Goal: Information Seeking & Learning: Check status

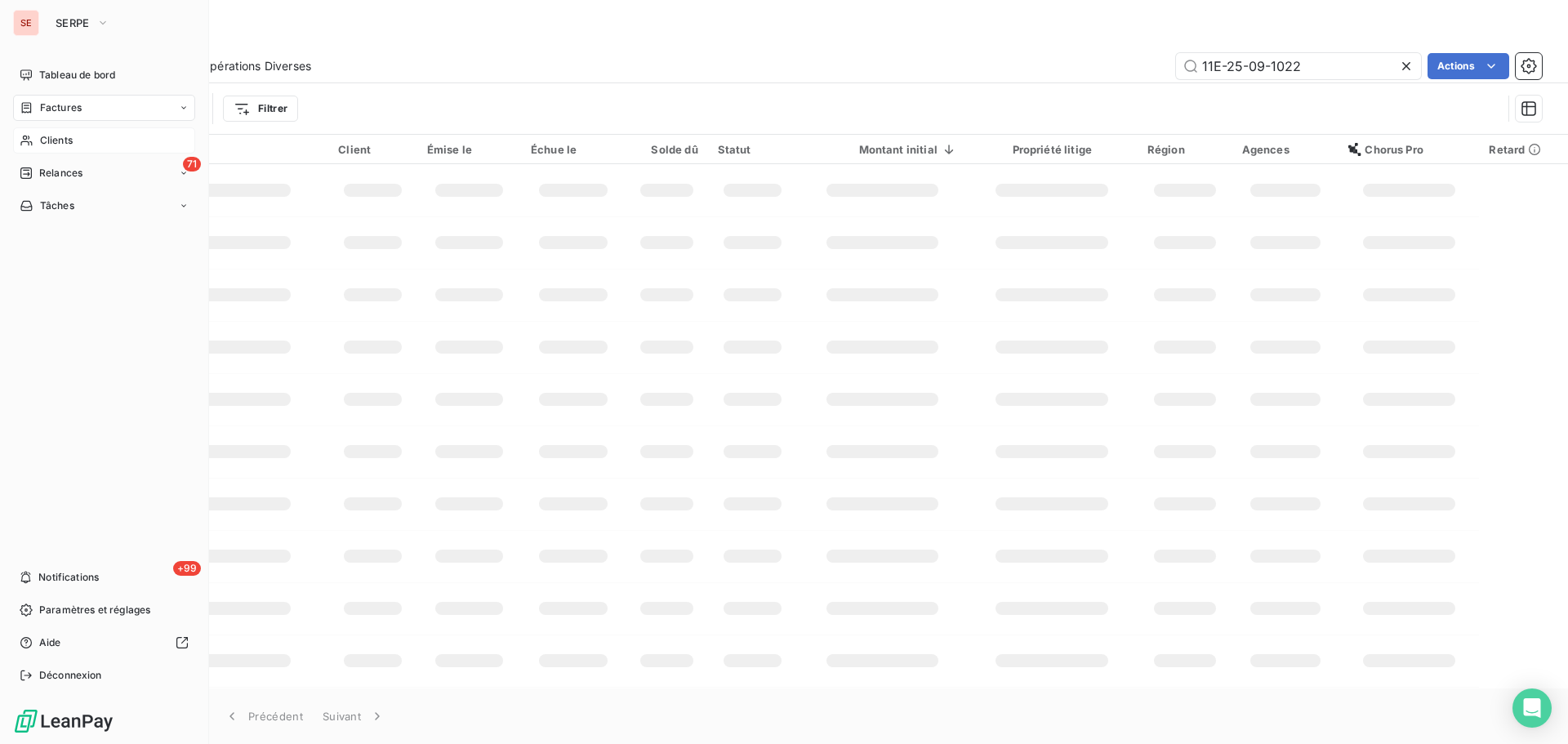
click at [52, 141] on span "Clients" at bounding box center [56, 141] width 33 height 15
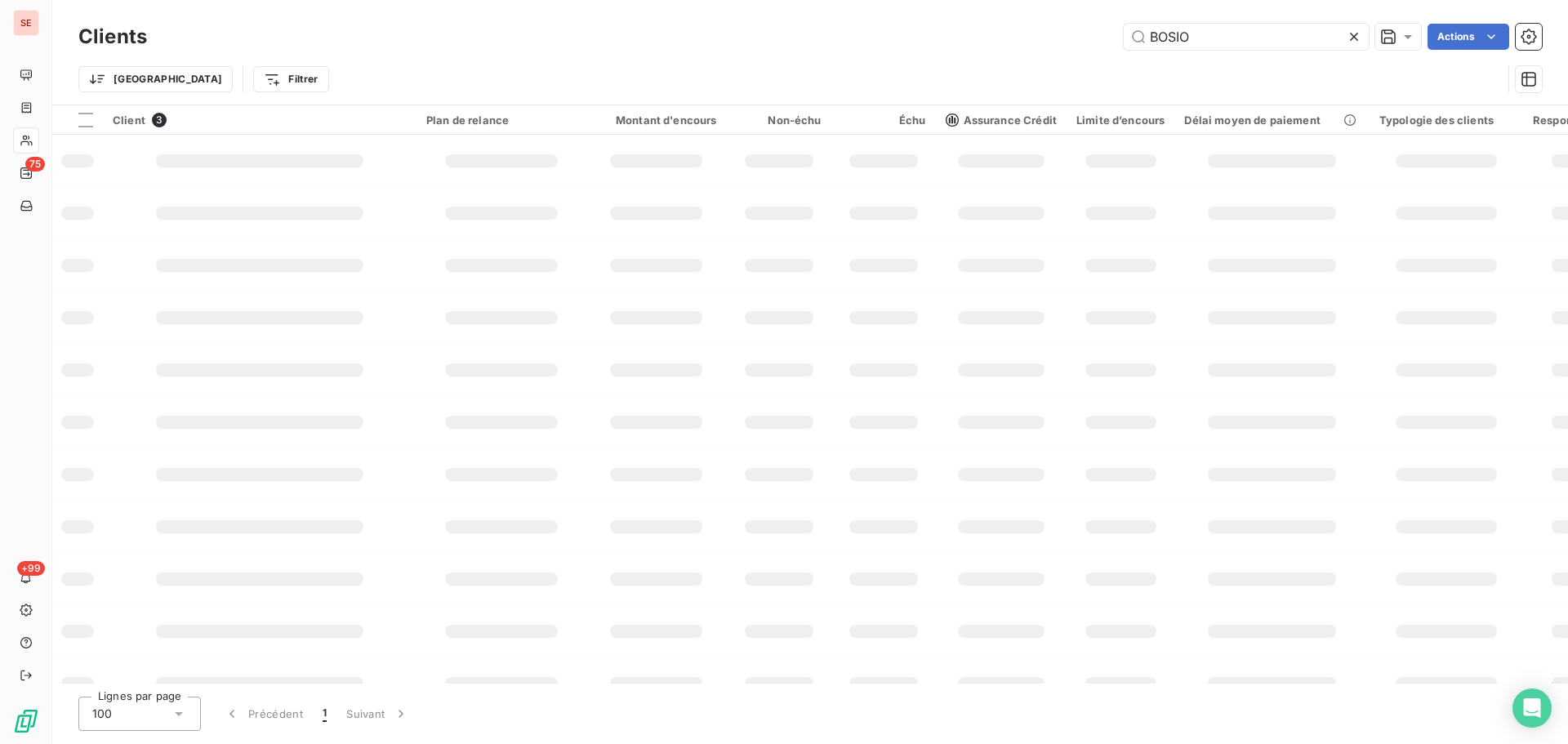
drag, startPoint x: 1204, startPoint y: 45, endPoint x: 963, endPoint y: 41, distance: 241.0
click at [963, 41] on div "BOSIO Actions" at bounding box center [854, 37] width 1375 height 26
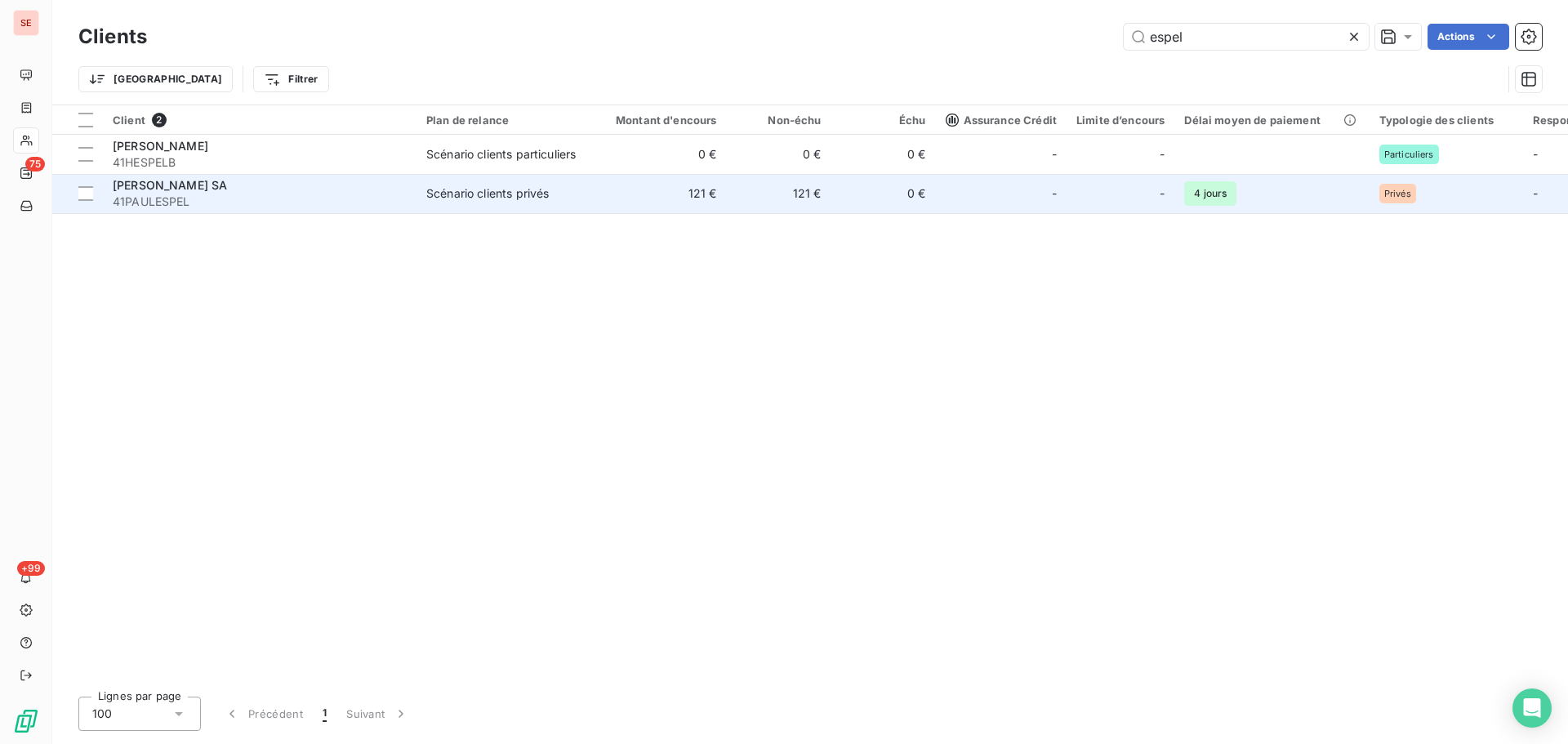
type input "espel"
click at [392, 199] on span "41PAULESPEL" at bounding box center [259, 201] width 294 height 16
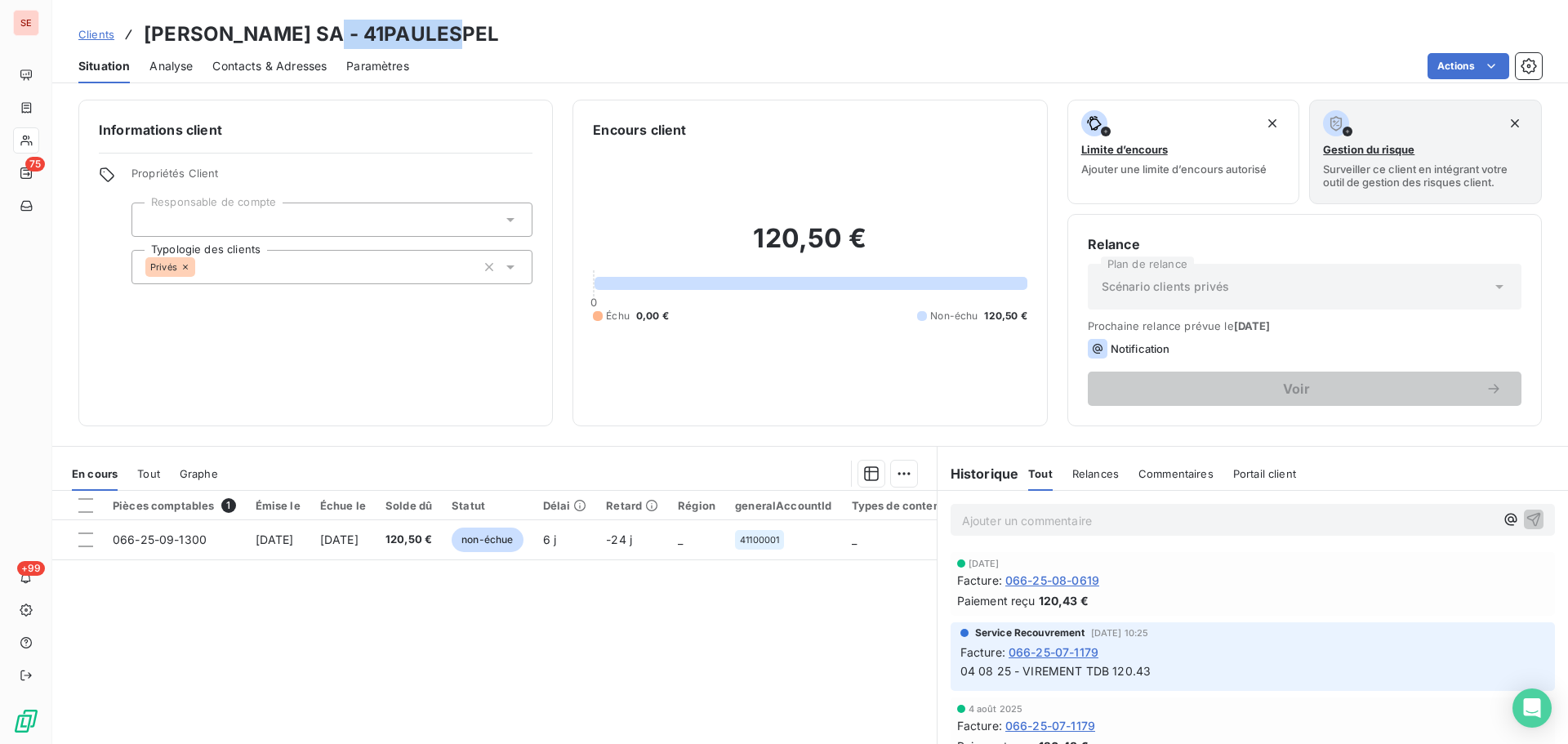
drag, startPoint x: 447, startPoint y: 38, endPoint x: 313, endPoint y: 27, distance: 134.5
click at [313, 27] on div "Clients [PERSON_NAME] SA - 41PAULESPEL" at bounding box center [810, 34] width 1515 height 29
copy h3 "41PAULESPEL"
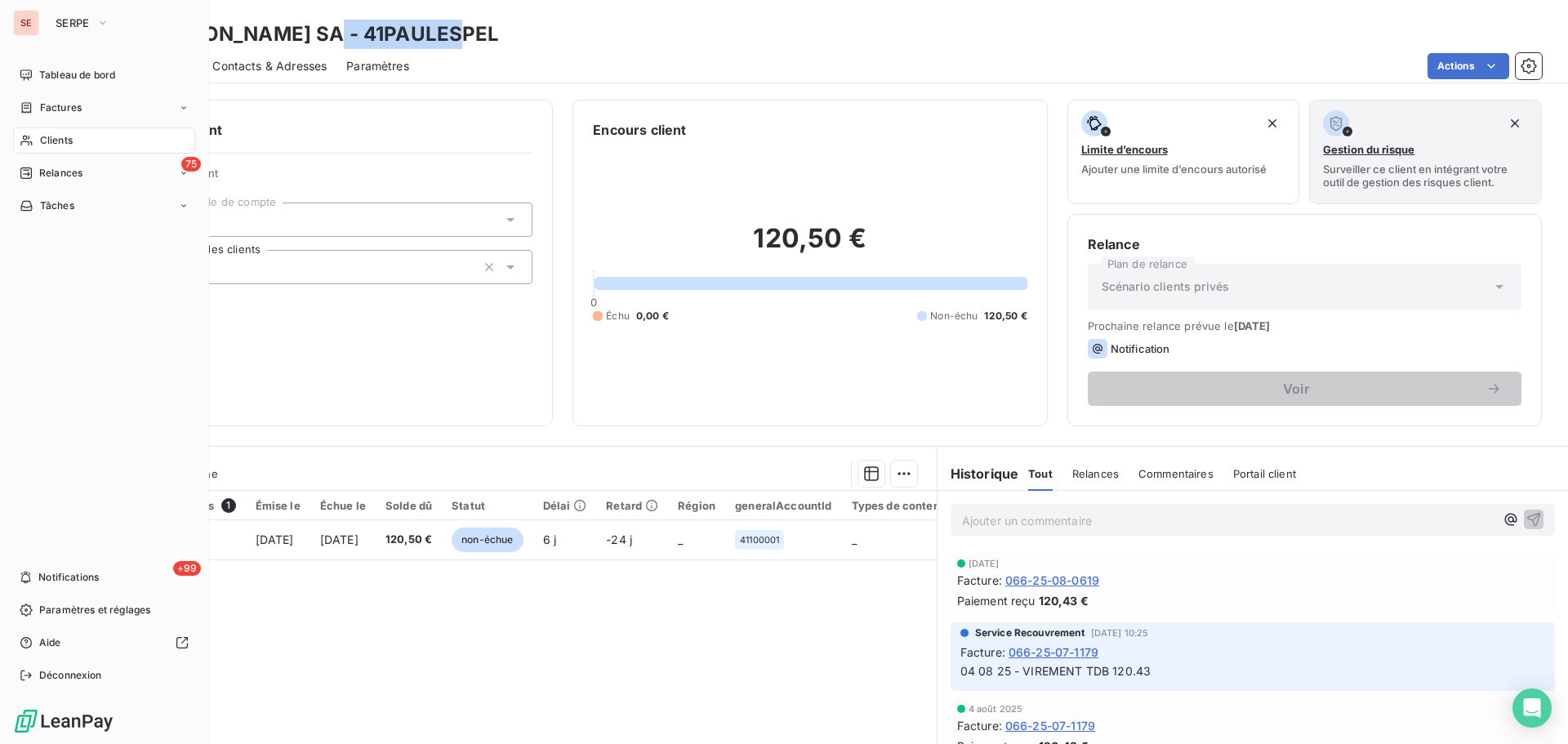
click at [51, 140] on span "Clients" at bounding box center [56, 141] width 33 height 15
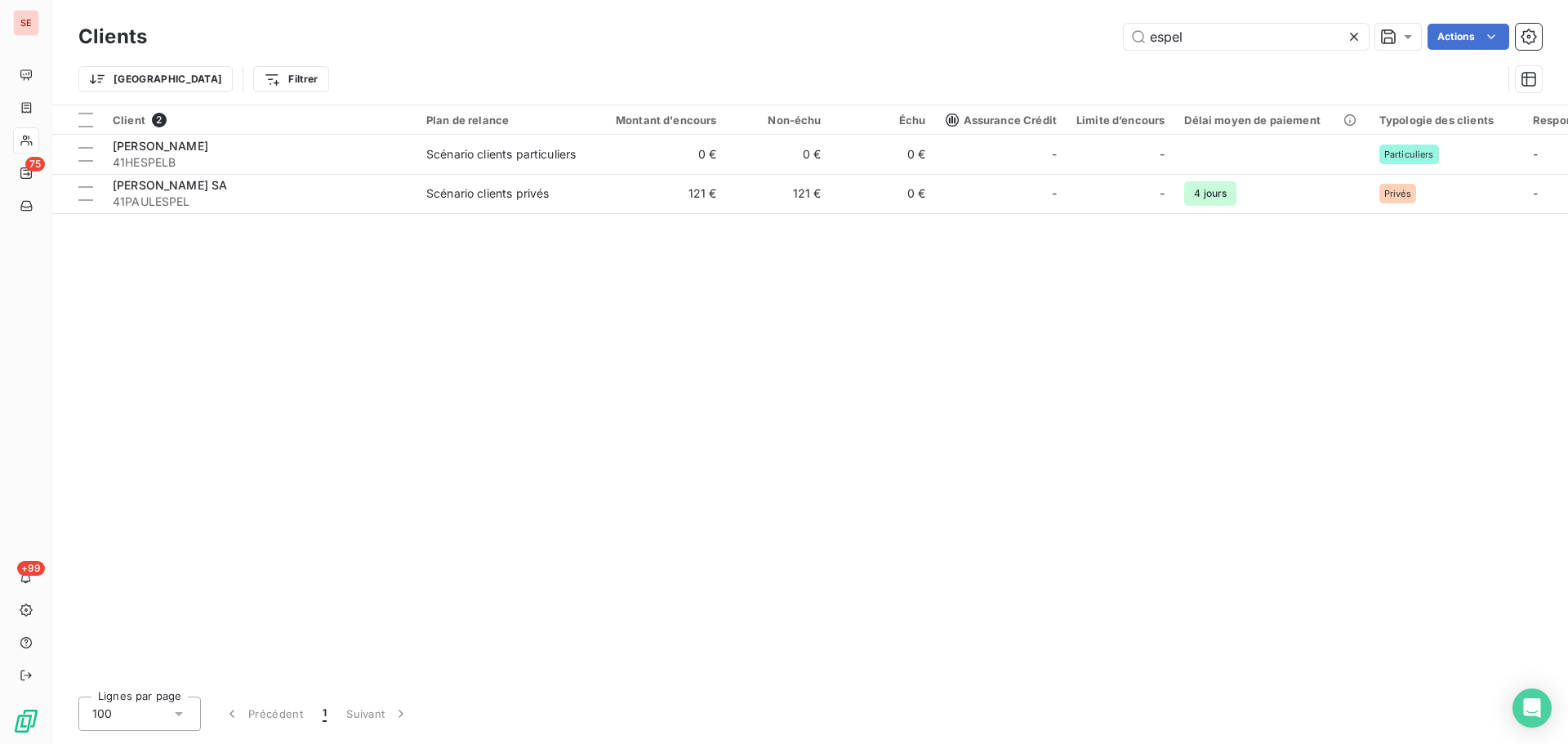
drag, startPoint x: 1229, startPoint y: 38, endPoint x: 881, endPoint y: 52, distance: 348.3
click at [881, 52] on div "Clients espel Actions" at bounding box center [810, 37] width 1463 height 35
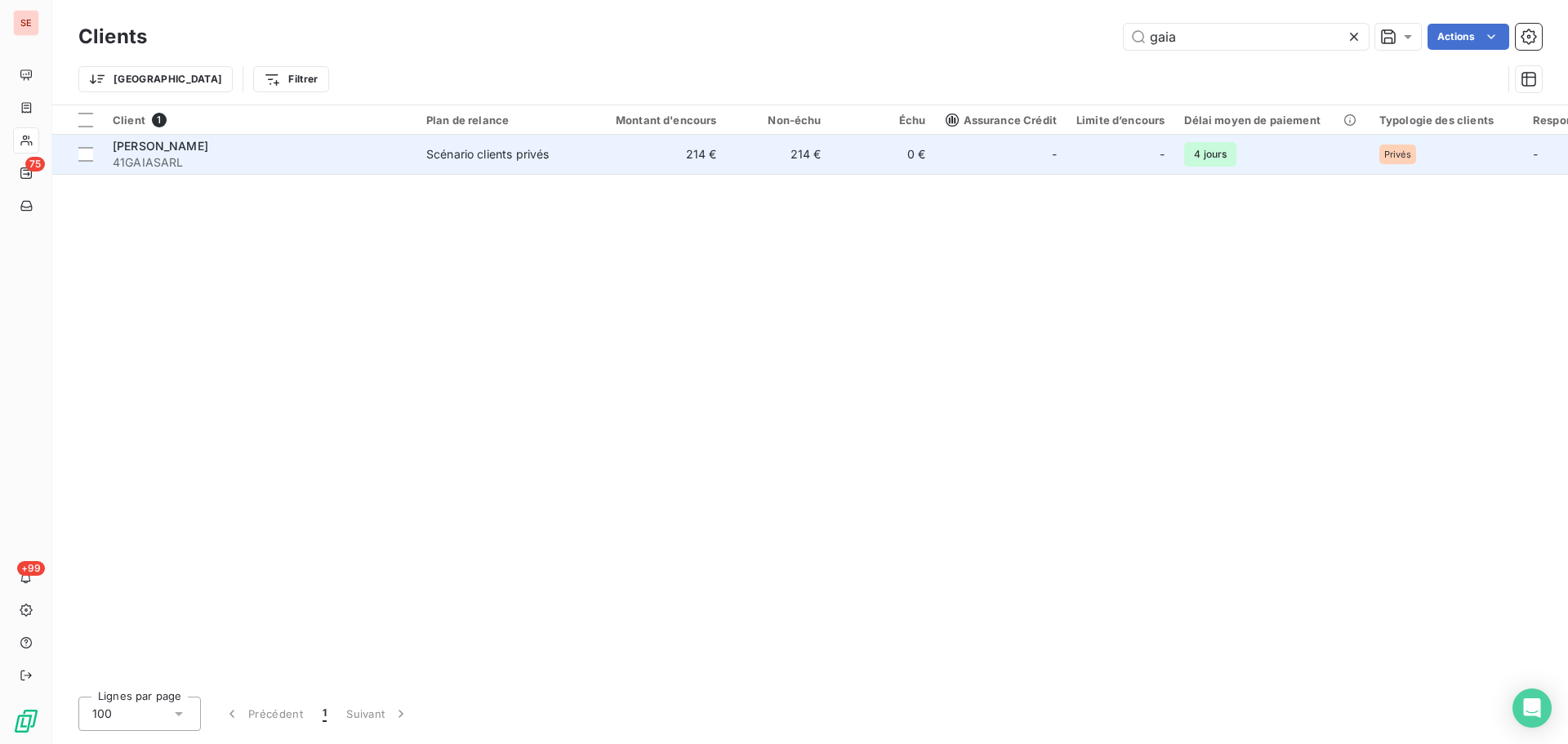
type input "gaia"
click at [152, 155] on span "41GAIASARL" at bounding box center [259, 162] width 294 height 16
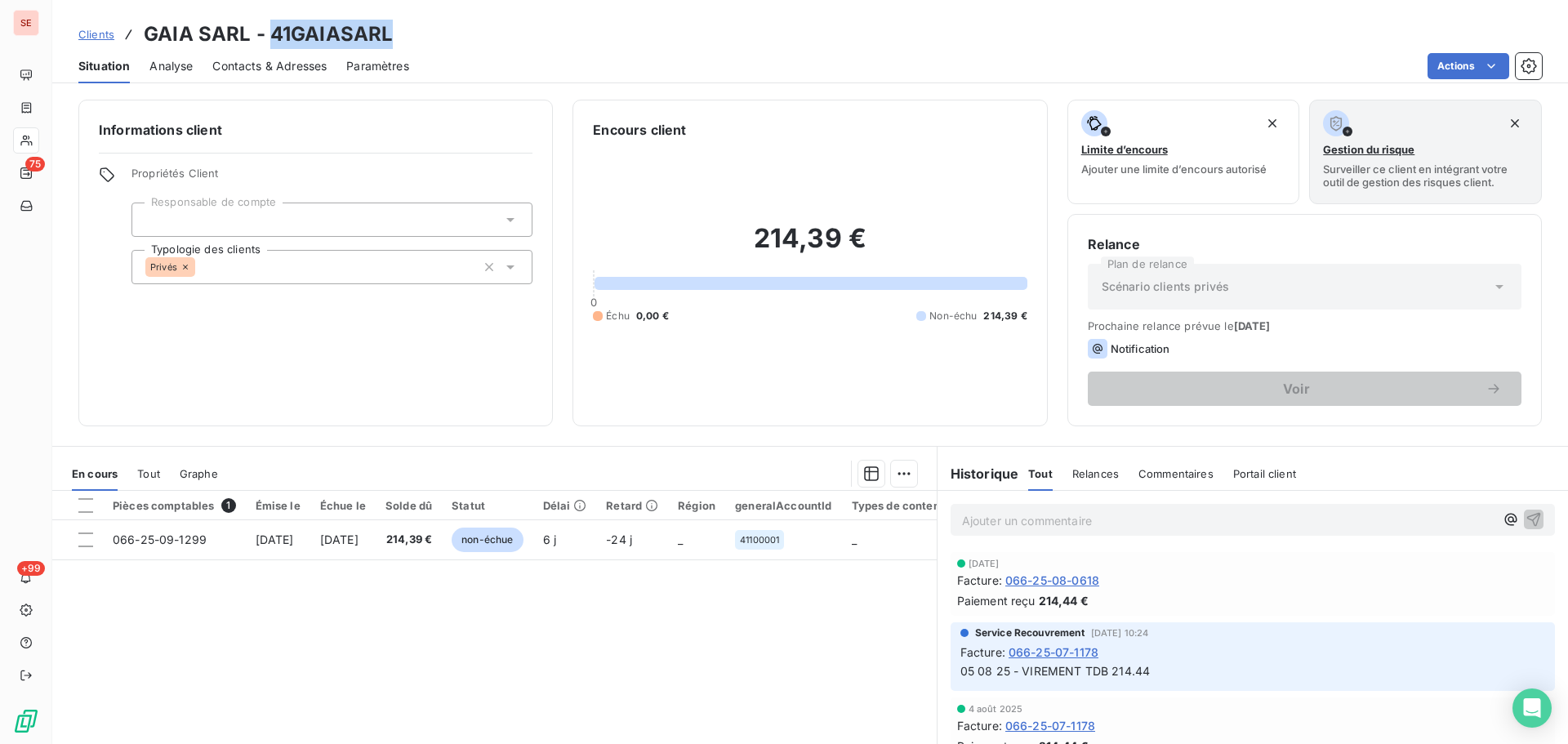
drag, startPoint x: 406, startPoint y: 32, endPoint x: 272, endPoint y: 31, distance: 134.0
click at [272, 31] on div "Clients [PERSON_NAME] - 41GAIASARL" at bounding box center [810, 34] width 1515 height 29
copy h3 "41GAIASARL"
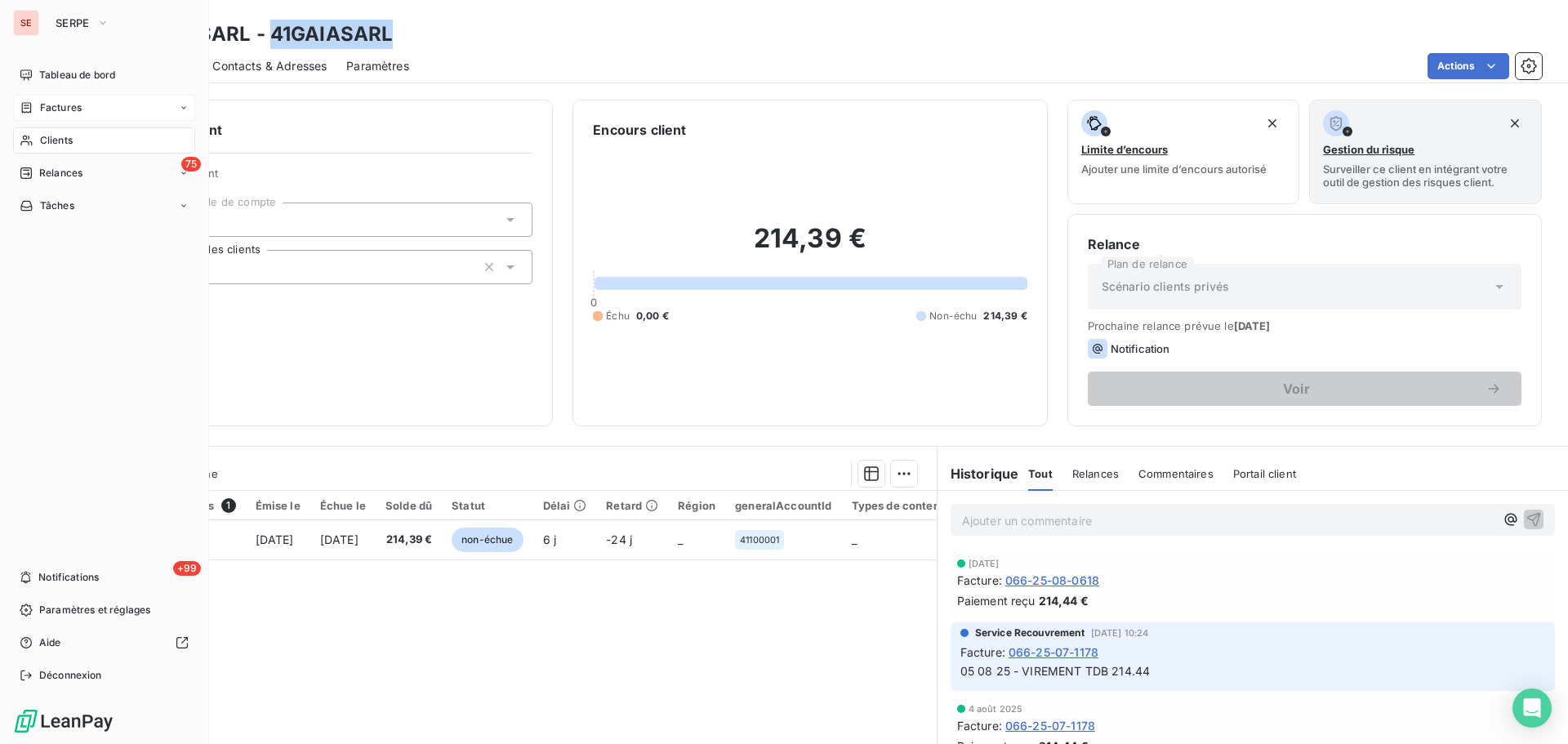
click at [67, 108] on span "Factures" at bounding box center [61, 108] width 41 height 15
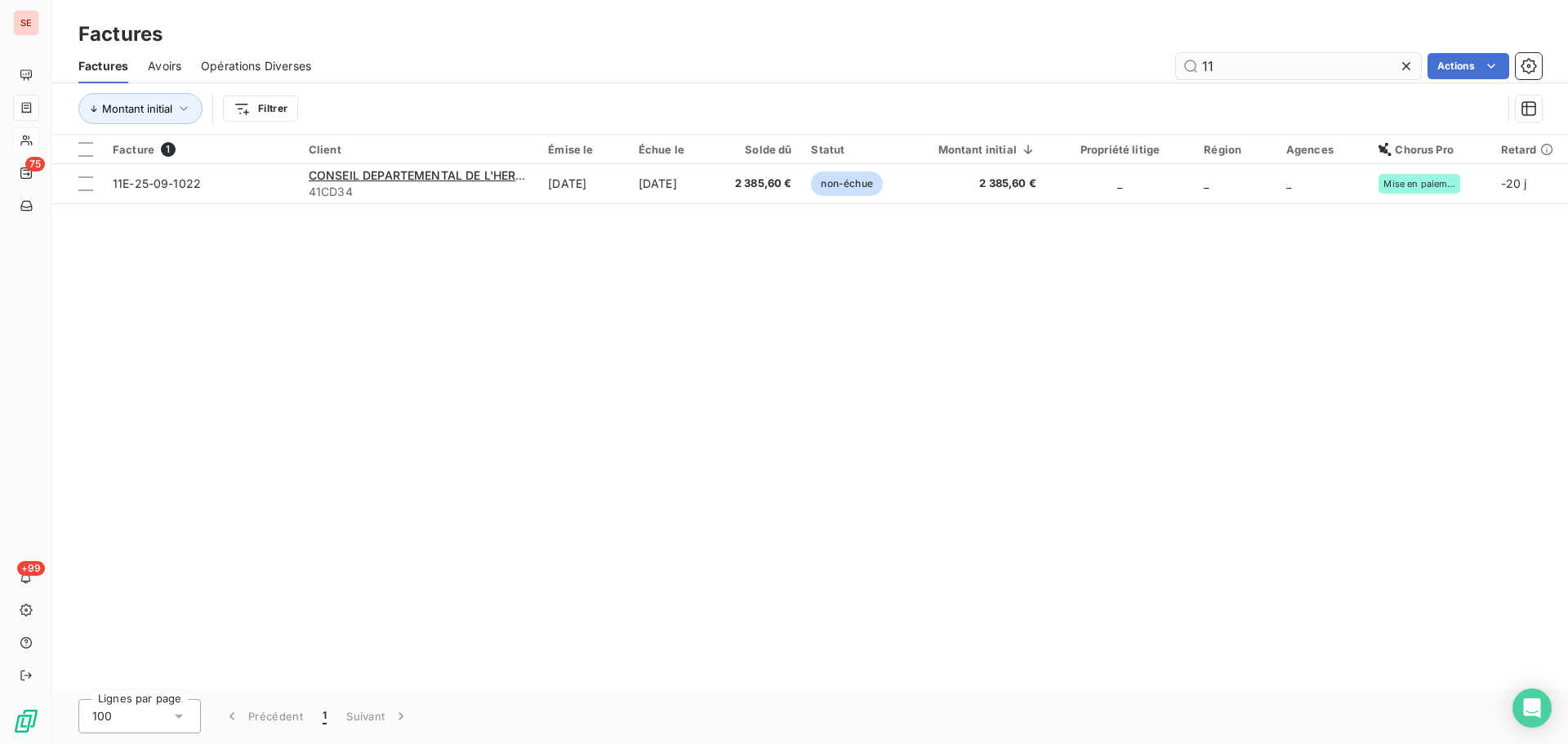
type input "1"
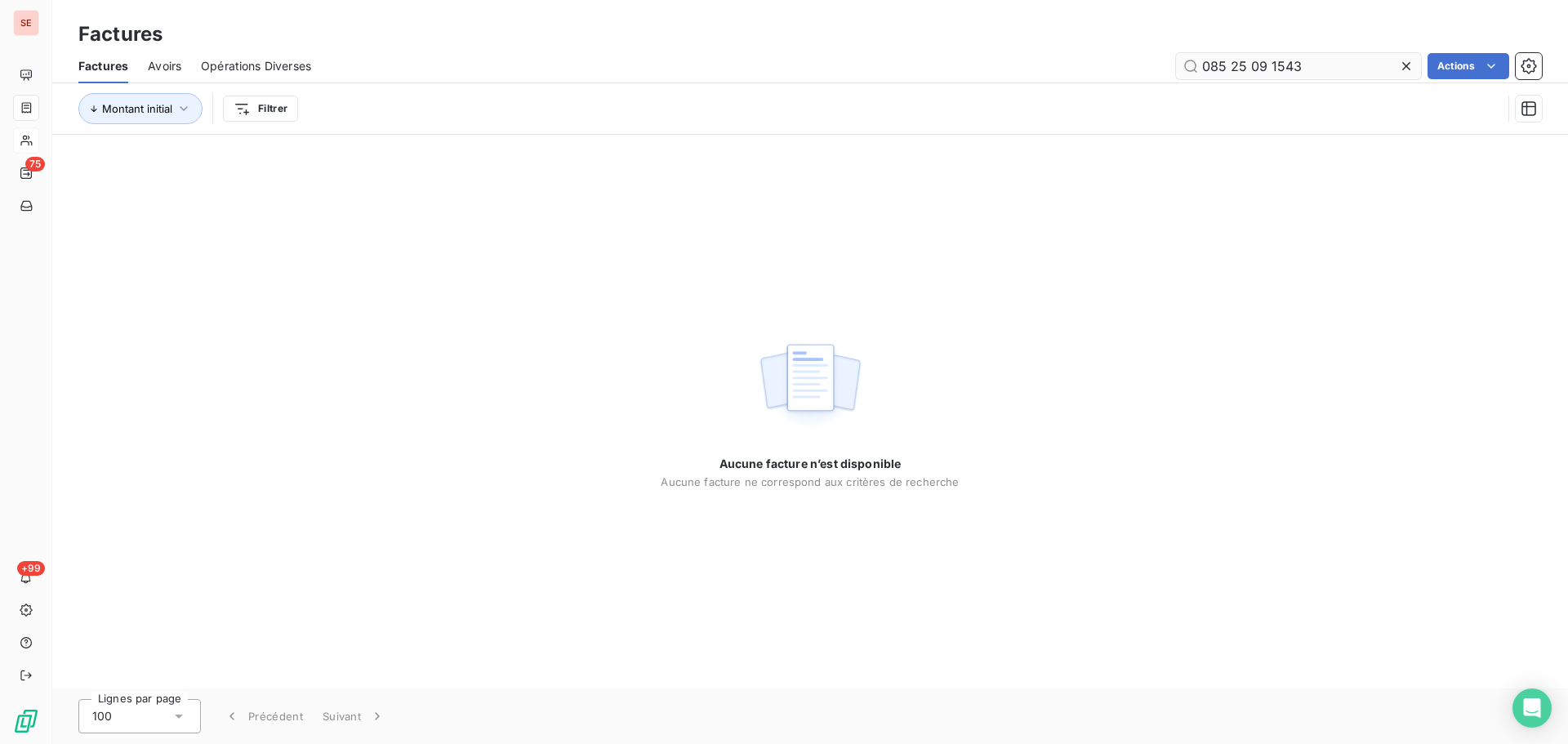
click at [1231, 68] on input "085 25 09 1543" at bounding box center [1298, 67] width 245 height 26
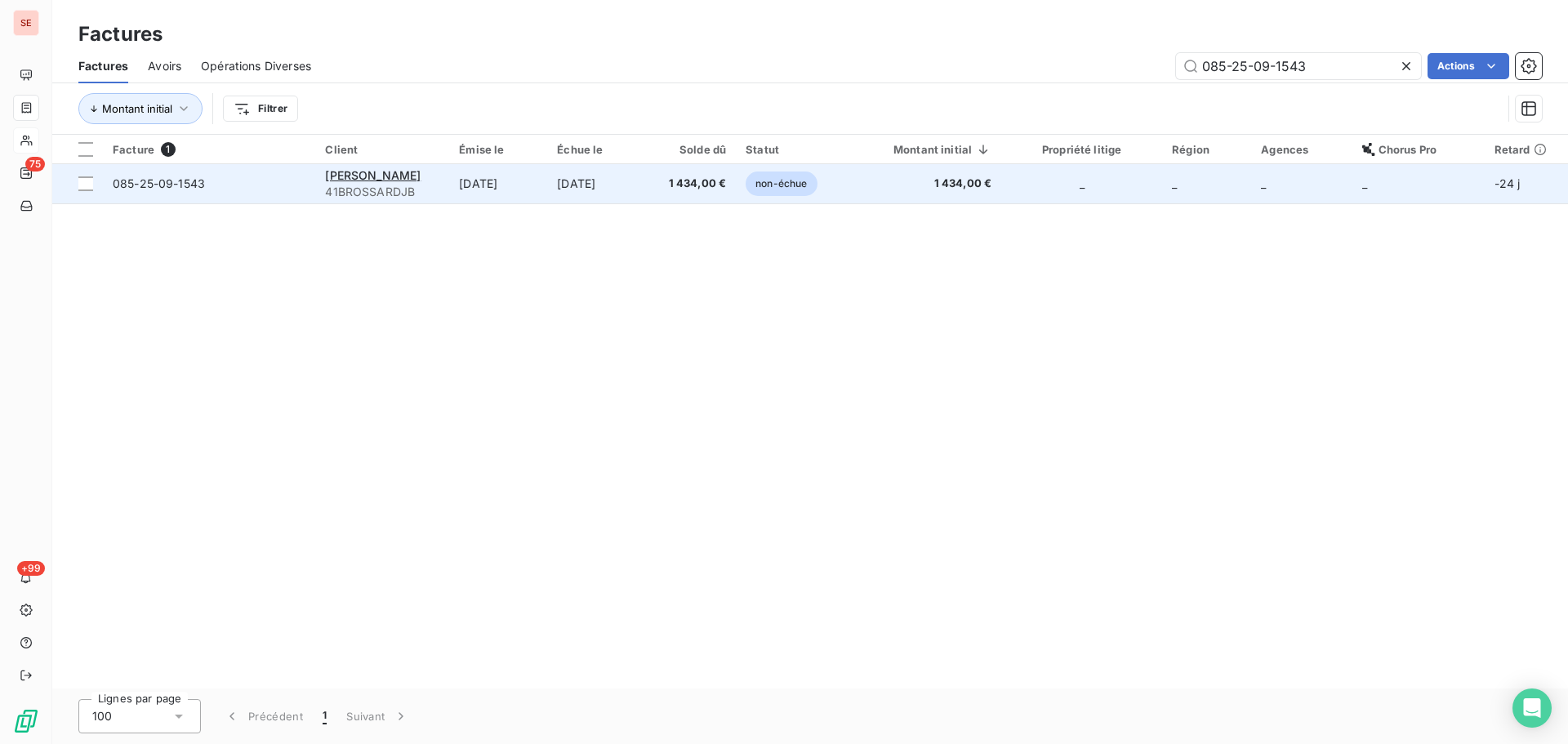
type input "085-25-09-1543"
click at [439, 184] on span "41BROSSARDJB" at bounding box center [383, 191] width 114 height 16
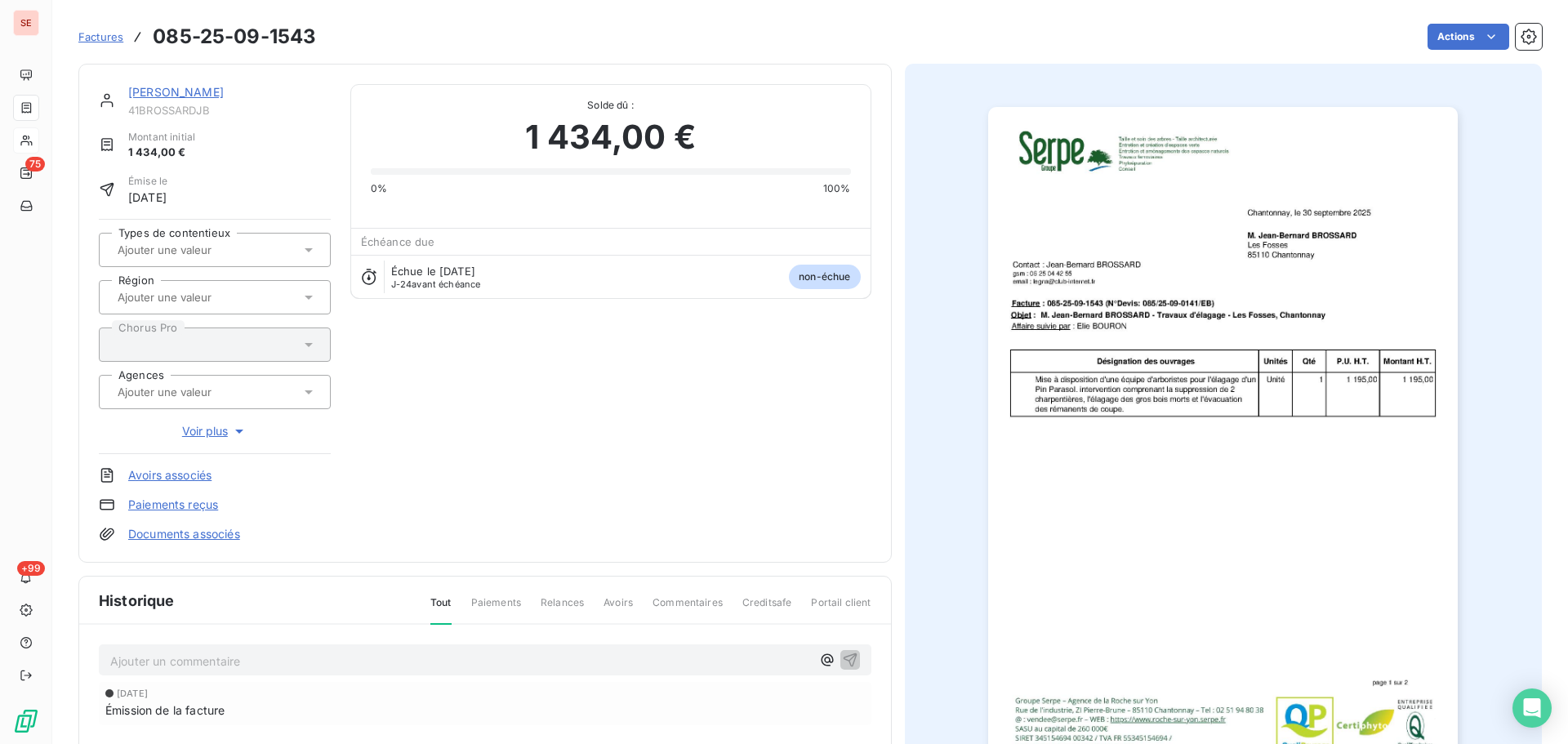
click at [174, 88] on link "[PERSON_NAME]" at bounding box center [176, 92] width 96 height 14
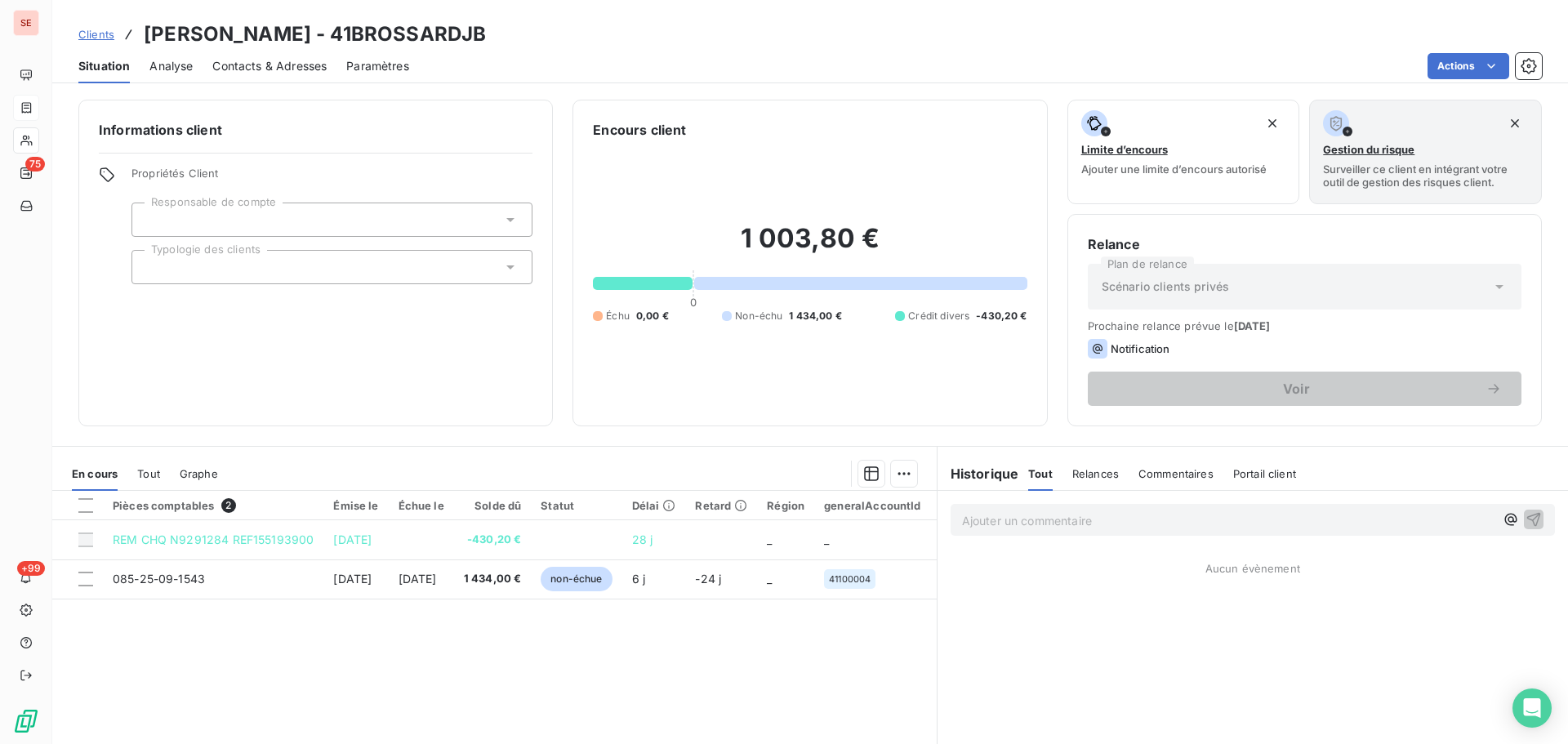
drag, startPoint x: 565, startPoint y: 38, endPoint x: 411, endPoint y: 28, distance: 154.3
click at [411, 28] on div "Clients [PERSON_NAME] - 41BROSSARDJB" at bounding box center [810, 34] width 1515 height 29
copy h3 "41BROSSARDJB"
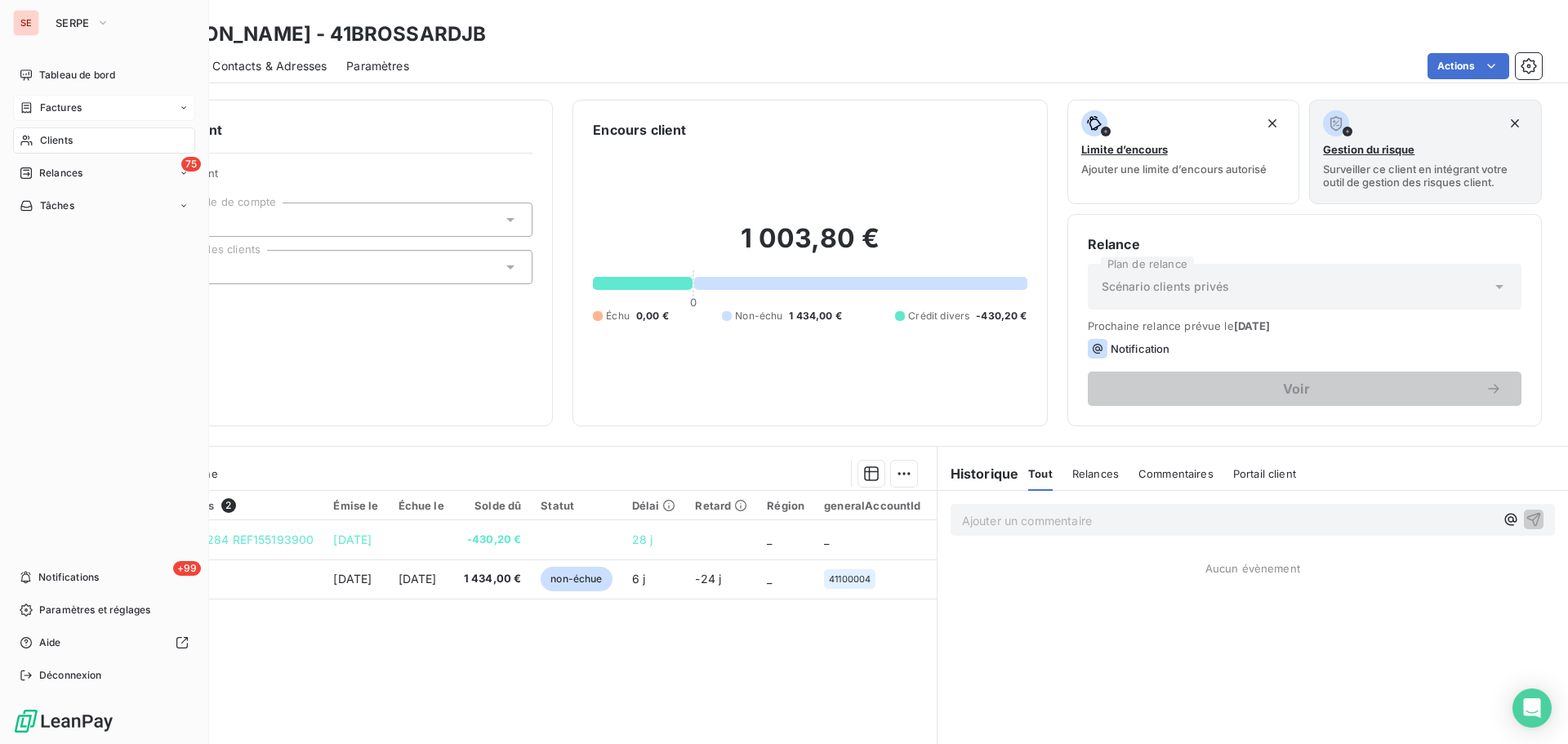
click at [40, 115] on div "Factures" at bounding box center [104, 108] width 182 height 26
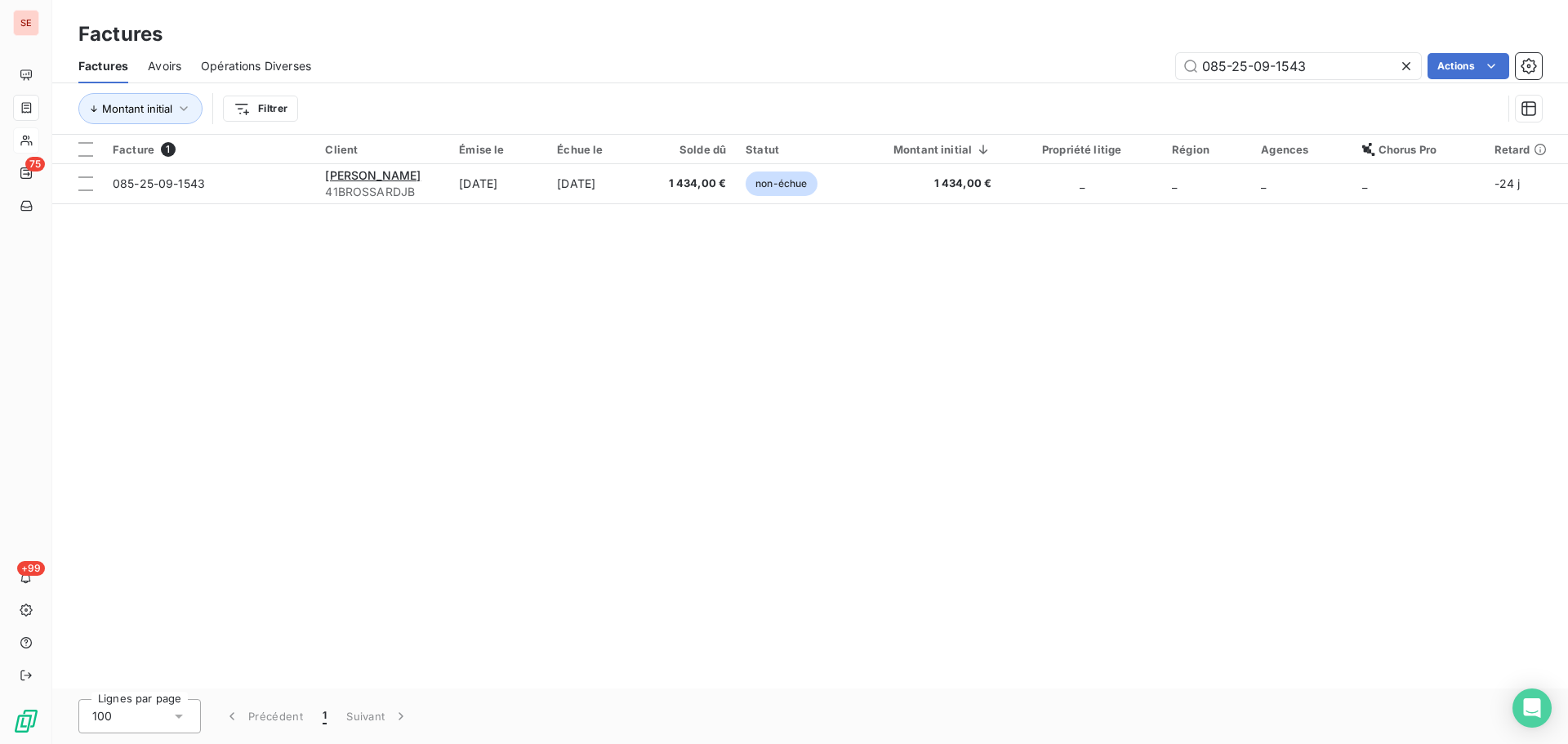
drag, startPoint x: 1331, startPoint y: 64, endPoint x: 1084, endPoint y: 67, distance: 247.0
click at [1085, 67] on div "085-25-09-1543 Actions" at bounding box center [936, 67] width 1211 height 26
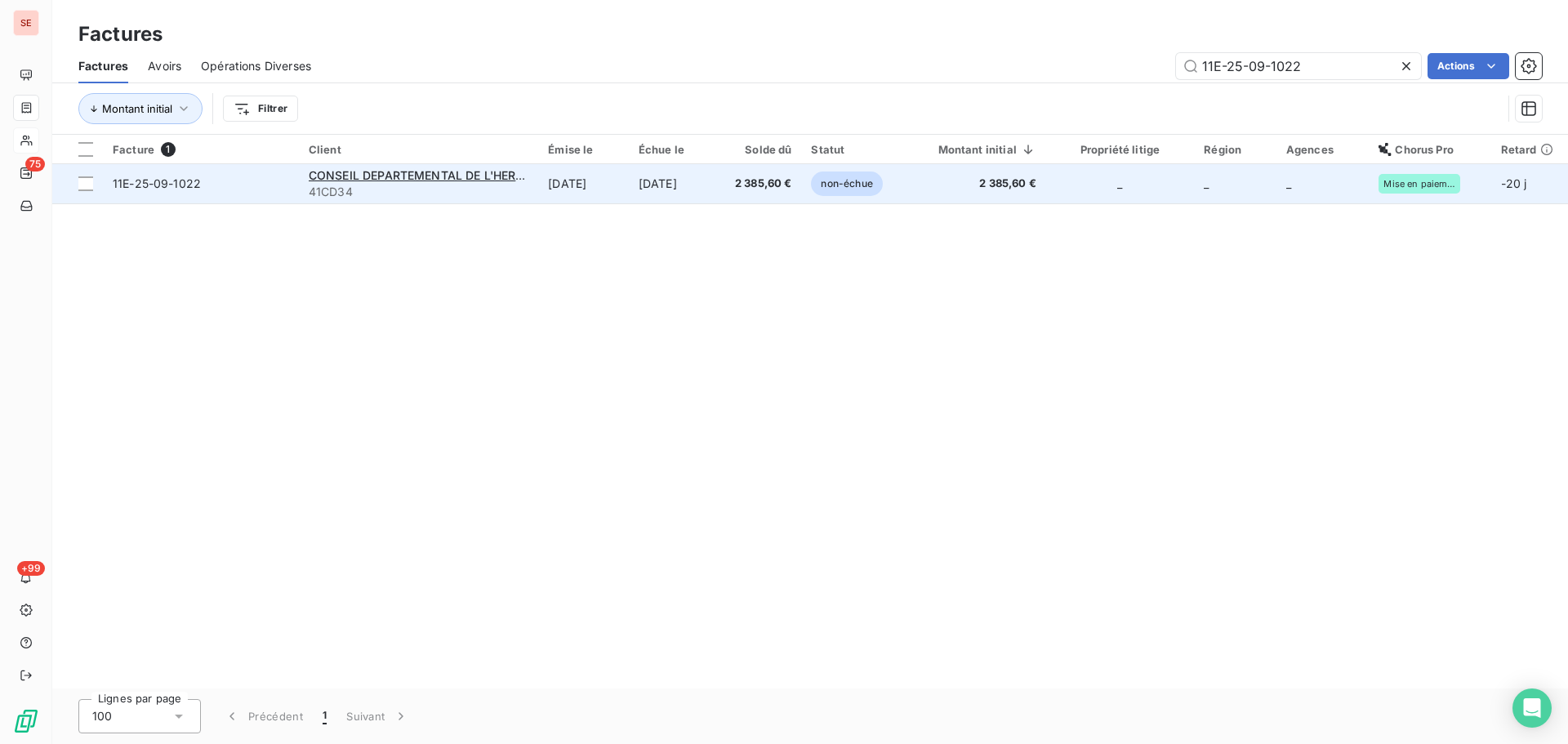
type input "11E-25-09-1022"
click at [562, 180] on td "[DATE]" at bounding box center [583, 184] width 91 height 39
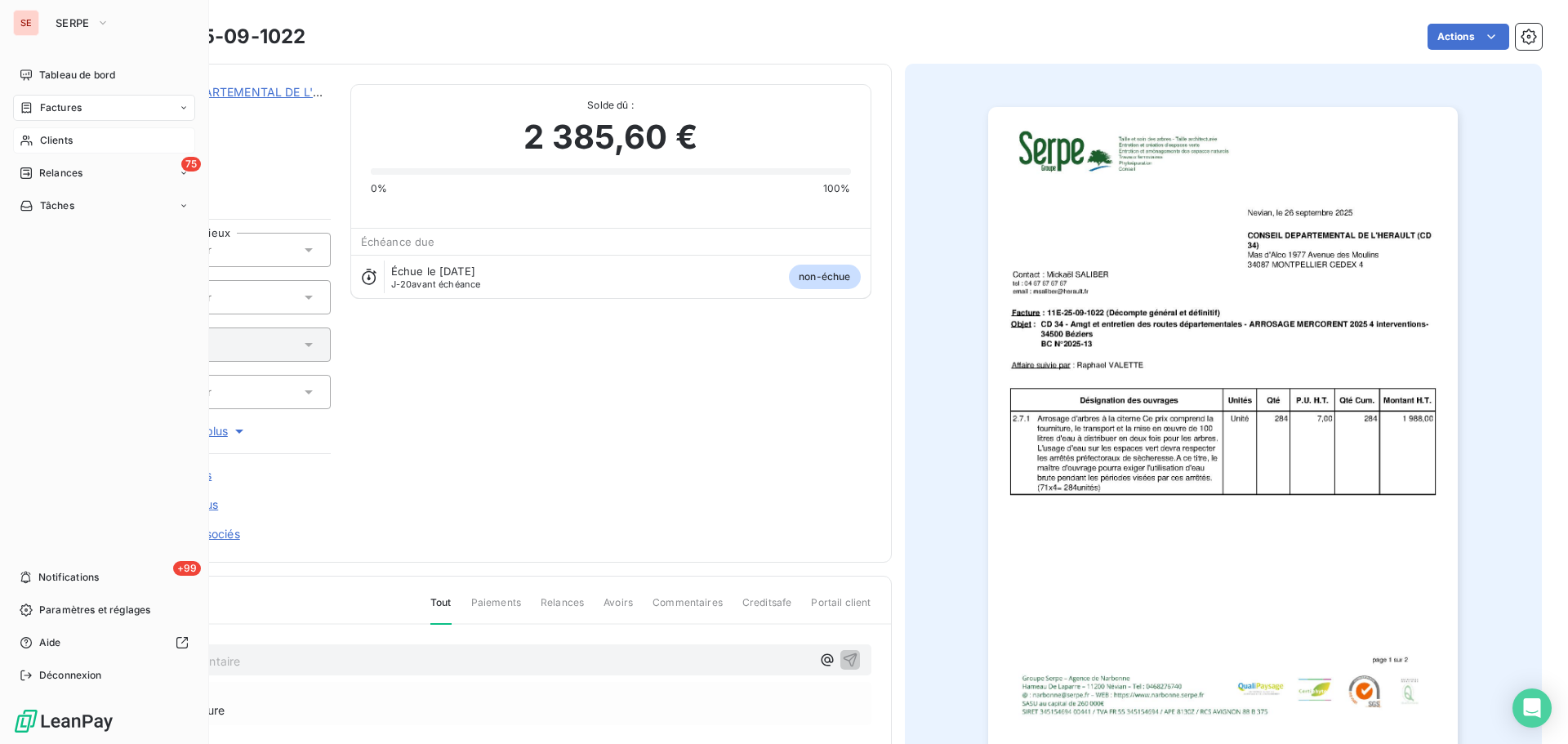
click at [54, 133] on span "Clients" at bounding box center [56, 141] width 33 height 15
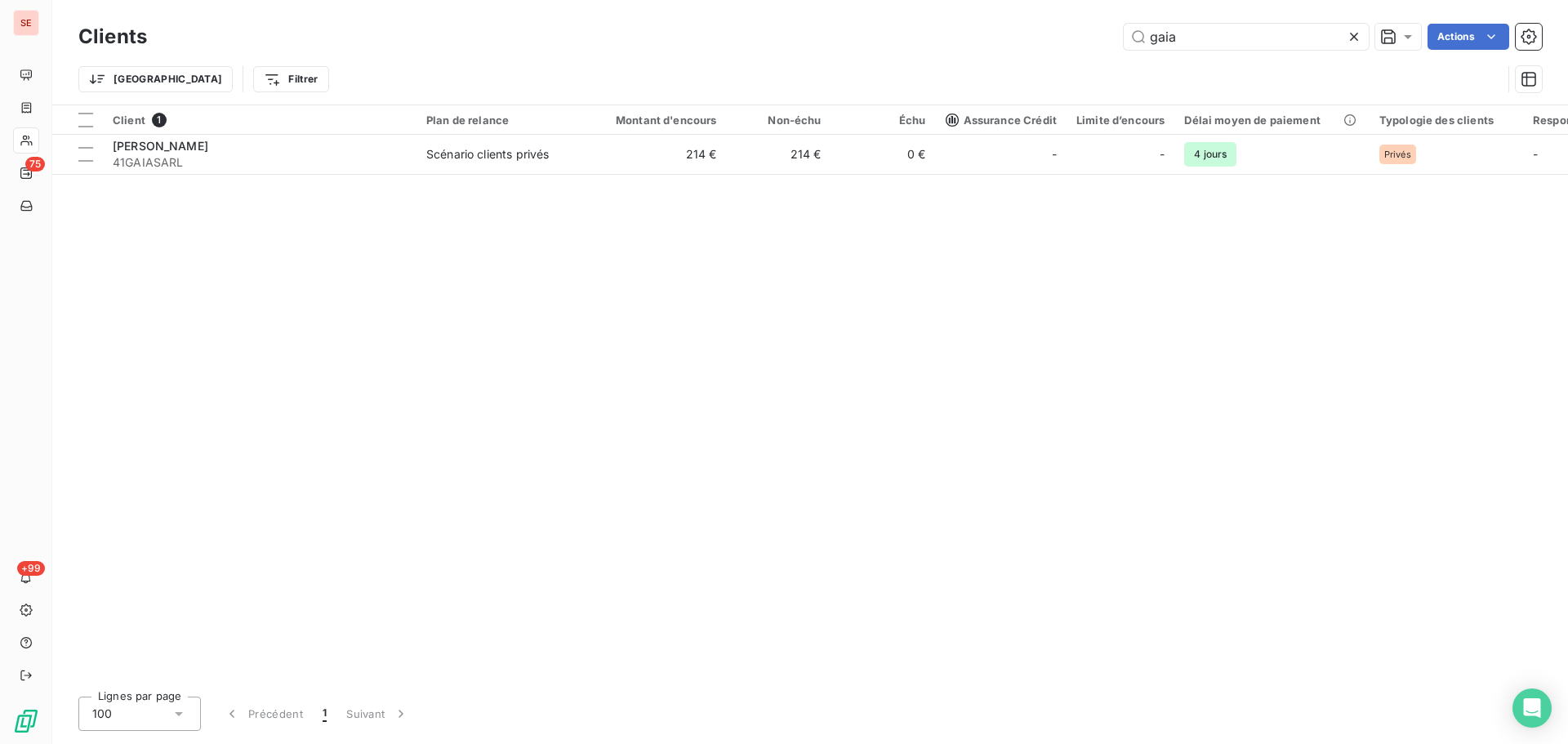
drag, startPoint x: 1197, startPoint y: 41, endPoint x: 977, endPoint y: 48, distance: 220.1
click at [981, 48] on div "gaia Actions" at bounding box center [854, 37] width 1375 height 26
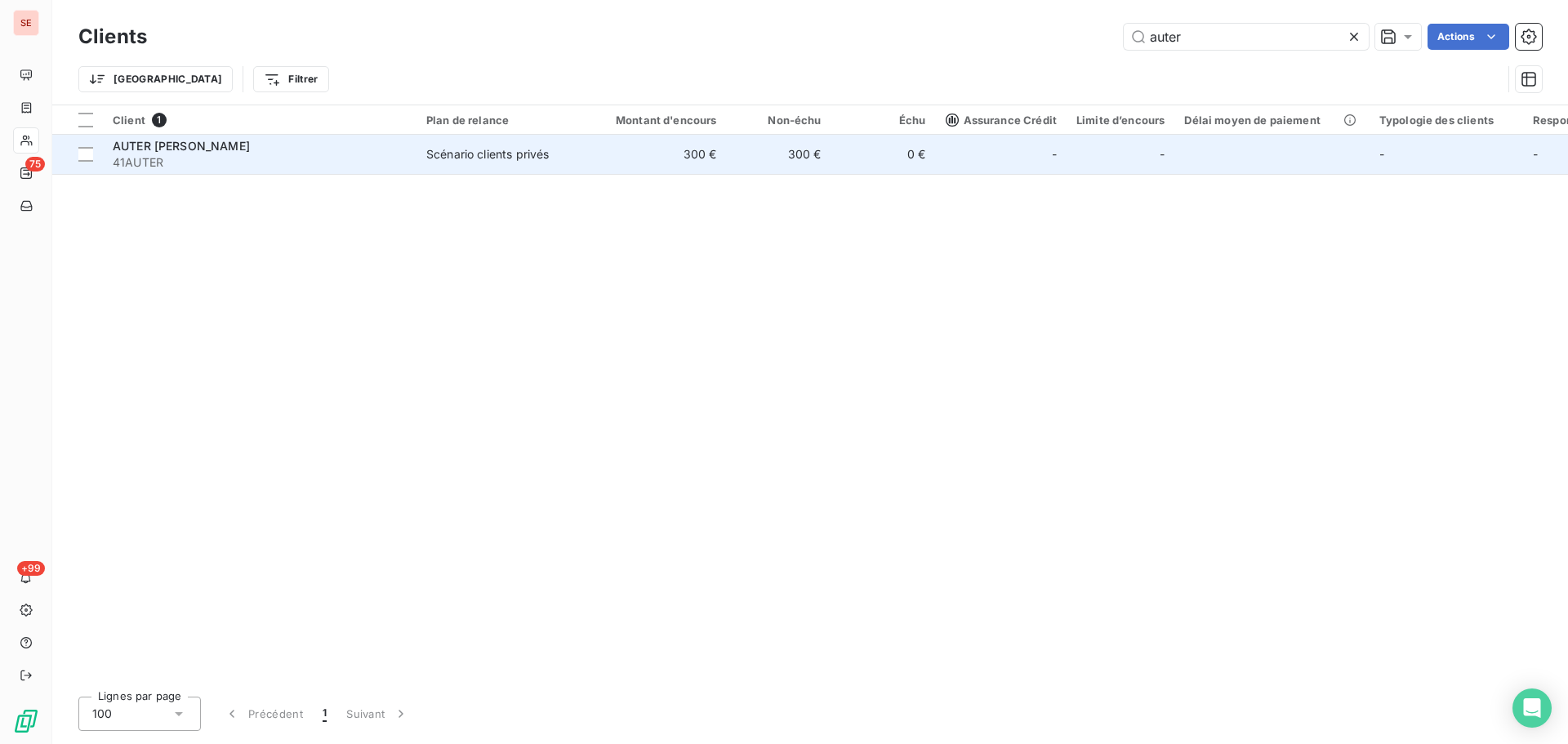
type input "auter"
click at [369, 156] on span "41AUTER" at bounding box center [259, 162] width 294 height 16
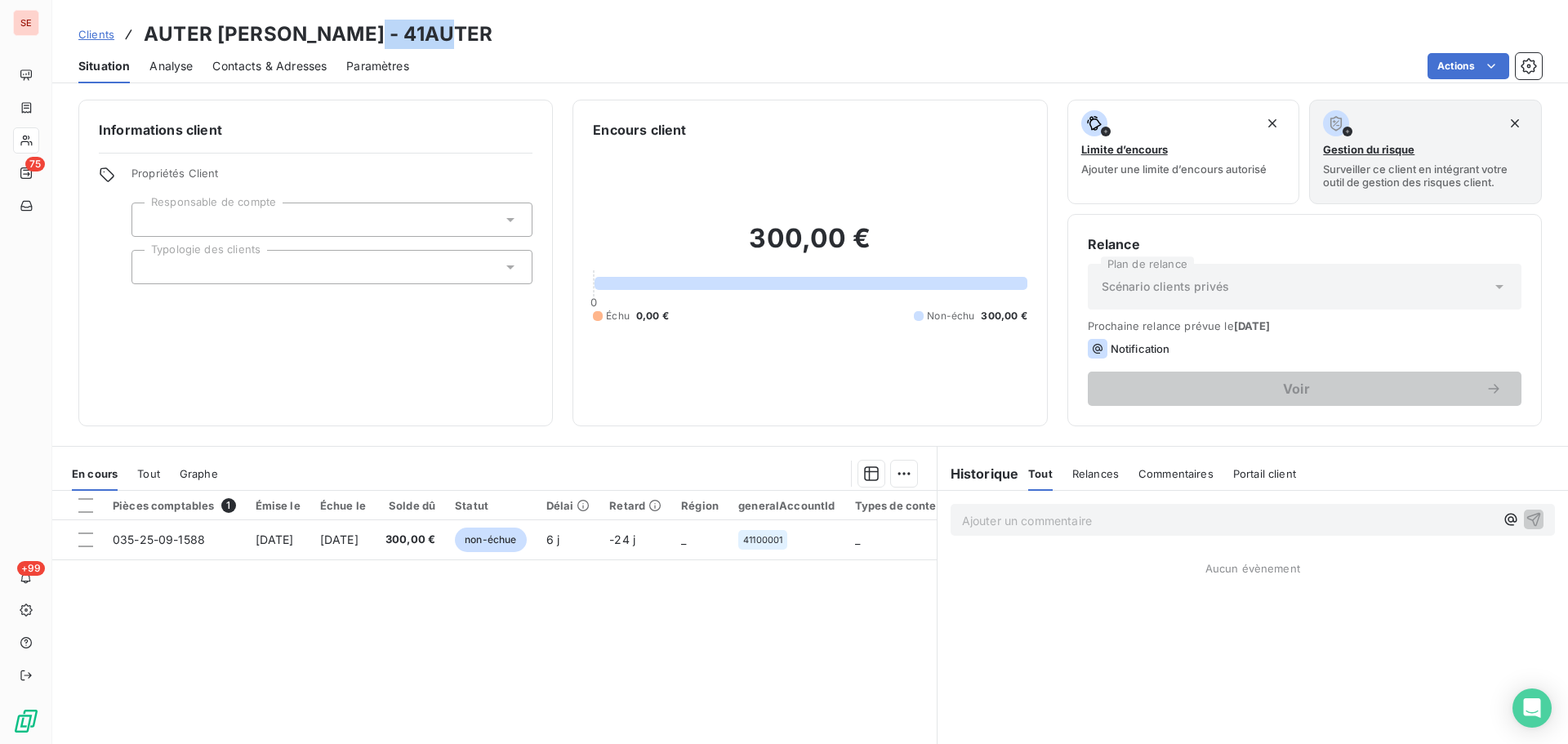
drag, startPoint x: 445, startPoint y: 41, endPoint x: 362, endPoint y: 38, distance: 83.1
click at [362, 38] on h3 "AUTER [PERSON_NAME] - 41AUTER" at bounding box center [318, 34] width 349 height 29
copy h3 "41AUTER"
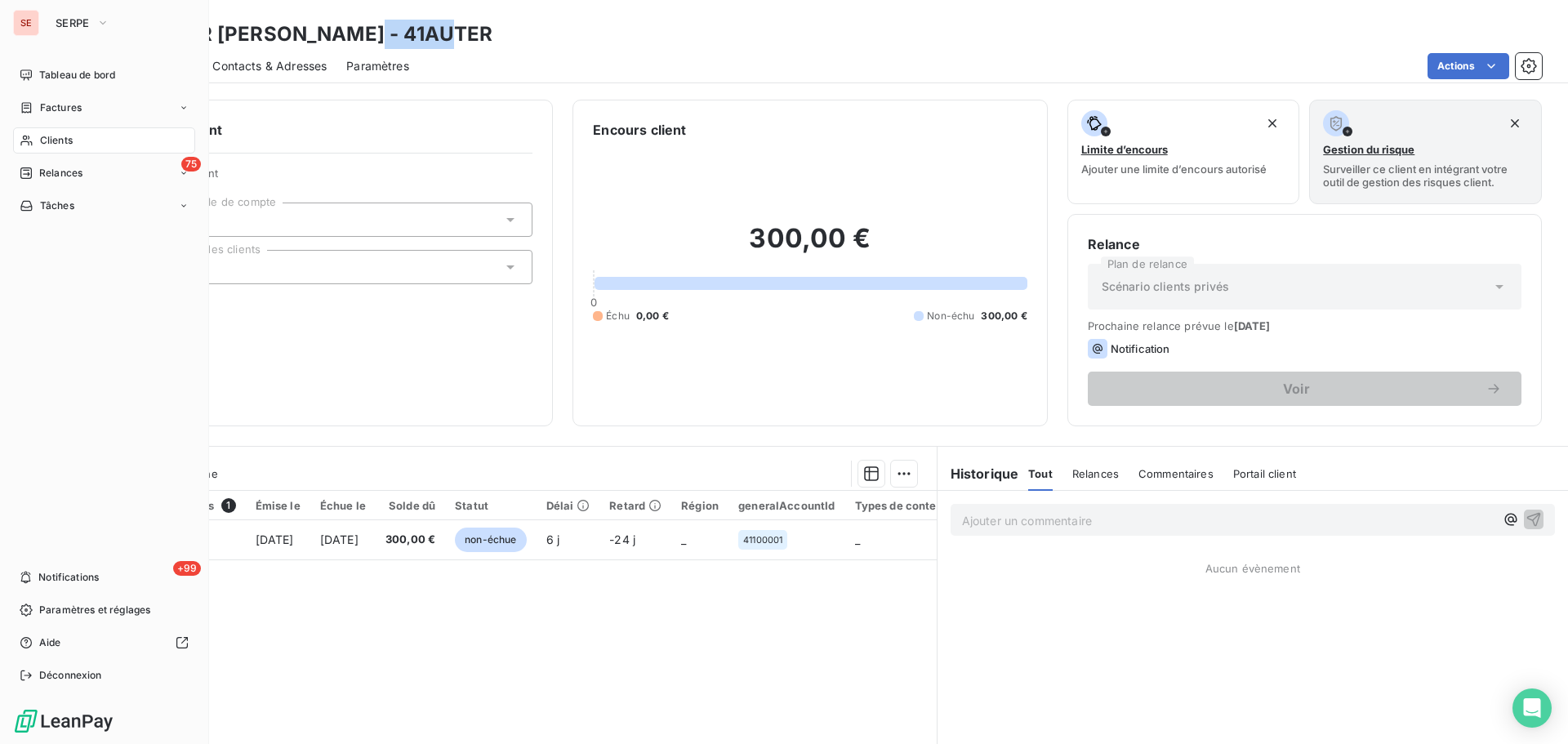
click at [40, 111] on span "Factures" at bounding box center [61, 108] width 41 height 15
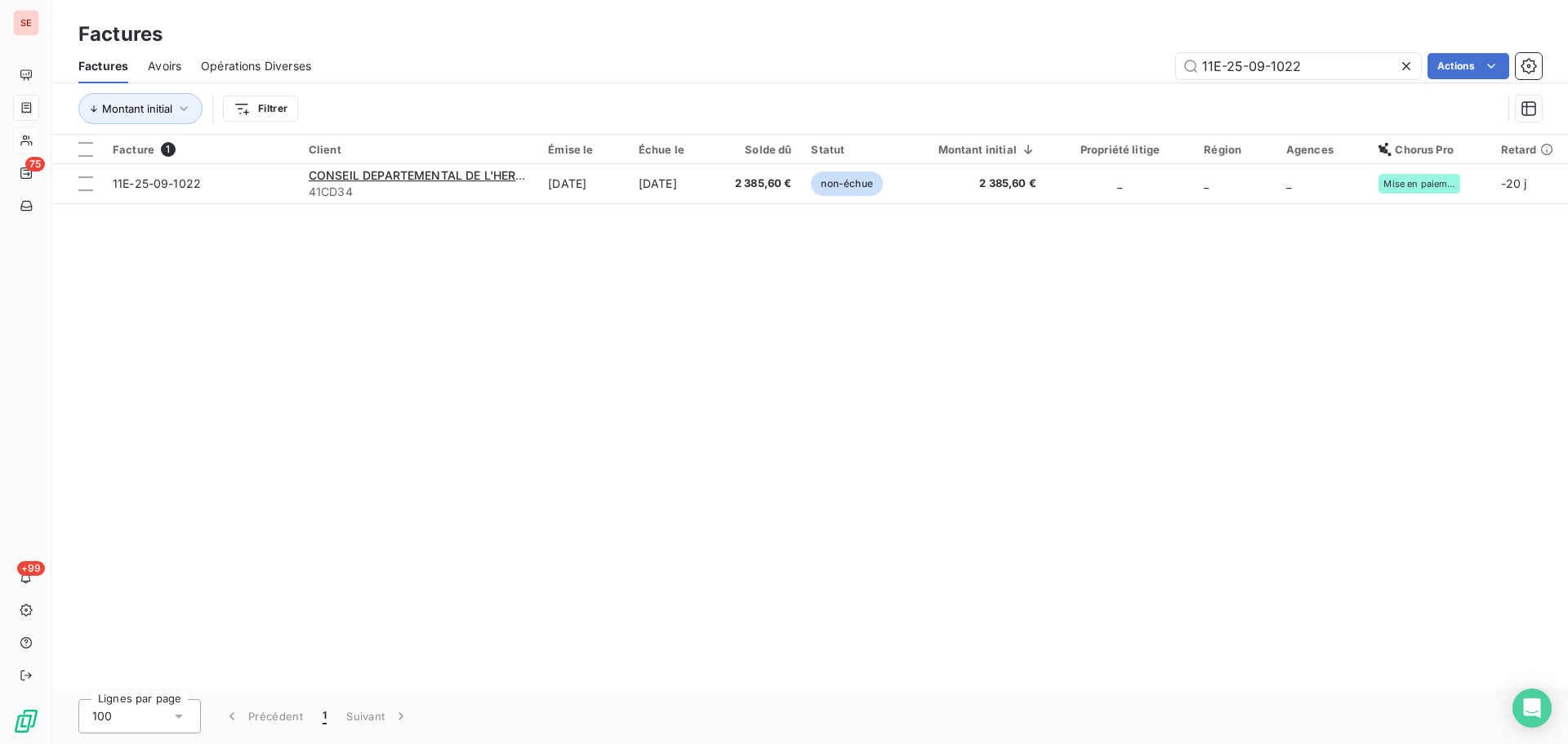
drag, startPoint x: 1329, startPoint y: 71, endPoint x: 1160, endPoint y: 65, distance: 169.1
click at [1138, 65] on div "11E-25-09-1022 Actions" at bounding box center [936, 67] width 1211 height 26
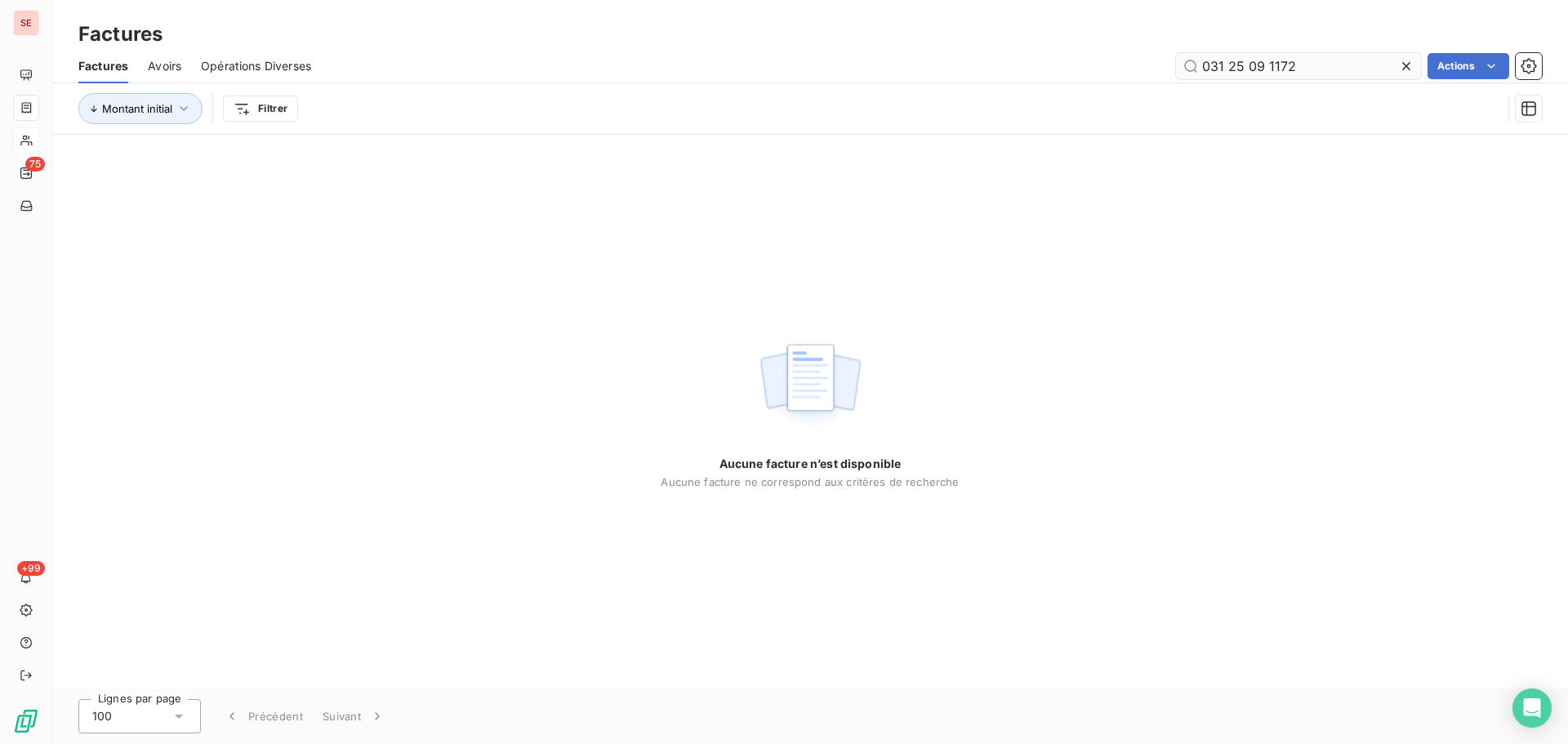
click at [1229, 73] on input "031 25 09 1172" at bounding box center [1298, 67] width 245 height 26
type input "031-25-09-1172"
click at [928, 86] on div "Montant initial Filtrer" at bounding box center [810, 109] width 1463 height 51
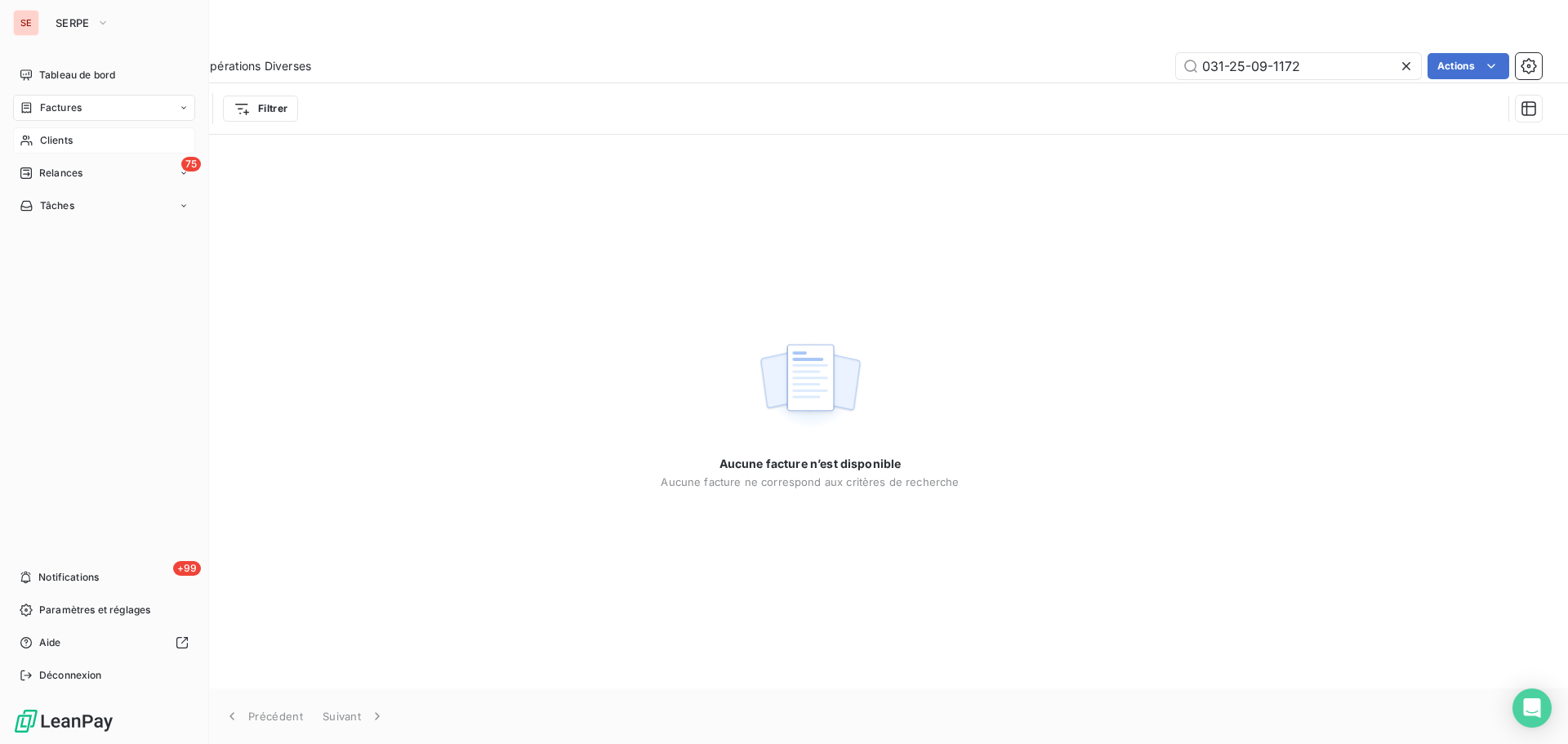
click at [59, 148] on div "Clients" at bounding box center [104, 141] width 182 height 26
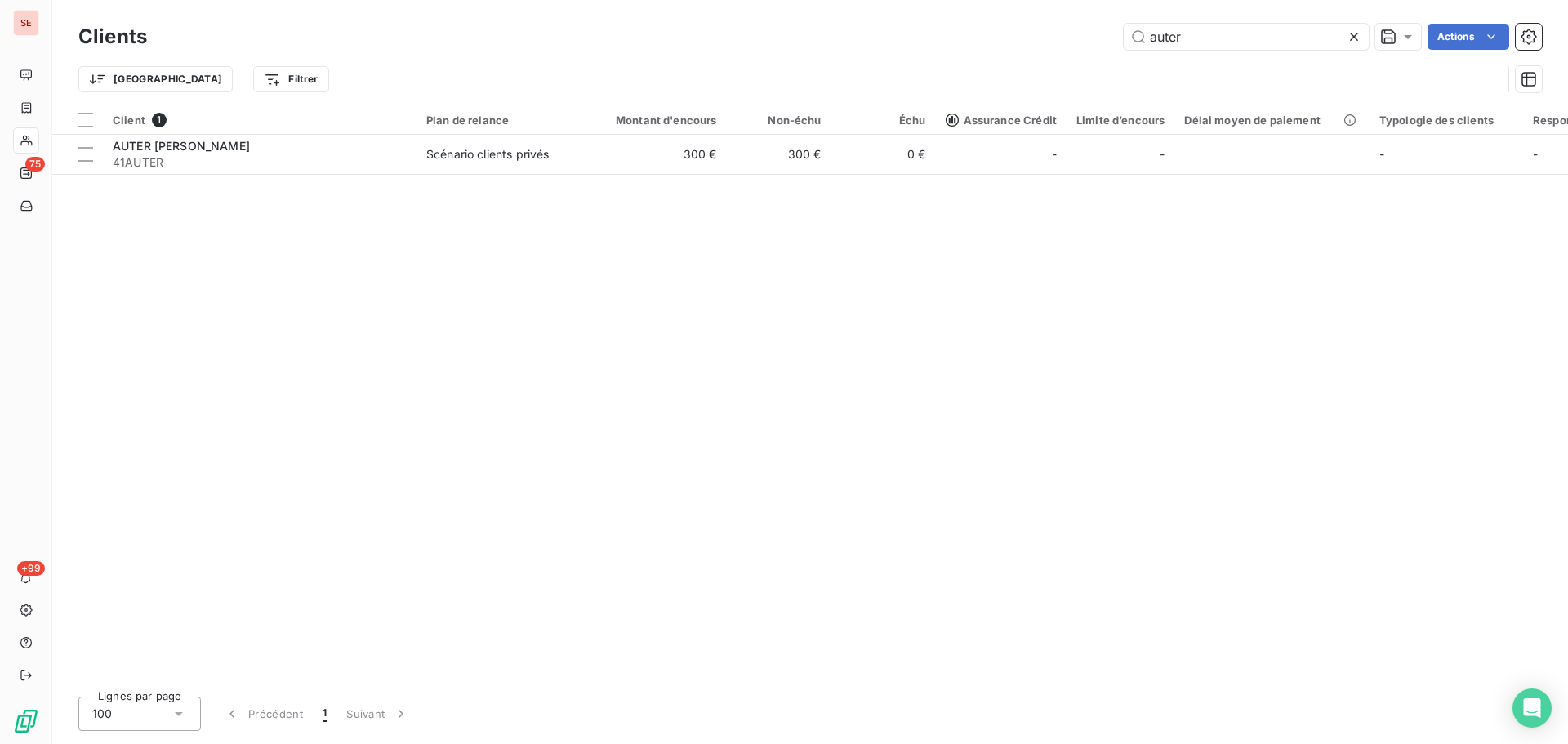
drag, startPoint x: 1223, startPoint y: 48, endPoint x: 1051, endPoint y: 47, distance: 172.0
click at [1054, 46] on div "auter Actions" at bounding box center [854, 37] width 1375 height 26
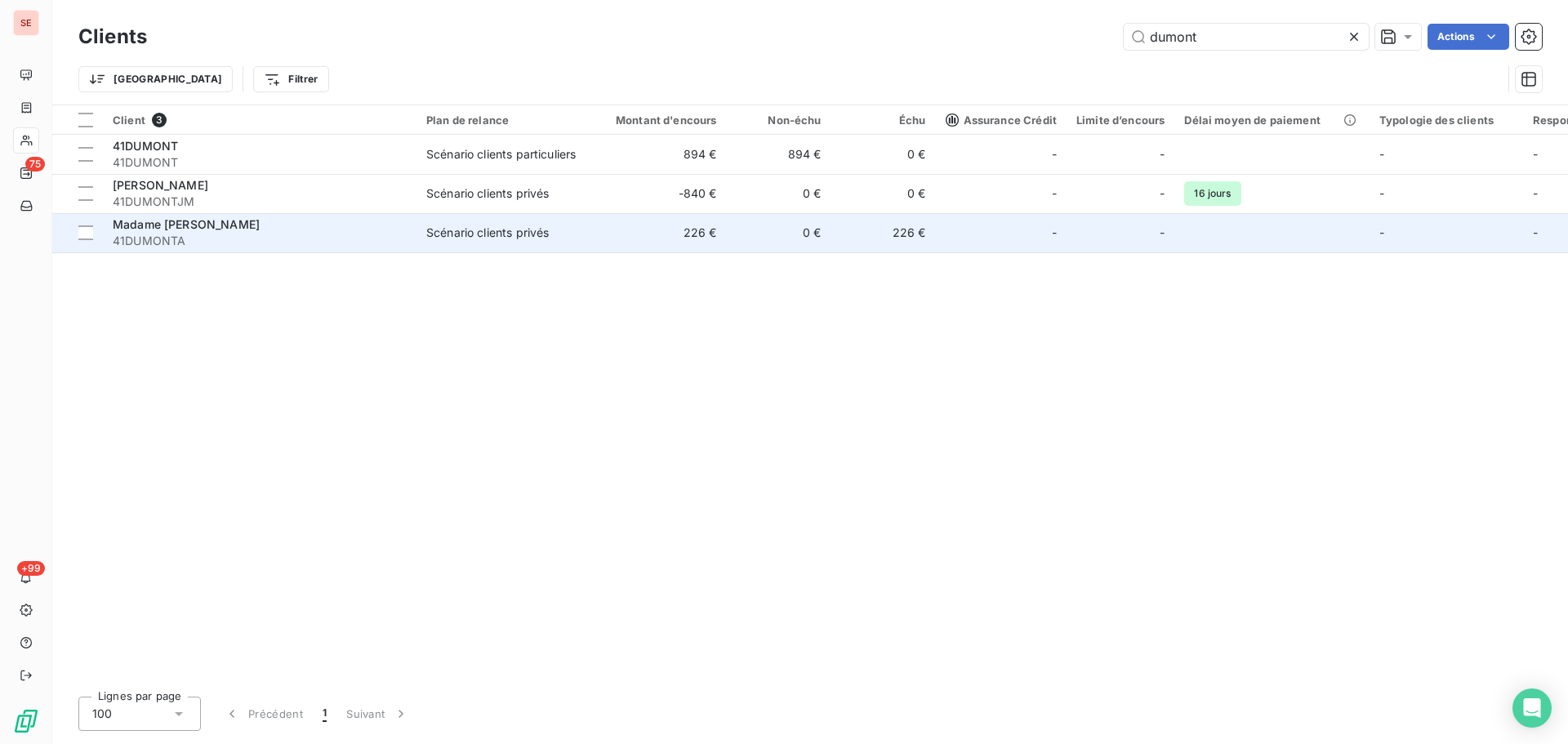
type input "dumont"
click at [355, 239] on span "41DUMONTA" at bounding box center [259, 240] width 294 height 16
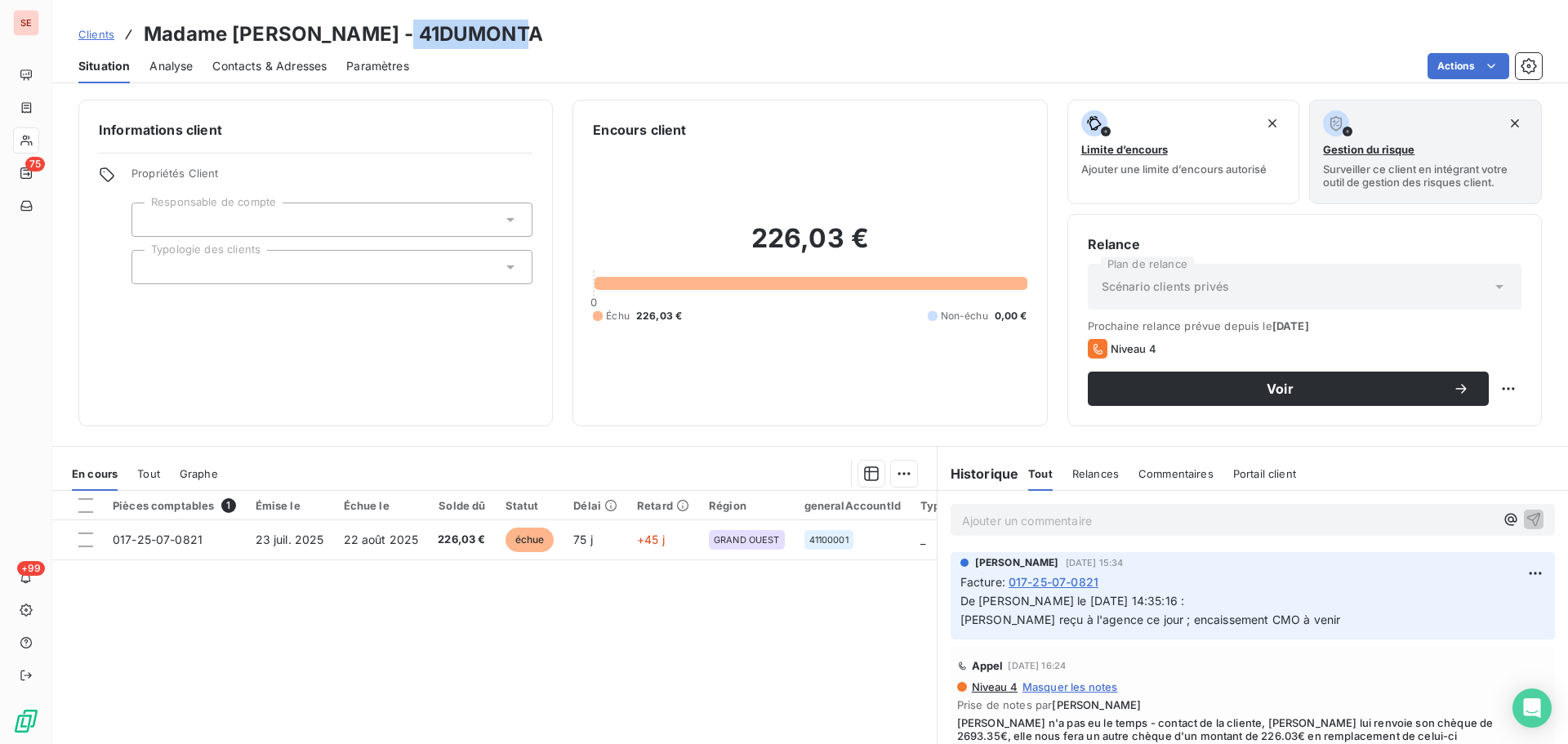
drag, startPoint x: 558, startPoint y: 45, endPoint x: 415, endPoint y: 35, distance: 143.3
click at [415, 35] on div "Clients Madame [PERSON_NAME] - 41DUMONTA" at bounding box center [810, 34] width 1515 height 29
copy h3 "41DUMONTA"
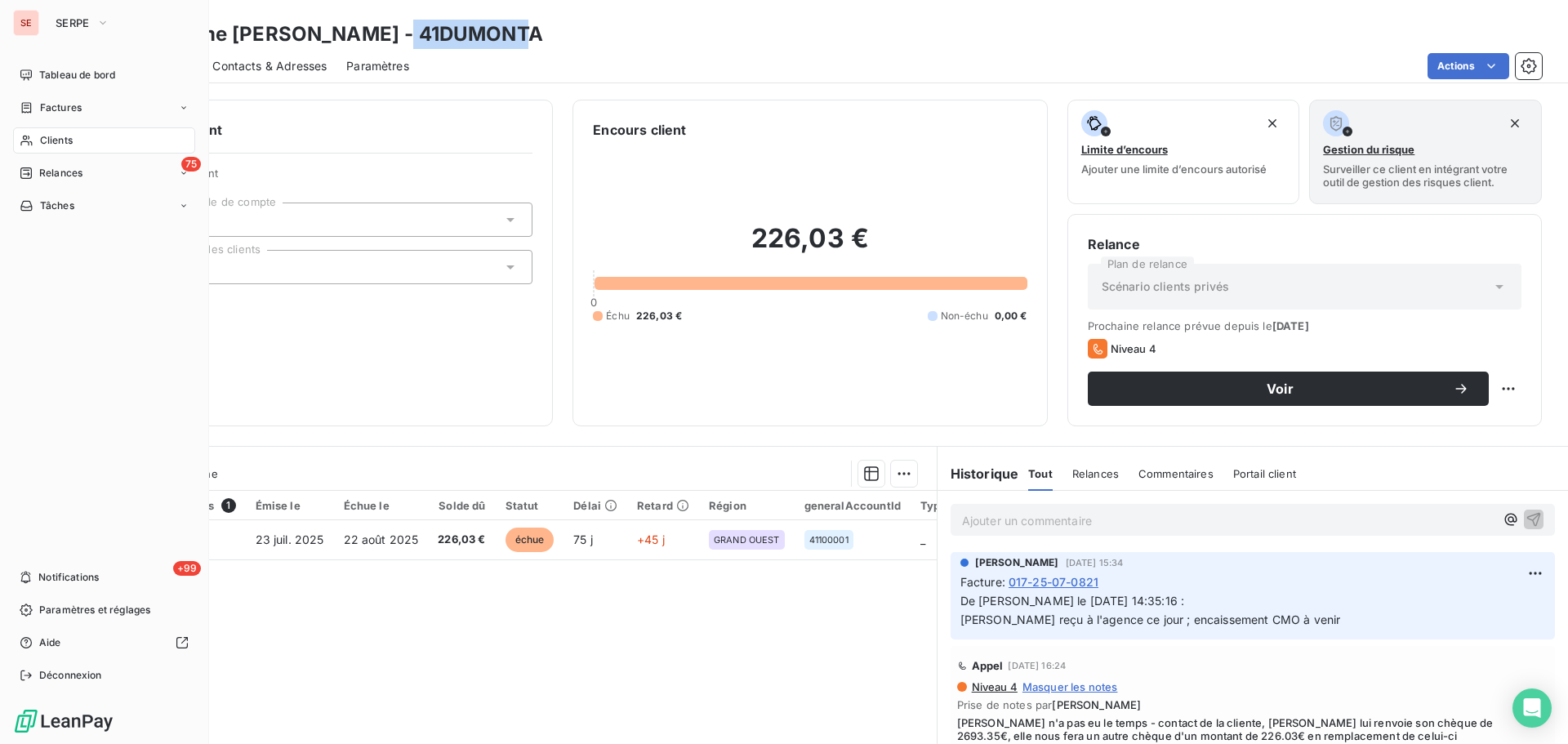
click at [80, 111] on span "Factures" at bounding box center [61, 108] width 41 height 15
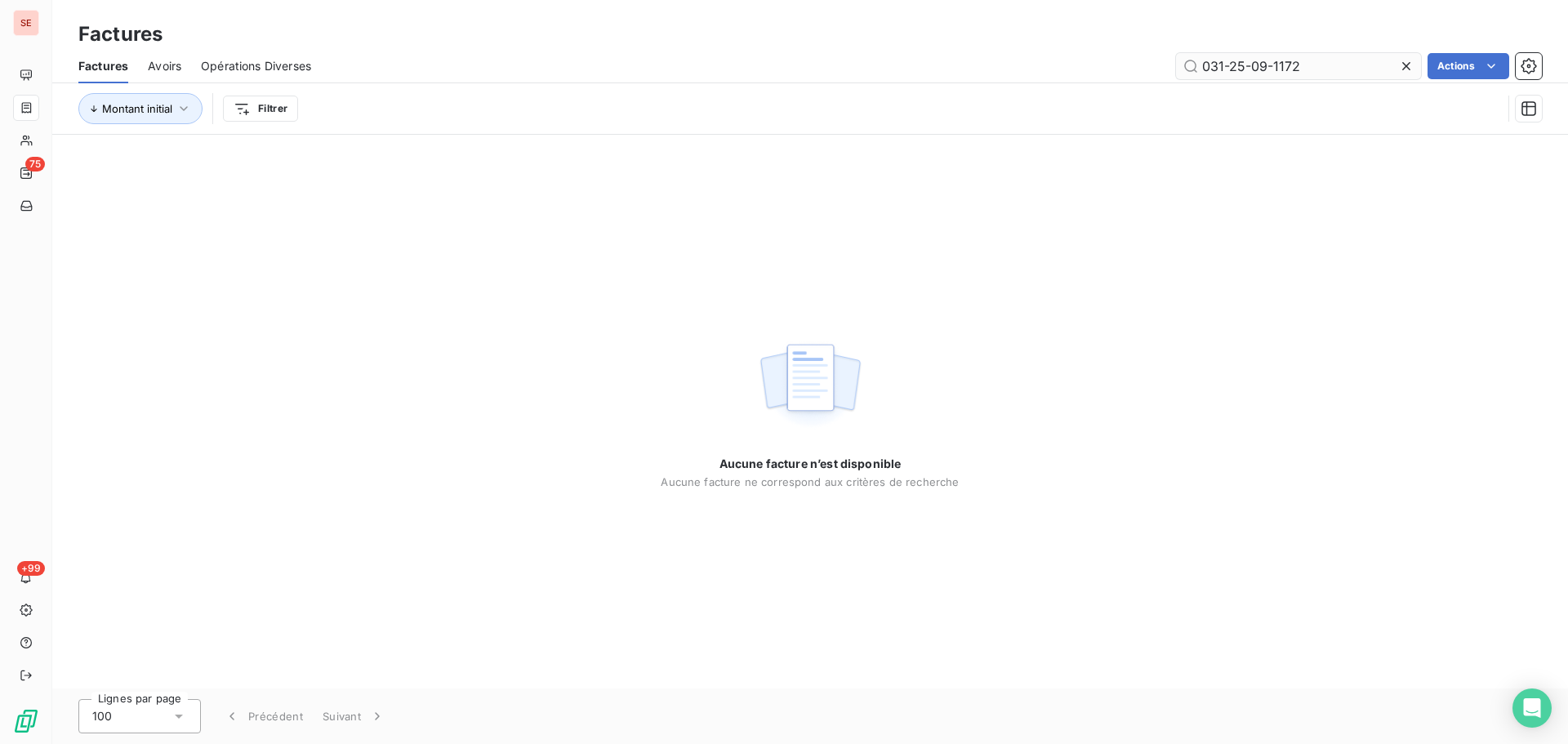
drag, startPoint x: 1334, startPoint y: 69, endPoint x: 1214, endPoint y: 78, distance: 120.3
click at [1214, 78] on input "031-25-09-1172" at bounding box center [1298, 67] width 245 height 26
type input "0"
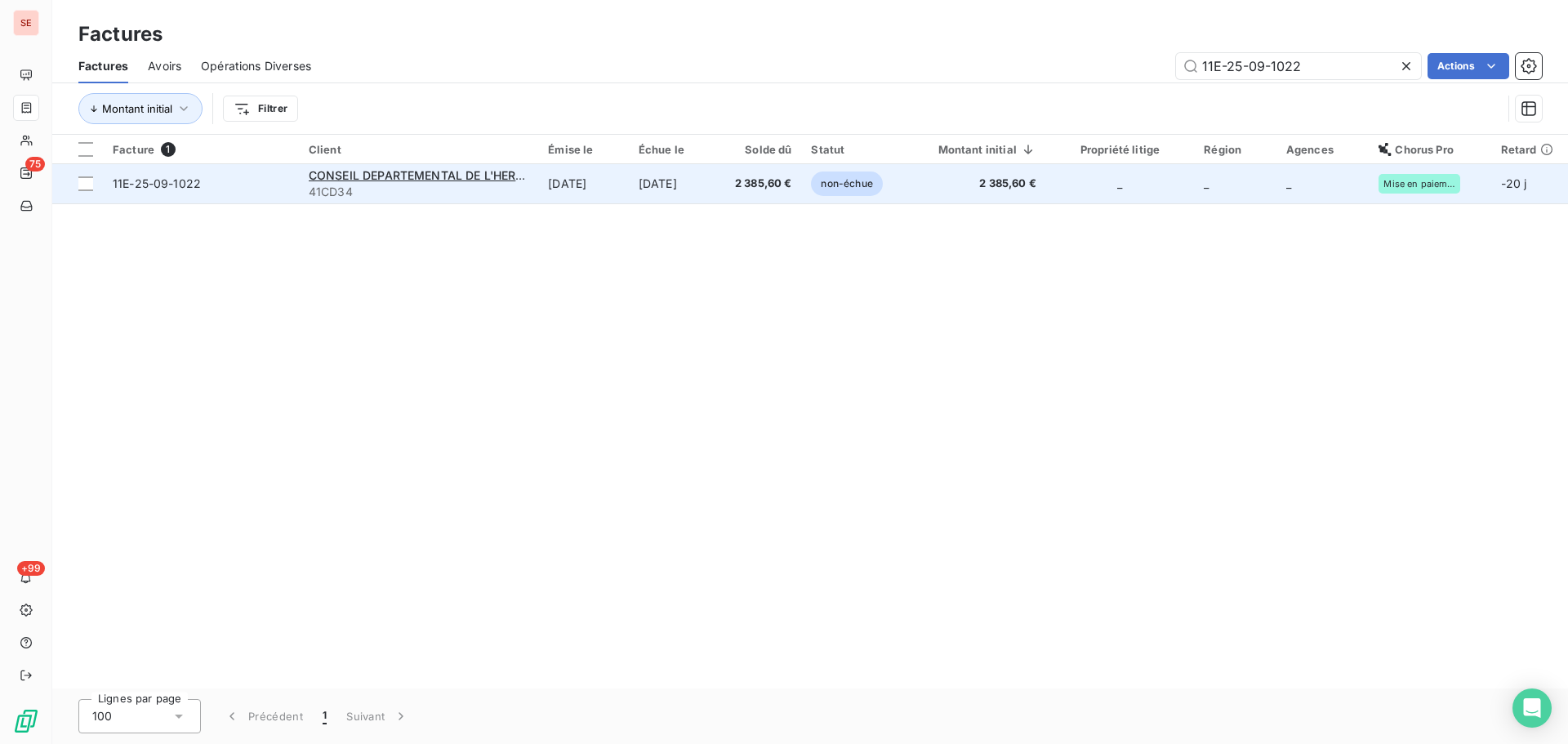
type input "11E-25-09-1022"
drag, startPoint x: 374, startPoint y: 196, endPoint x: 309, endPoint y: 196, distance: 65.0
click at [309, 196] on span "41CD34" at bounding box center [418, 191] width 219 height 16
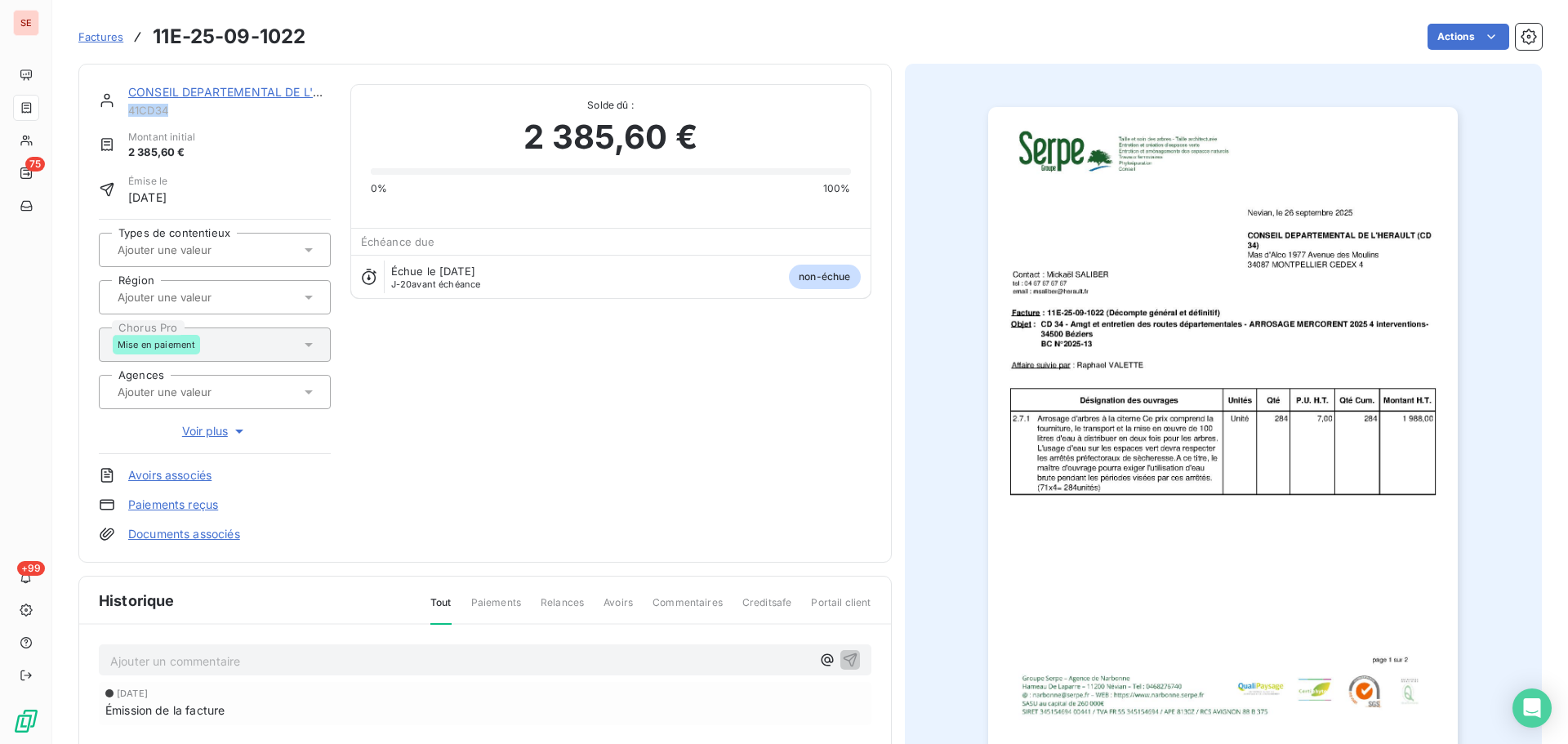
drag, startPoint x: 186, startPoint y: 110, endPoint x: 127, endPoint y: 115, distance: 59.2
click at [127, 115] on div "CONSEIL DEPARTEMENTAL DE L'HERAULT 41CD34" at bounding box center [214, 100] width 232 height 33
copy span "41CD34"
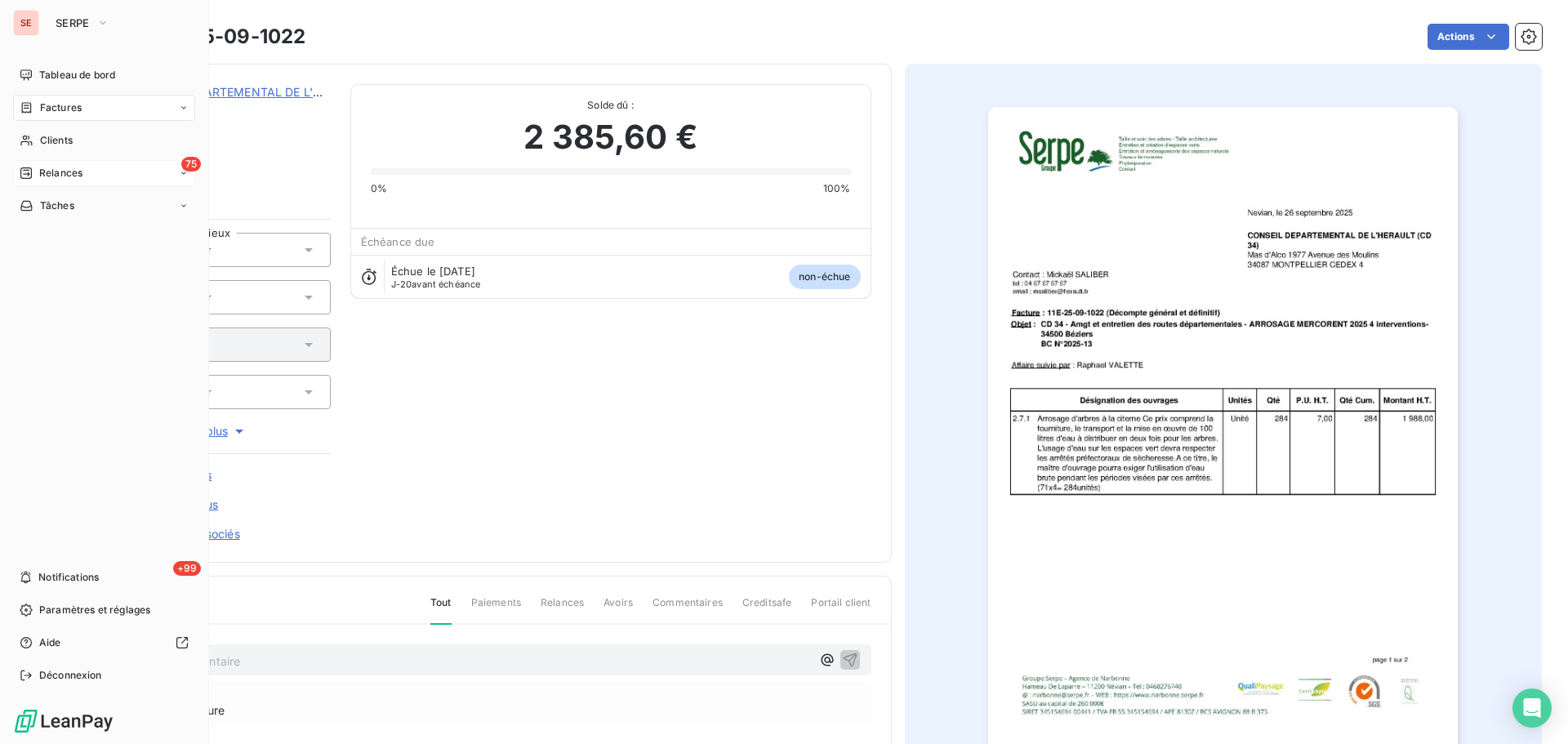
click at [84, 180] on div "75 Relances" at bounding box center [104, 174] width 182 height 26
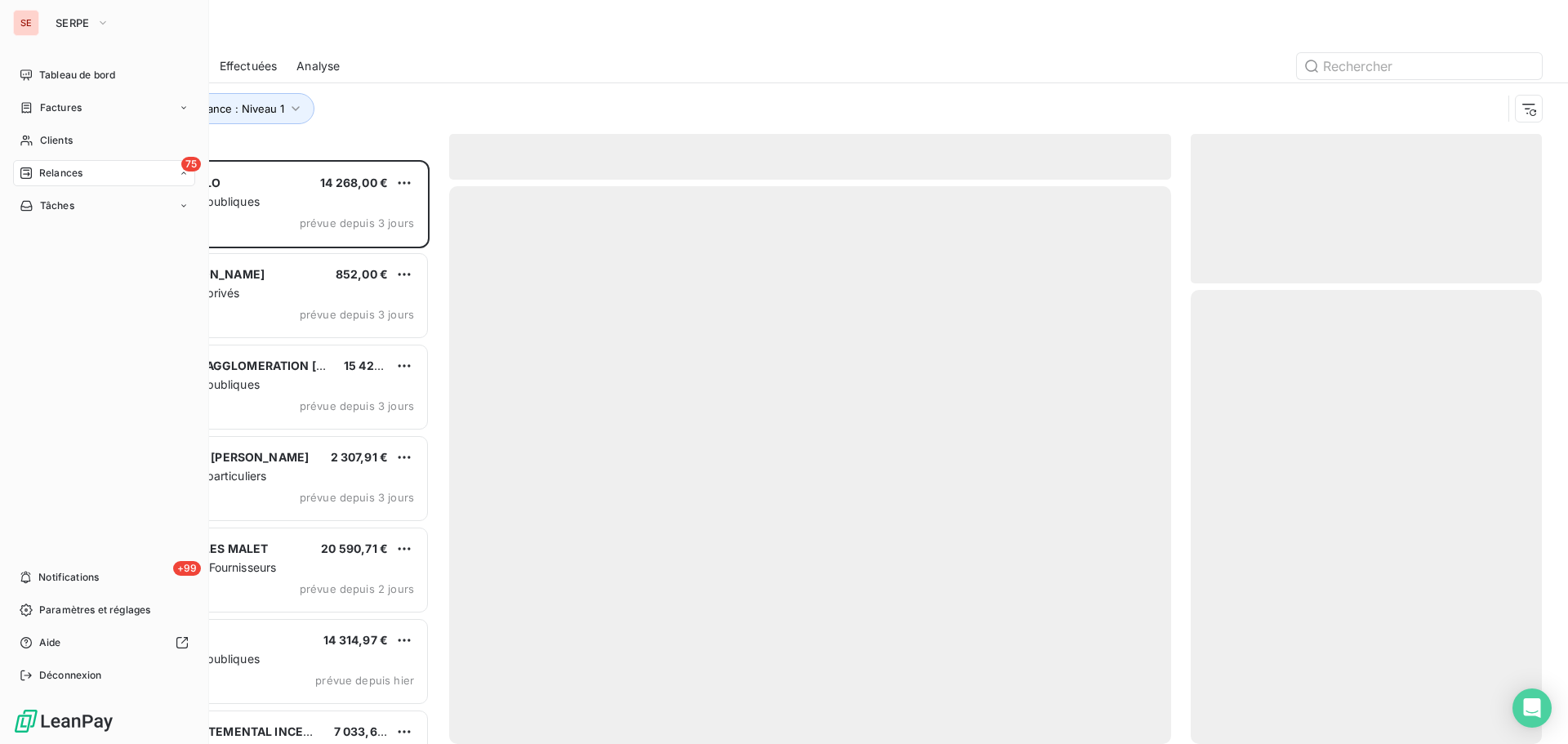
scroll to position [572, 339]
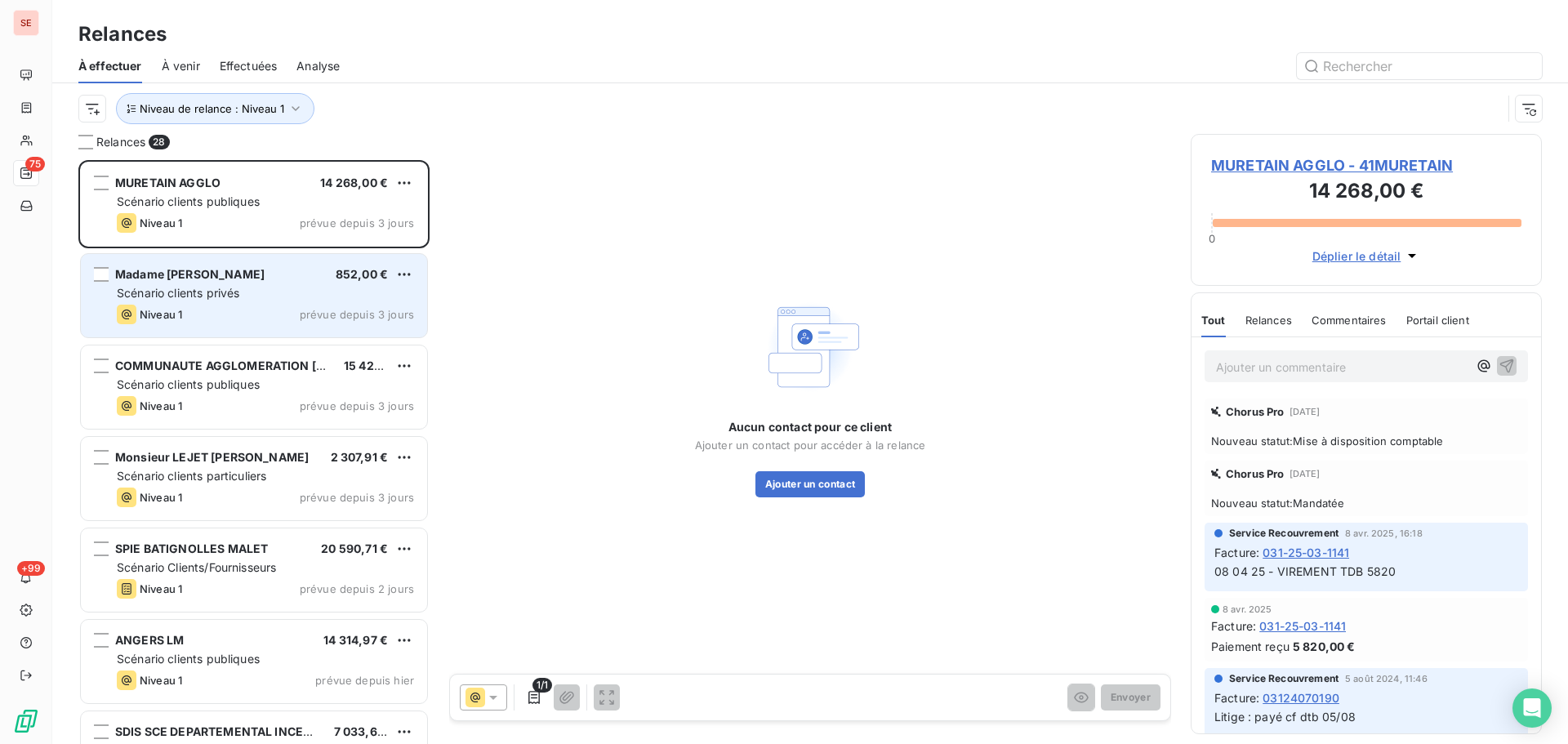
click at [237, 298] on span "Scénario clients privés" at bounding box center [178, 293] width 123 height 14
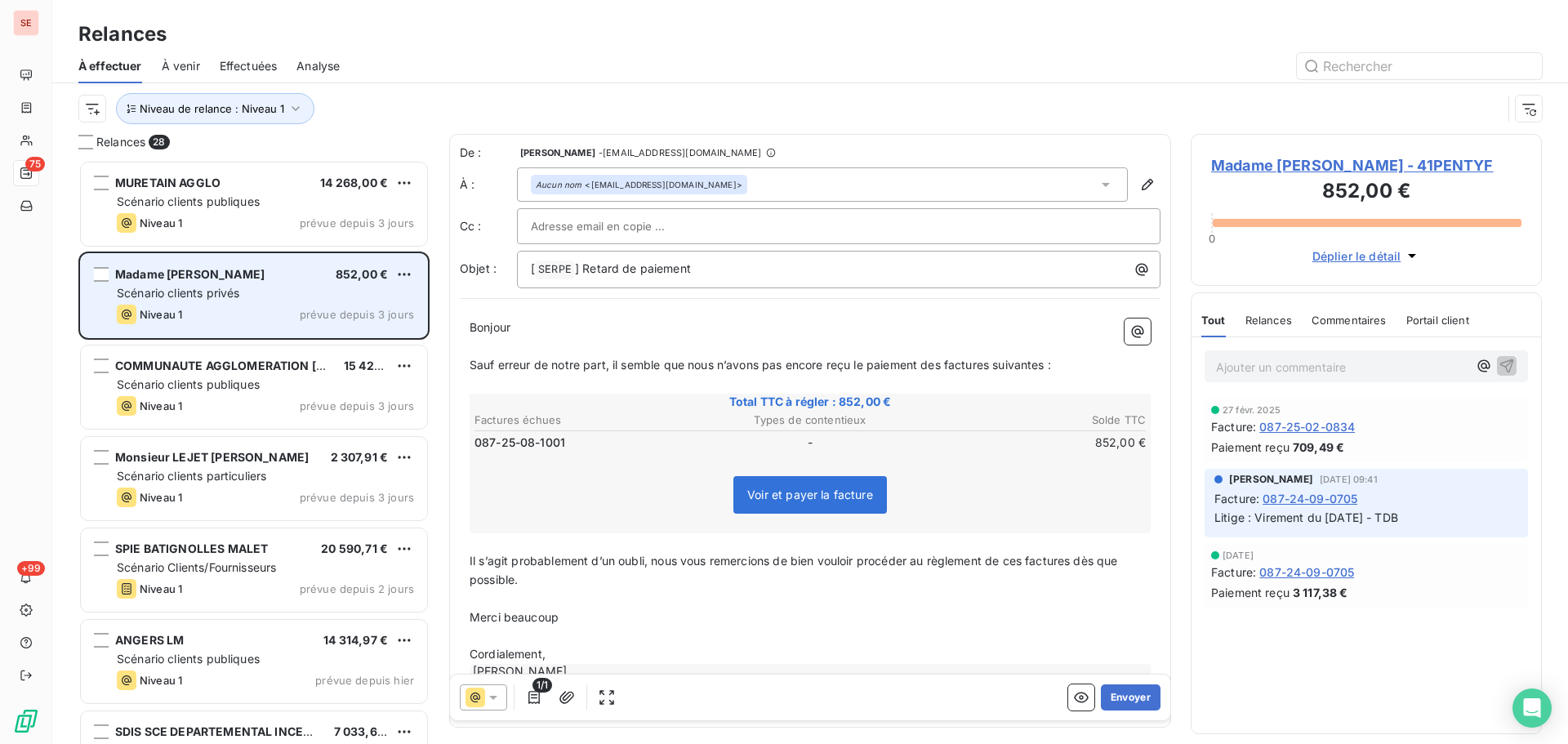
scroll to position [572, 339]
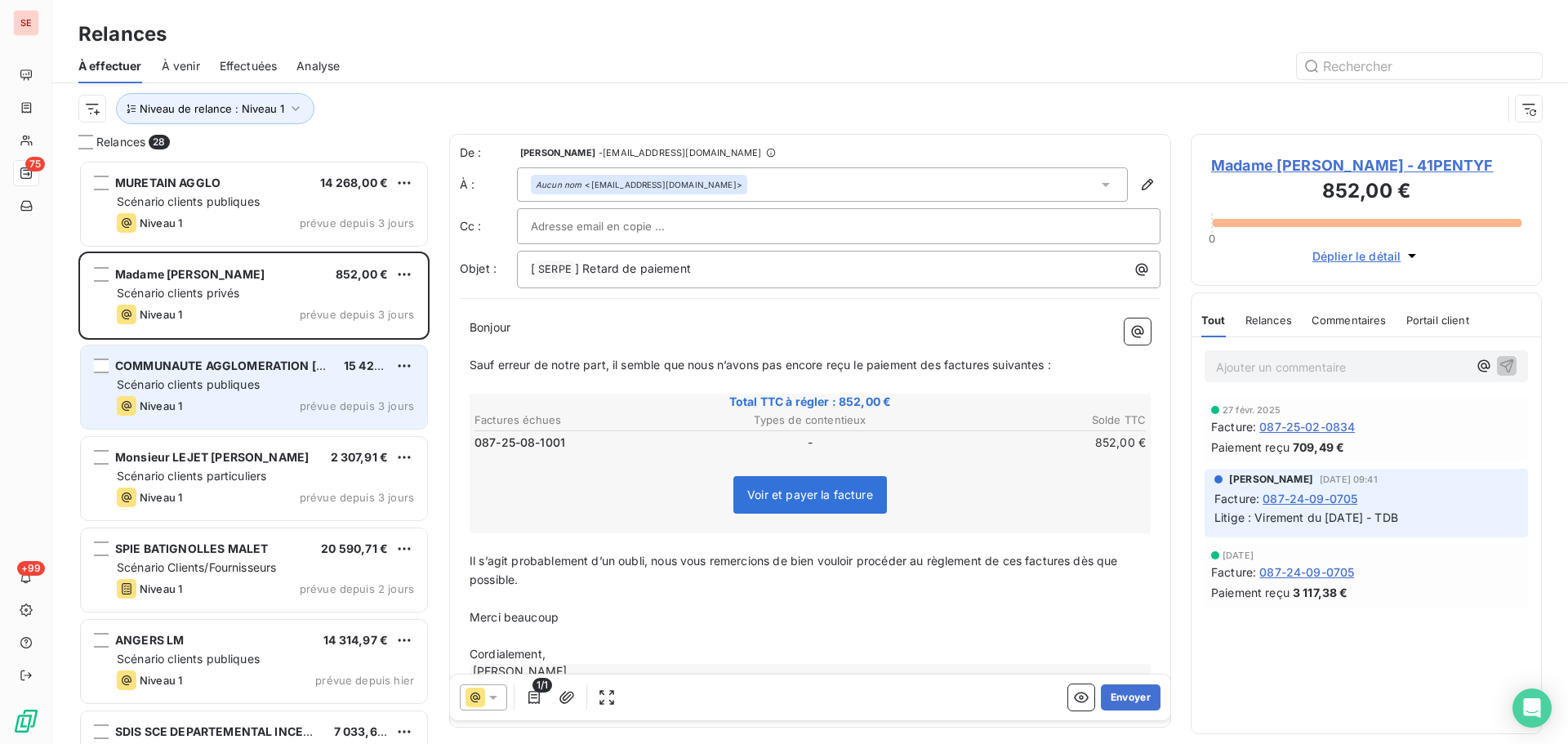
click at [218, 401] on div "Niveau 1 prévue depuis 3 jours" at bounding box center [265, 405] width 297 height 20
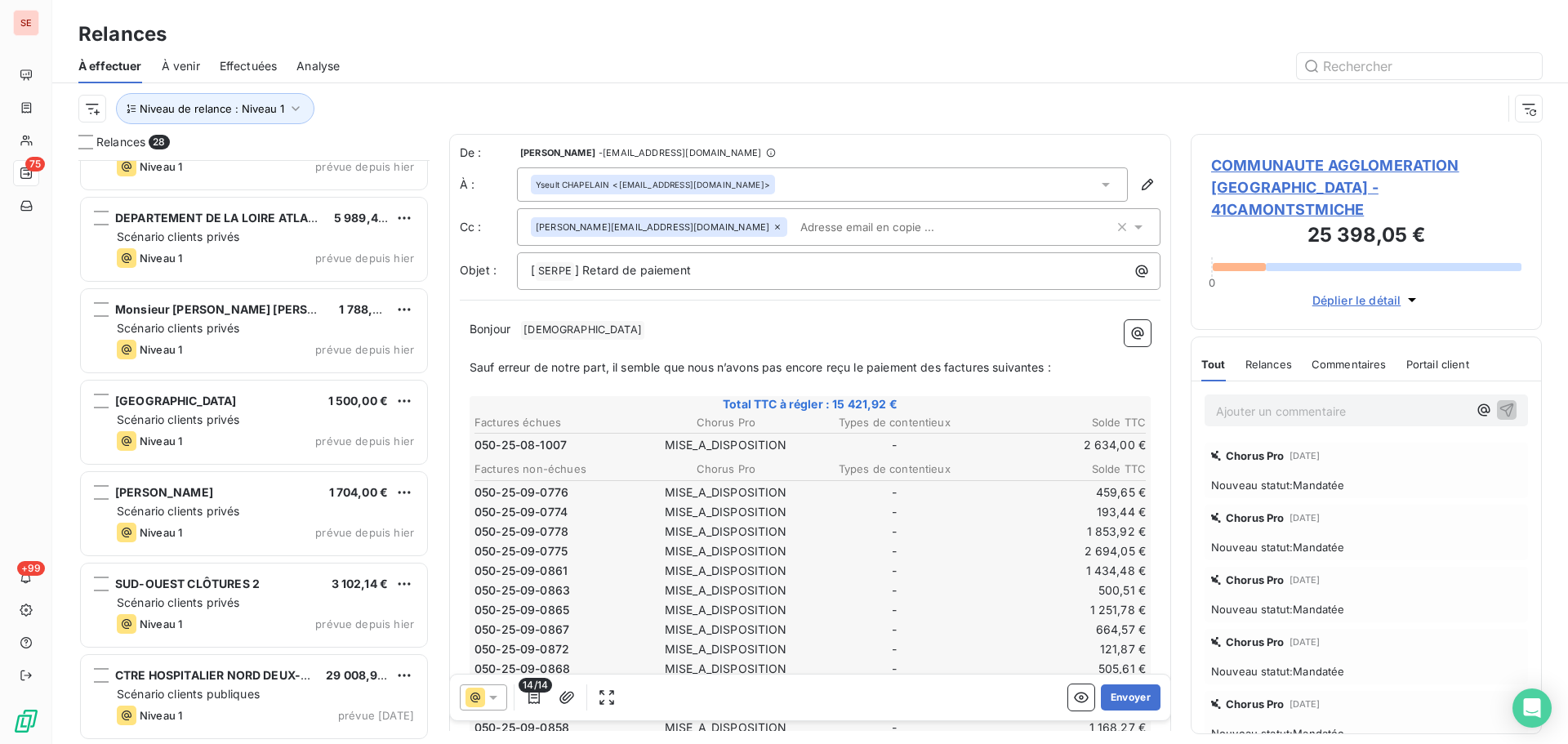
scroll to position [1761, 0]
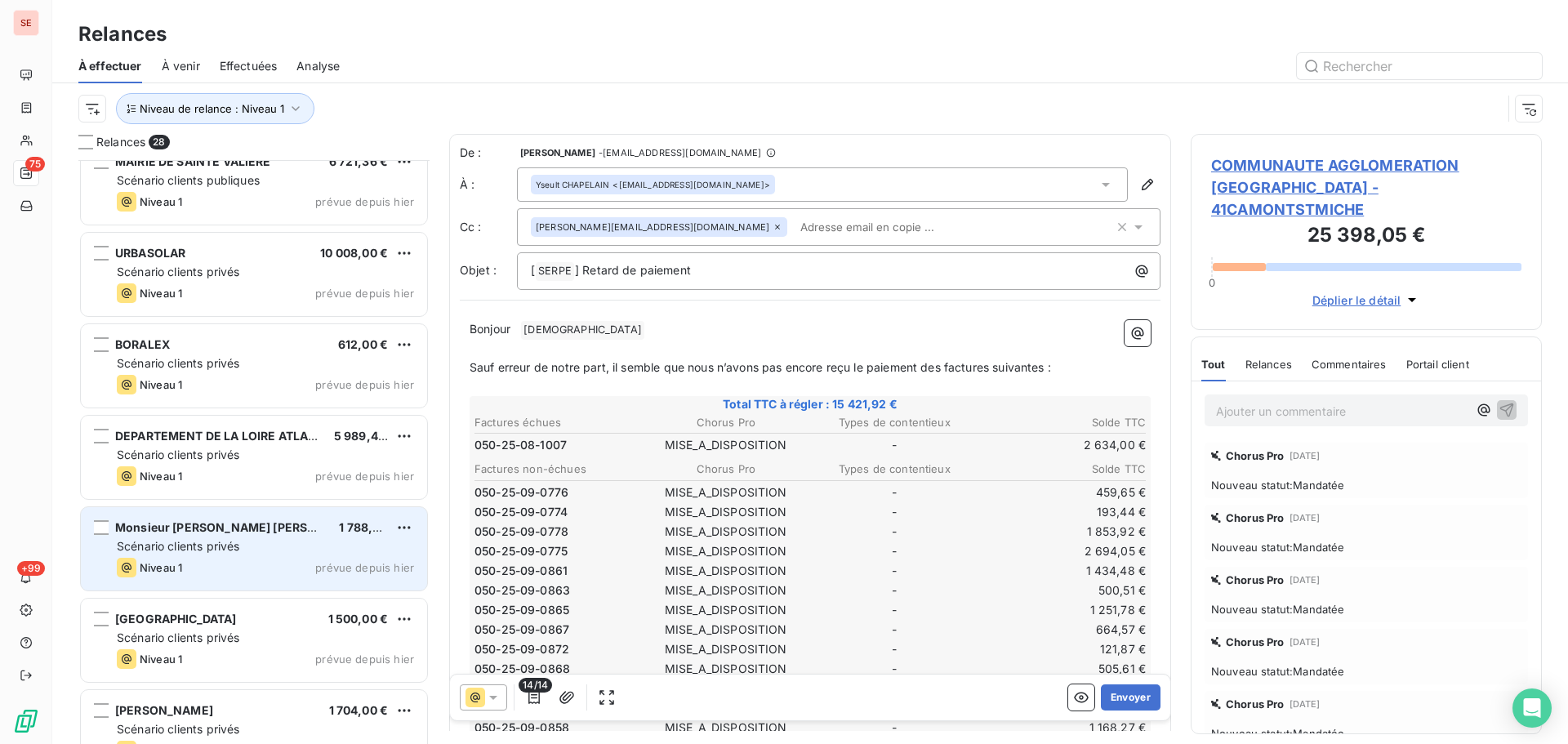
click at [264, 568] on div "Niveau 1 prévue depuis [DATE]" at bounding box center [265, 568] width 297 height 20
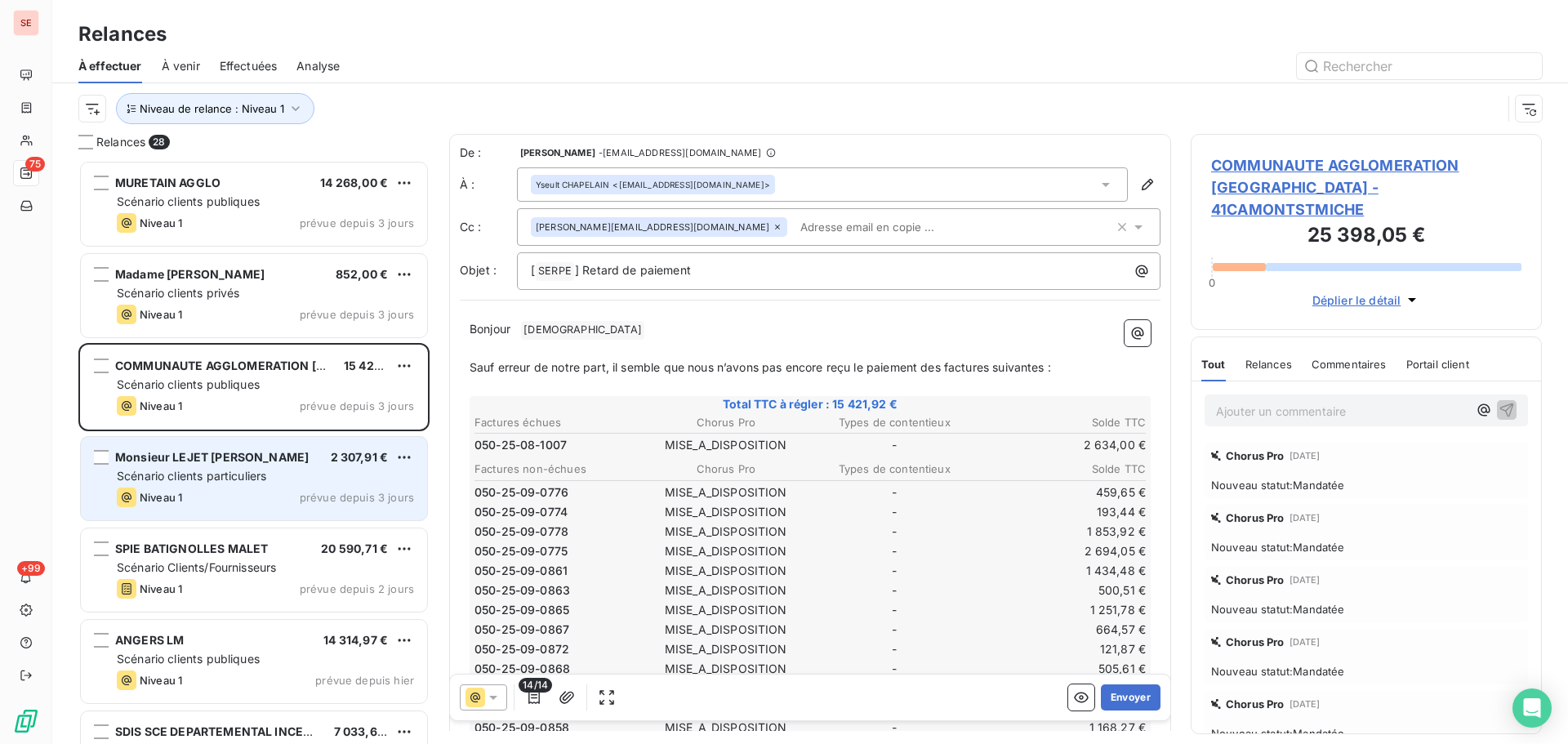
click at [266, 461] on div "Monsieur LEJET JEAN 2 307,91 €" at bounding box center [265, 458] width 297 height 15
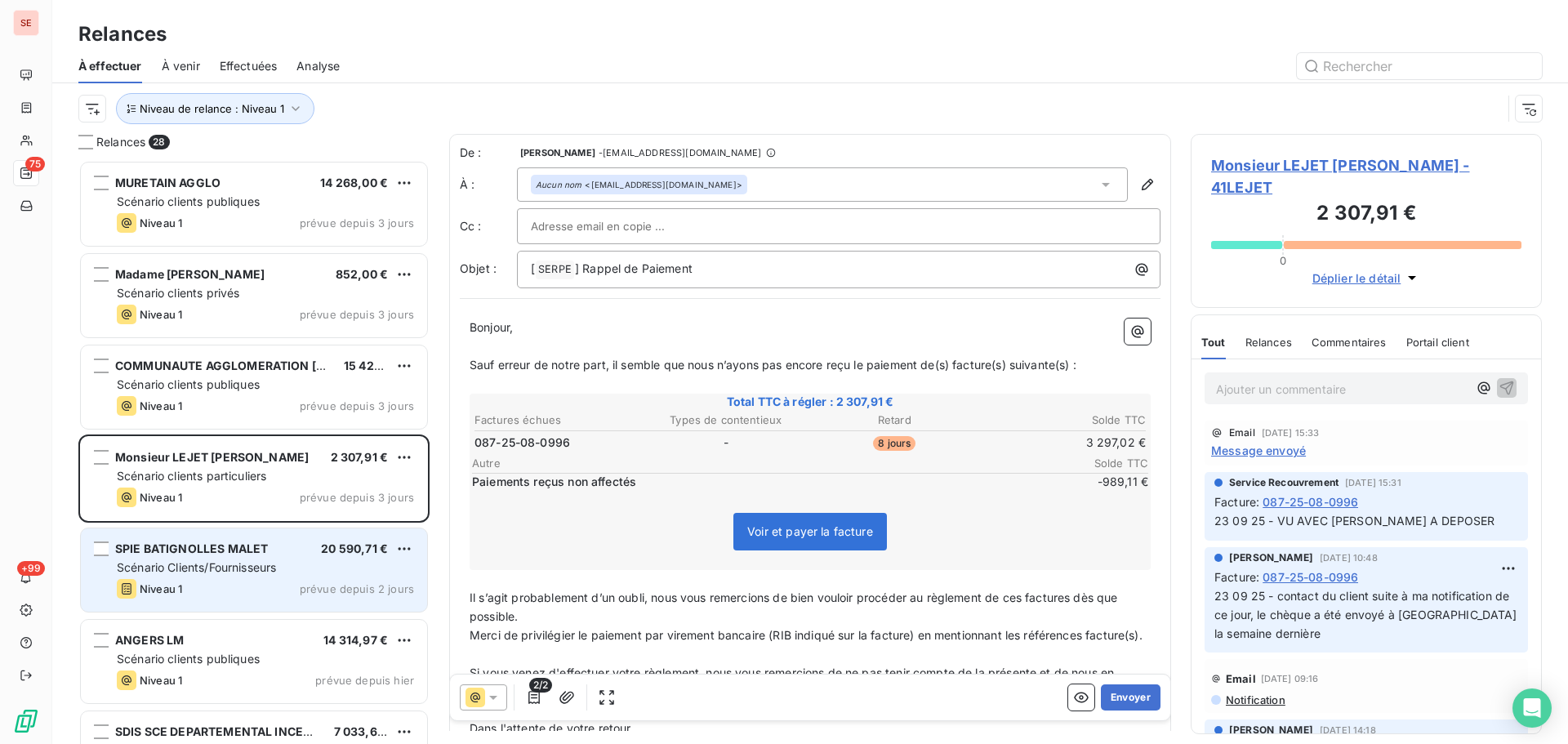
click at [227, 568] on span "Scénario Clients/Fournisseurs" at bounding box center [197, 567] width 159 height 14
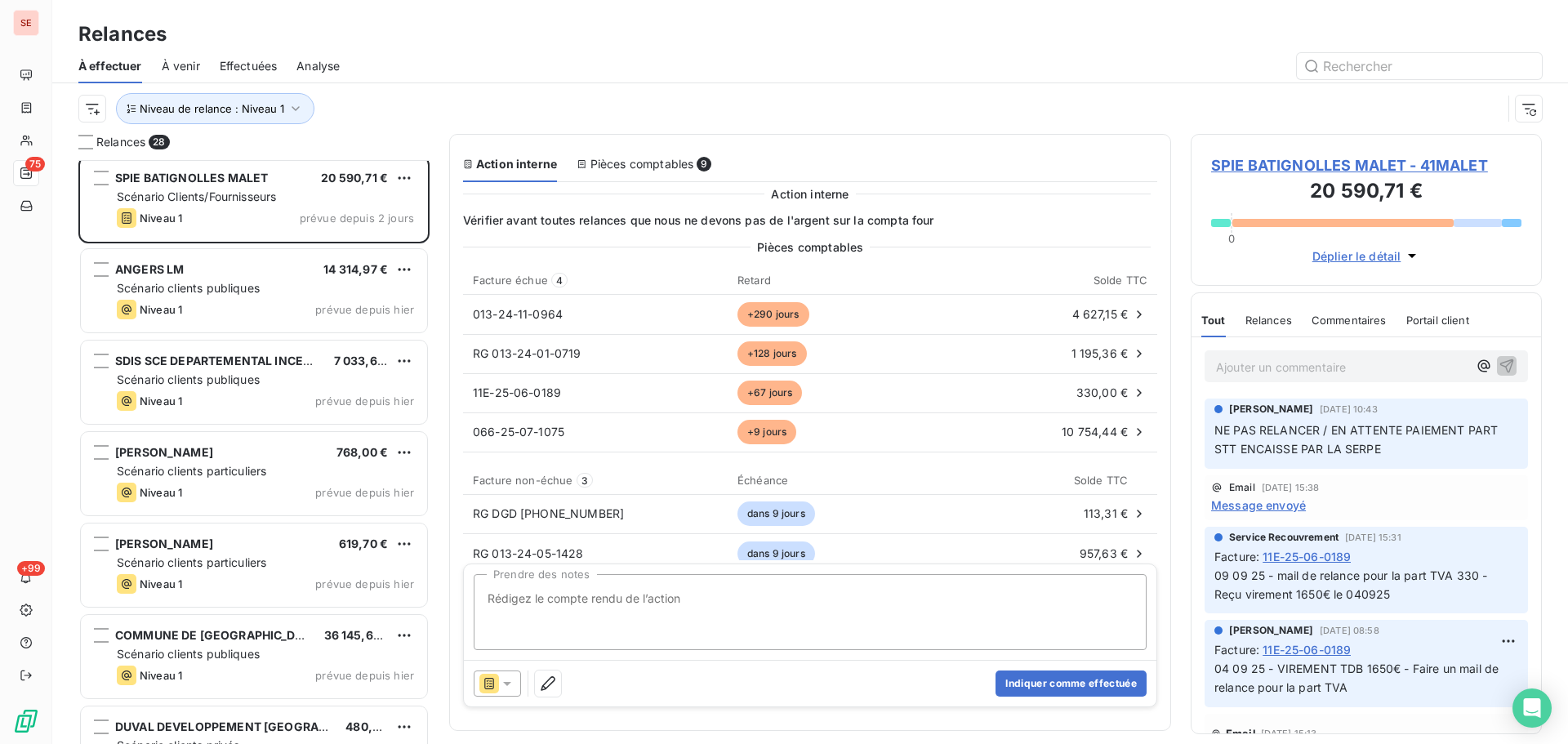
scroll to position [436, 0]
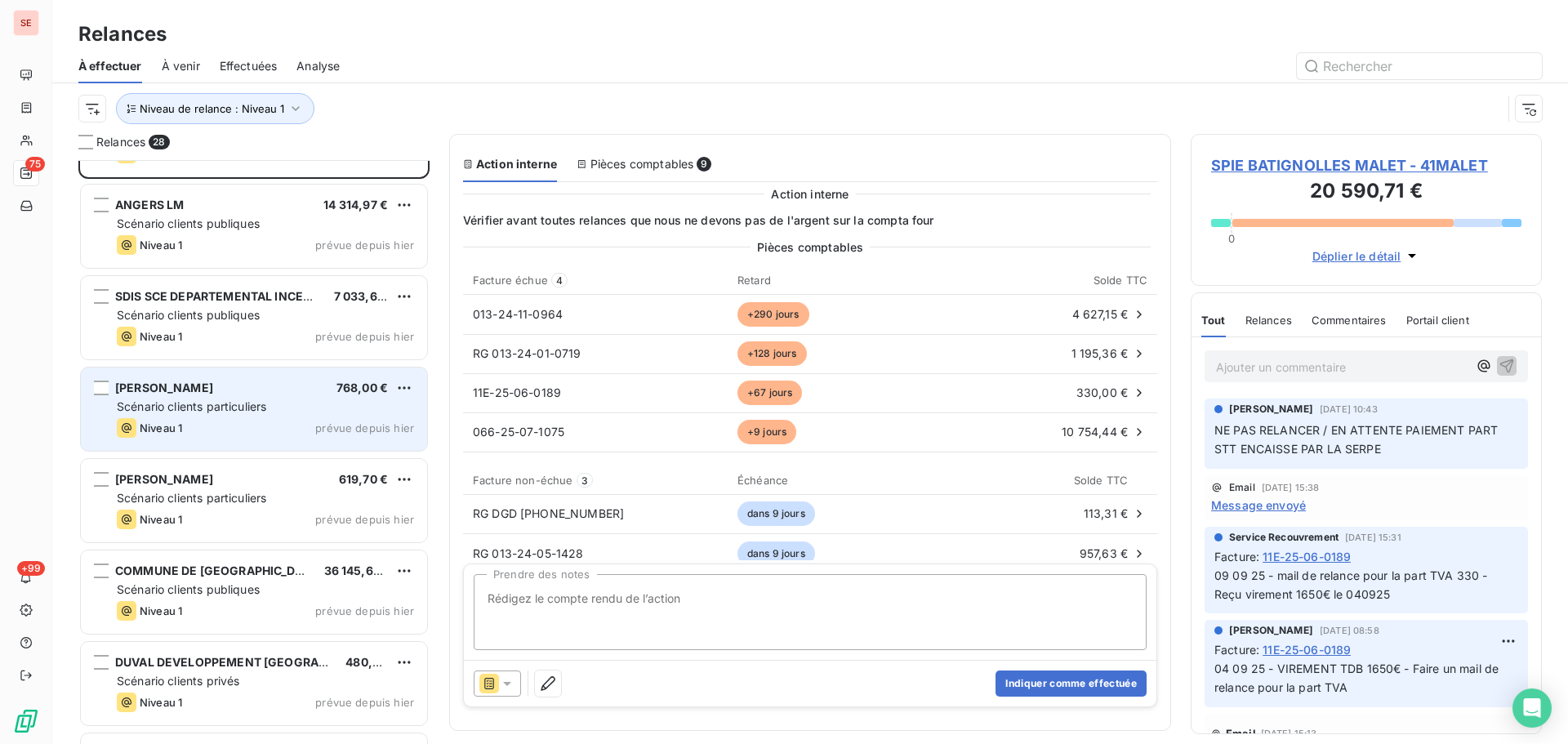
click at [189, 433] on div "Niveau 1 prévue depuis [DATE]" at bounding box center [265, 428] width 297 height 20
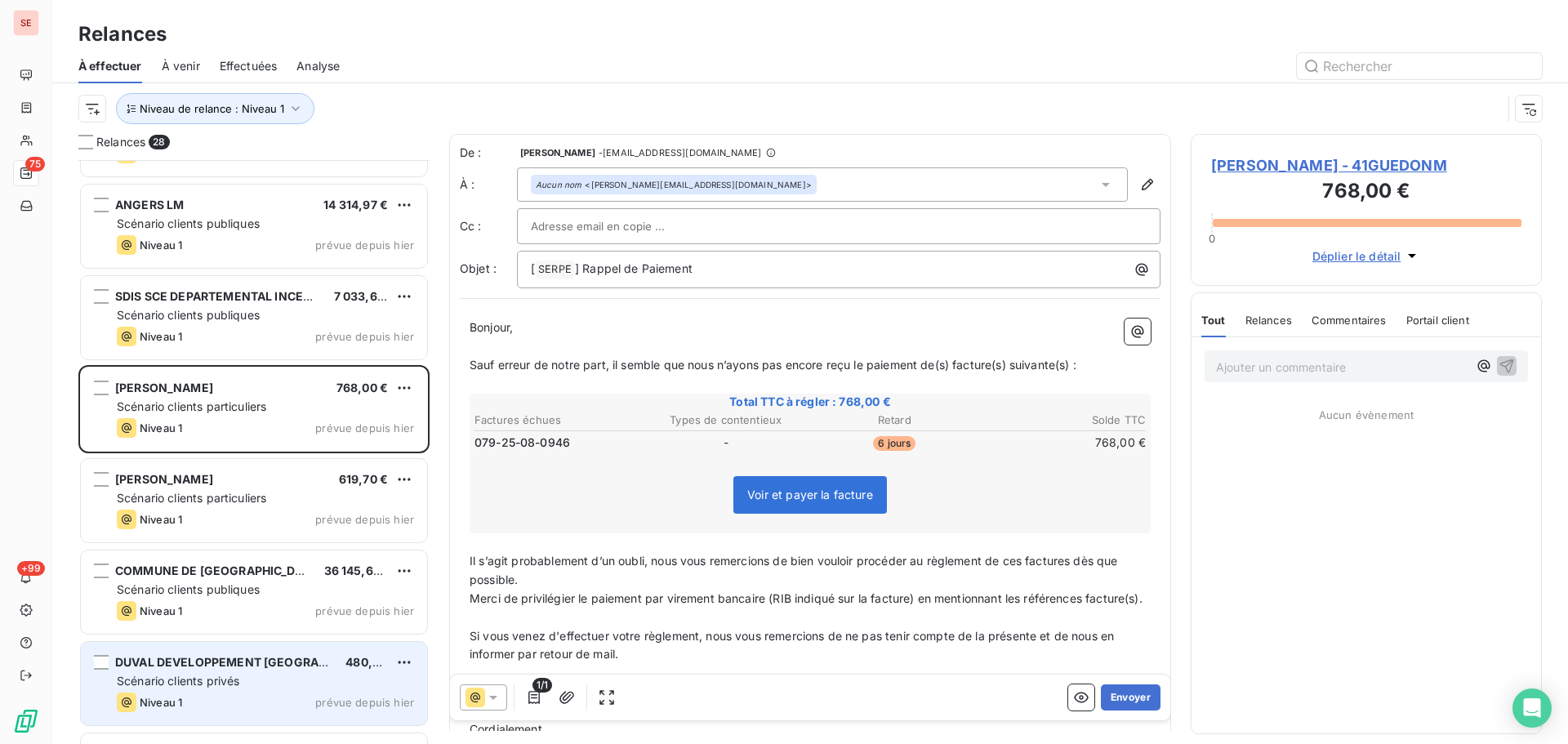
click at [258, 674] on div "Scénario clients privés" at bounding box center [265, 681] width 297 height 16
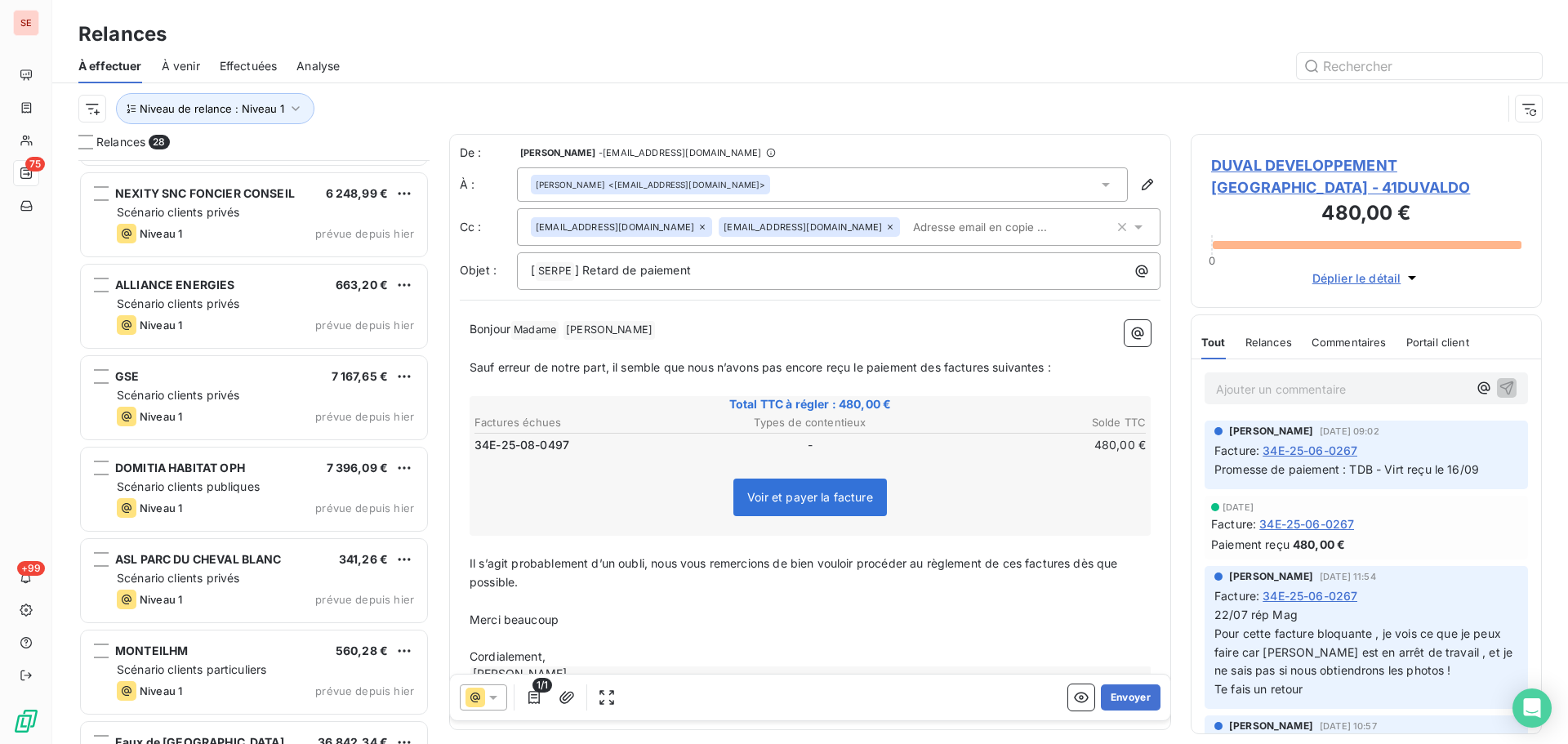
scroll to position [1090, 0]
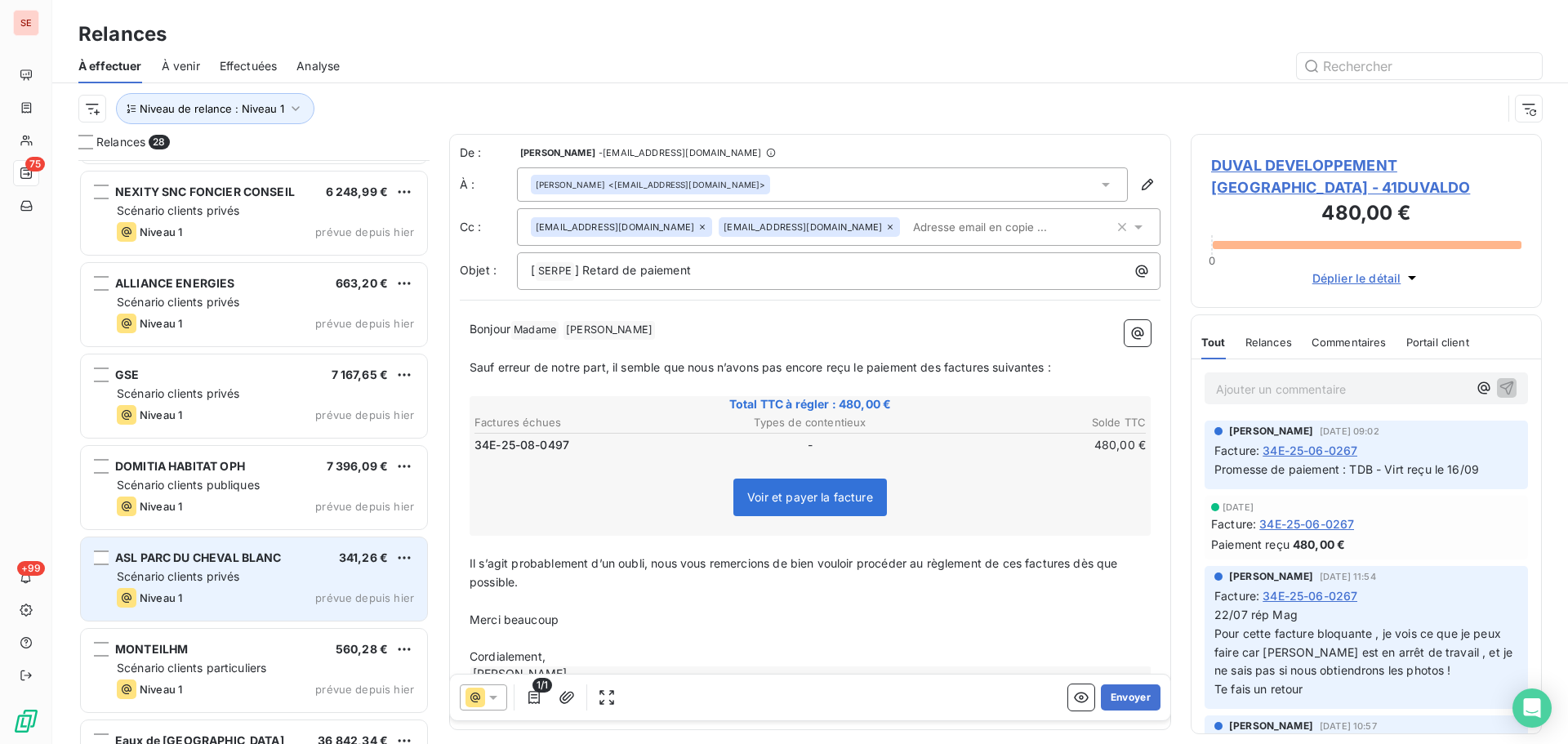
click at [217, 554] on span "ASL PARC DU CHEVAL BLANC" at bounding box center [199, 557] width 167 height 14
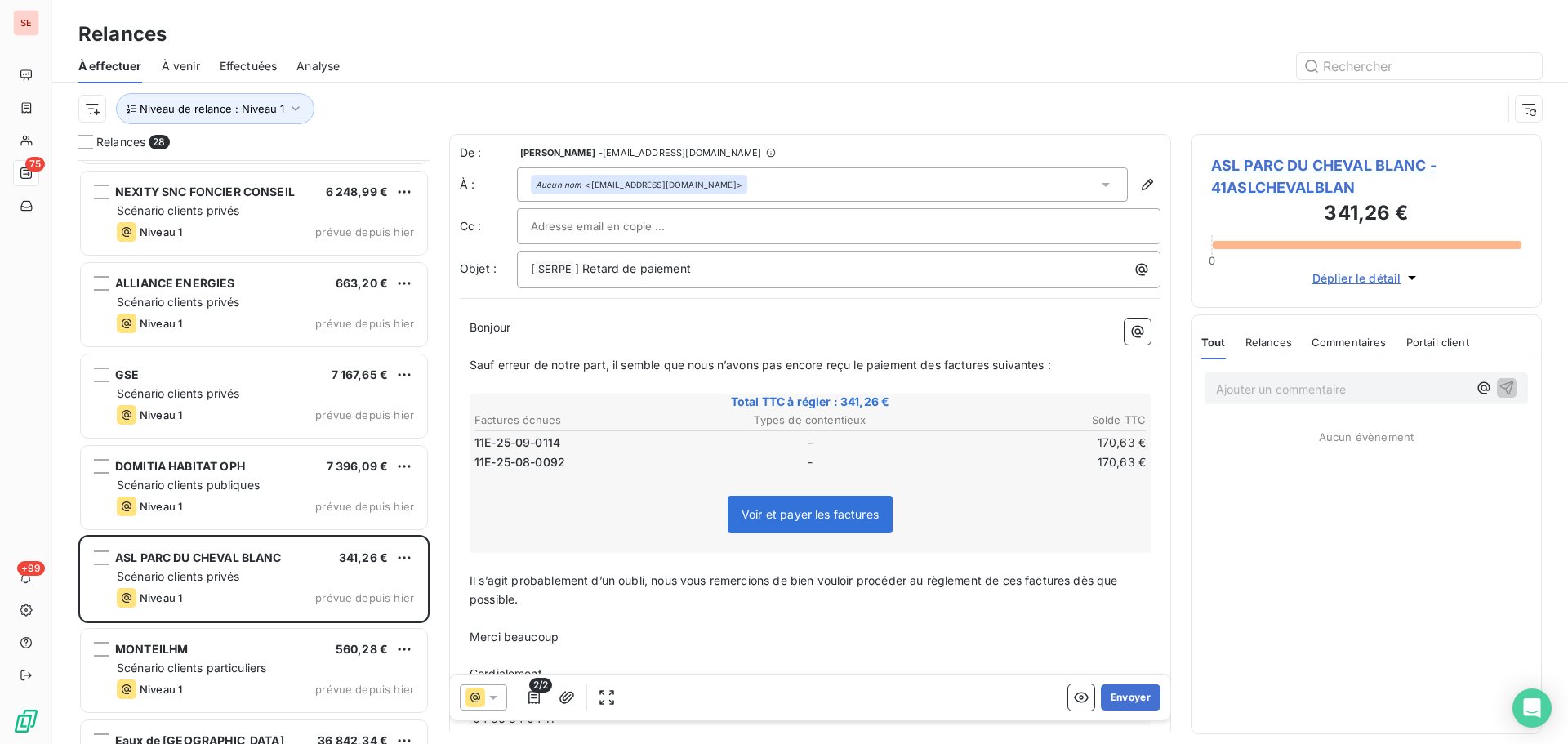
click at [1278, 164] on span "ASL PARC DU CHEVAL BLANC - 41ASLCHEVALBLAN" at bounding box center [1365, 176] width 310 height 44
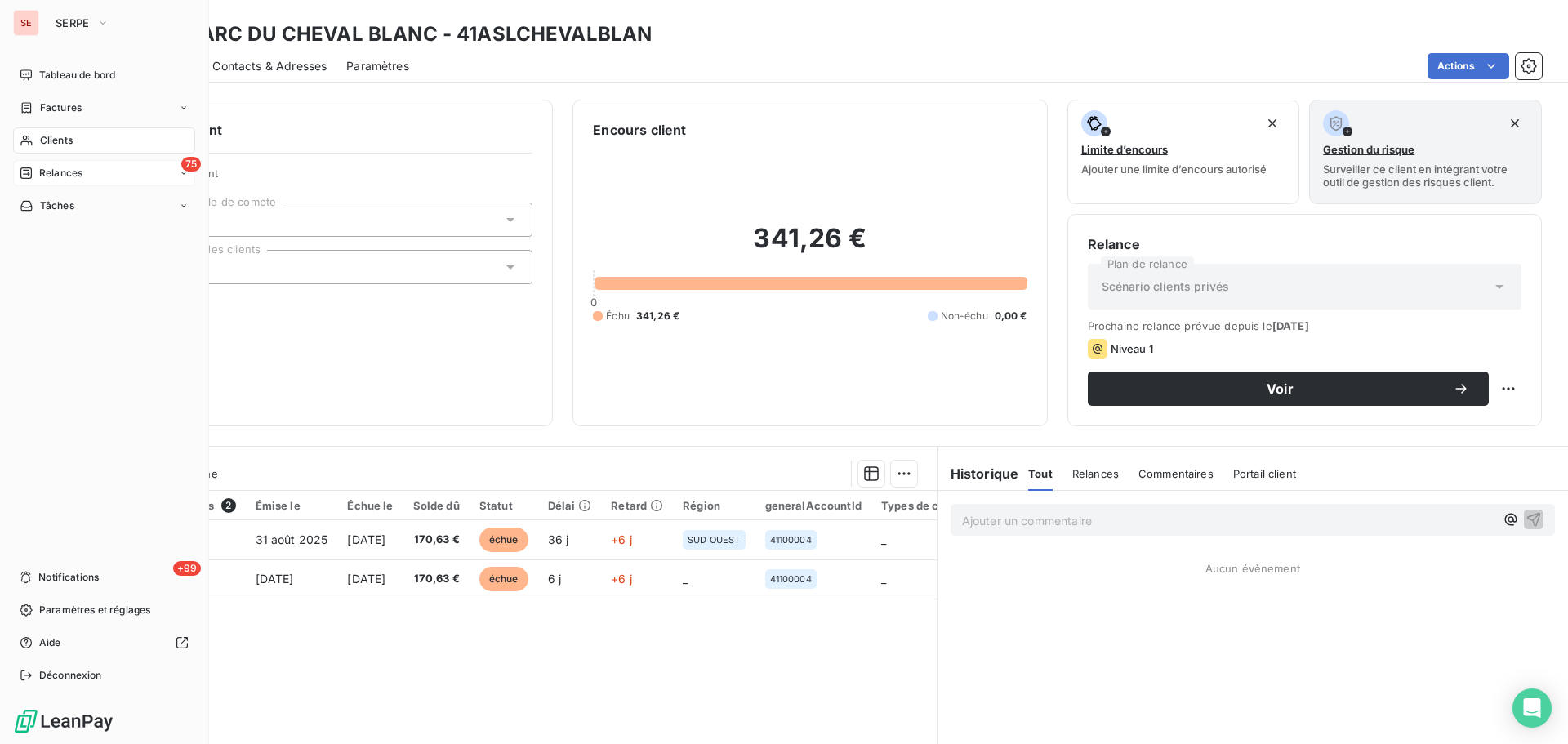
click at [35, 181] on div "75 Relances" at bounding box center [104, 174] width 182 height 26
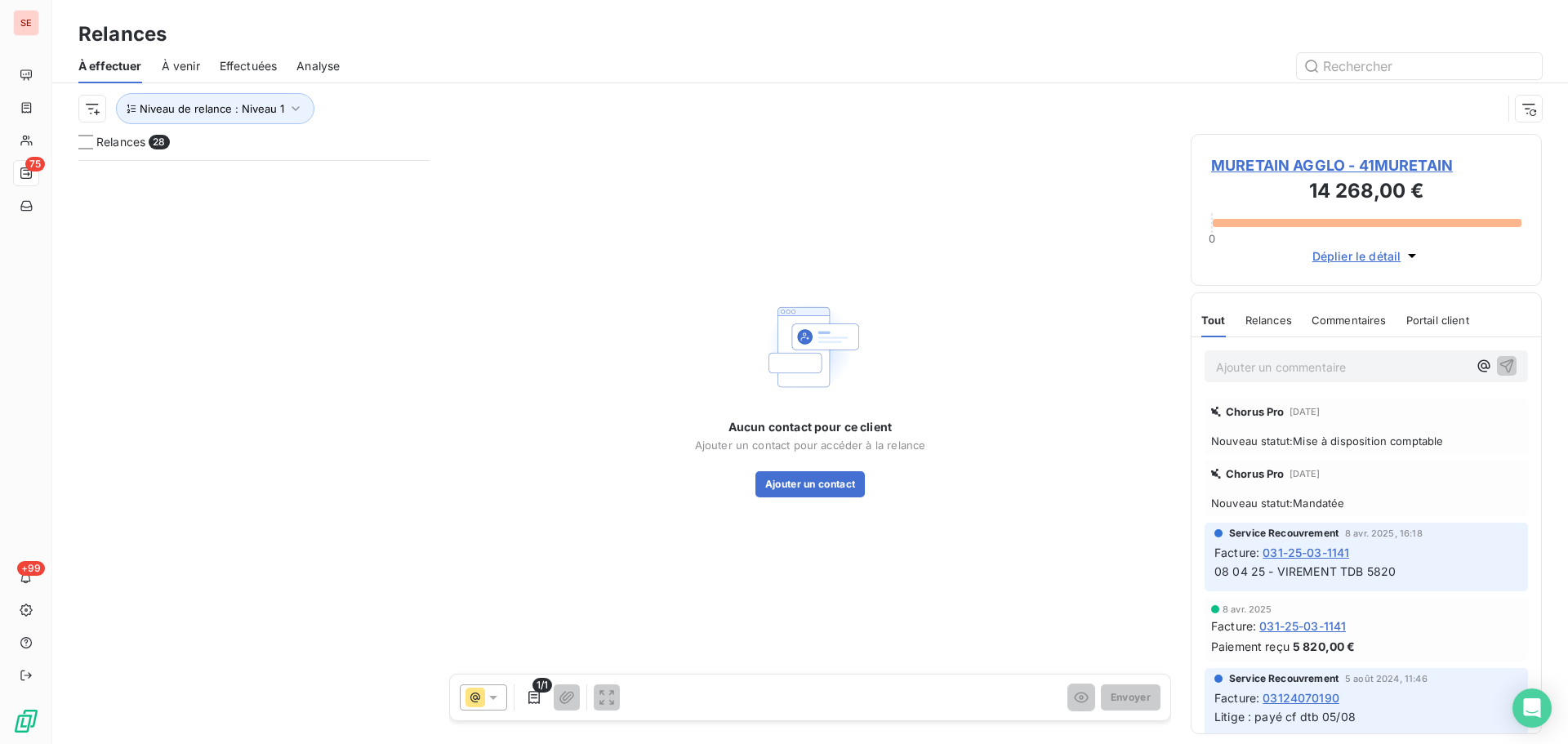
scroll to position [18, 0]
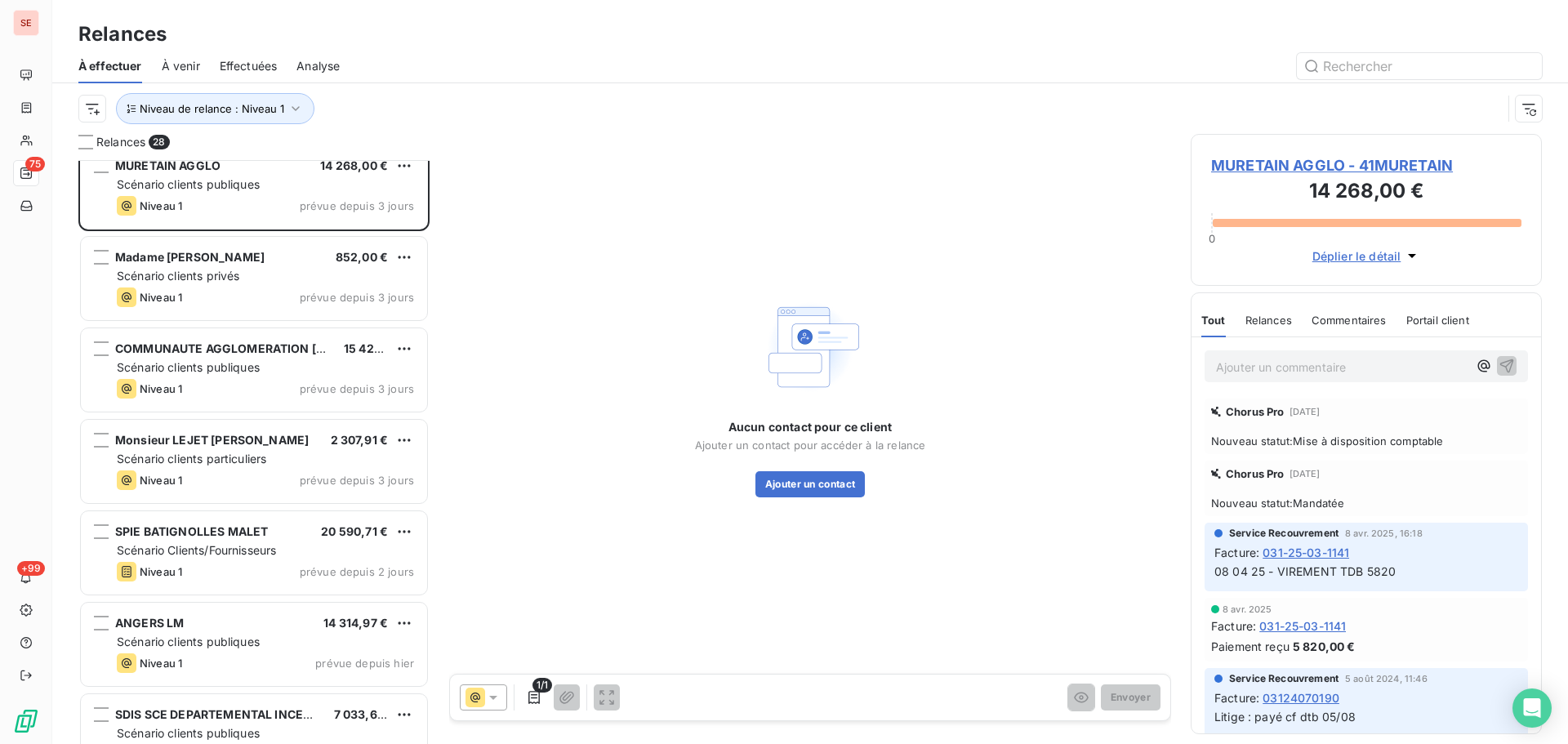
click at [260, 66] on span "Effectuées" at bounding box center [249, 66] width 58 height 16
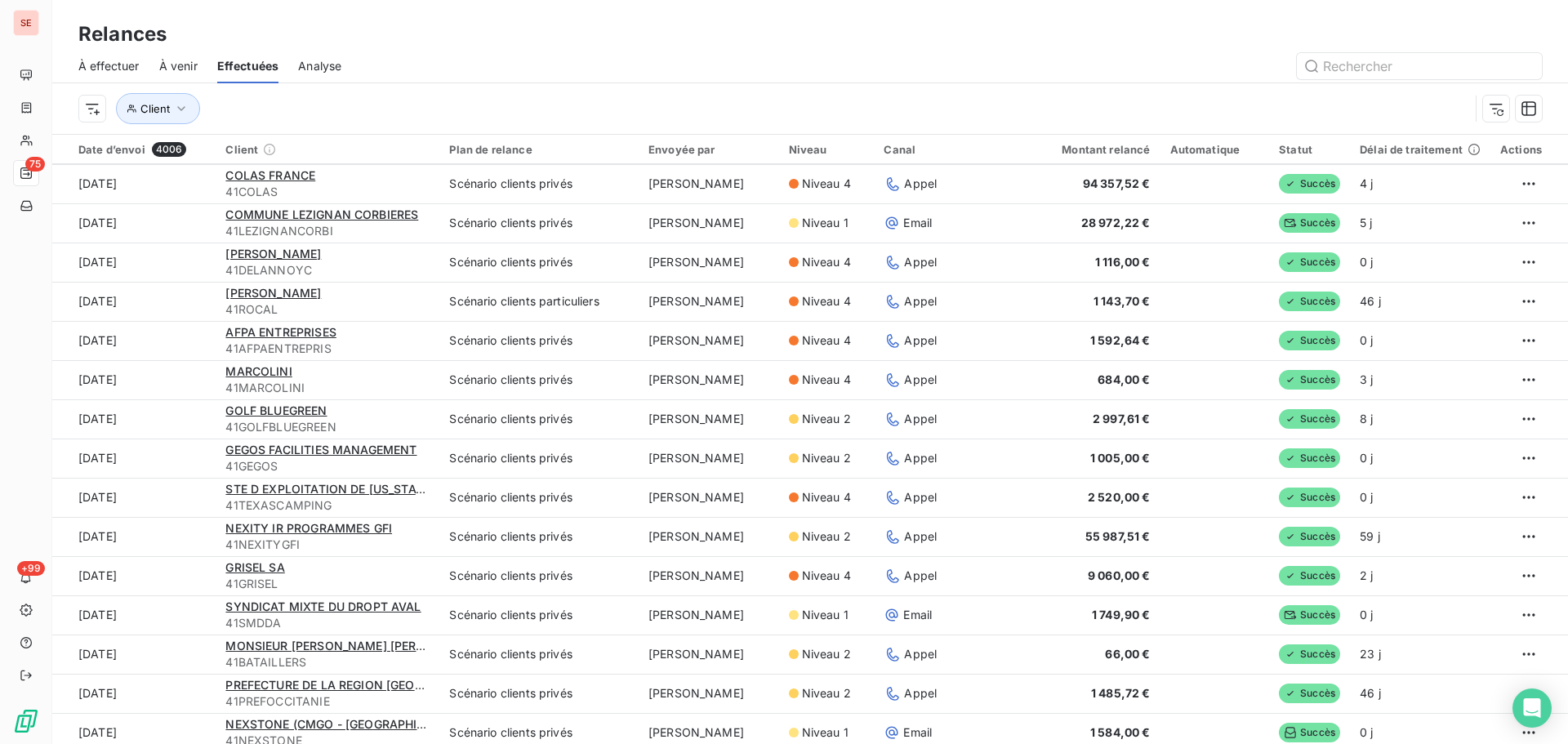
scroll to position [1742, 0]
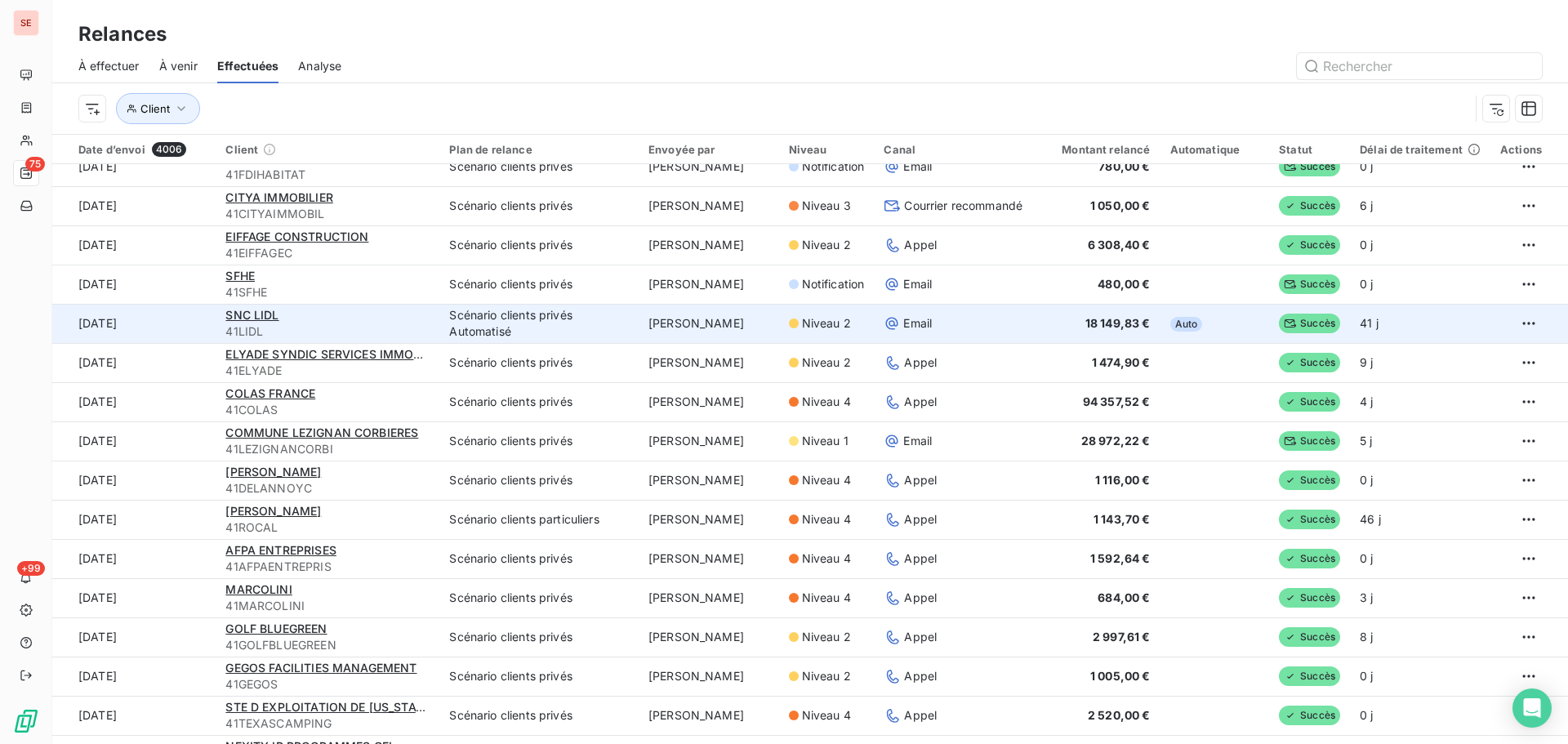
click at [1115, 324] on span "18 149,83 €" at bounding box center [1118, 323] width 66 height 14
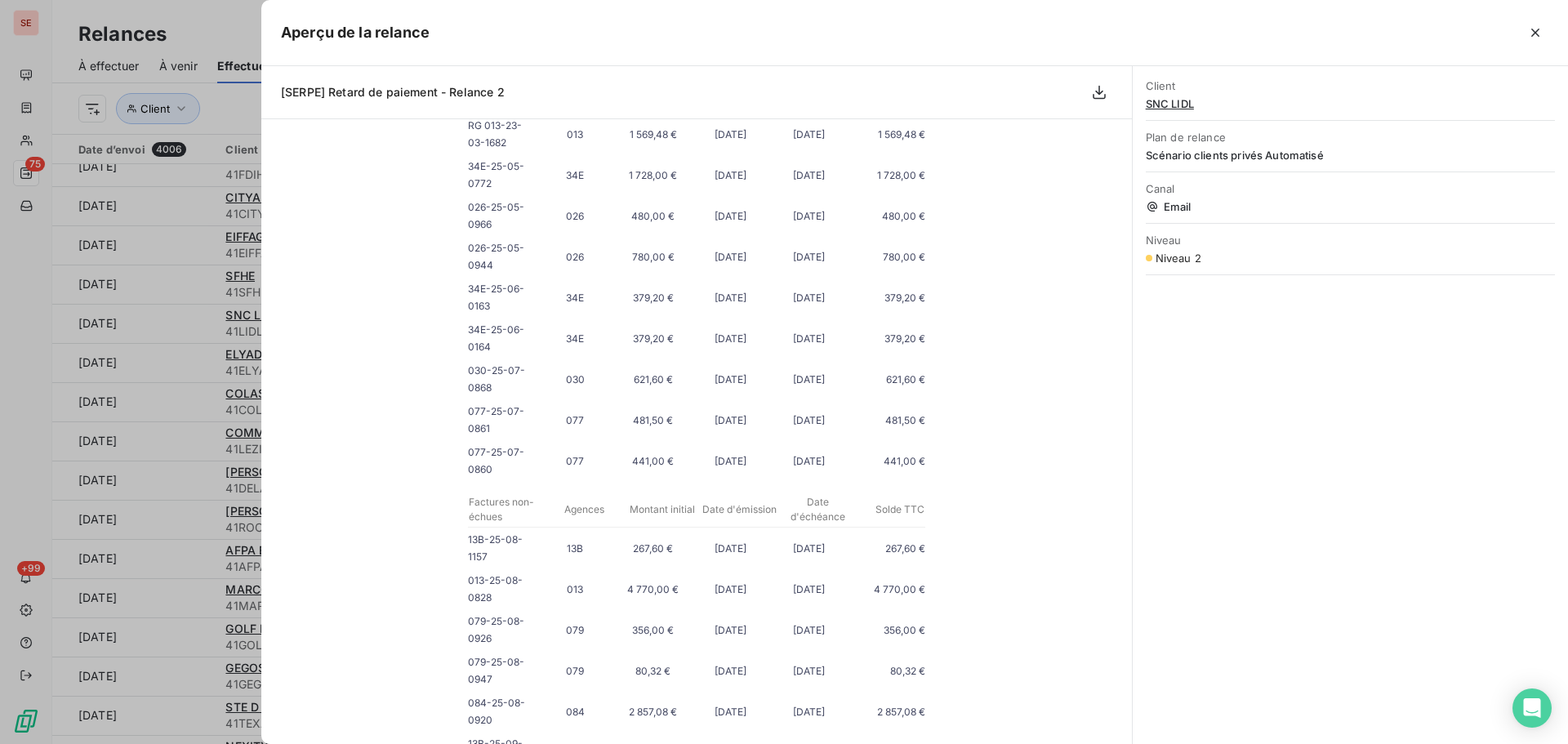
scroll to position [654, 0]
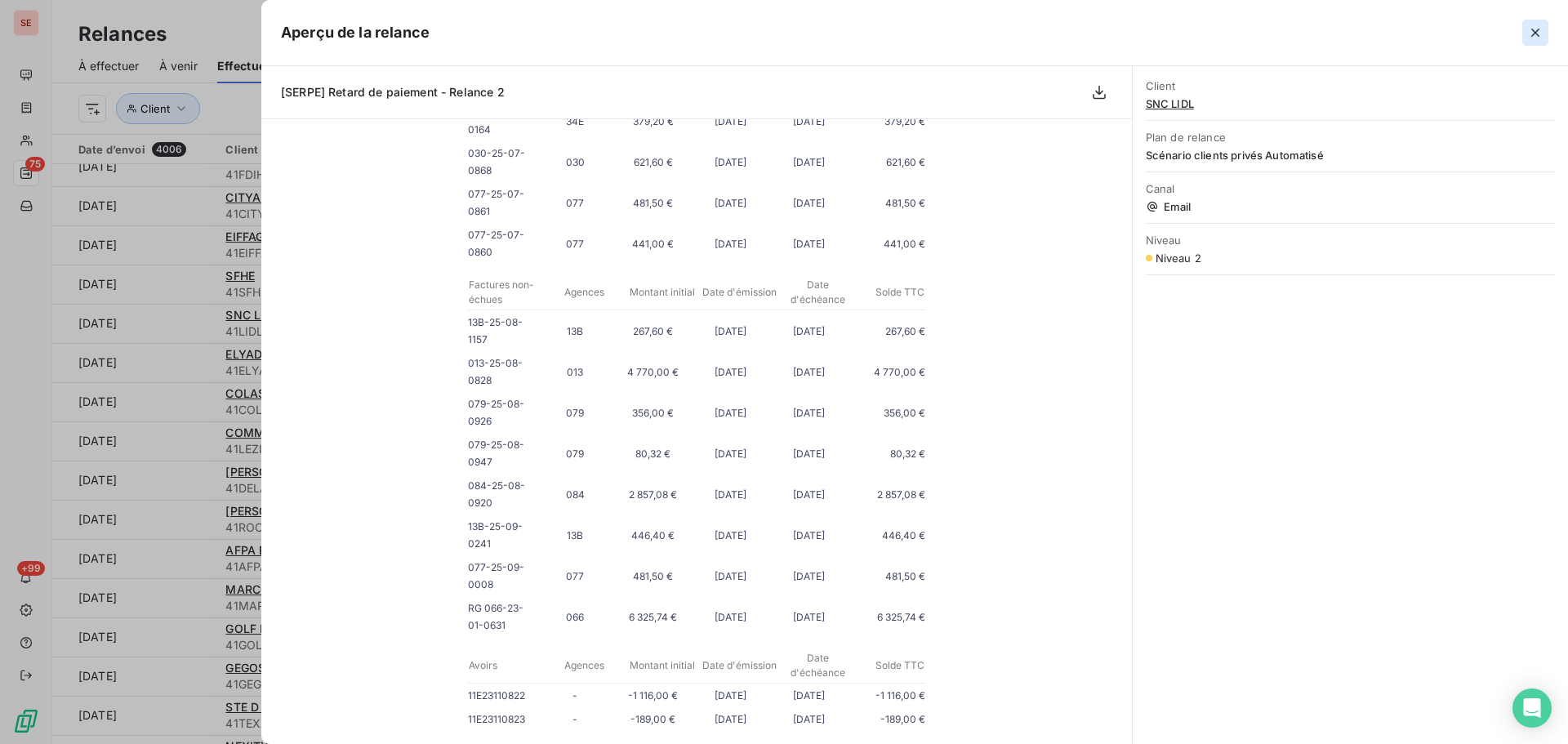
click at [1530, 32] on icon "button" at bounding box center [1534, 32] width 16 height 16
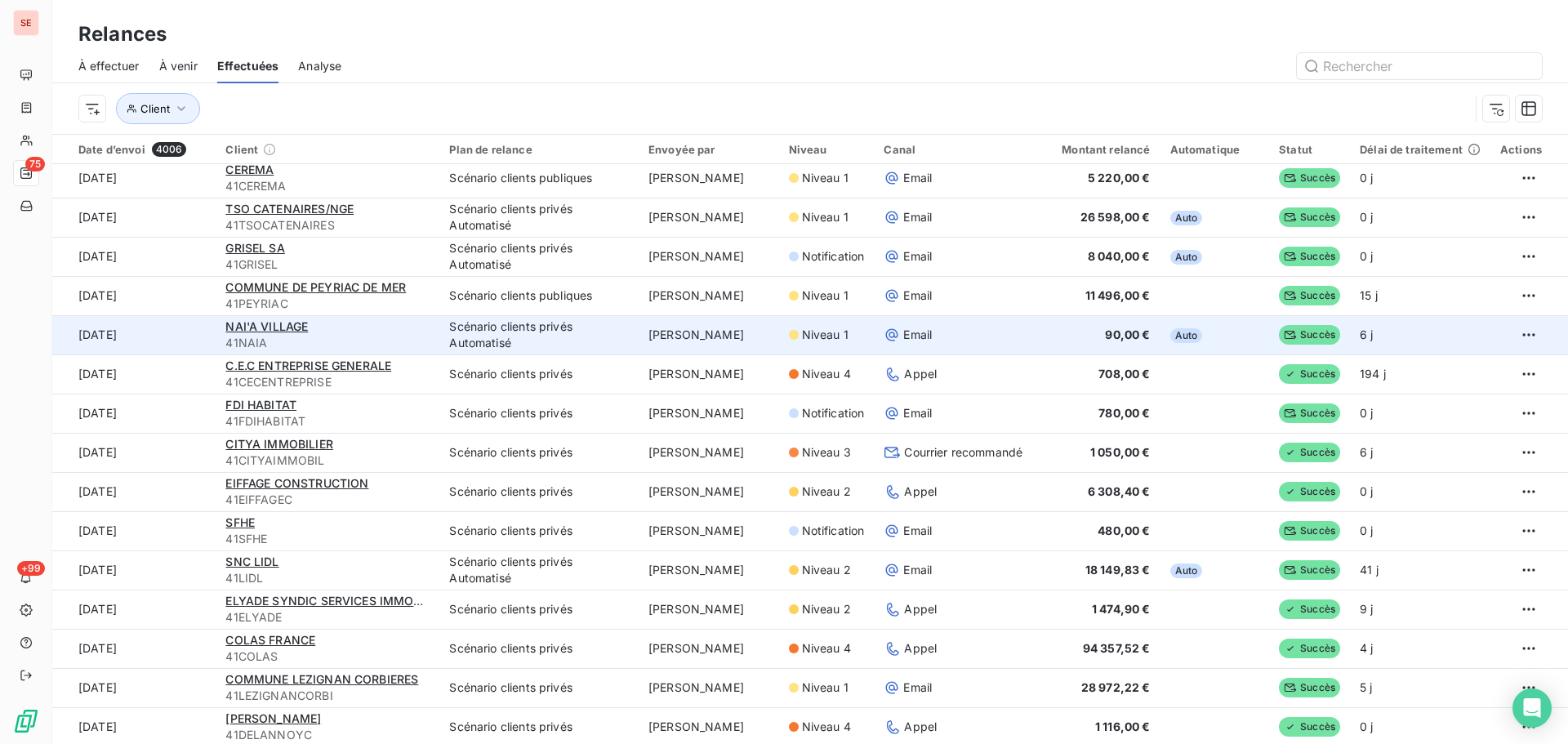
scroll to position [1526, 0]
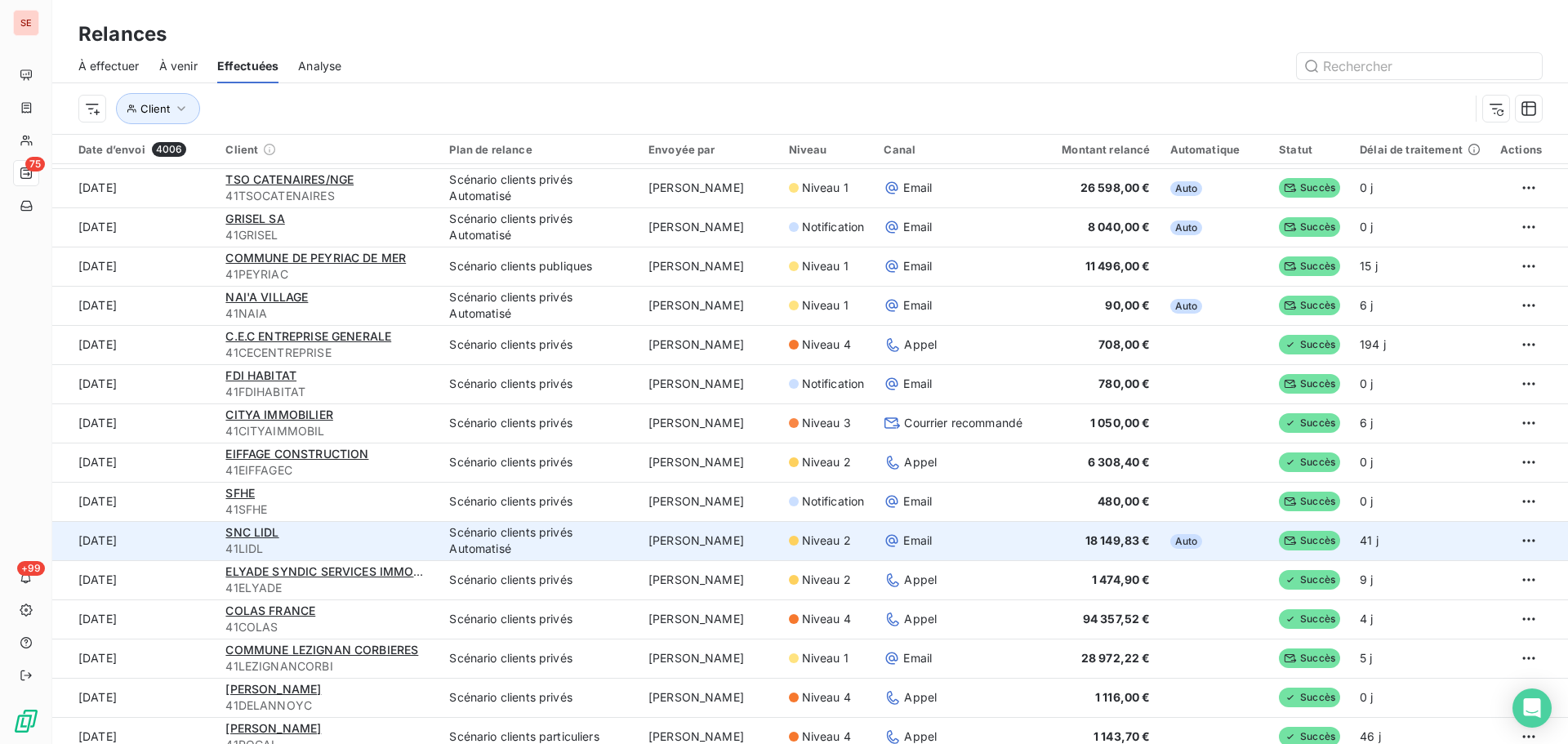
click at [244, 539] on div "SNC LIDL" at bounding box center [327, 532] width 204 height 16
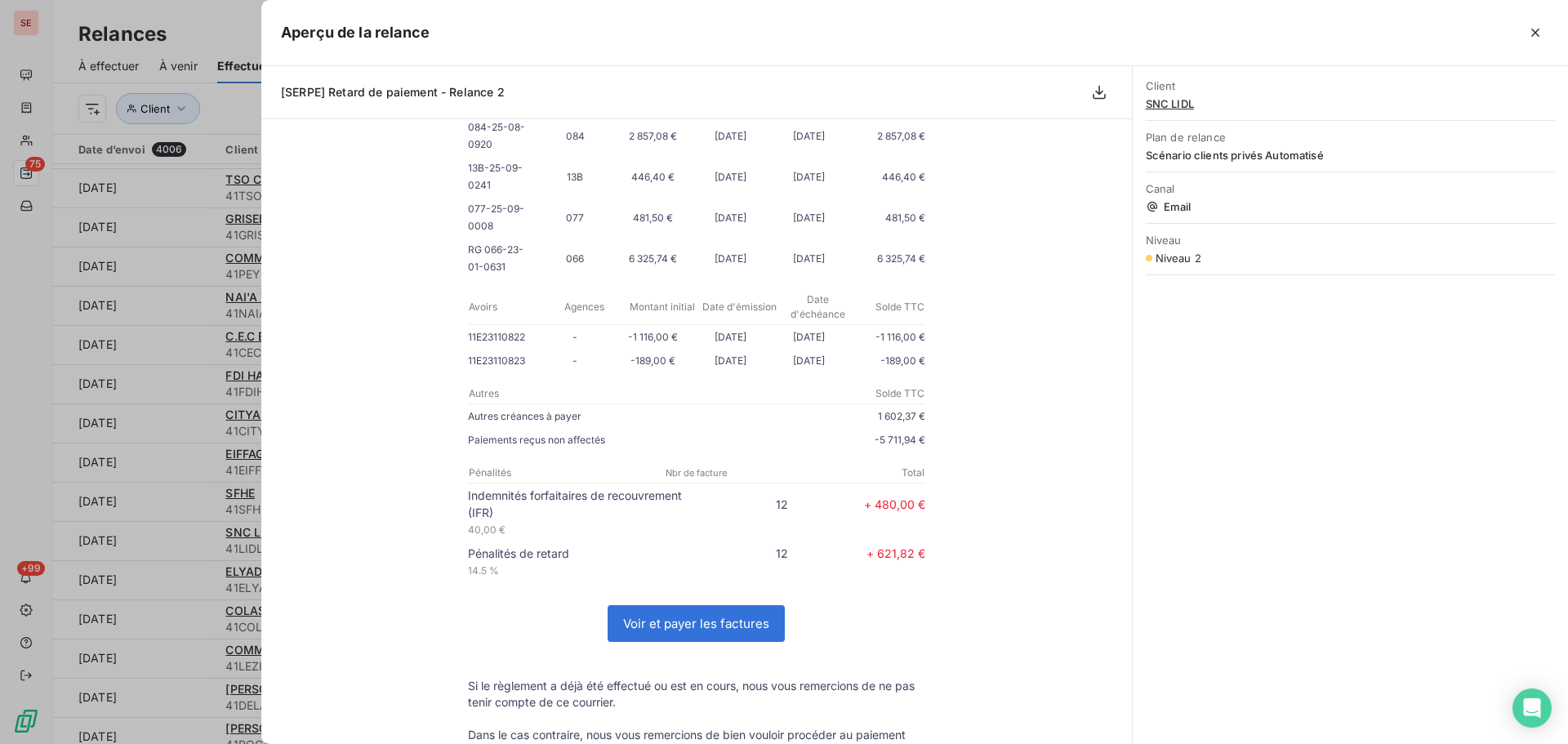
scroll to position [872, 0]
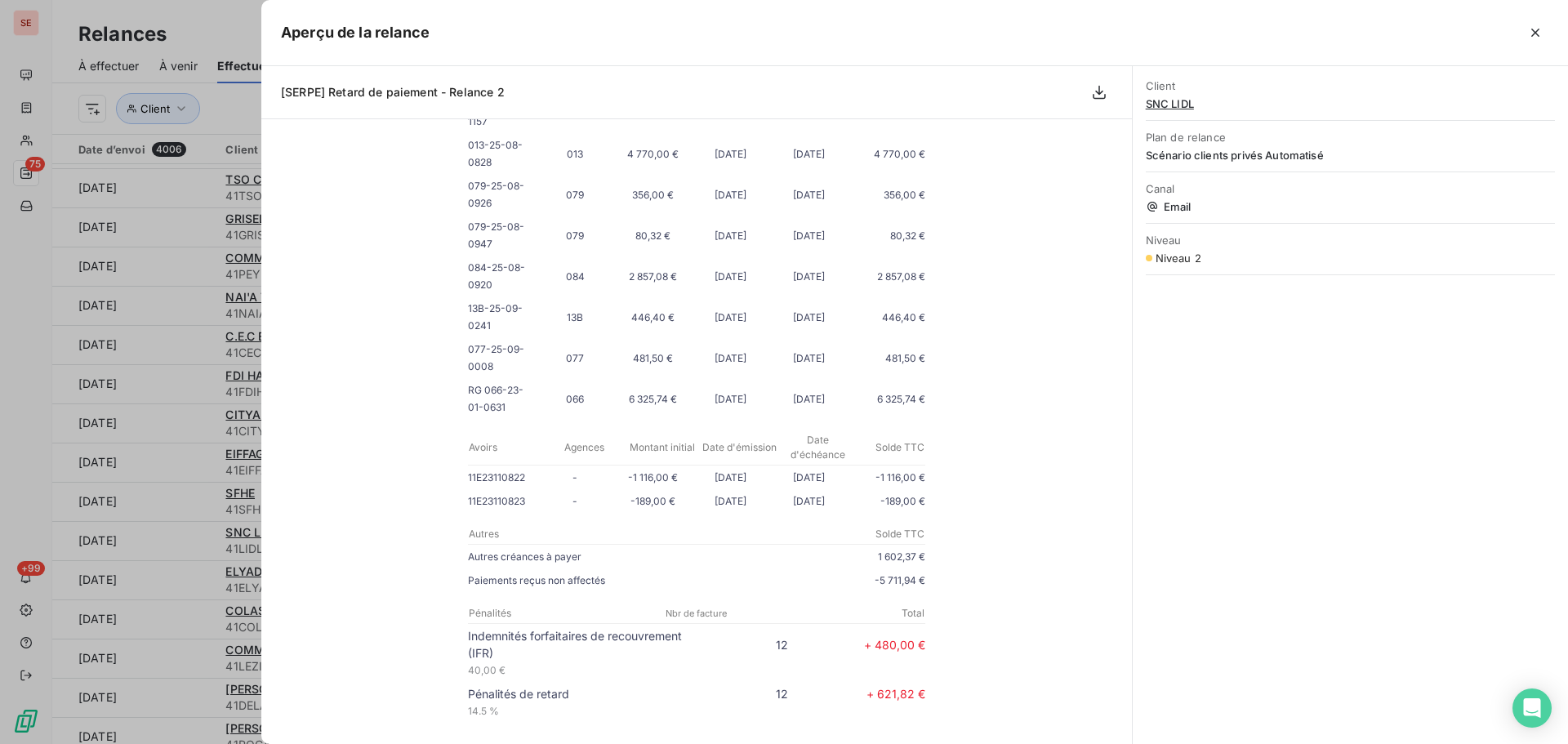
click at [1167, 107] on span "SNC LIDL" at bounding box center [1350, 104] width 409 height 13
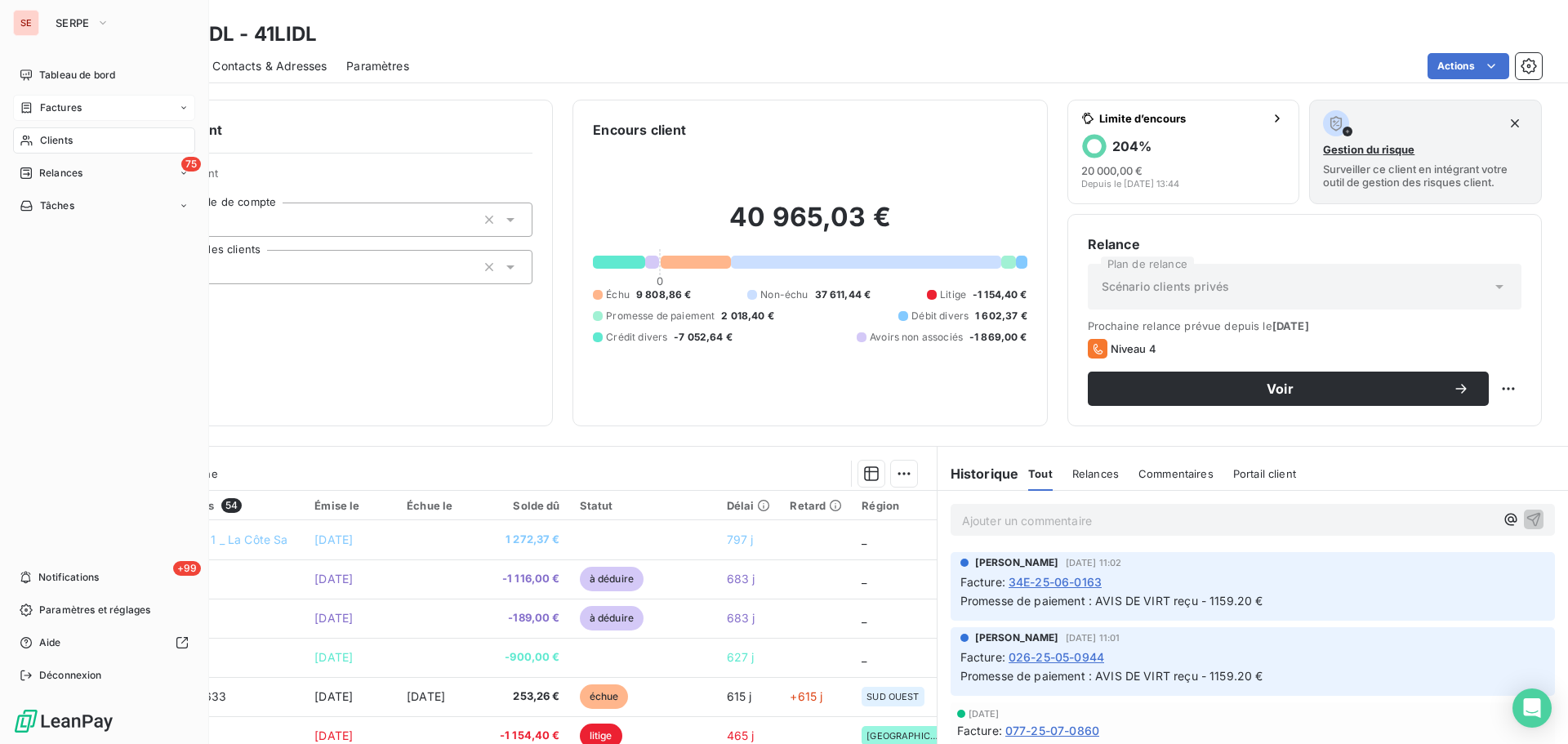
click at [46, 119] on div "Factures" at bounding box center [104, 108] width 182 height 26
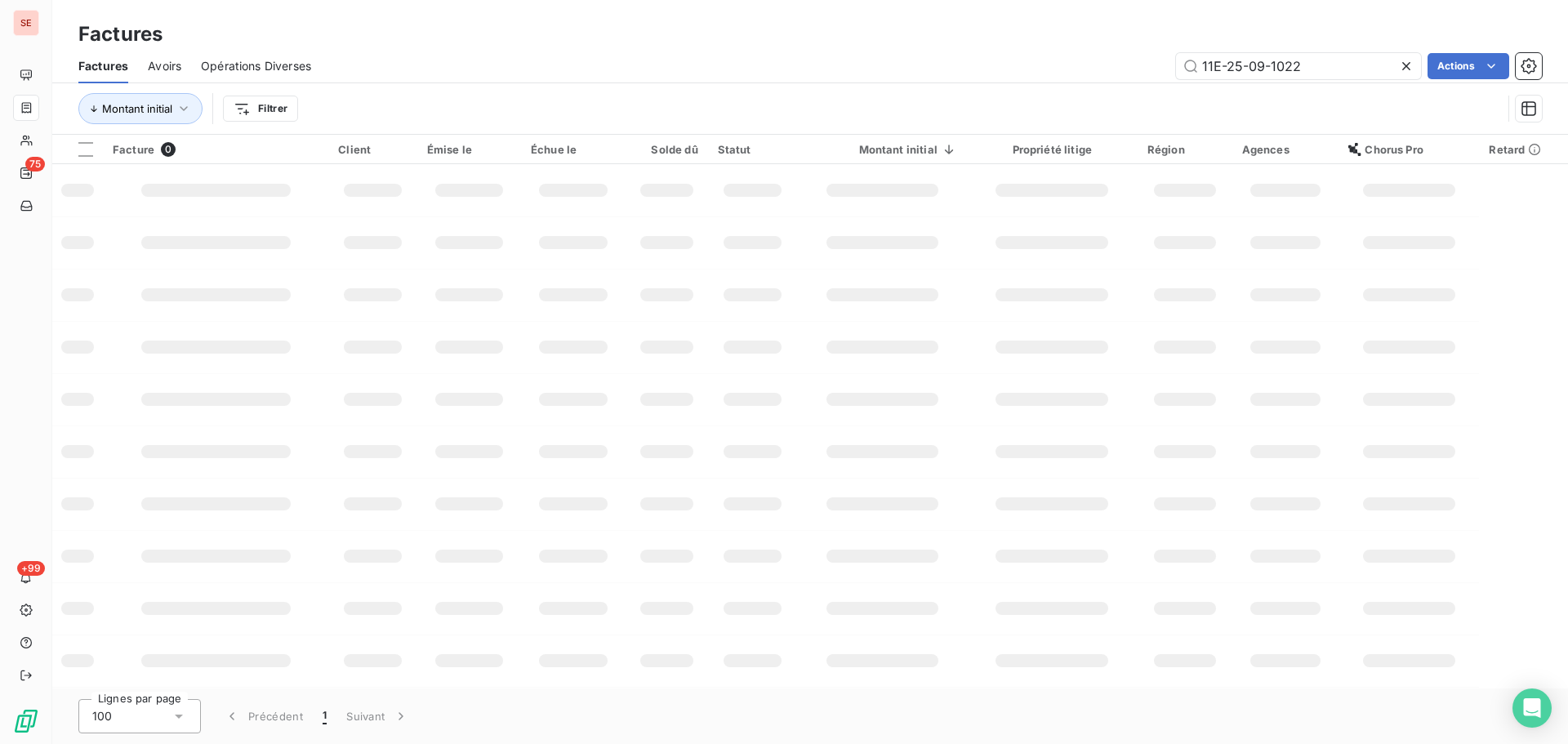
click at [1404, 62] on icon at bounding box center [1406, 66] width 16 height 16
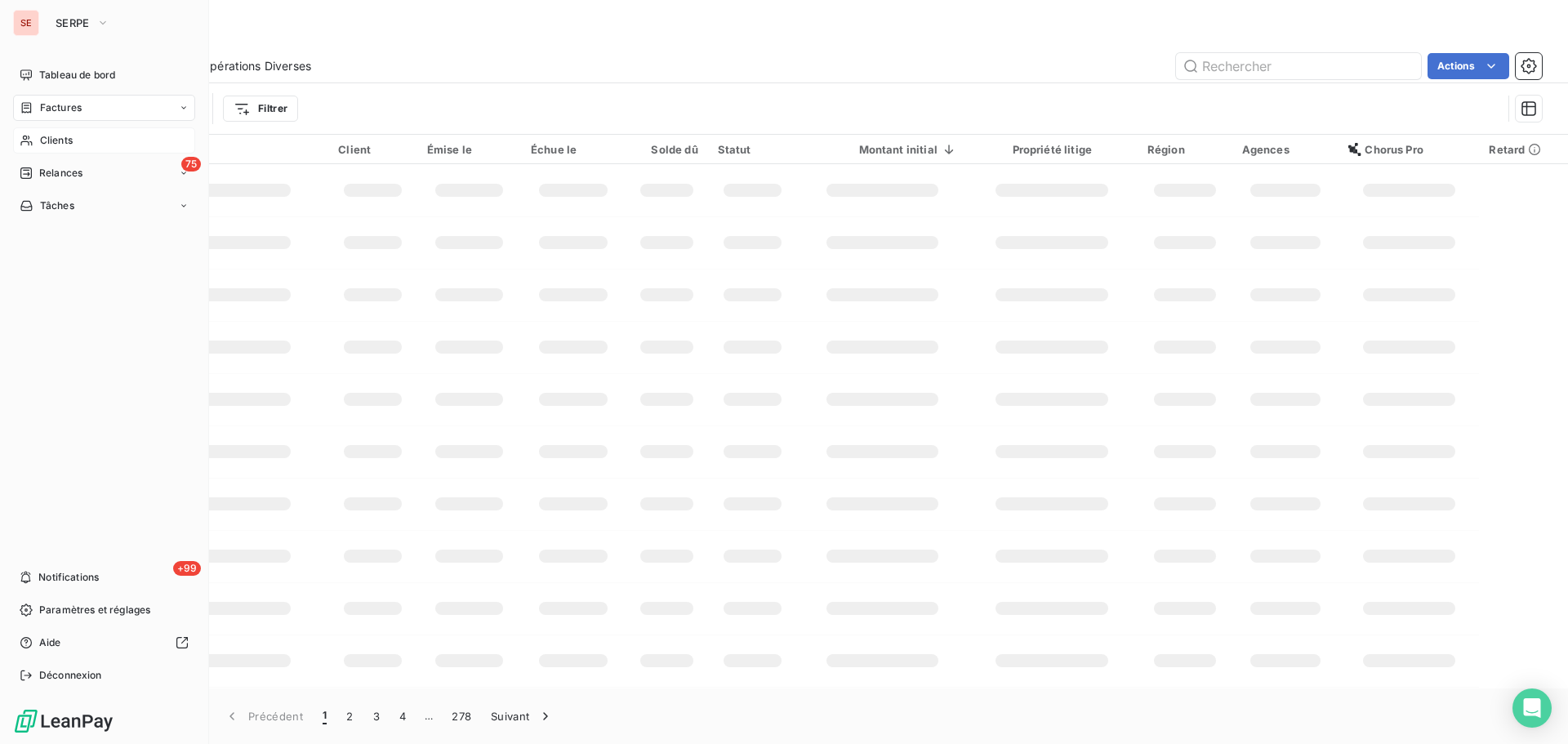
click at [65, 141] on span "Clients" at bounding box center [56, 141] width 33 height 15
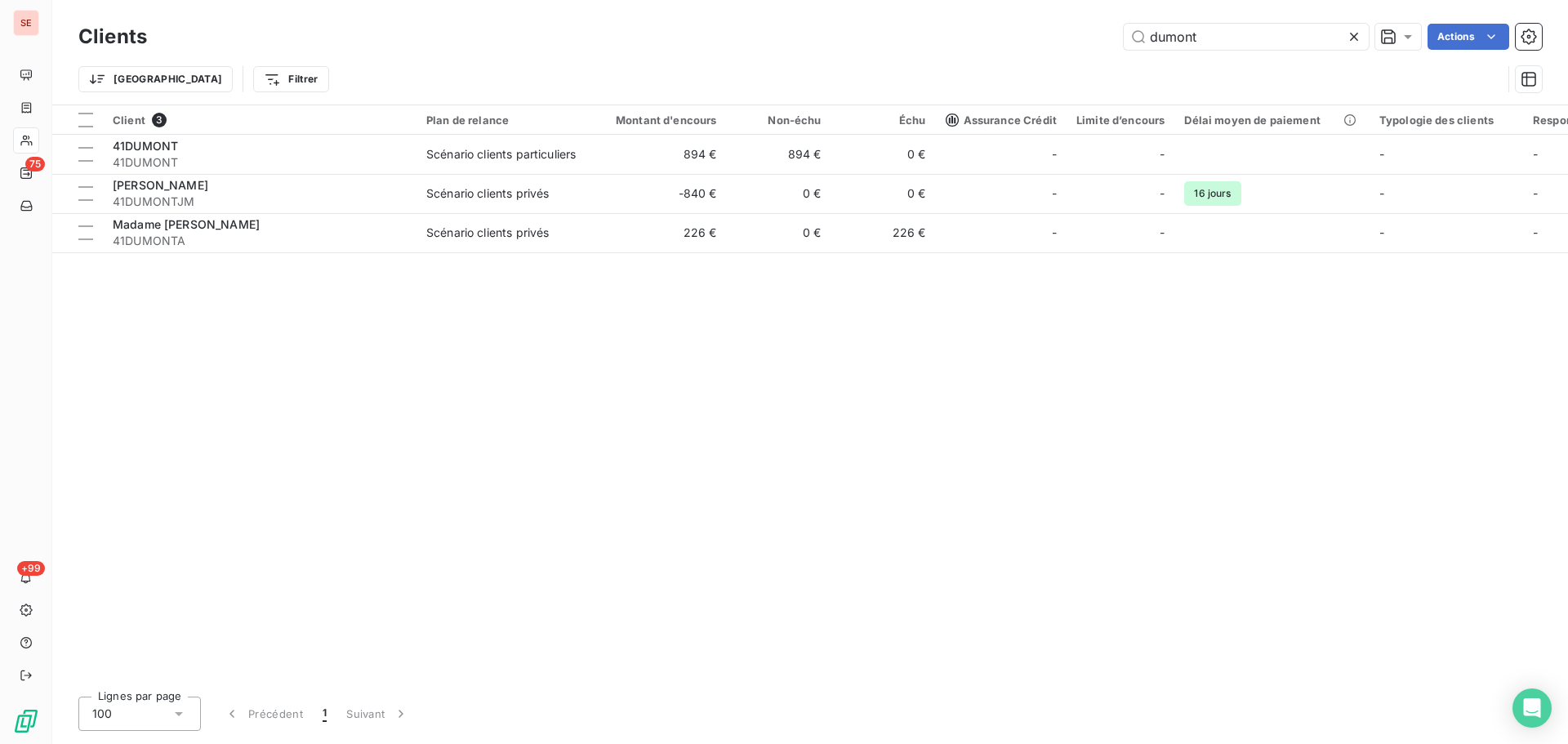
drag, startPoint x: 1244, startPoint y: 35, endPoint x: 1031, endPoint y: 43, distance: 213.2
click at [1035, 43] on div "dumont Actions" at bounding box center [854, 37] width 1375 height 26
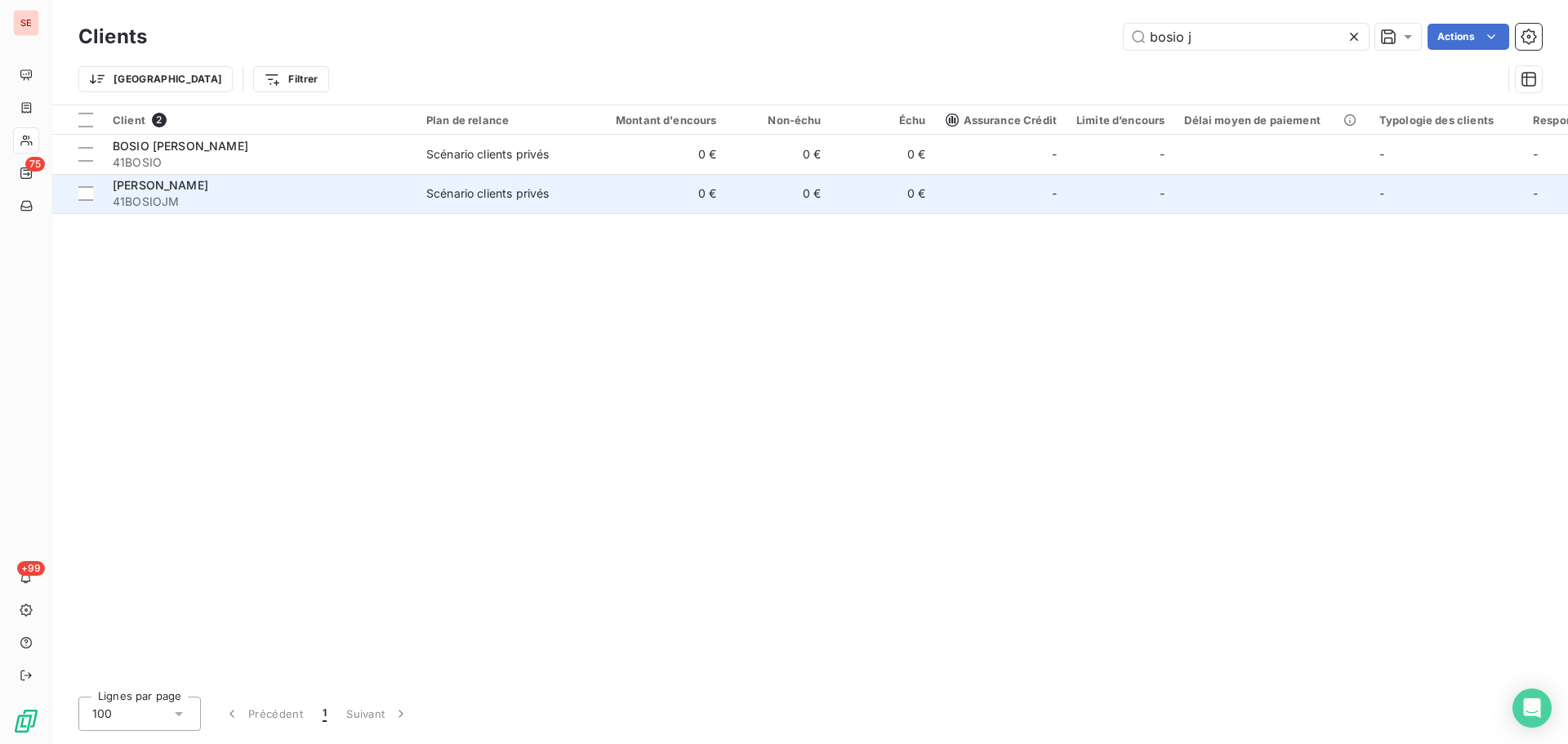
type input "bosio j"
click at [380, 203] on span "41BOSIOJM" at bounding box center [259, 201] width 294 height 16
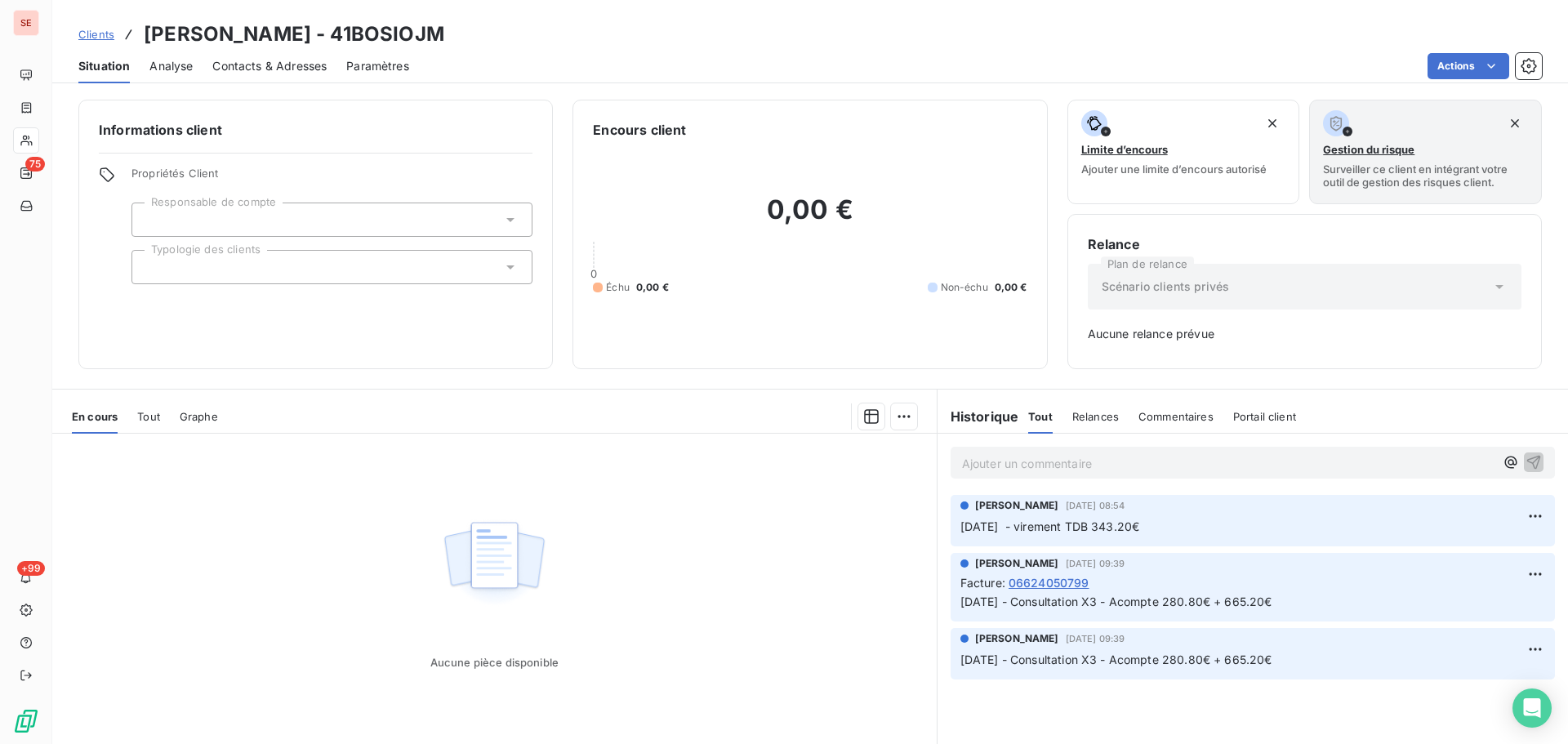
drag, startPoint x: 502, startPoint y: 35, endPoint x: 374, endPoint y: 33, distance: 128.0
click at [371, 30] on div "Clients [PERSON_NAME] - 41BOSIOJM" at bounding box center [810, 34] width 1515 height 29
copy h3 "41BOSIOJM"
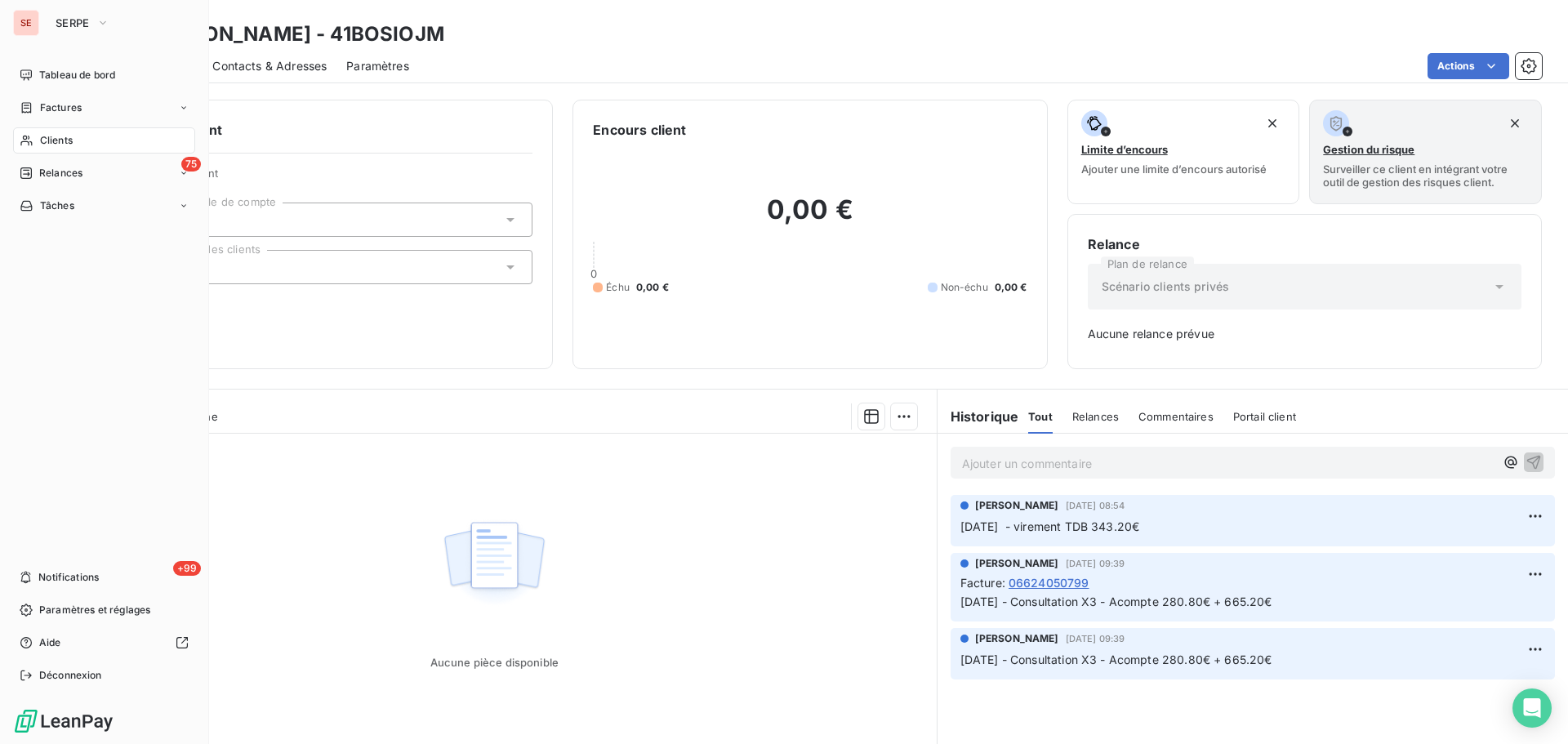
click at [61, 146] on span "Clients" at bounding box center [56, 141] width 33 height 15
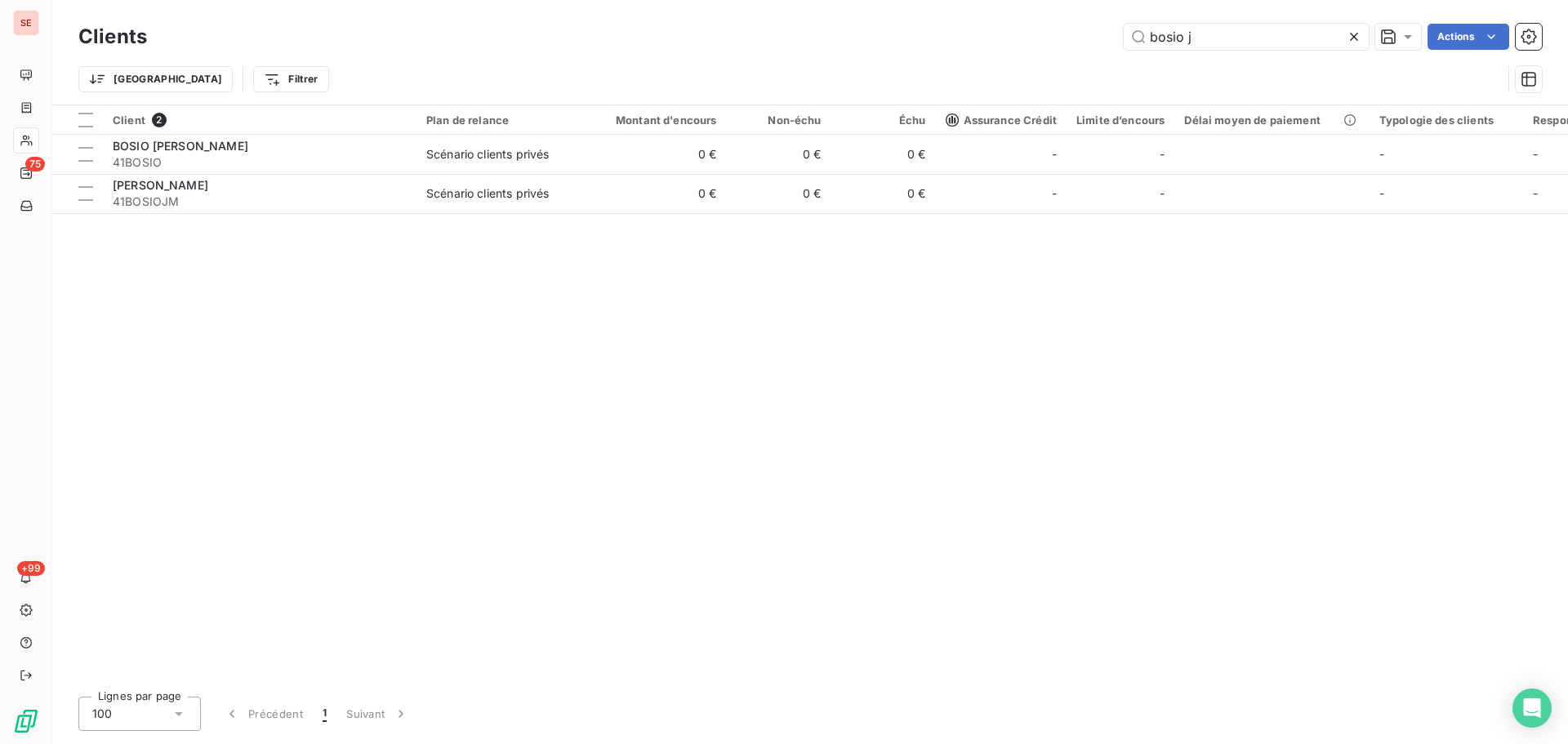
drag, startPoint x: 1216, startPoint y: 43, endPoint x: 1002, endPoint y: 27, distance: 214.6
click at [1002, 27] on div "bosio j Actions" at bounding box center [854, 37] width 1375 height 26
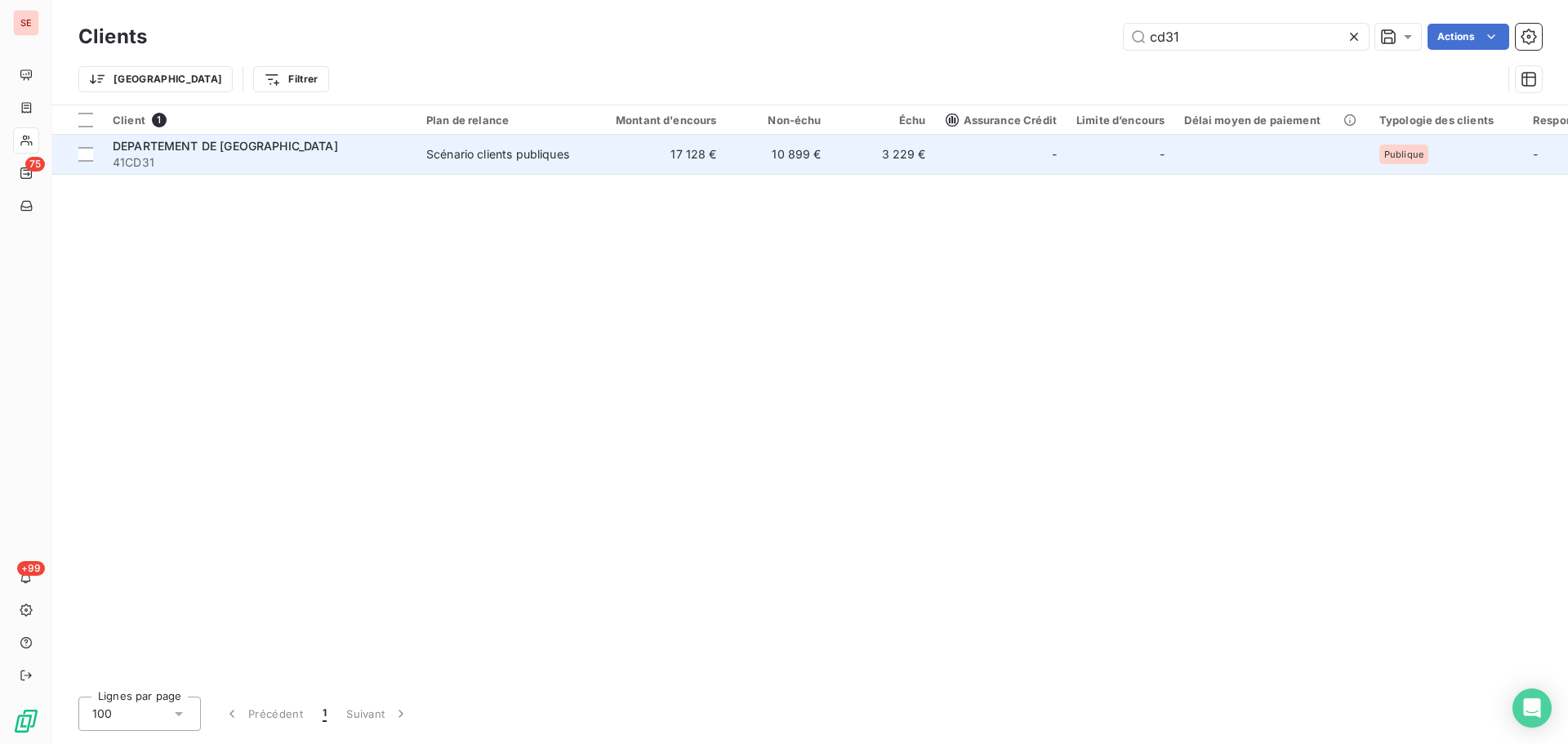
type input "cd31"
click at [348, 159] on span "41CD31" at bounding box center [259, 162] width 294 height 16
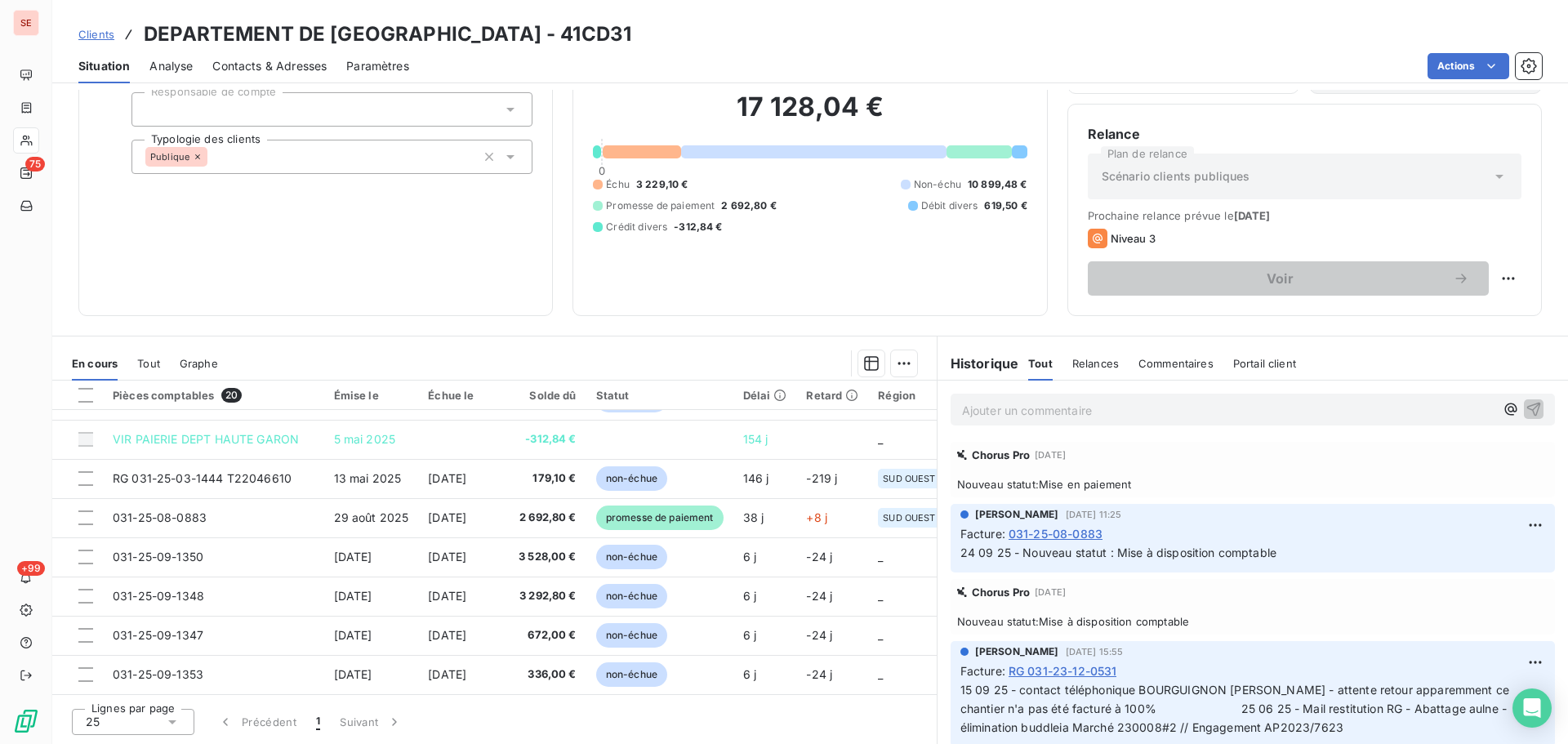
scroll to position [507, 0]
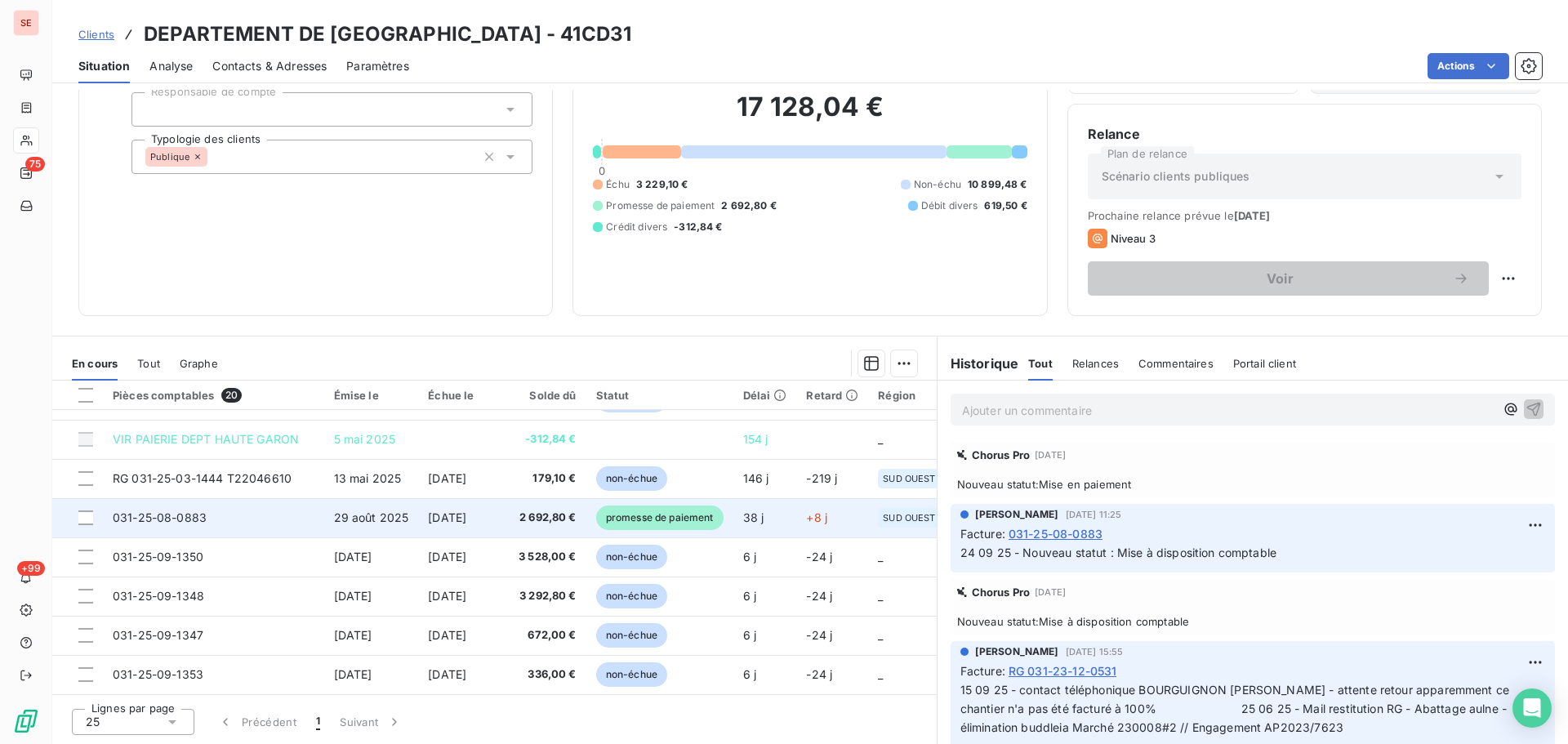
click at [466, 510] on span "[DATE]" at bounding box center [446, 517] width 38 height 14
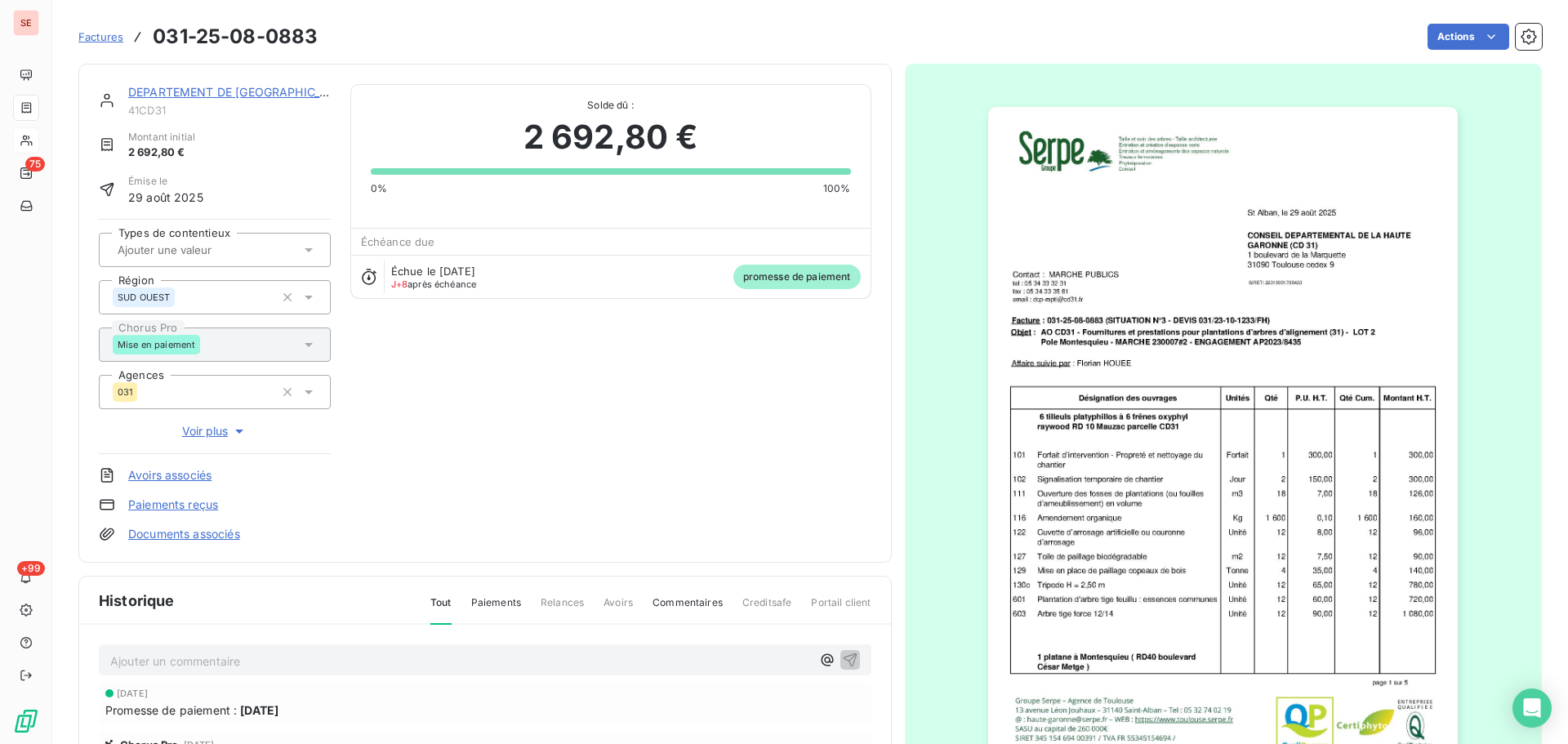
click at [253, 90] on link "DEPARTEMENT DE [GEOGRAPHIC_DATA]" at bounding box center [241, 92] width 226 height 14
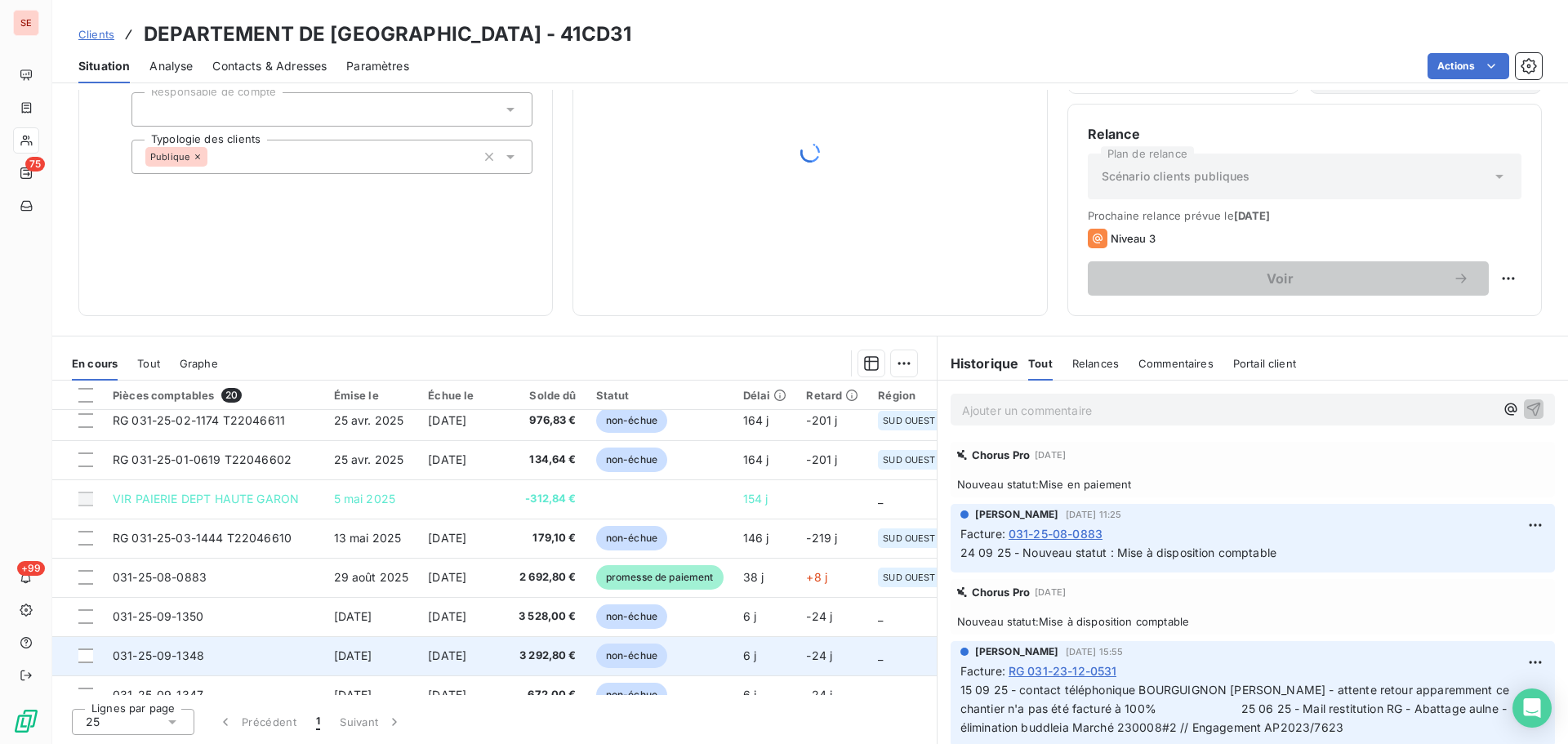
scroll to position [507, 0]
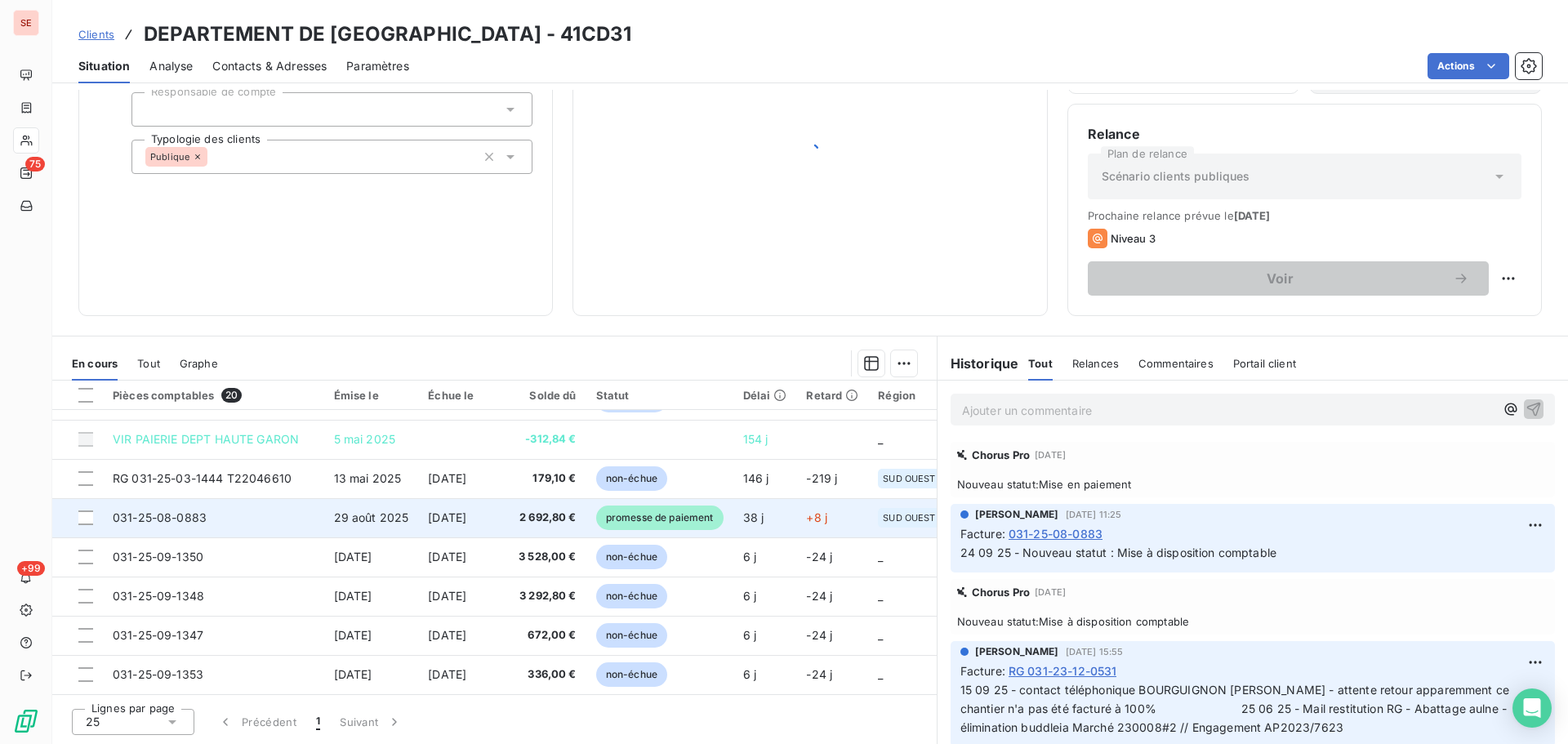
click at [562, 509] on span "2 692,80 €" at bounding box center [548, 517] width 58 height 16
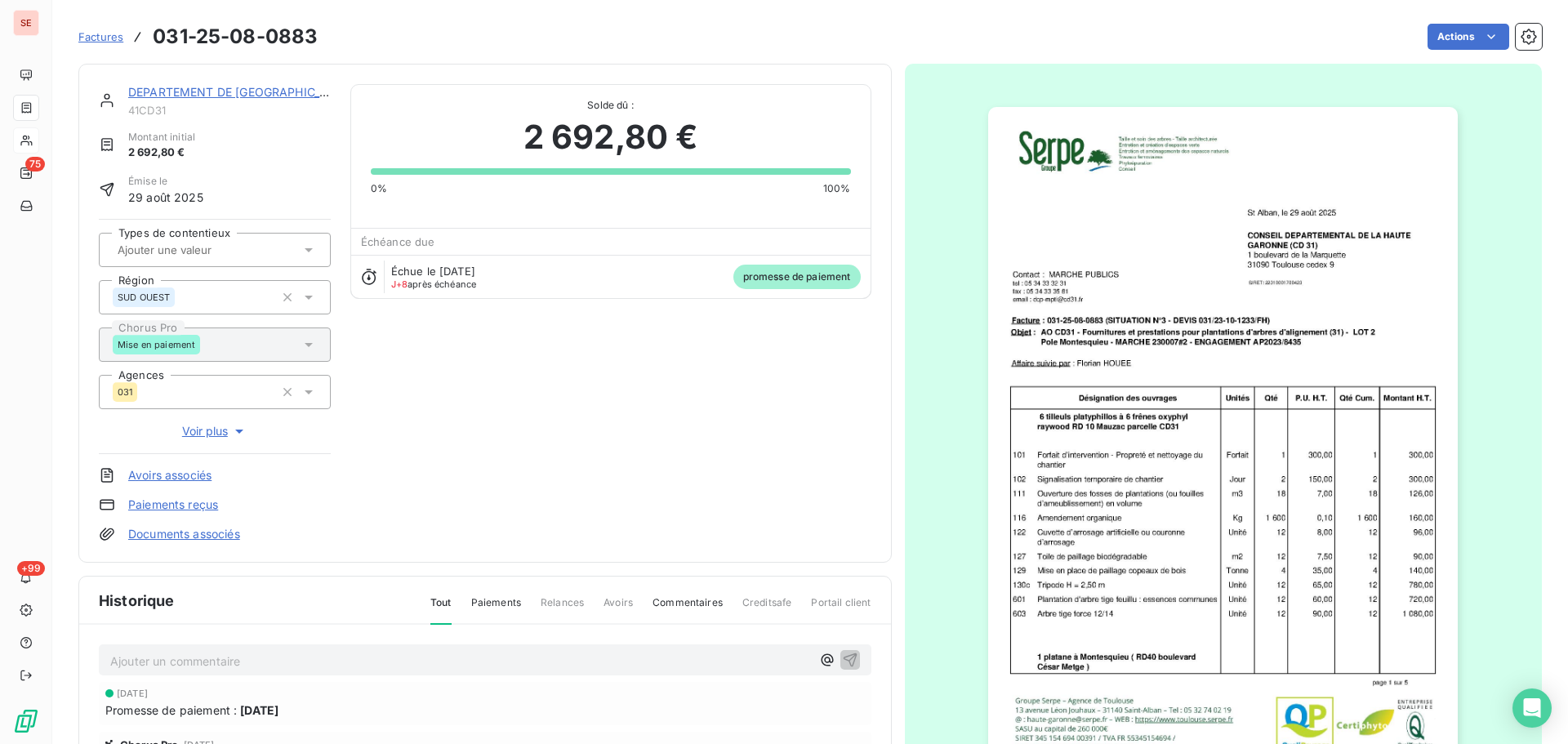
click at [243, 93] on link "DEPARTEMENT DE [GEOGRAPHIC_DATA]" at bounding box center [241, 92] width 226 height 14
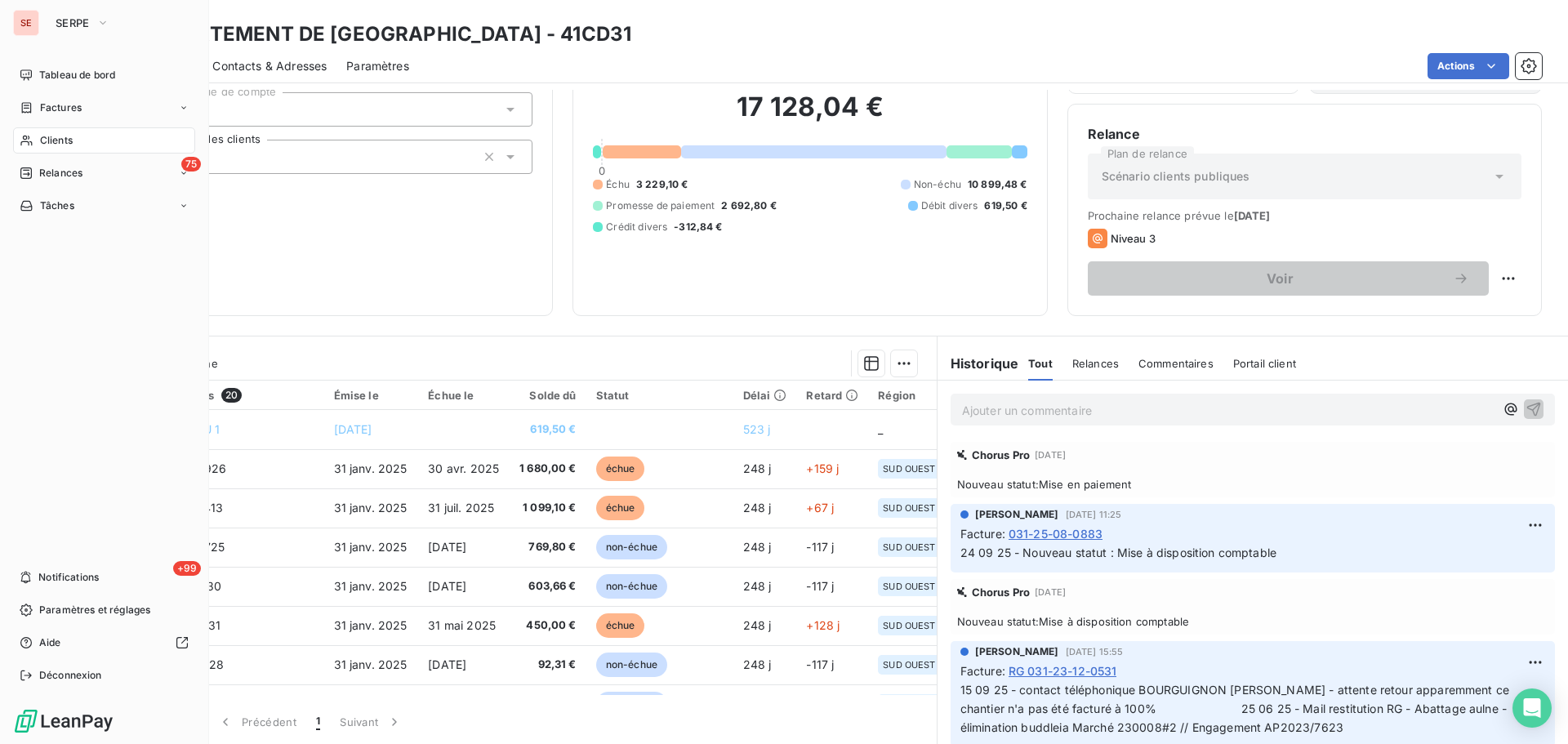
click at [41, 114] on span "Factures" at bounding box center [61, 108] width 41 height 15
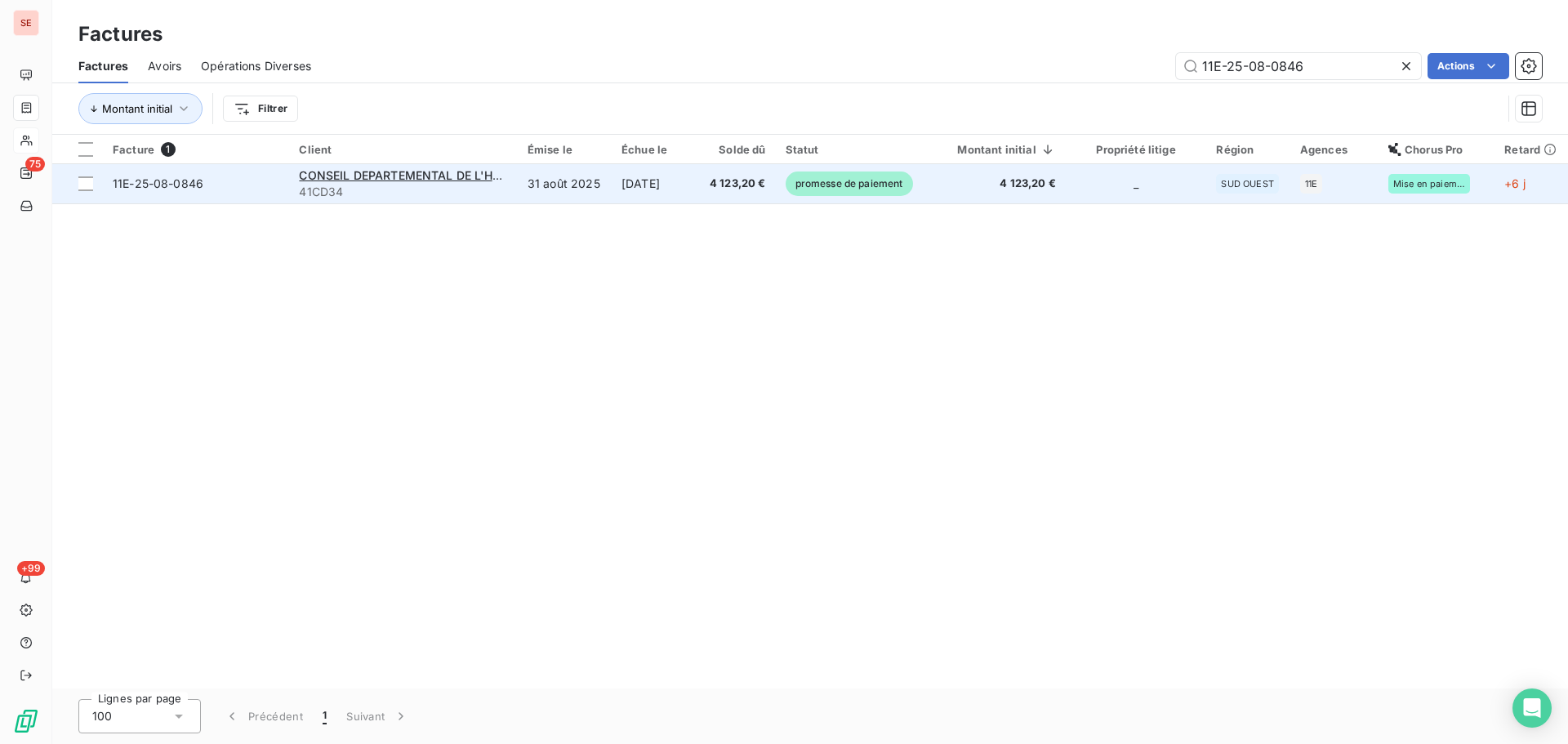
type input "11E-25-08-0846"
click at [489, 188] on span "41CD34" at bounding box center [403, 191] width 208 height 16
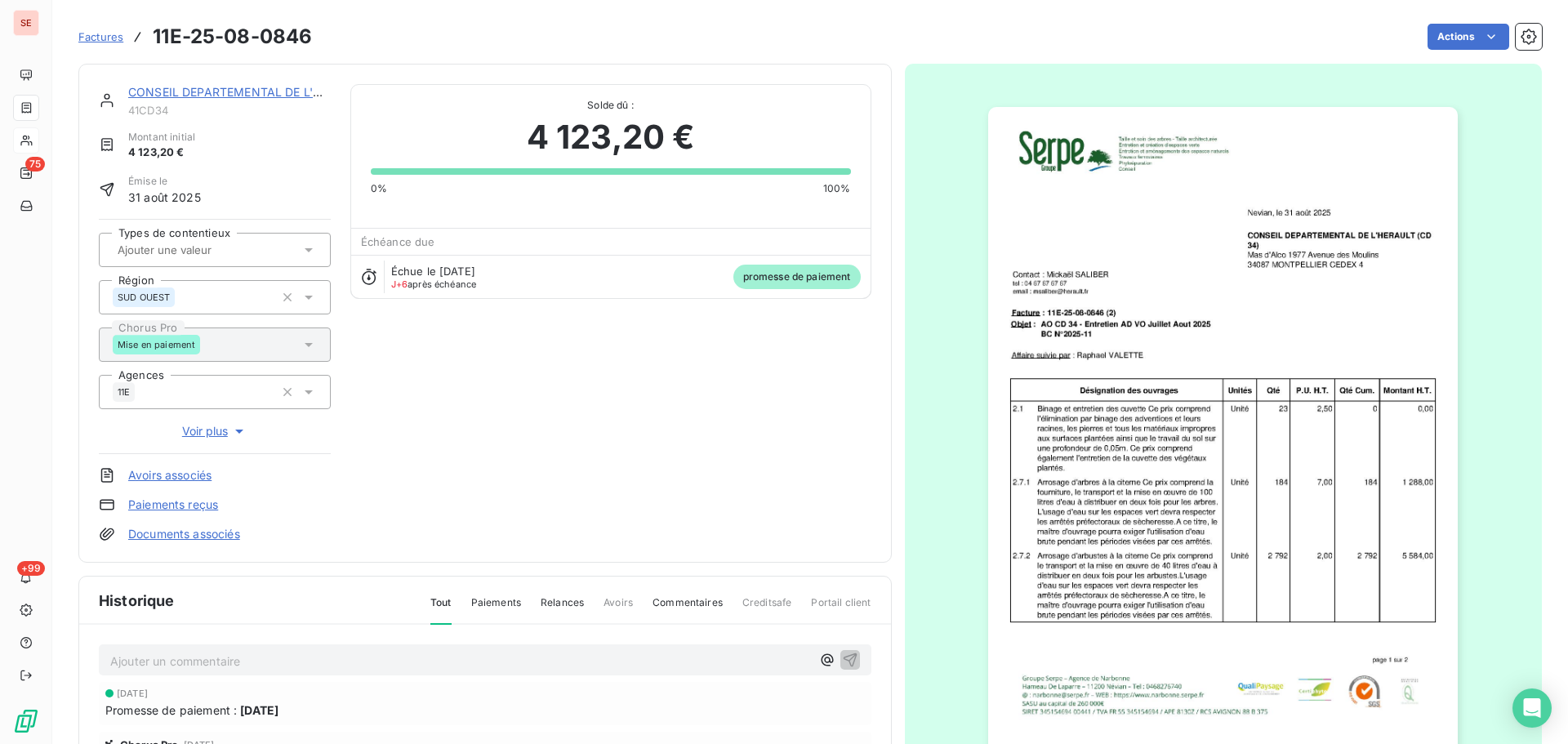
click at [156, 111] on span "41CD34" at bounding box center [230, 111] width 203 height 13
copy div "41CD34"
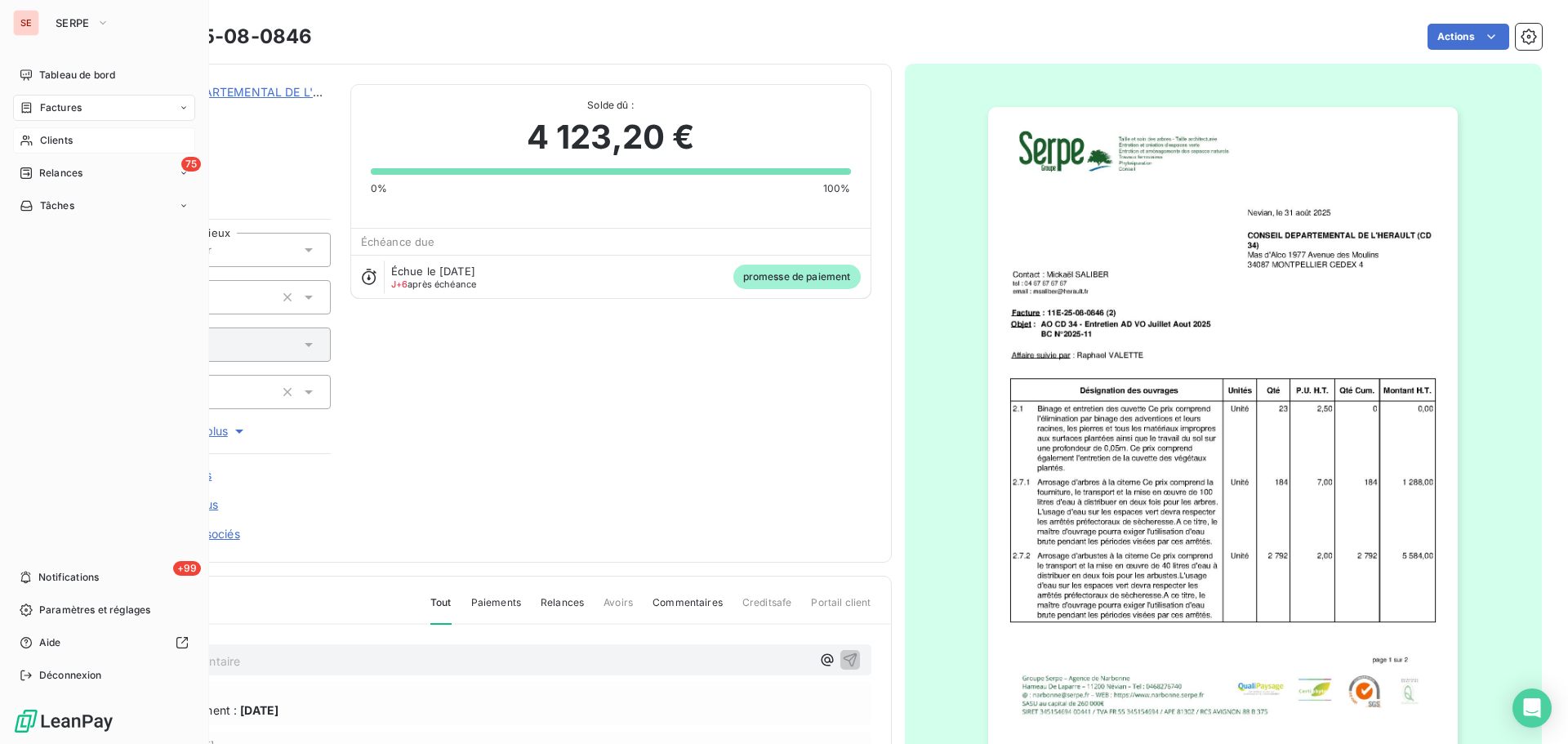
click at [65, 109] on span "Factures" at bounding box center [61, 108] width 41 height 15
click at [66, 237] on span "Clients" at bounding box center [56, 238] width 33 height 15
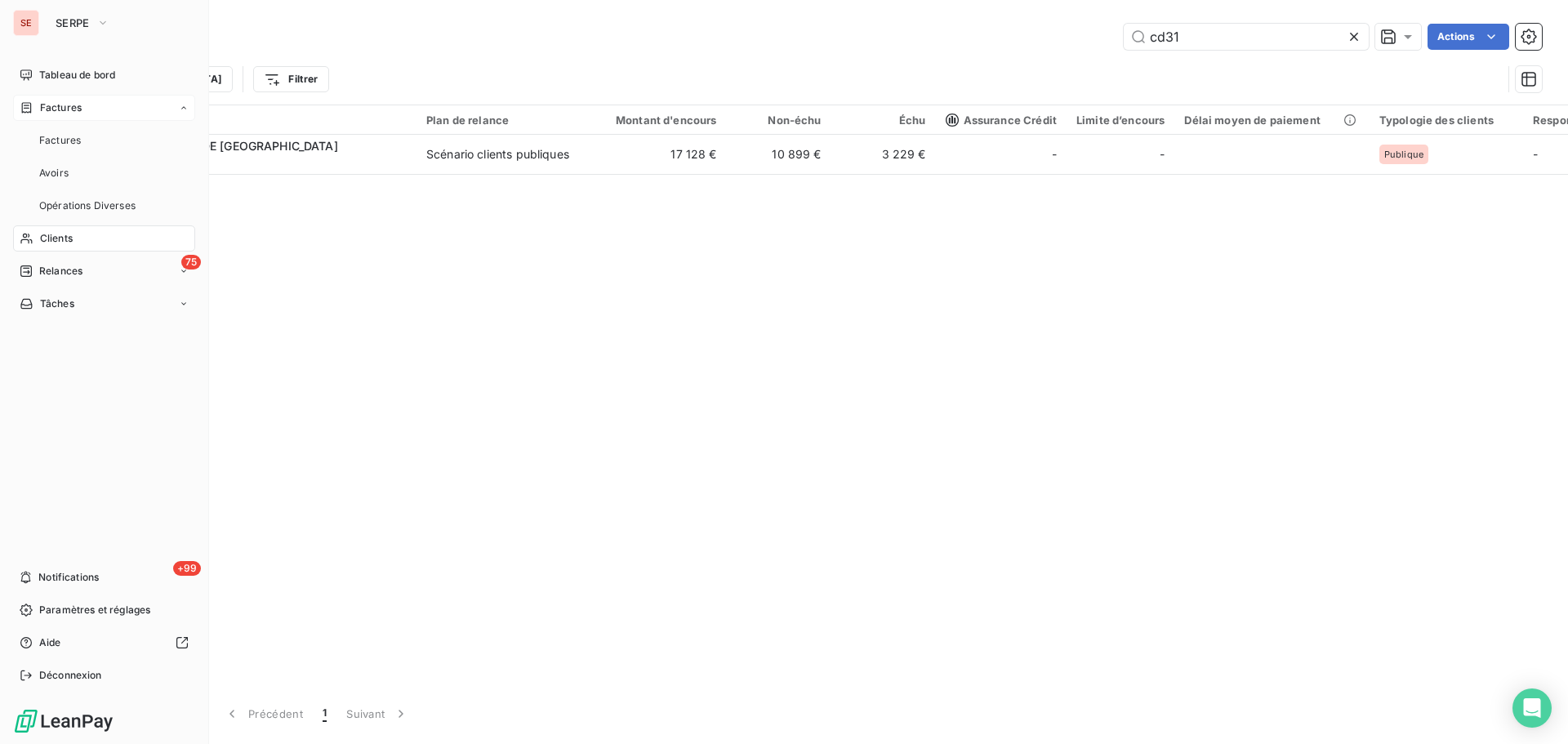
click at [92, 111] on div "Factures" at bounding box center [104, 108] width 182 height 26
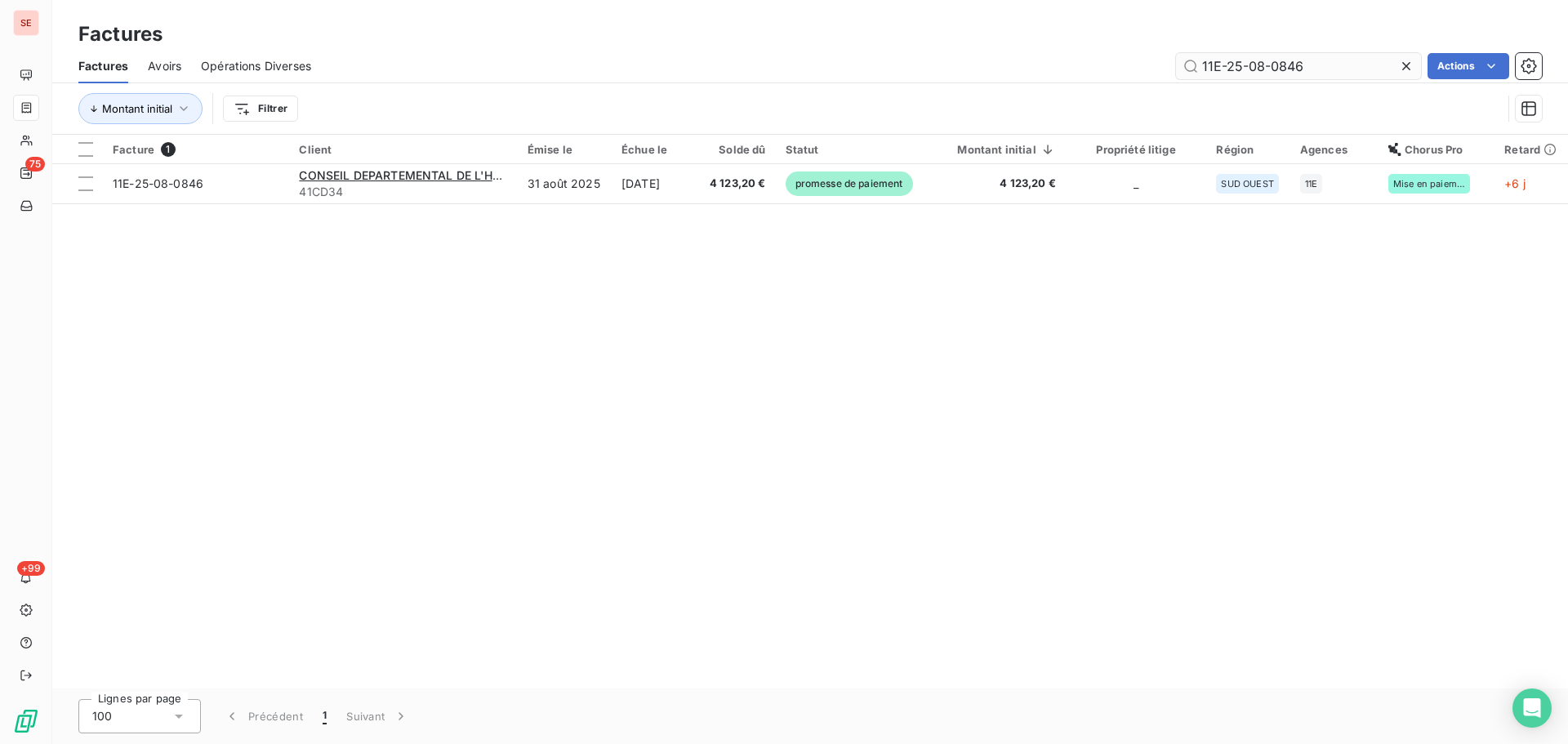
drag, startPoint x: 1323, startPoint y: 72, endPoint x: 1184, endPoint y: 58, distance: 139.7
click at [1184, 58] on input "11E-25-08-0846" at bounding box center [1298, 67] width 245 height 26
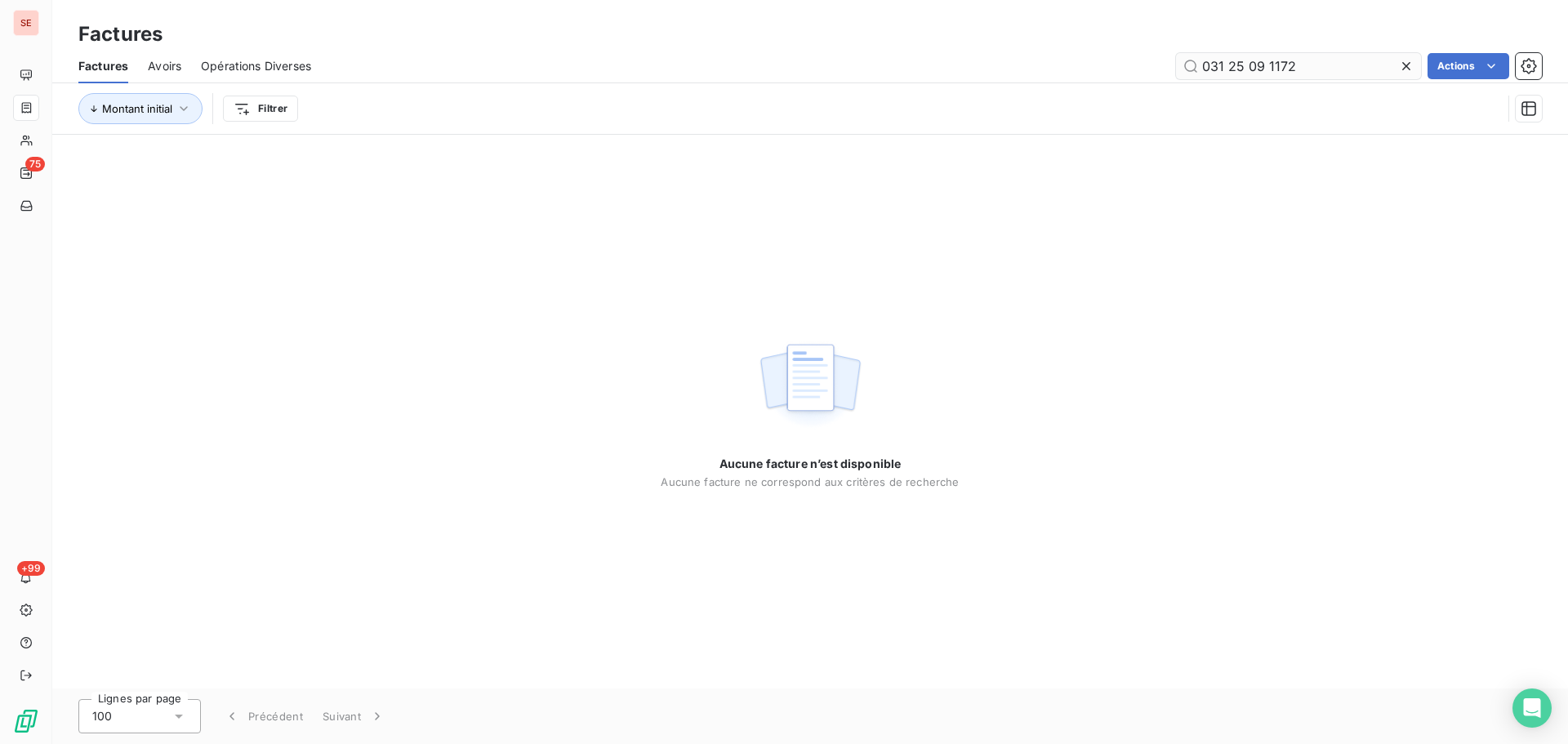
click at [1227, 63] on input "031 25 09 1172" at bounding box center [1298, 67] width 245 height 26
type input "031-25-09-1172"
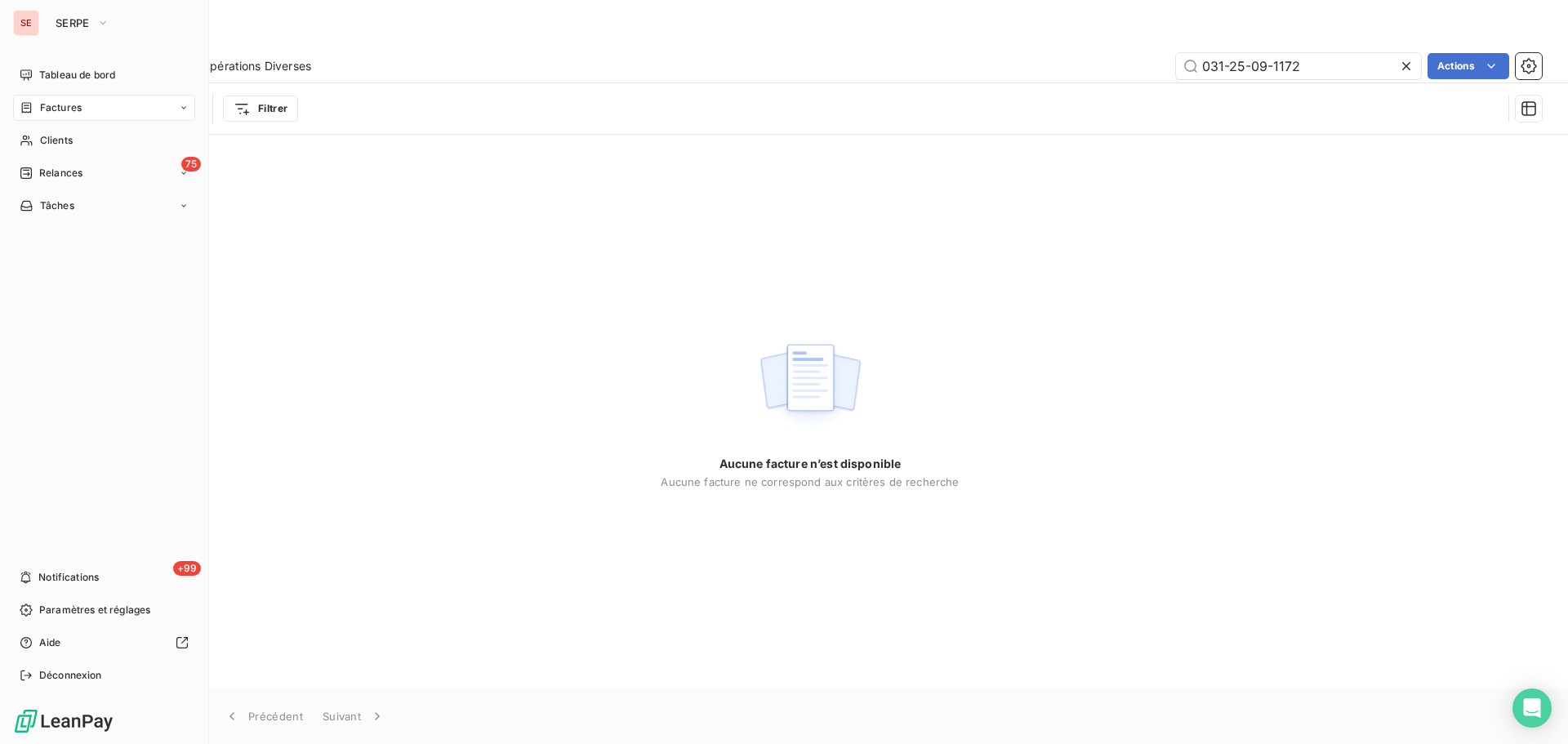
drag, startPoint x: 85, startPoint y: 140, endPoint x: 106, endPoint y: 122, distance: 27.7
click at [85, 140] on div "Clients" at bounding box center [104, 141] width 182 height 26
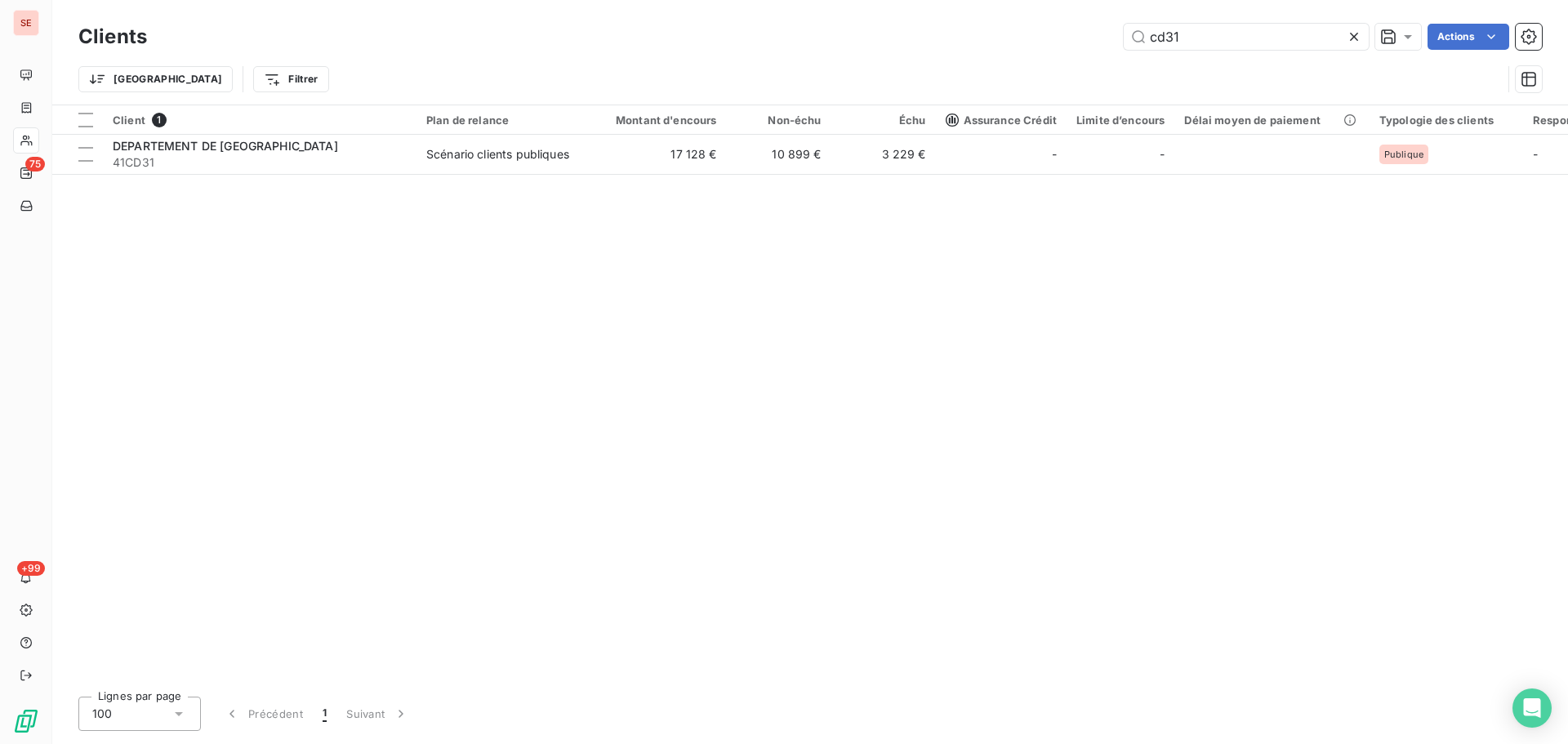
drag, startPoint x: 1160, startPoint y: 46, endPoint x: 1024, endPoint y: 42, distance: 136.1
click at [1024, 42] on div "cd31 Actions" at bounding box center [854, 37] width 1375 height 26
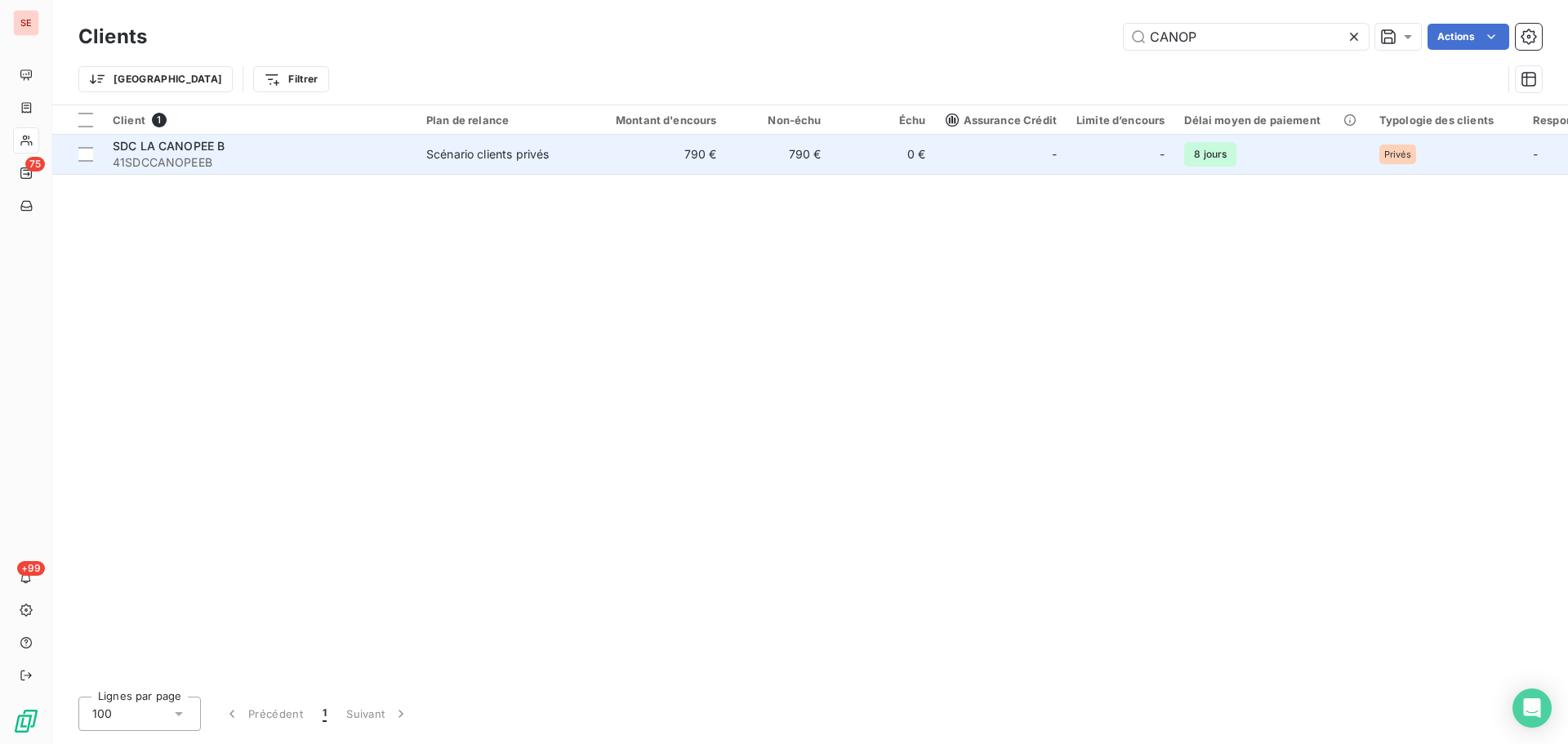
type input "CANOP"
click at [522, 168] on td "Scénario clients privés" at bounding box center [501, 155] width 170 height 39
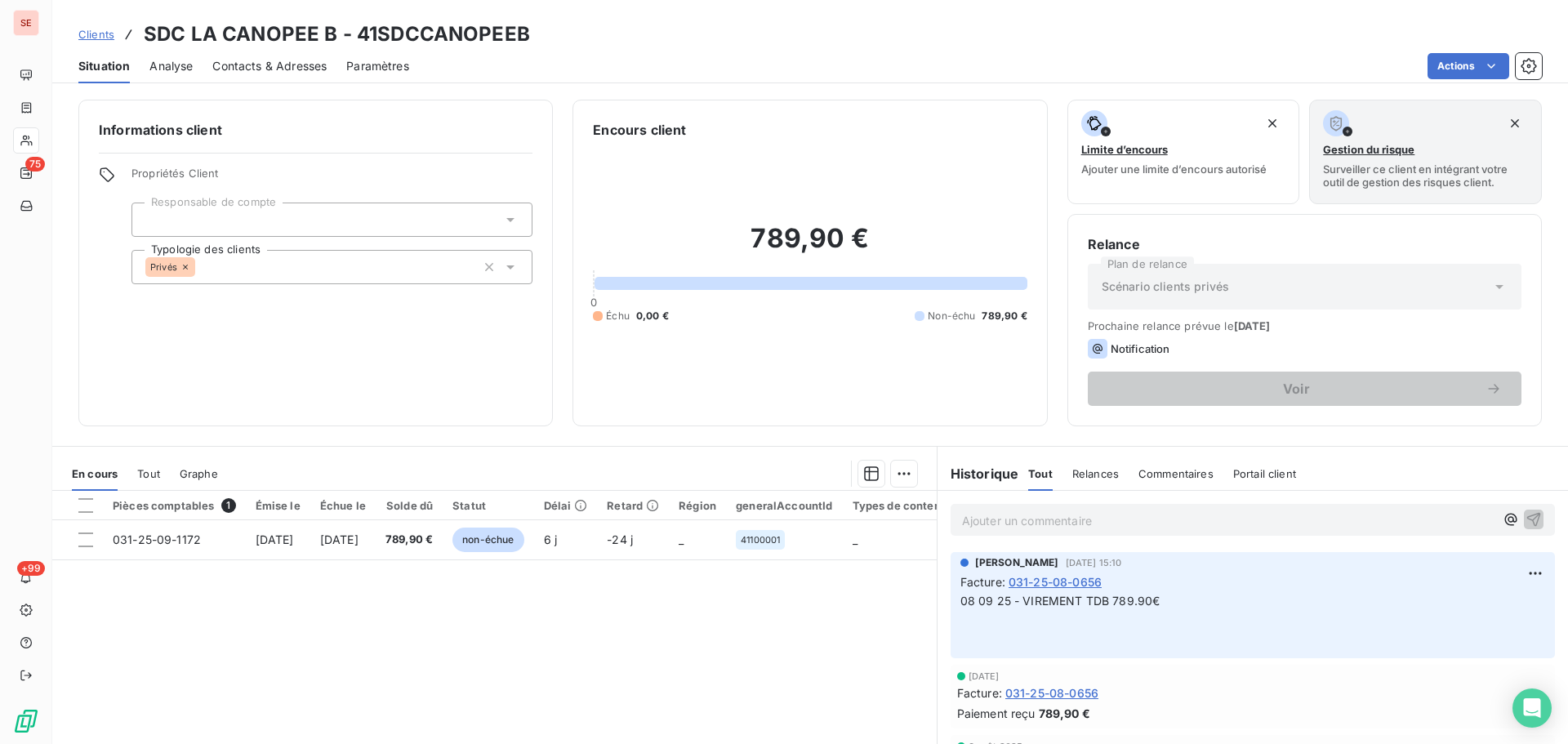
click at [457, 35] on h3 "SDC LA CANOPEE B - 41SDCCANOPEEB" at bounding box center [337, 34] width 386 height 29
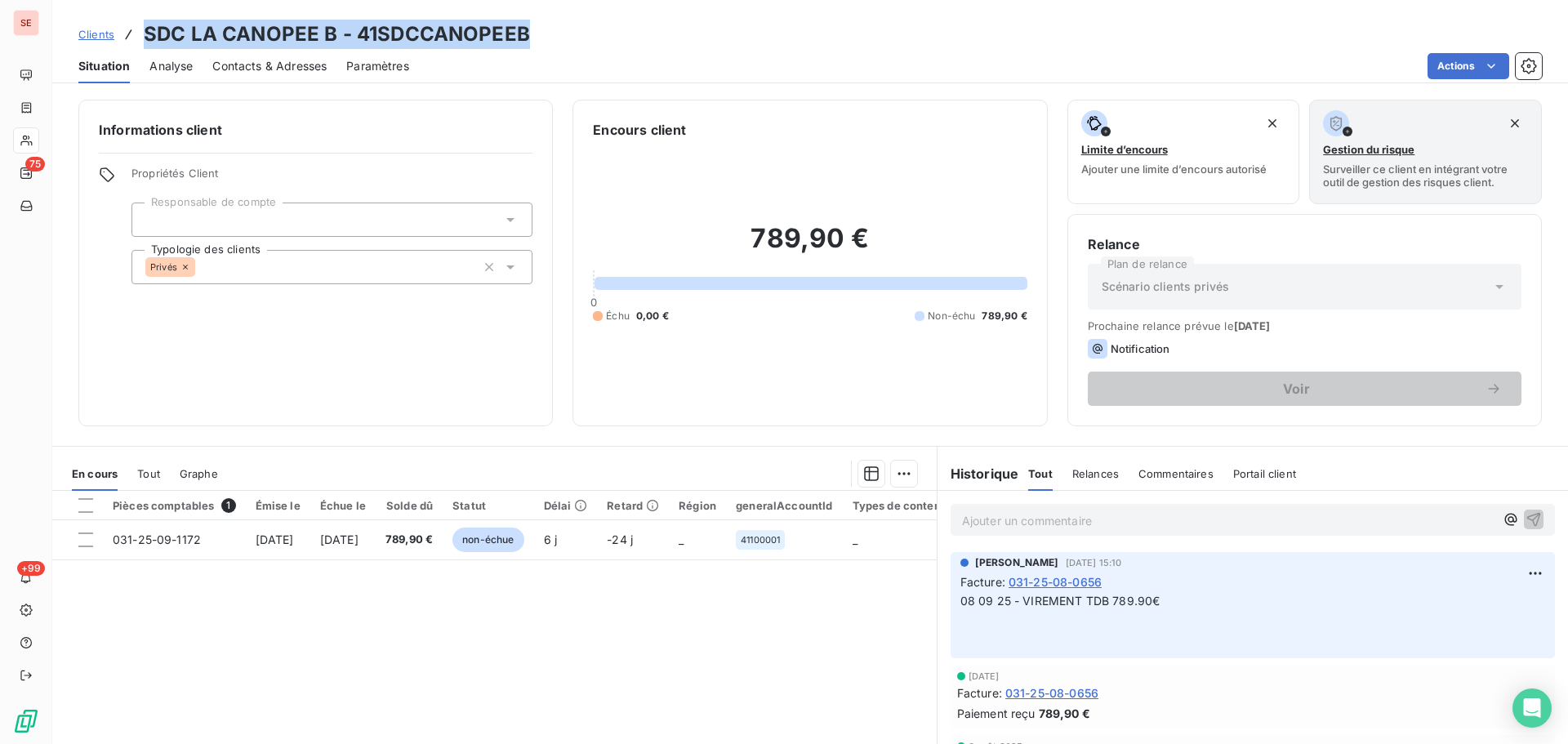
click at [457, 35] on h3 "SDC LA CANOPEE B - 41SDCCANOPEEB" at bounding box center [337, 34] width 386 height 29
drag, startPoint x: 457, startPoint y: 35, endPoint x: 438, endPoint y: 35, distance: 19.0
click at [438, 35] on h3 "SDC LA CANOPEE B - 41SDCCANOPEEB" at bounding box center [337, 34] width 386 height 29
drag, startPoint x: 538, startPoint y: 29, endPoint x: 354, endPoint y: 31, distance: 184.0
click at [354, 31] on div "Clients SDC LA CANOPEE B - 41SDCCANOPEEB" at bounding box center [810, 34] width 1515 height 29
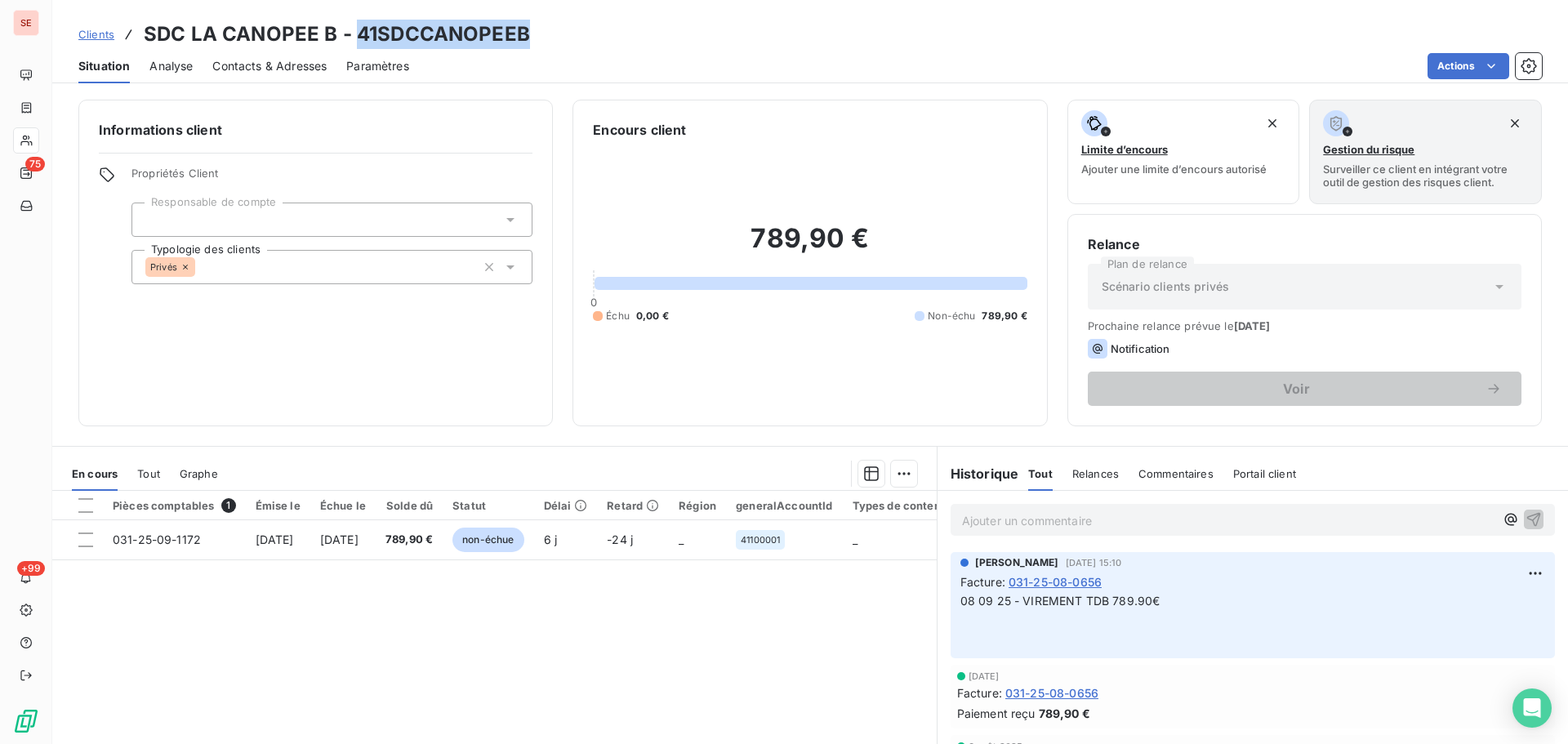
copy h3 "41SDCCANOPEEB"
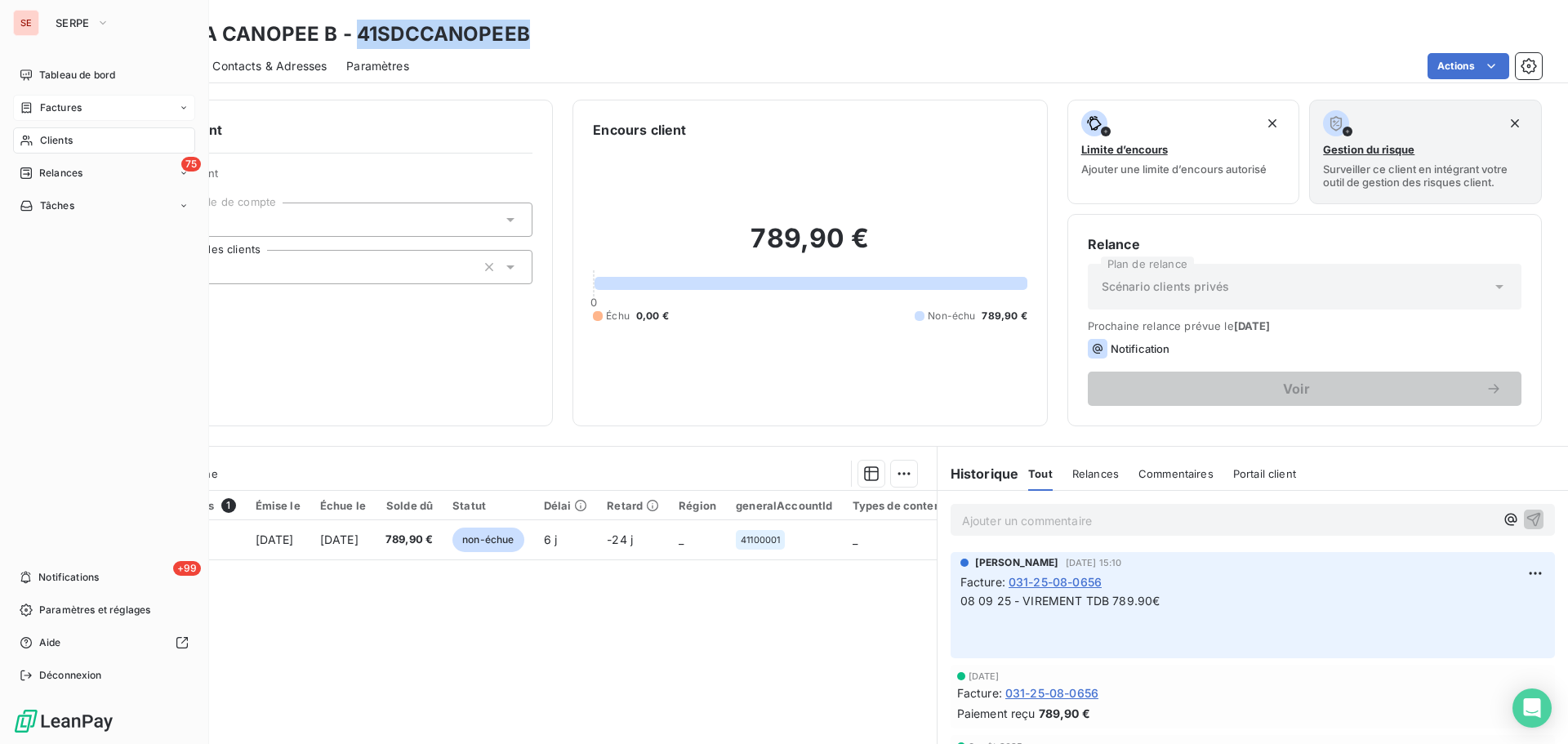
click at [87, 104] on div "Factures" at bounding box center [104, 108] width 182 height 26
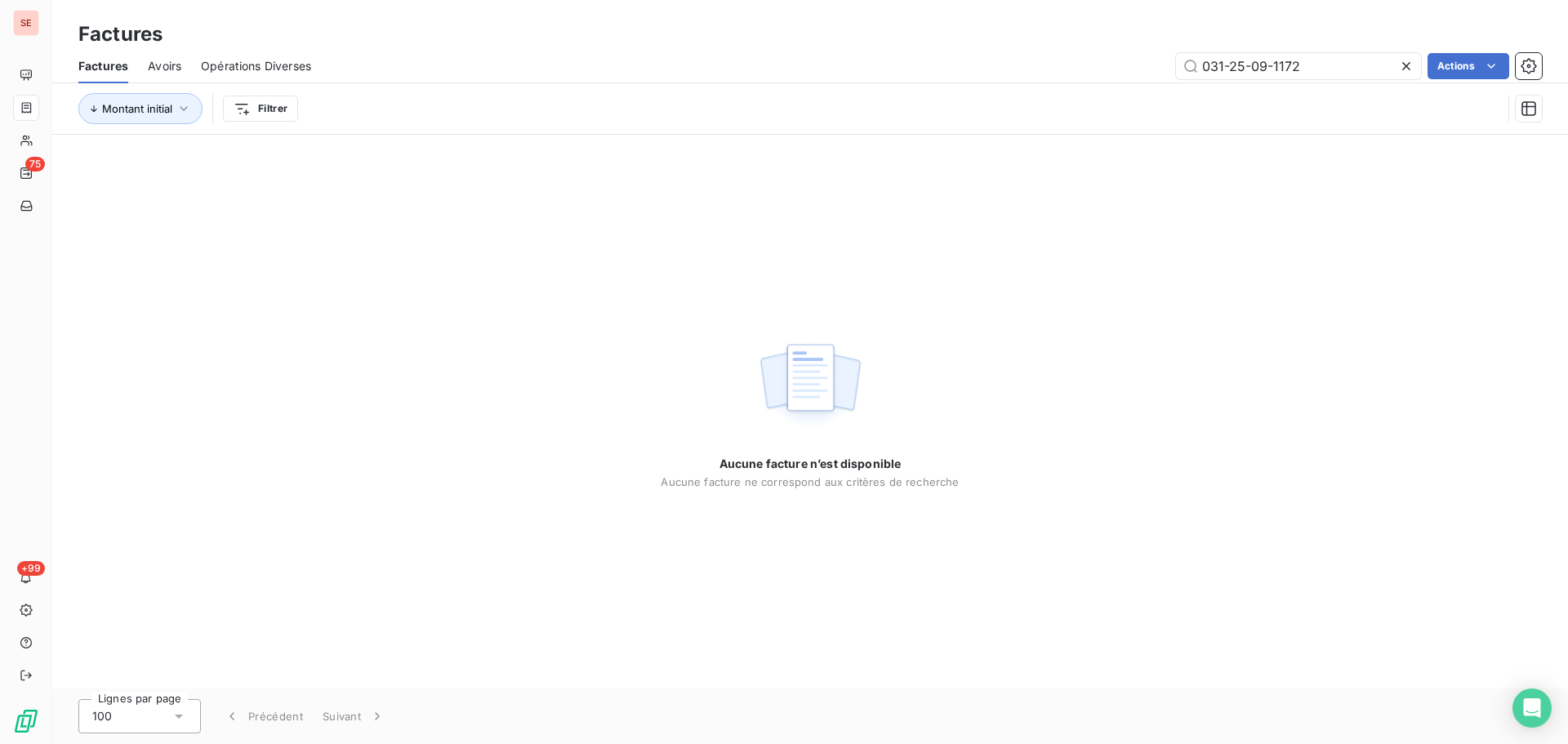
drag, startPoint x: 1307, startPoint y: 75, endPoint x: 1153, endPoint y: 59, distance: 154.8
click at [1153, 59] on div "031-25-09-1172 Actions" at bounding box center [936, 67] width 1211 height 26
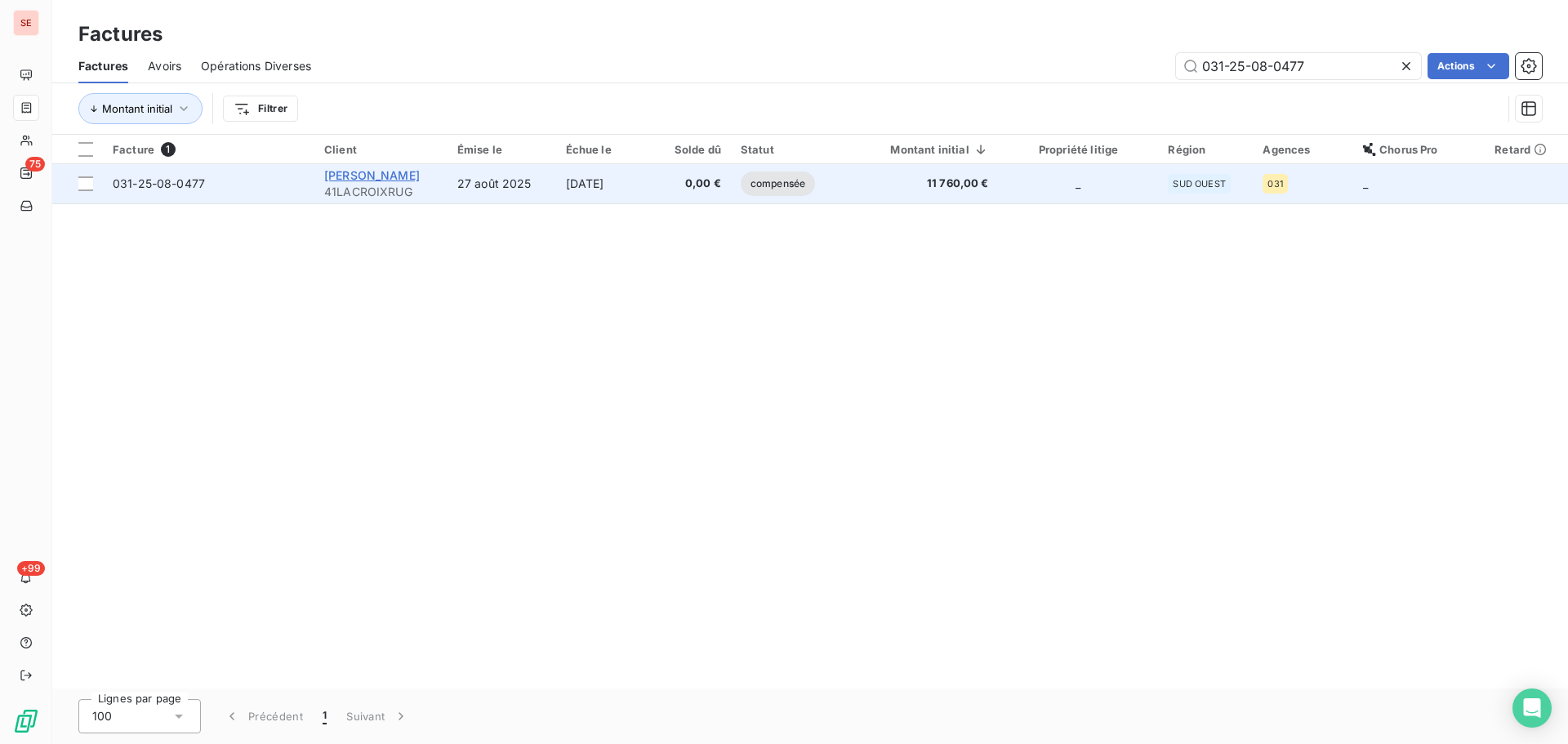
type input "031-25-08-0477"
click at [372, 174] on span "[PERSON_NAME]" at bounding box center [372, 175] width 96 height 14
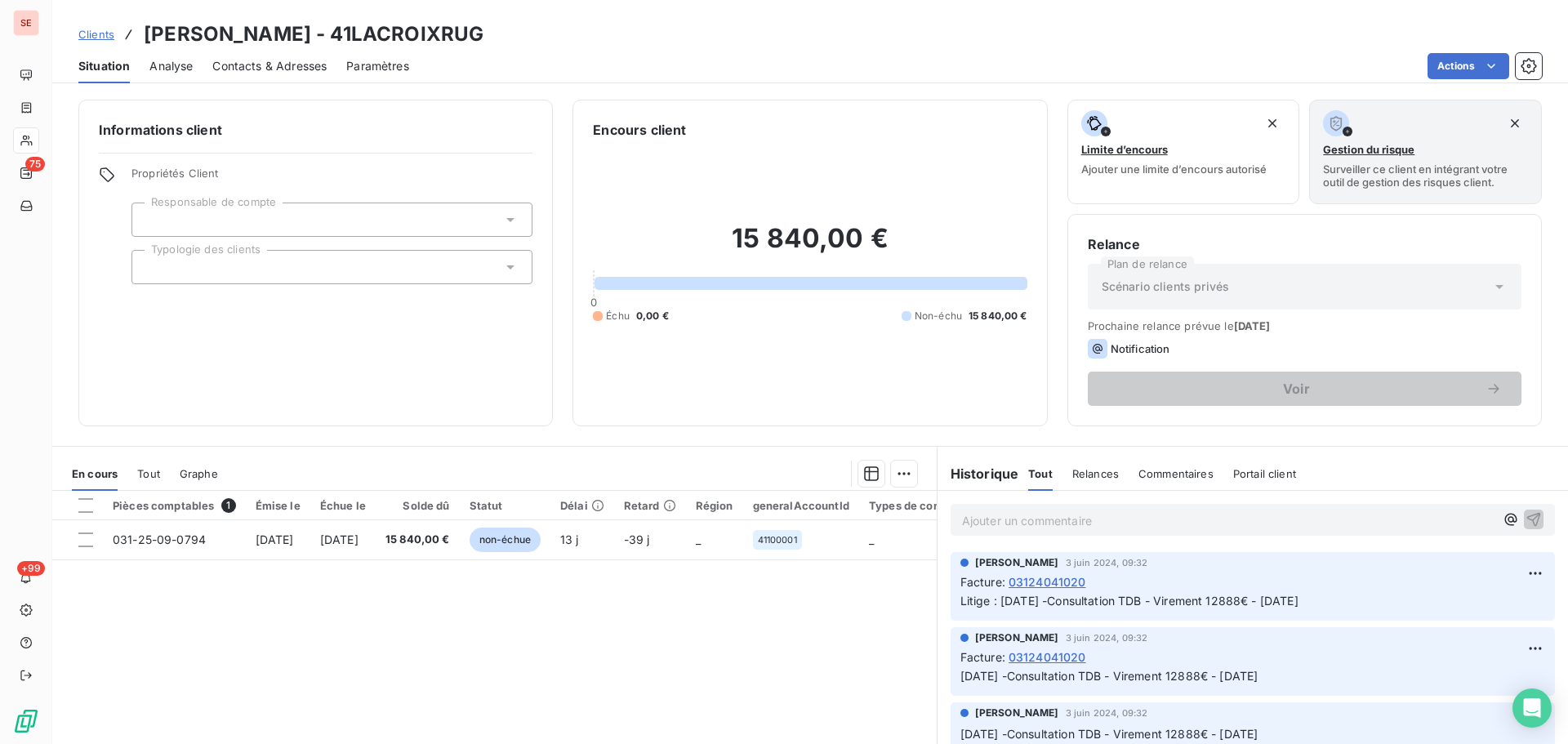
drag, startPoint x: 502, startPoint y: 37, endPoint x: 363, endPoint y: 30, distance: 139.2
click at [337, 33] on div "Clients [PERSON_NAME] - 41LACROIXRUG" at bounding box center [810, 34] width 1515 height 29
click at [449, 30] on h3 "[PERSON_NAME] - 41LACROIXRUG" at bounding box center [313, 34] width 339 height 29
drag, startPoint x: 492, startPoint y: 36, endPoint x: 345, endPoint y: 23, distance: 147.6
click at [345, 23] on div "Clients [PERSON_NAME] - 41LACROIXRUG" at bounding box center [810, 34] width 1515 height 29
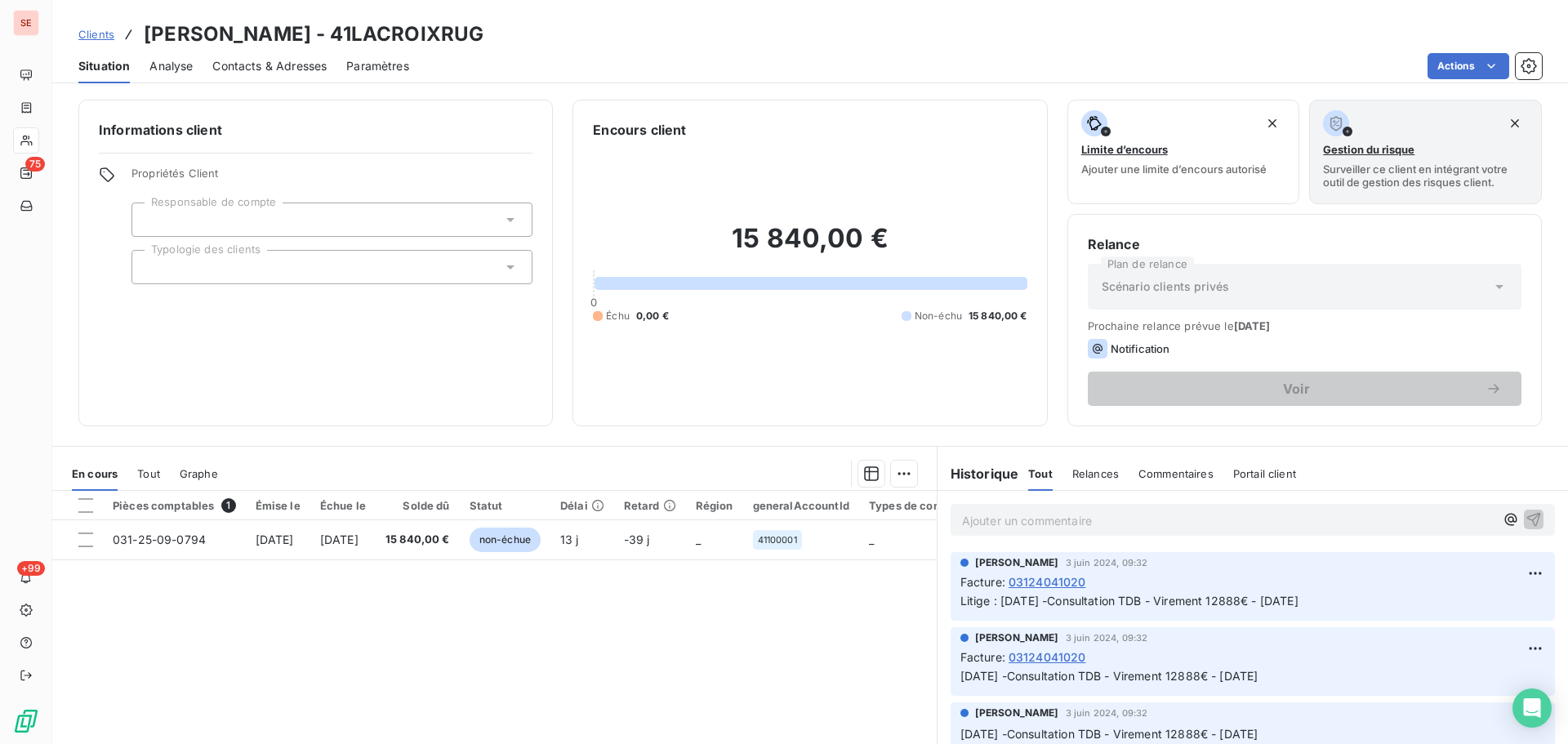
copy h3 "41LACROIXRUG"
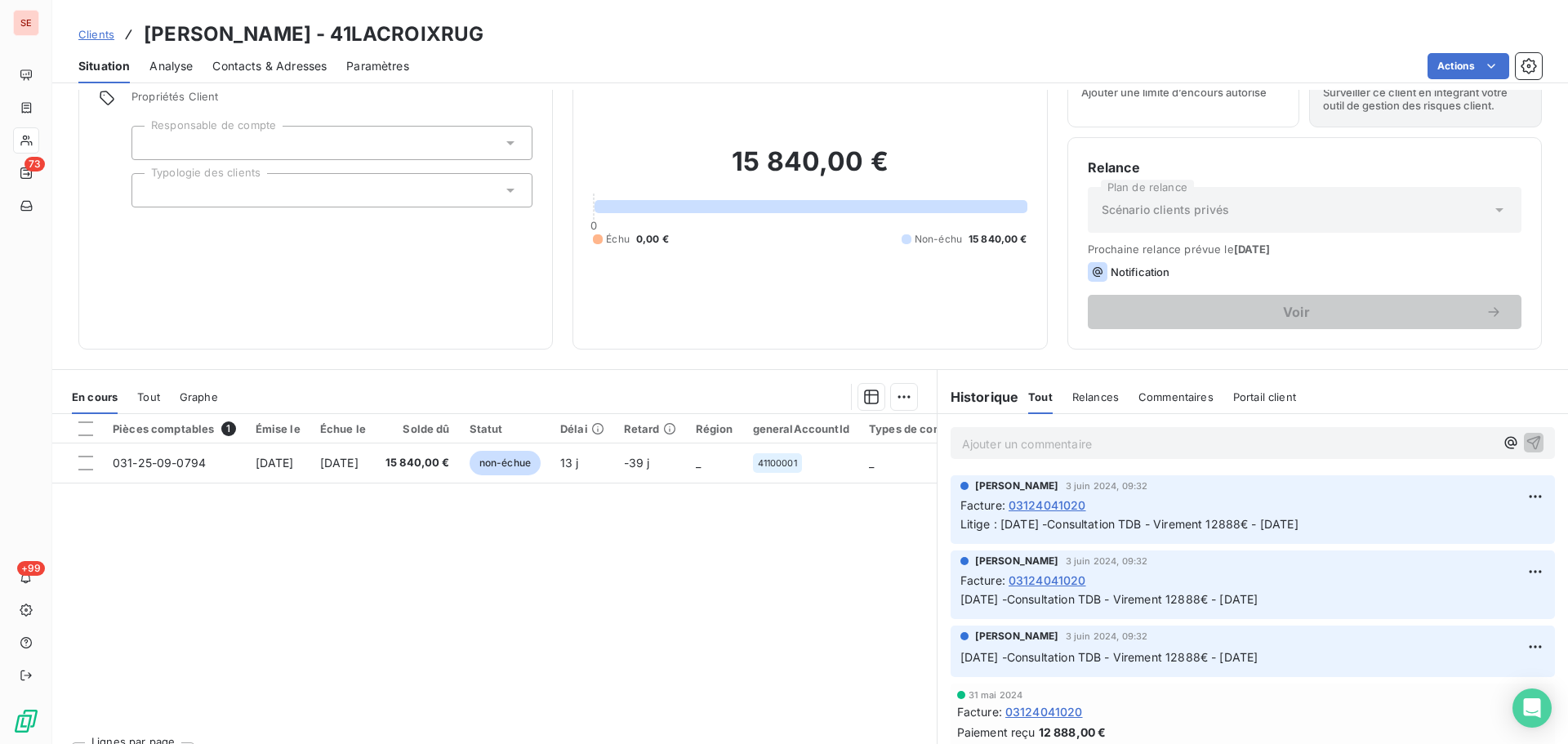
scroll to position [111, 0]
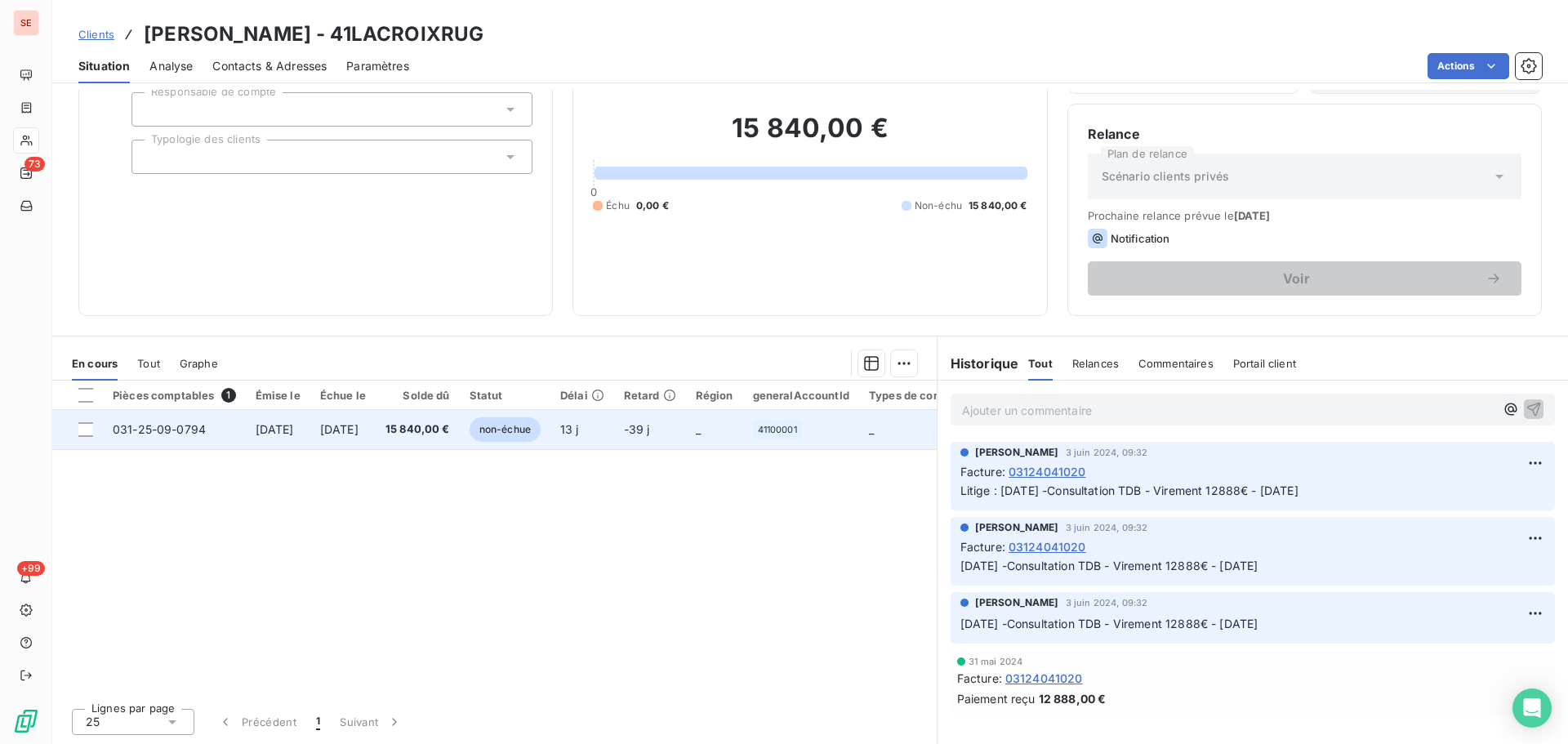
click at [439, 421] on td "15 840,00 €" at bounding box center [418, 430] width 84 height 39
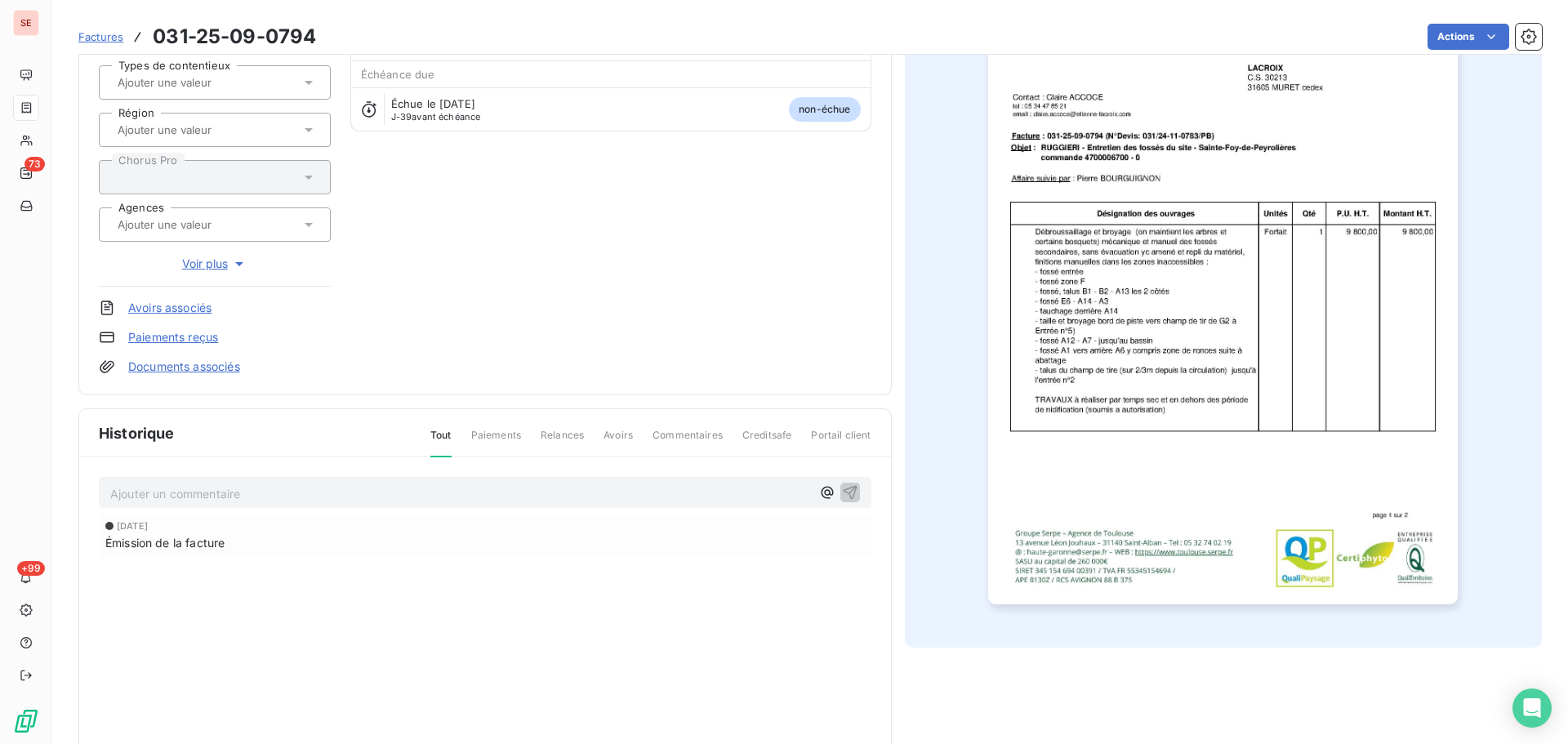
scroll to position [238, 0]
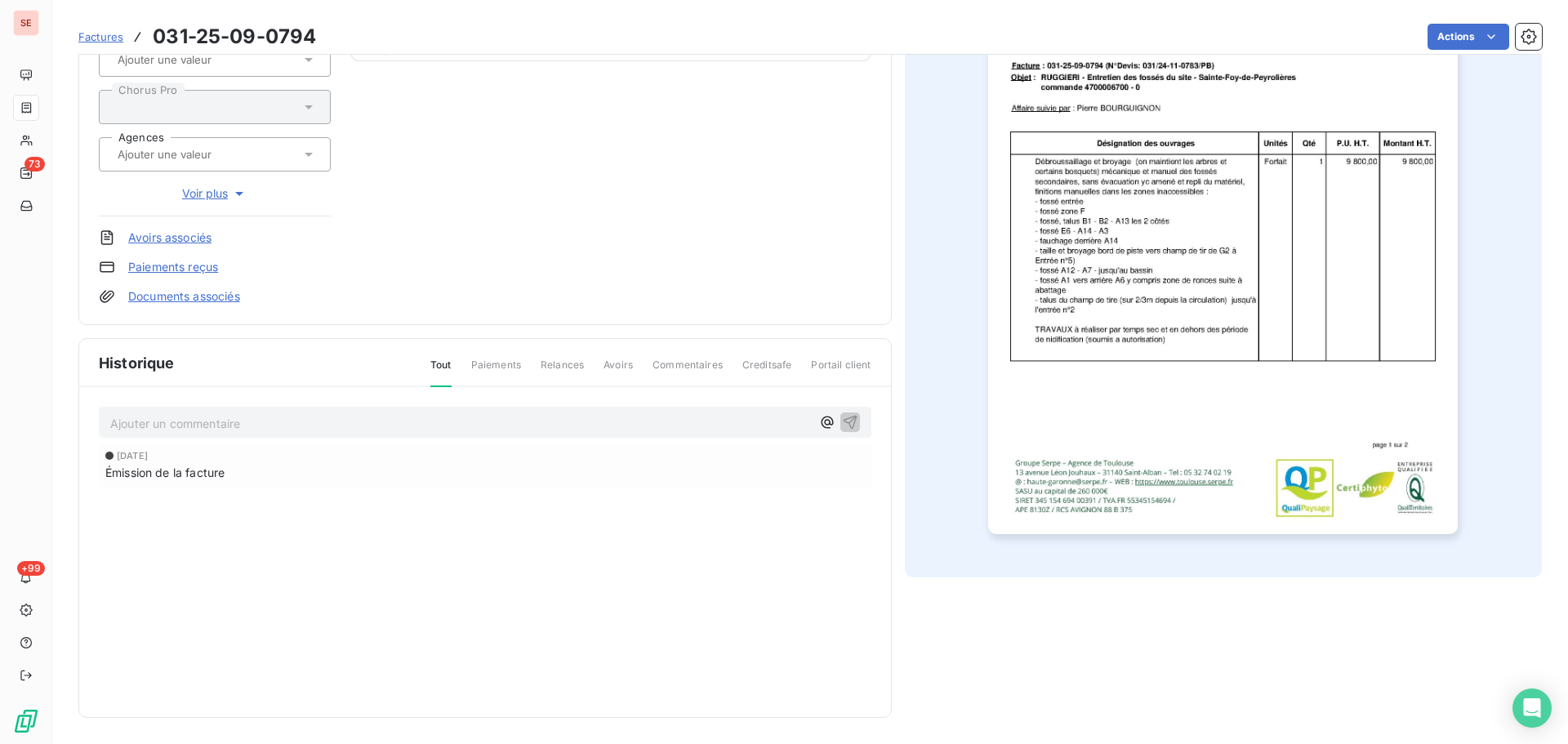
click at [439, 430] on p "Ajouter un commentaire ﻿" at bounding box center [460, 424] width 701 height 21
click at [402, 425] on p "Ajouter un commentaire ﻿" at bounding box center [460, 424] width 701 height 21
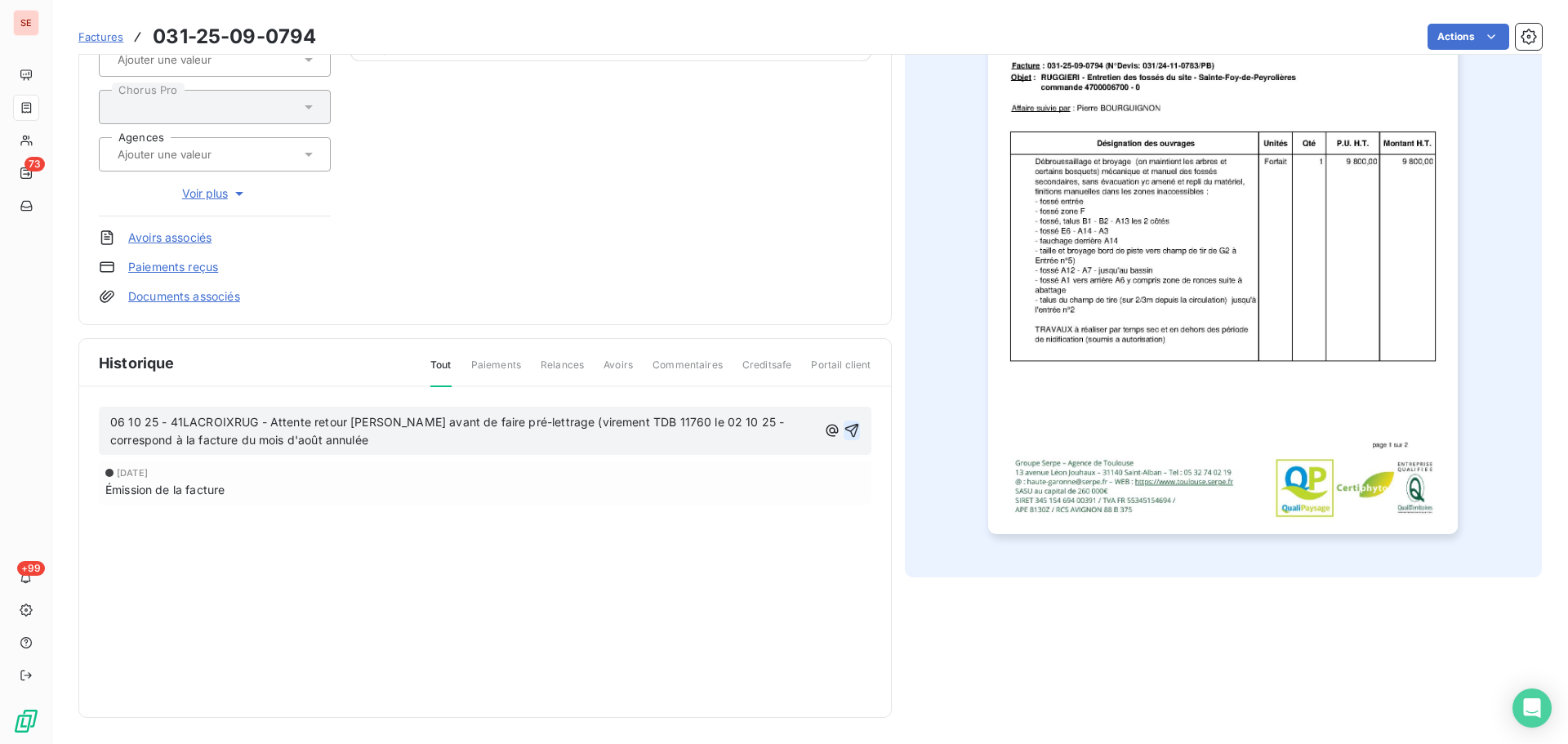
click at [850, 433] on icon "button" at bounding box center [852, 430] width 16 height 16
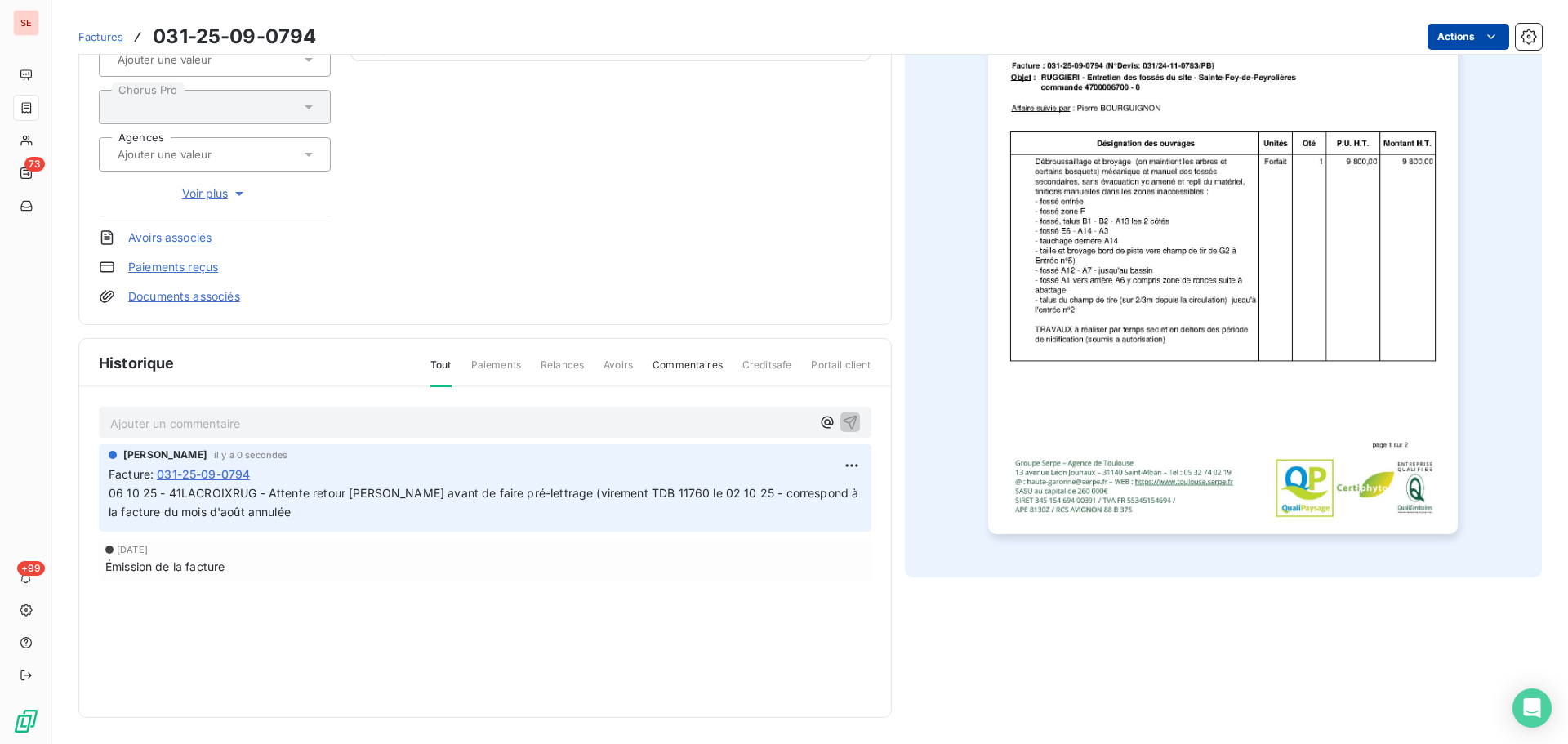
click at [1435, 41] on html "SE 73 +99 Factures 031-25-09-0794 Actions [PERSON_NAME] 41LACROIXRUG Montant in…" at bounding box center [784, 372] width 1568 height 744
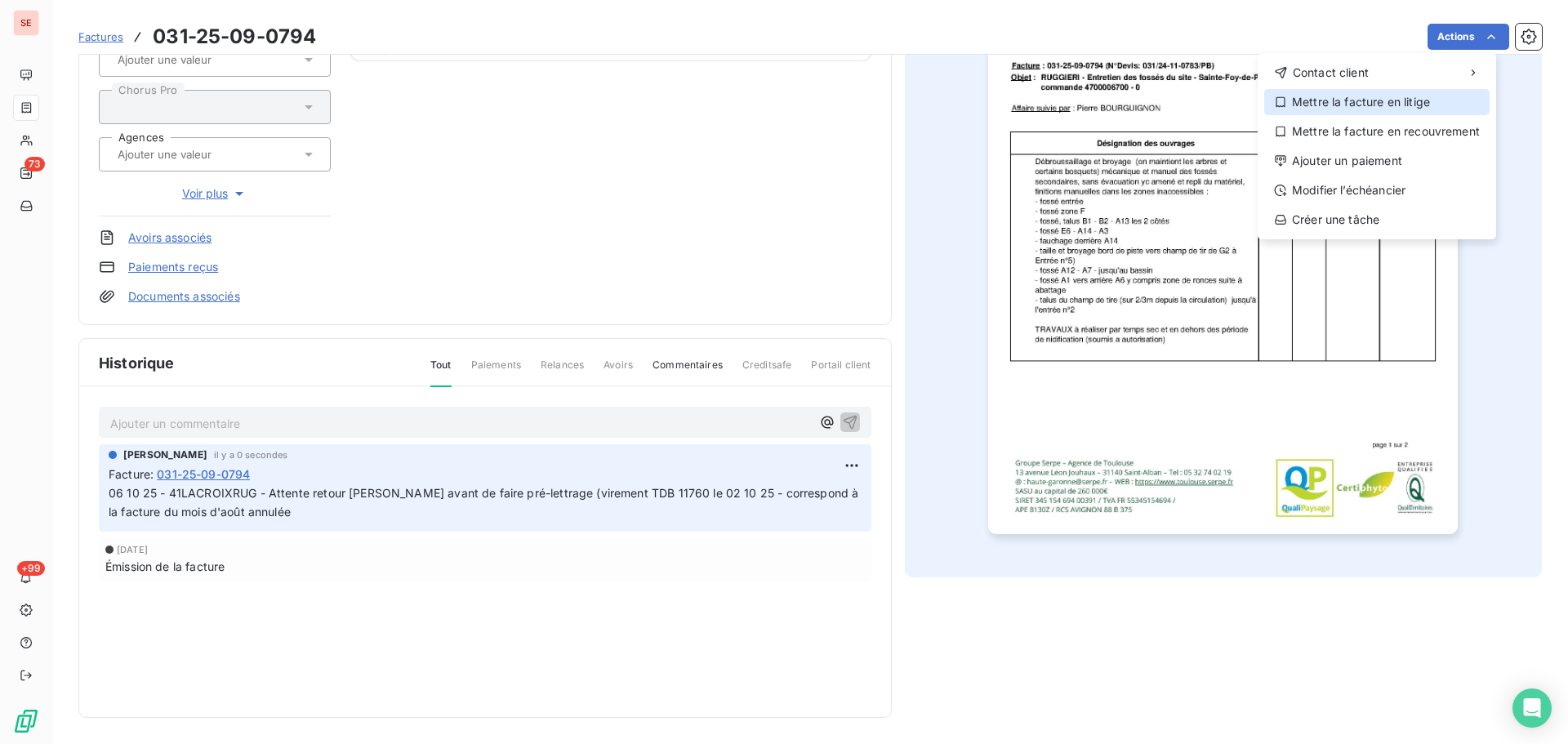
click at [1406, 98] on div "Mettre la facture en litige" at bounding box center [1377, 102] width 225 height 26
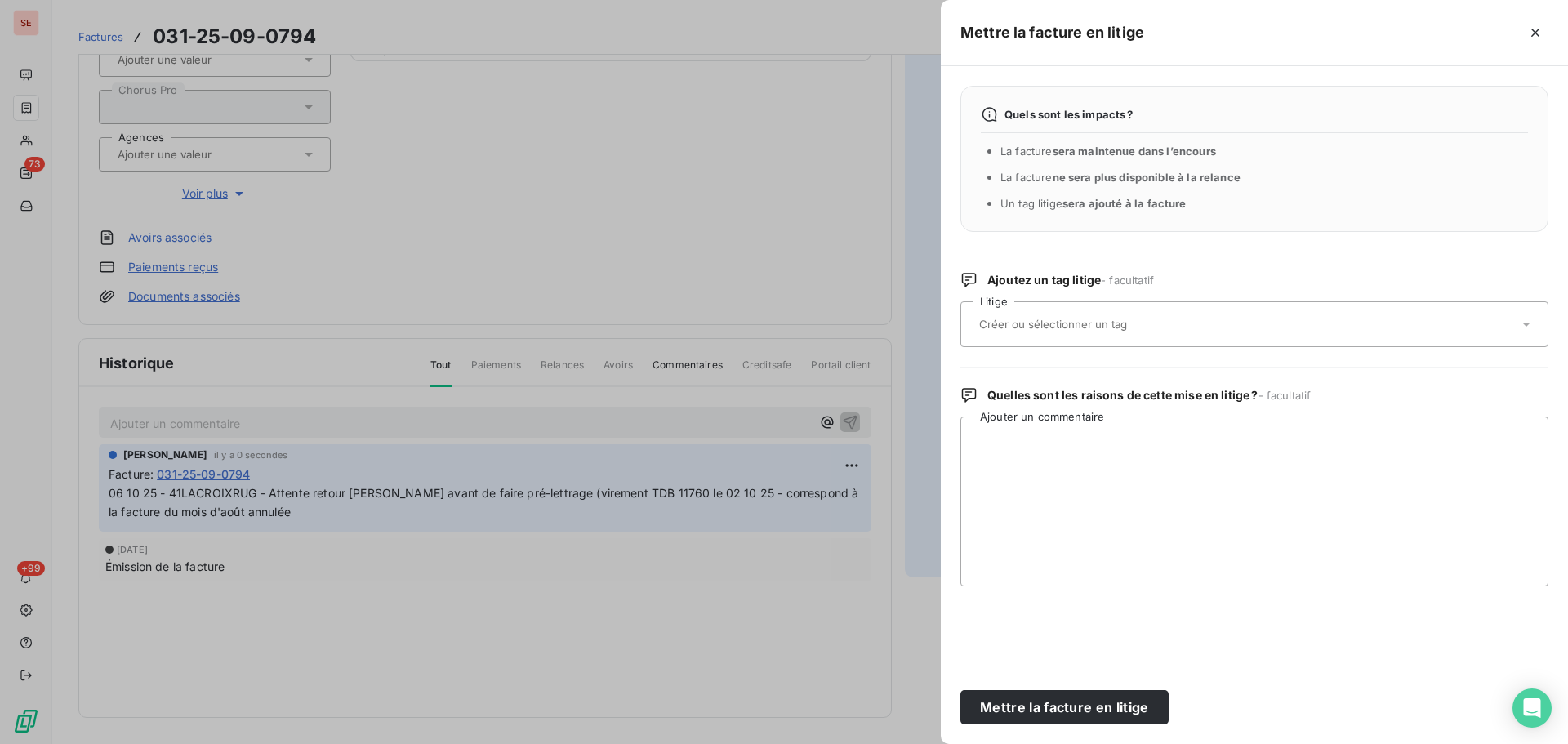
click at [1123, 292] on div "Ajoutez un tag litige - facultatif Litige" at bounding box center [1254, 310] width 588 height 75
click at [1116, 330] on input "text" at bounding box center [1095, 325] width 237 height 15
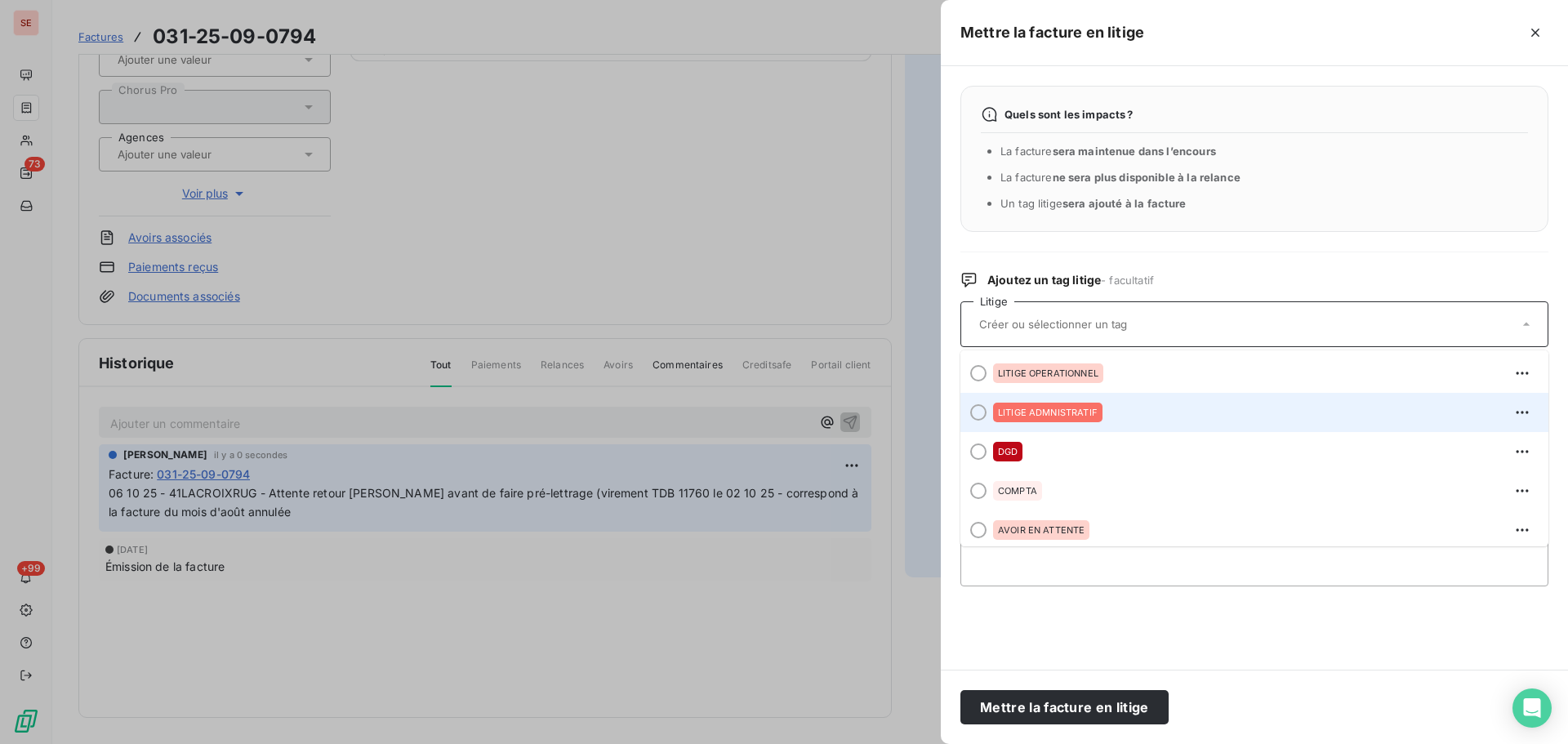
click at [1161, 403] on div "LITIGE ADMNISTRATIF" at bounding box center [1264, 413] width 542 height 26
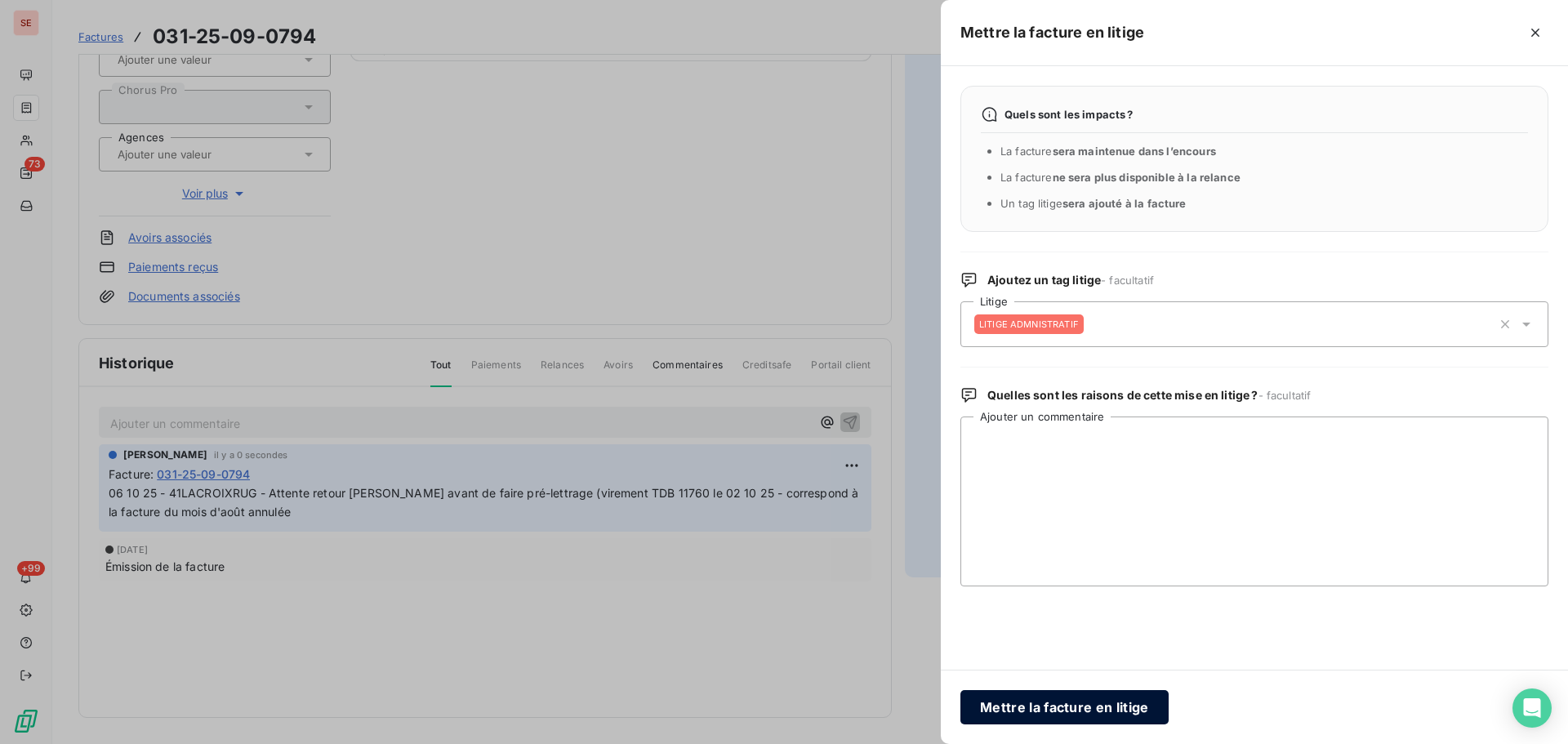
drag, startPoint x: 1092, startPoint y: 699, endPoint x: 1084, endPoint y: 685, distance: 16.1
click at [1090, 698] on button "Mettre la facture en litige" at bounding box center [1064, 707] width 208 height 35
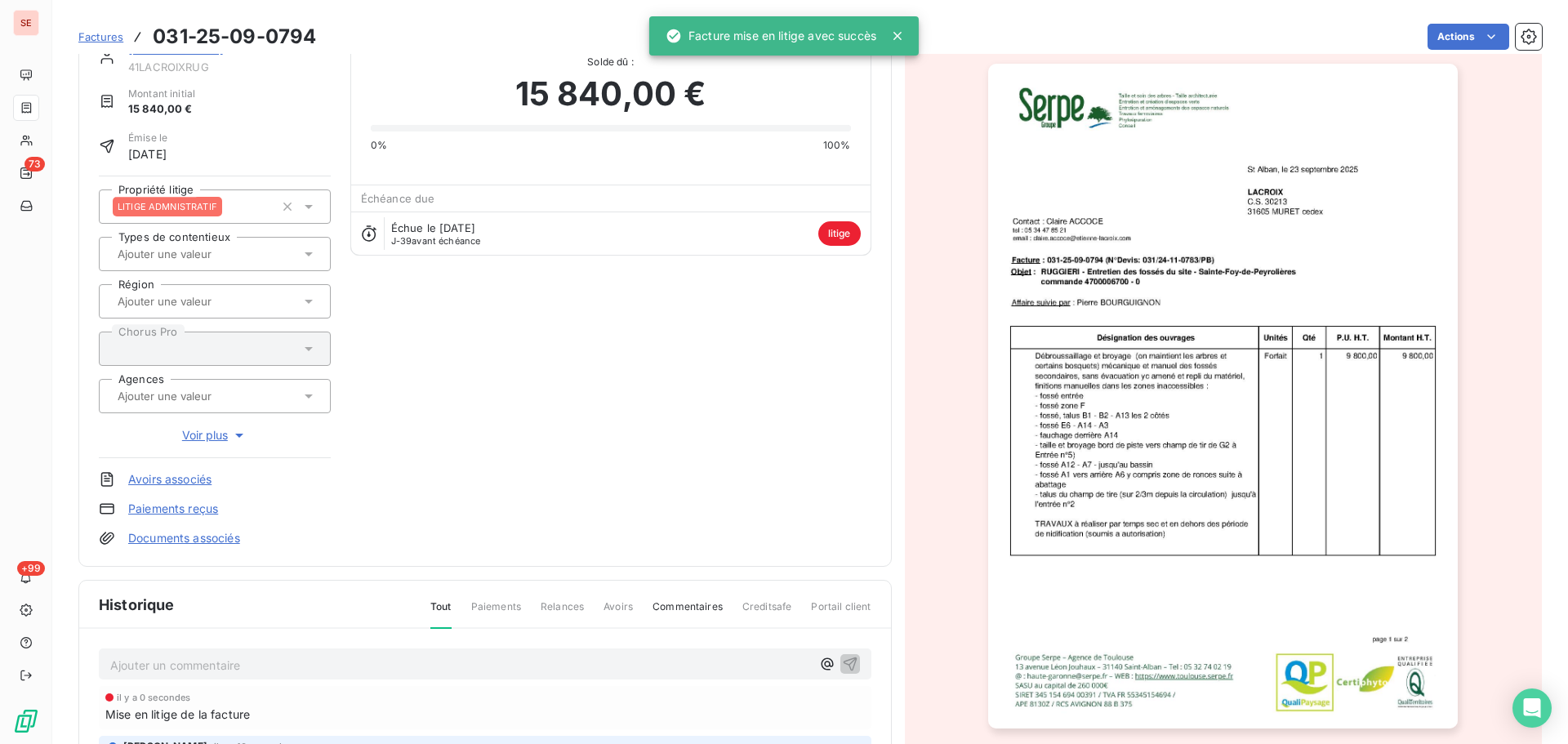
scroll to position [0, 0]
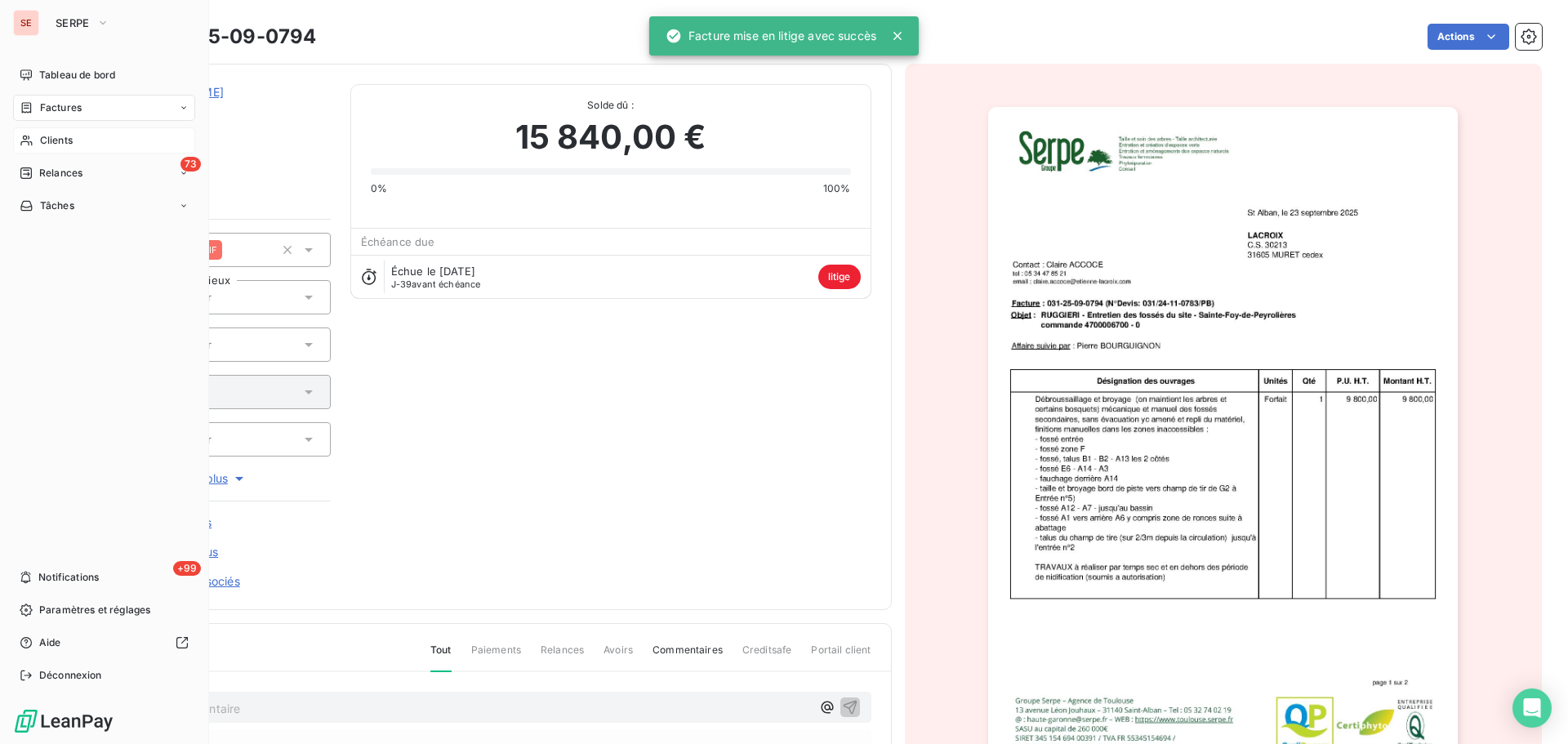
click at [61, 132] on div "Clients" at bounding box center [104, 141] width 182 height 26
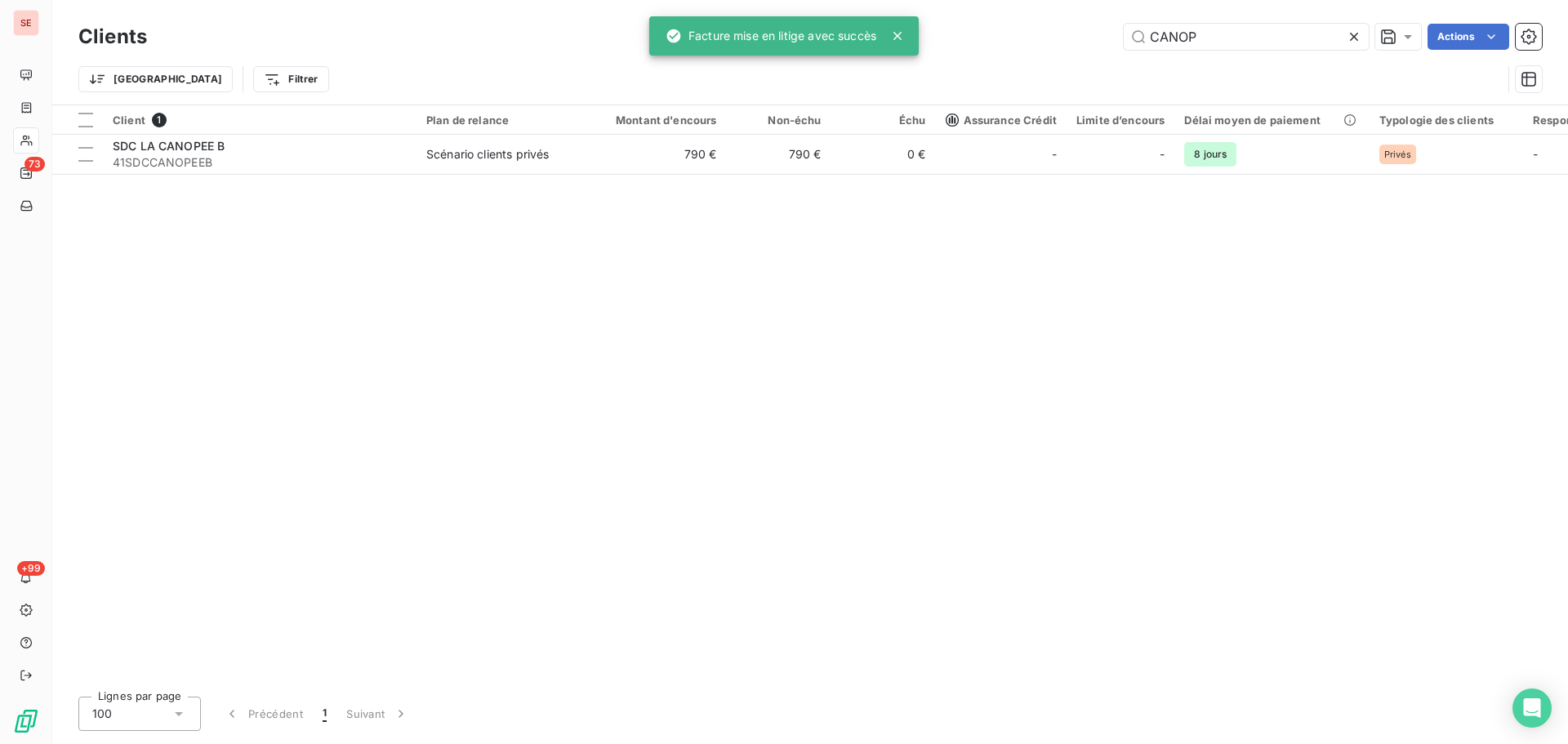
drag, startPoint x: 1253, startPoint y: 38, endPoint x: 1021, endPoint y: 24, distance: 232.4
click at [1023, 24] on div "CANOP Actions" at bounding box center [854, 37] width 1375 height 26
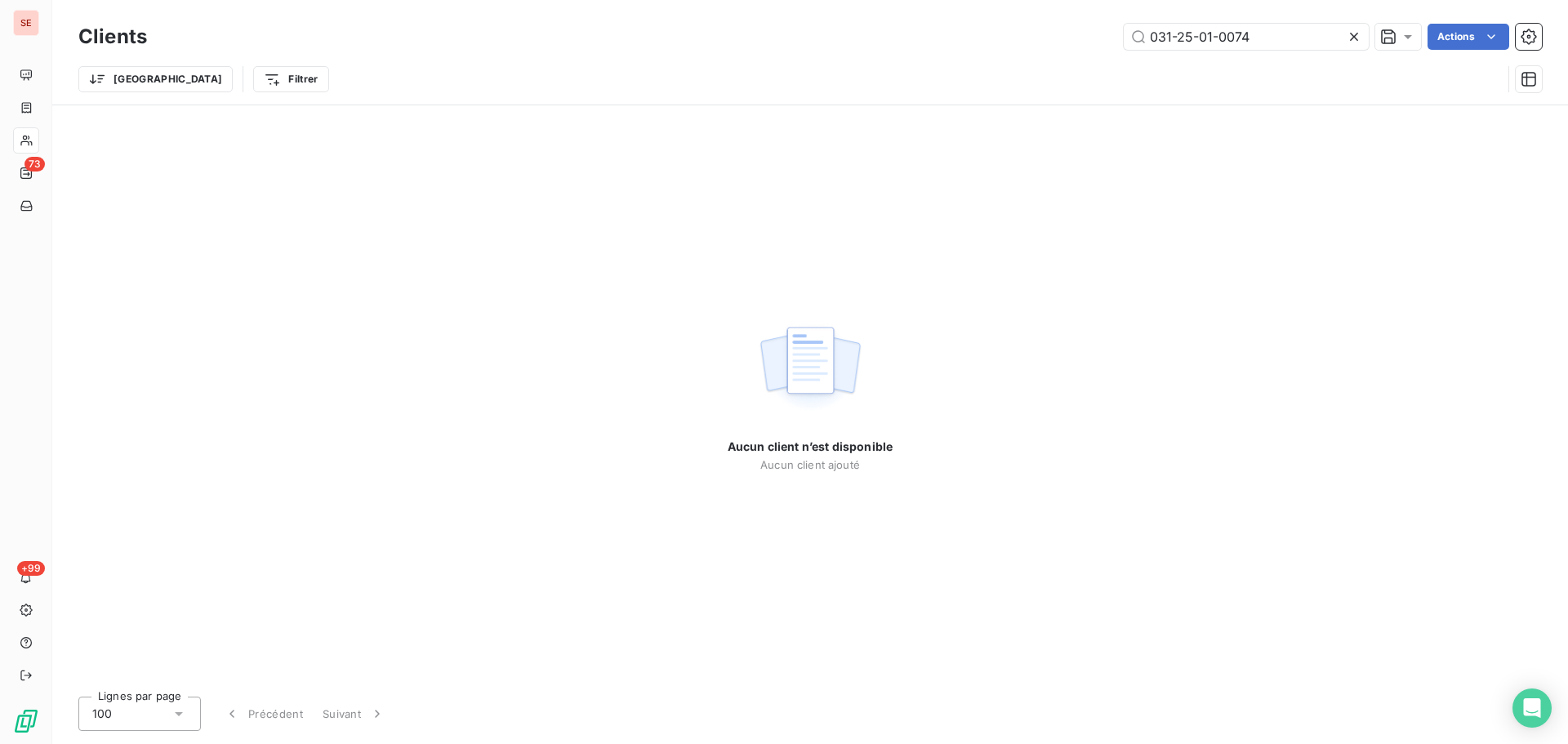
type input "031-25-01-0074"
click at [1156, 35] on input "031-25-01-0074" at bounding box center [1245, 37] width 245 height 26
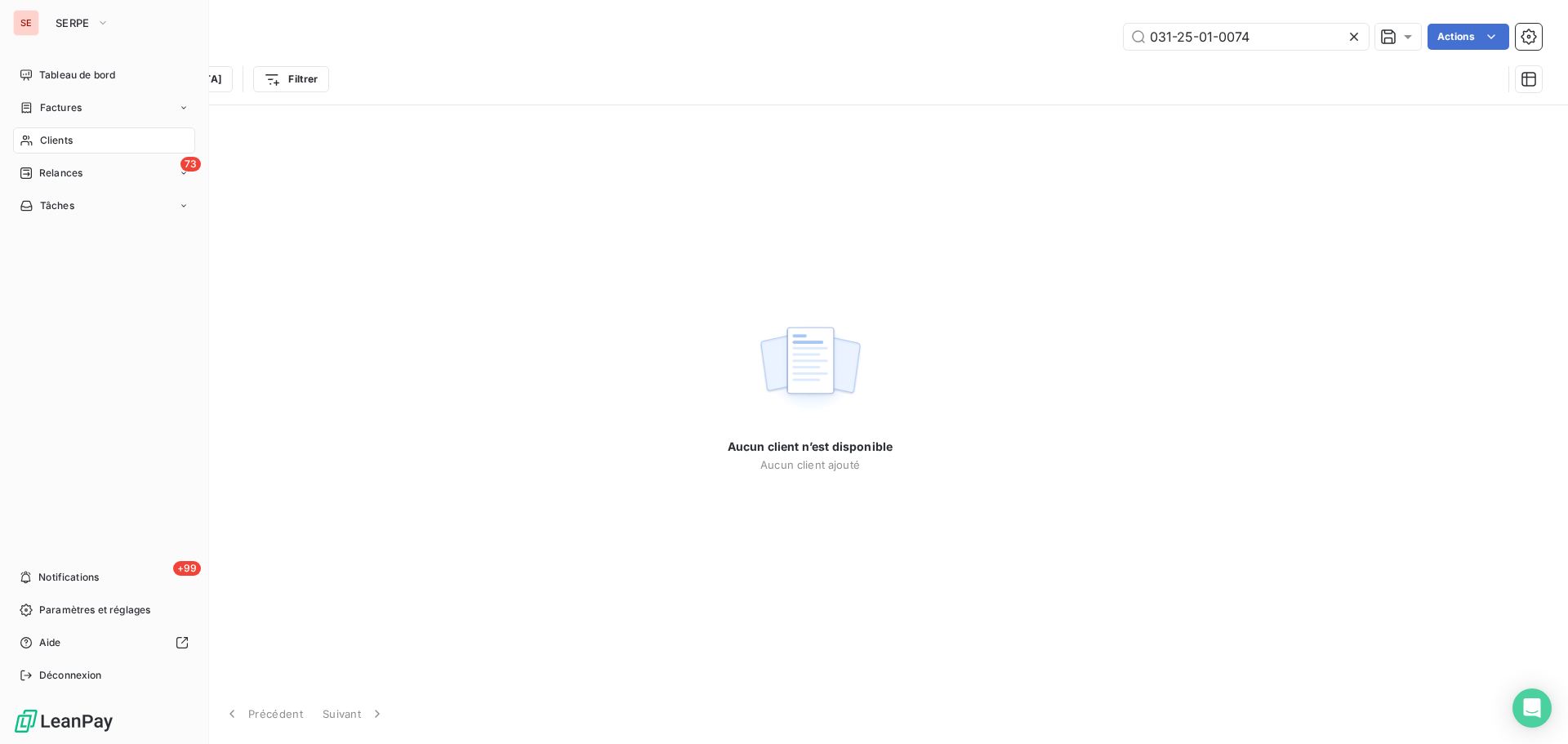
click at [33, 140] on icon at bounding box center [26, 141] width 14 height 13
click at [83, 110] on div "Factures" at bounding box center [104, 108] width 182 height 26
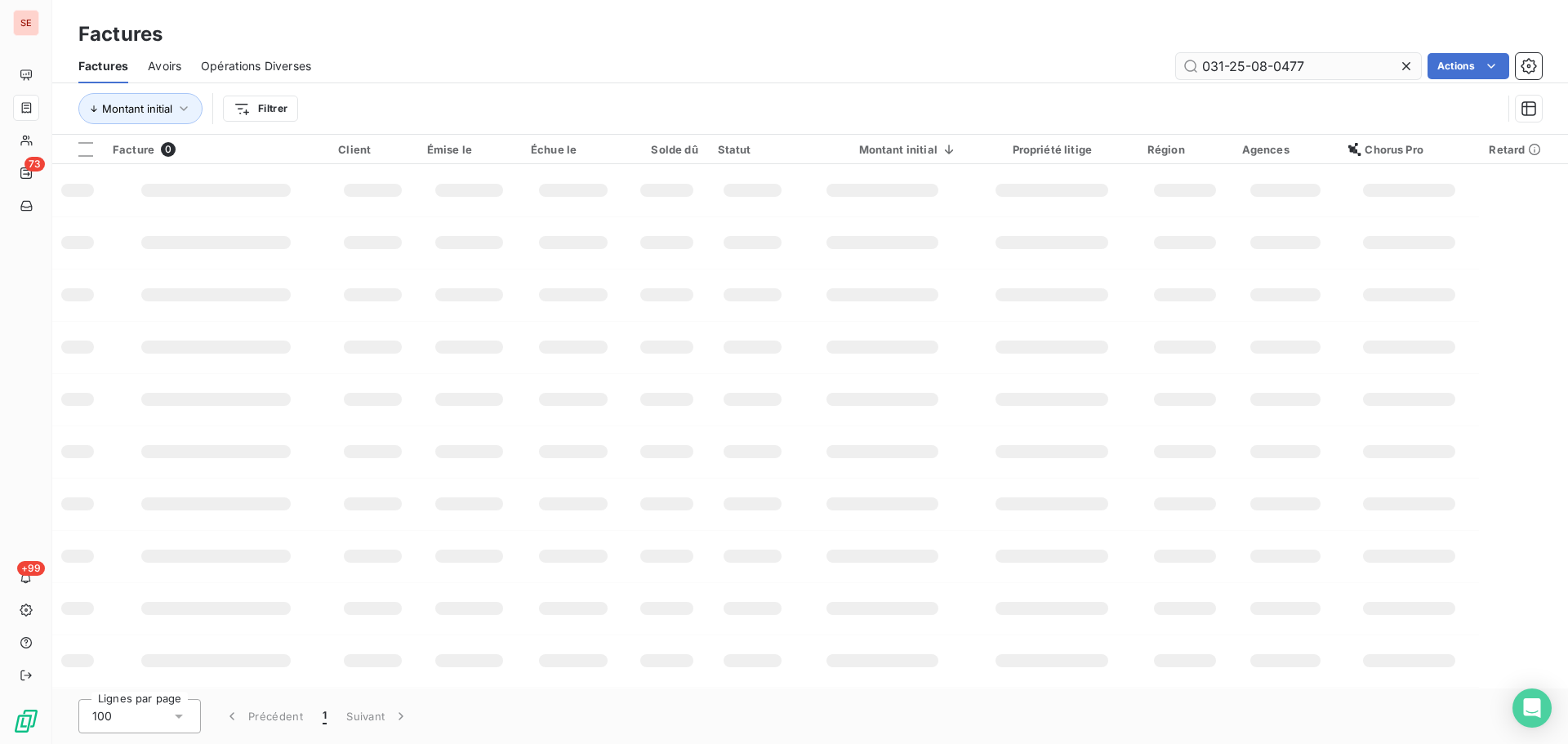
drag, startPoint x: 1324, startPoint y: 66, endPoint x: 1208, endPoint y: 60, distance: 116.2
click at [1136, 67] on div "031-25-08-0477 Actions" at bounding box center [936, 67] width 1211 height 26
type input "031-25-01-0074"
click at [1463, 69] on html "SE 73 +99 Factures Factures Avoirs Opérations Diverses 031-25-01-0074 Actions M…" at bounding box center [784, 372] width 1568 height 744
click at [1314, 62] on html "SE 73 +99 Factures Factures Avoirs Opérations Diverses 031-25-01-0074 Actions M…" at bounding box center [784, 372] width 1568 height 744
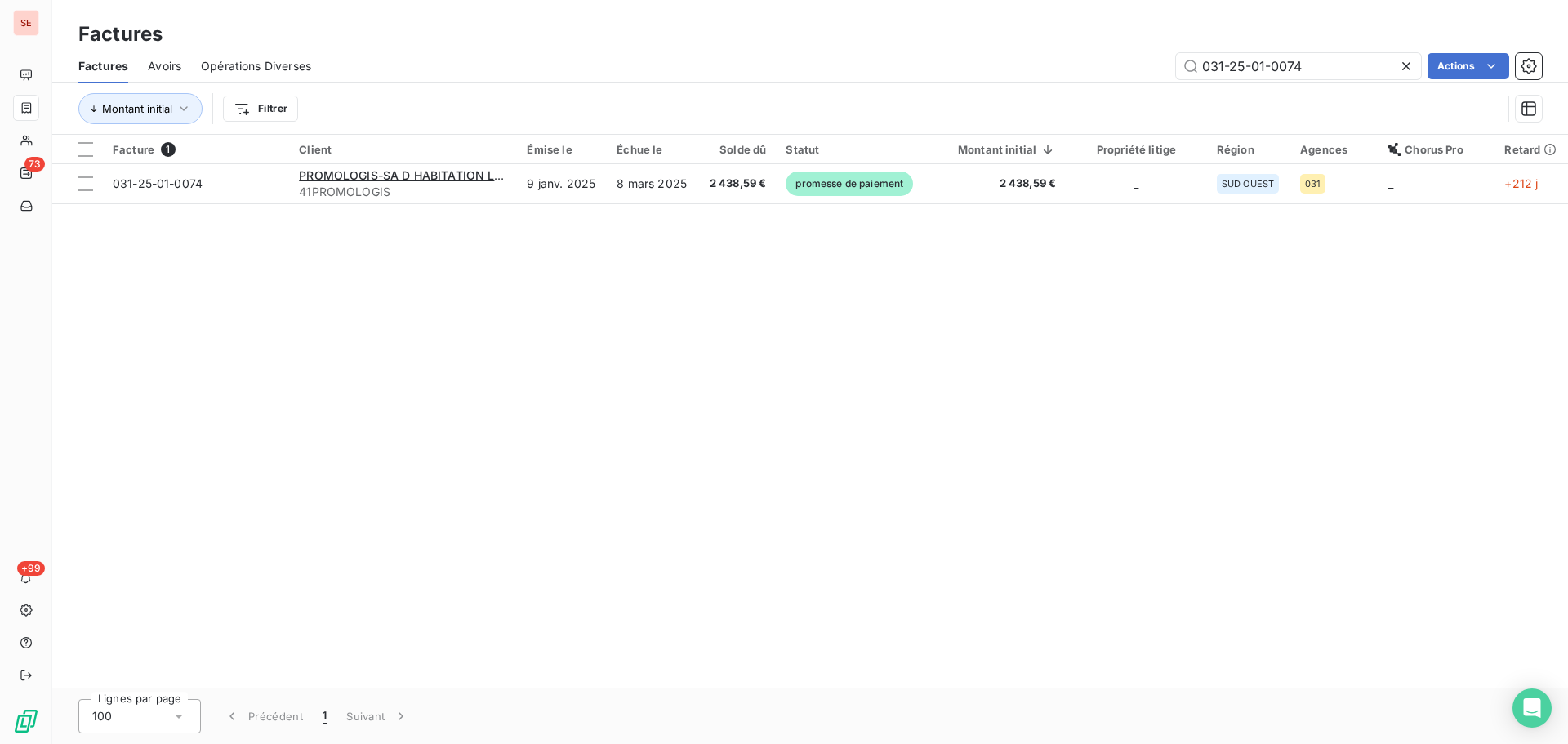
click at [766, 315] on html "SE 73 +99 Factures Factures Avoirs Opérations Diverses 031-25-01-0074 Actions M…" at bounding box center [784, 372] width 1568 height 744
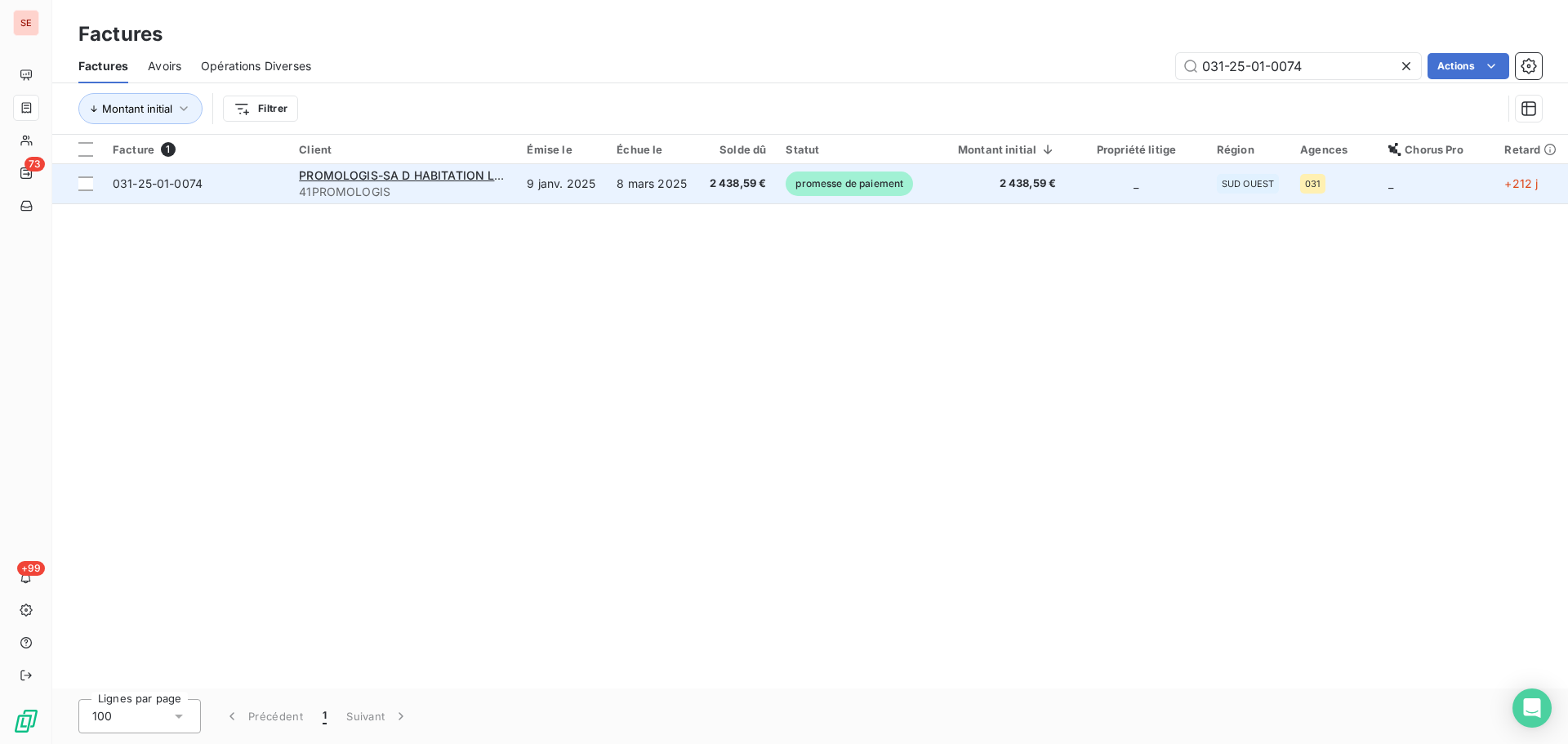
click at [490, 190] on span "41PROMOLOGIS" at bounding box center [403, 191] width 208 height 16
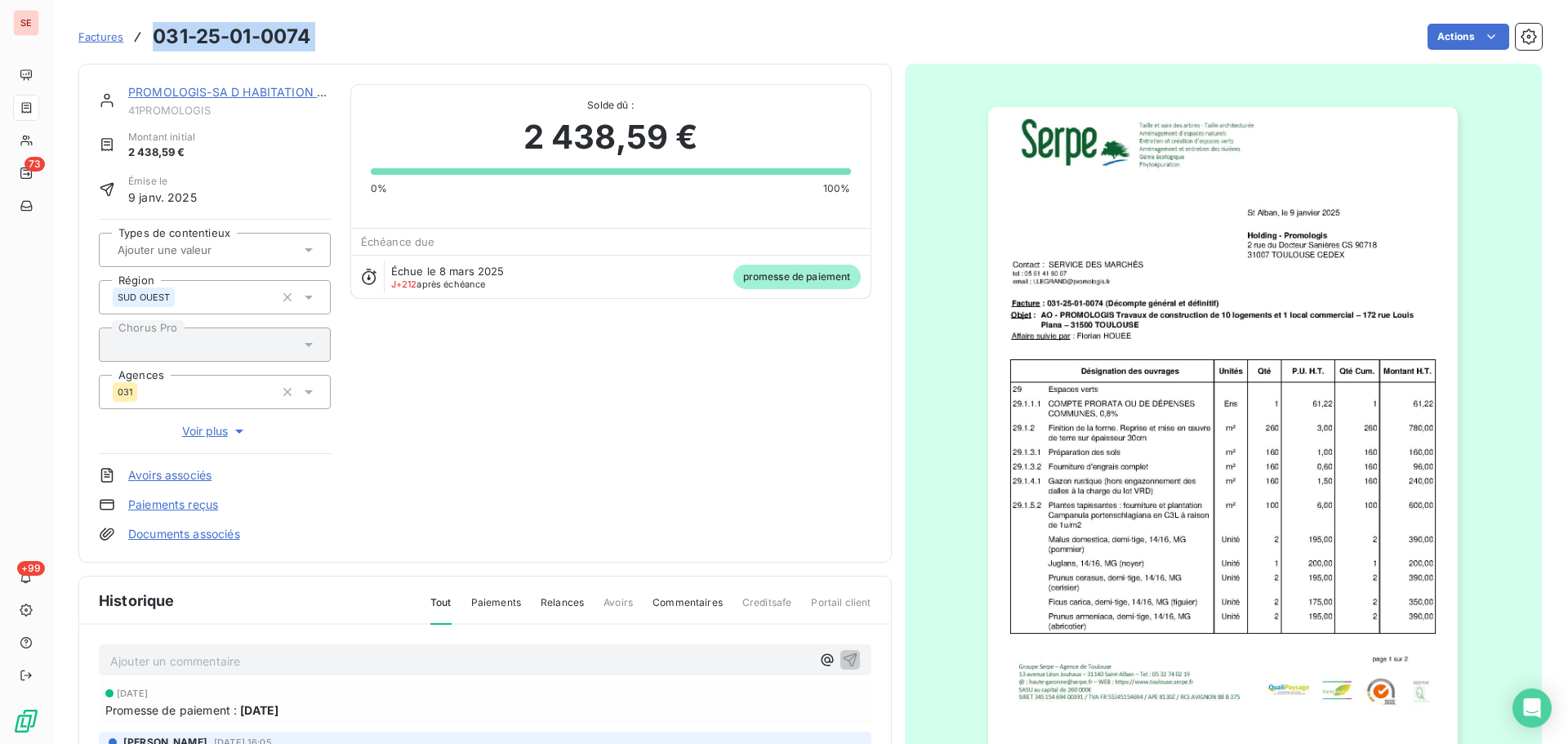
drag, startPoint x: 318, startPoint y: 38, endPoint x: 158, endPoint y: 36, distance: 160.0
click at [158, 36] on div "Factures 031-25-01-0074 Actions" at bounding box center [810, 37] width 1463 height 35
click at [283, 161] on div "PROMOLOGIS-SA D HABITATION LOYER 41PROMOLOGIS Montant initial 2 438,59 € Émise …" at bounding box center [214, 313] width 232 height 459
click at [196, 111] on span "41PROMOLOGIS" at bounding box center [230, 111] width 203 height 13
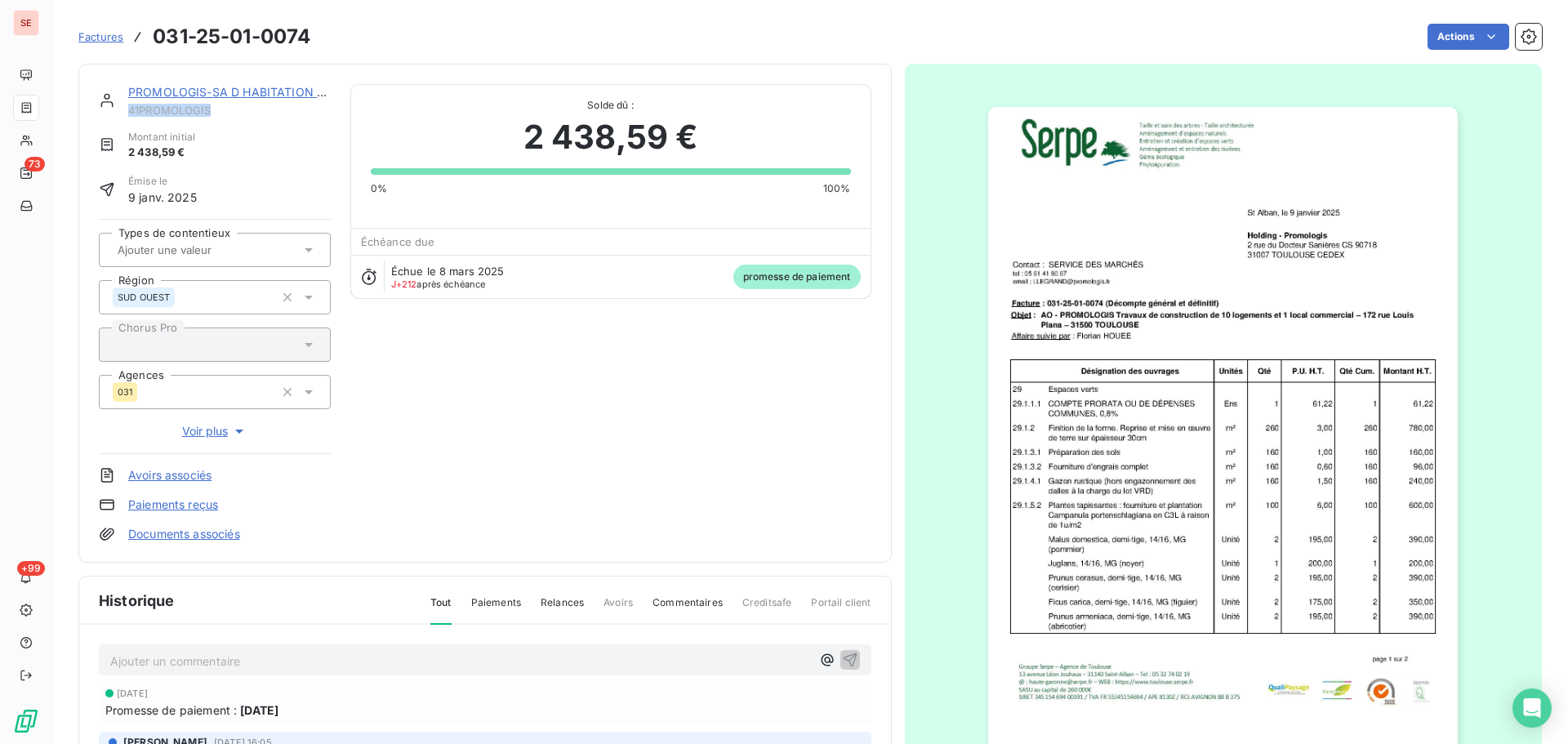
scroll to position [224, 0]
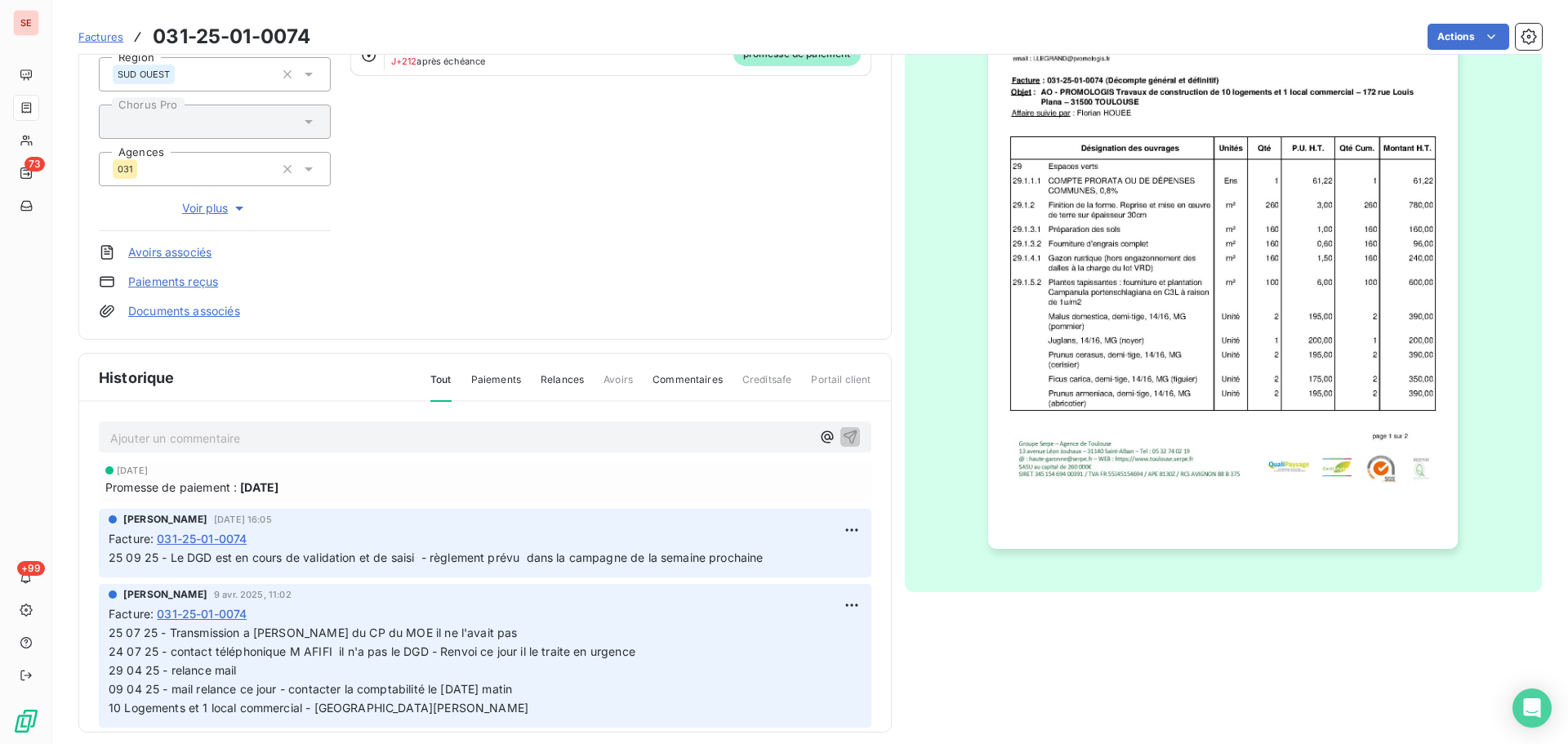
click at [260, 437] on p "Ajouter un commentaire ﻿" at bounding box center [460, 438] width 701 height 21
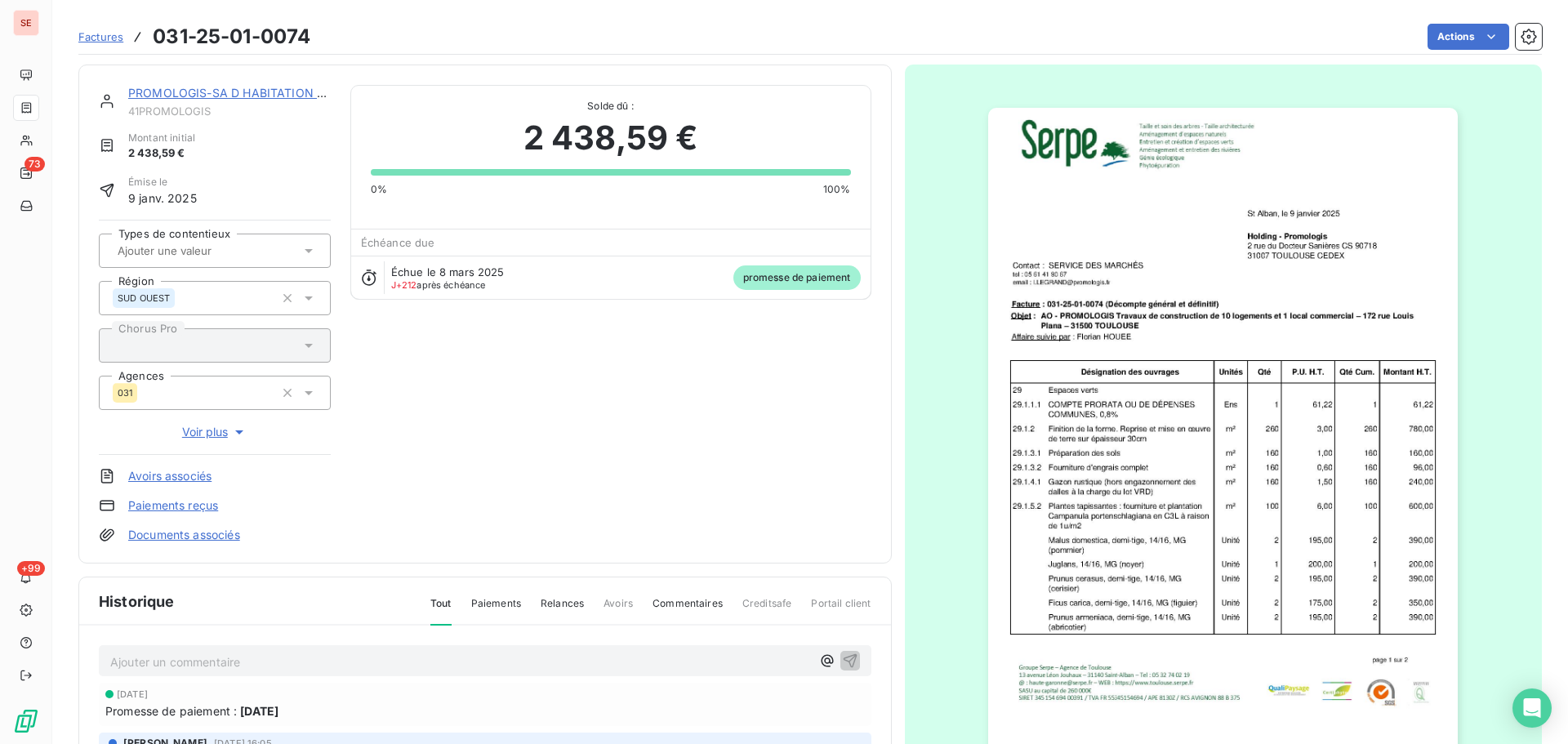
scroll to position [238, 0]
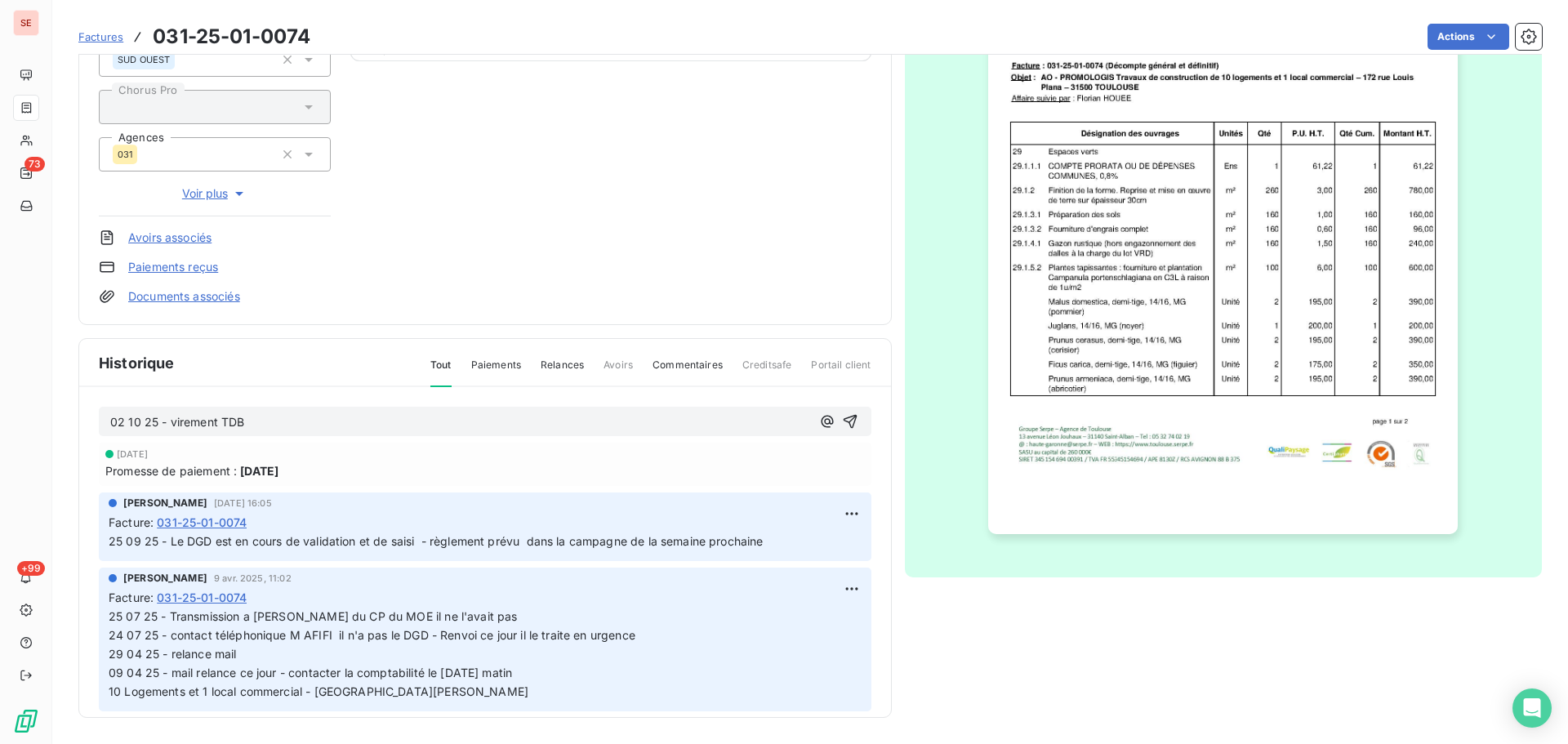
click at [353, 424] on p "02 10 25 - virement TDB" at bounding box center [460, 423] width 701 height 19
click at [635, 420] on p "02 10 25 - virement TDB 2400.78€ - DEMANDE CE JOUR AVOIR REV NEGATIVE" at bounding box center [460, 423] width 701 height 19
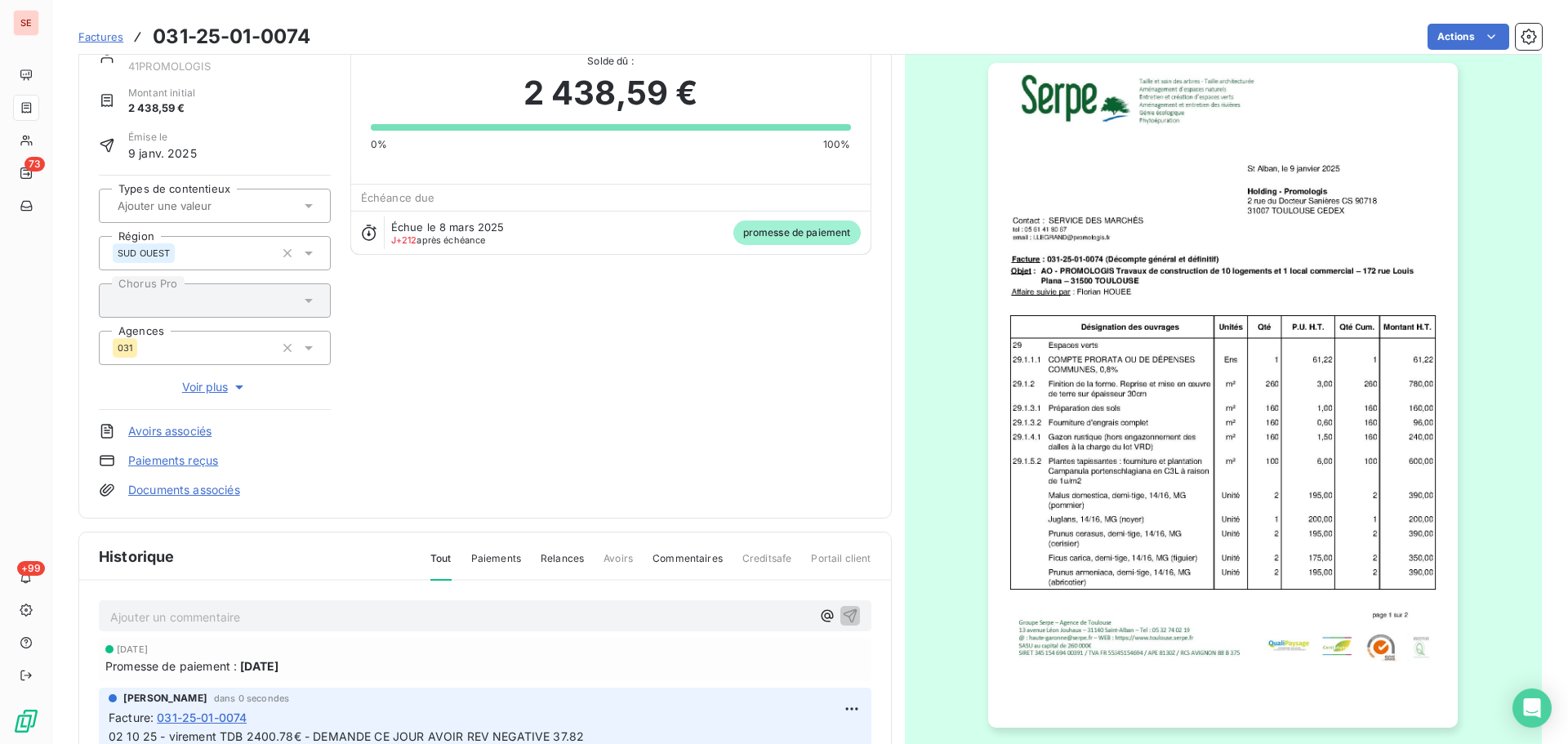
scroll to position [0, 0]
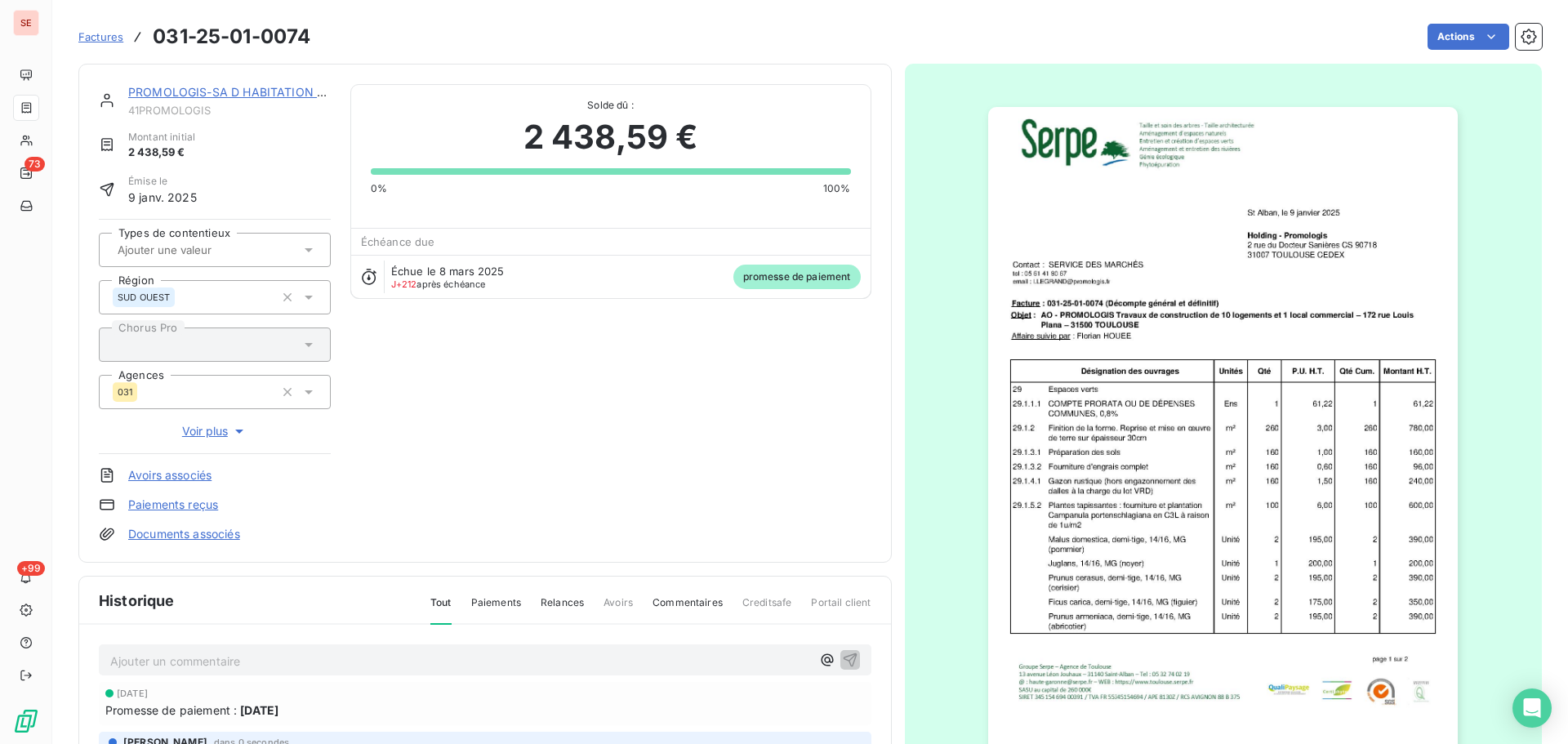
click at [326, 178] on div "Émise le [DATE]" at bounding box center [214, 190] width 232 height 32
click at [200, 111] on span "41PROMOLOGIS" at bounding box center [230, 111] width 203 height 13
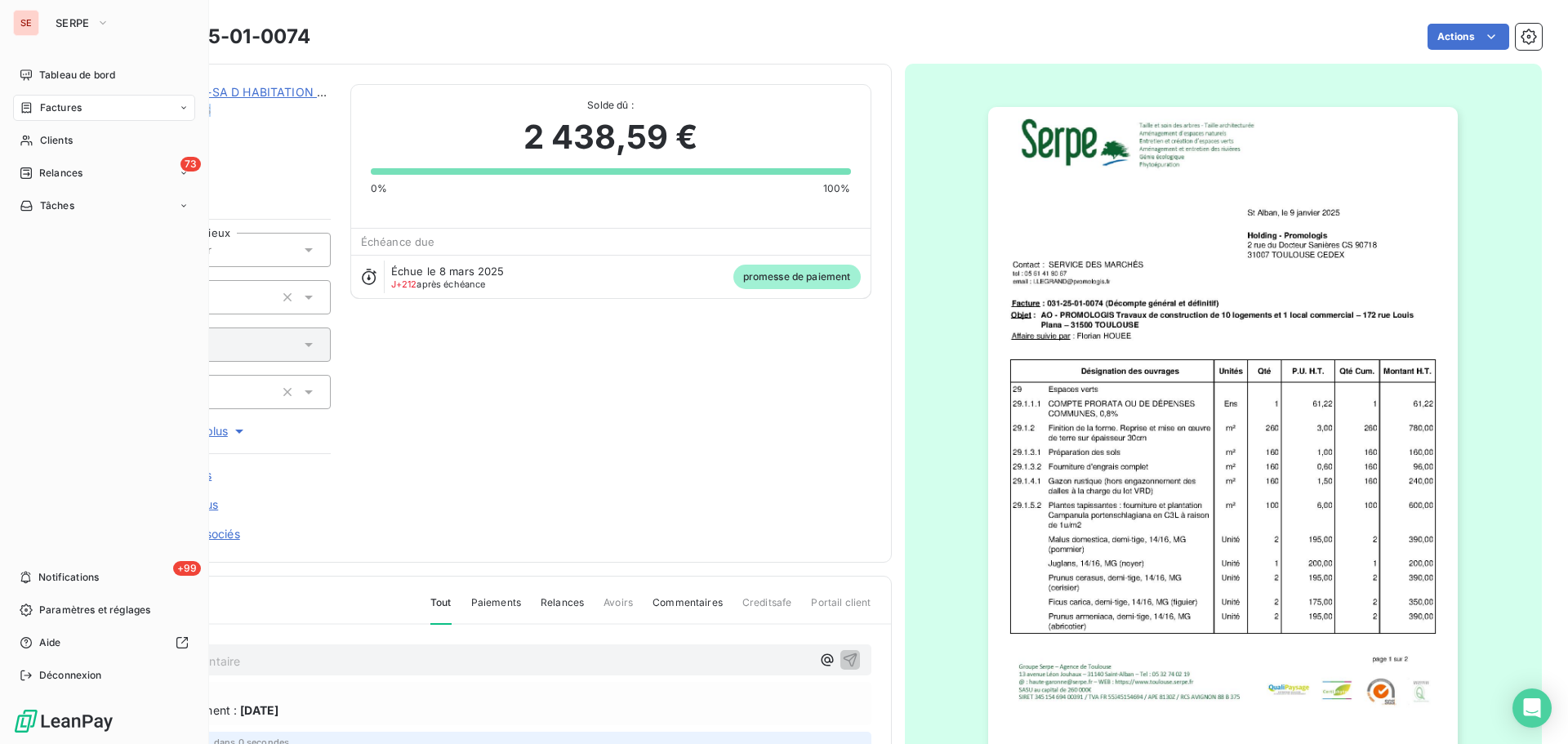
click at [55, 103] on span "Factures" at bounding box center [61, 108] width 41 height 15
click at [48, 144] on span "Clients" at bounding box center [56, 141] width 33 height 15
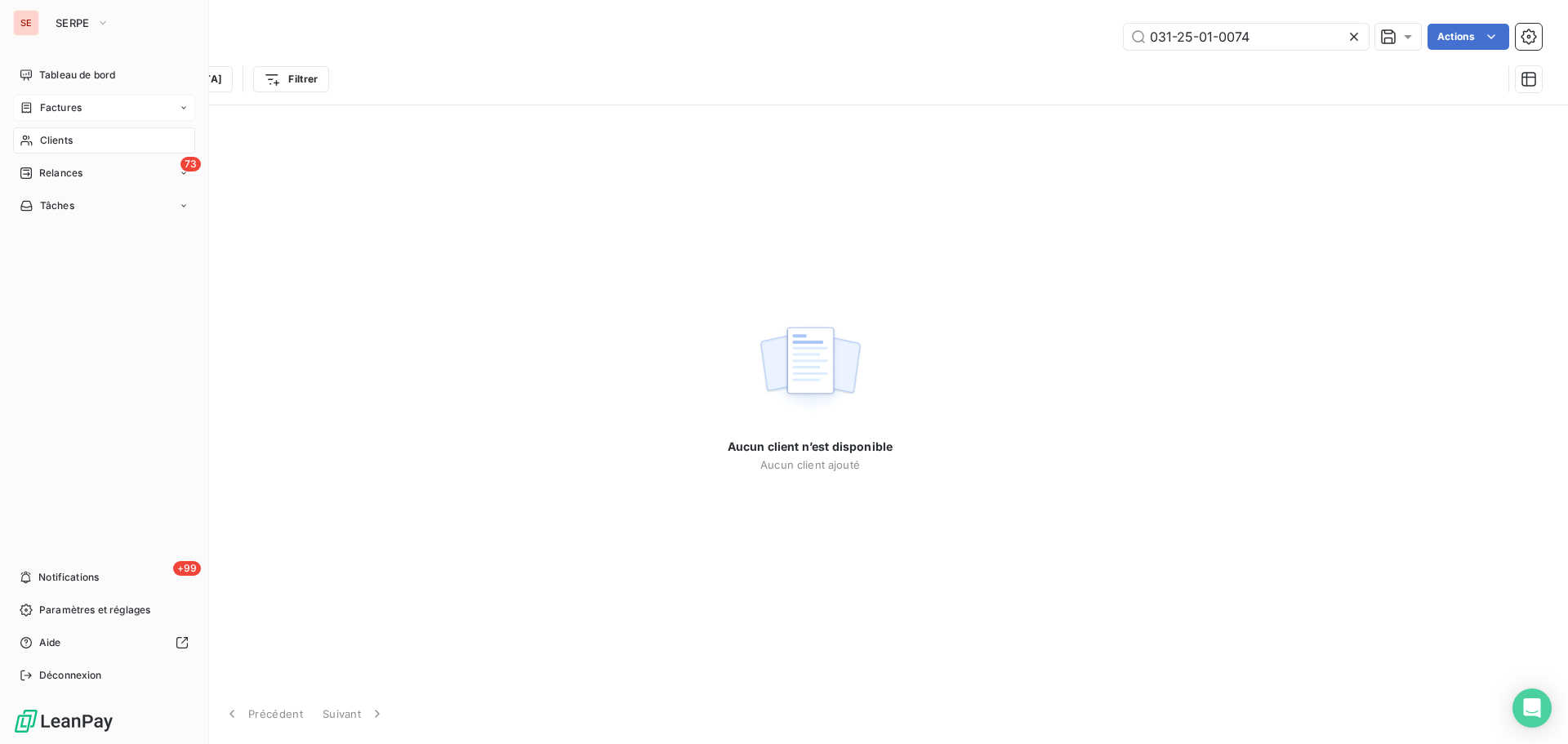
click at [58, 104] on span "Factures" at bounding box center [61, 108] width 41 height 15
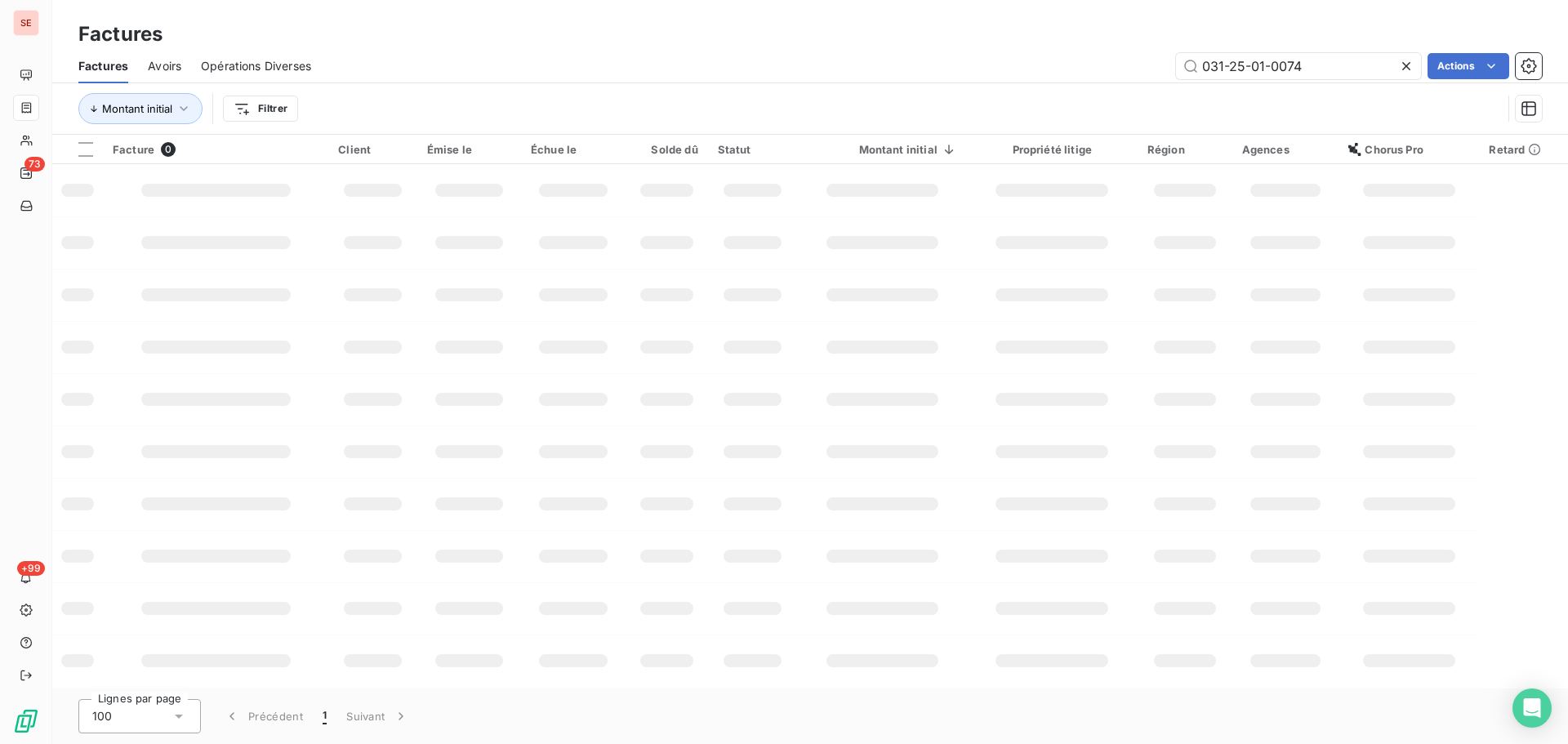
click at [1407, 68] on icon at bounding box center [1406, 66] width 8 height 8
click at [258, 107] on html "SE 73 +99 Factures Factures Avoirs Opérations Diverses Actions Montant initial …" at bounding box center [784, 372] width 1568 height 744
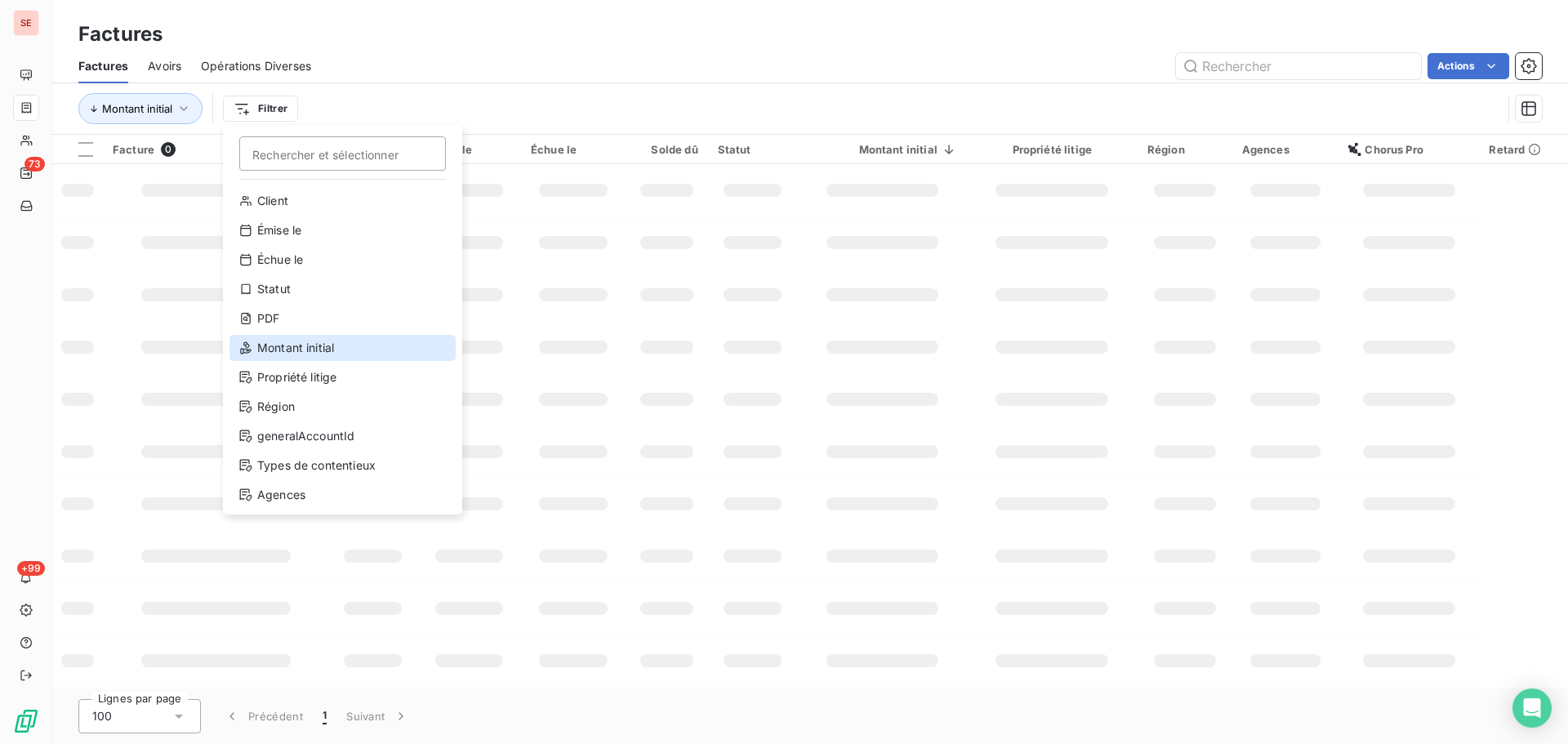
click at [306, 353] on div "Montant initial" at bounding box center [342, 348] width 226 height 26
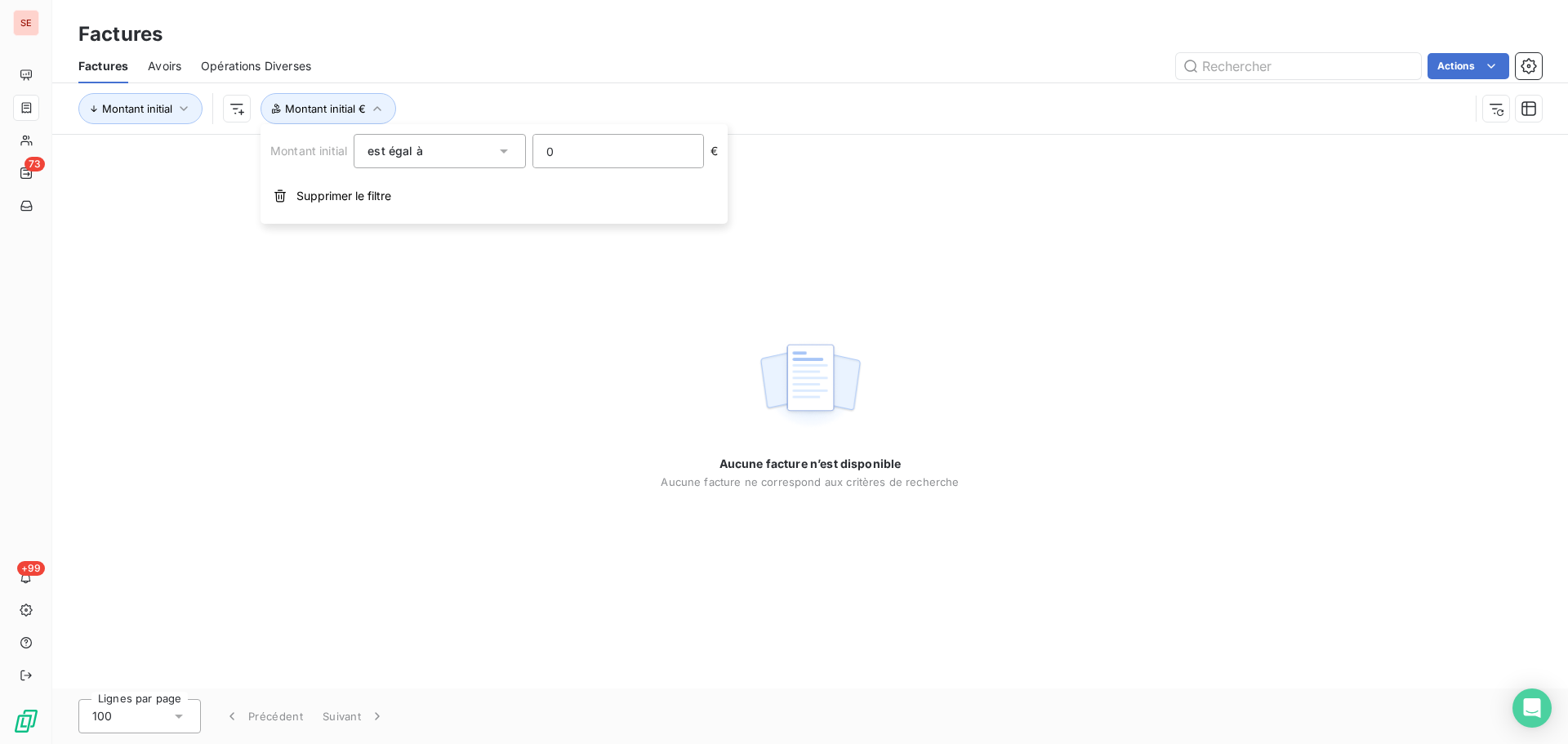
click at [583, 158] on input "0" at bounding box center [618, 151] width 170 height 33
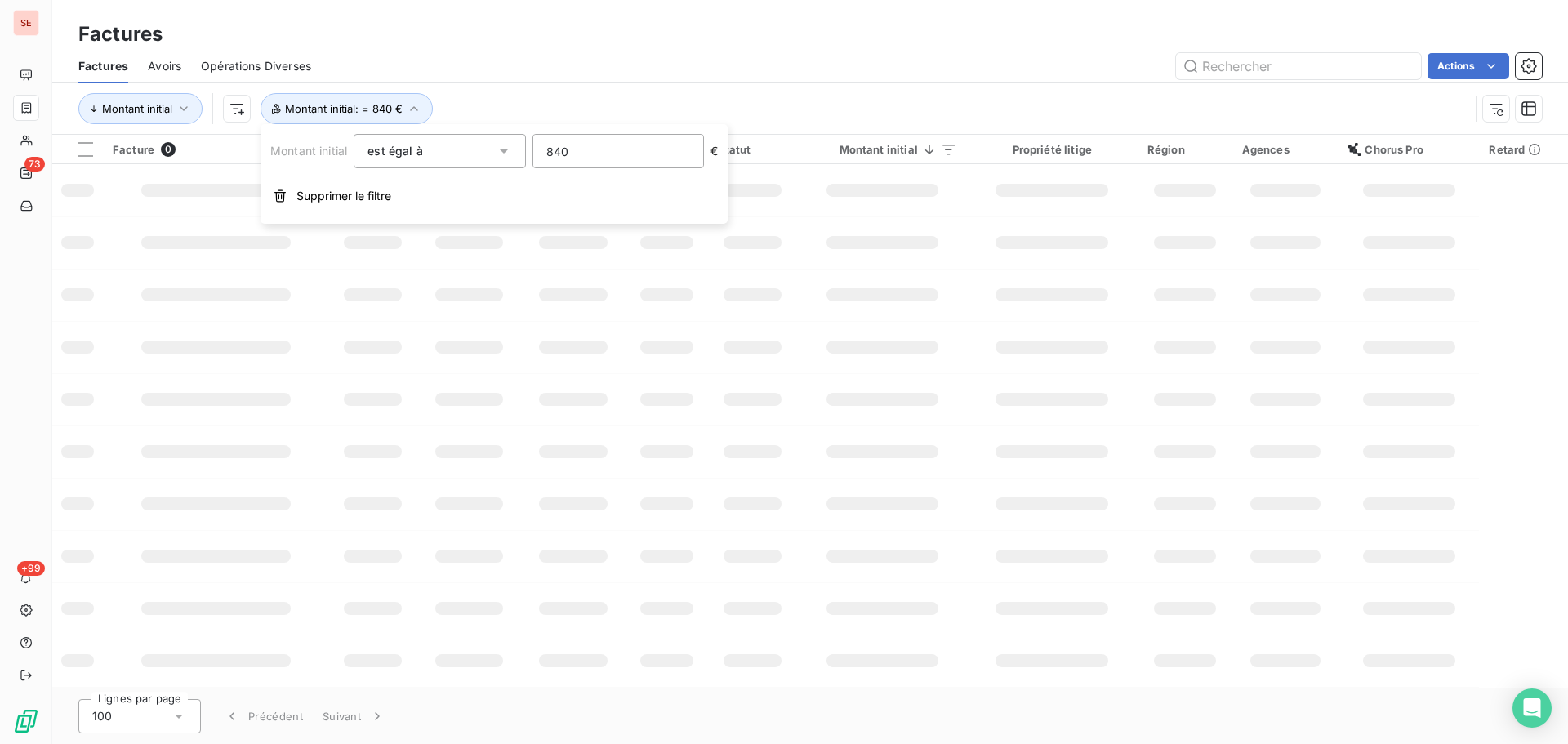
type input "840"
click at [655, 86] on div "Montant initial Montant initial : = 840 €" at bounding box center [810, 109] width 1463 height 51
click at [242, 104] on html "SE 73 +99 Factures Factures Avoirs Opérations Diverses Actions Montant initial …" at bounding box center [784, 372] width 1568 height 744
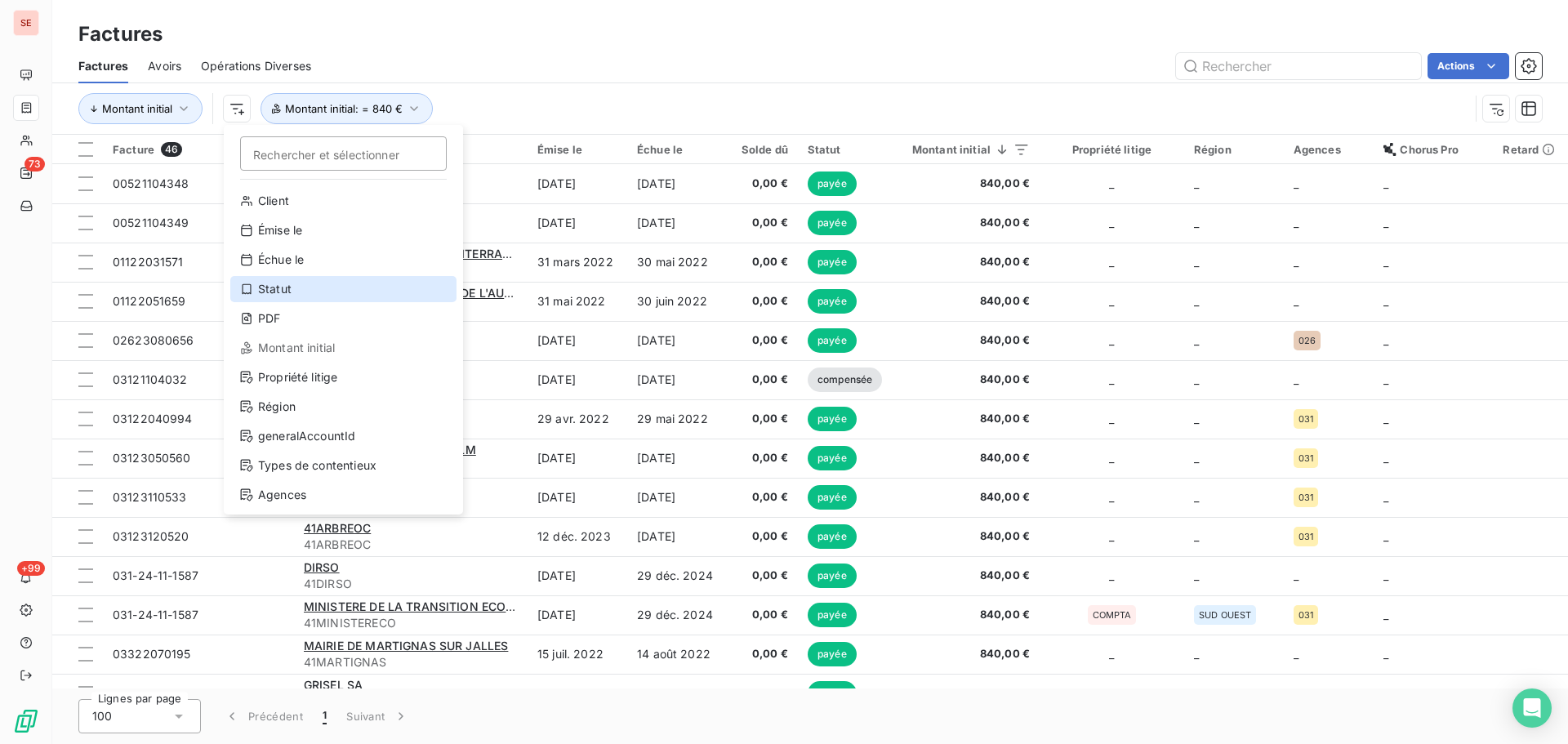
click at [274, 284] on div "Statut" at bounding box center [343, 289] width 226 height 26
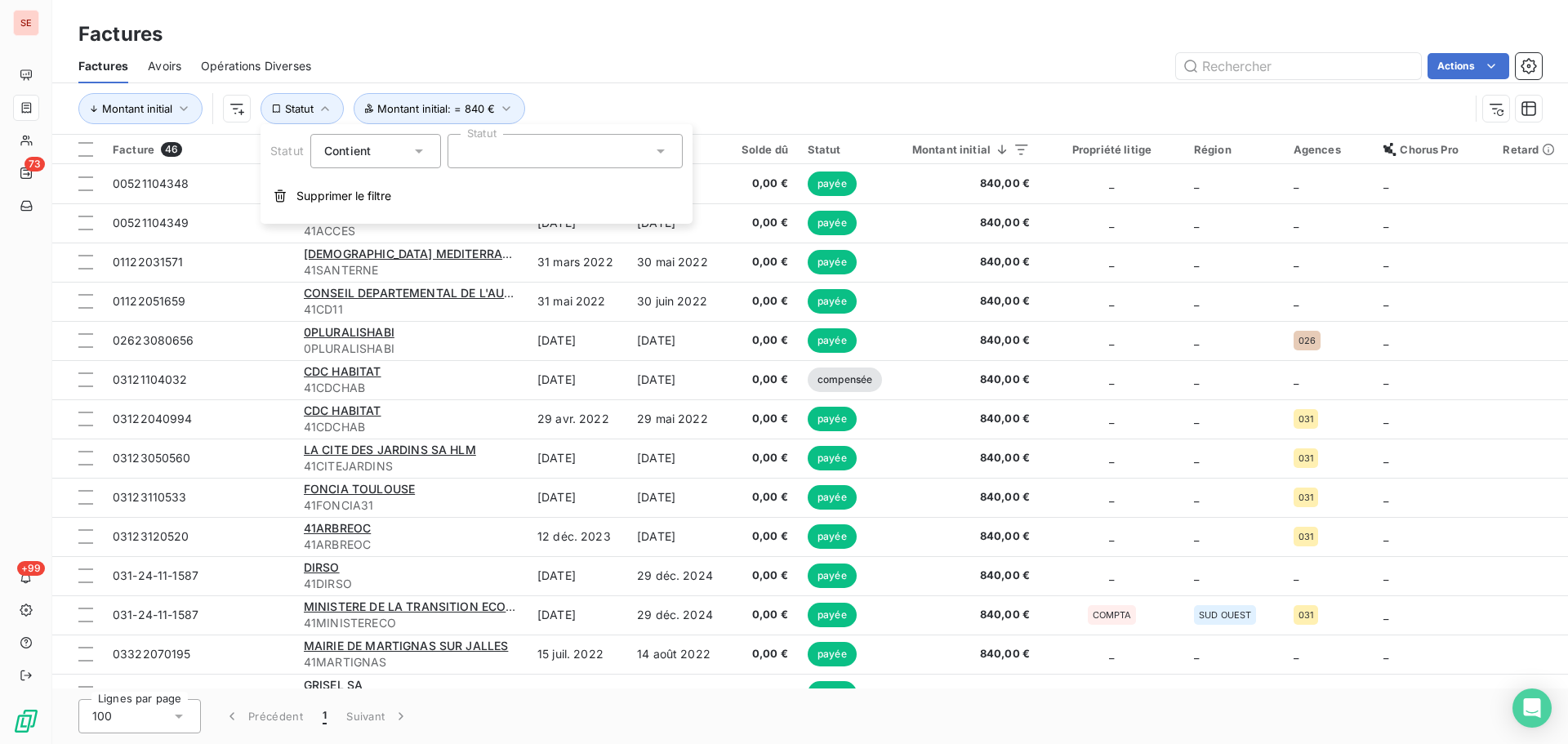
click at [611, 170] on div "Statut Contient Statut Supprimer le filtre" at bounding box center [476, 174] width 432 height 99
click at [613, 158] on div at bounding box center [565, 151] width 235 height 35
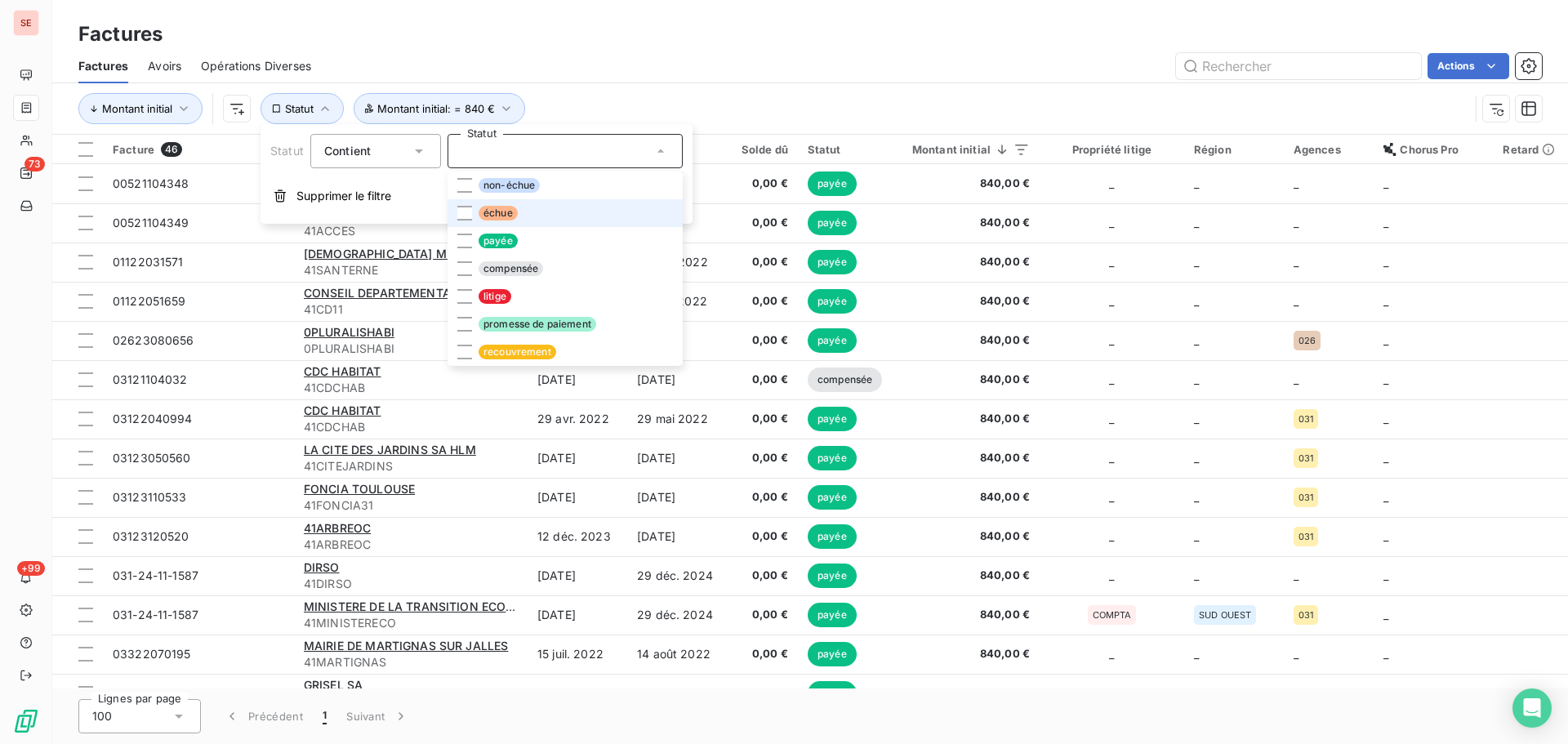
click at [590, 214] on li "échue" at bounding box center [565, 213] width 235 height 28
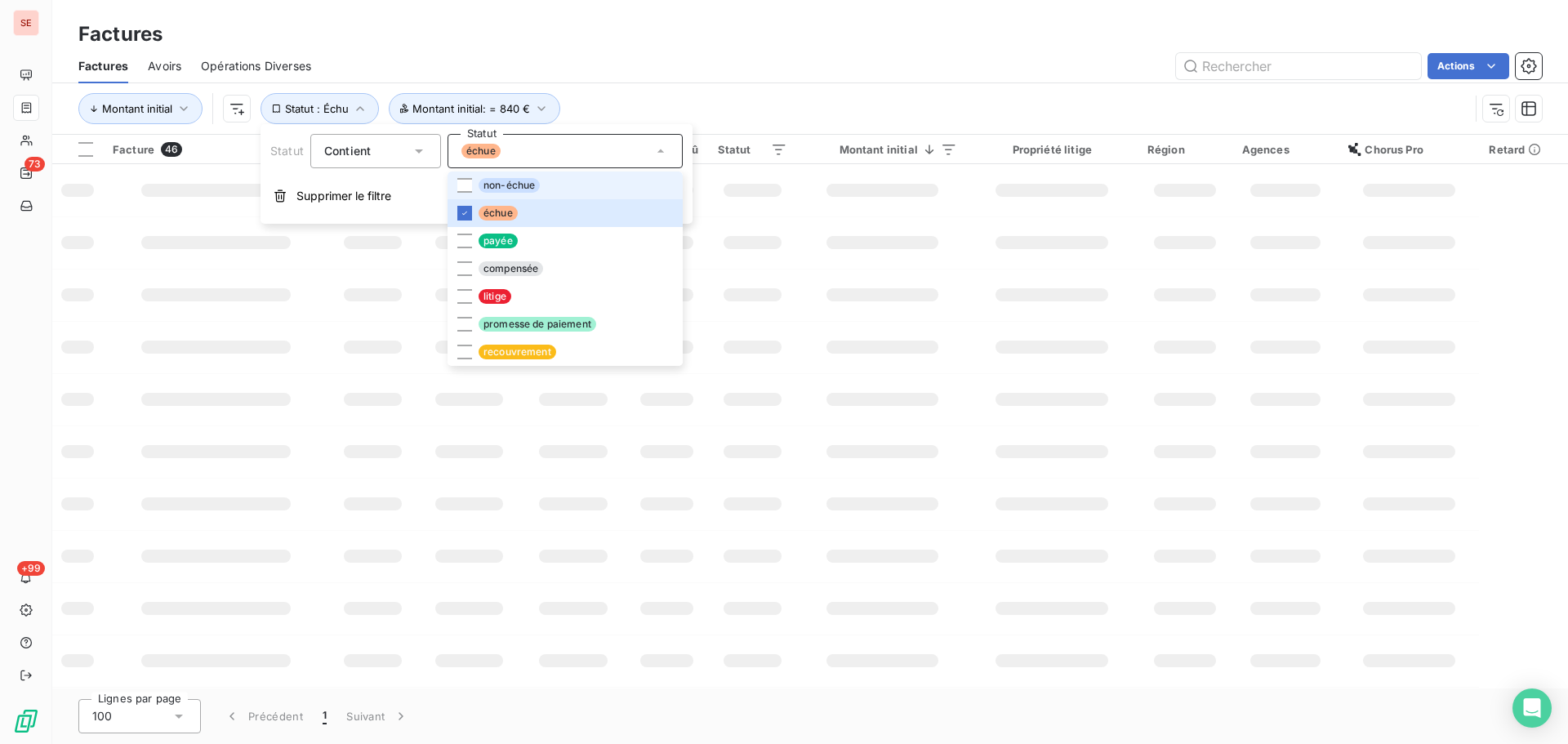
click at [590, 186] on li "non-échue" at bounding box center [565, 186] width 235 height 28
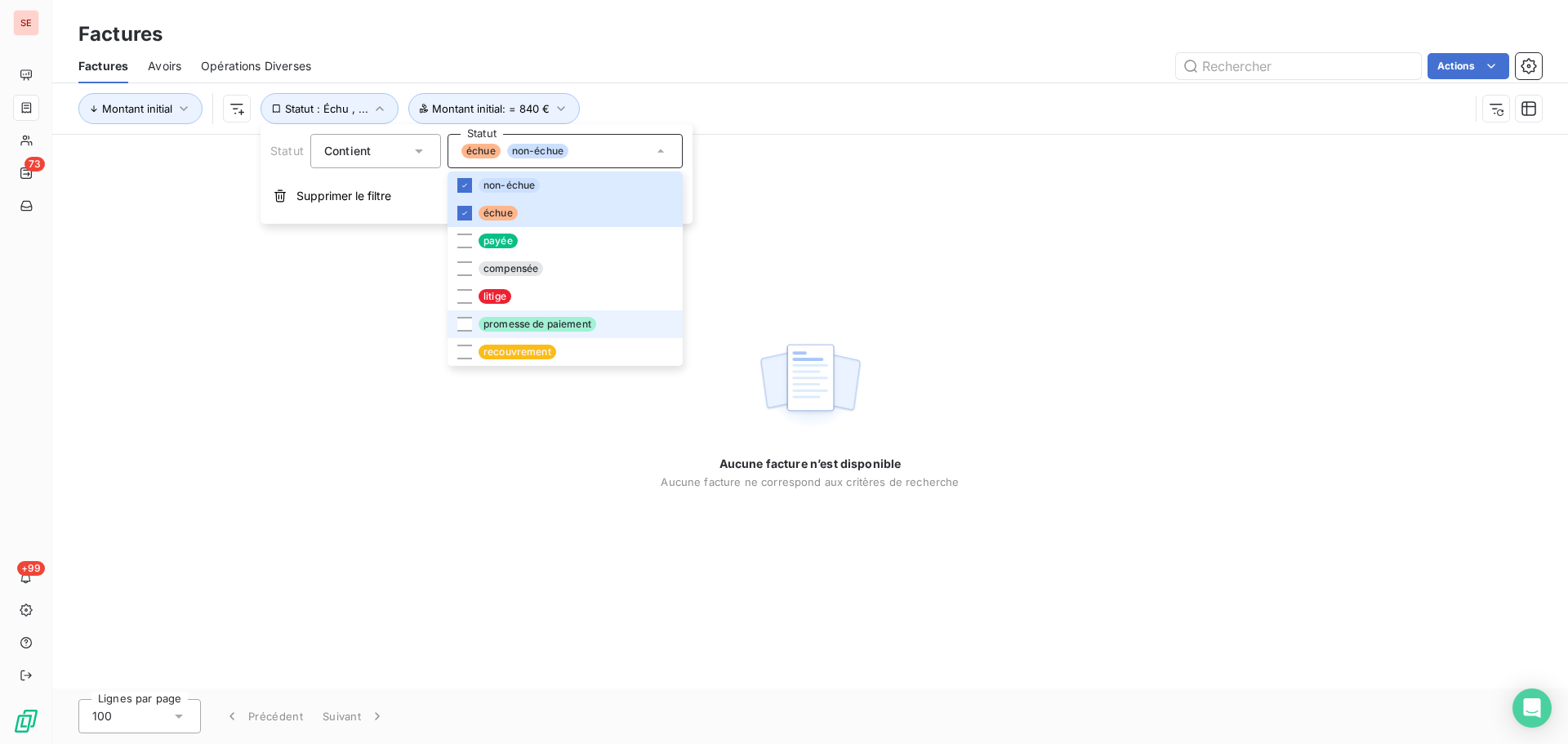
click at [559, 324] on span "promesse de paiement" at bounding box center [536, 325] width 117 height 15
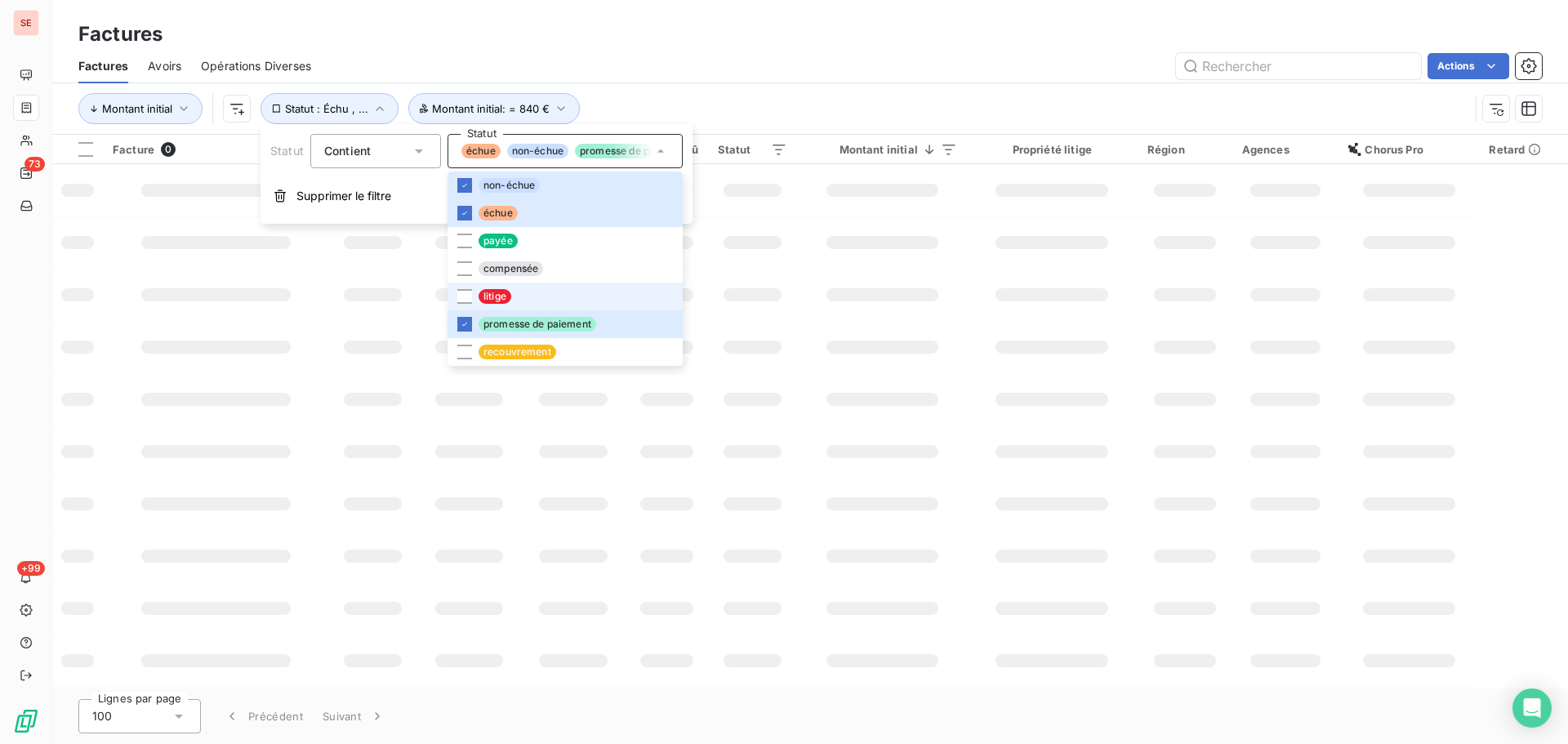
click at [553, 296] on li "litige" at bounding box center [565, 296] width 235 height 28
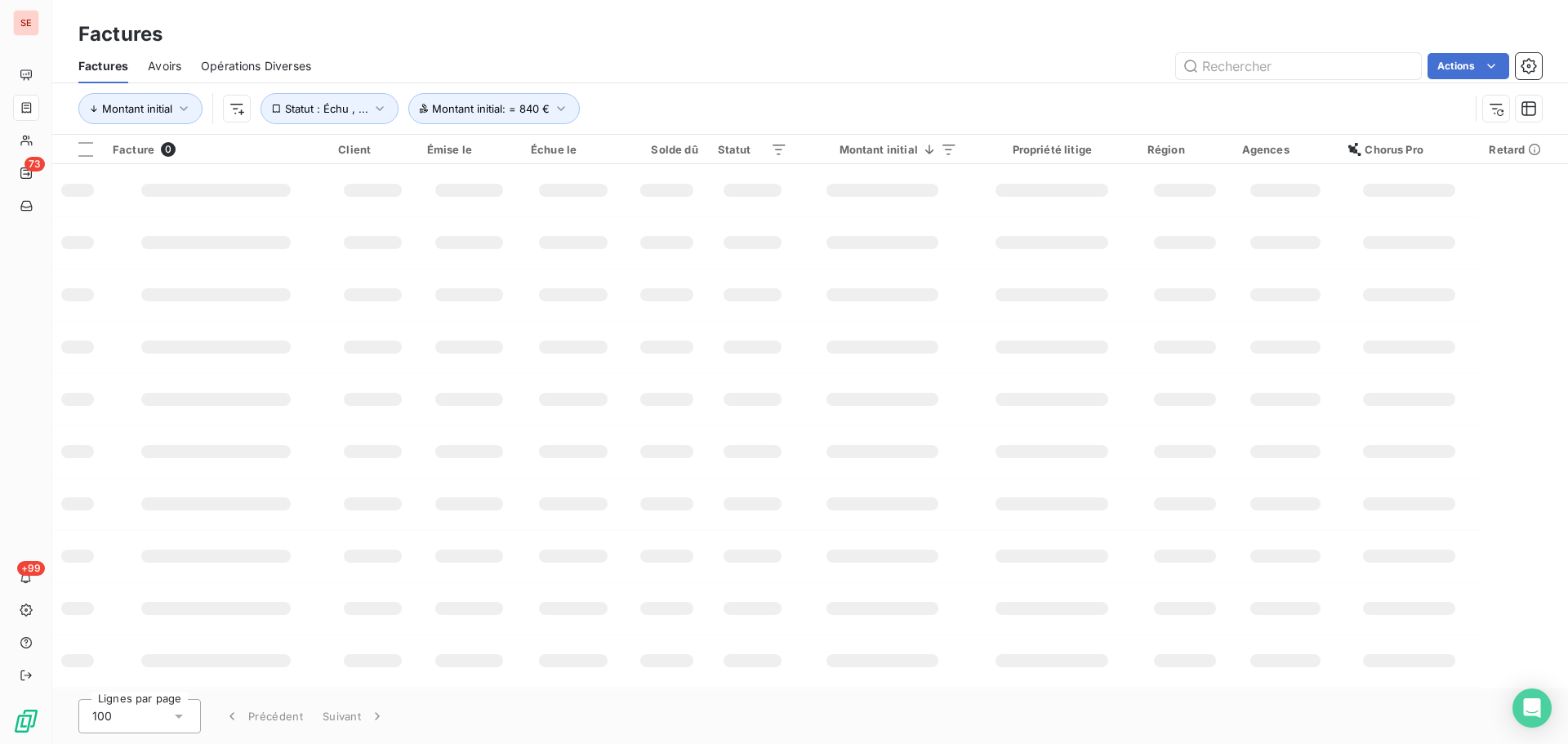
click at [834, 91] on div "Montant initial Statut : Échu , ... Montant initial : = 840 €" at bounding box center [810, 109] width 1463 height 51
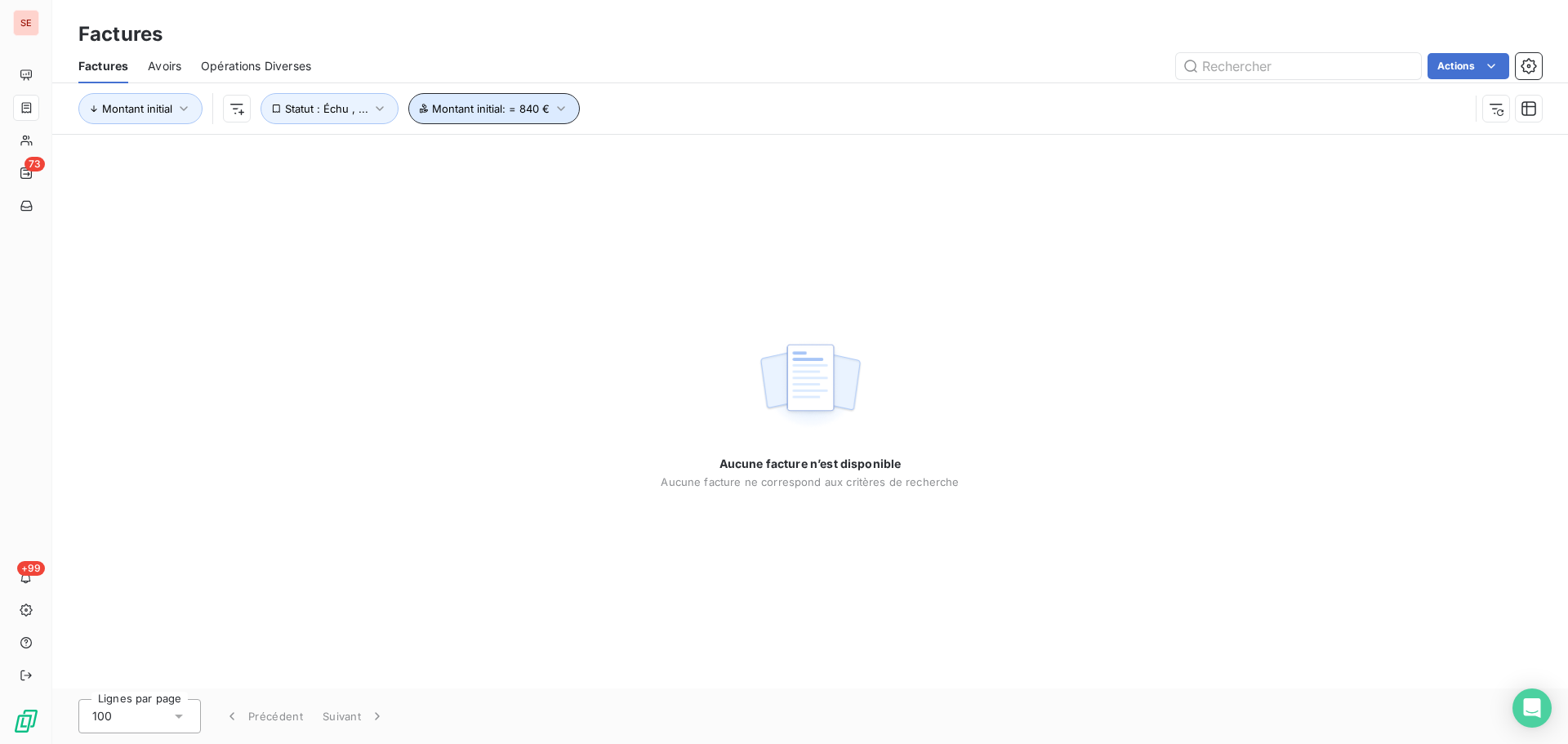
click at [565, 99] on button "Montant initial : = 840 €" at bounding box center [494, 108] width 173 height 31
drag, startPoint x: 754, startPoint y: 155, endPoint x: 692, endPoint y: 146, distance: 62.6
click at [693, 146] on input "840" at bounding box center [763, 151] width 170 height 33
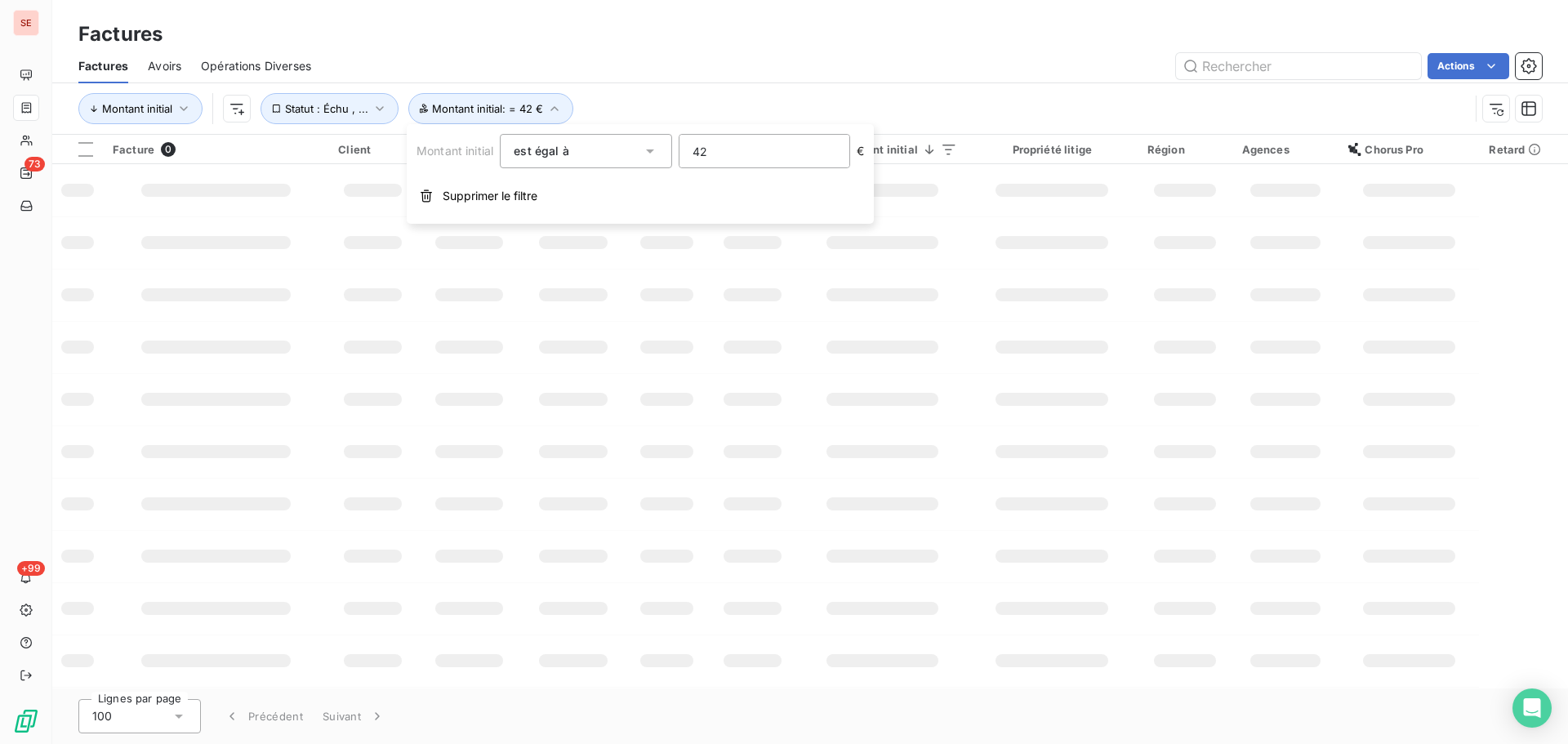
type input "420"
click at [931, 82] on div "Factures Avoirs Opérations Diverses Actions" at bounding box center [810, 66] width 1515 height 35
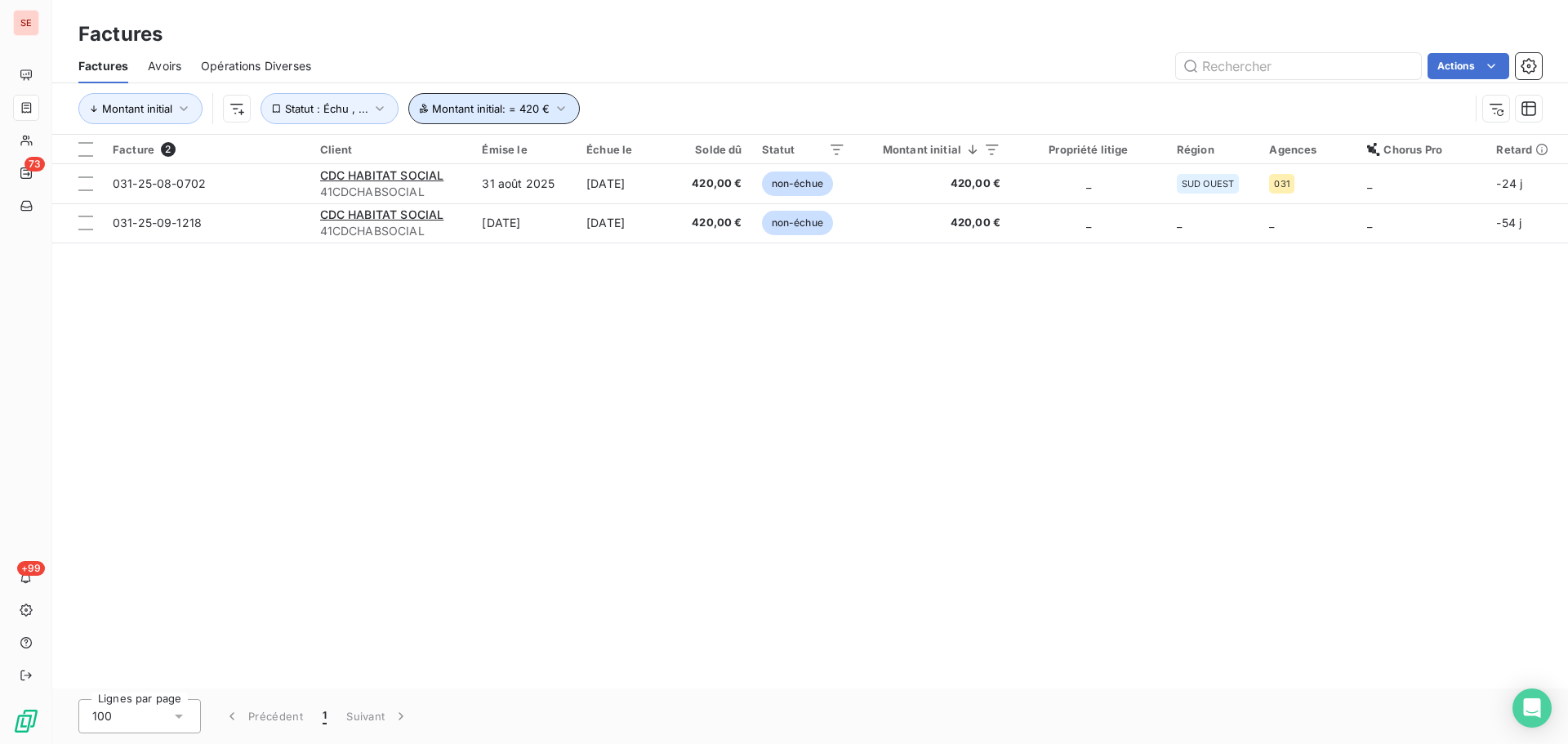
click at [464, 114] on span "Montant initial : = 420 €" at bounding box center [490, 109] width 117 height 13
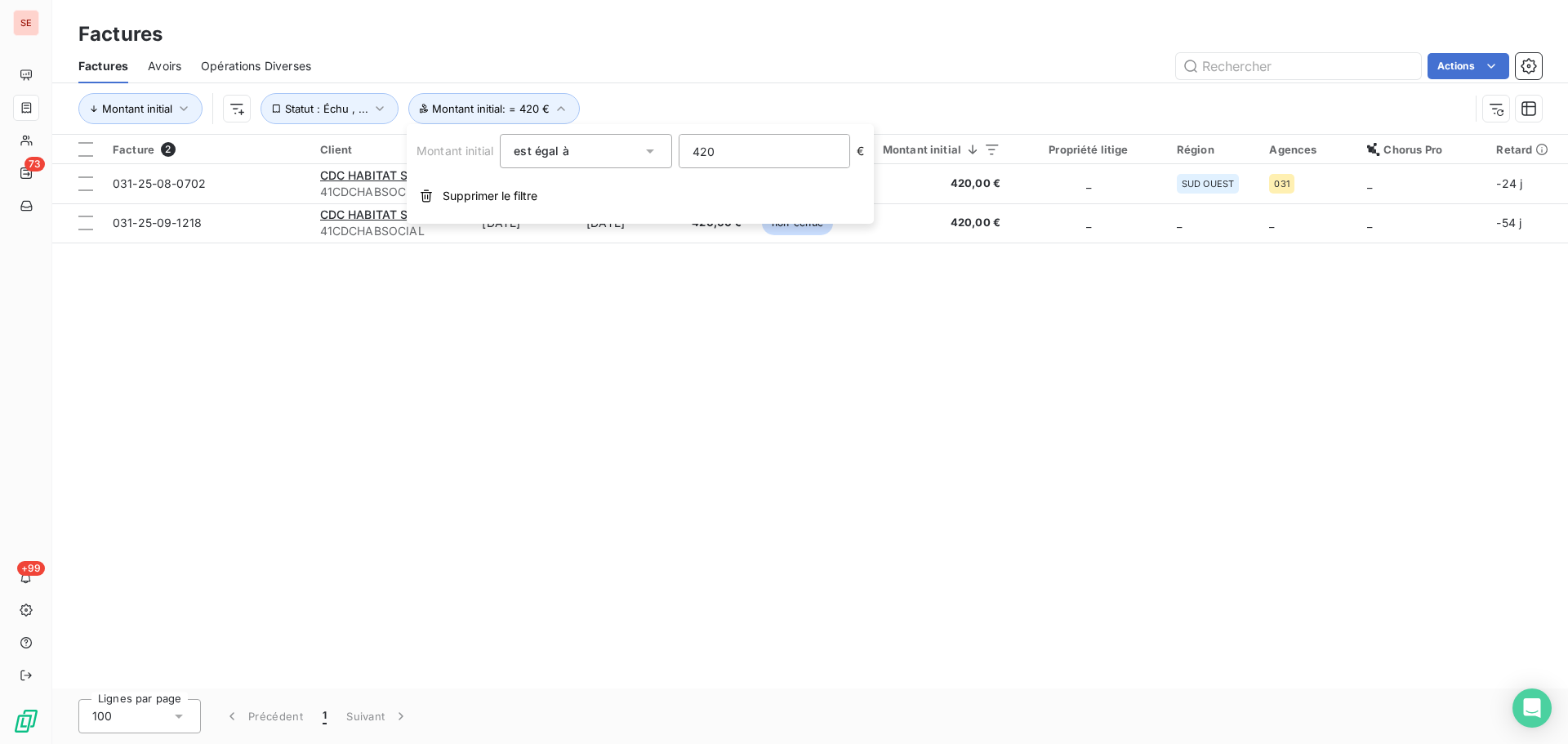
drag, startPoint x: 723, startPoint y: 148, endPoint x: 653, endPoint y: 141, distance: 70.3
click at [655, 143] on div "Montant initial est égal à eq 420 €" at bounding box center [640, 151] width 447 height 35
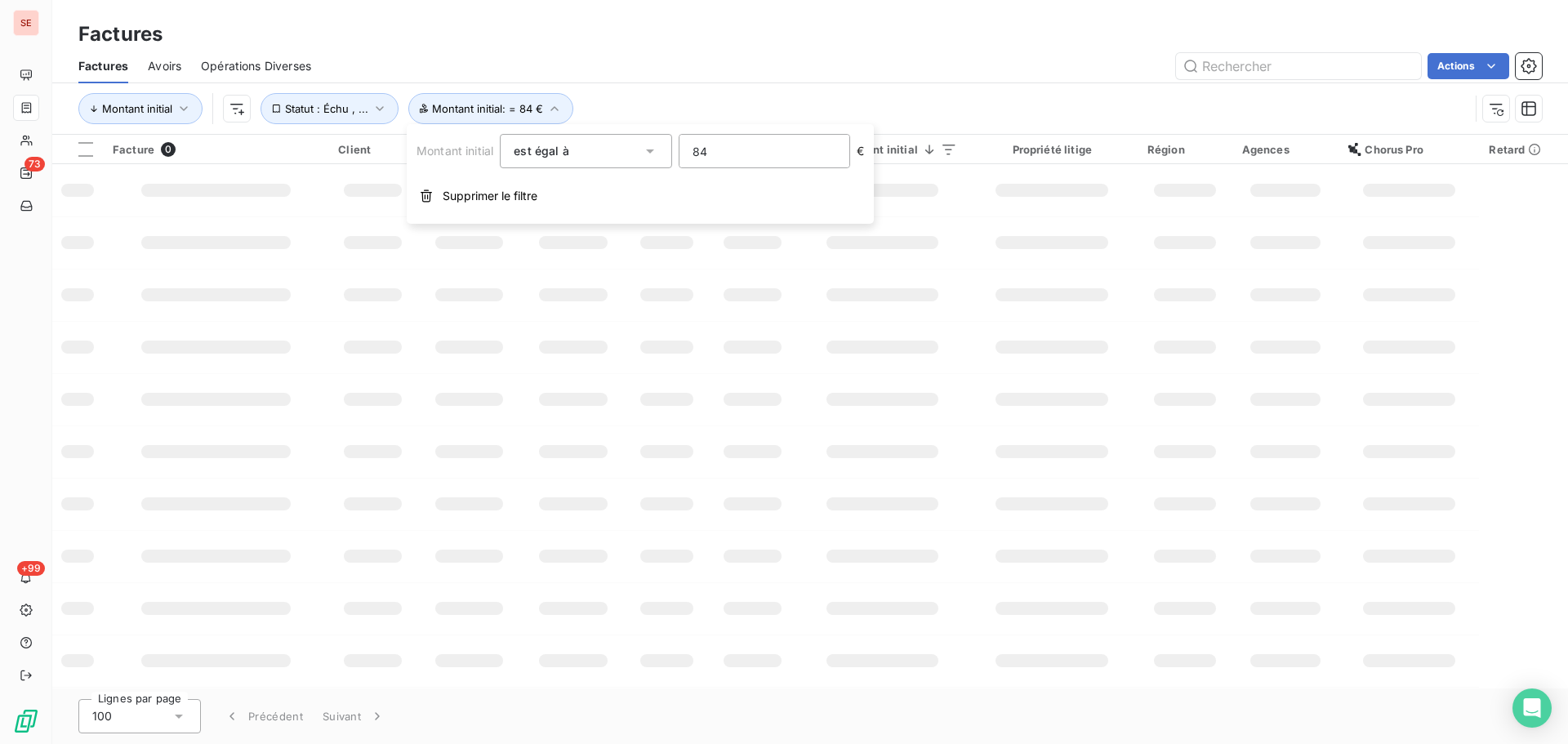
type input "840"
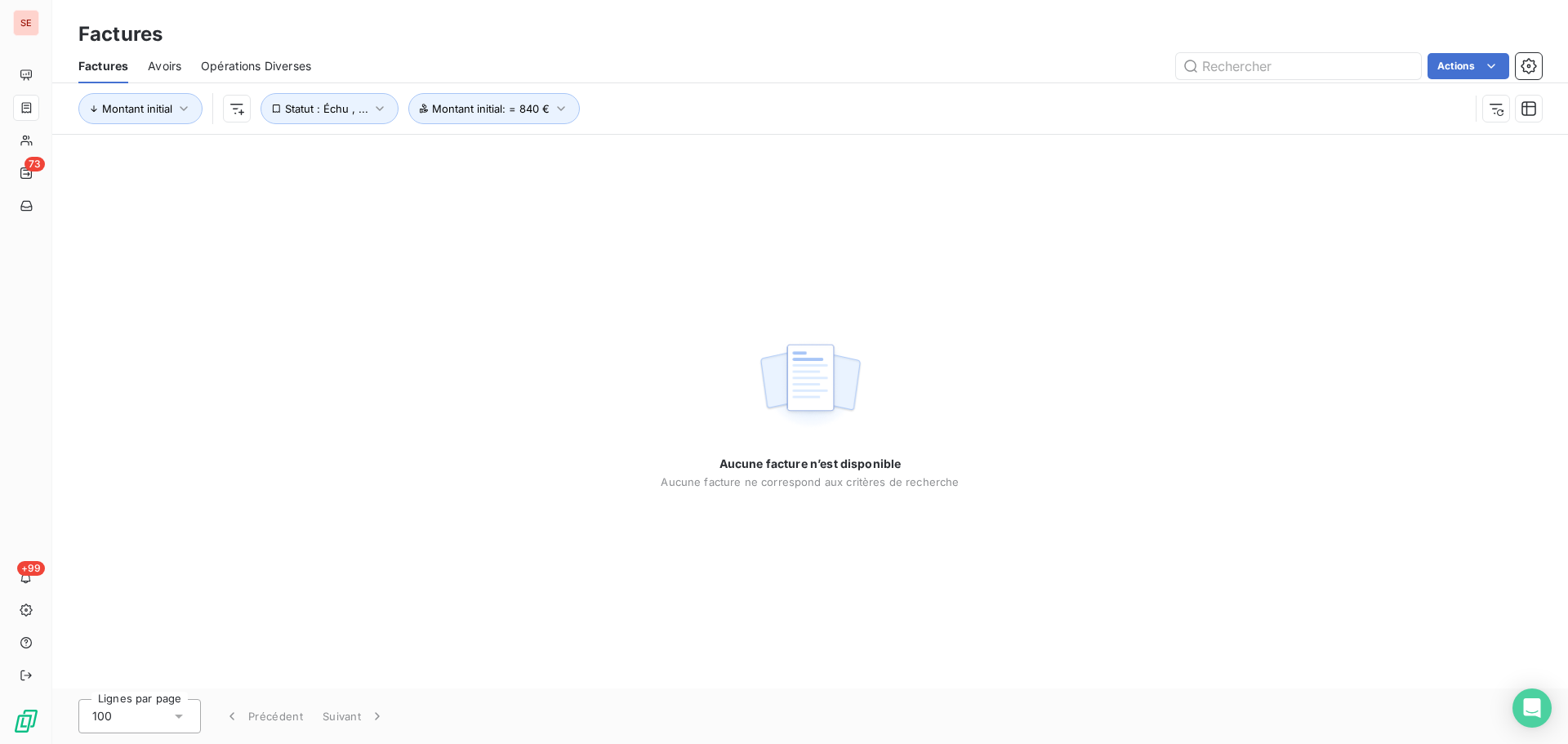
click at [515, 397] on div "Aucune facture n’est disponible Aucune facture ne correspond aux critères de re…" at bounding box center [810, 412] width 1515 height 554
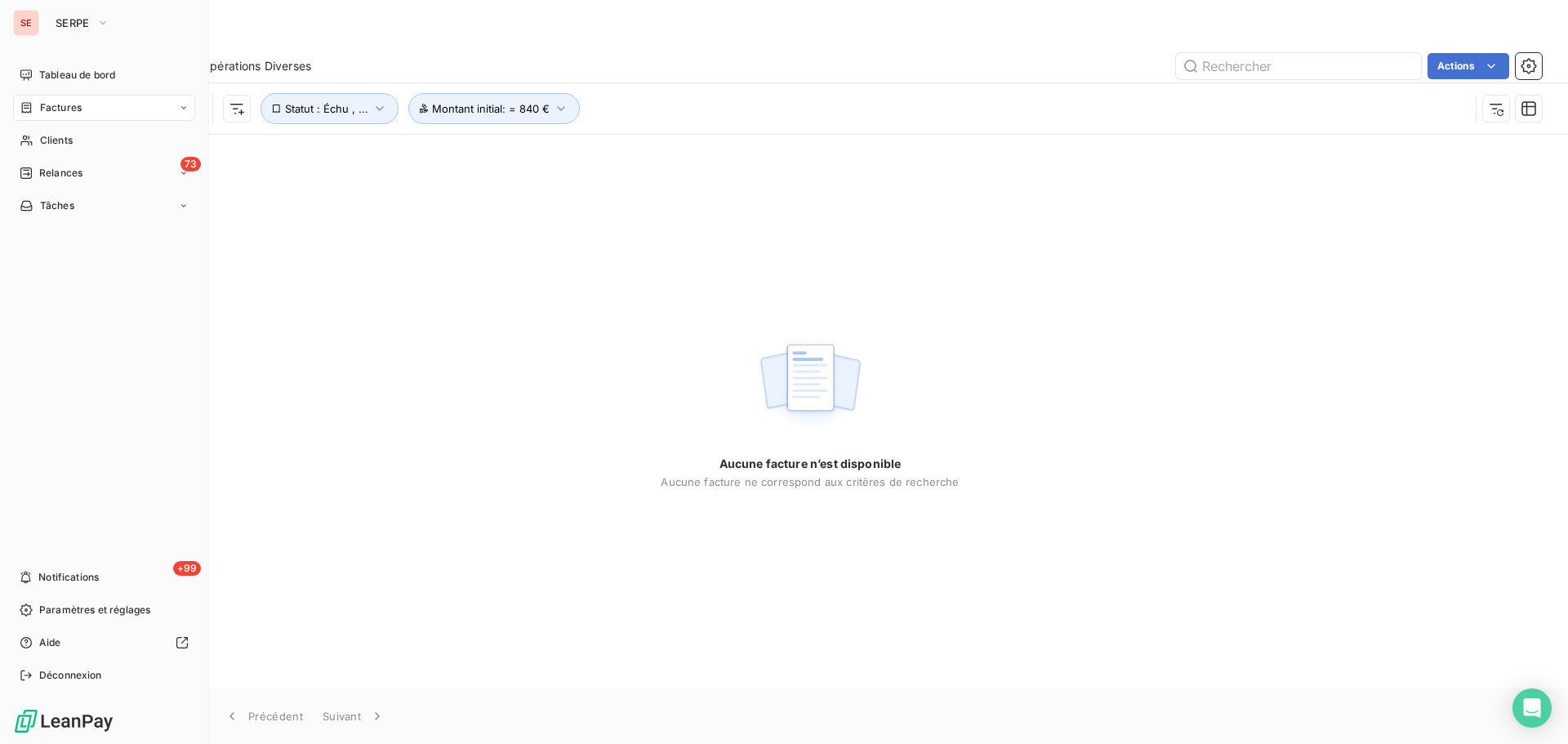
click at [44, 115] on div "Factures" at bounding box center [104, 108] width 182 height 26
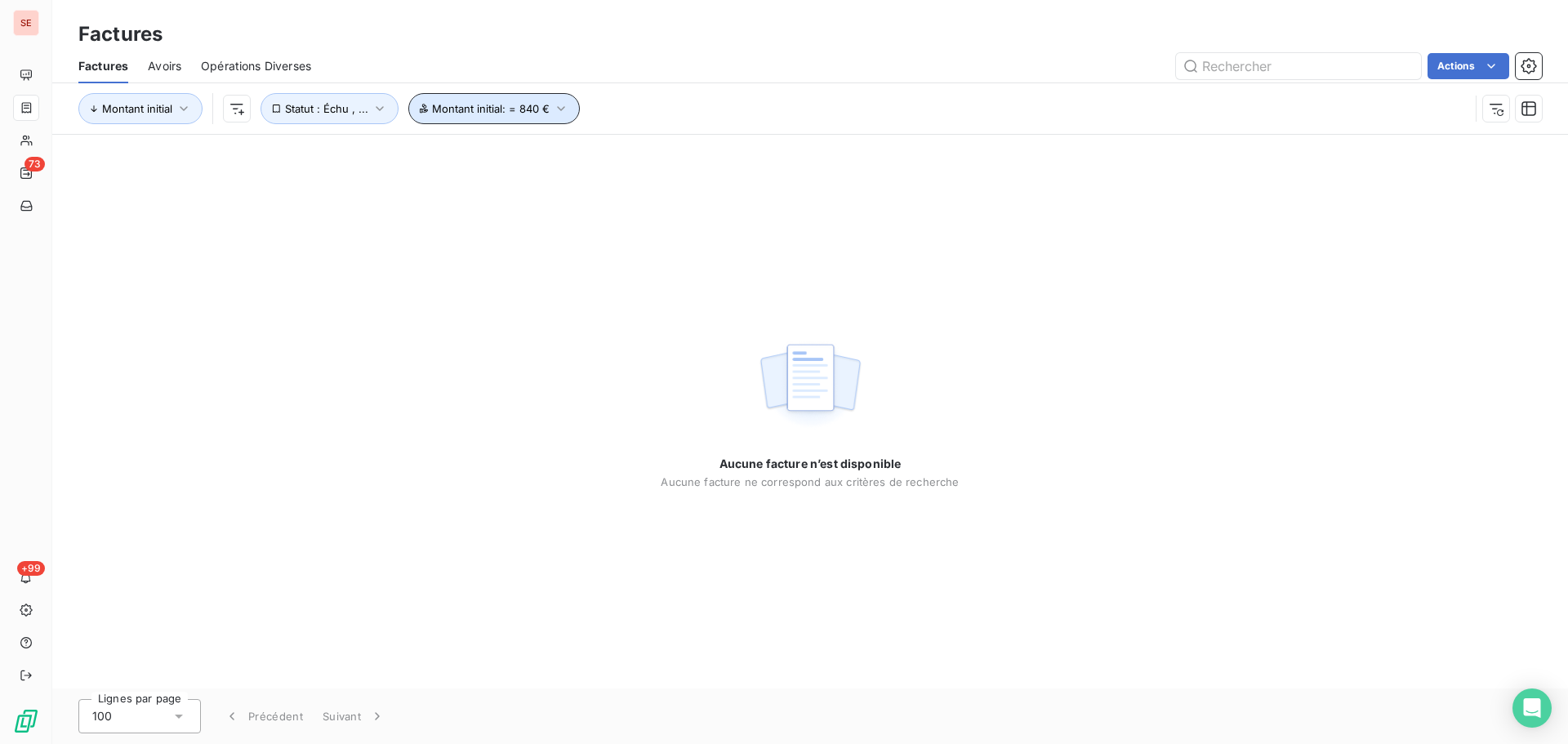
click at [505, 104] on span "Montant initial : = 840 €" at bounding box center [490, 109] width 117 height 13
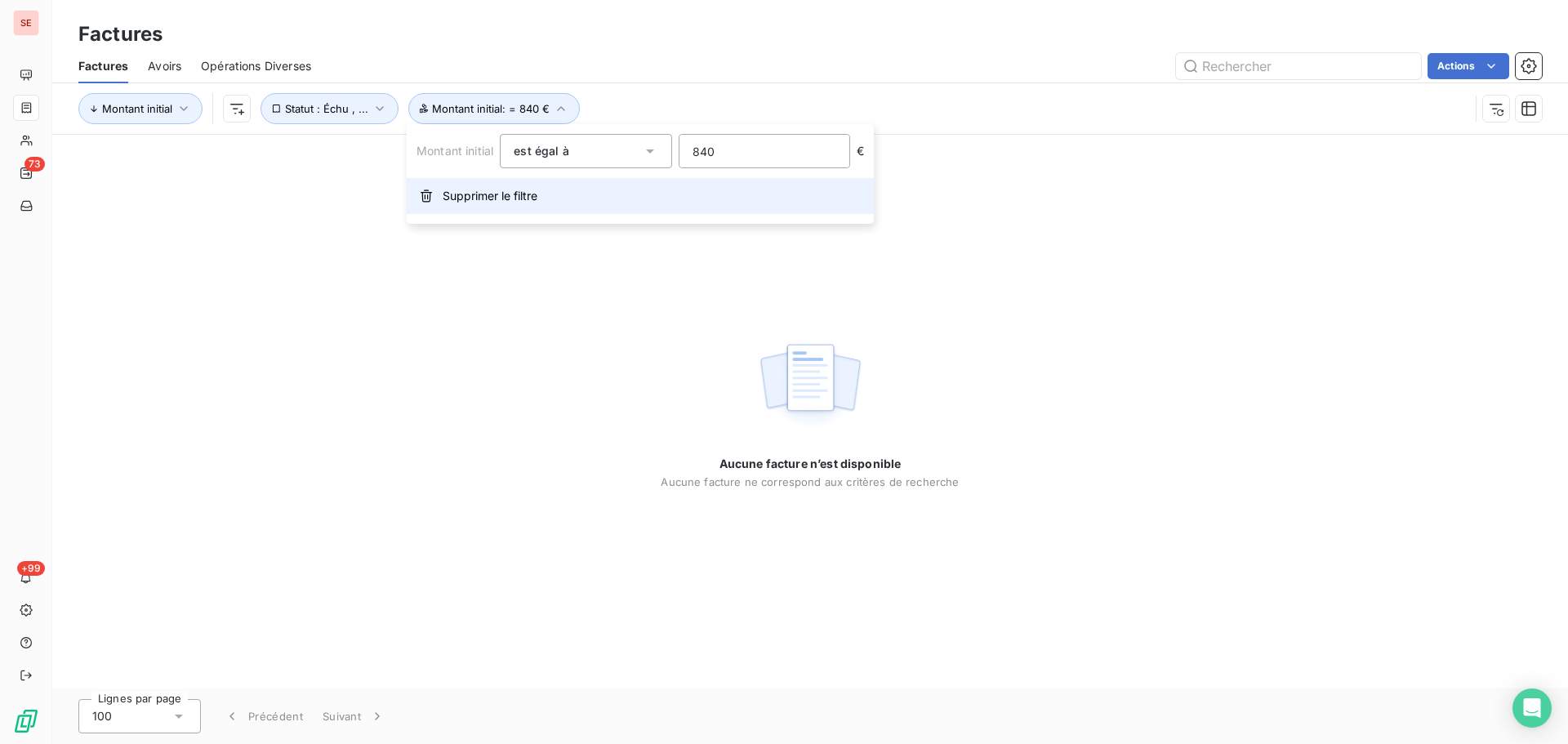
click at [527, 200] on span "Supprimer le filtre" at bounding box center [490, 195] width 95 height 16
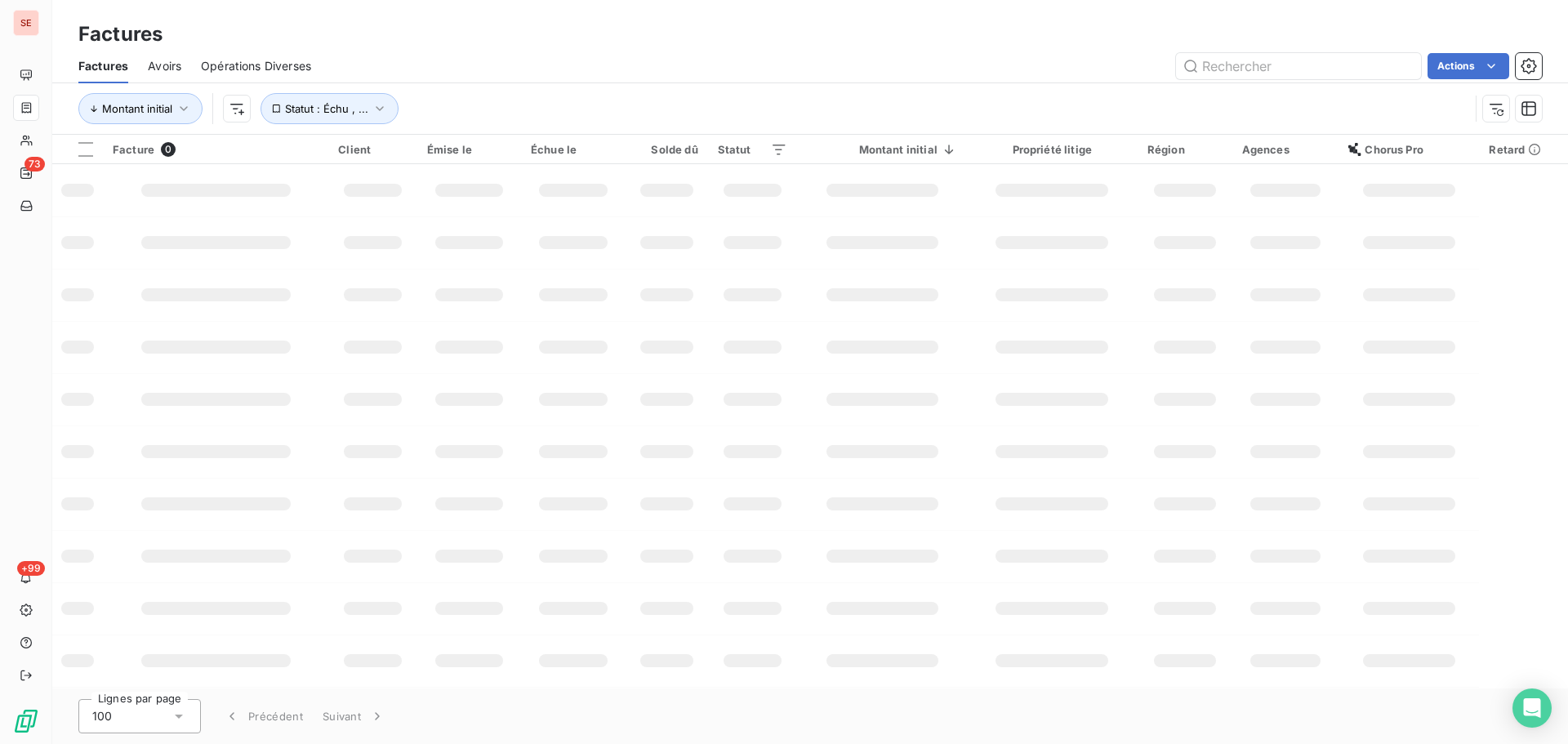
click at [471, 84] on div "Montant initial Statut : Échu , ..." at bounding box center [810, 109] width 1463 height 51
click at [354, 115] on button "Statut : Échu , ..." at bounding box center [329, 108] width 138 height 31
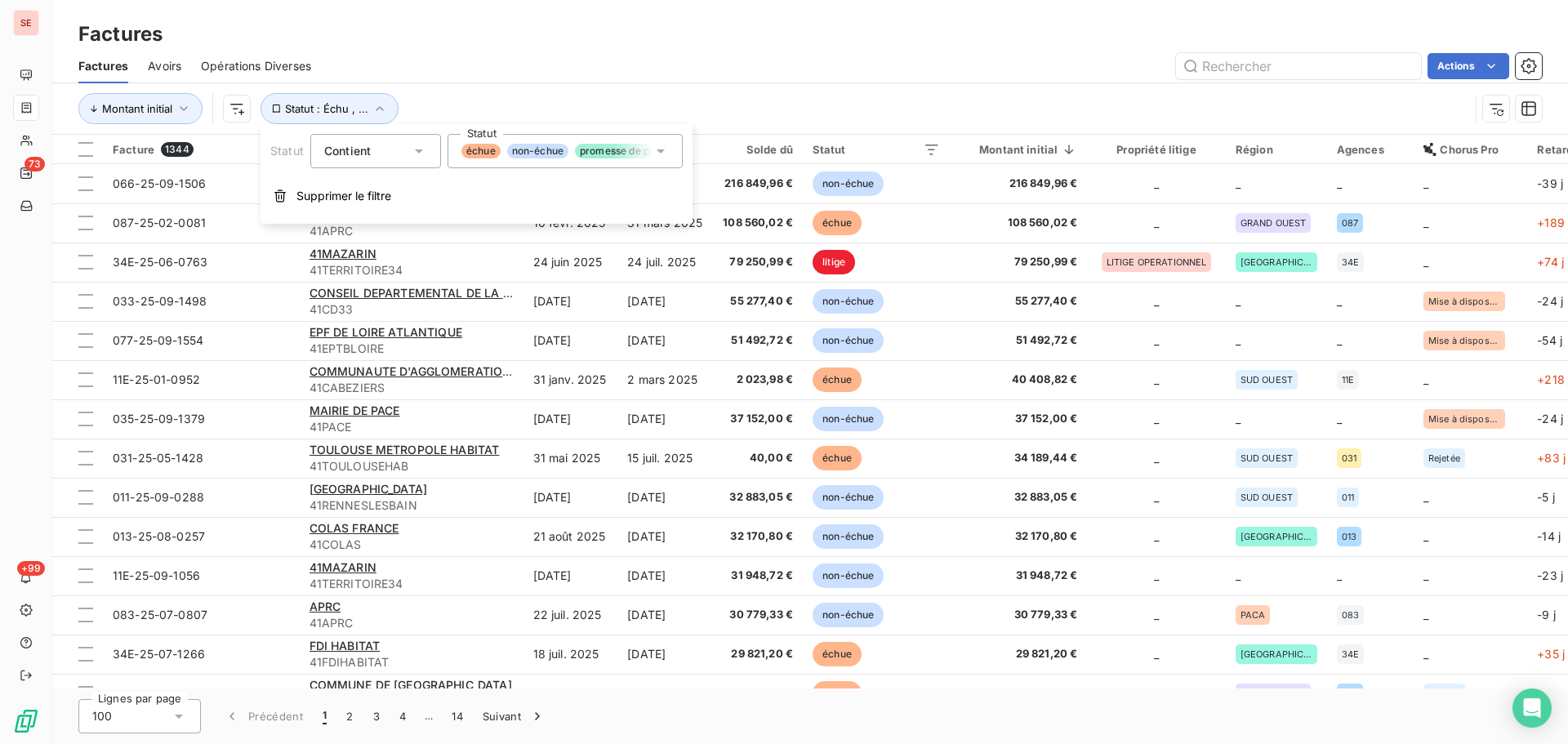
click at [529, 161] on div "échue non-échue promesse de paiement litige" at bounding box center [565, 151] width 235 height 35
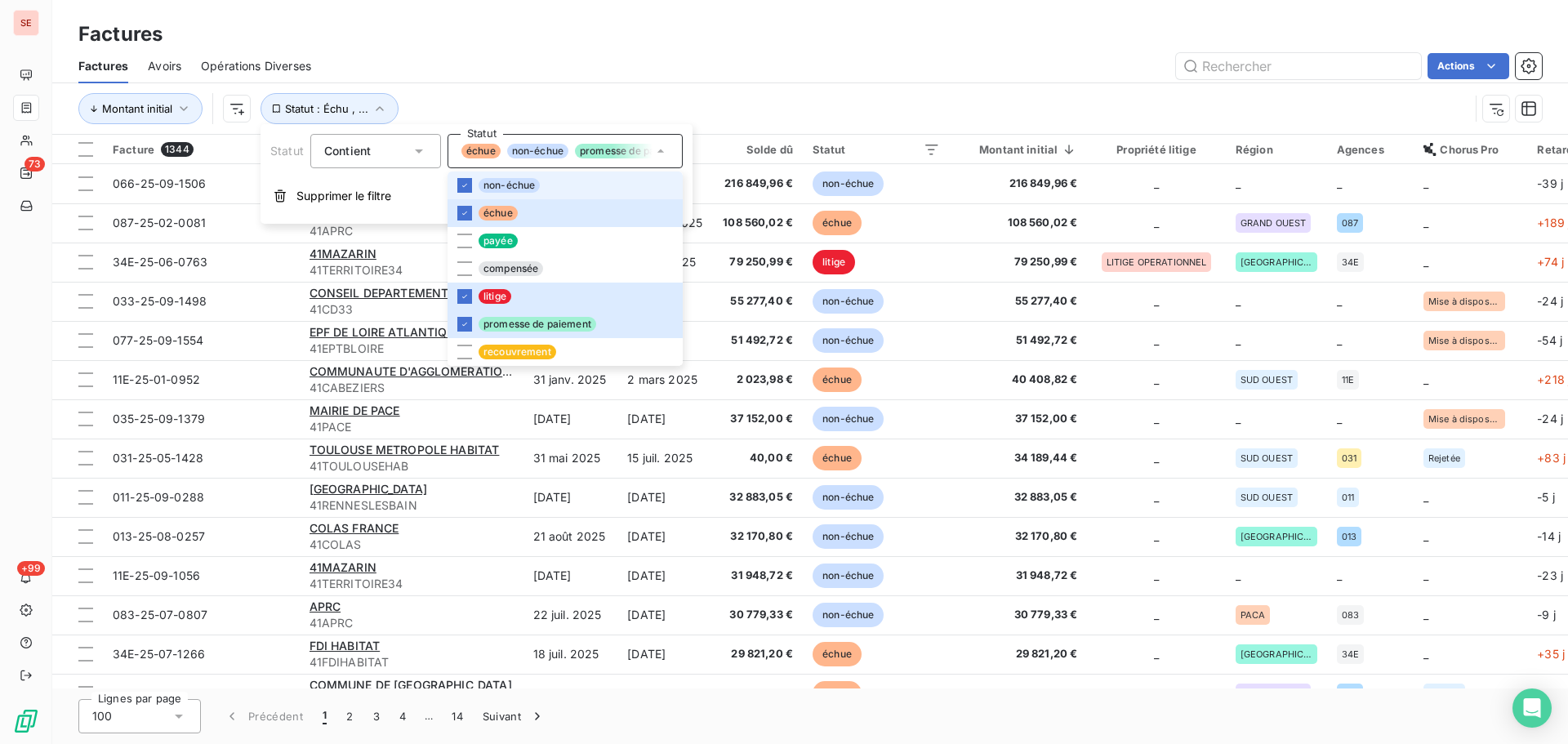
click at [516, 175] on li "non-échue" at bounding box center [565, 186] width 235 height 28
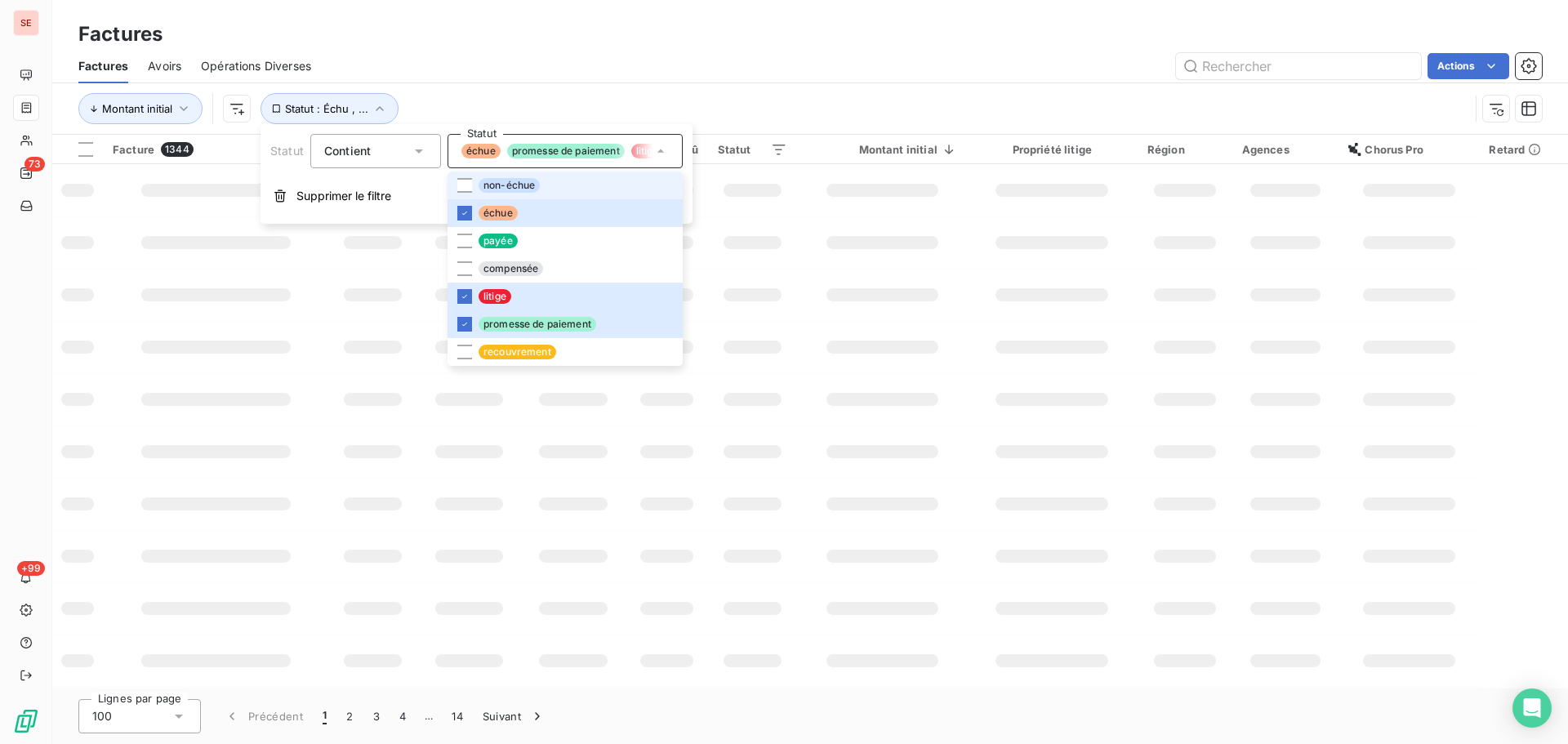
click at [524, 183] on span "non-échue" at bounding box center [508, 186] width 61 height 15
click at [521, 292] on li "litige" at bounding box center [565, 296] width 235 height 28
click at [559, 84] on div "Montant initial Statut : Échu , ..." at bounding box center [810, 109] width 1463 height 51
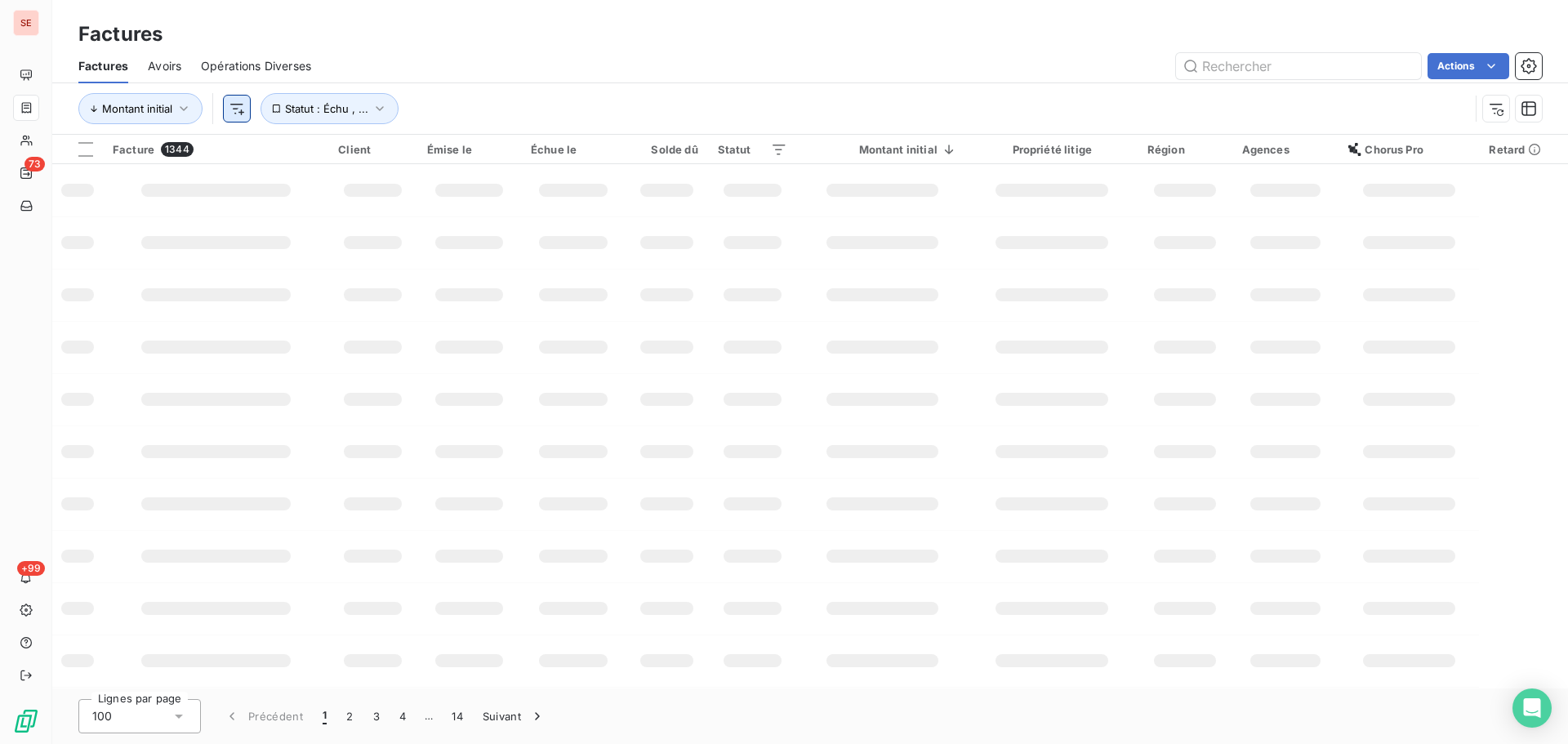
click at [242, 111] on html "SE 73 +99 Factures Factures Avoirs Opérations Diverses Actions Montant initial …" at bounding box center [784, 372] width 1568 height 744
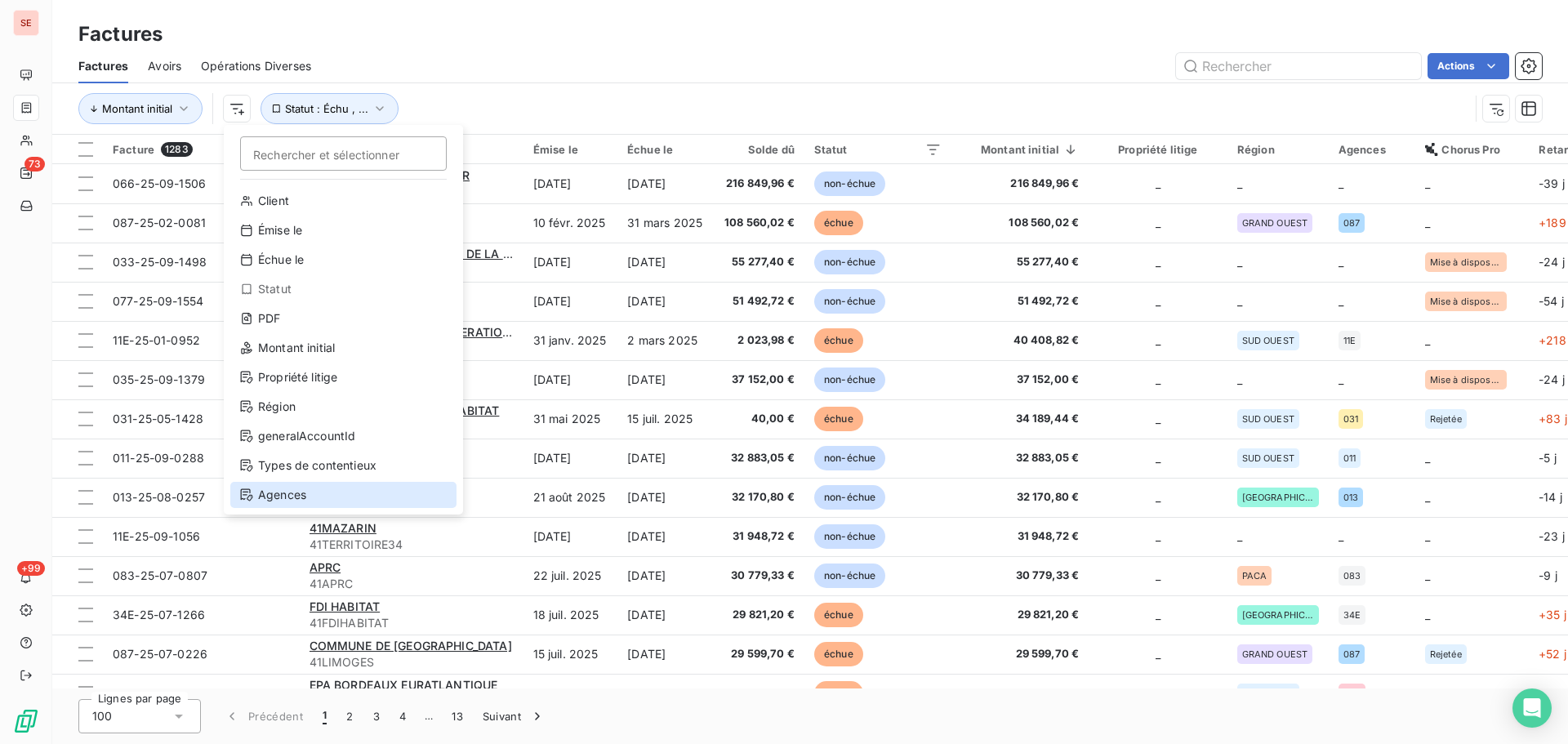
click at [305, 497] on div "Agences" at bounding box center [343, 495] width 226 height 26
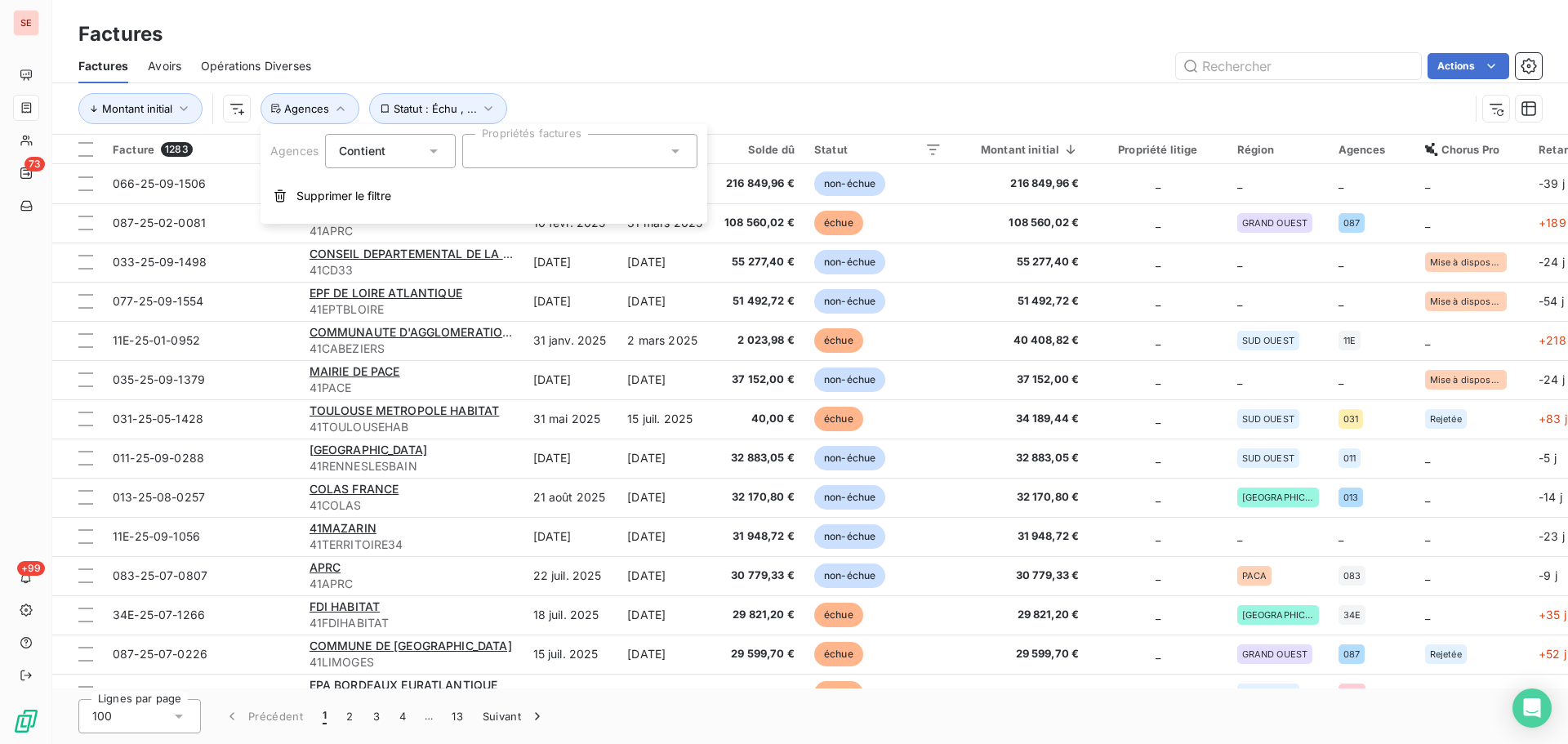
click at [530, 159] on div at bounding box center [580, 151] width 235 height 35
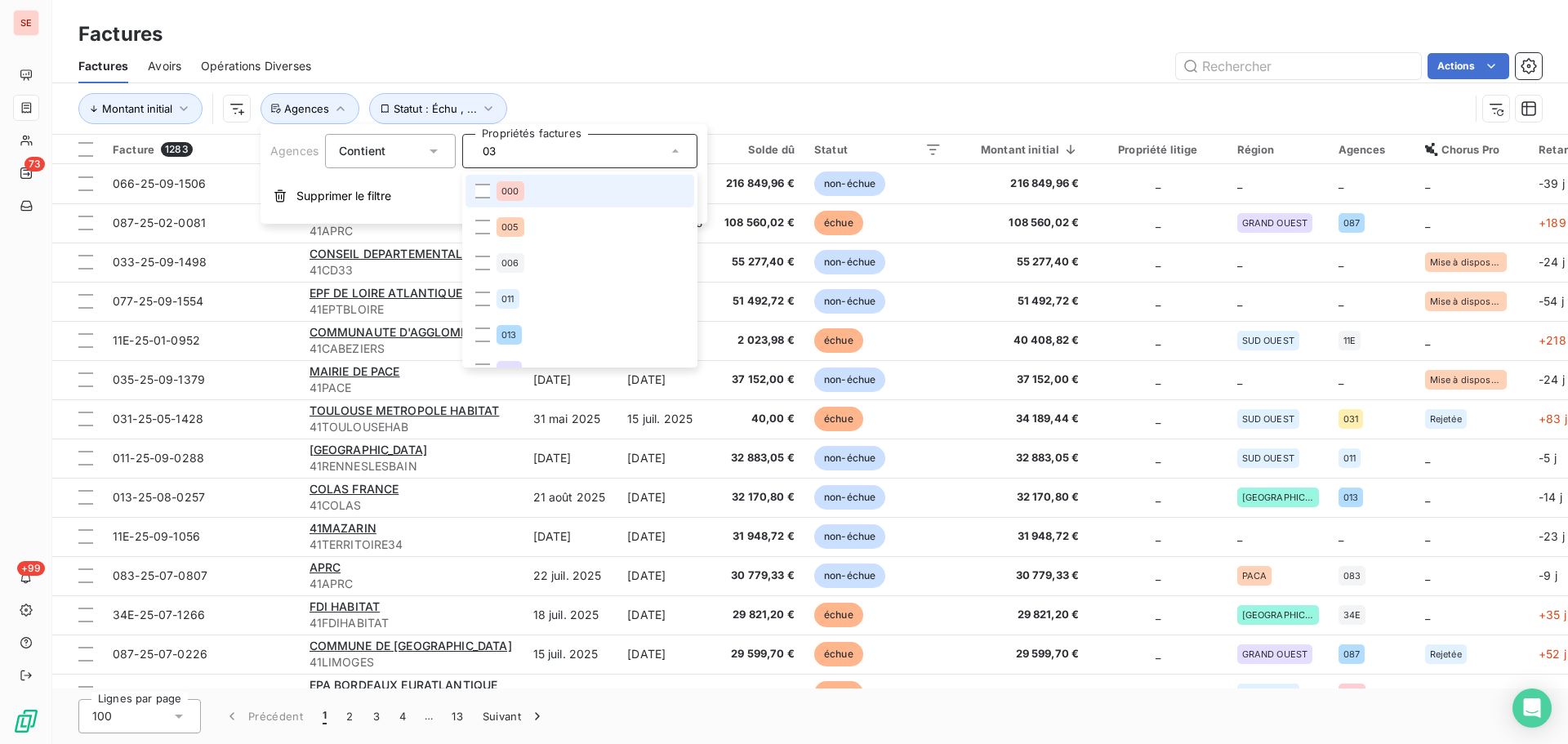
type input "031"
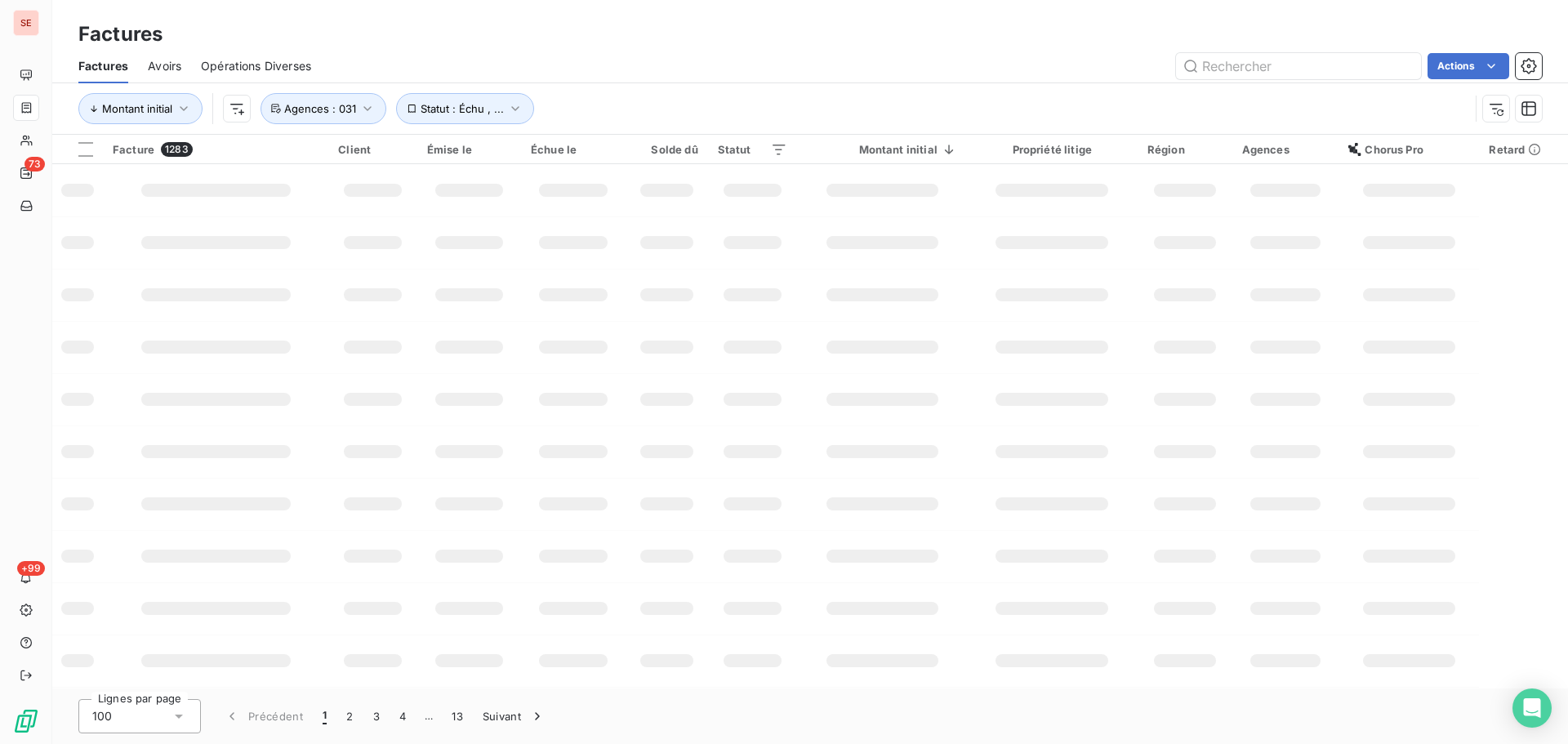
click at [866, 67] on div "Actions" at bounding box center [936, 67] width 1211 height 26
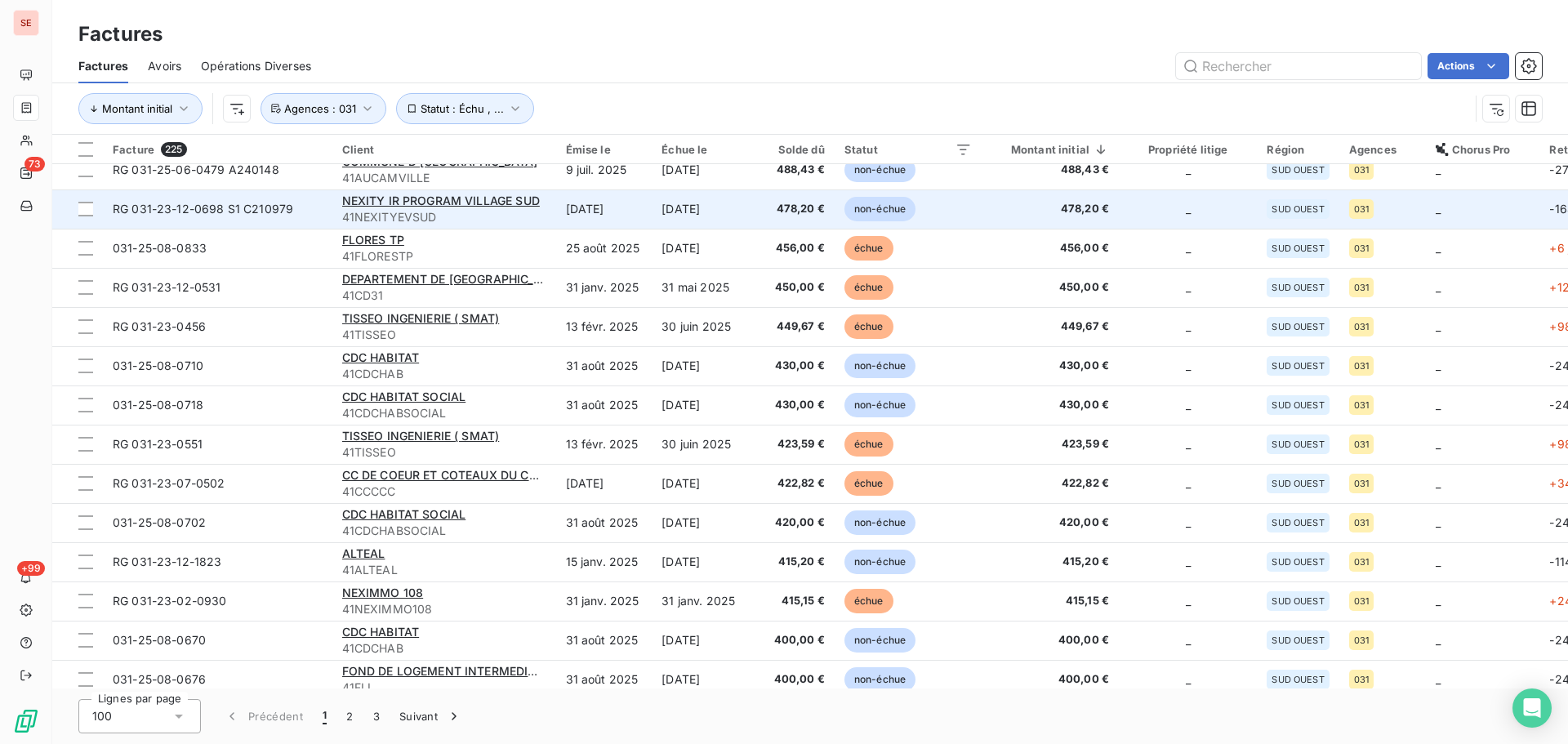
scroll to position [3405, 0]
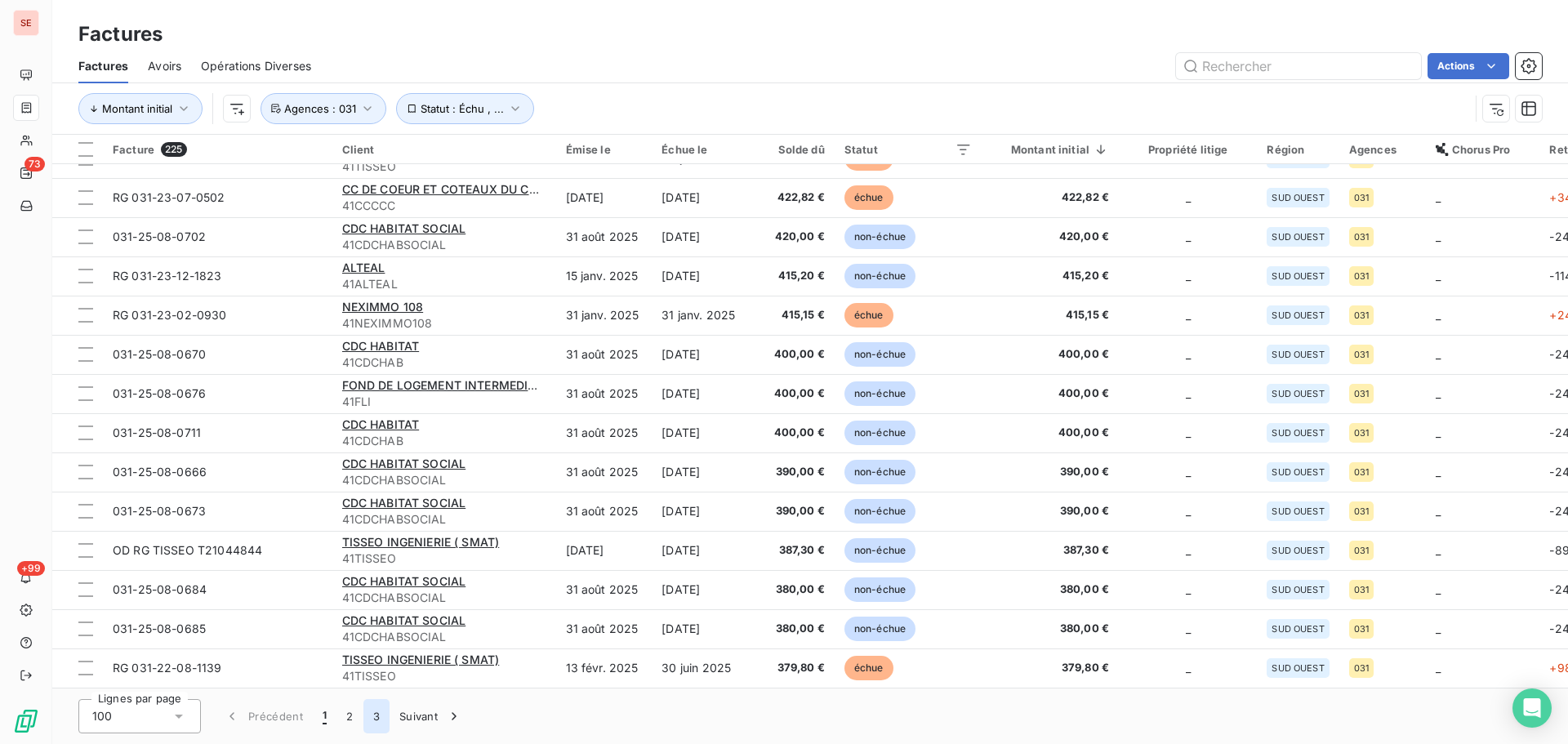
click at [377, 718] on button "3" at bounding box center [377, 716] width 26 height 35
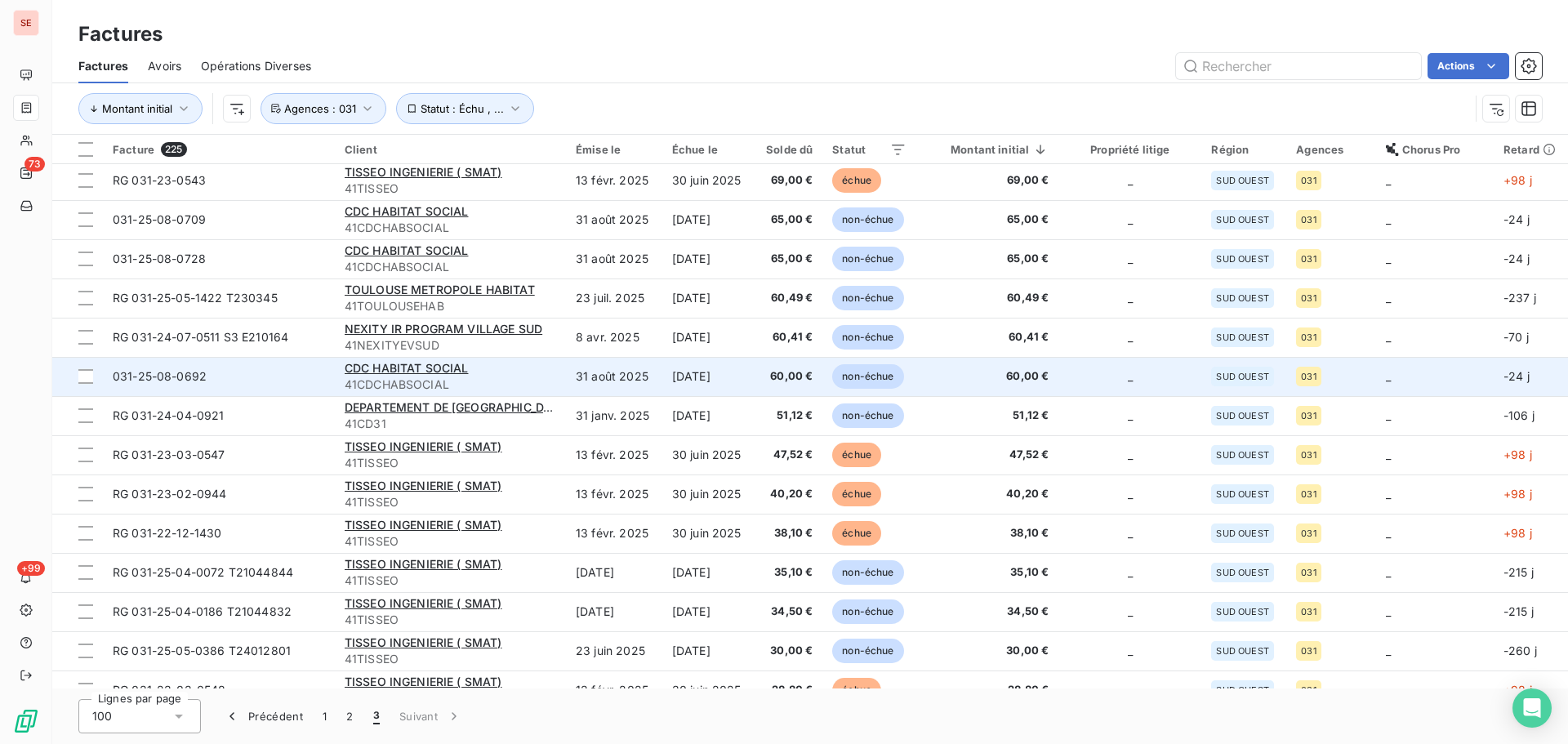
scroll to position [0, 0]
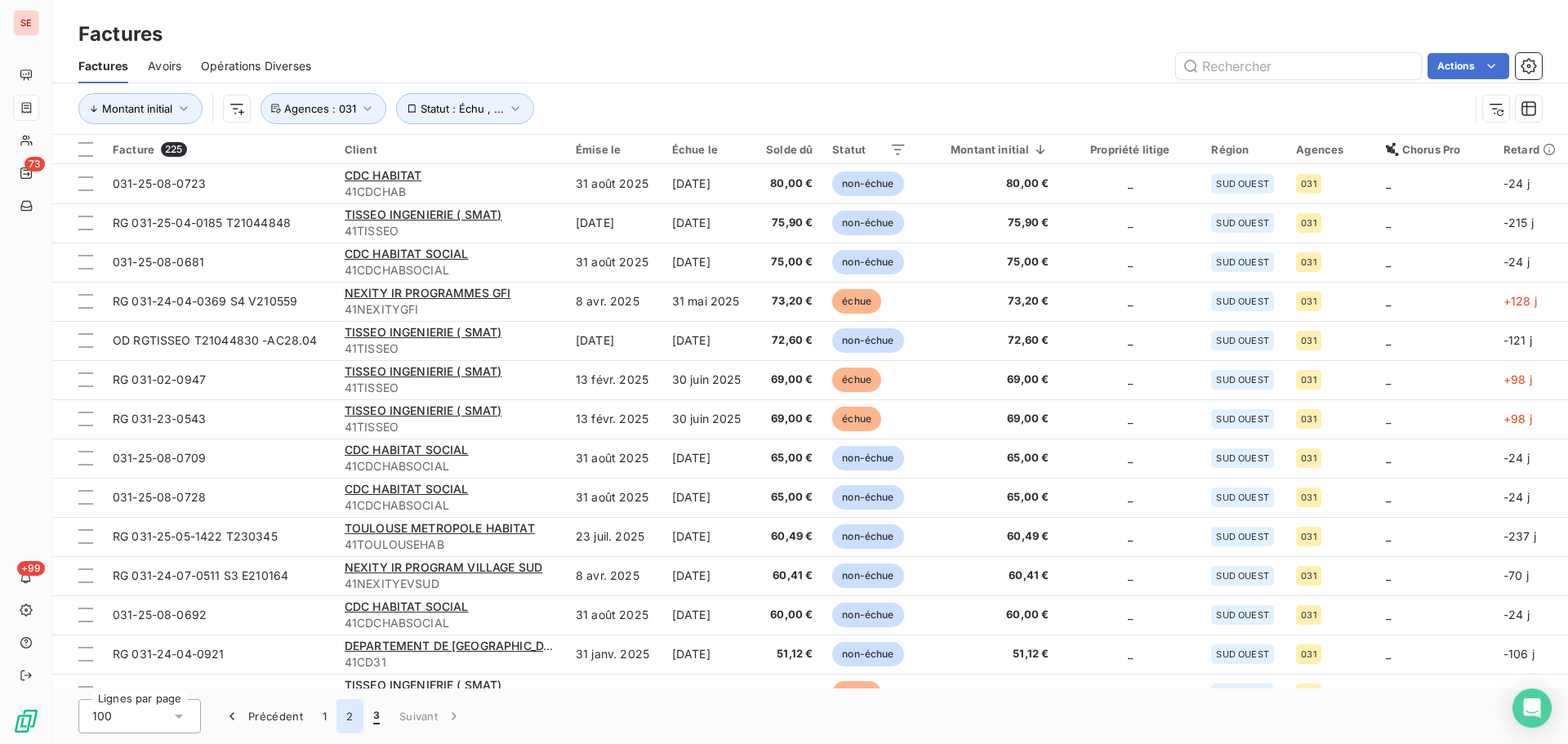
click at [345, 718] on button "2" at bounding box center [350, 716] width 26 height 35
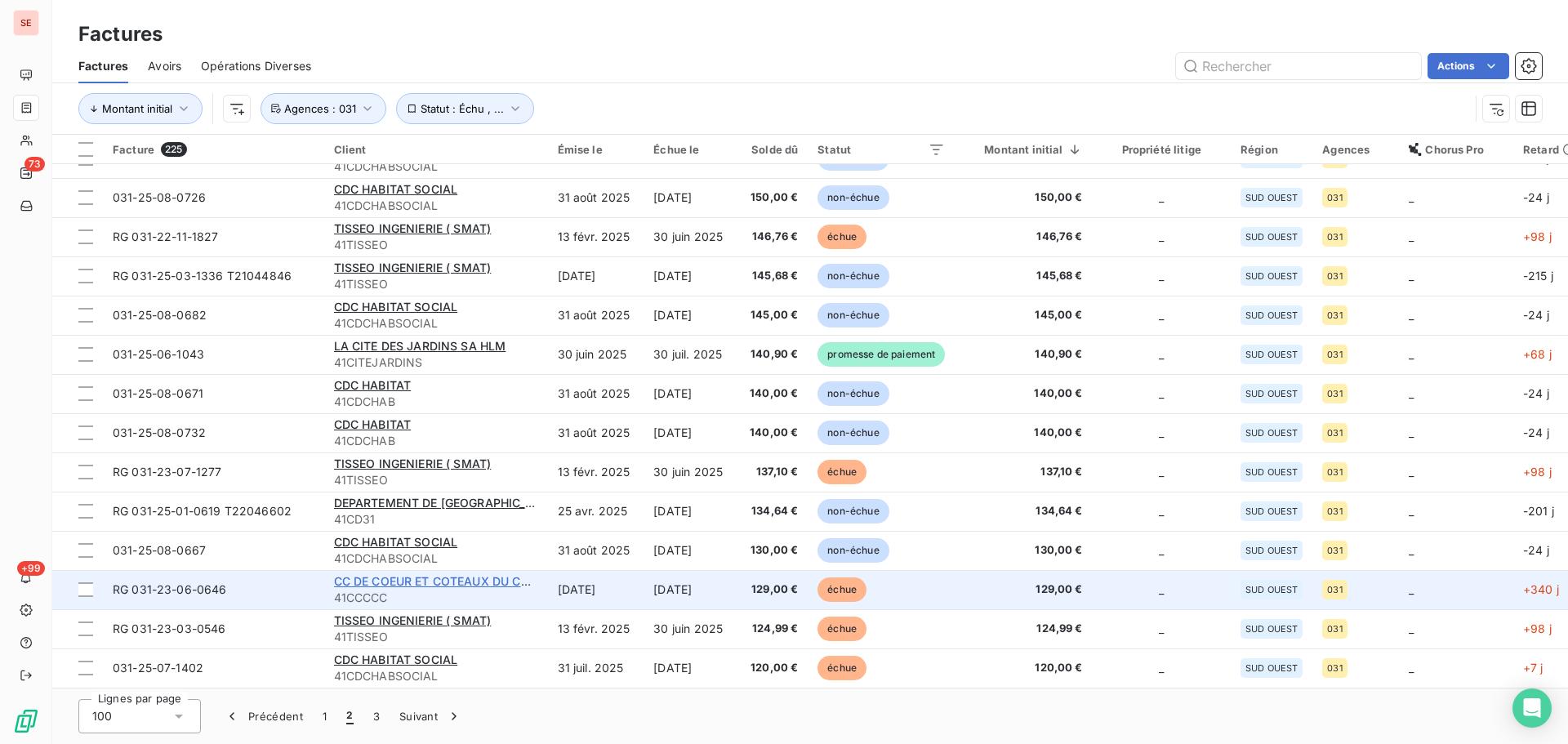
scroll to position [2396, 0]
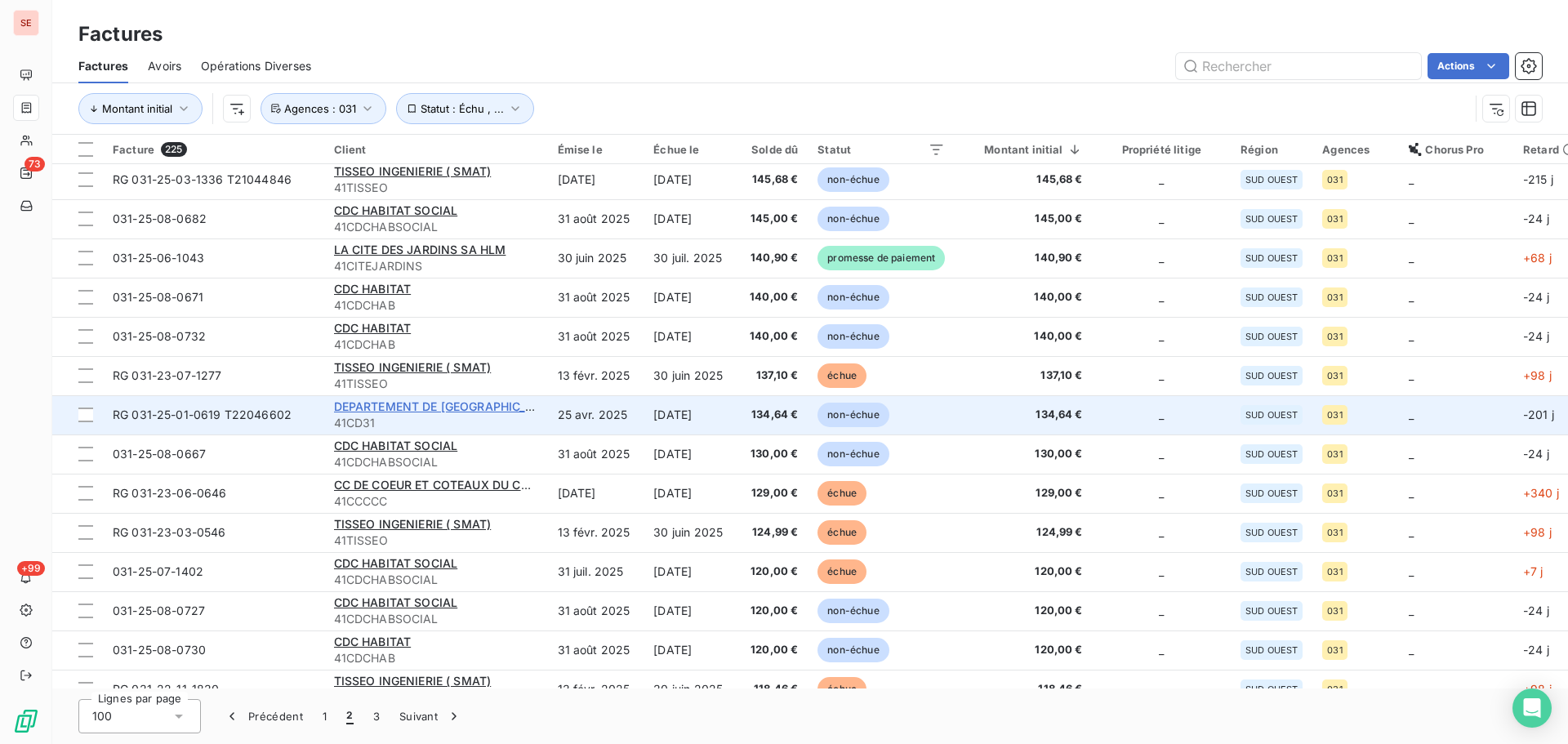
click at [411, 408] on span "DEPARTEMENT DE [GEOGRAPHIC_DATA]" at bounding box center [446, 406] width 225 height 14
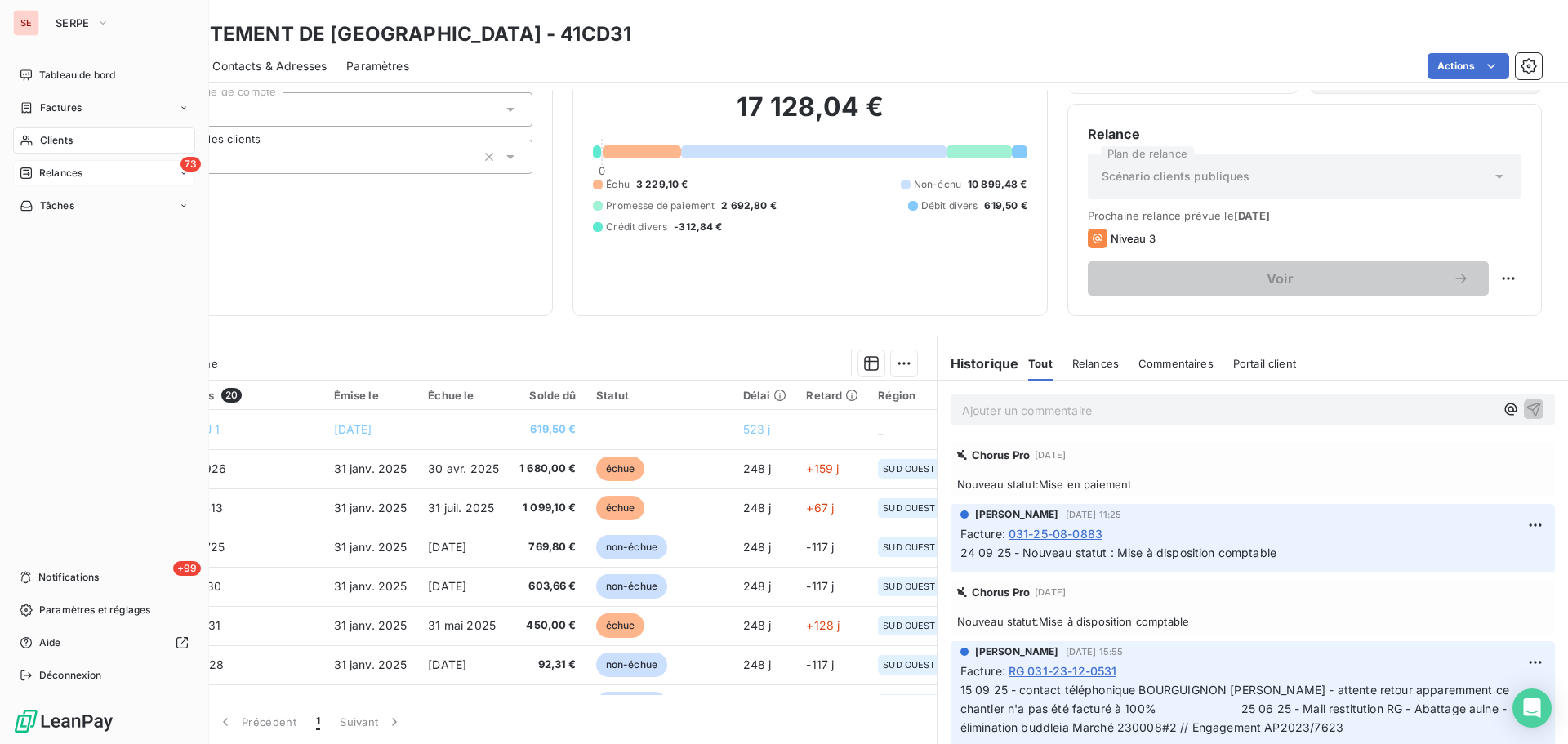
click at [55, 168] on span "Relances" at bounding box center [61, 174] width 43 height 15
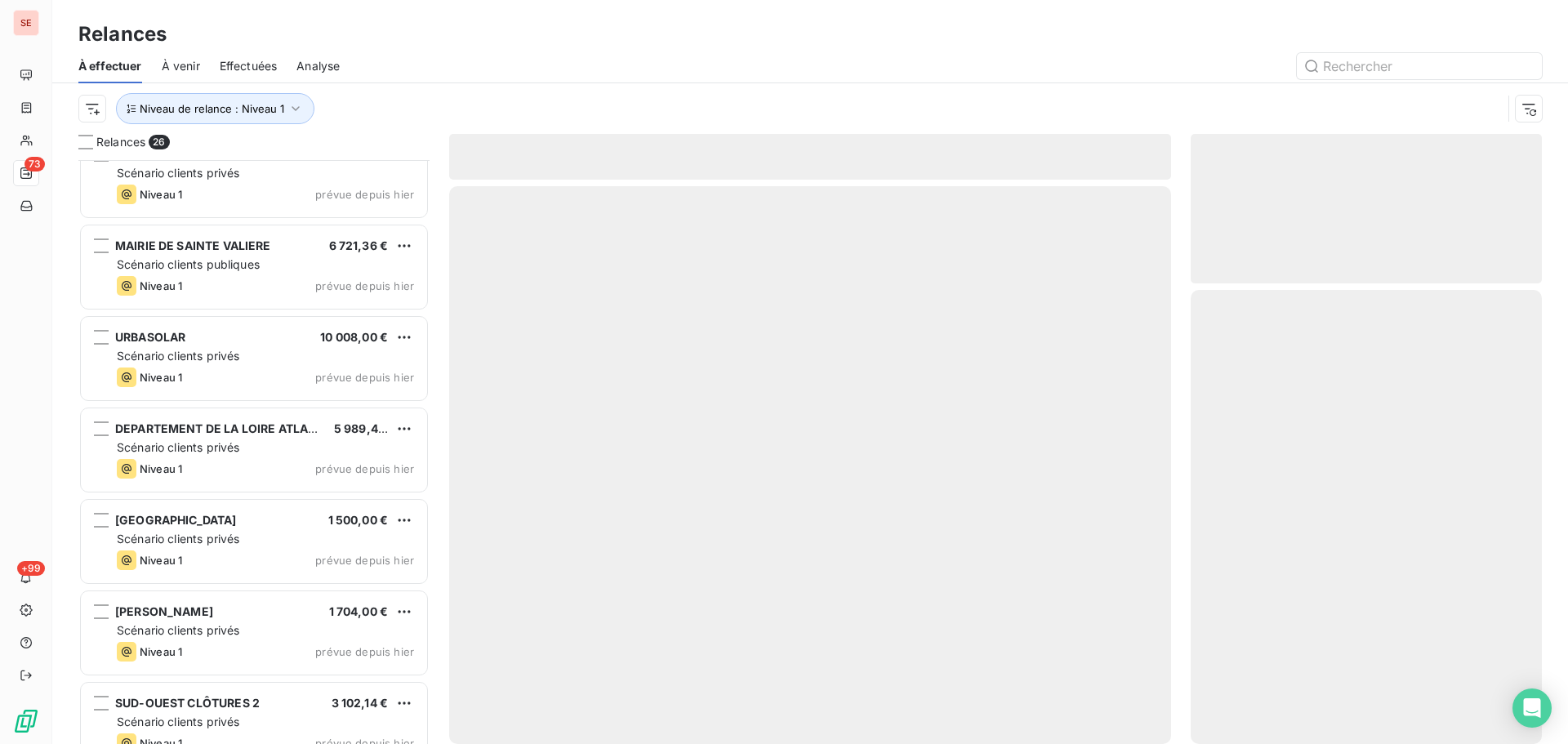
scroll to position [1796, 0]
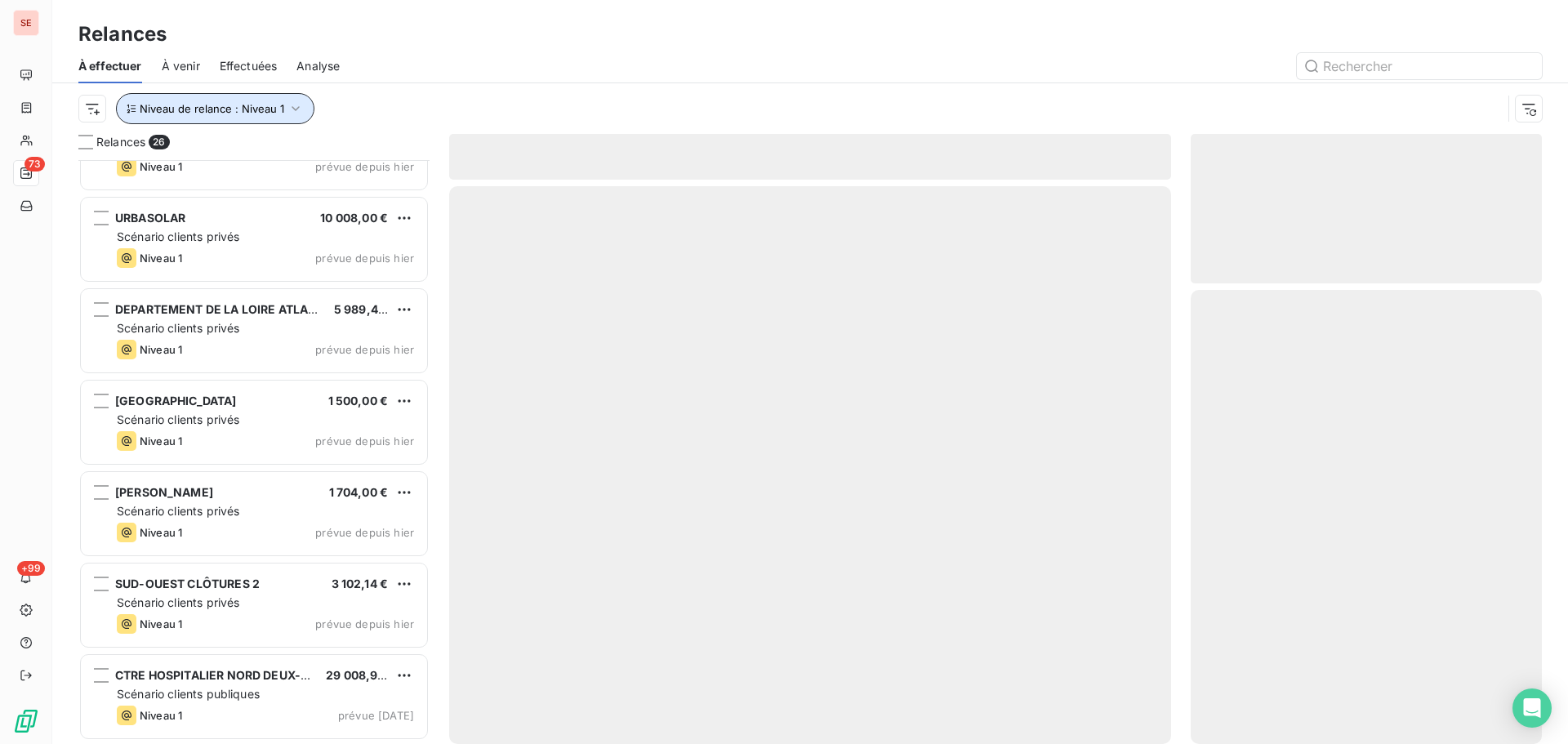
click at [268, 105] on span "Niveau de relance : Niveau 1" at bounding box center [212, 109] width 144 height 13
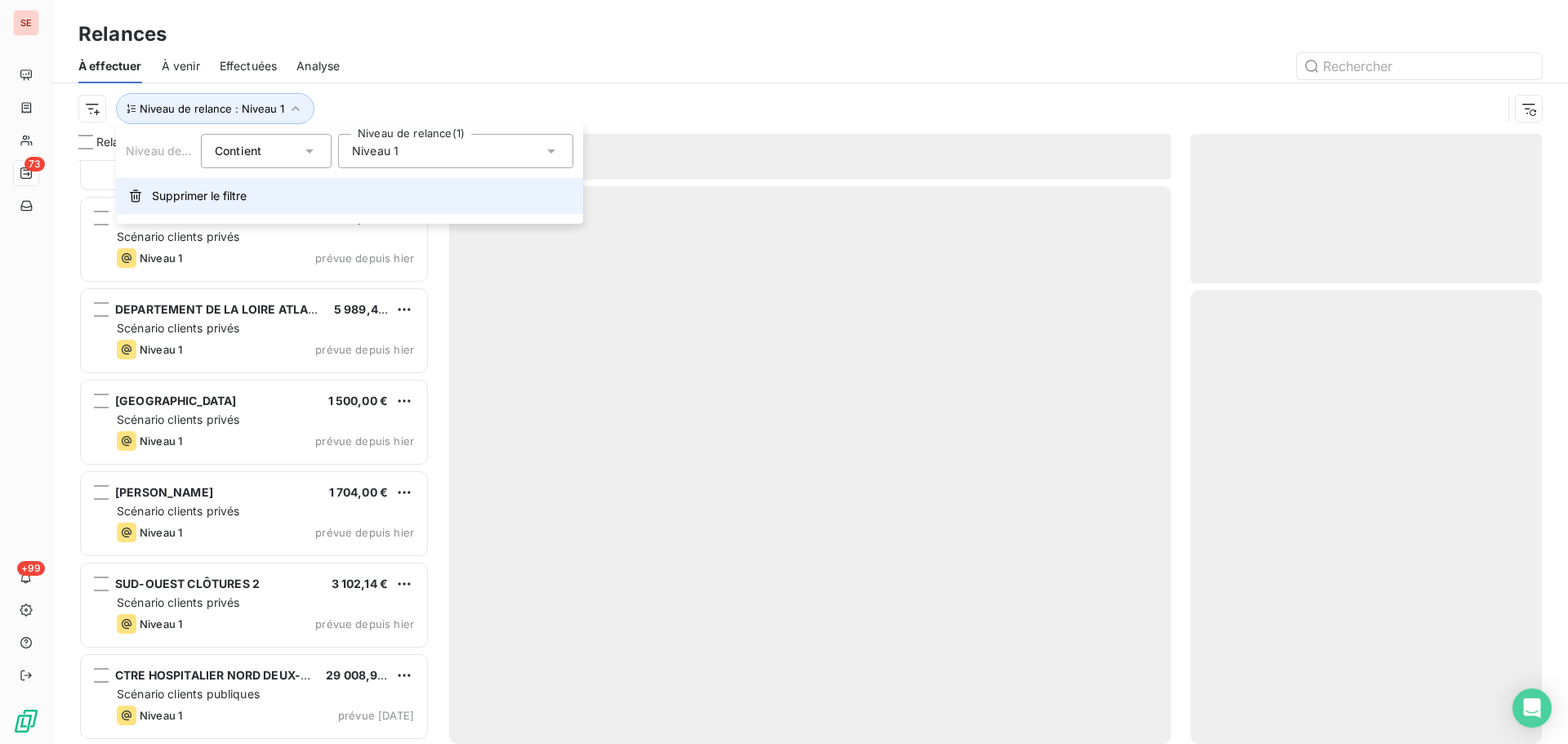
click at [222, 194] on span "Supprimer le filtre" at bounding box center [199, 195] width 95 height 16
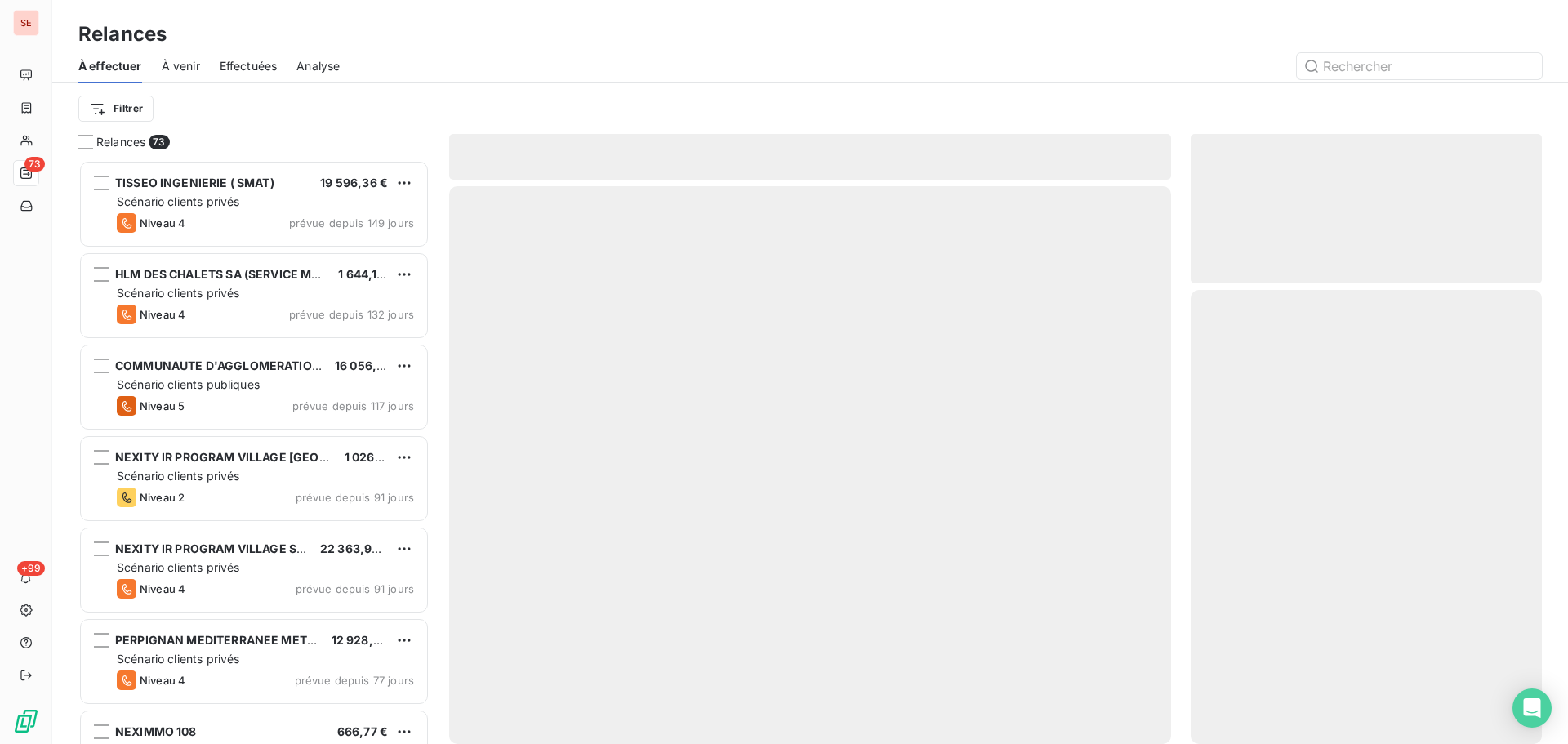
scroll to position [572, 339]
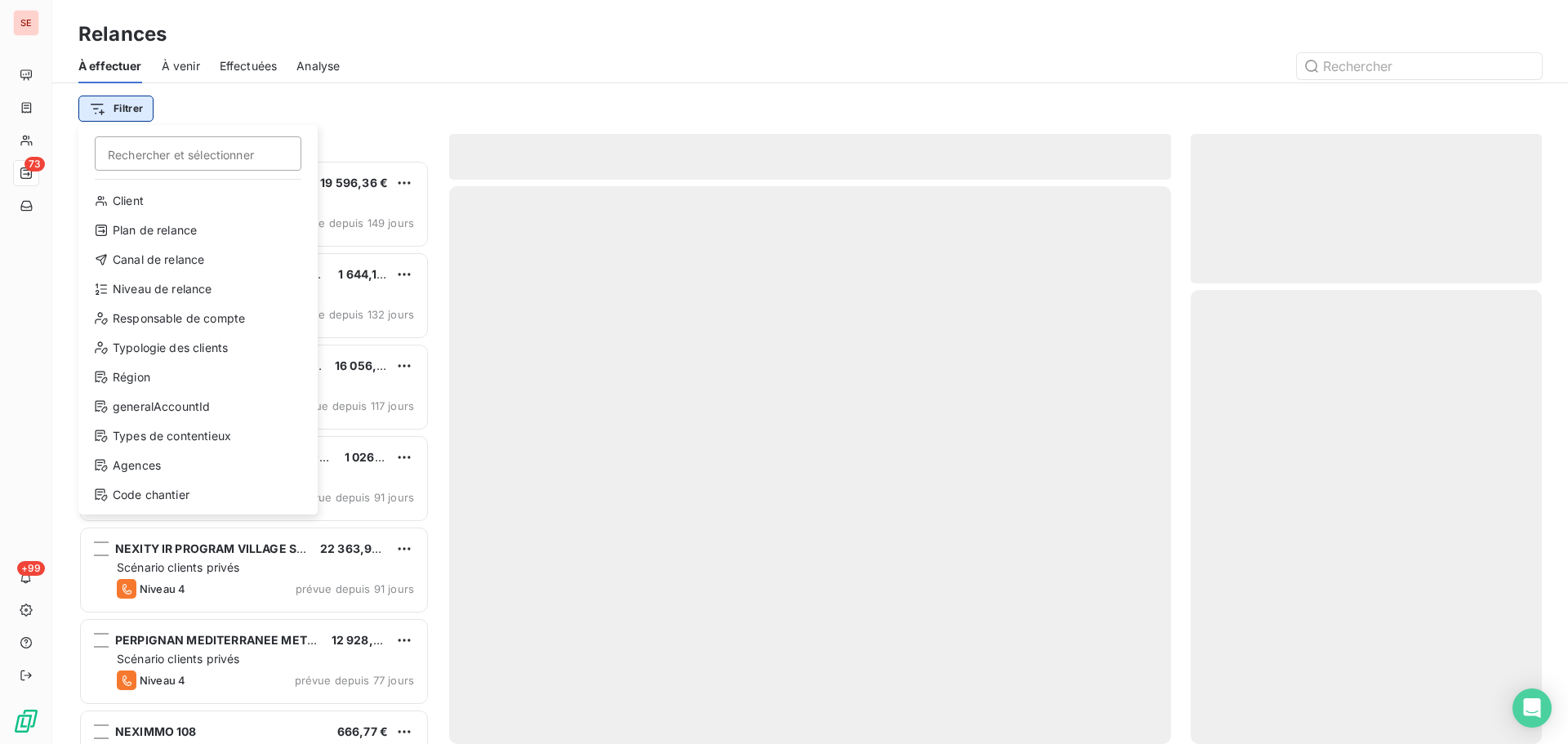
click at [140, 114] on html "SE 73 +99 Relances À effectuer À venir Effectuées Analyse Filtrer Rechercher et…" at bounding box center [784, 372] width 1568 height 744
click at [214, 263] on div "Canal de relance" at bounding box center [198, 260] width 226 height 26
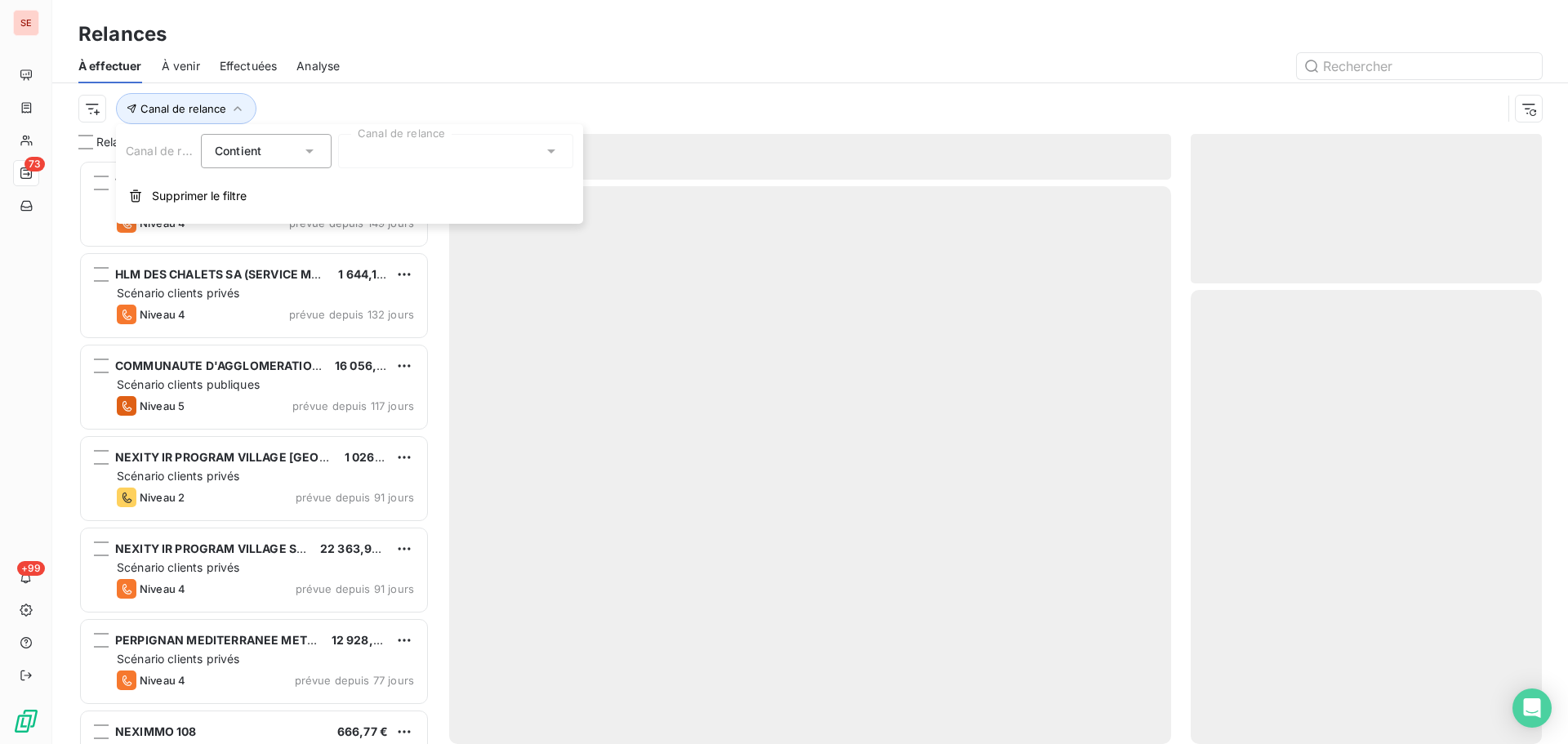
click at [415, 143] on div at bounding box center [456, 151] width 235 height 35
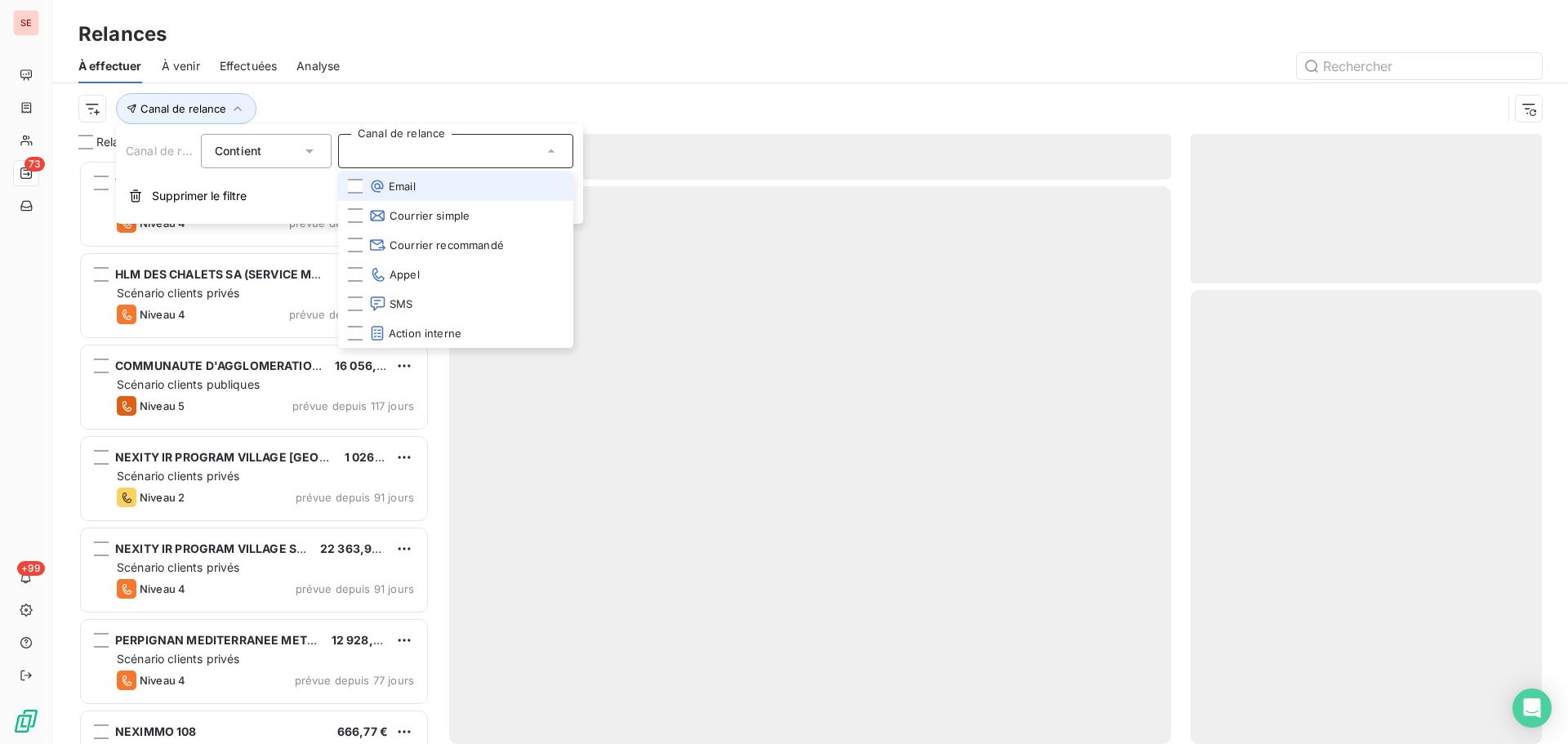
click at [408, 189] on span "Email" at bounding box center [393, 186] width 47 height 16
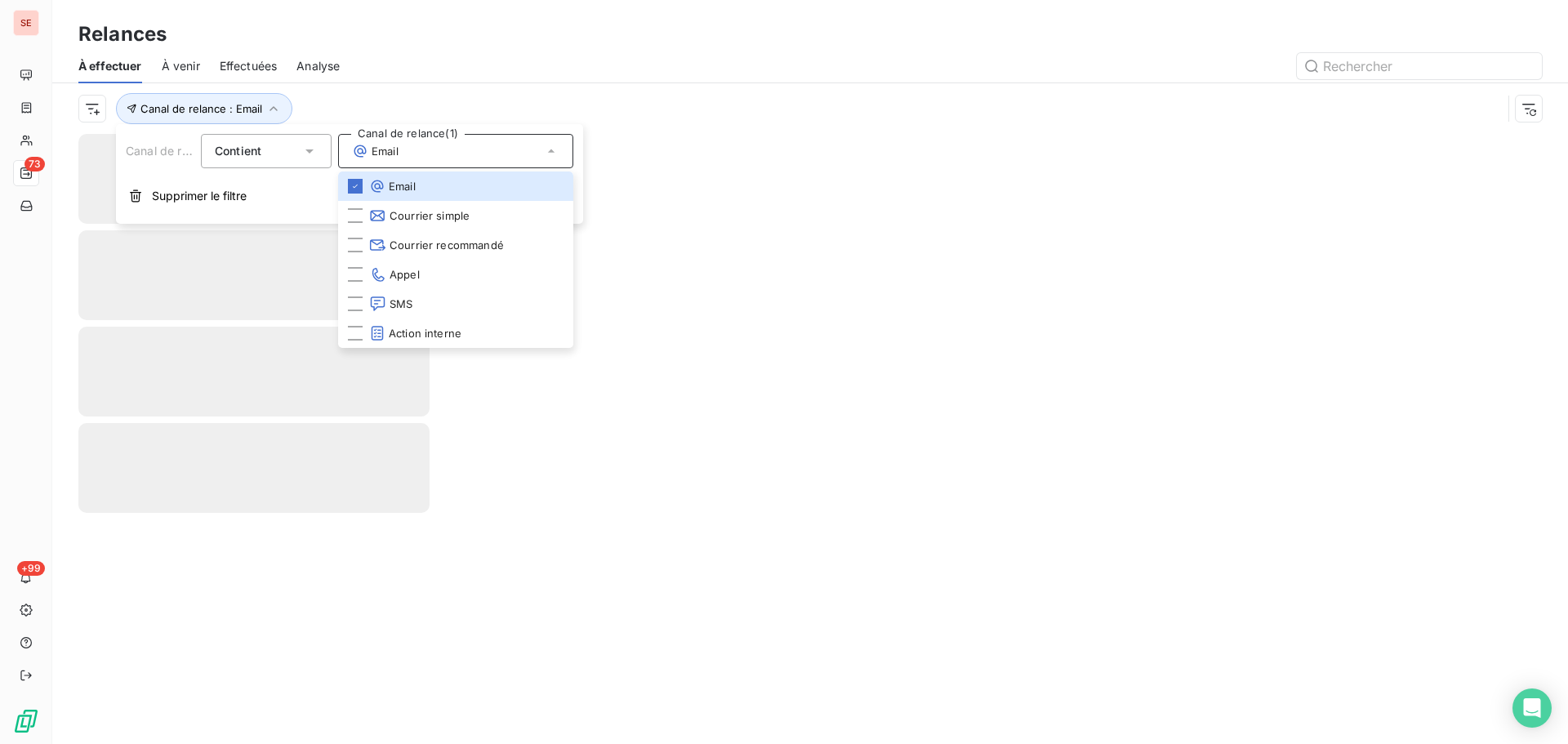
click at [539, 87] on div "Canal de relance : Email" at bounding box center [810, 109] width 1463 height 51
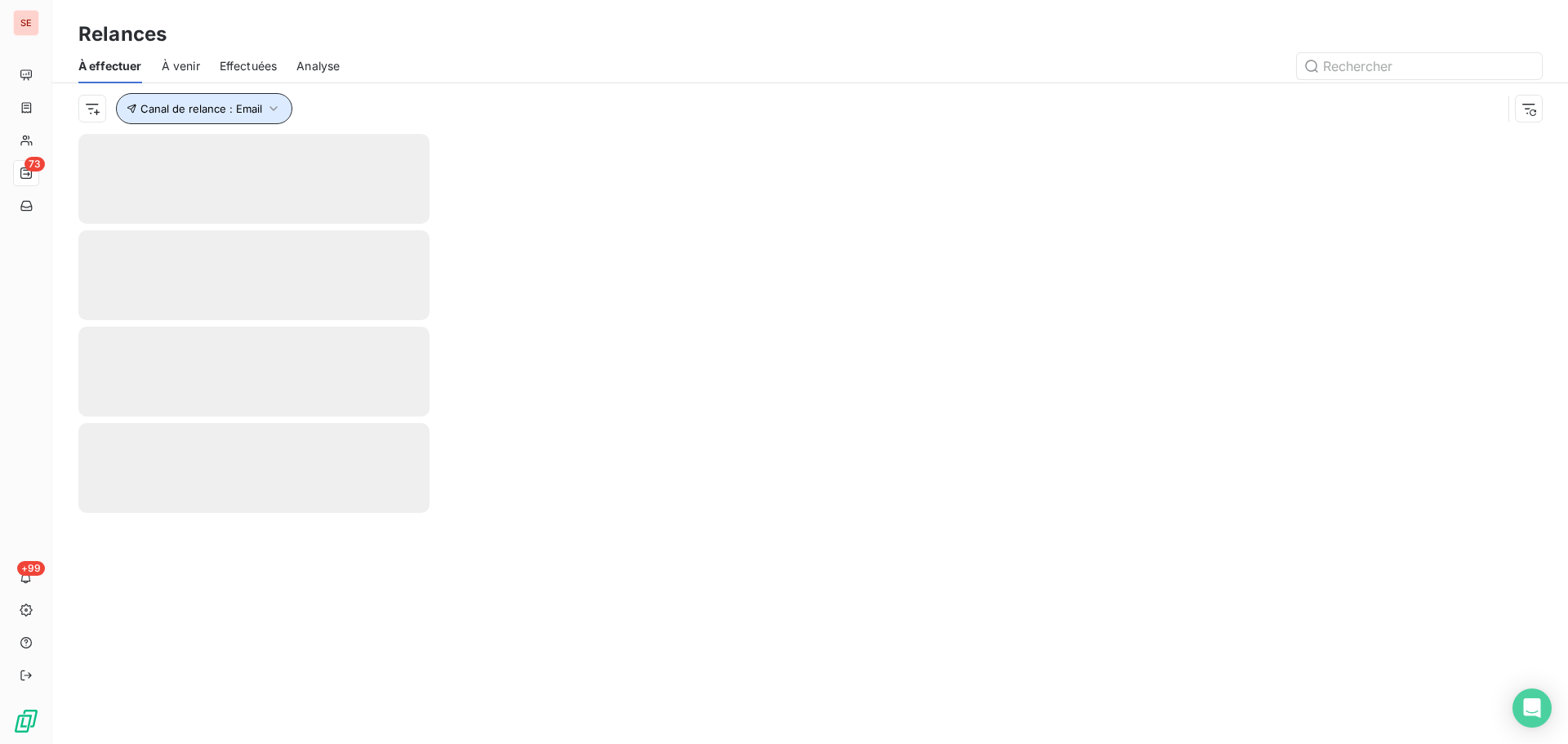
click at [270, 120] on button "Canal de relance : Email" at bounding box center [204, 108] width 176 height 31
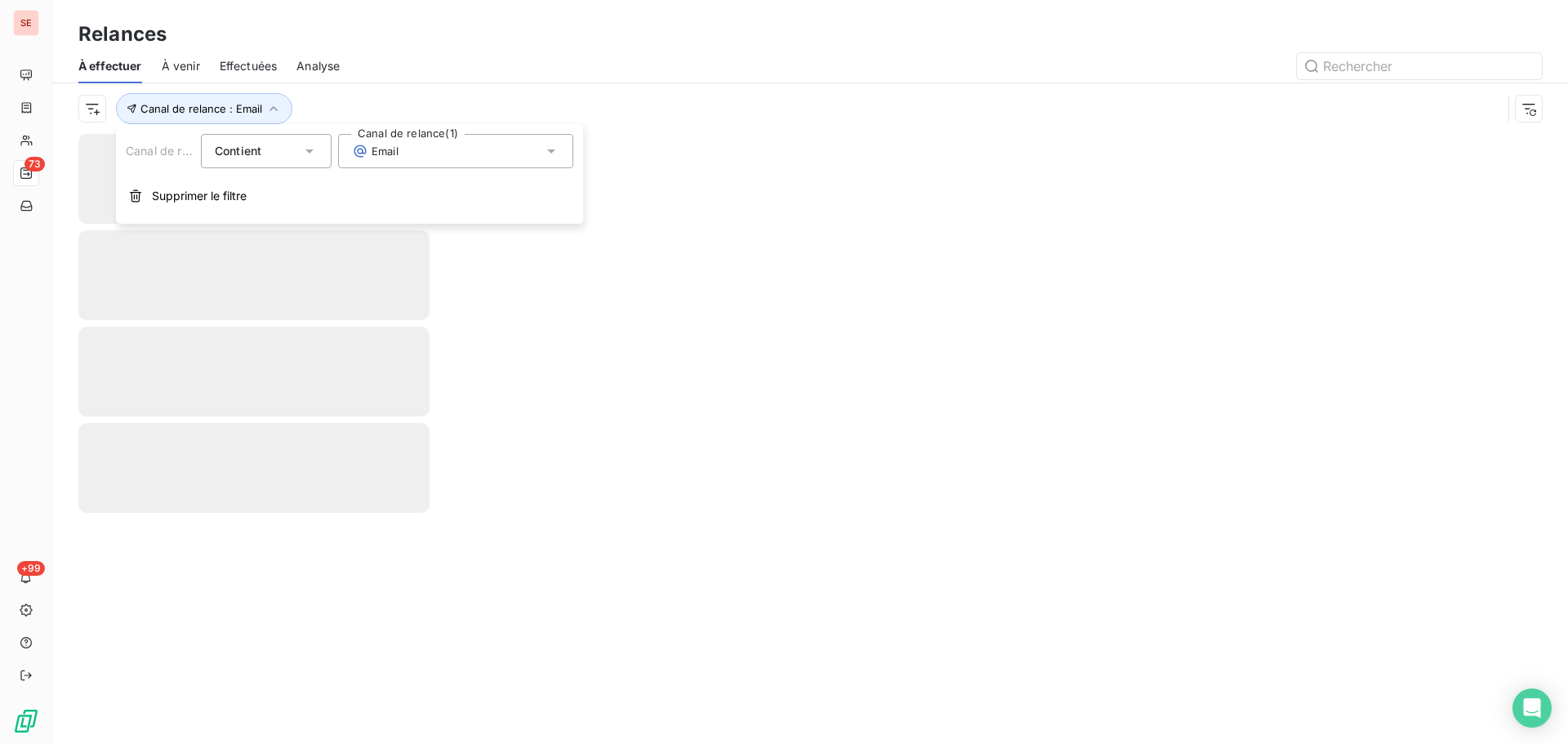
click at [390, 156] on span "Email" at bounding box center [375, 150] width 47 height 16
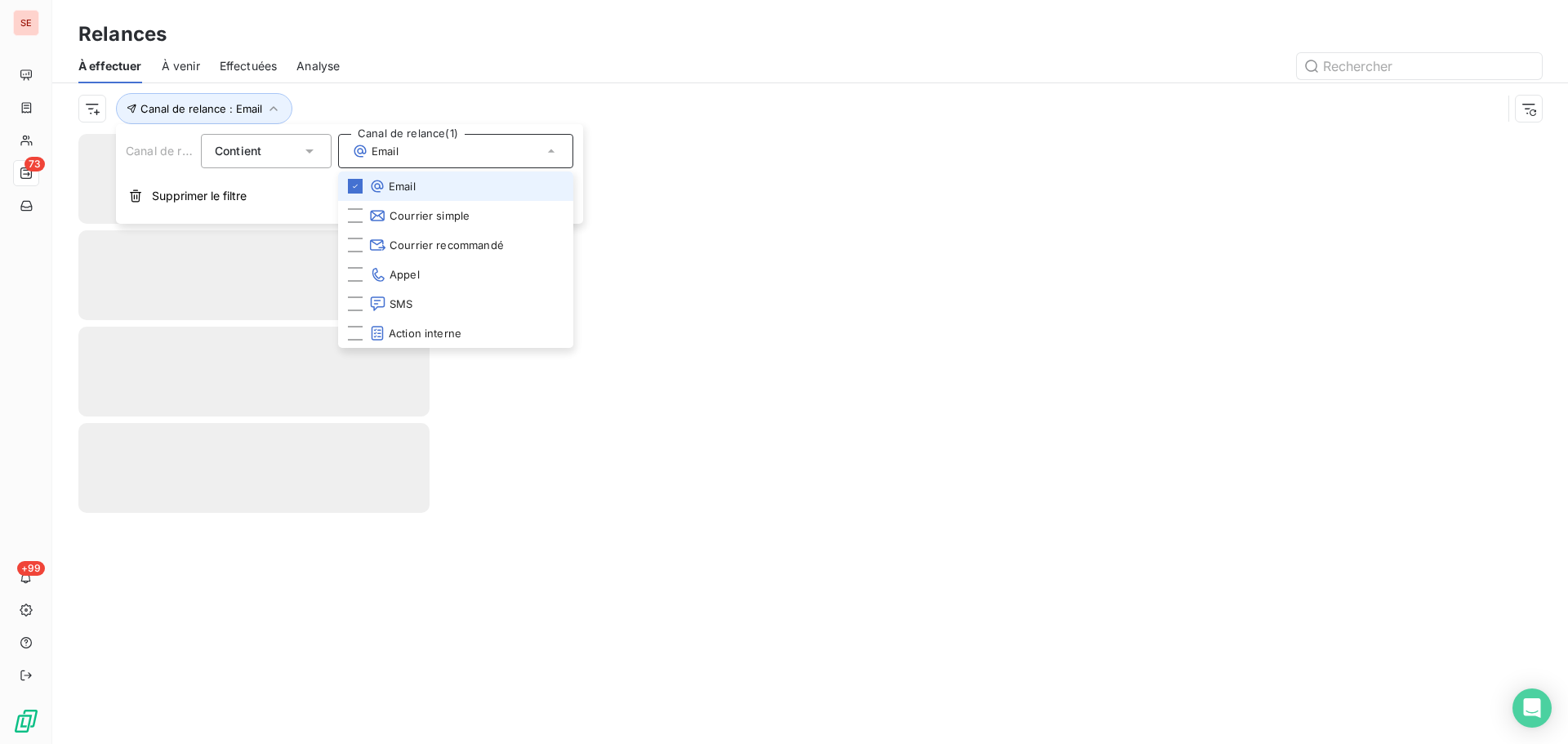
click at [394, 177] on li "Email" at bounding box center [456, 186] width 235 height 29
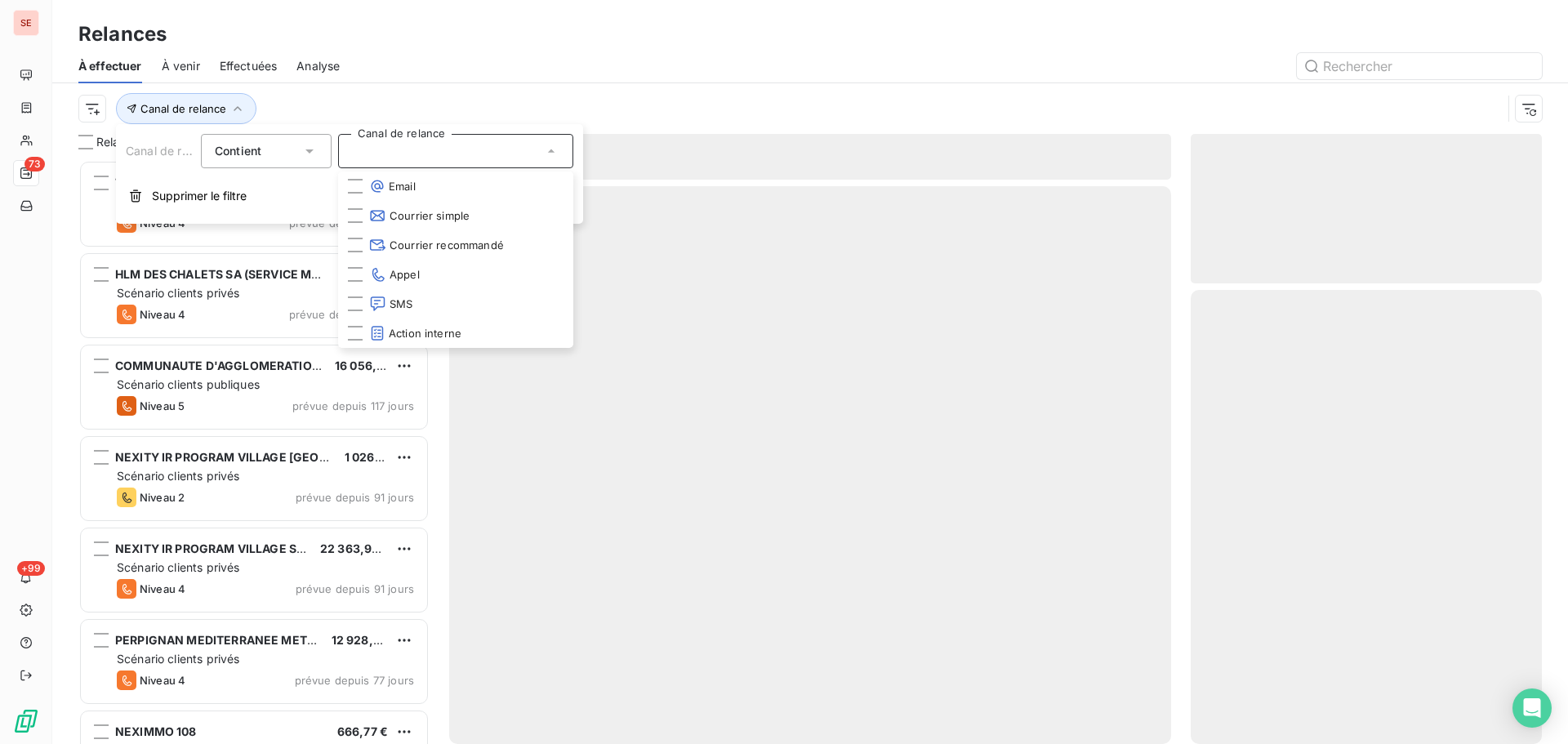
click at [338, 93] on div "Canal de relance" at bounding box center [791, 108] width 1424 height 31
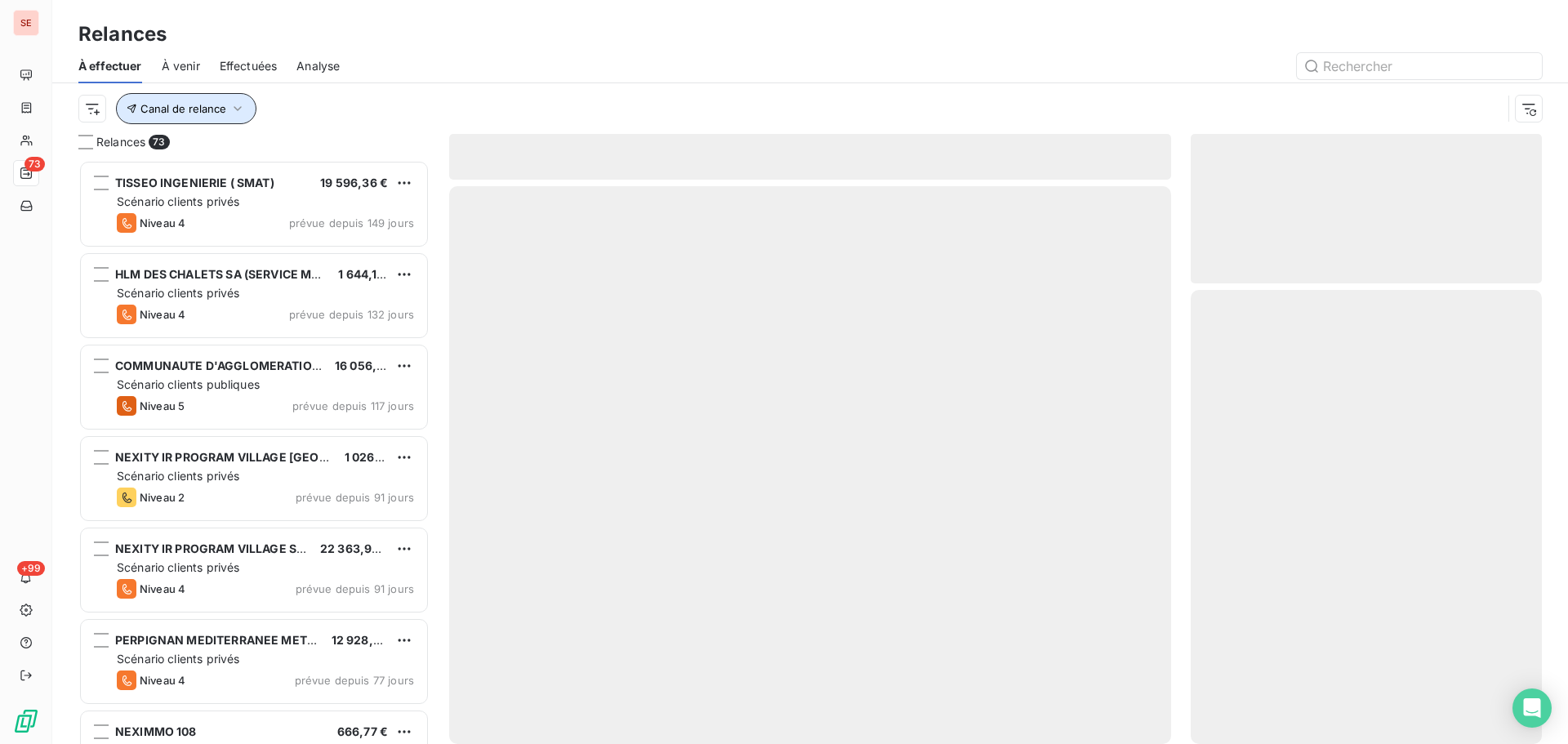
click at [206, 99] on button "Canal de relance" at bounding box center [187, 108] width 141 height 31
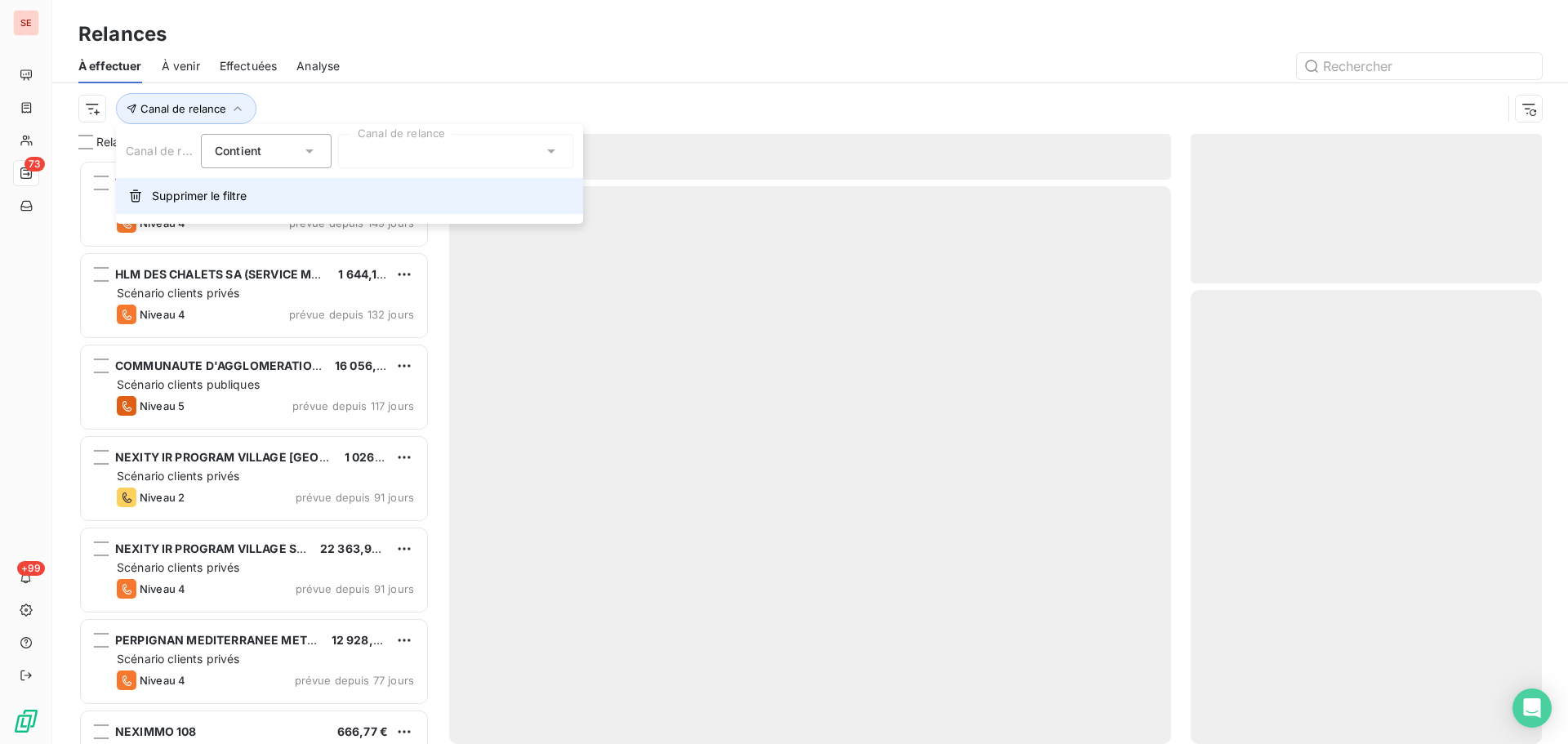
click at [182, 198] on span "Supprimer le filtre" at bounding box center [199, 195] width 95 height 16
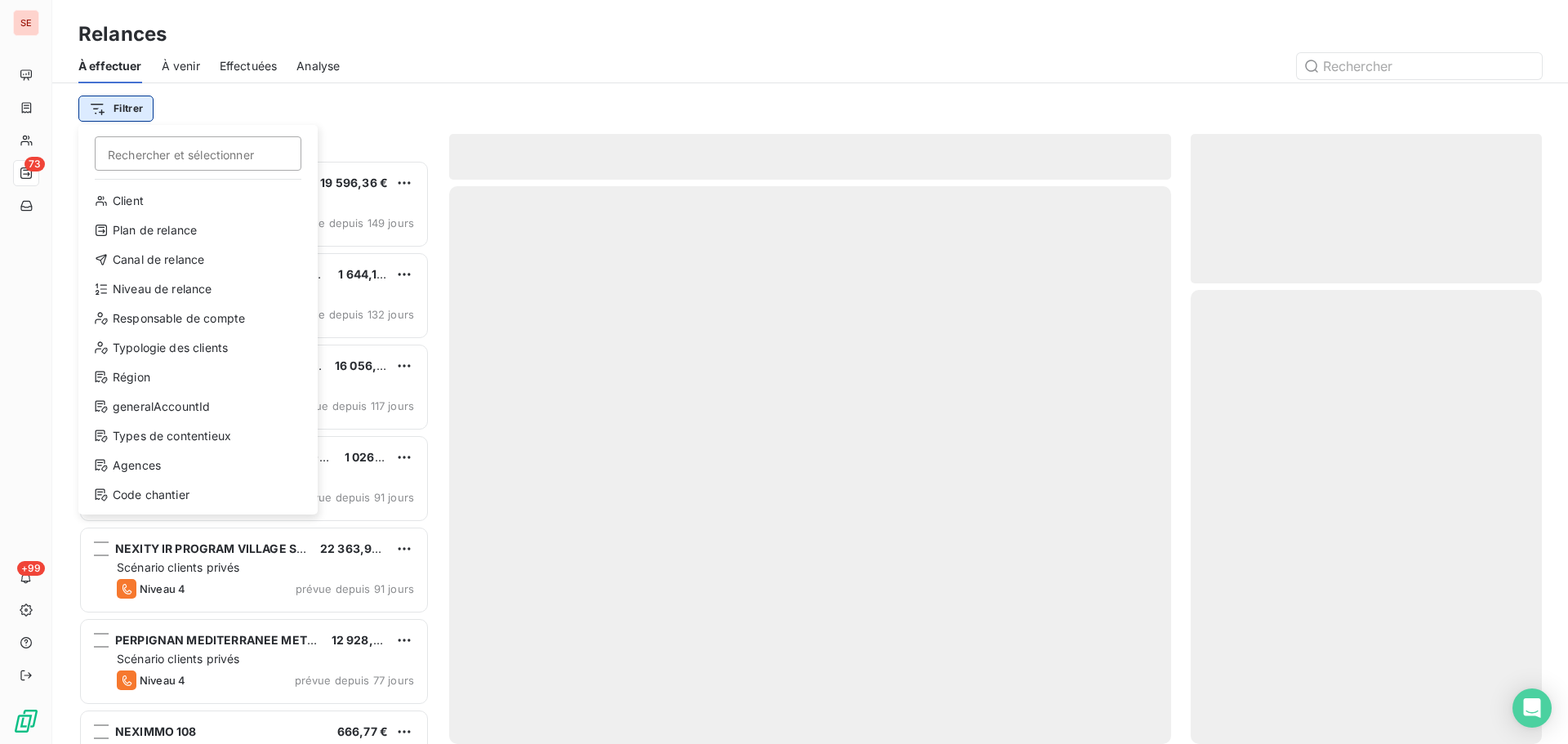
click at [143, 99] on html "SE 73 +99 Relances À effectuer À venir Effectuées Analyse Filtrer Rechercher et…" at bounding box center [784, 372] width 1568 height 744
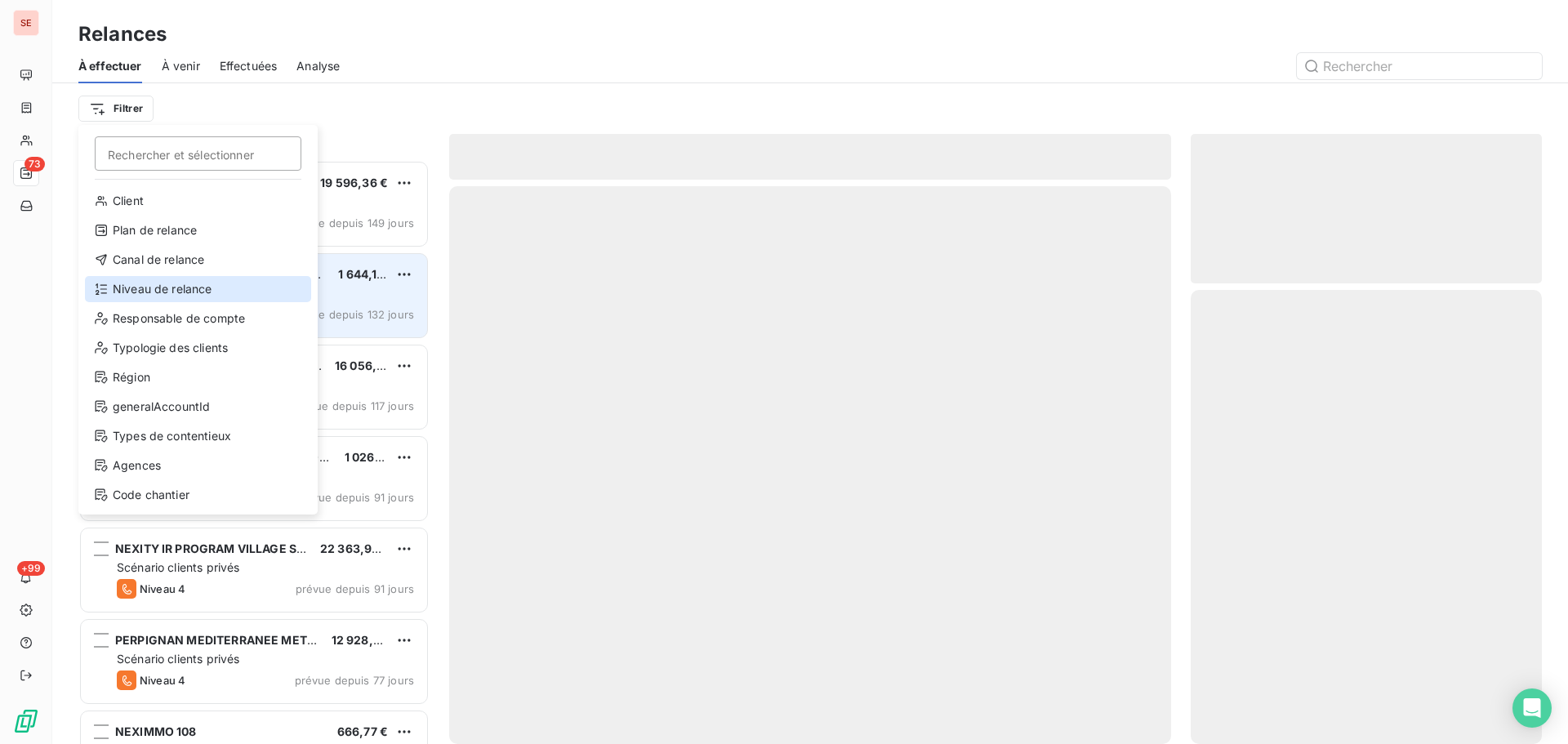
click at [142, 284] on div "Niveau de relance" at bounding box center [198, 289] width 226 height 26
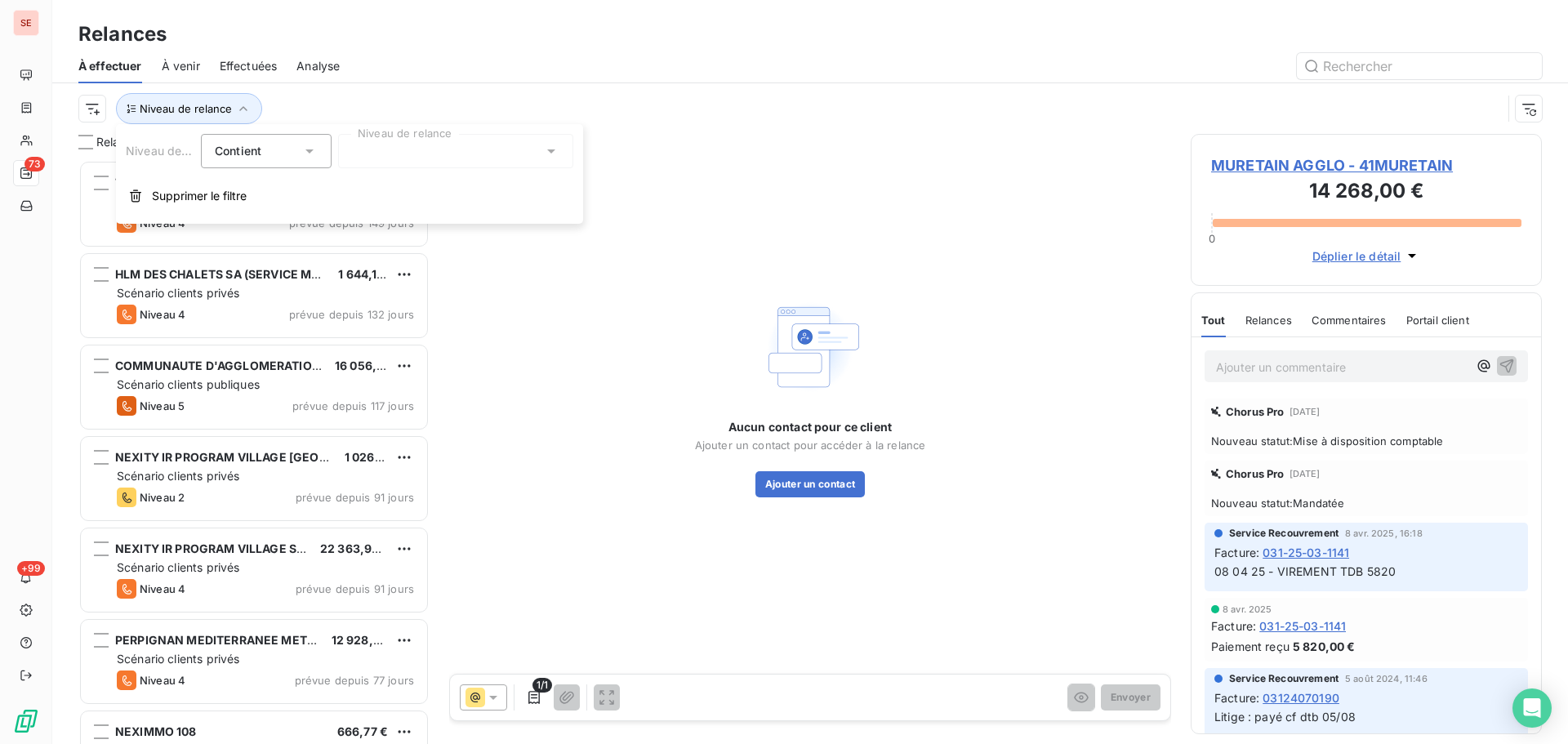
click at [391, 155] on div at bounding box center [456, 151] width 235 height 35
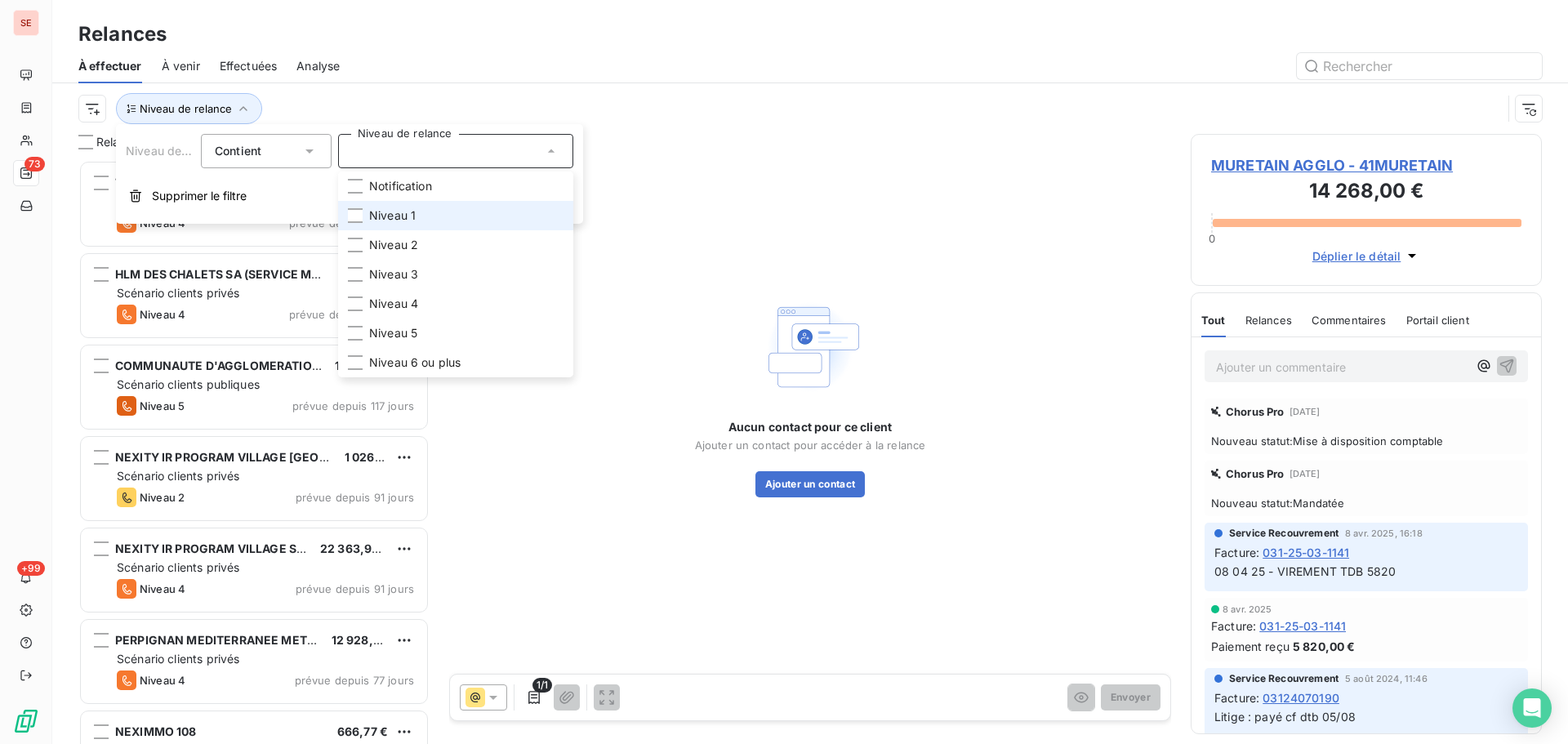
click at [389, 210] on span "Niveau 1" at bounding box center [393, 215] width 47 height 16
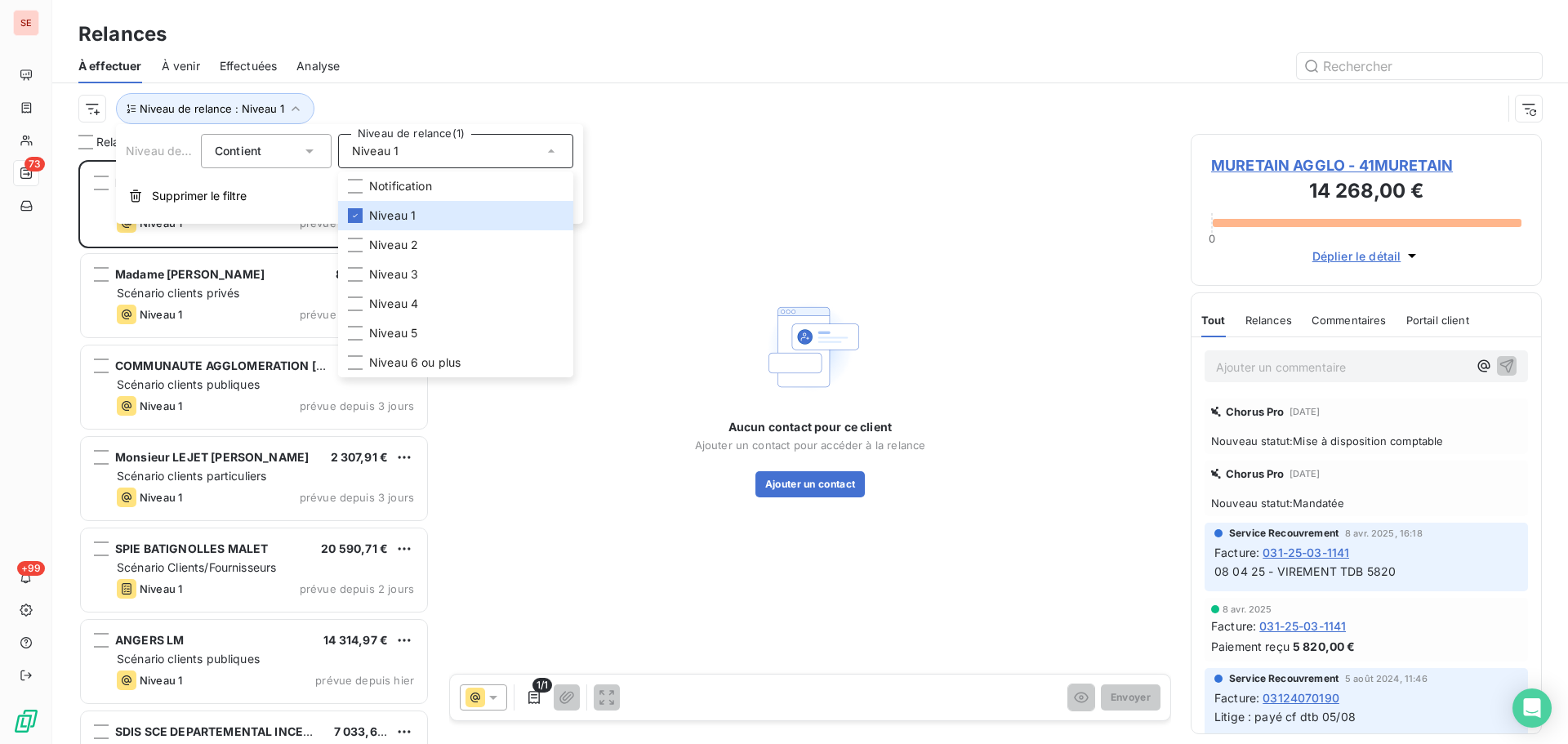
click at [427, 84] on div "Niveau de relance : Niveau 1" at bounding box center [810, 109] width 1463 height 51
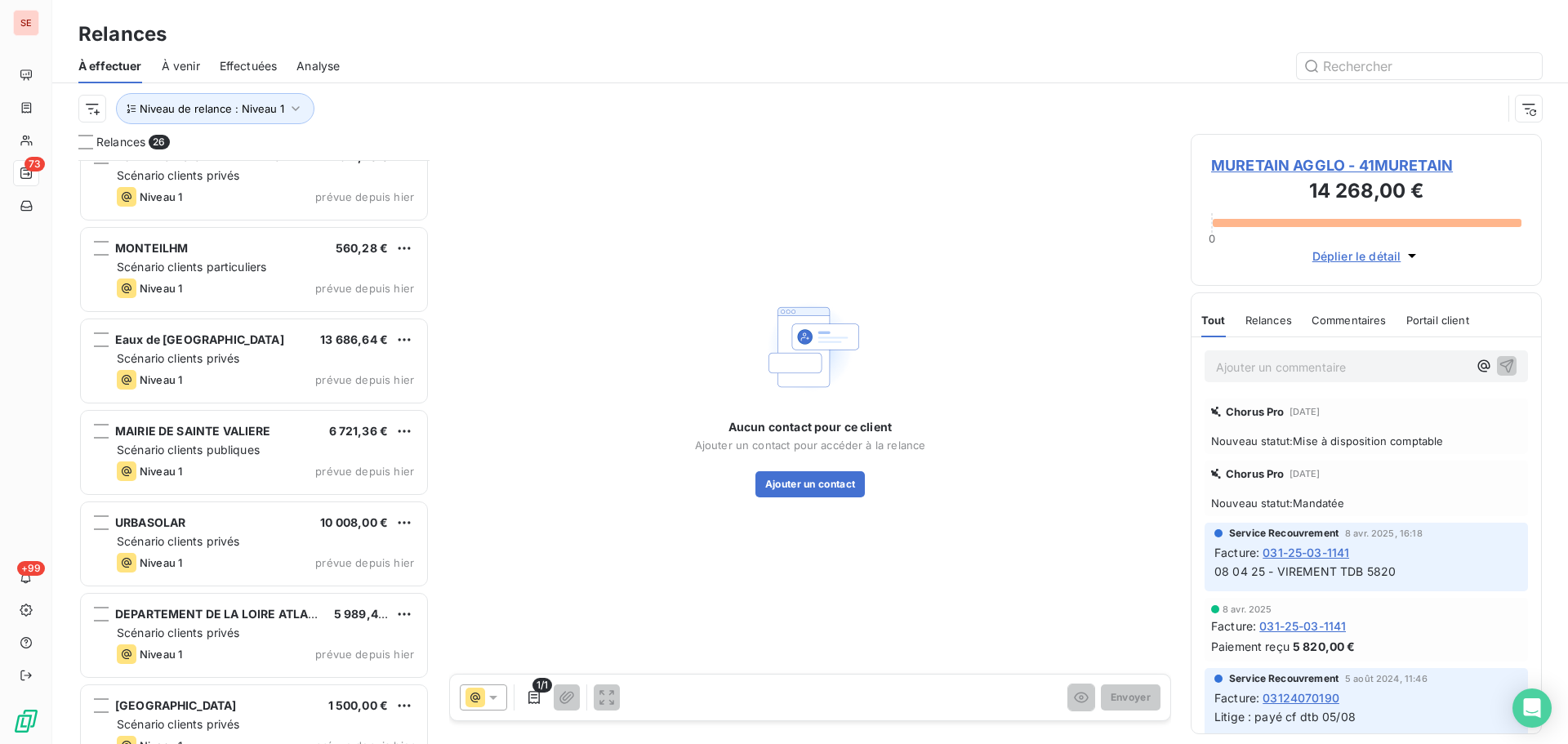
scroll to position [1796, 0]
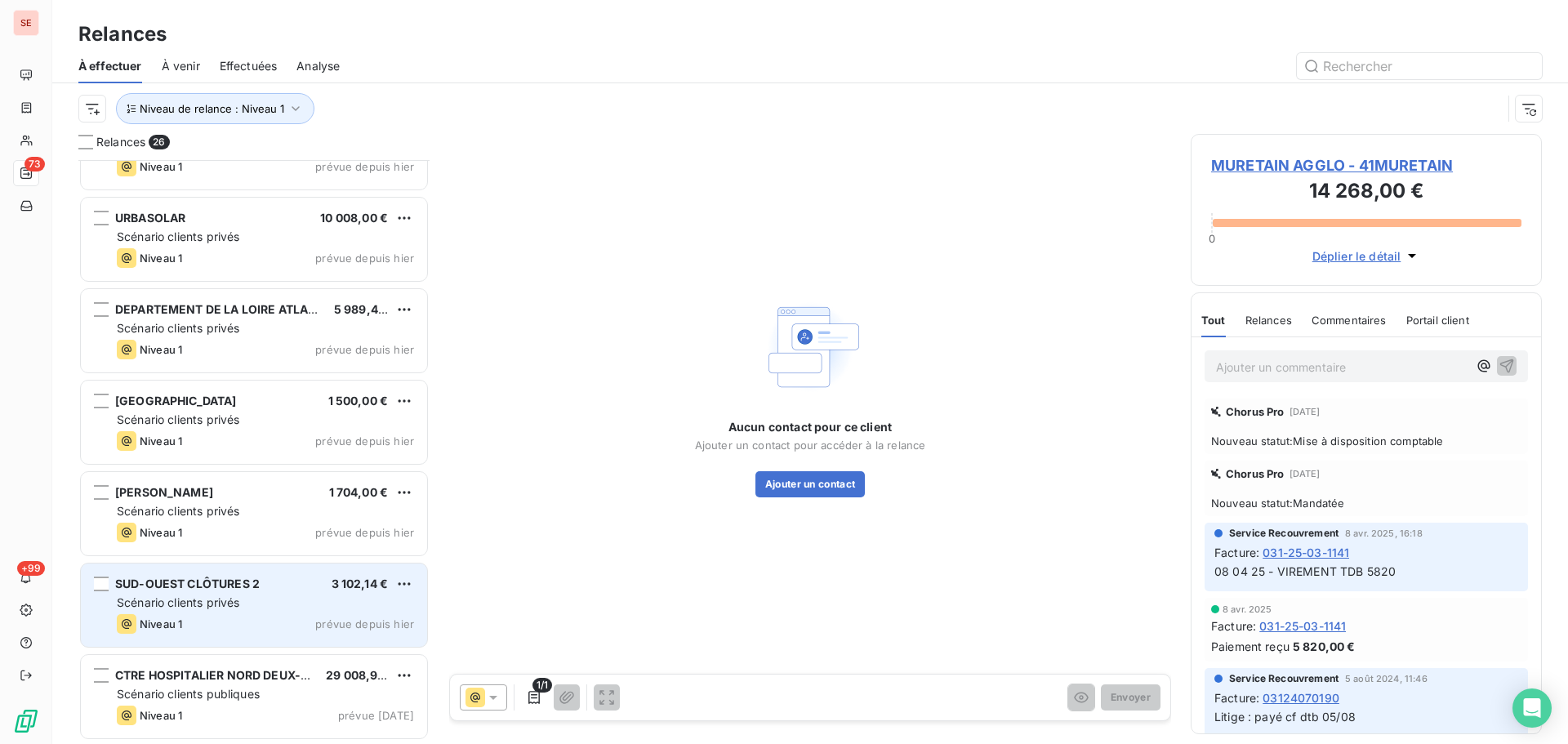
click at [250, 598] on div "Scénario clients privés" at bounding box center [265, 602] width 297 height 16
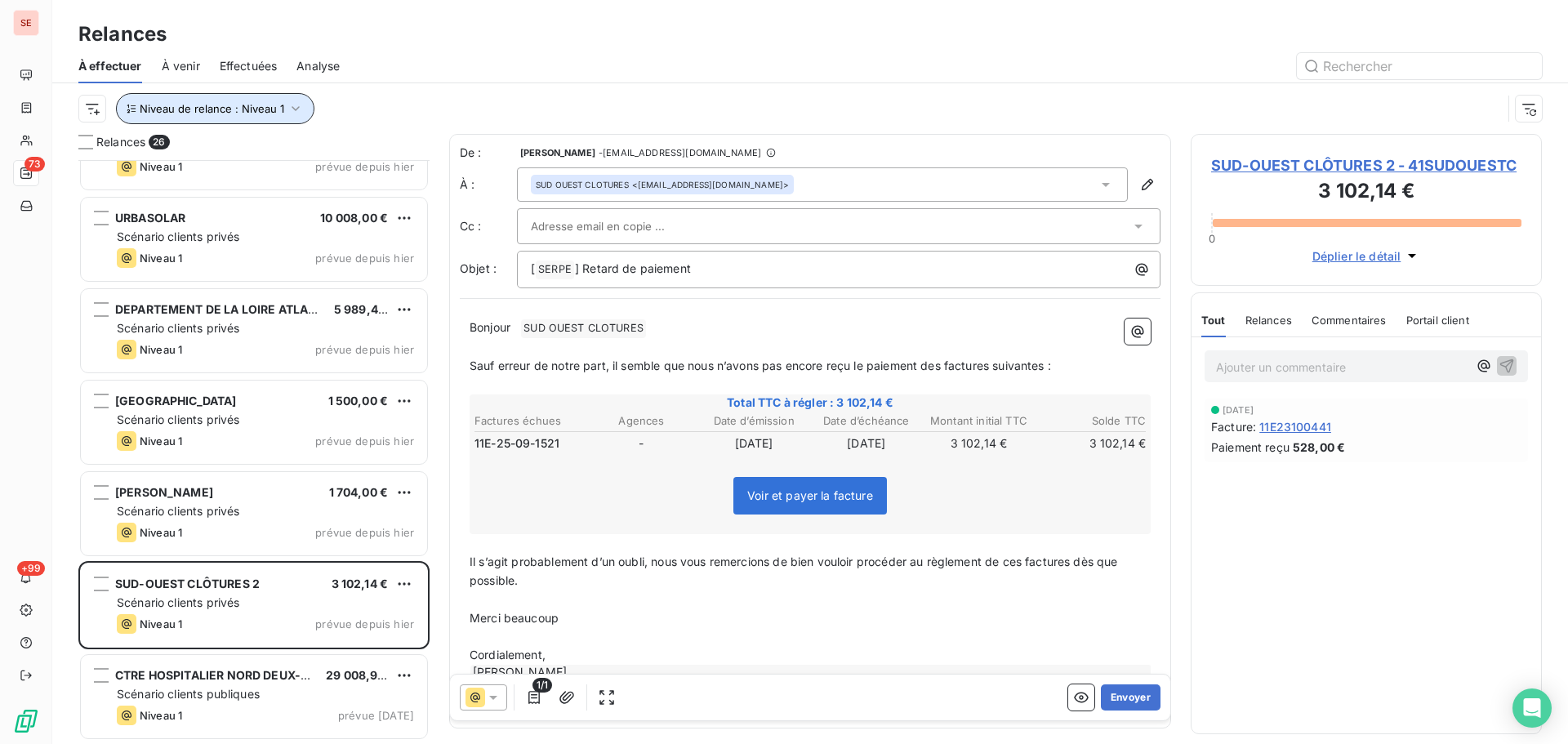
click at [271, 114] on span "Niveau de relance : Niveau 1" at bounding box center [212, 109] width 144 height 13
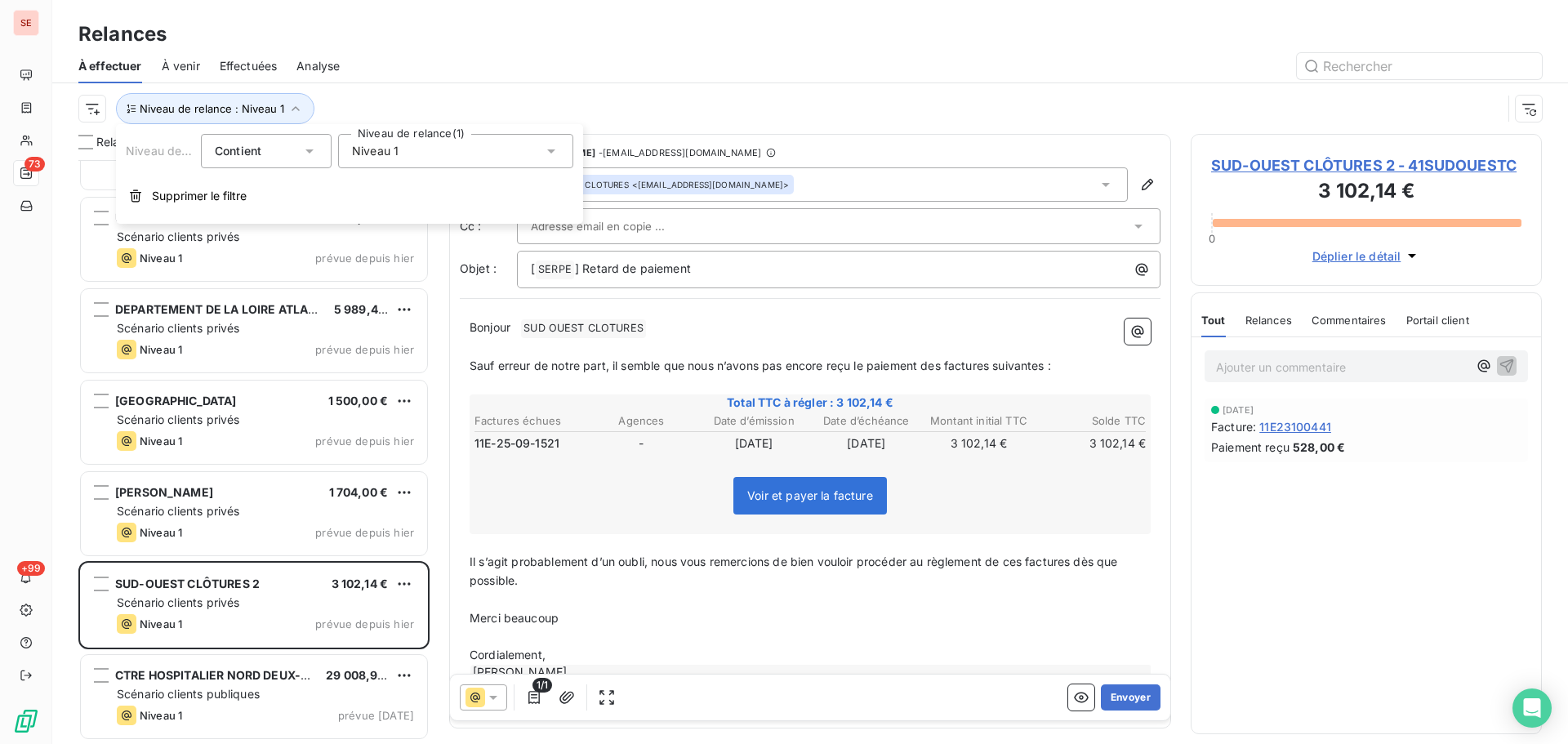
click at [380, 147] on span "Niveau 1" at bounding box center [375, 150] width 47 height 16
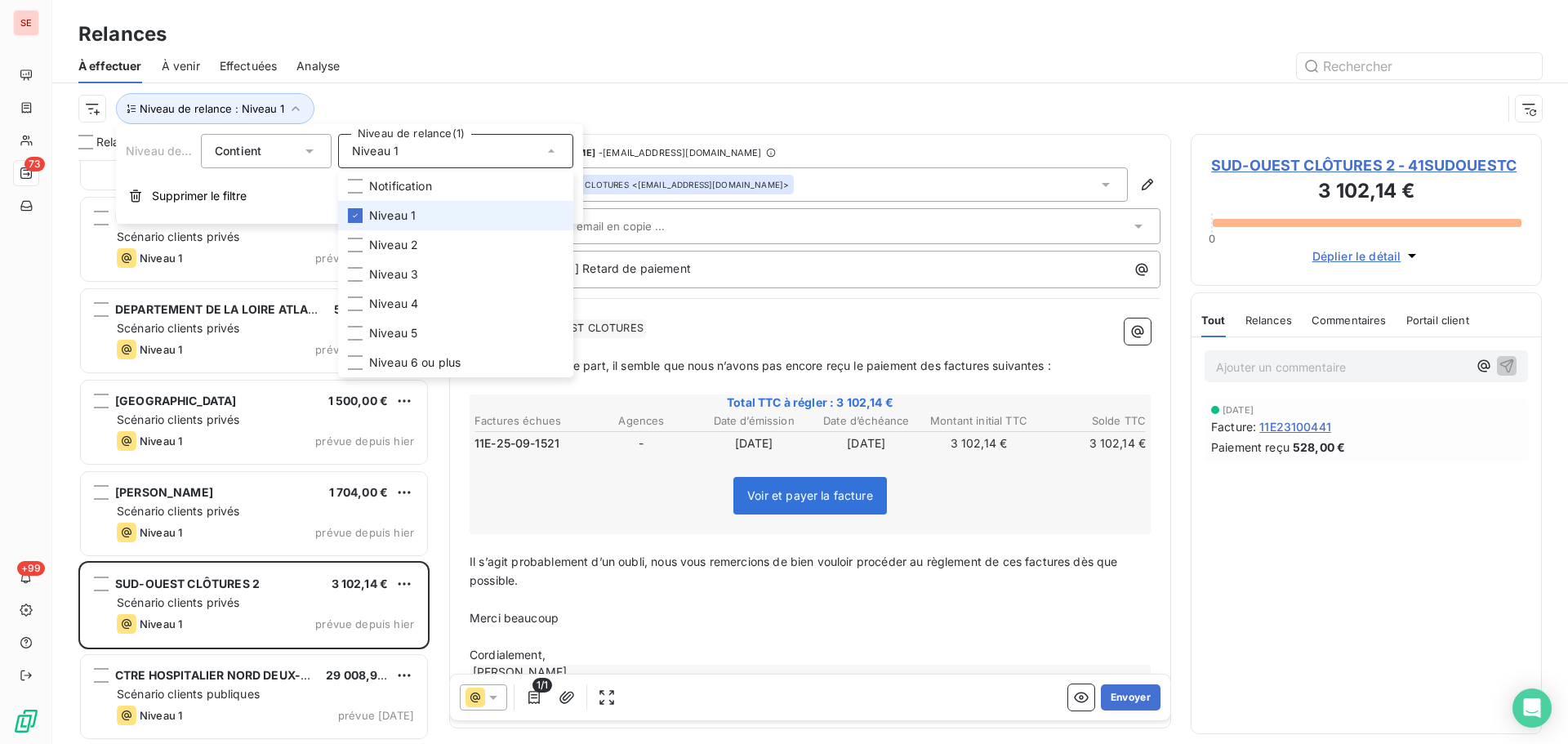
click at [376, 212] on span "Niveau 1" at bounding box center [393, 215] width 47 height 16
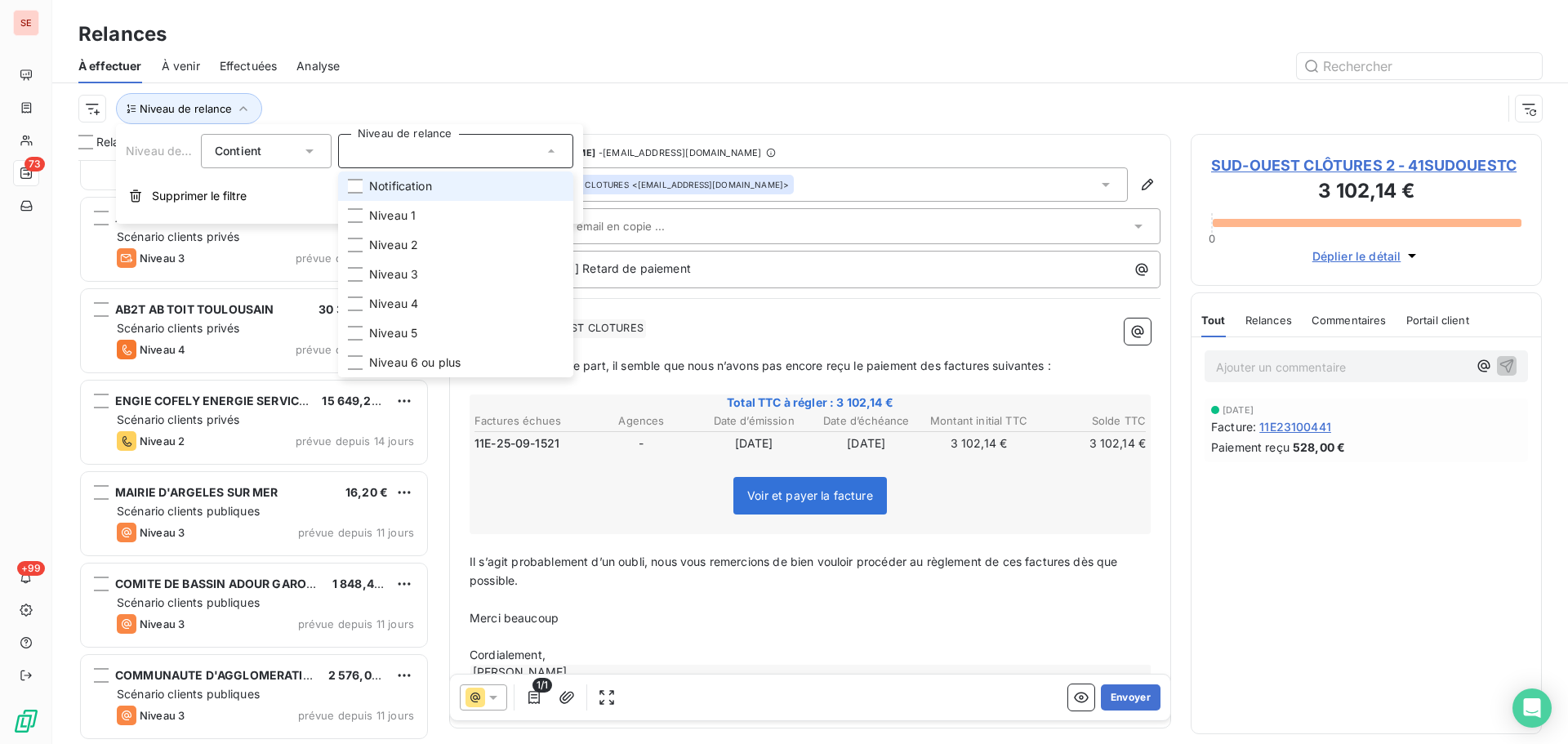
click at [400, 190] on span "Notification" at bounding box center [400, 186] width 63 height 16
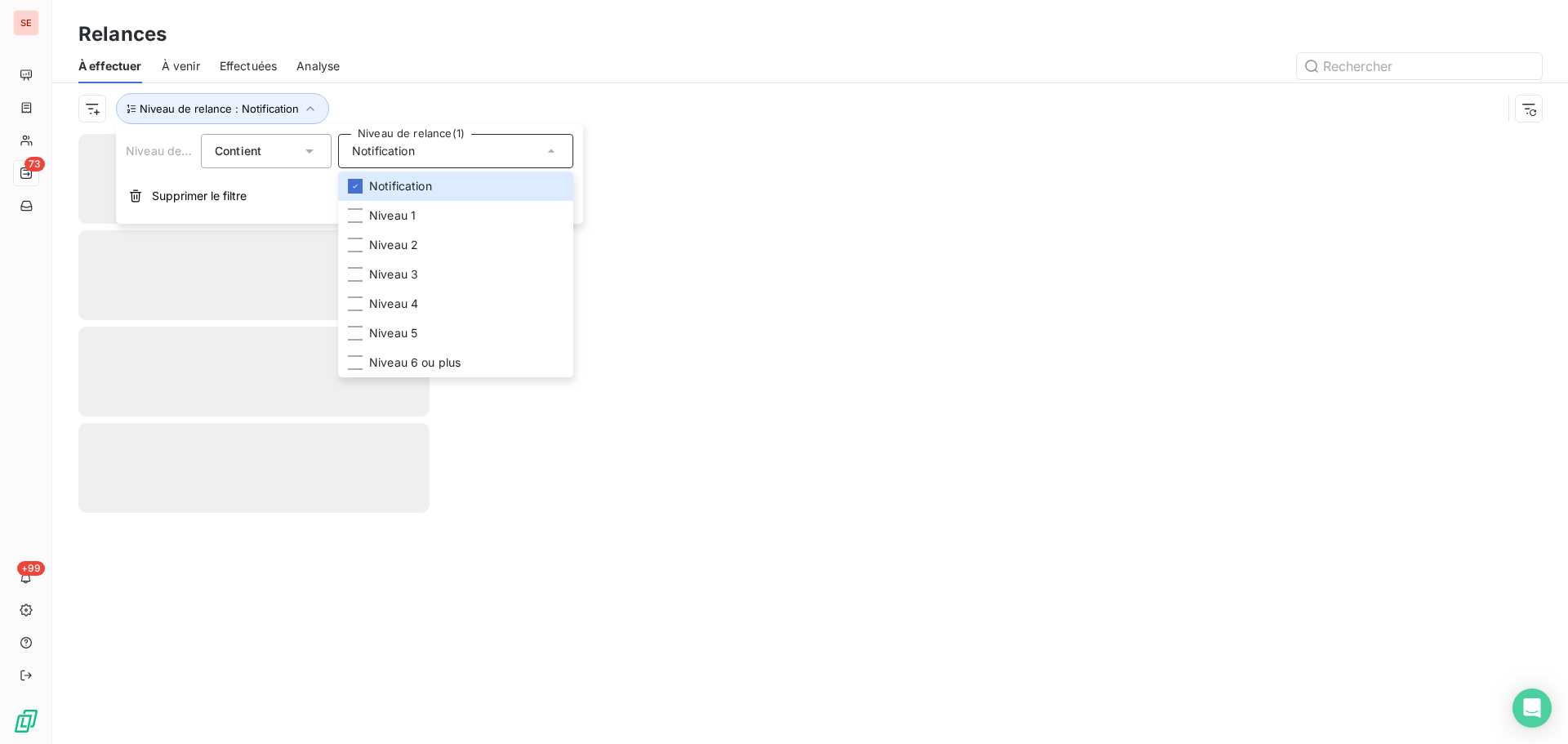
click at [413, 78] on div at bounding box center [950, 67] width 1183 height 26
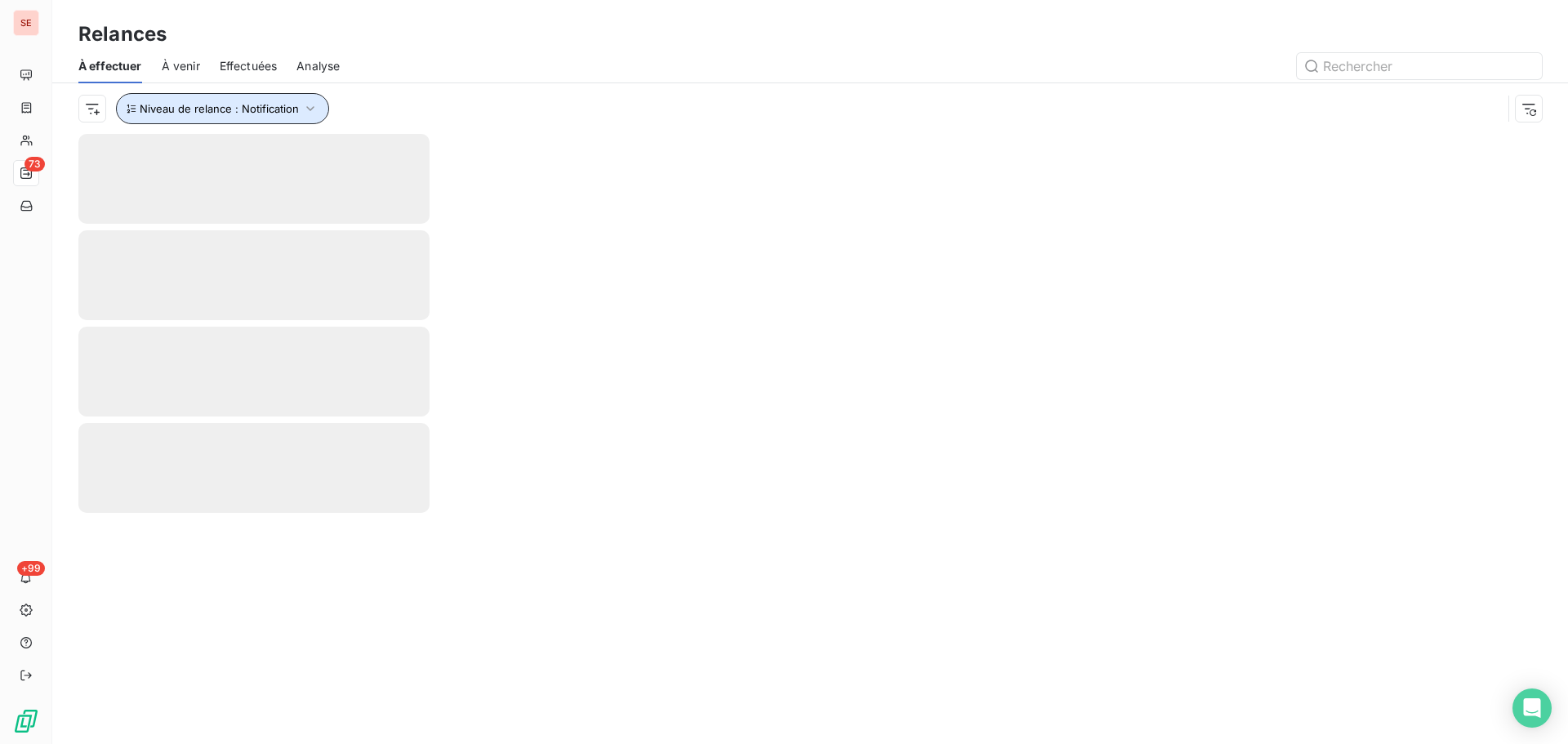
click at [254, 111] on span "Niveau de relance : Notification" at bounding box center [219, 109] width 159 height 13
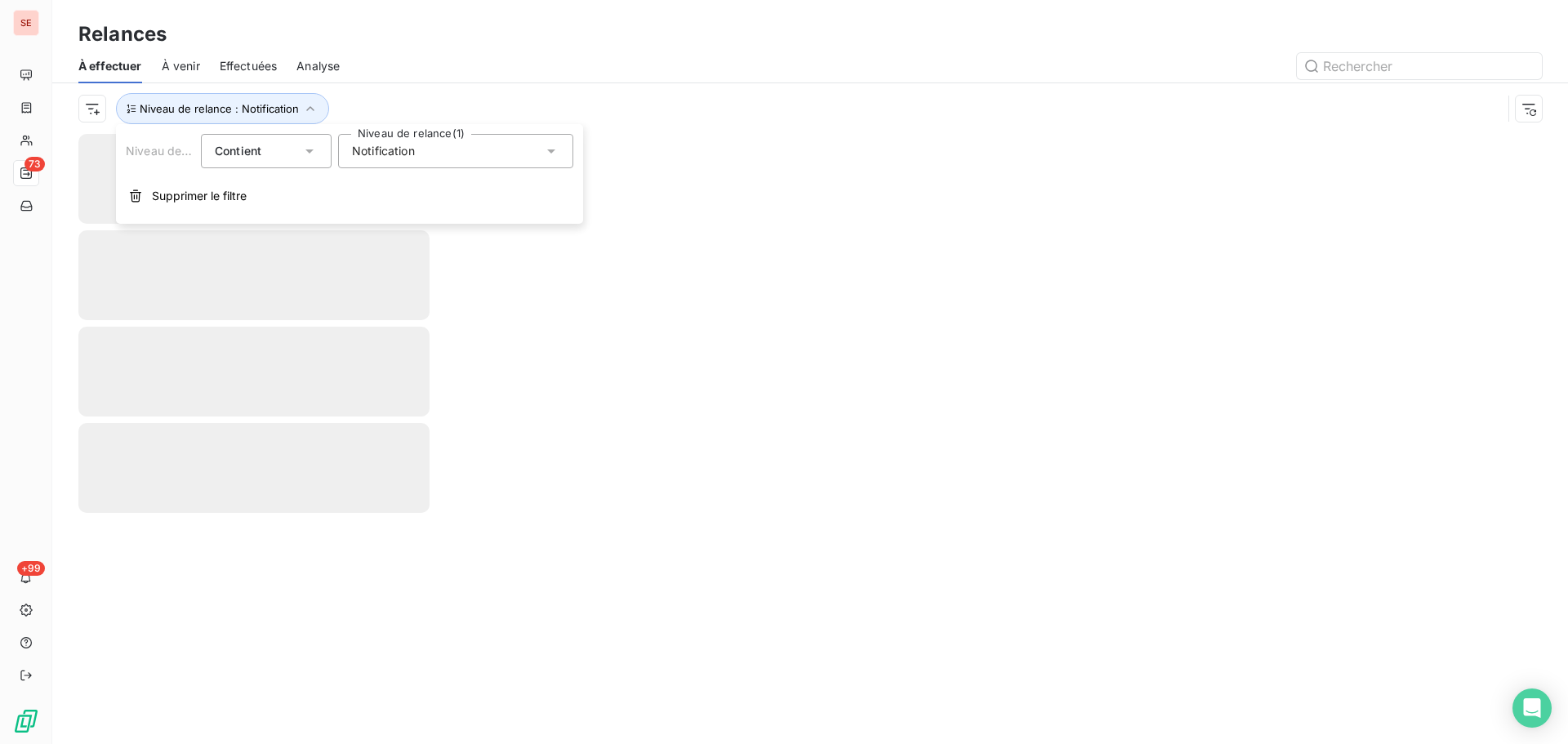
click at [448, 146] on div "Notification" at bounding box center [456, 151] width 235 height 35
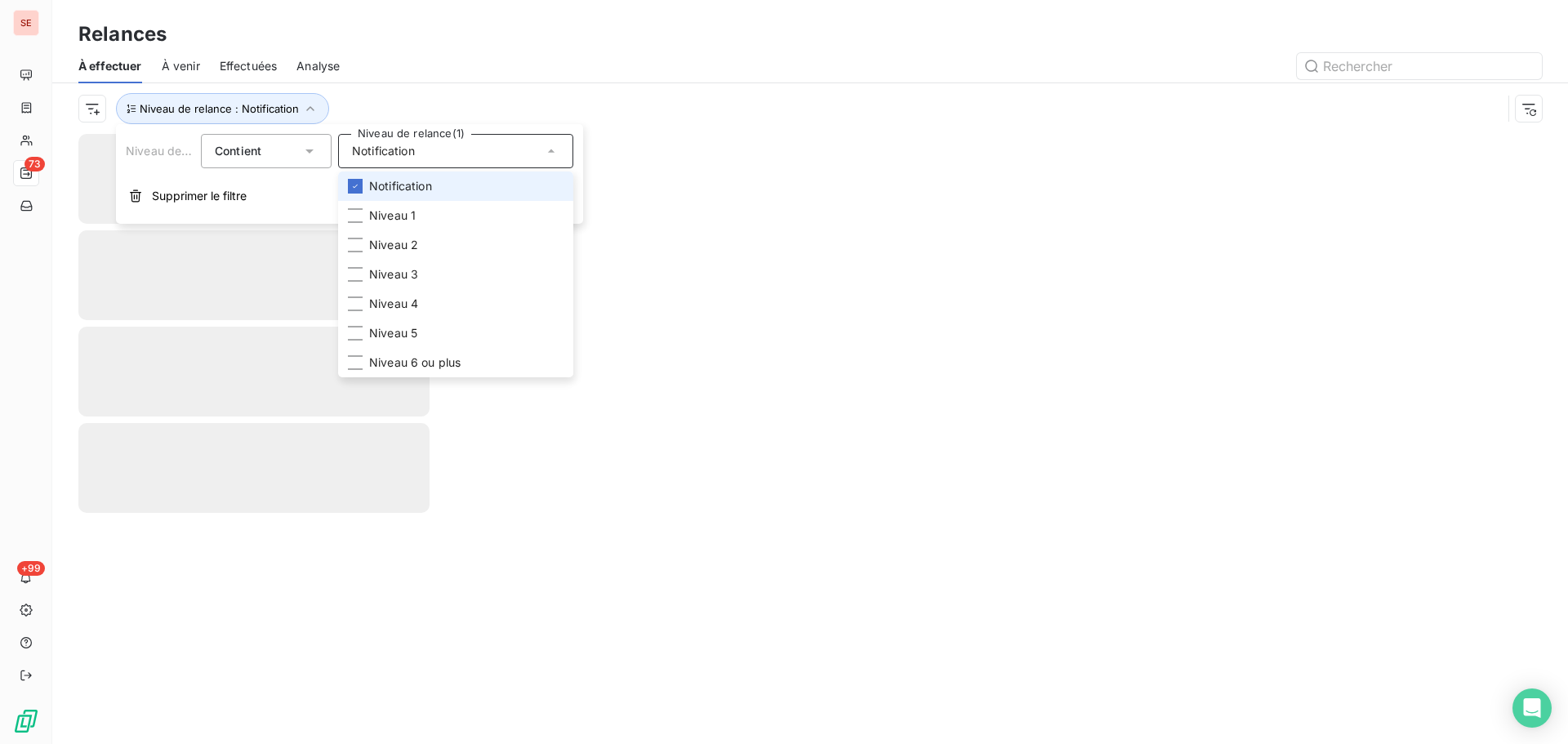
click at [418, 183] on span "Notification" at bounding box center [400, 186] width 63 height 16
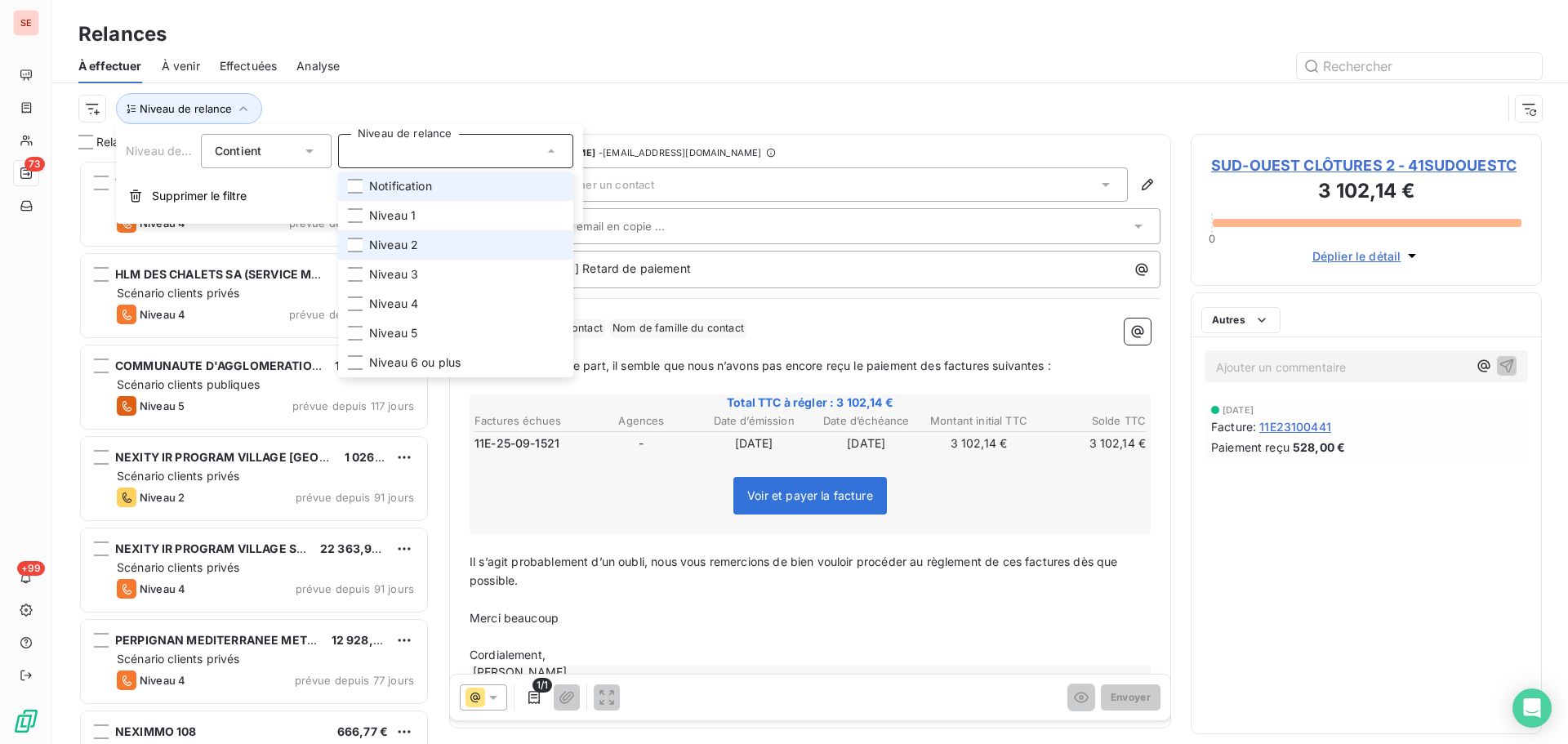
scroll to position [572, 339]
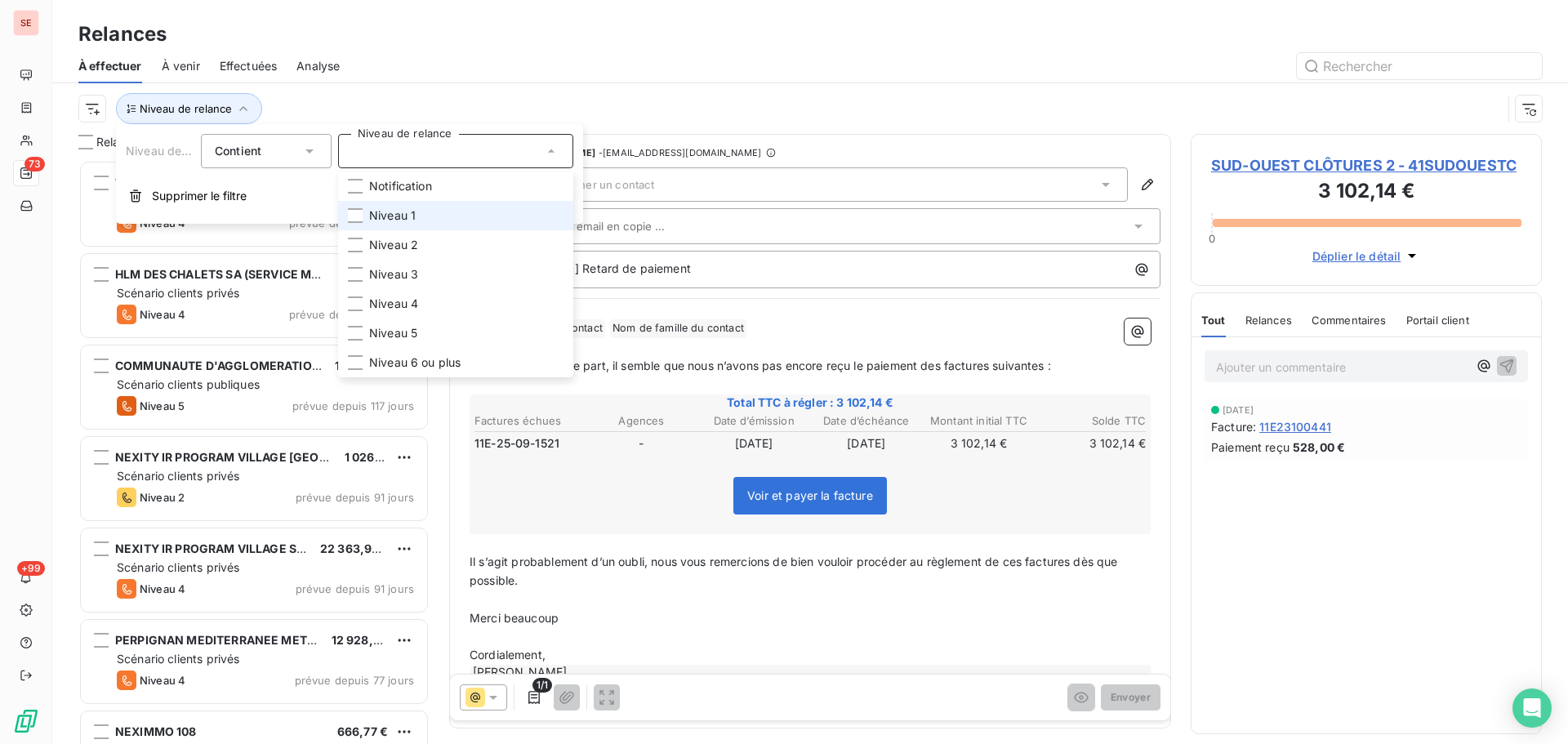
click at [401, 215] on span "Niveau 1" at bounding box center [393, 215] width 47 height 16
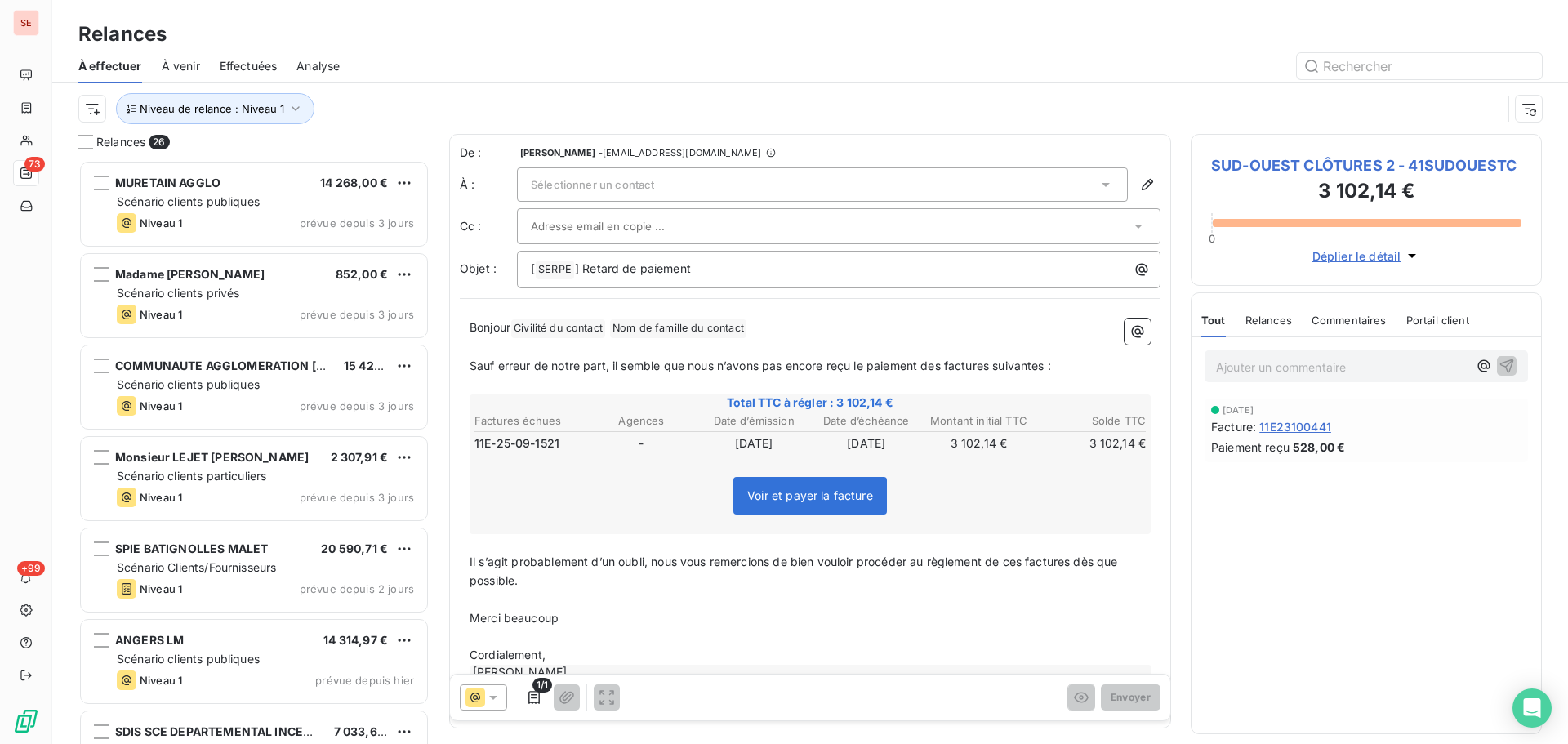
click at [445, 87] on div "Niveau de relance : Niveau 1" at bounding box center [810, 109] width 1463 height 51
click at [314, 110] on div "Niveau de relance : Niveau 1" at bounding box center [791, 108] width 1424 height 31
click at [281, 107] on span "Niveau de relance : Niveau 1" at bounding box center [212, 109] width 144 height 13
click at [448, 147] on div "Niveau 1" at bounding box center [456, 151] width 235 height 35
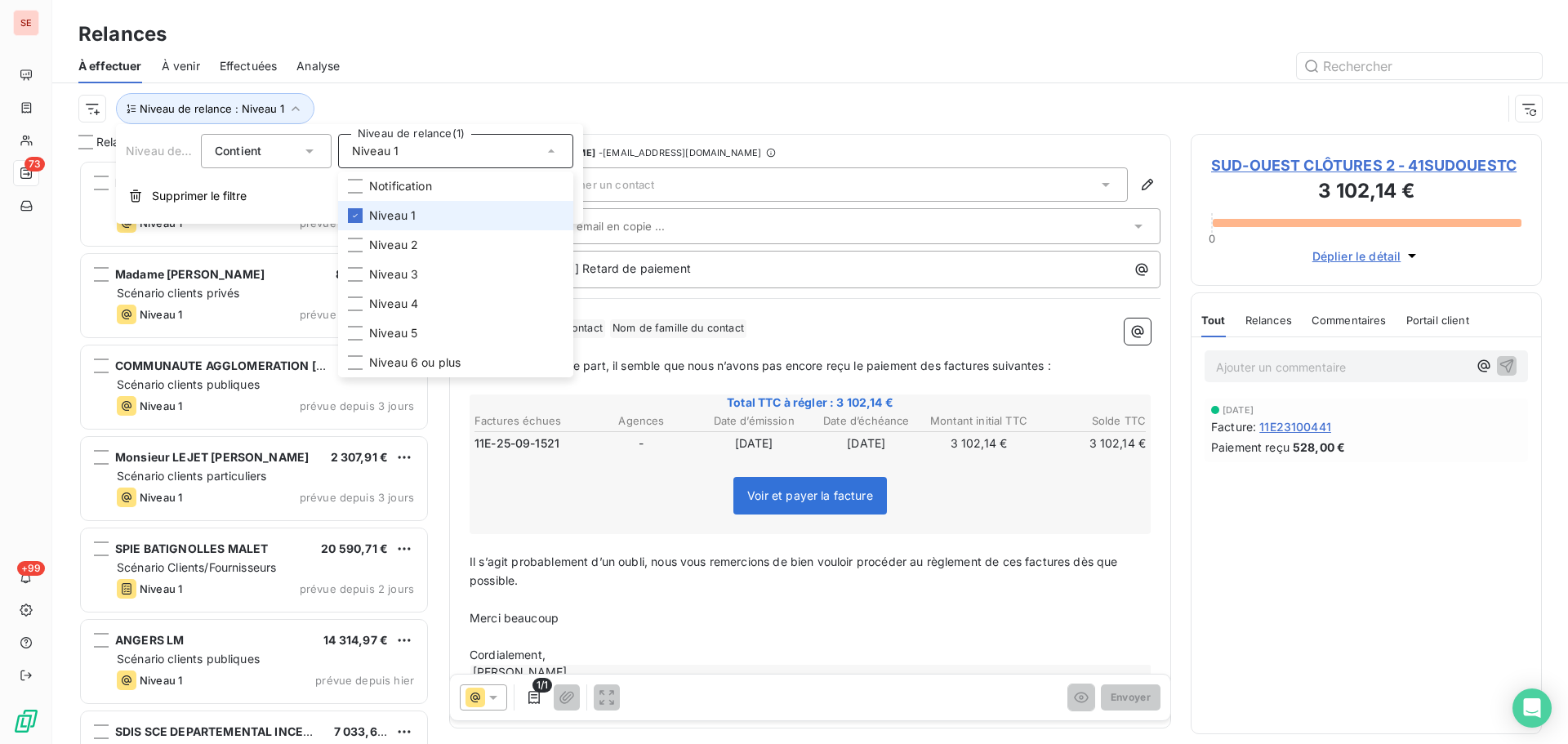
click at [436, 216] on li "Niveau 1" at bounding box center [456, 215] width 235 height 29
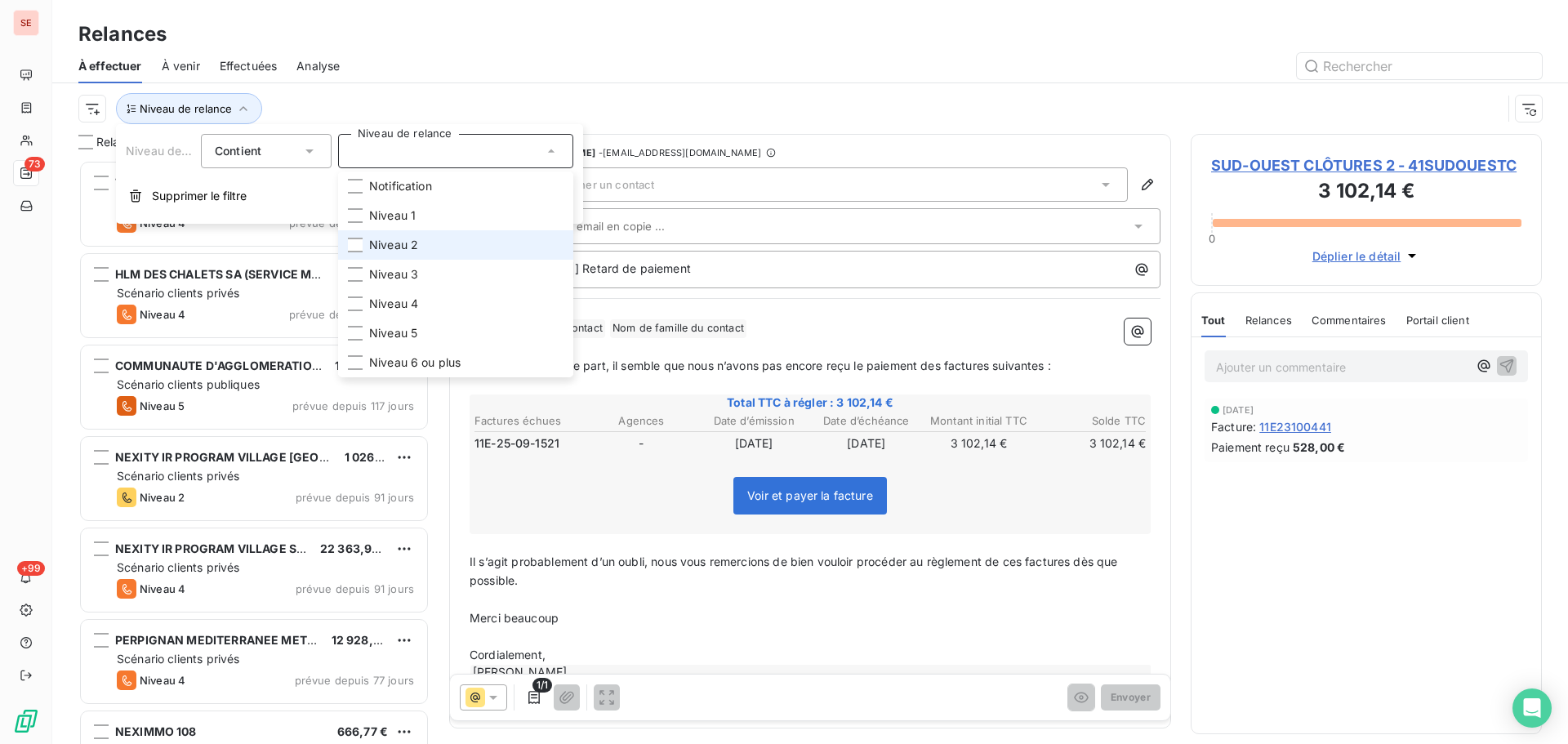
click at [431, 251] on li "Niveau 2" at bounding box center [456, 245] width 235 height 29
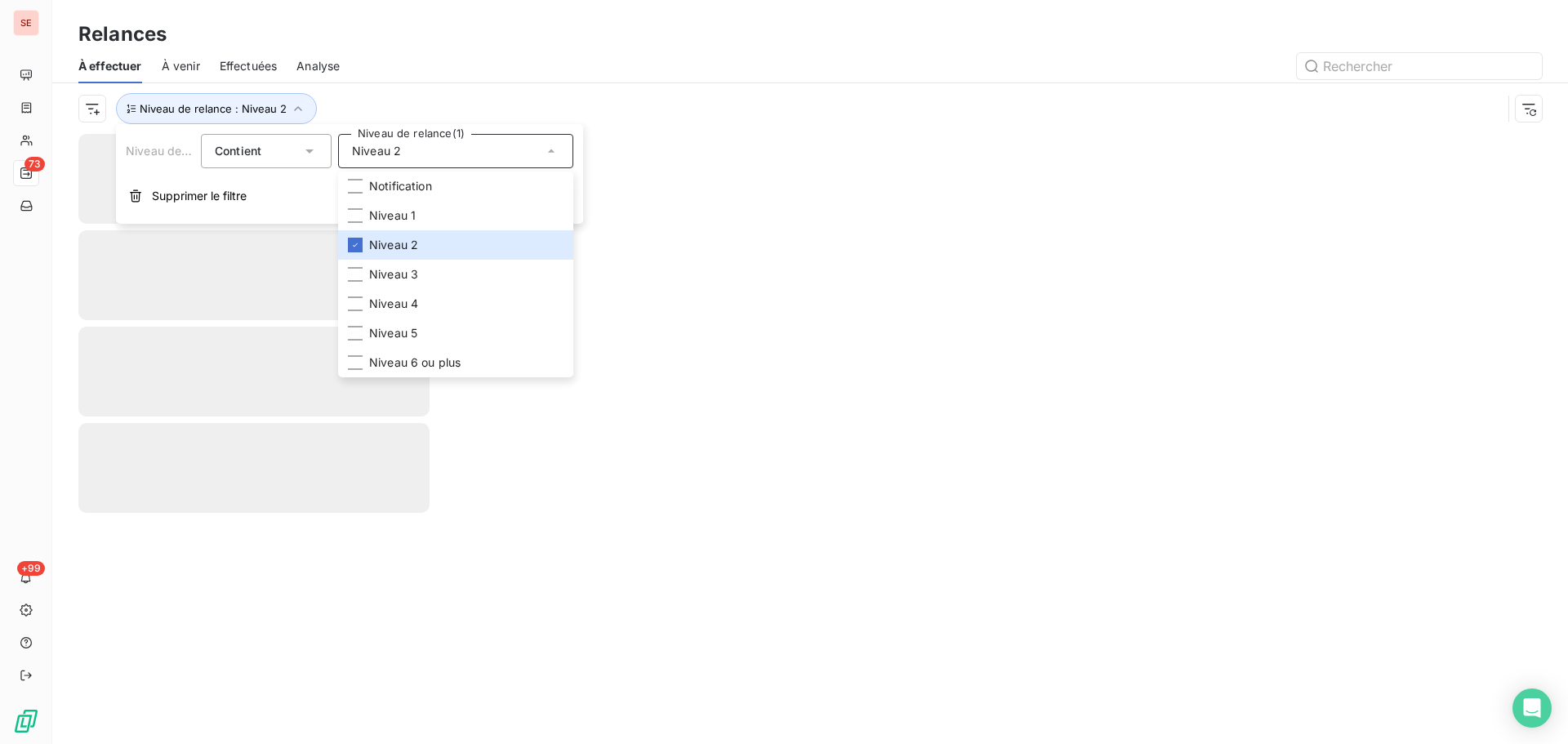
click at [458, 85] on div "Niveau de relance : Niveau 2" at bounding box center [810, 109] width 1463 height 51
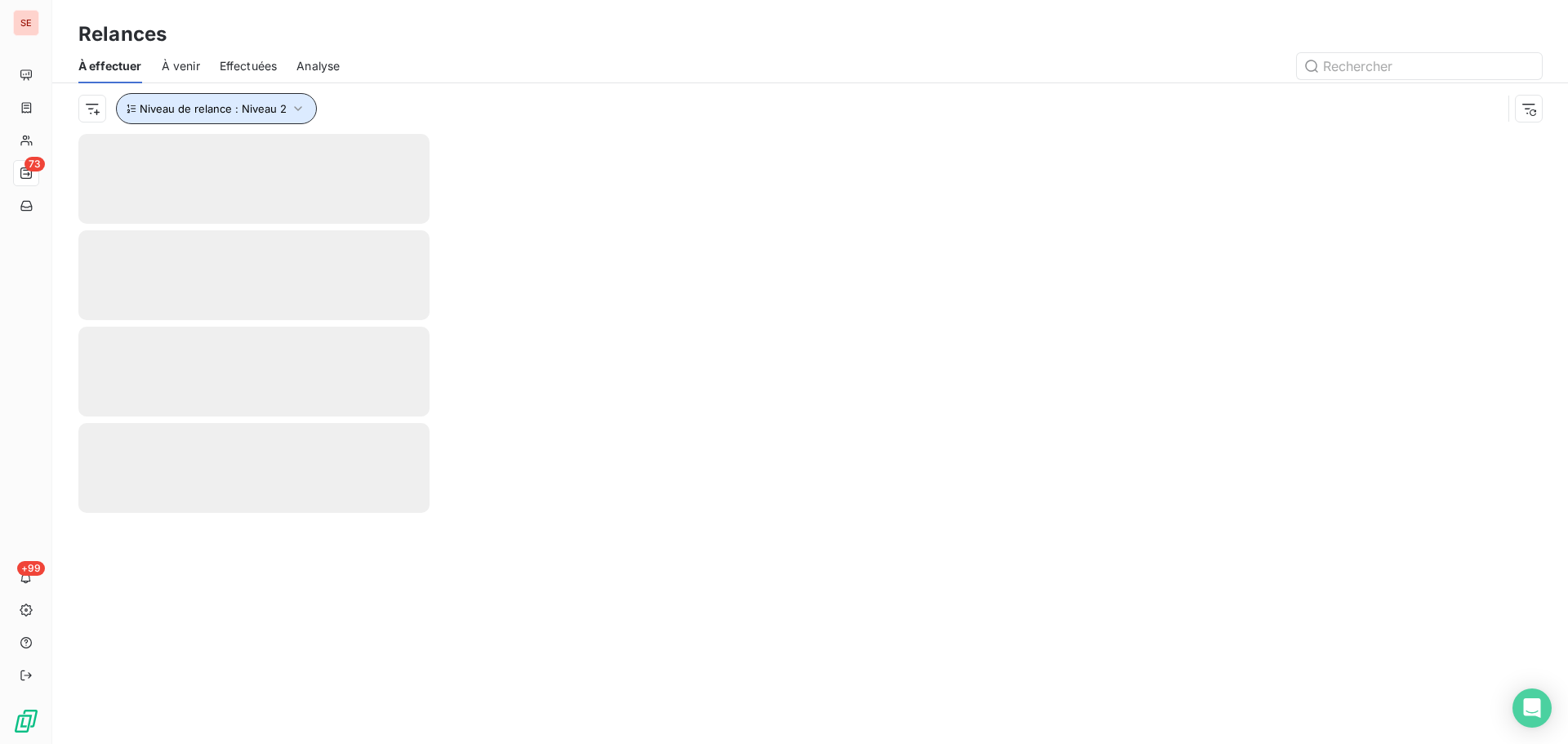
click at [264, 108] on span "Niveau de relance : Niveau 2" at bounding box center [213, 109] width 147 height 13
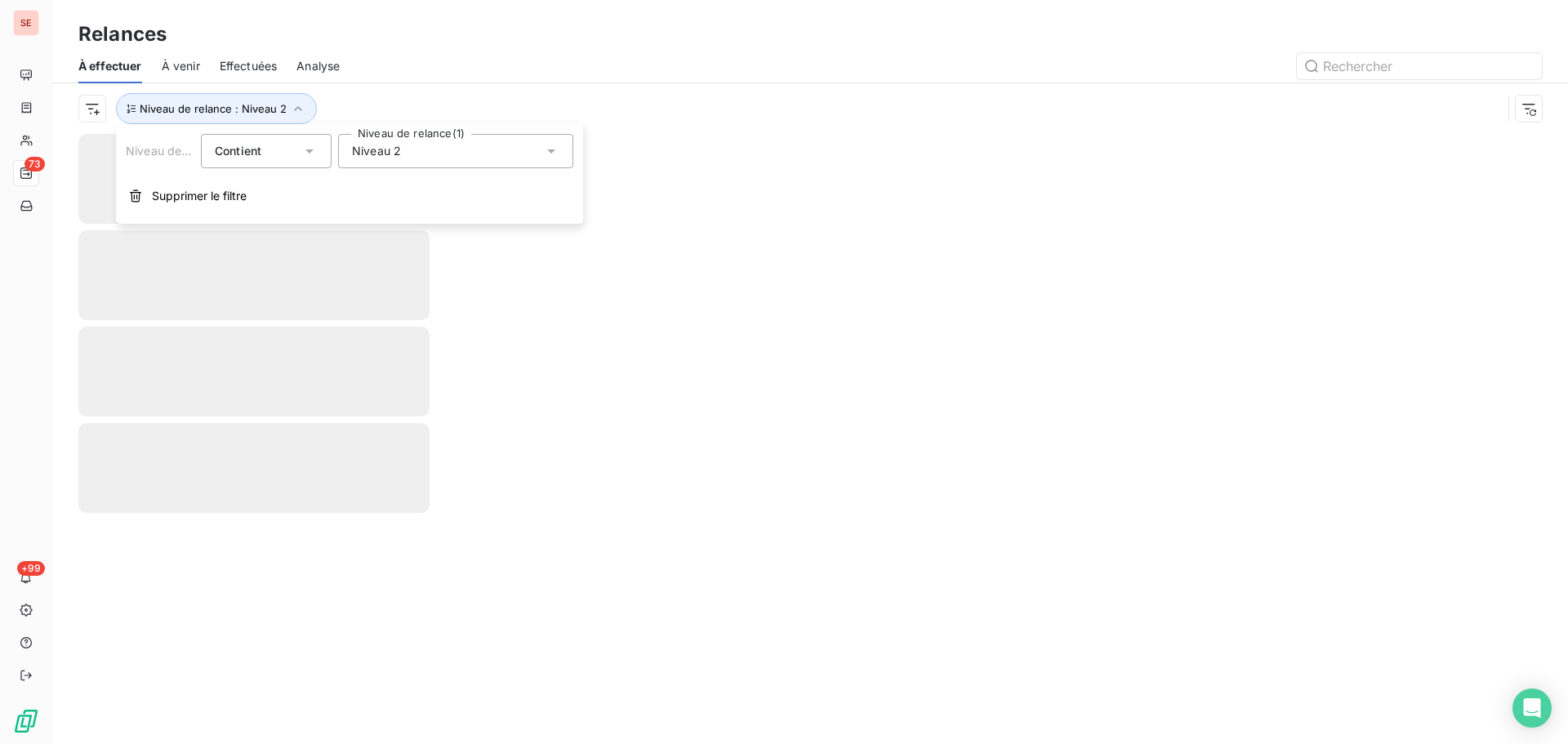
click at [415, 144] on div "Niveau 2" at bounding box center [456, 151] width 235 height 35
click at [408, 246] on span "Niveau 2" at bounding box center [394, 245] width 49 height 16
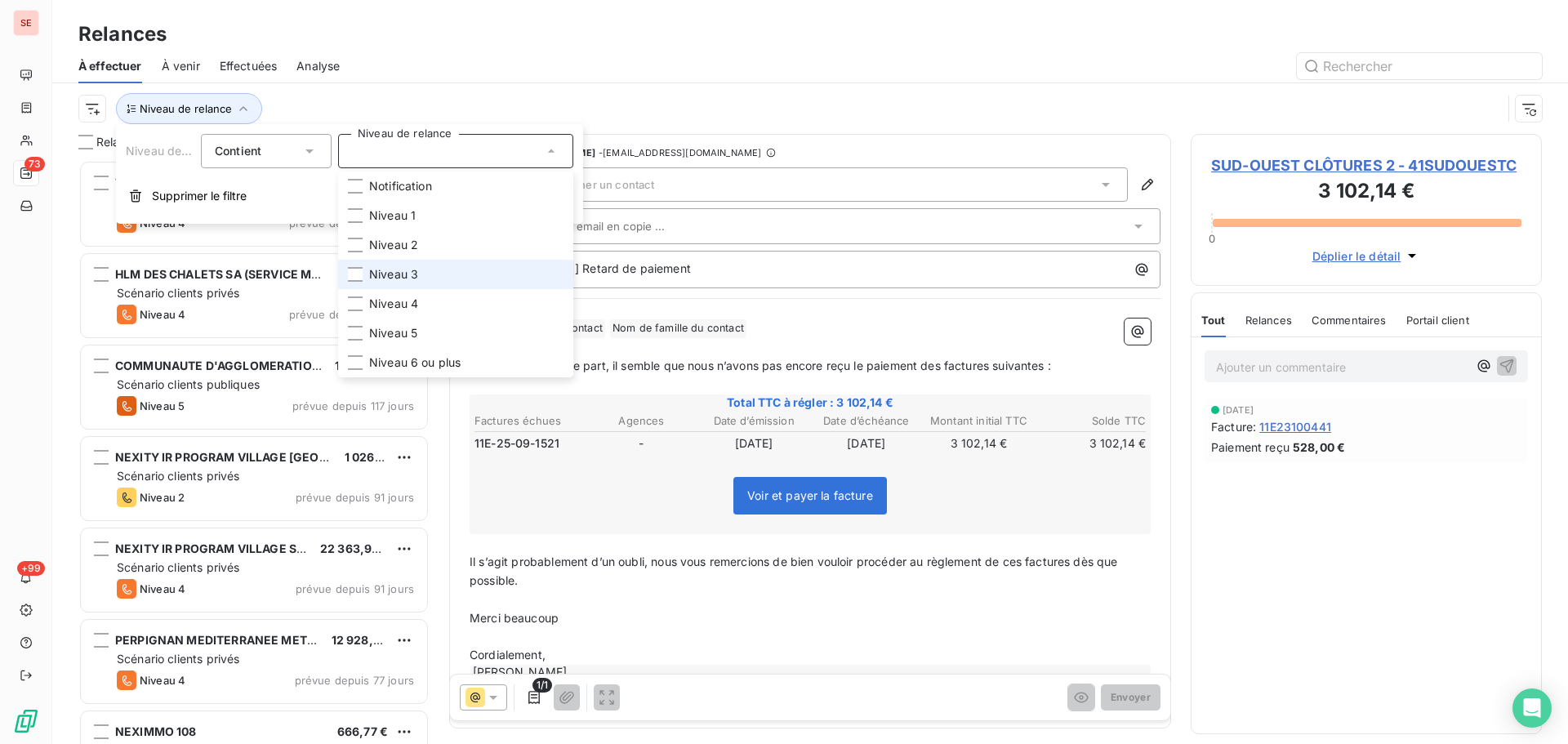
click at [411, 277] on span "Niveau 3" at bounding box center [394, 274] width 49 height 16
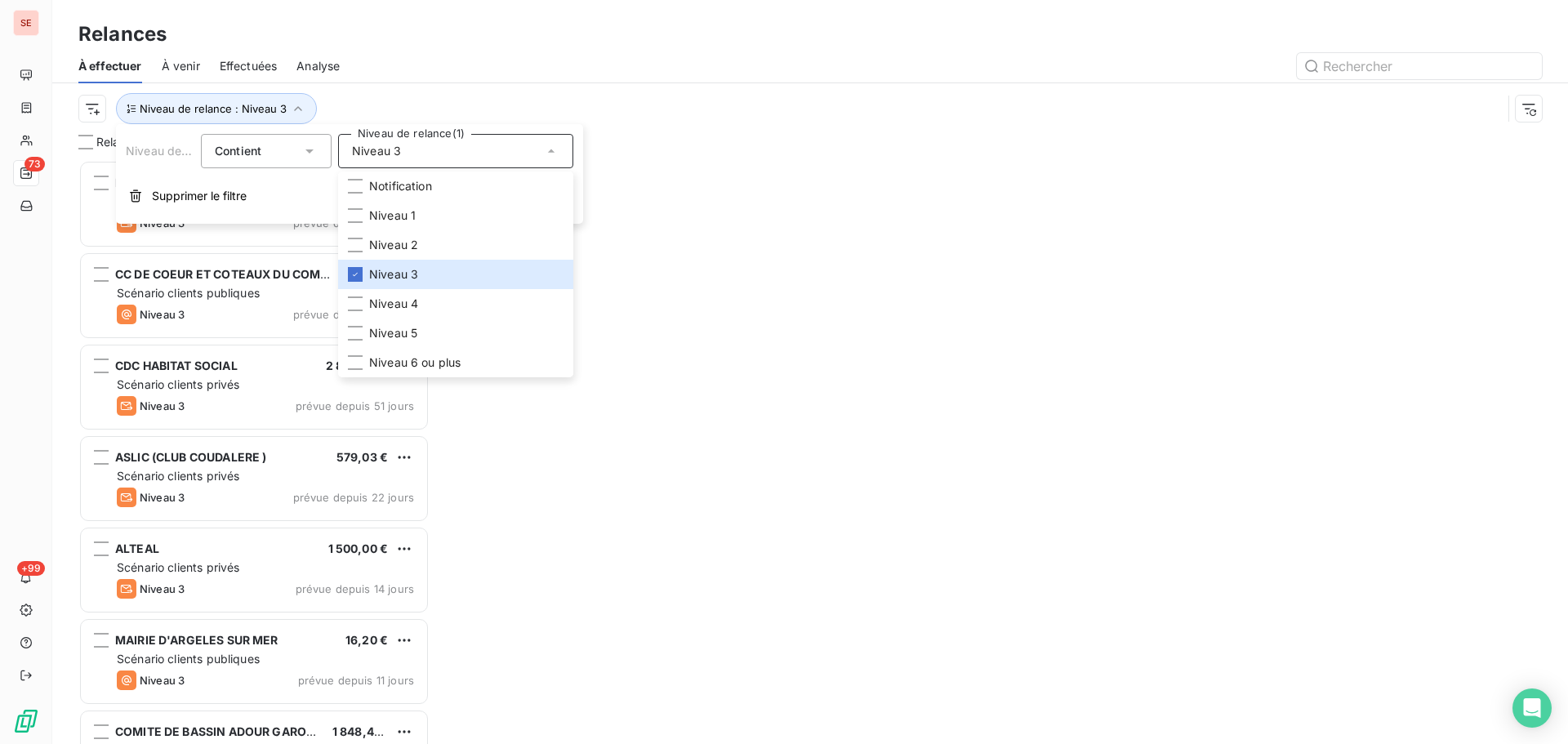
scroll to position [572, 339]
click at [402, 109] on div "Niveau de relance : Niveau 3" at bounding box center [791, 108] width 1424 height 31
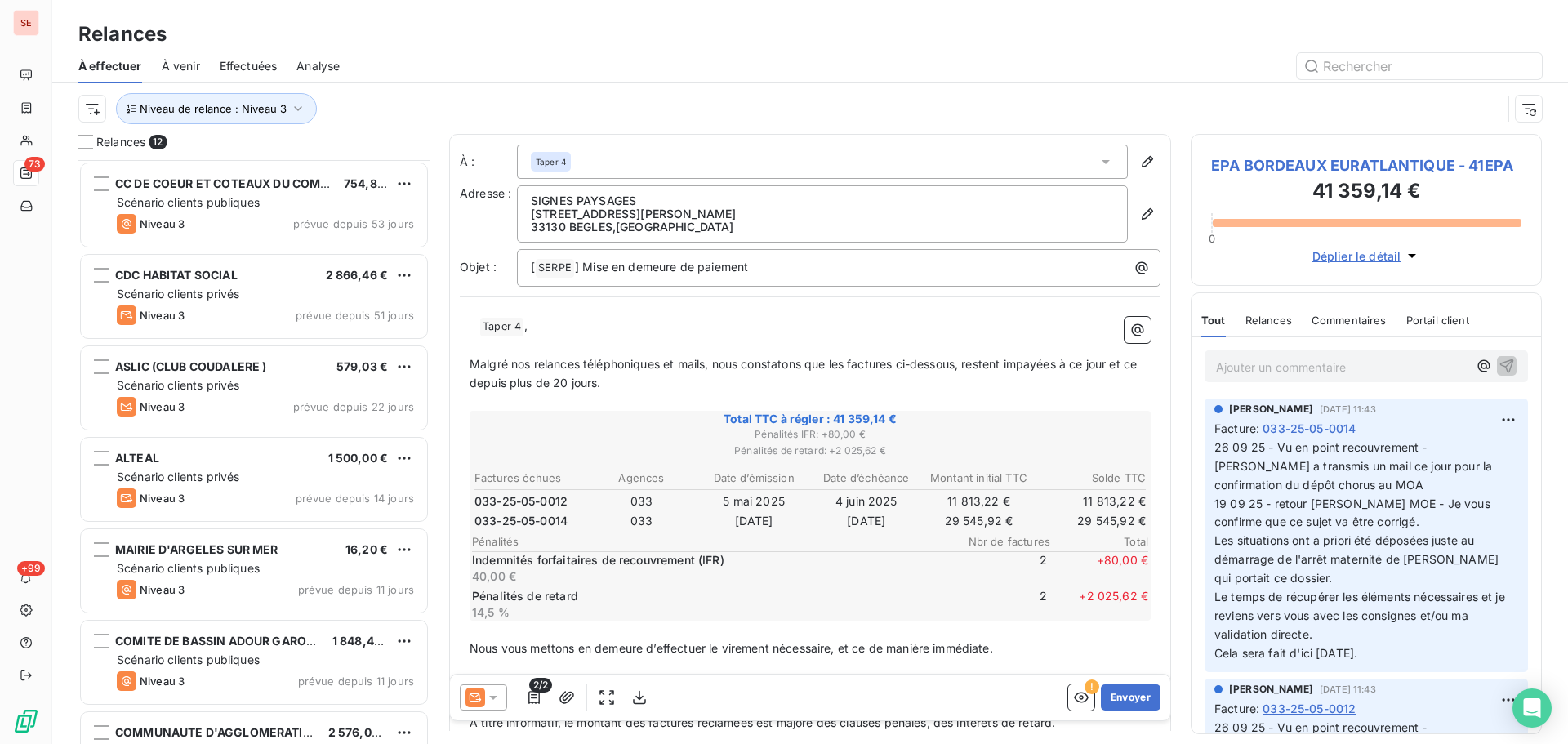
scroll to position [0, 0]
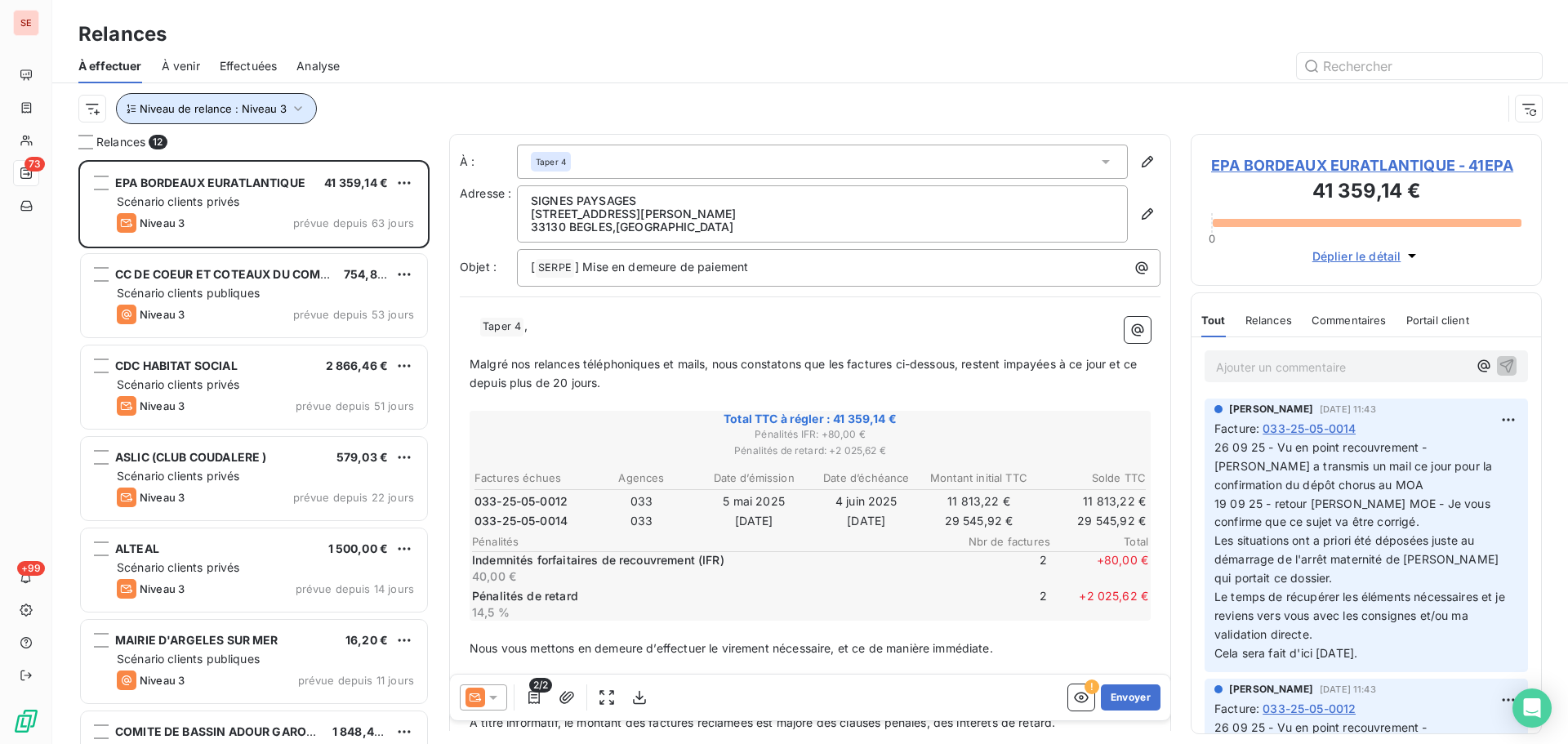
click at [283, 108] on span "Niveau de relance : Niveau 3" at bounding box center [213, 109] width 147 height 13
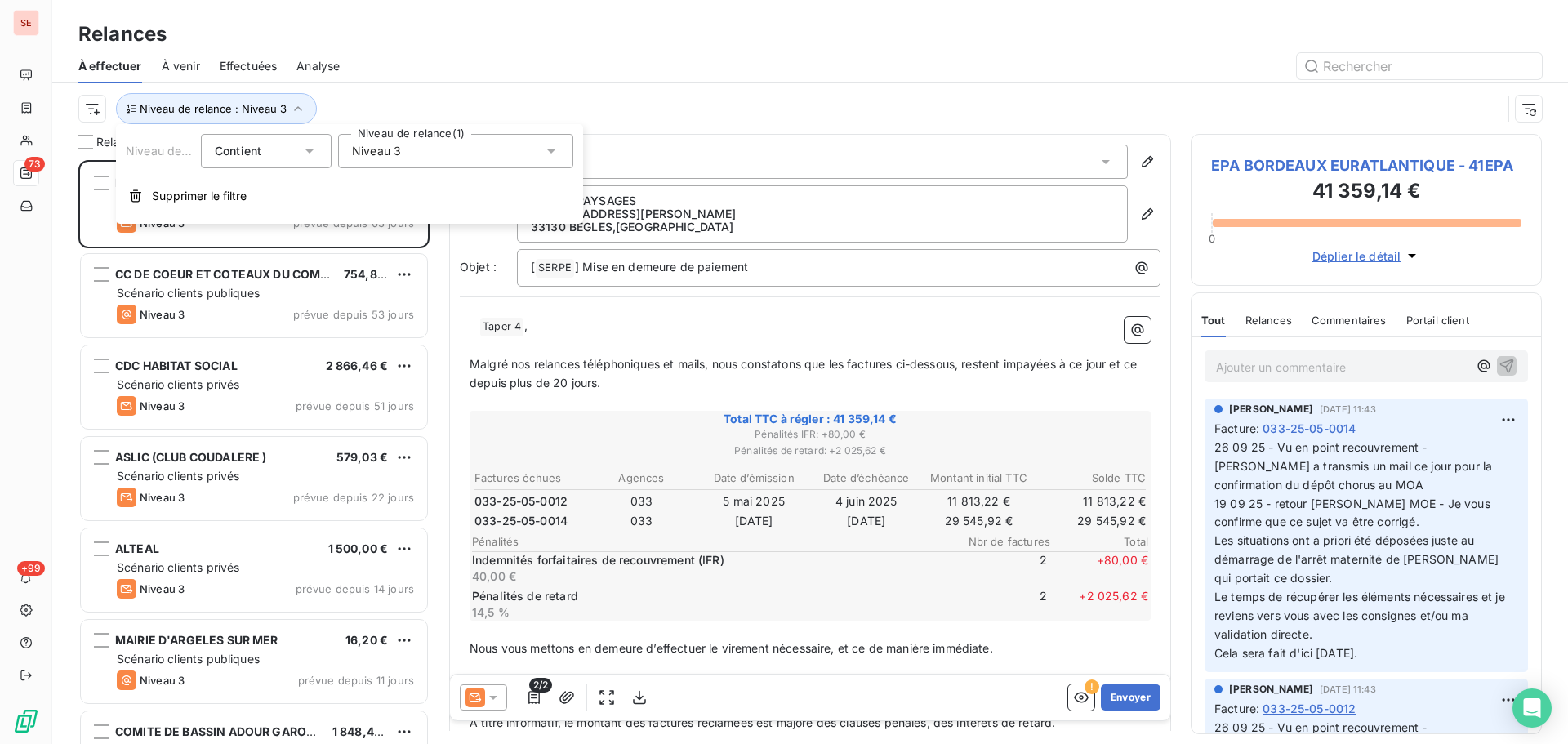
click at [369, 159] on span "Niveau 3" at bounding box center [376, 150] width 49 height 16
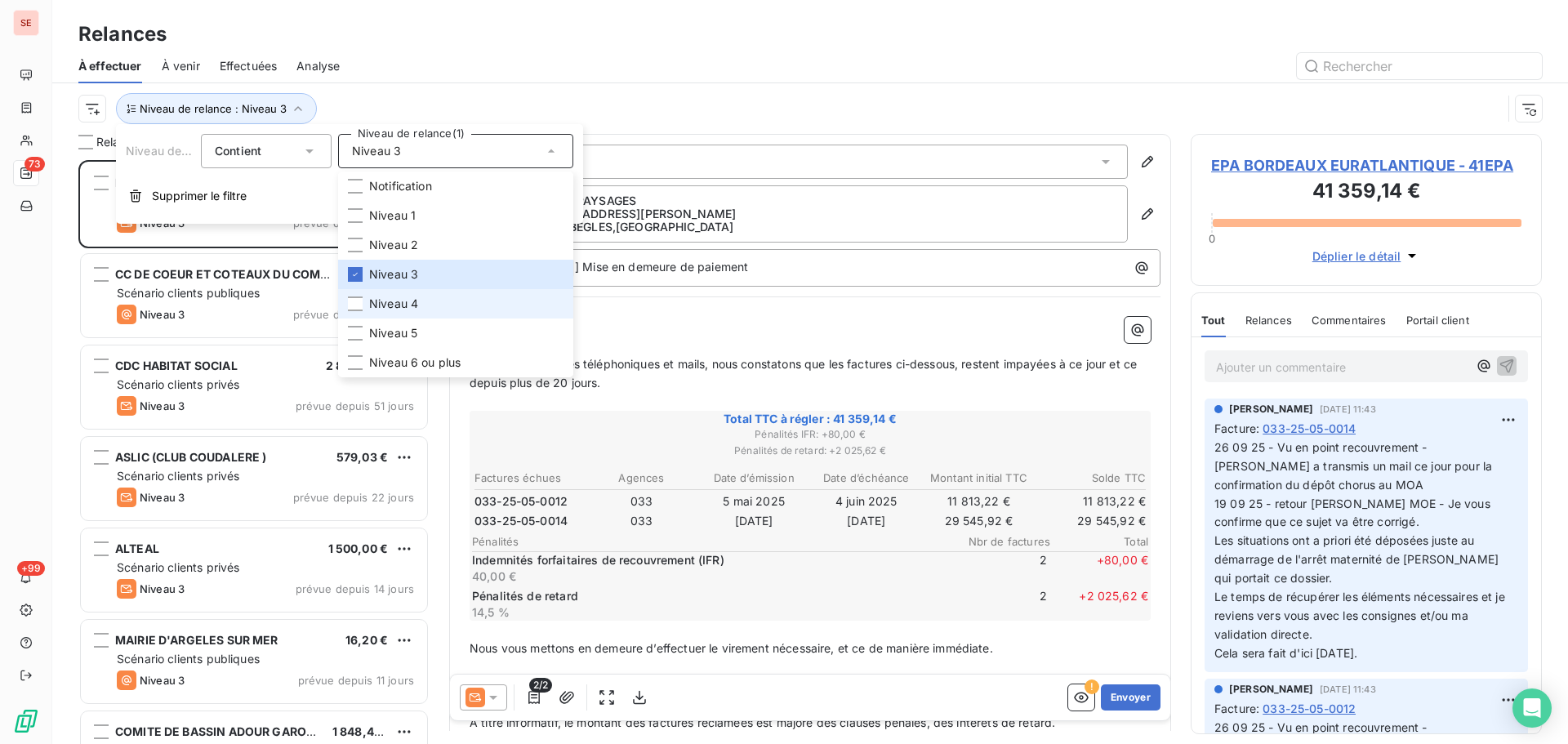
click at [382, 301] on span "Niveau 4" at bounding box center [394, 303] width 49 height 16
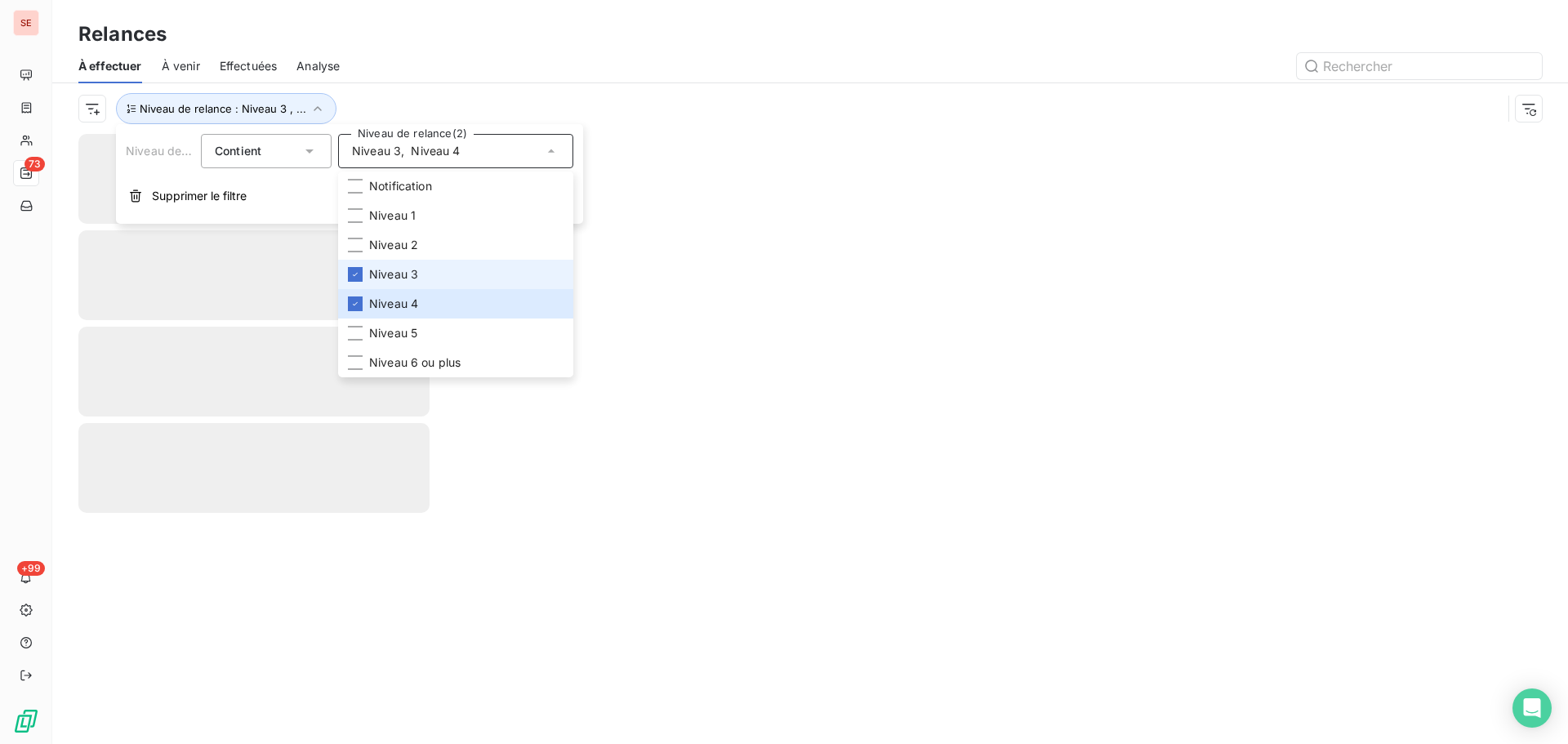
click at [362, 283] on li "Niveau 3" at bounding box center [456, 274] width 235 height 29
click at [374, 60] on div at bounding box center [950, 67] width 1183 height 26
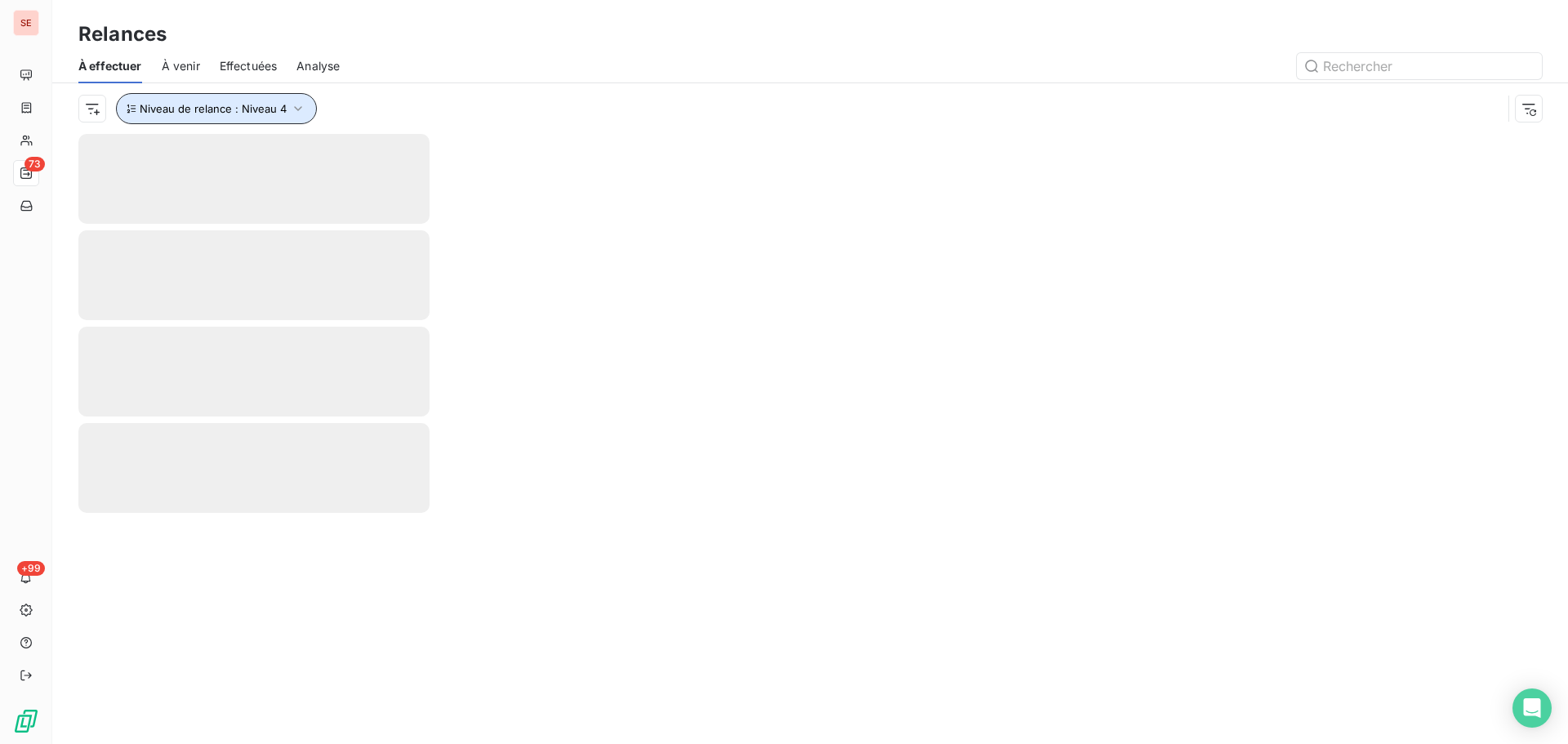
click at [236, 104] on span "Niveau de relance : Niveau 4" at bounding box center [213, 109] width 147 height 13
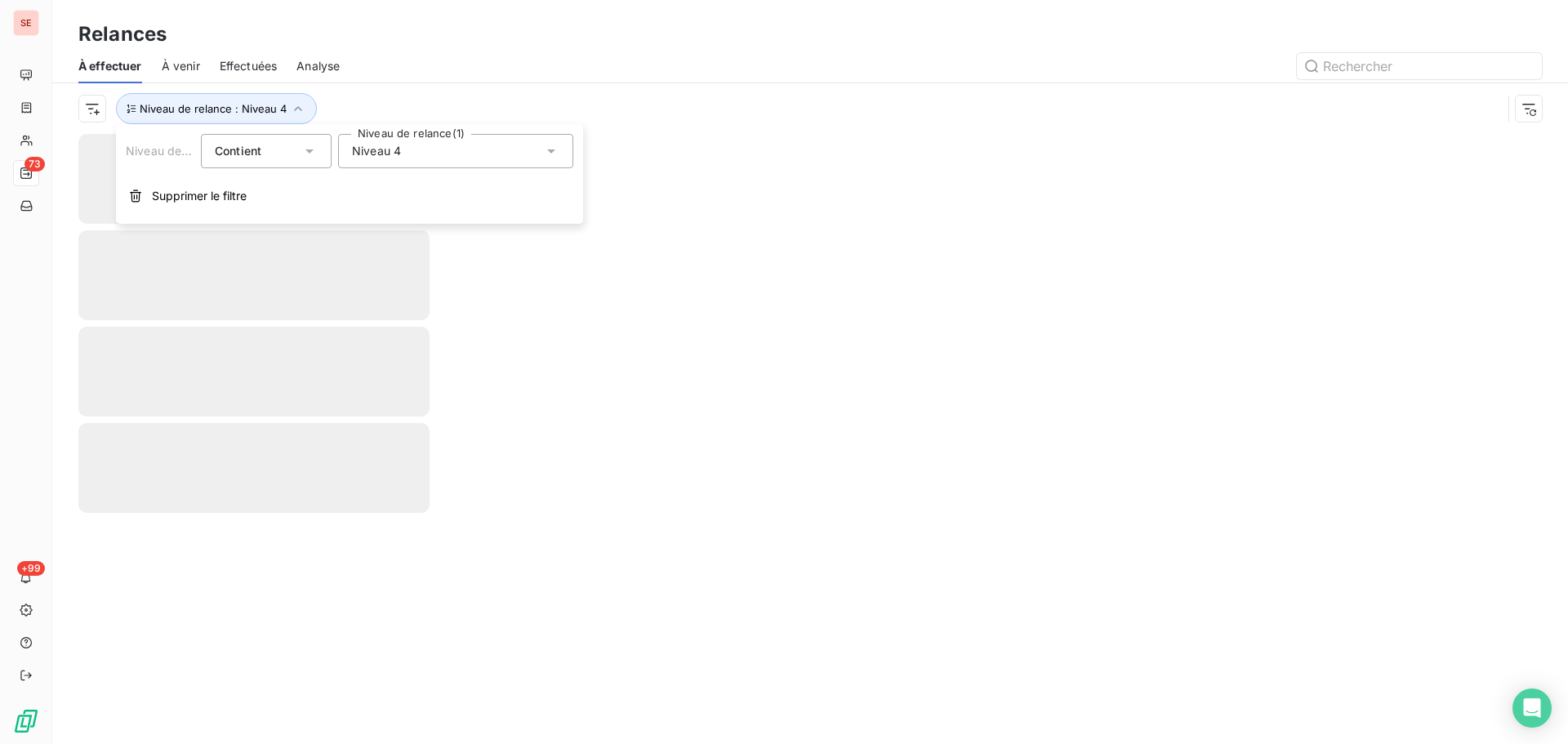
click at [392, 161] on div "Niveau 4" at bounding box center [456, 151] width 235 height 35
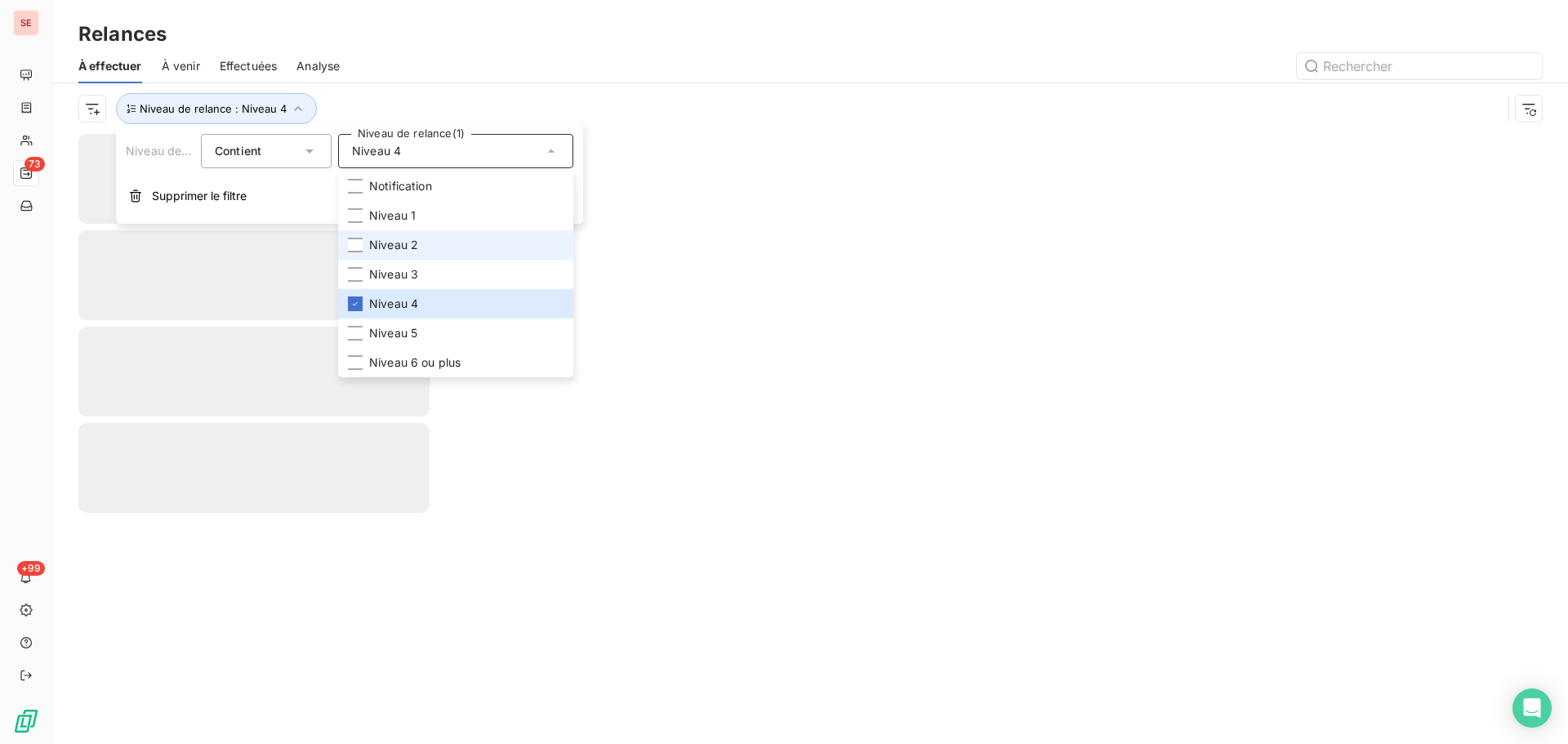
click at [456, 251] on li "Niveau 2" at bounding box center [456, 245] width 235 height 29
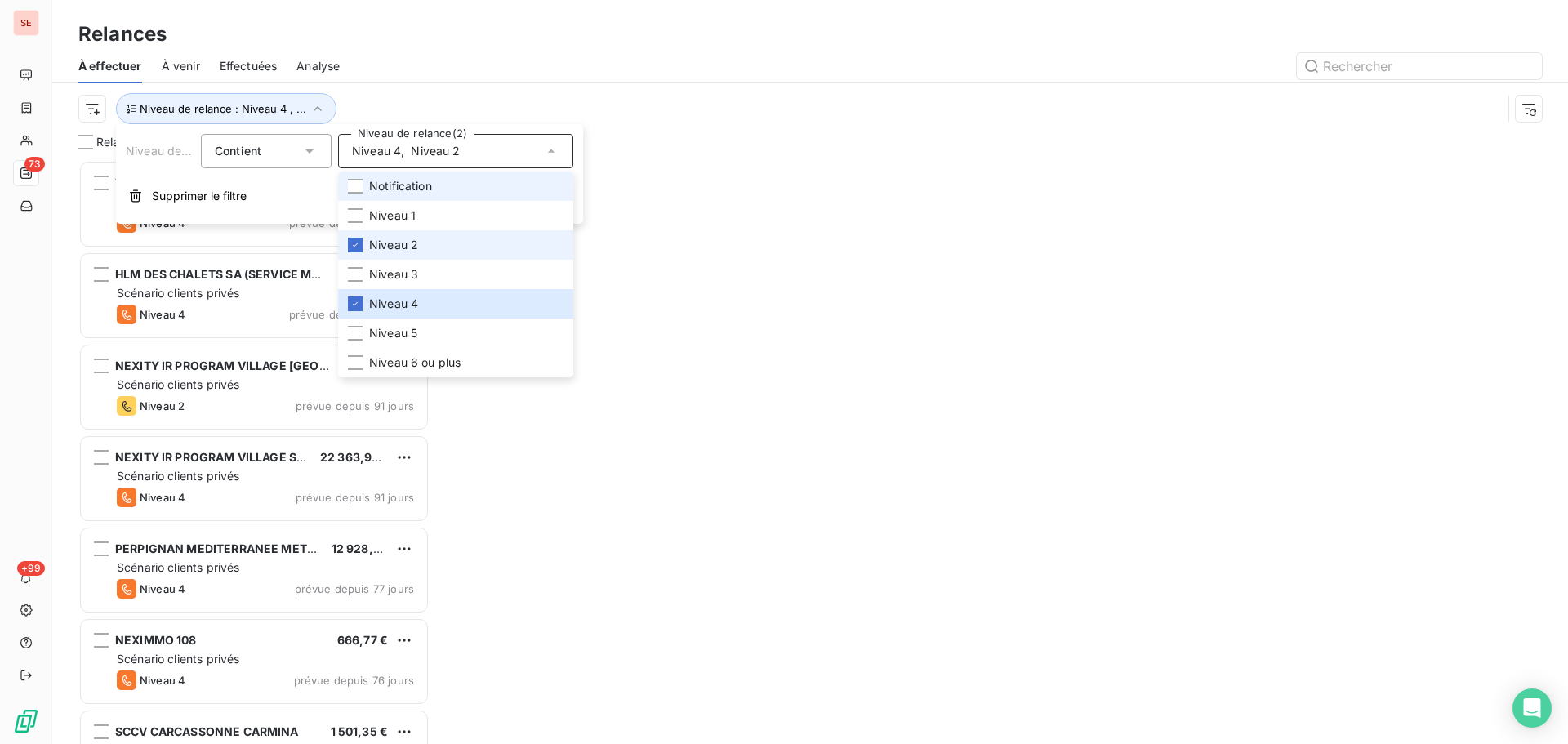
scroll to position [572, 339]
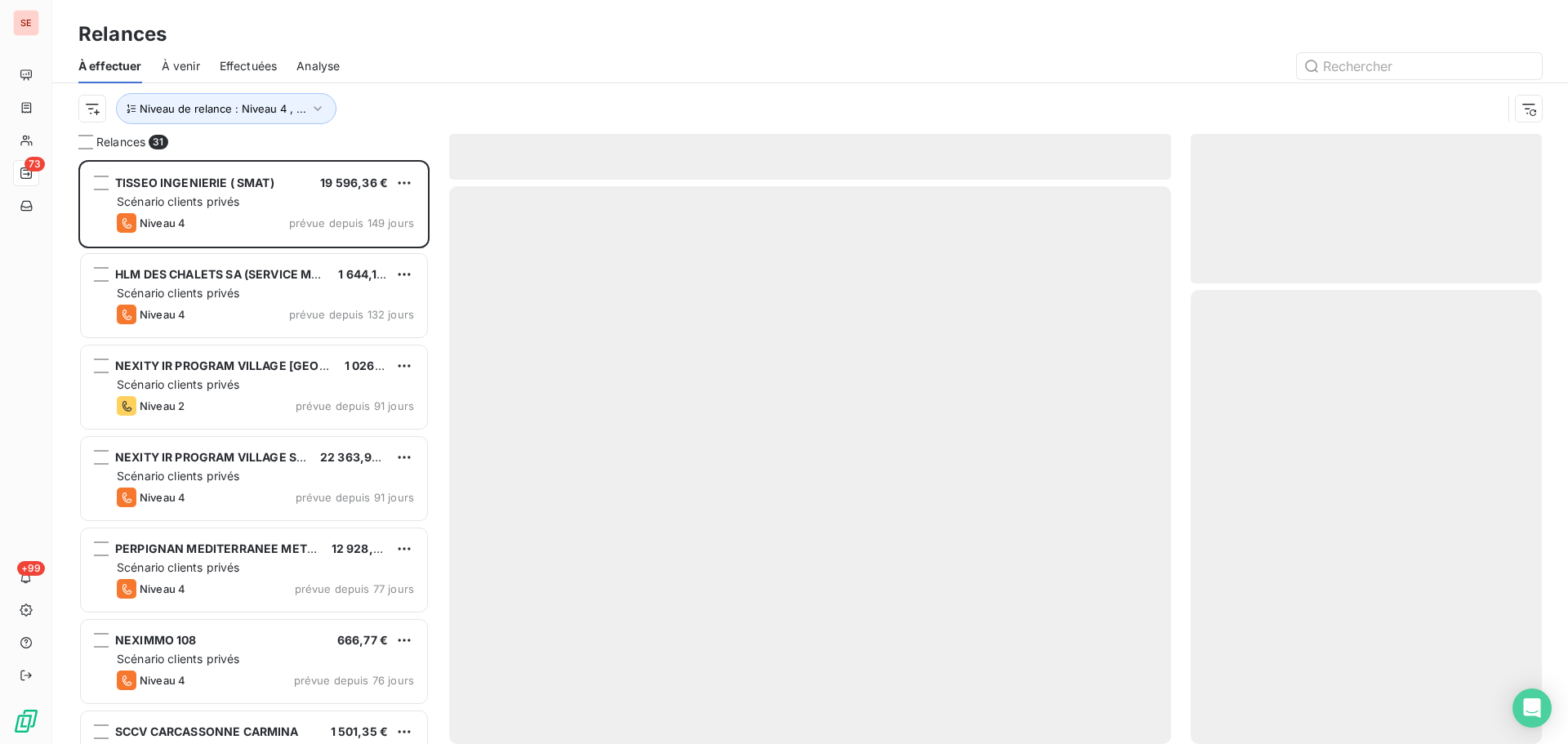
click at [464, 97] on div "Niveau de relance : Niveau 4 , ..." at bounding box center [791, 108] width 1424 height 31
click at [261, 113] on span "Niveau de relance : Niveau 4 , ..." at bounding box center [223, 109] width 167 height 13
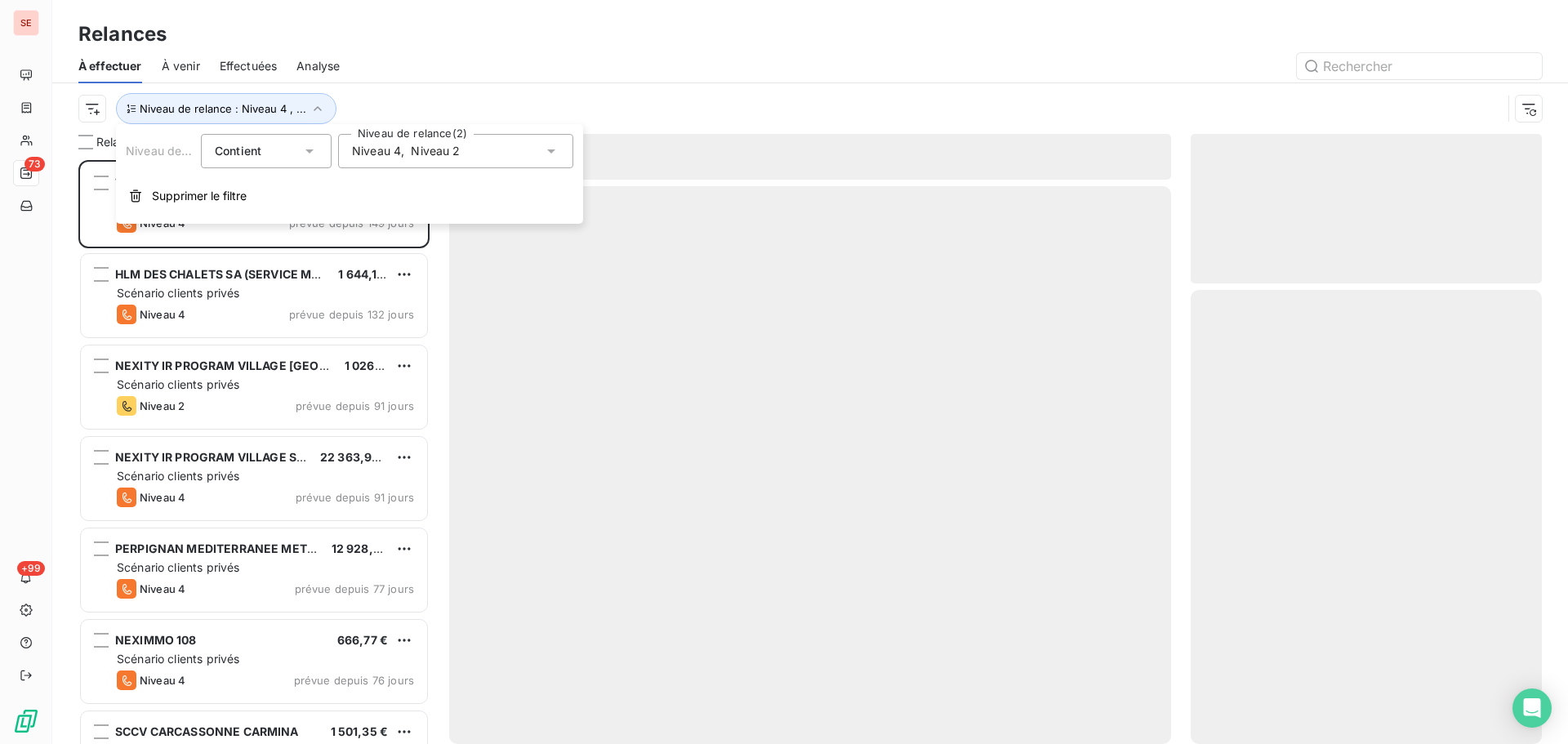
click at [439, 161] on div "Niveau 4 , Niveau 2" at bounding box center [456, 151] width 235 height 35
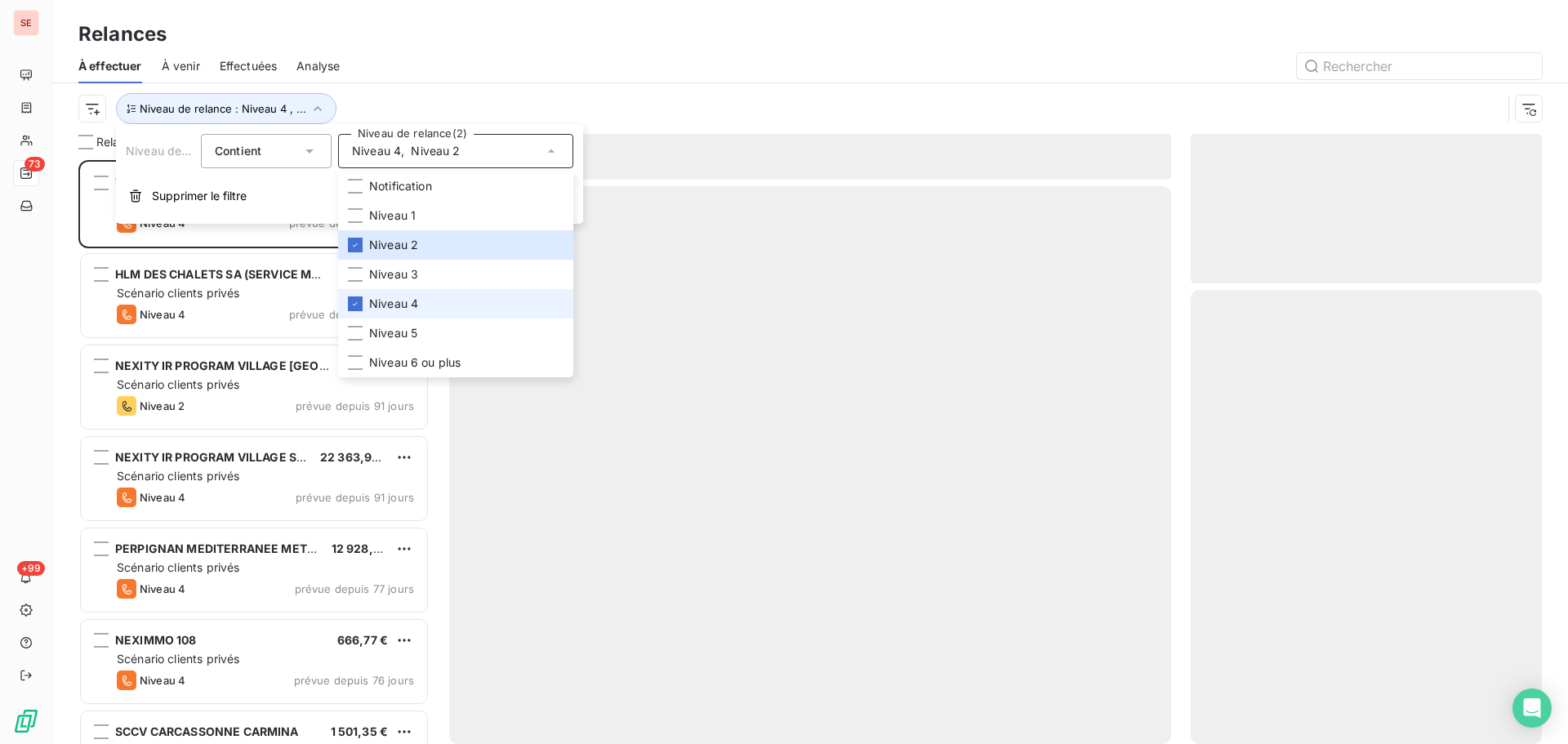
click at [401, 296] on span "Niveau 4" at bounding box center [394, 303] width 49 height 16
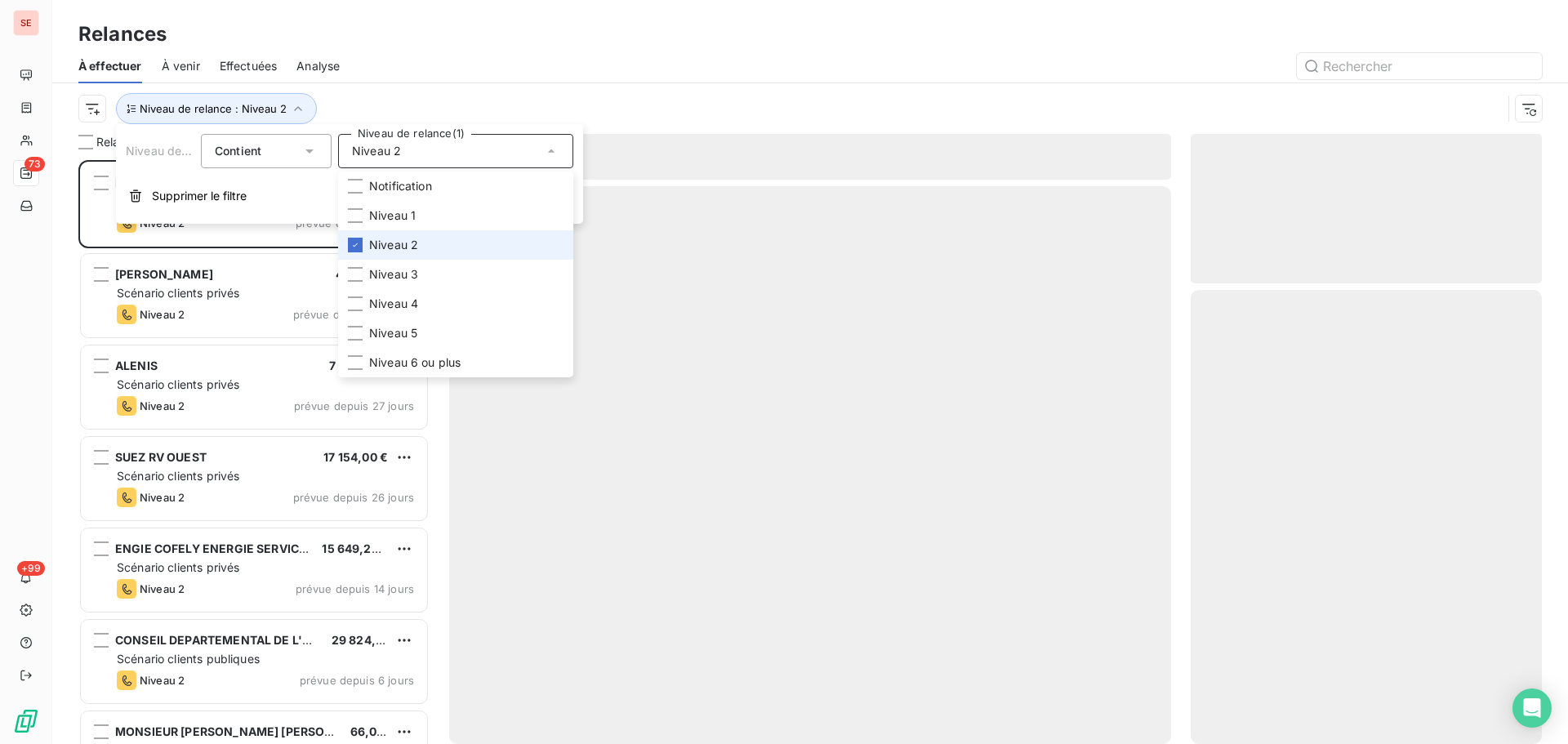
click at [408, 242] on span "Niveau 2" at bounding box center [394, 245] width 49 height 16
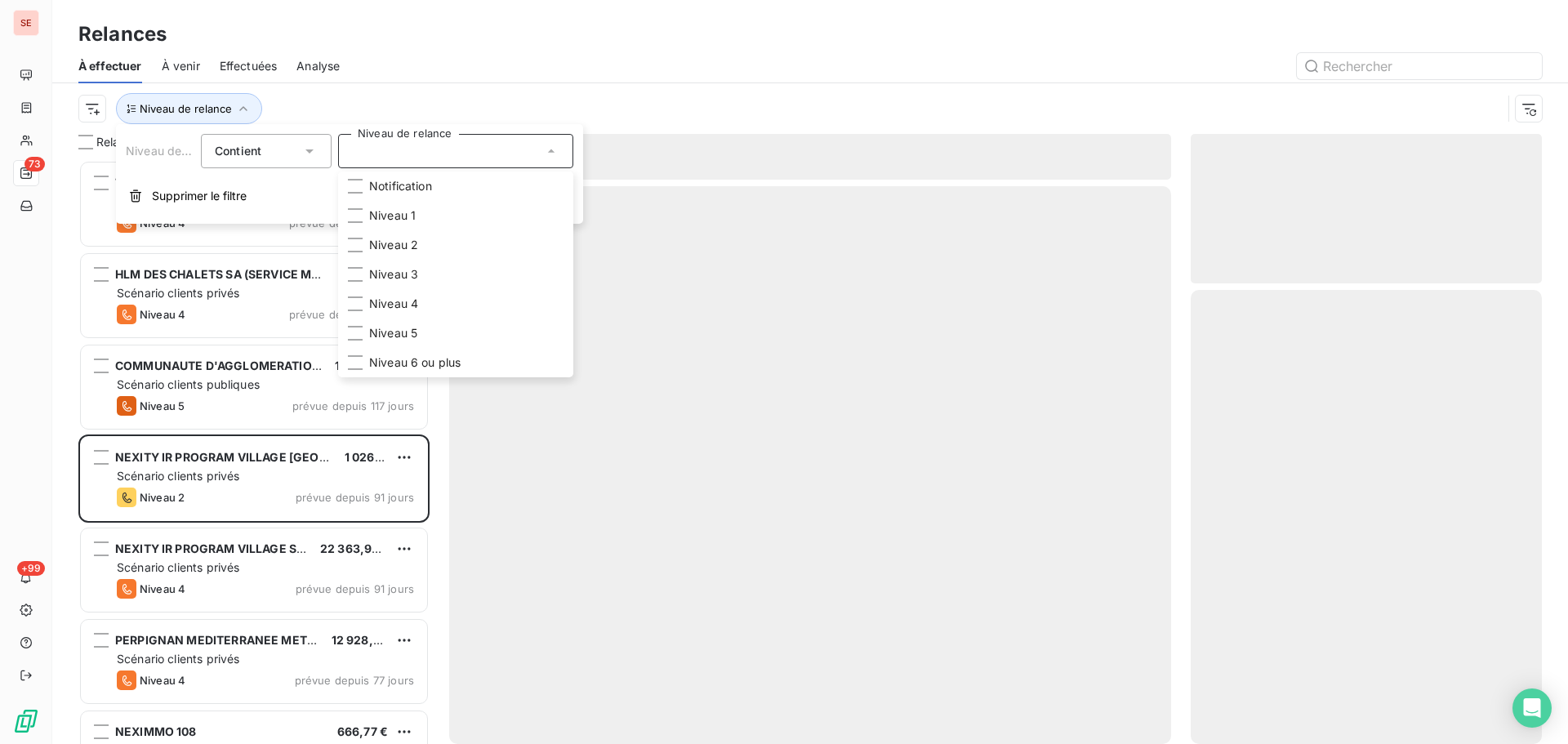
click at [427, 92] on div "Niveau de relance" at bounding box center [810, 109] width 1463 height 51
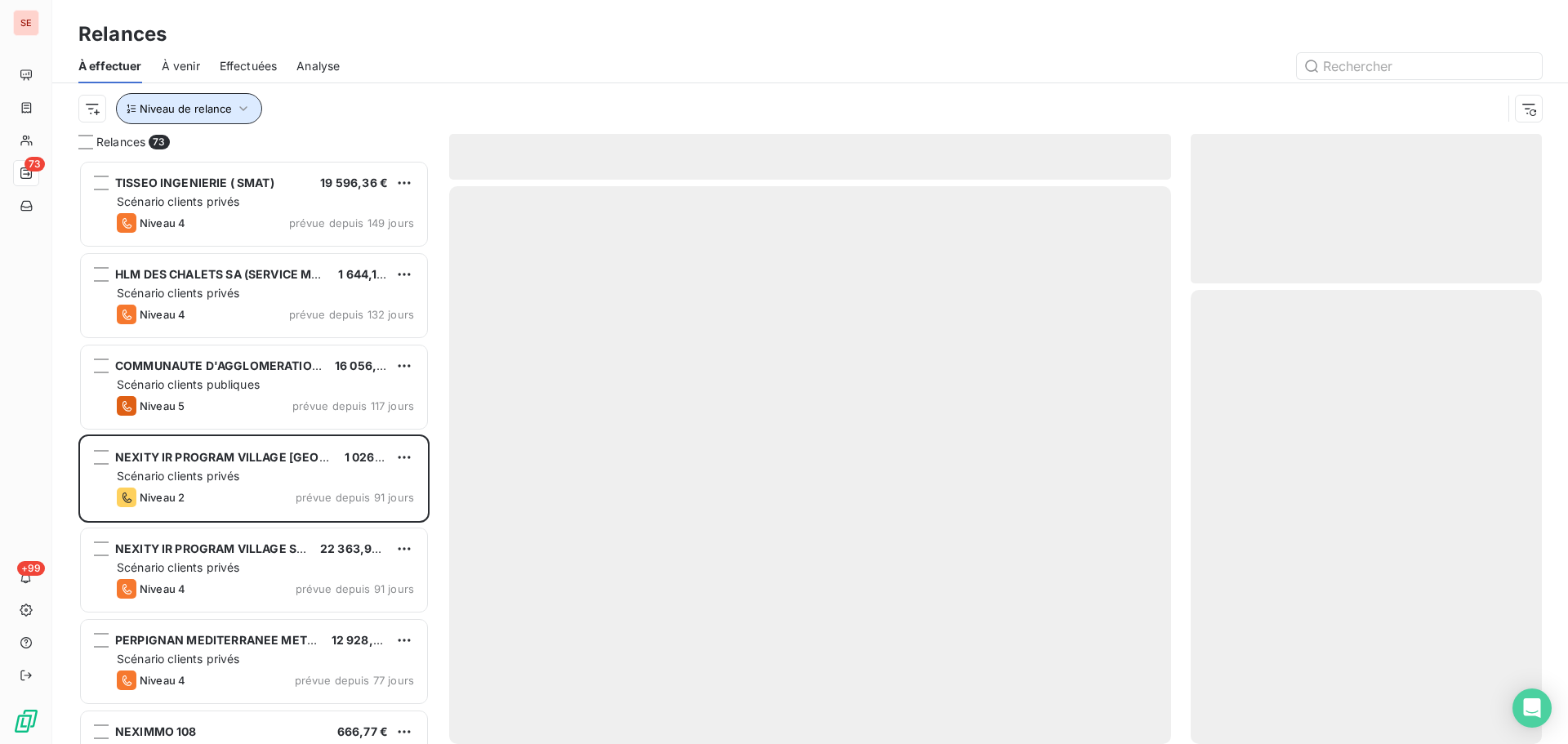
click at [219, 107] on span "Niveau de relance" at bounding box center [186, 109] width 92 height 13
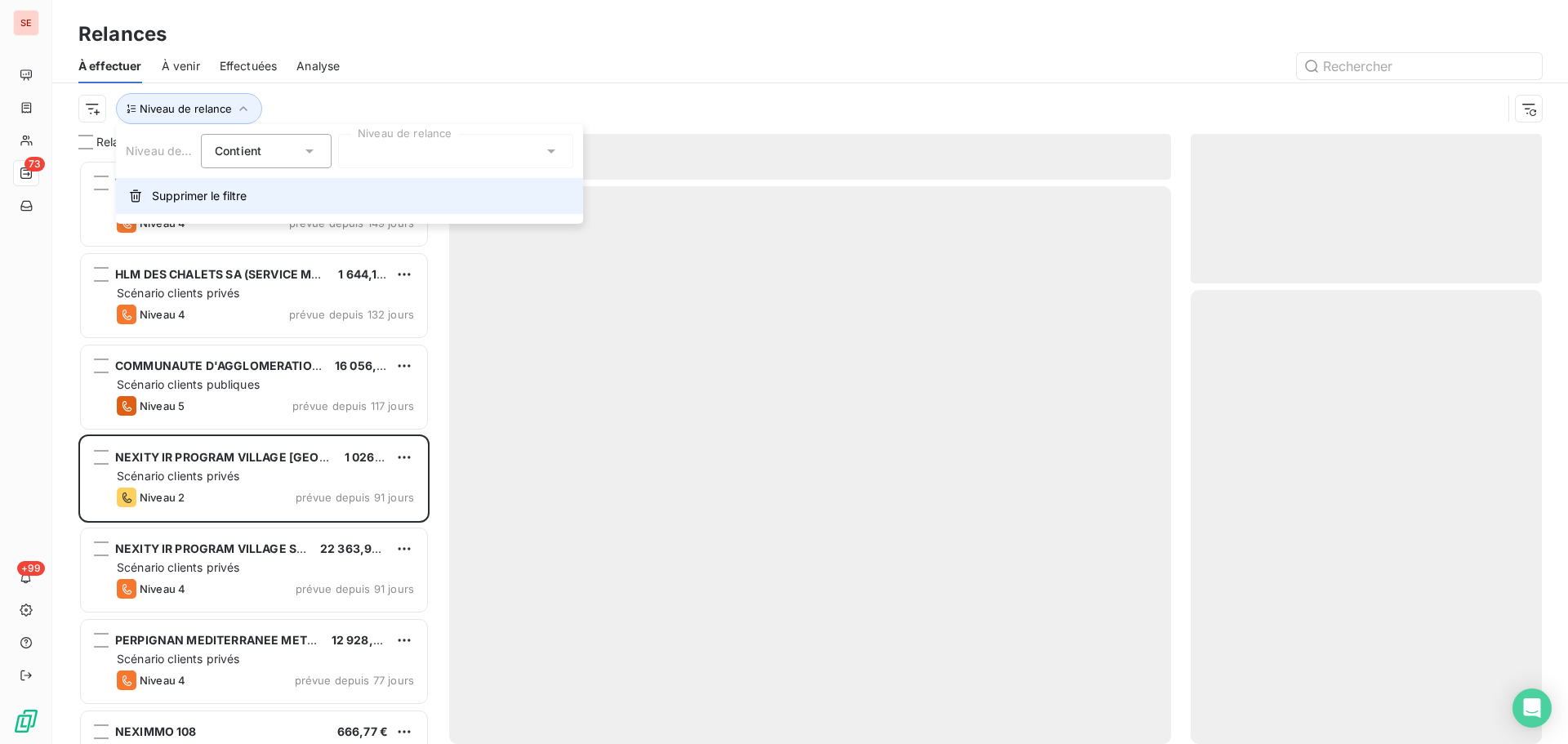
click at [208, 197] on span "Supprimer le filtre" at bounding box center [199, 195] width 95 height 16
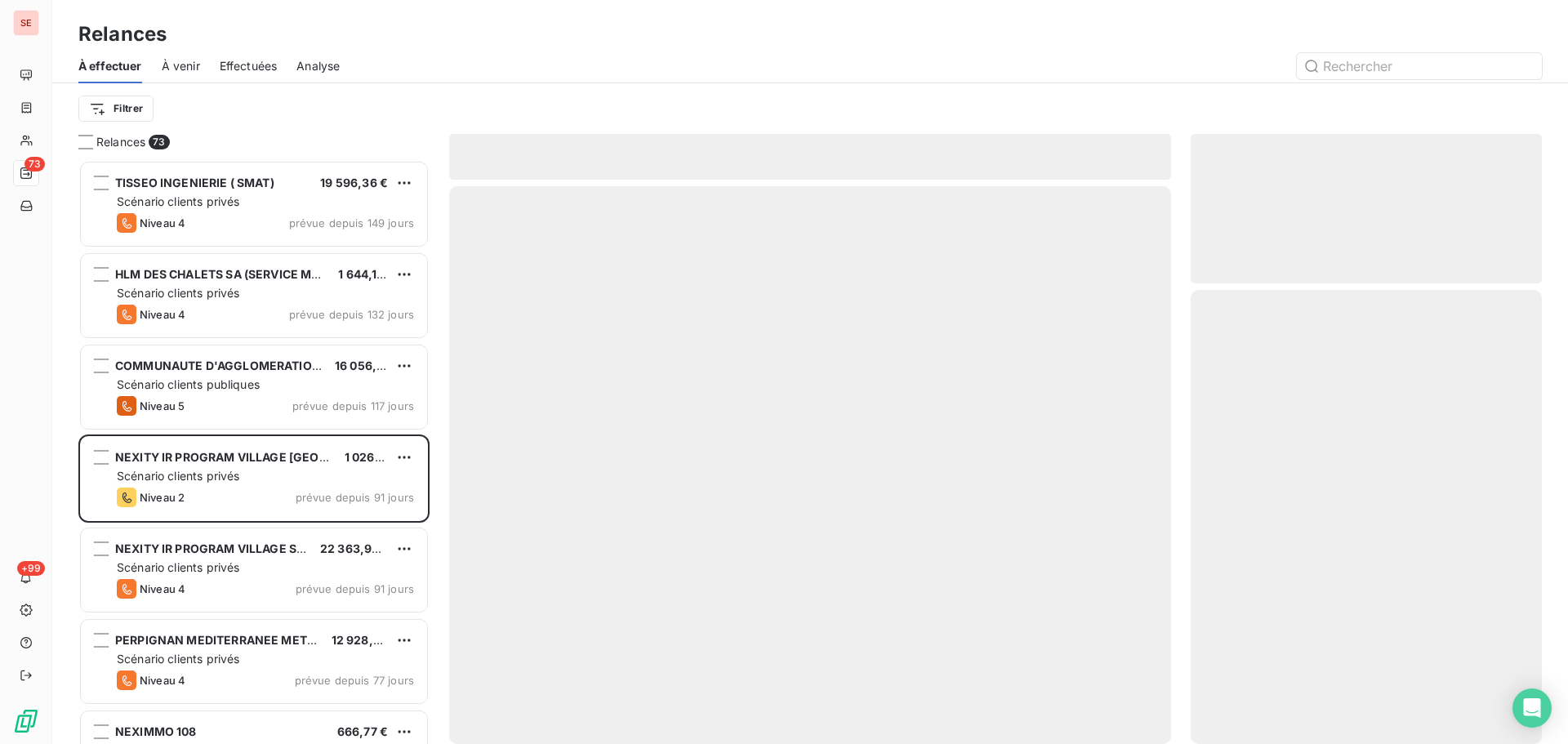
click at [451, 114] on div "Filtrer" at bounding box center [810, 108] width 1463 height 31
click at [141, 107] on html "SE 73 +99 Relances À effectuer À venir Effectuées Analyse Filtrer Relances 73 T…" at bounding box center [784, 372] width 1568 height 744
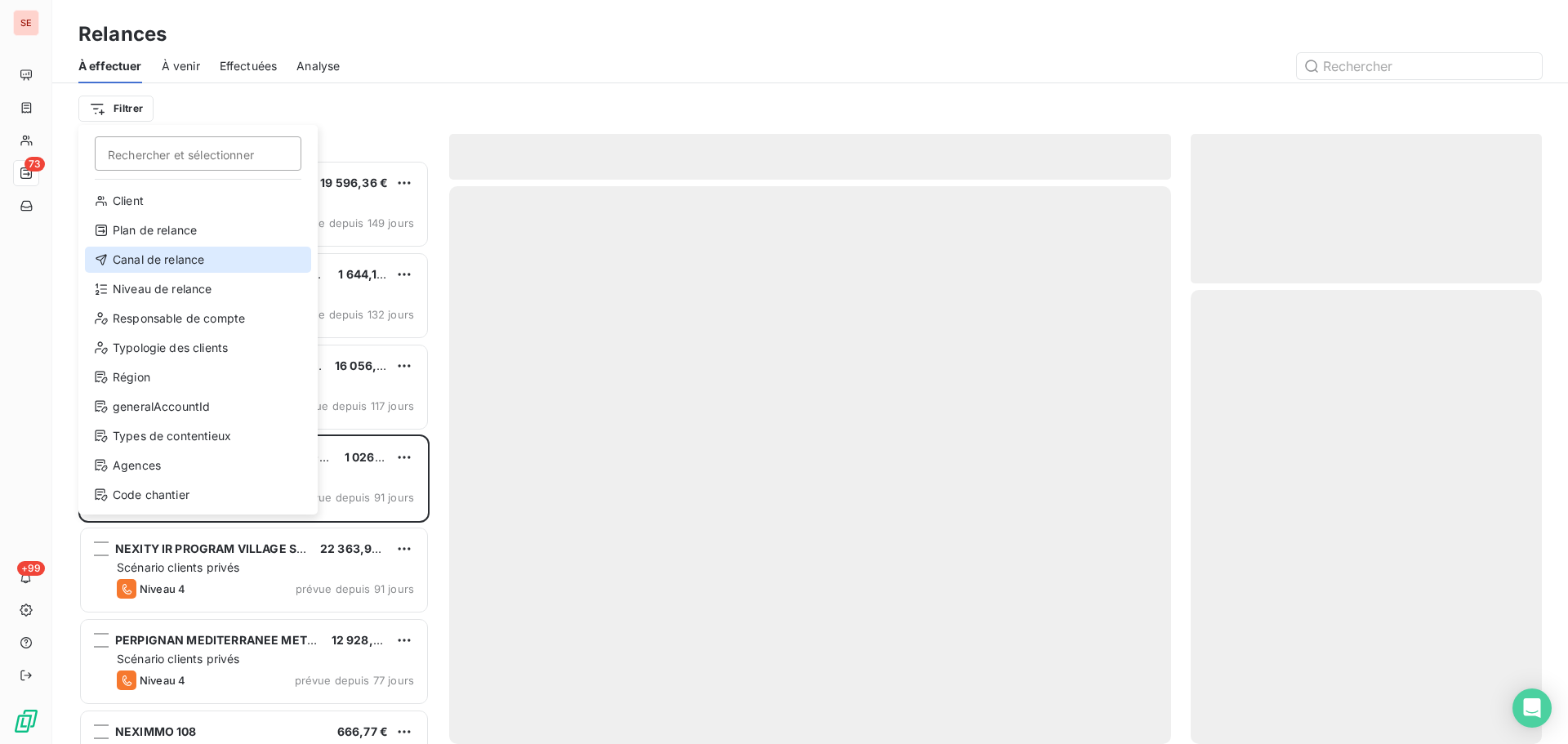
click at [162, 256] on div "Canal de relance" at bounding box center [198, 260] width 226 height 26
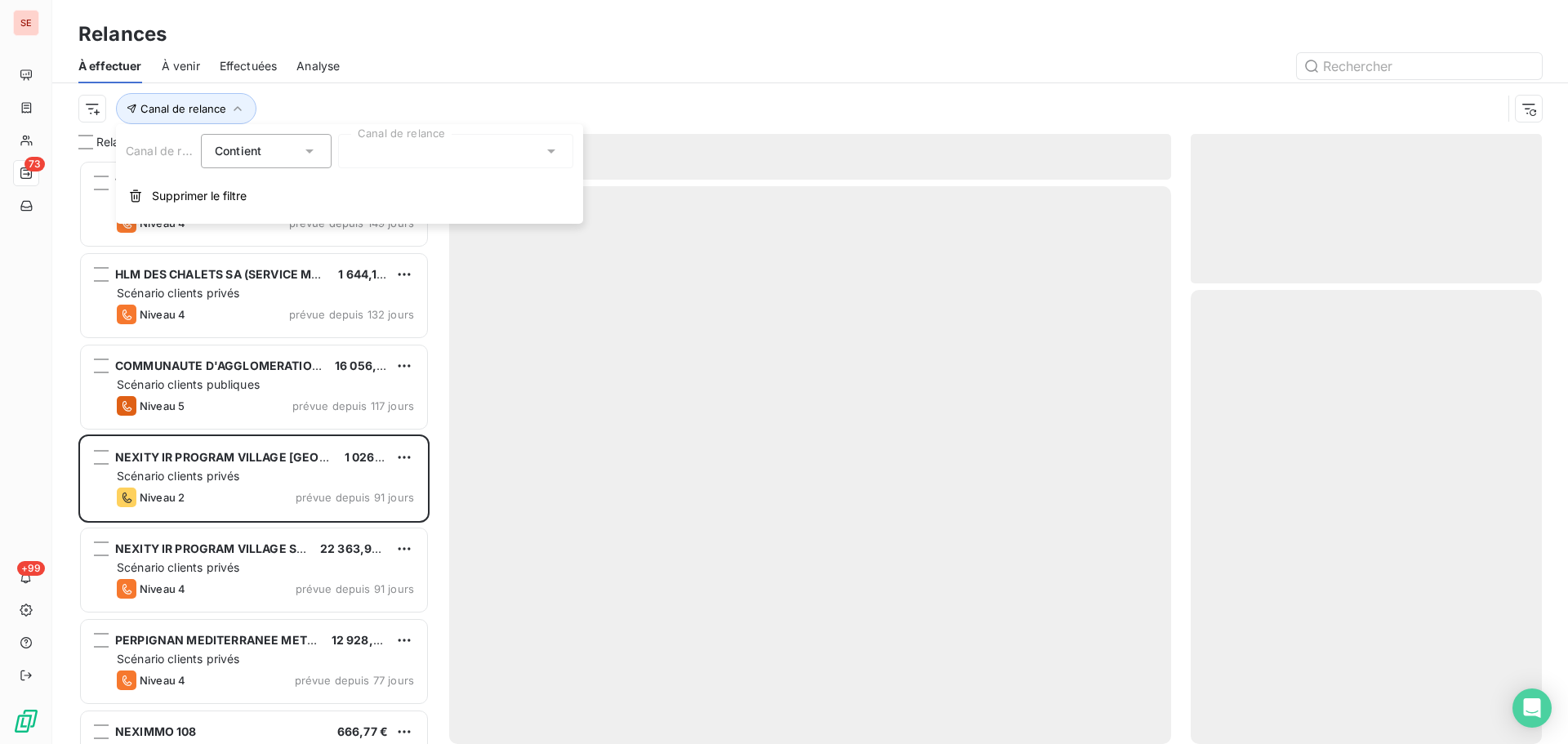
click at [418, 144] on div at bounding box center [456, 151] width 235 height 35
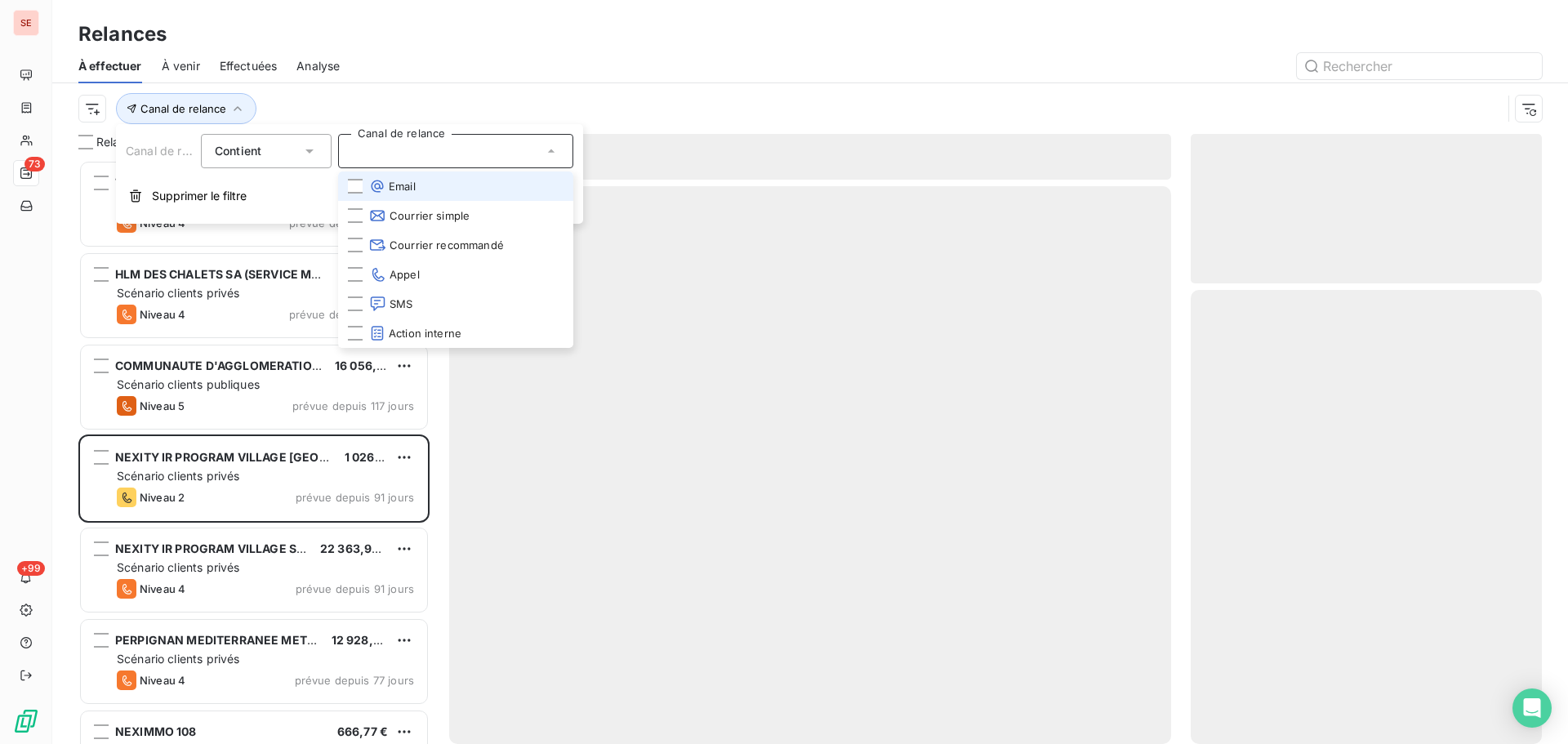
click at [414, 187] on span "Email" at bounding box center [393, 186] width 47 height 16
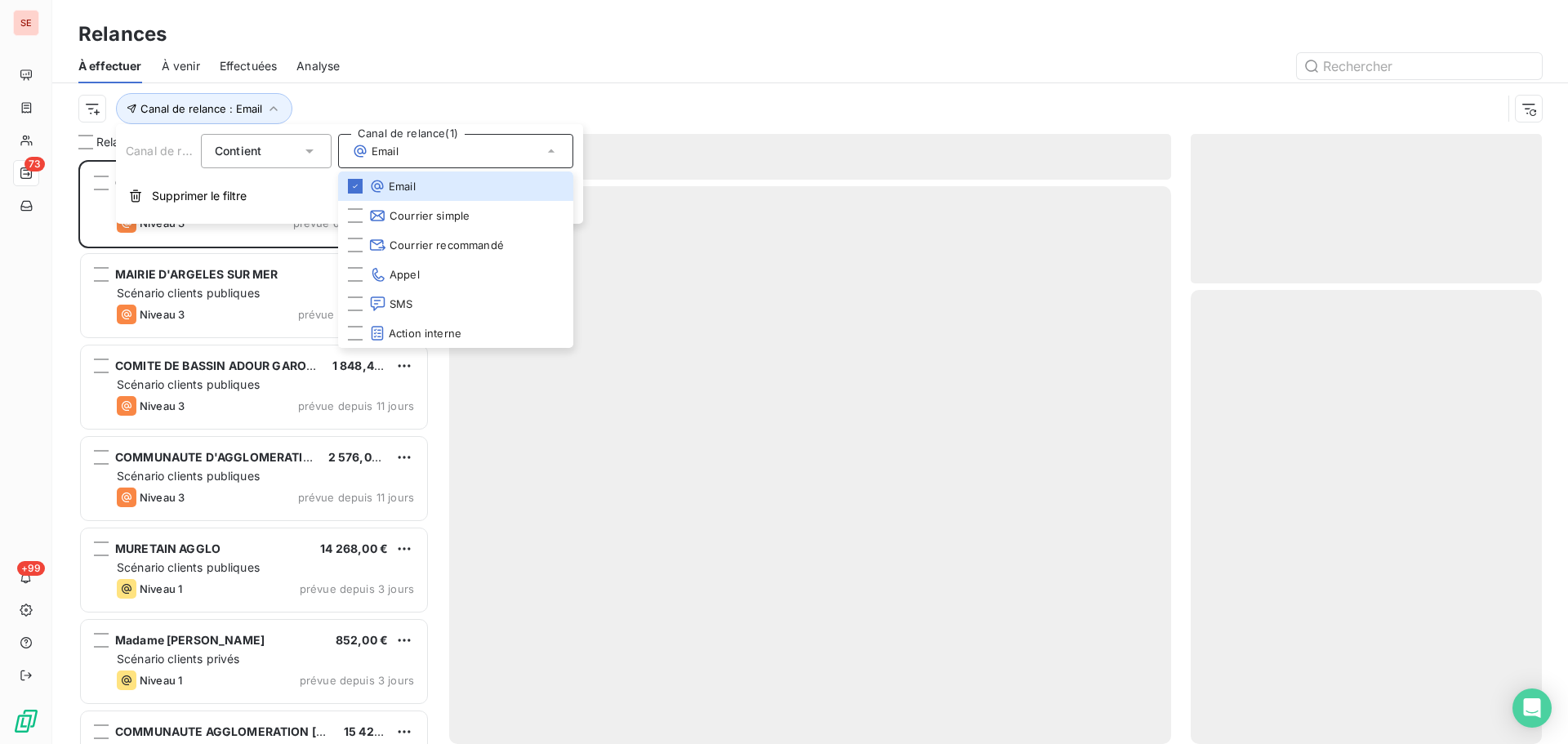
click at [439, 79] on div "À effectuer À venir Effectuées Analyse" at bounding box center [810, 66] width 1515 height 35
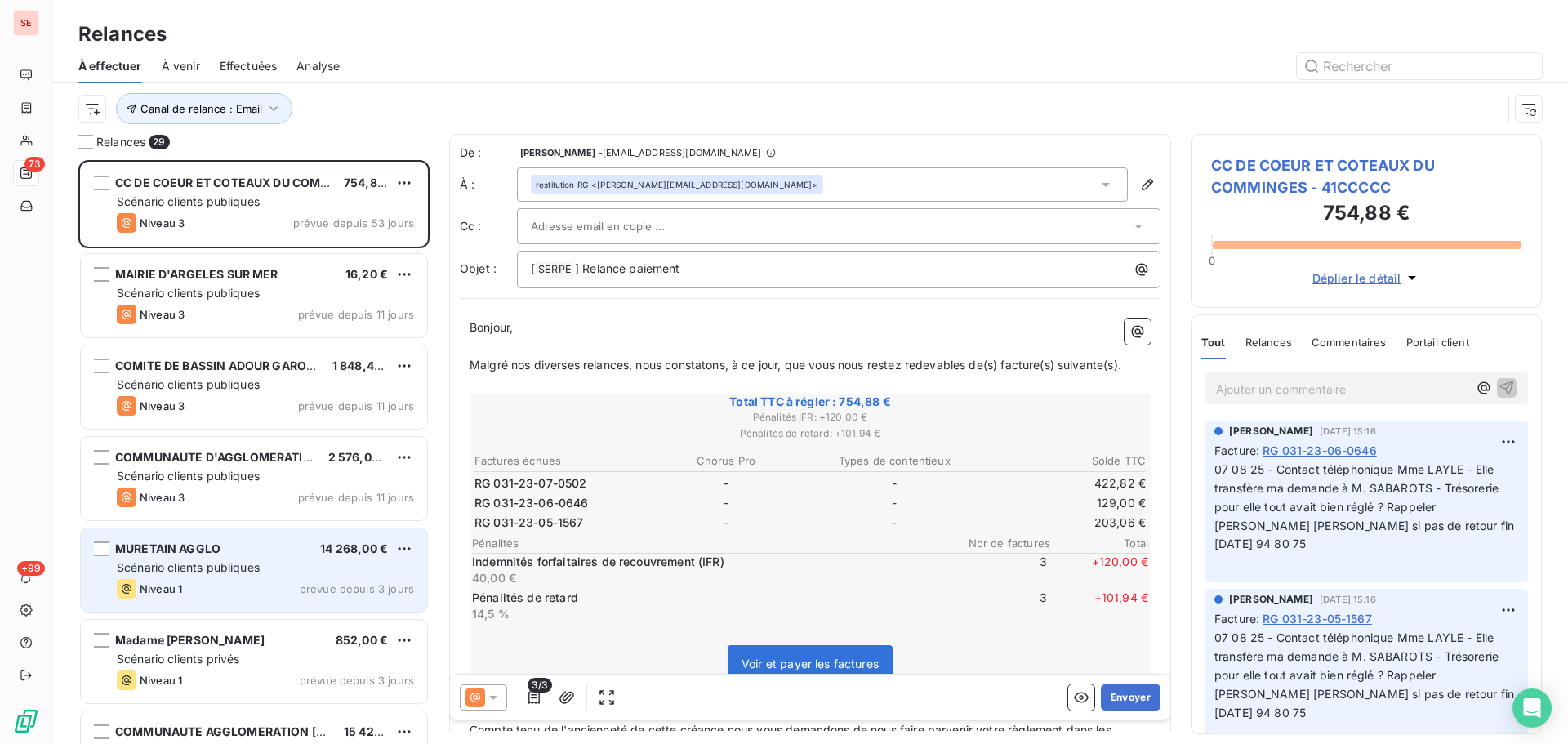
click at [401, 582] on div "Niveau 1 prévue depuis 3 jours" at bounding box center [265, 588] width 297 height 20
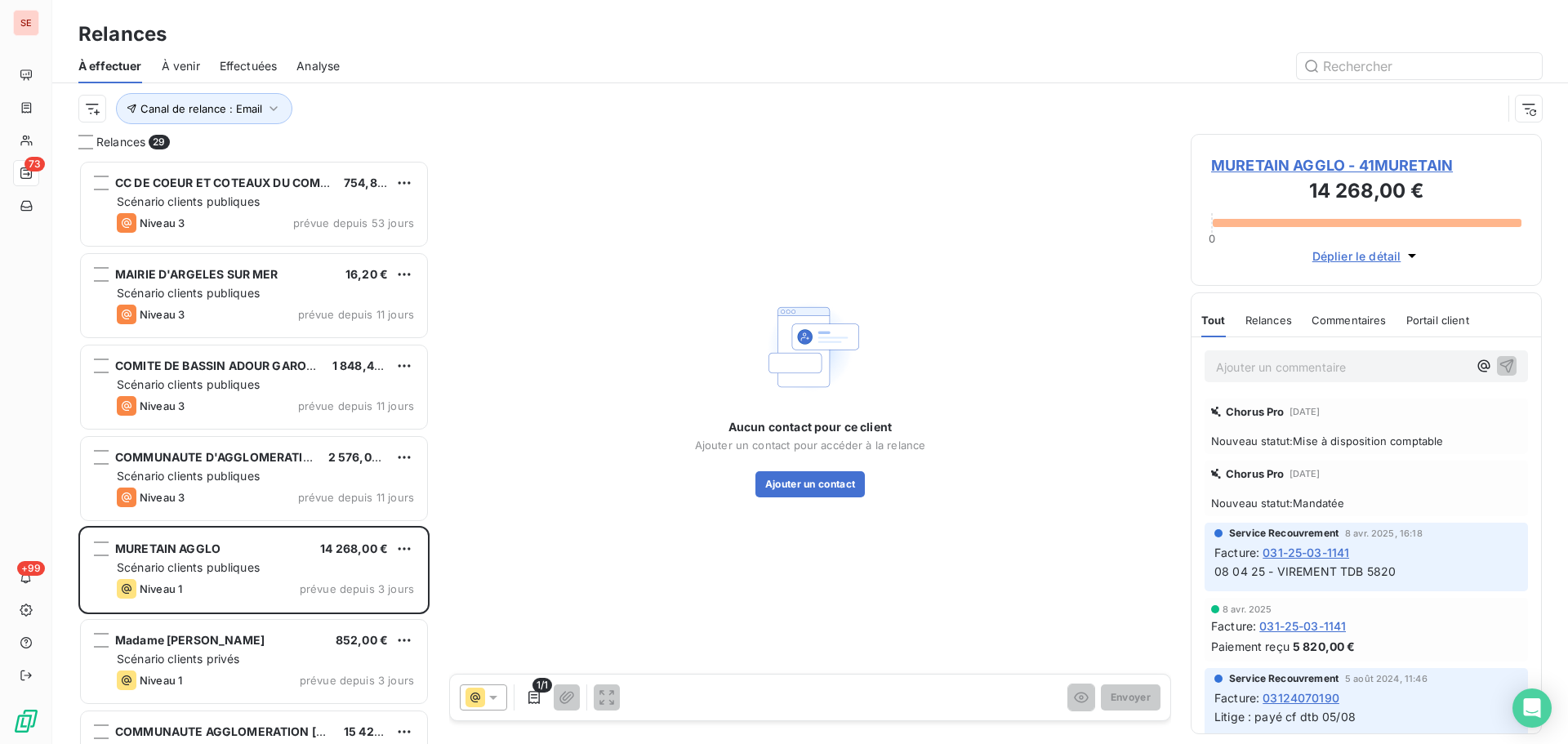
click at [1233, 168] on span "MURETAIN AGGLO - 41MURETAIN" at bounding box center [1365, 166] width 310 height 23
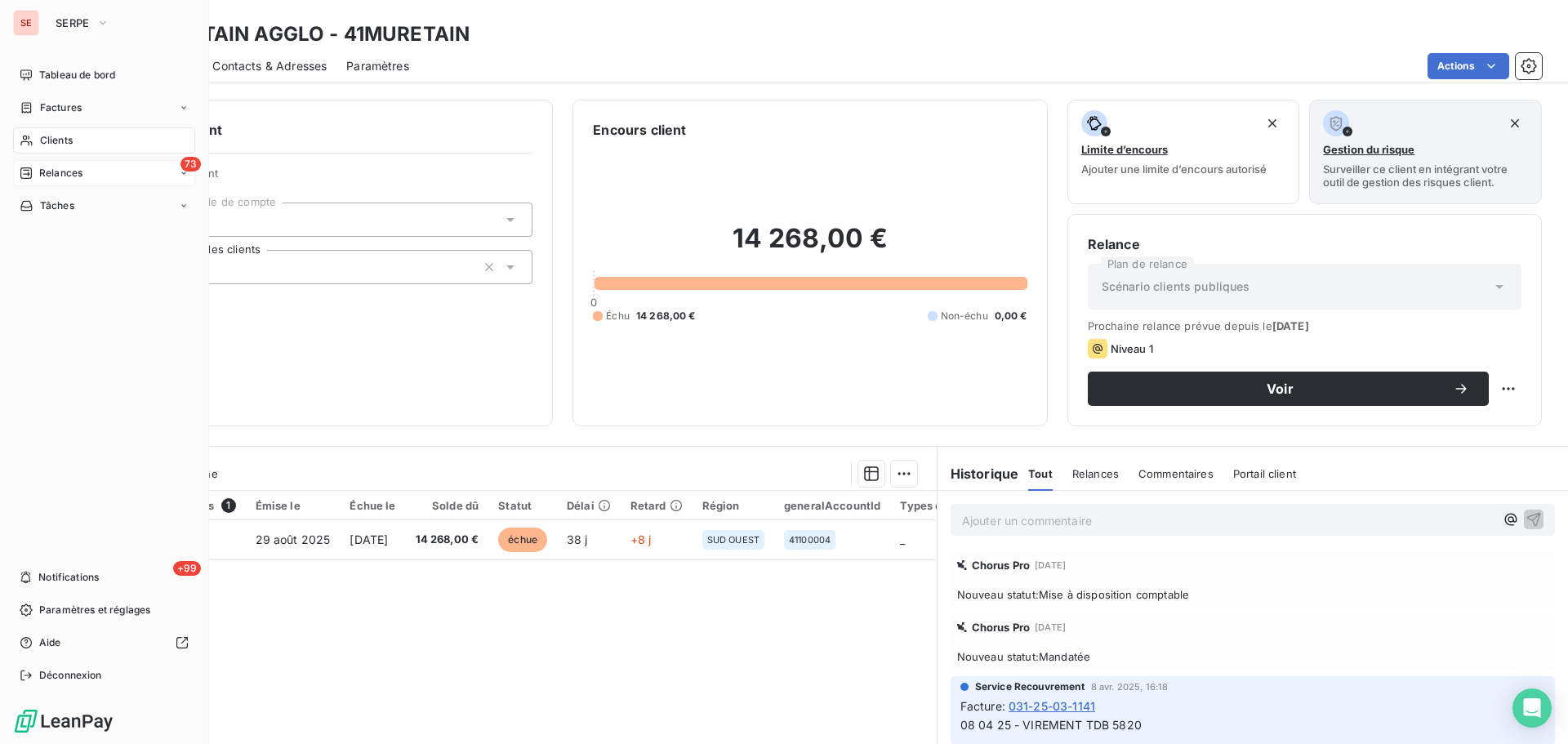
click at [46, 172] on span "Relances" at bounding box center [61, 174] width 43 height 15
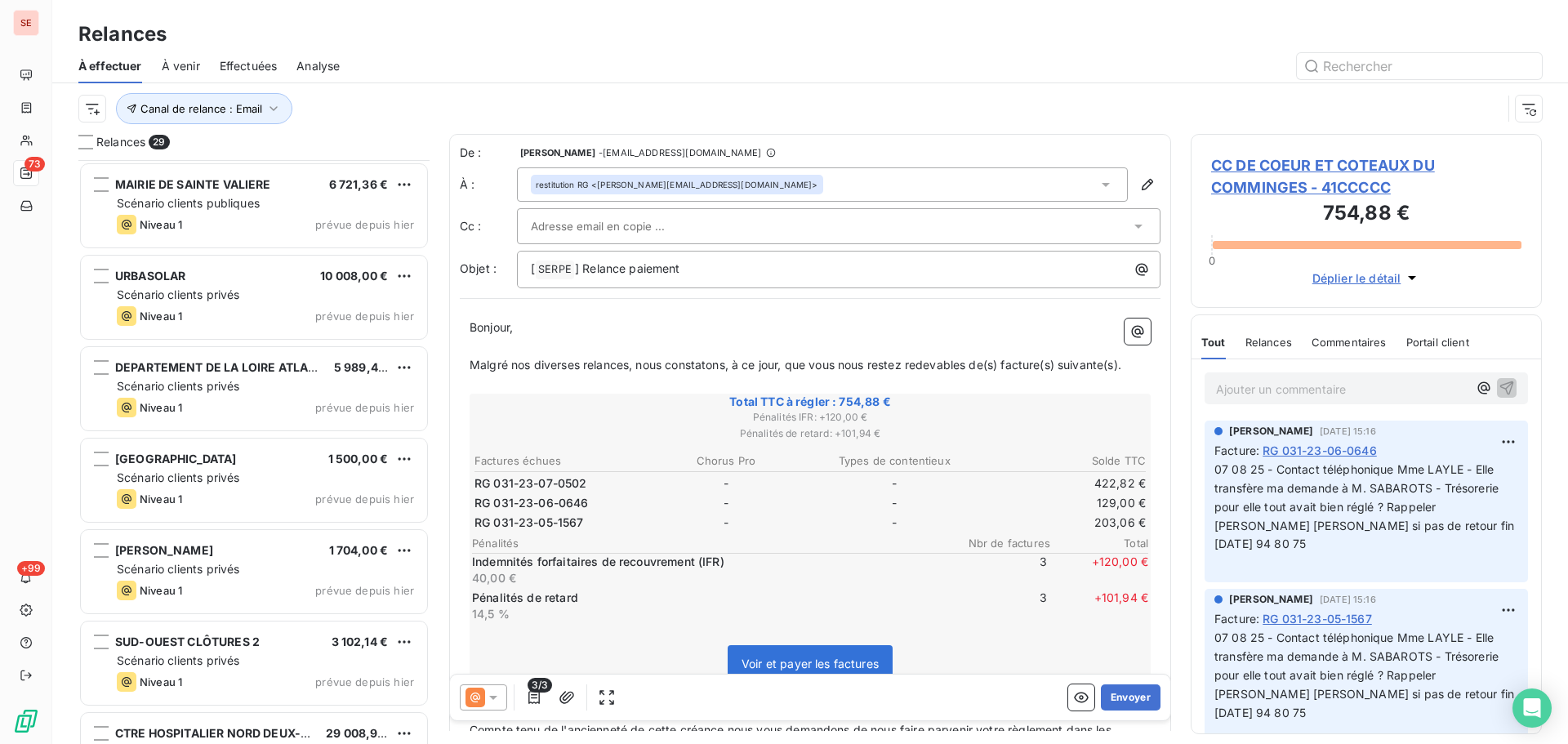
scroll to position [2071, 0]
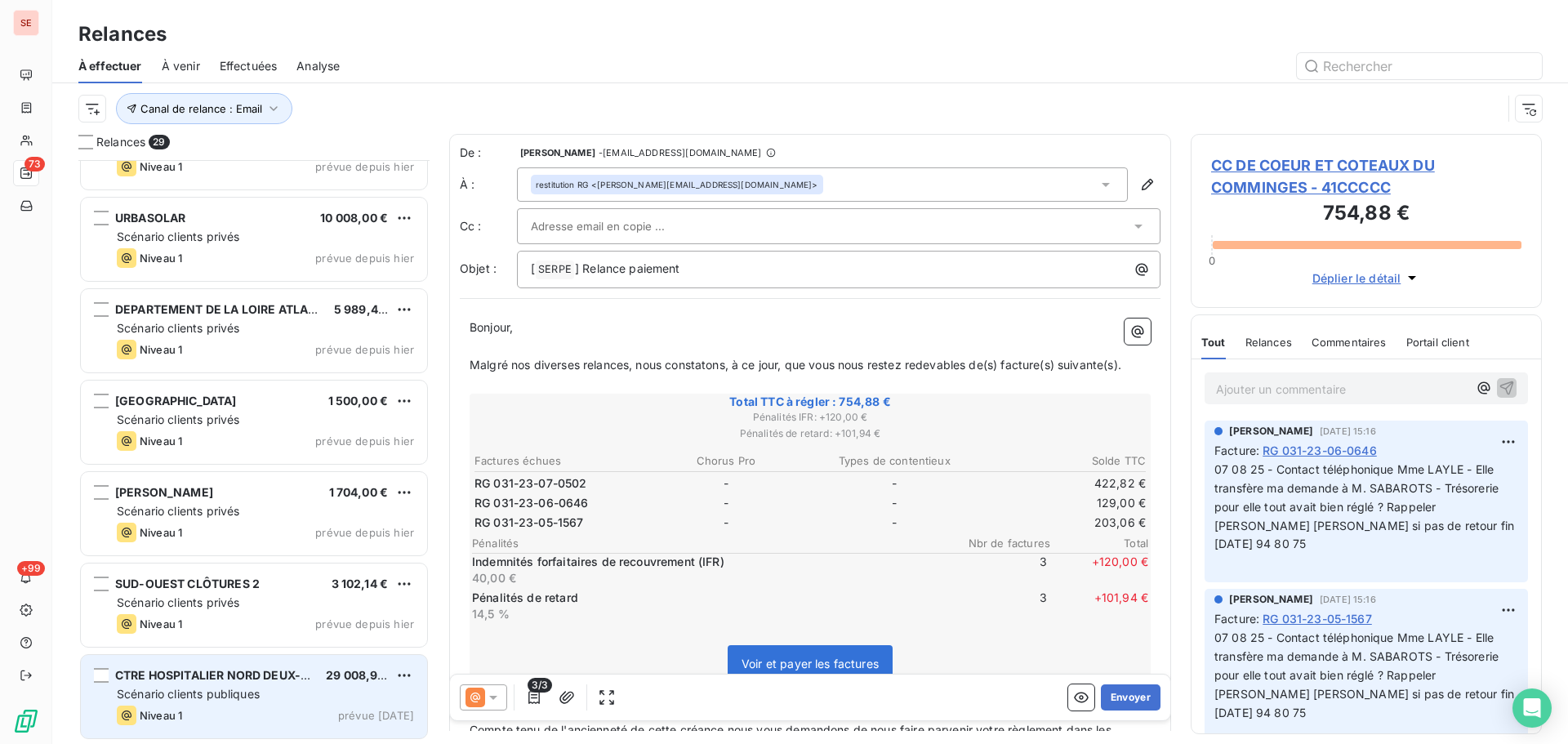
click at [337, 691] on div "Scénario clients publiques" at bounding box center [265, 693] width 297 height 16
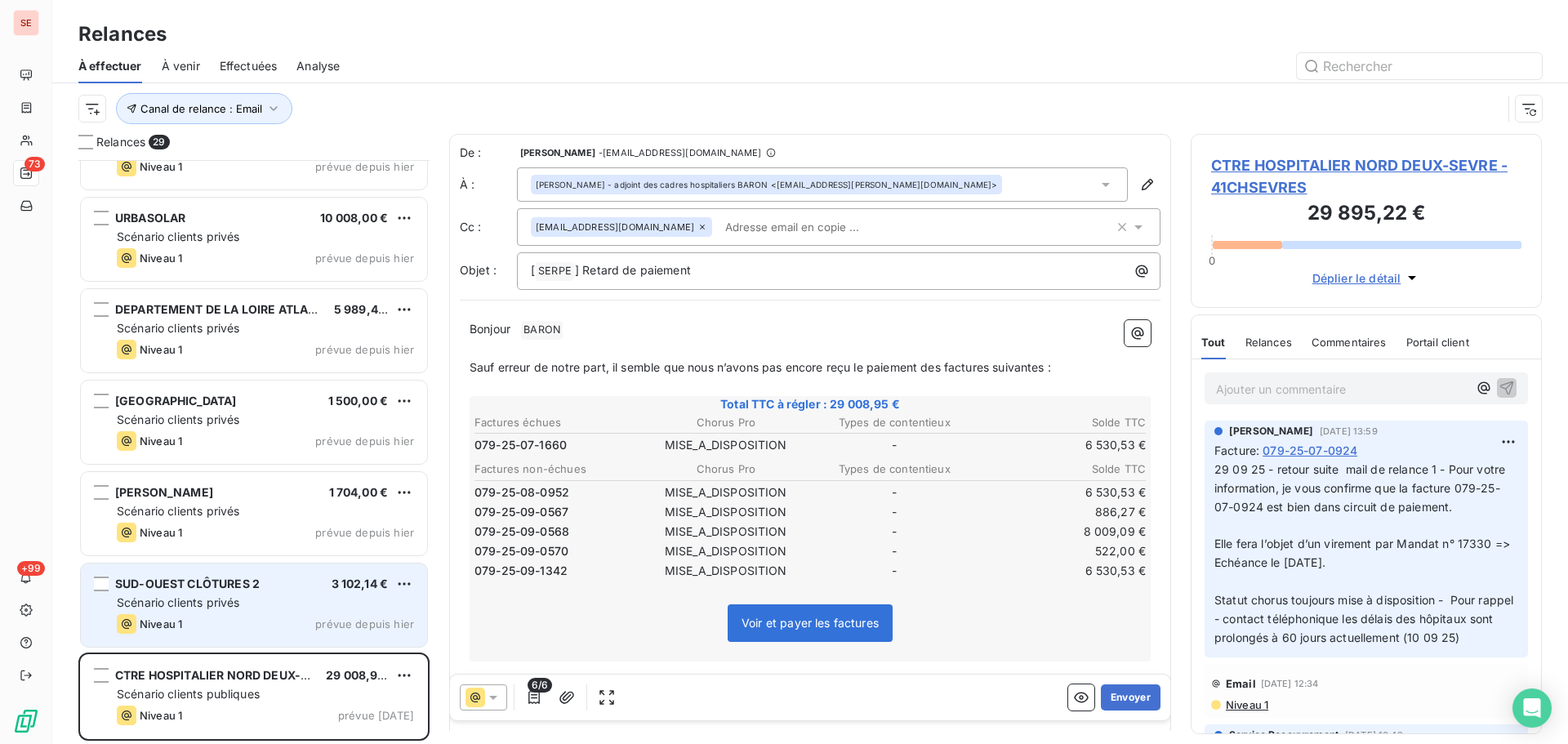
click at [323, 596] on div "Scénario clients privés" at bounding box center [265, 602] width 297 height 16
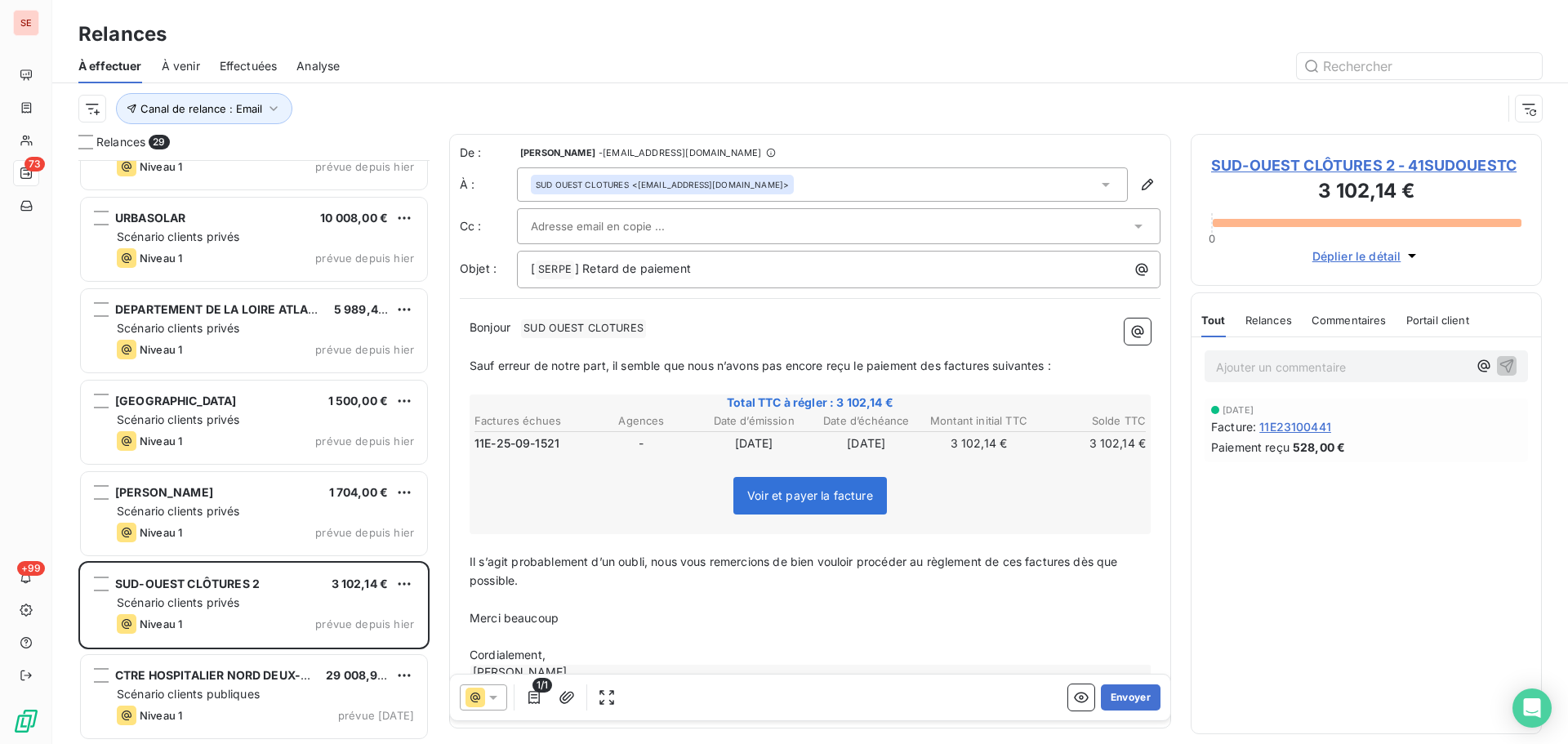
click at [1383, 159] on span "SUD-OUEST CLÔTURES 2 - 41SUDOUESTC" at bounding box center [1365, 166] width 310 height 23
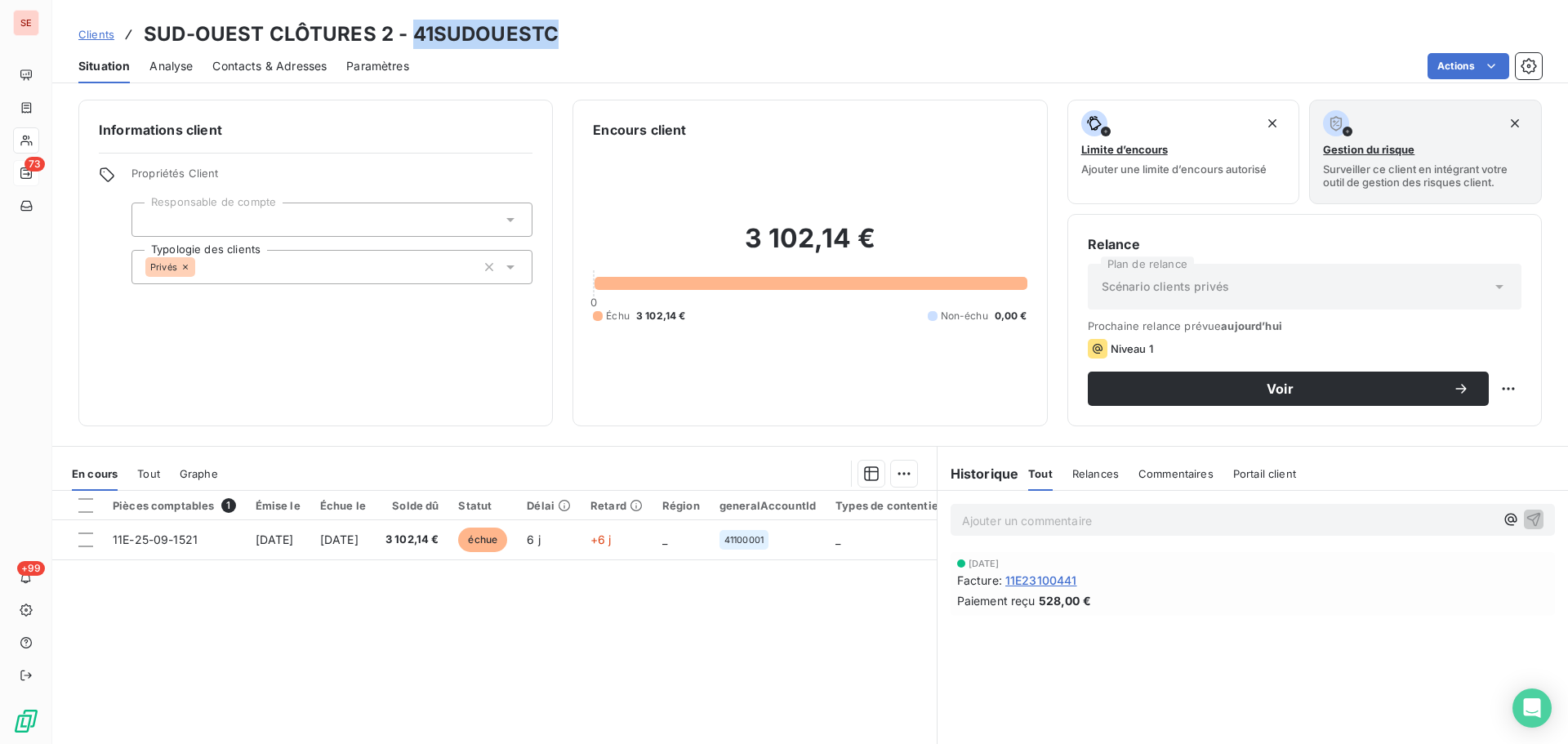
drag, startPoint x: 554, startPoint y: 35, endPoint x: 416, endPoint y: 32, distance: 138.0
click at [412, 34] on div "Clients SUD-OUEST CLÔTURES 2 - 41SUDOUESTC" at bounding box center [810, 34] width 1515 height 29
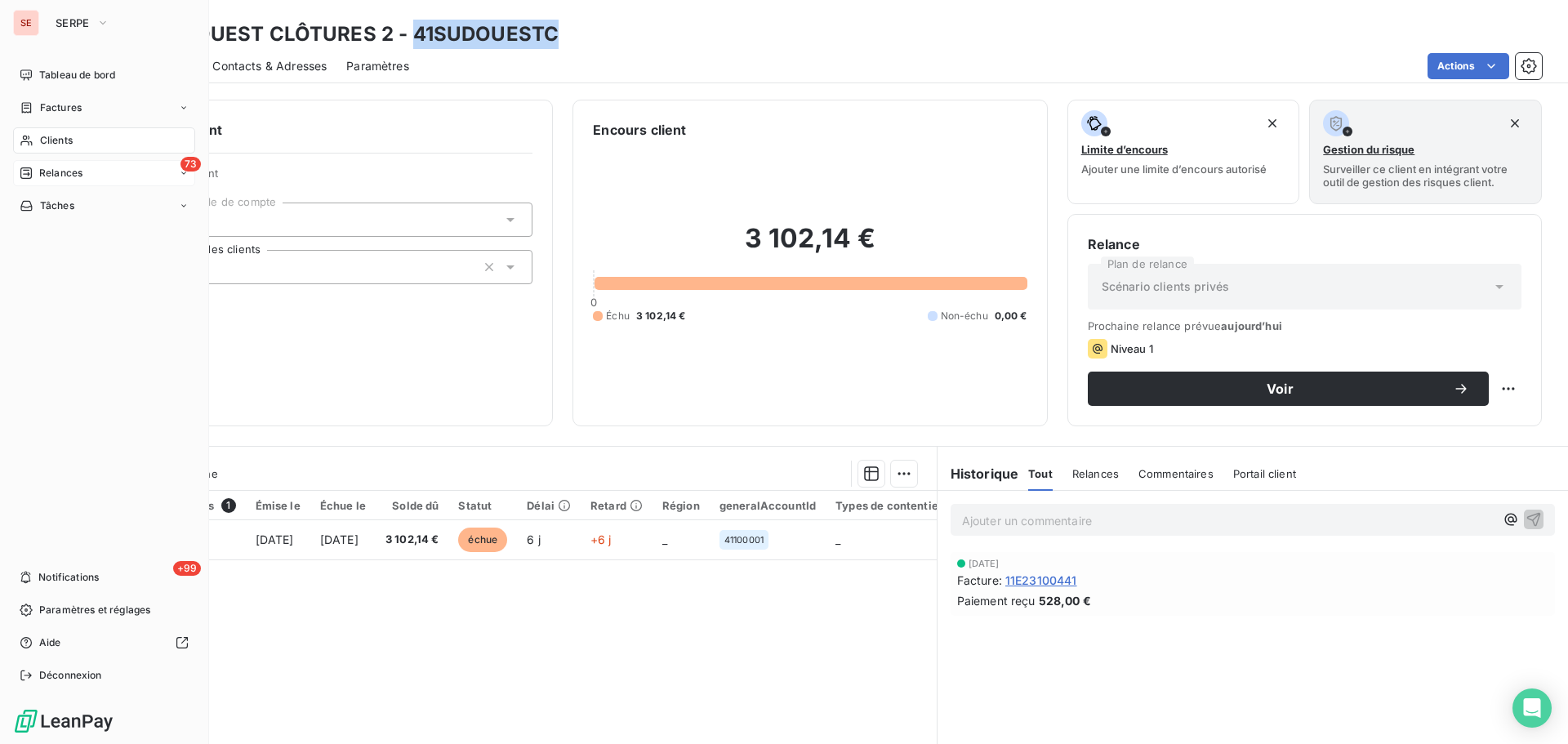
click at [46, 135] on span "Clients" at bounding box center [56, 141] width 33 height 15
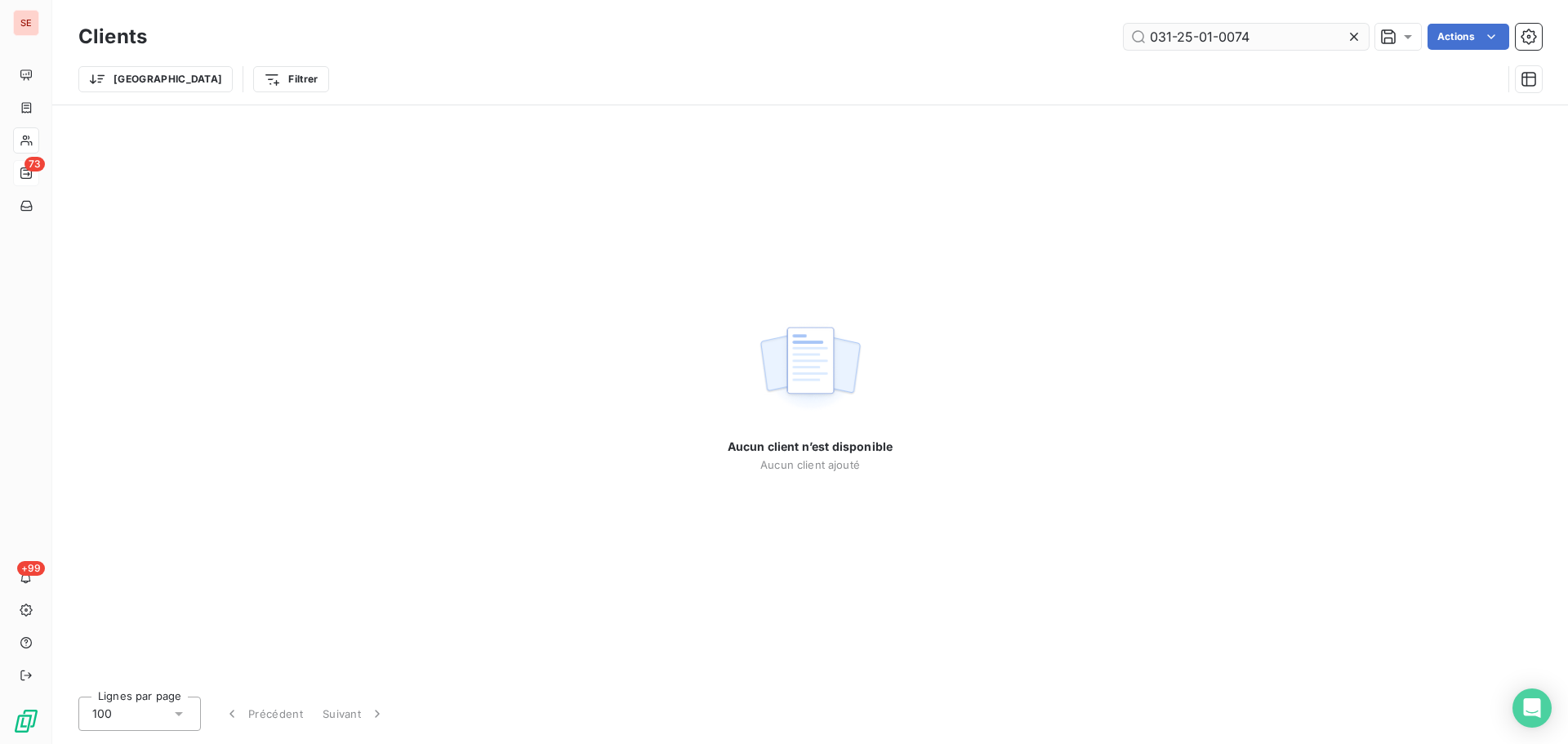
click at [1274, 41] on input "031-25-01-0074" at bounding box center [1245, 37] width 245 height 26
drag, startPoint x: 1274, startPoint y: 38, endPoint x: 672, endPoint y: 29, distance: 602.1
click at [672, 29] on div "031-25-01-0074 Actions" at bounding box center [854, 37] width 1375 height 26
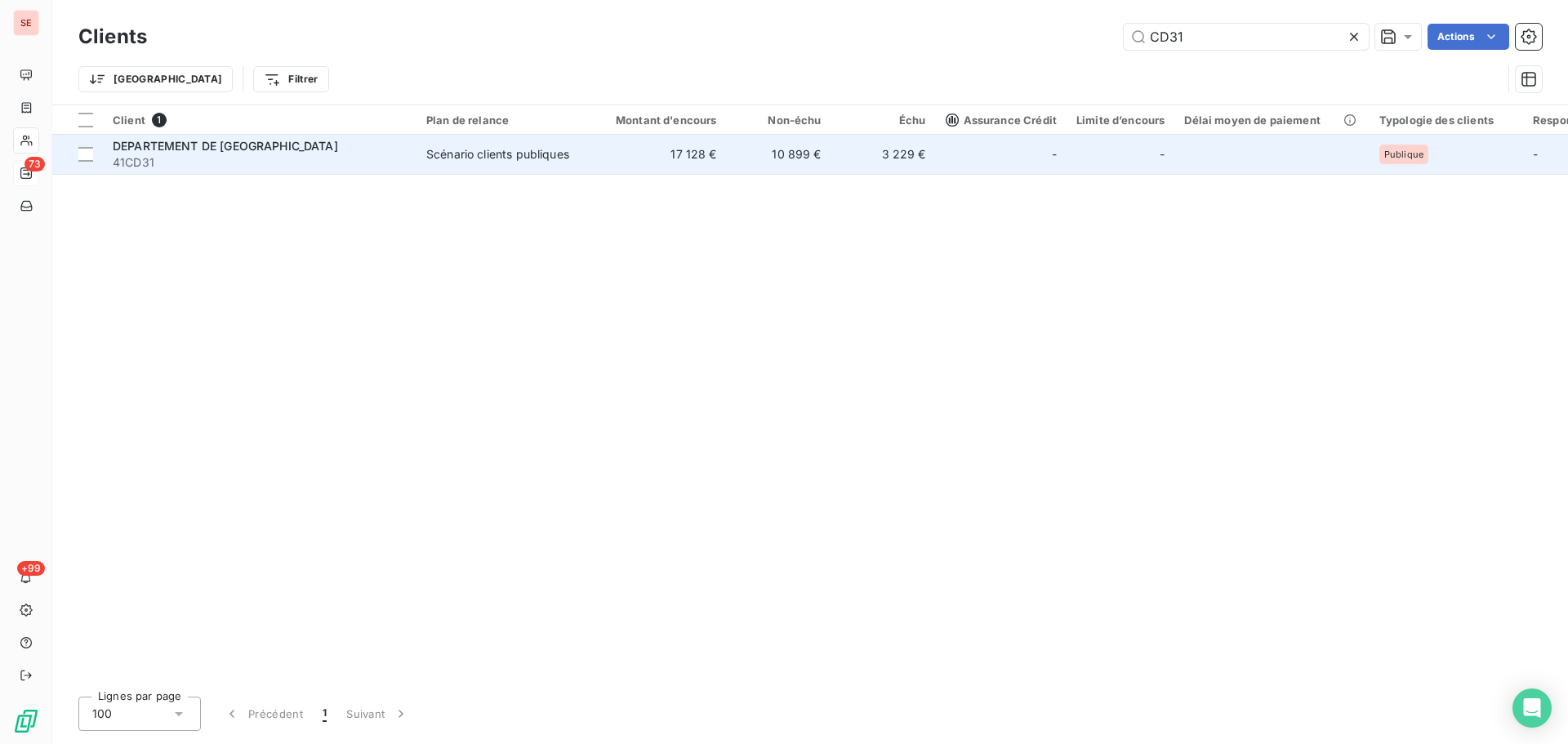
type input "CD31"
click at [259, 145] on span "DEPARTEMENT DE [GEOGRAPHIC_DATA]" at bounding box center [225, 145] width 225 height 14
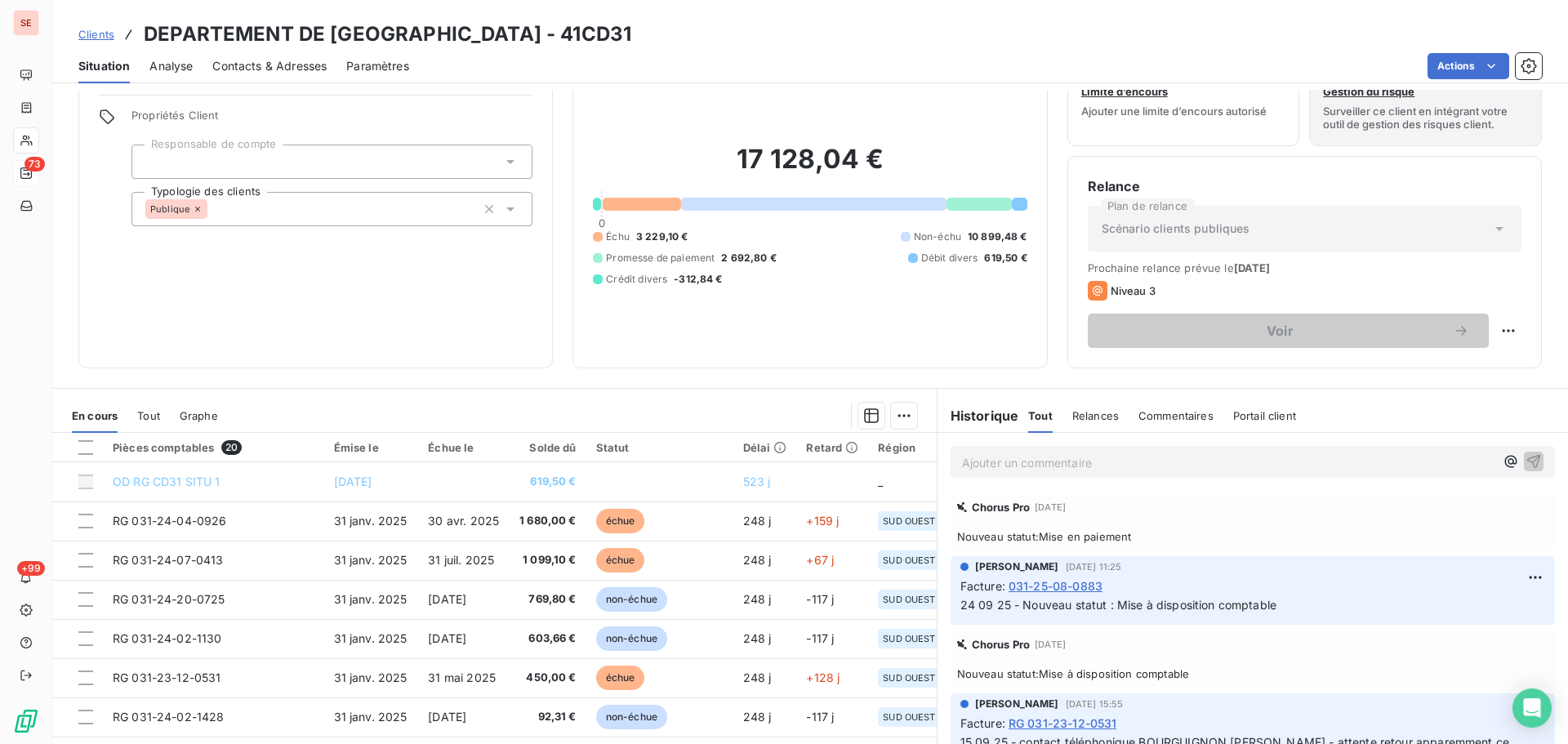
scroll to position [111, 0]
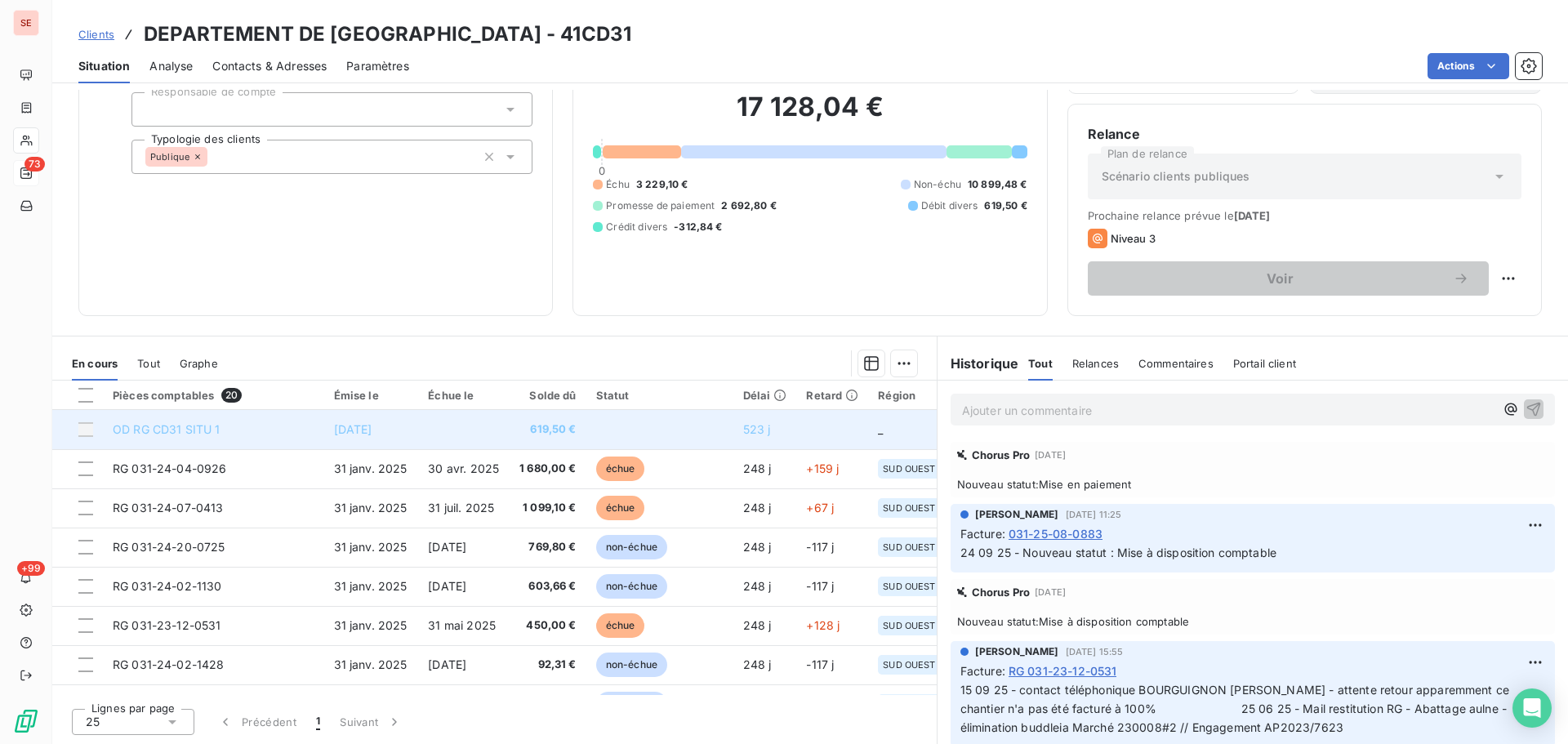
click at [473, 431] on td at bounding box center [463, 430] width 91 height 39
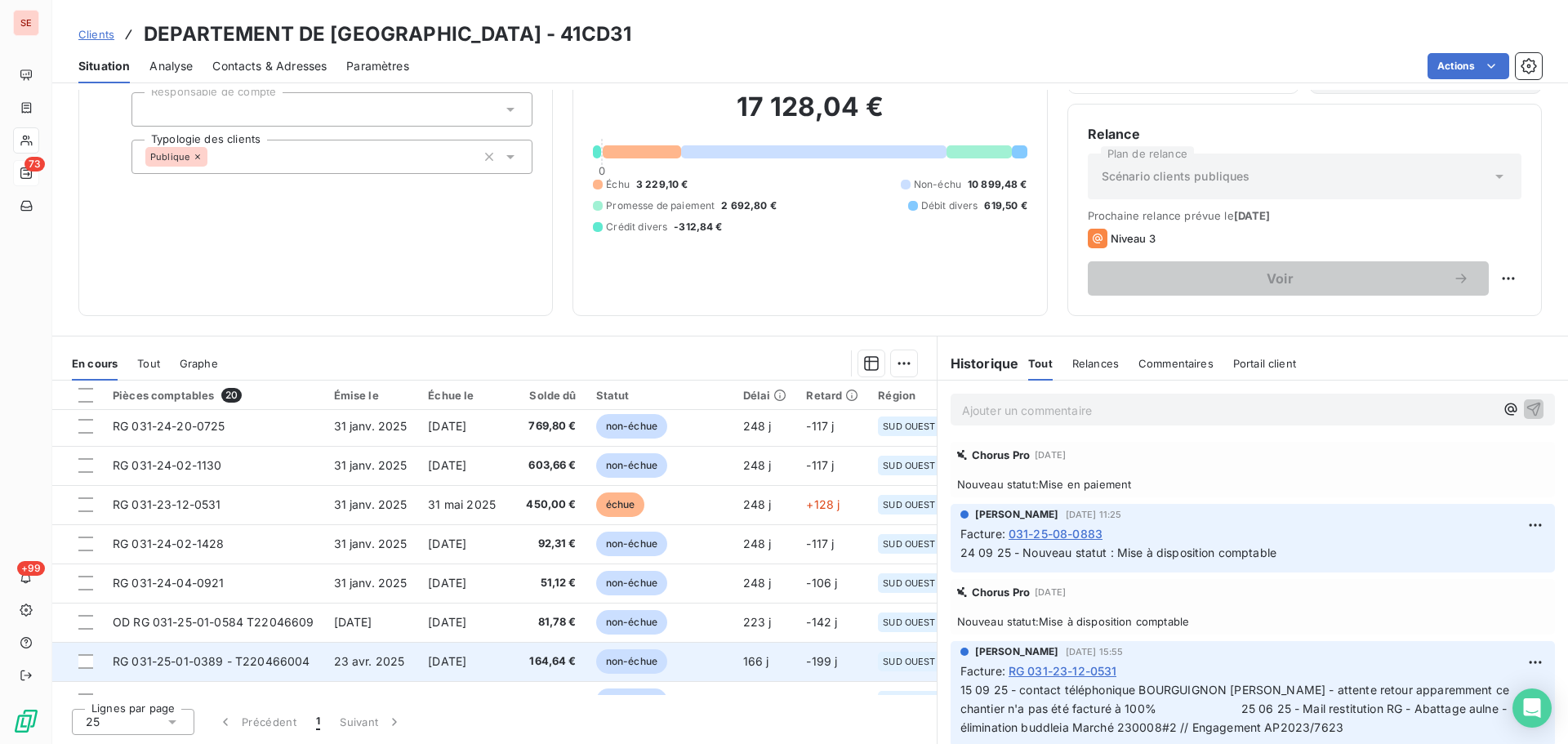
scroll to position [219, 0]
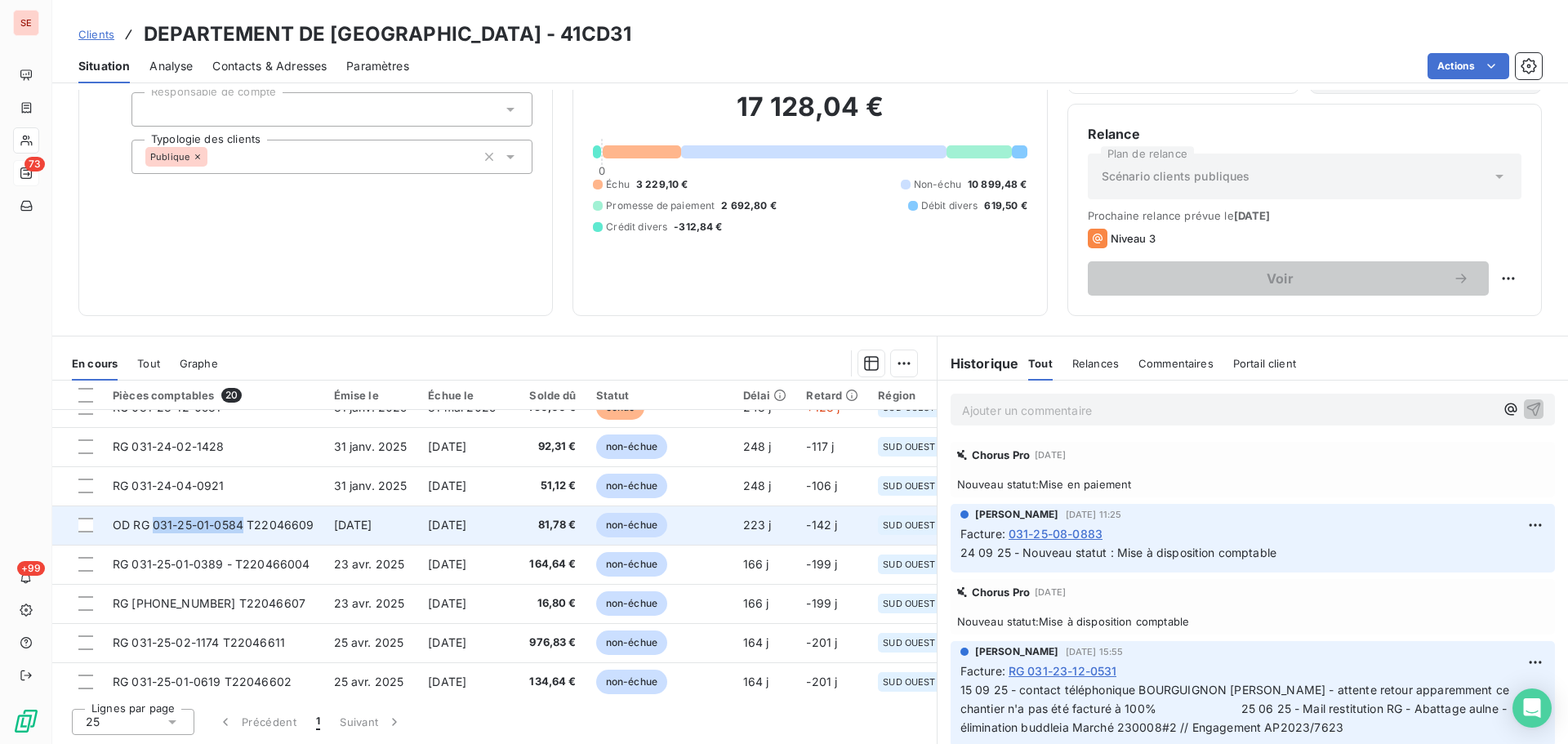
drag, startPoint x: 243, startPoint y: 528, endPoint x: 153, endPoint y: 533, distance: 90.1
click at [153, 533] on td "OD RG 031-25-01-0584 T22046609" at bounding box center [214, 525] width 221 height 39
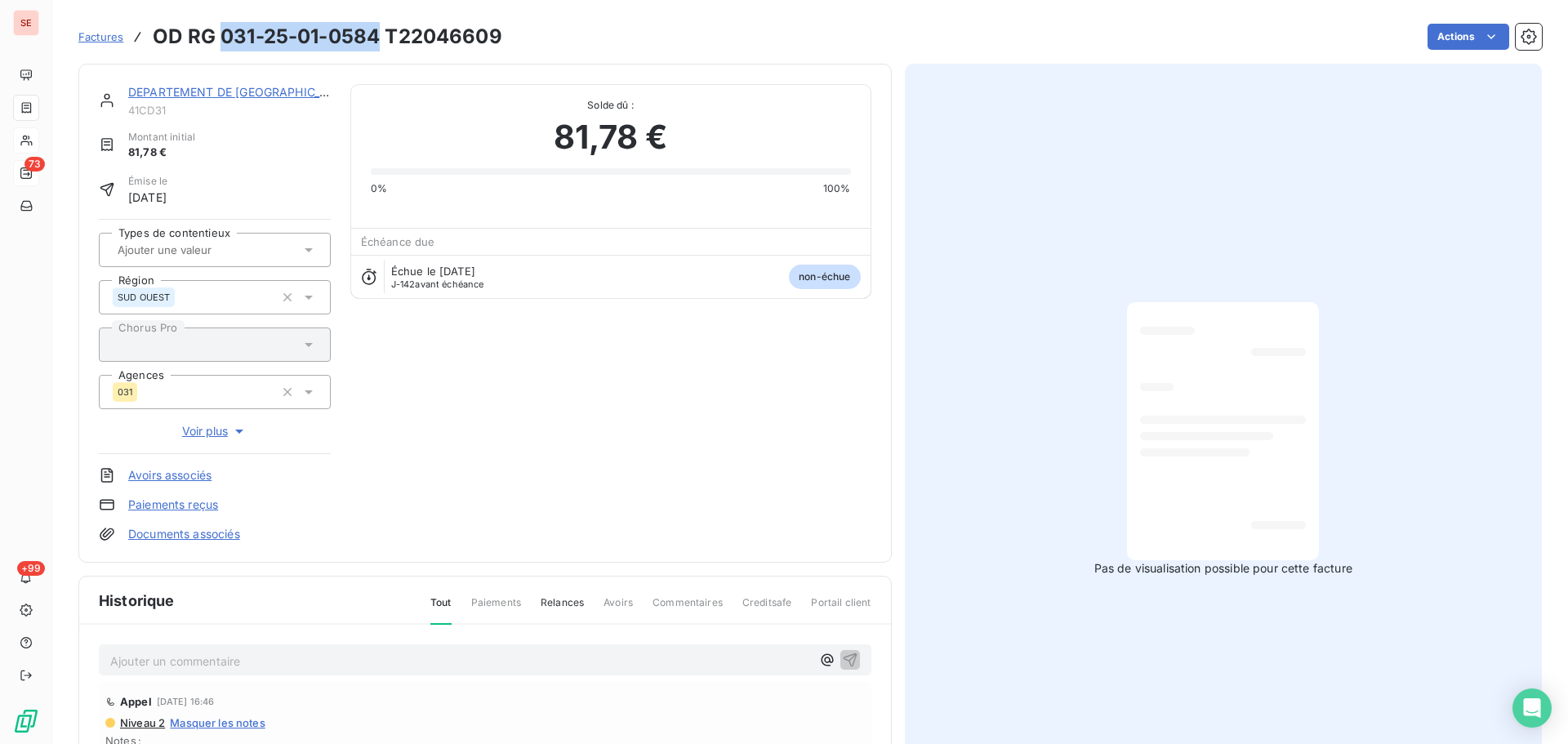
drag, startPoint x: 378, startPoint y: 41, endPoint x: 224, endPoint y: 33, distance: 154.2
click at [224, 33] on h3 "OD RG 031-25-01-0584 T22046609" at bounding box center [327, 37] width 350 height 29
click at [264, 96] on link "DEPARTEMENT DE [GEOGRAPHIC_DATA]" at bounding box center [241, 92] width 226 height 14
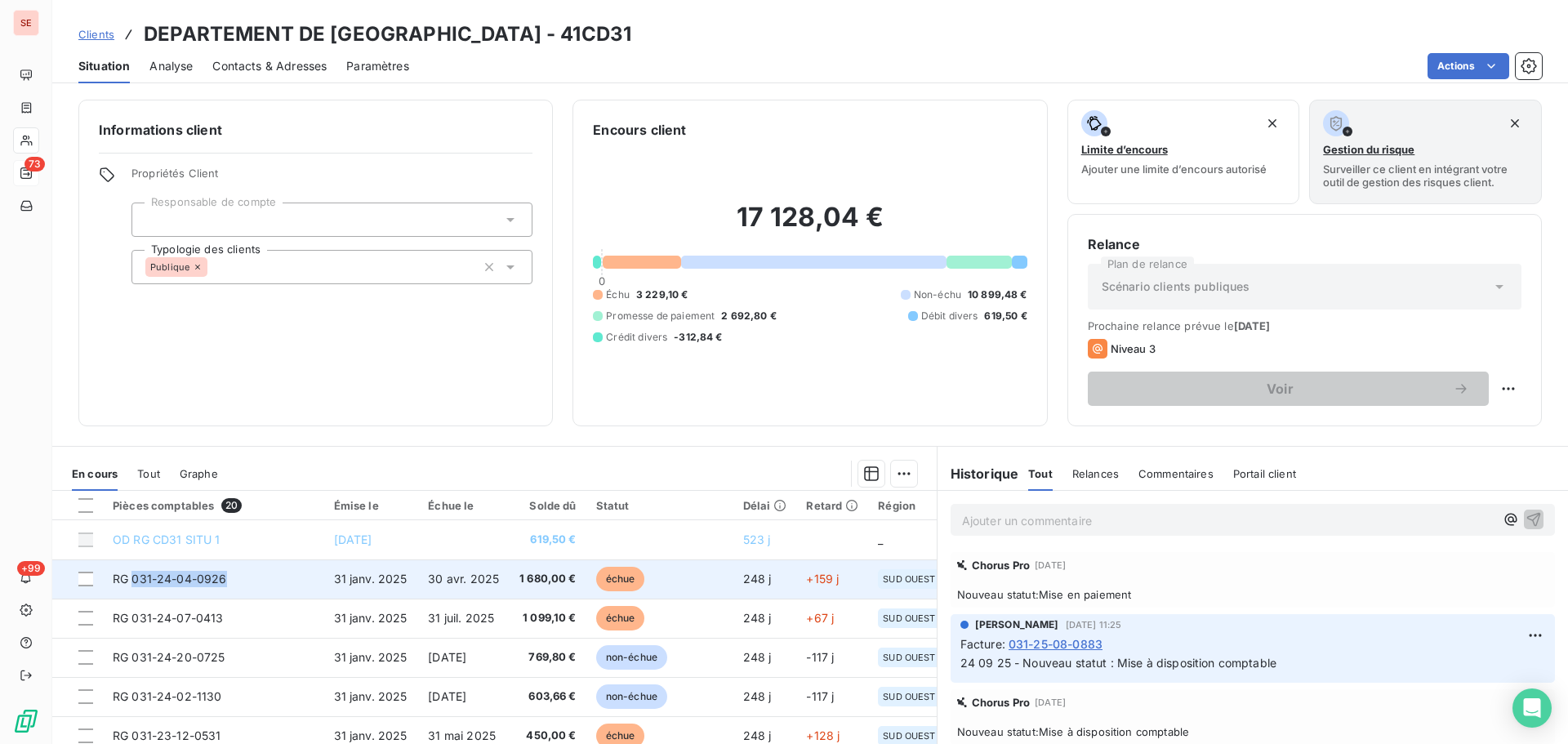
drag, startPoint x: 231, startPoint y: 582, endPoint x: 134, endPoint y: 585, distance: 97.0
click at [134, 585] on td "RG 031-24-04-0926" at bounding box center [214, 579] width 221 height 39
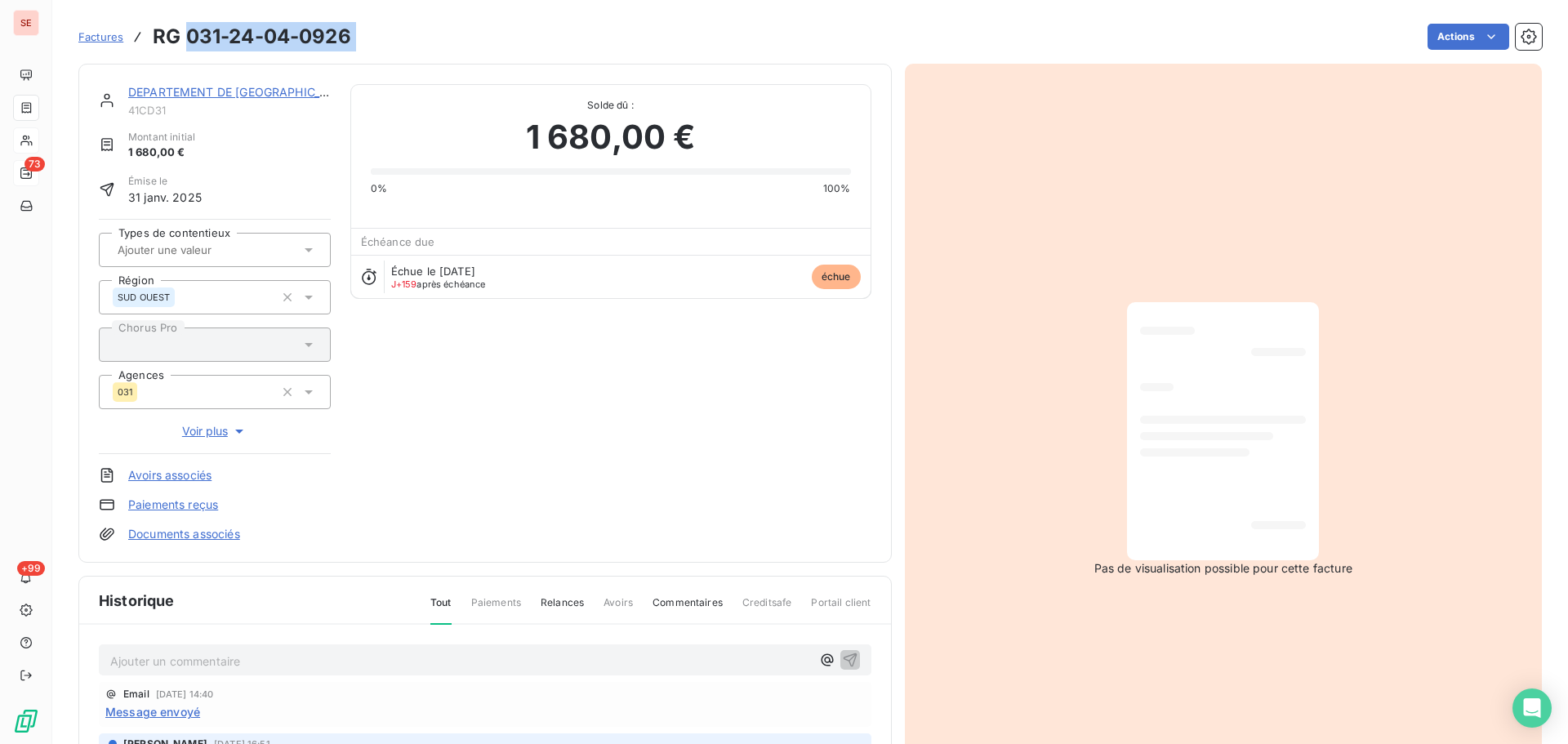
drag, startPoint x: 361, startPoint y: 32, endPoint x: 188, endPoint y: 34, distance: 173.0
click at [188, 34] on div "Factures RG 031-24-04-0926 Actions" at bounding box center [810, 37] width 1463 height 35
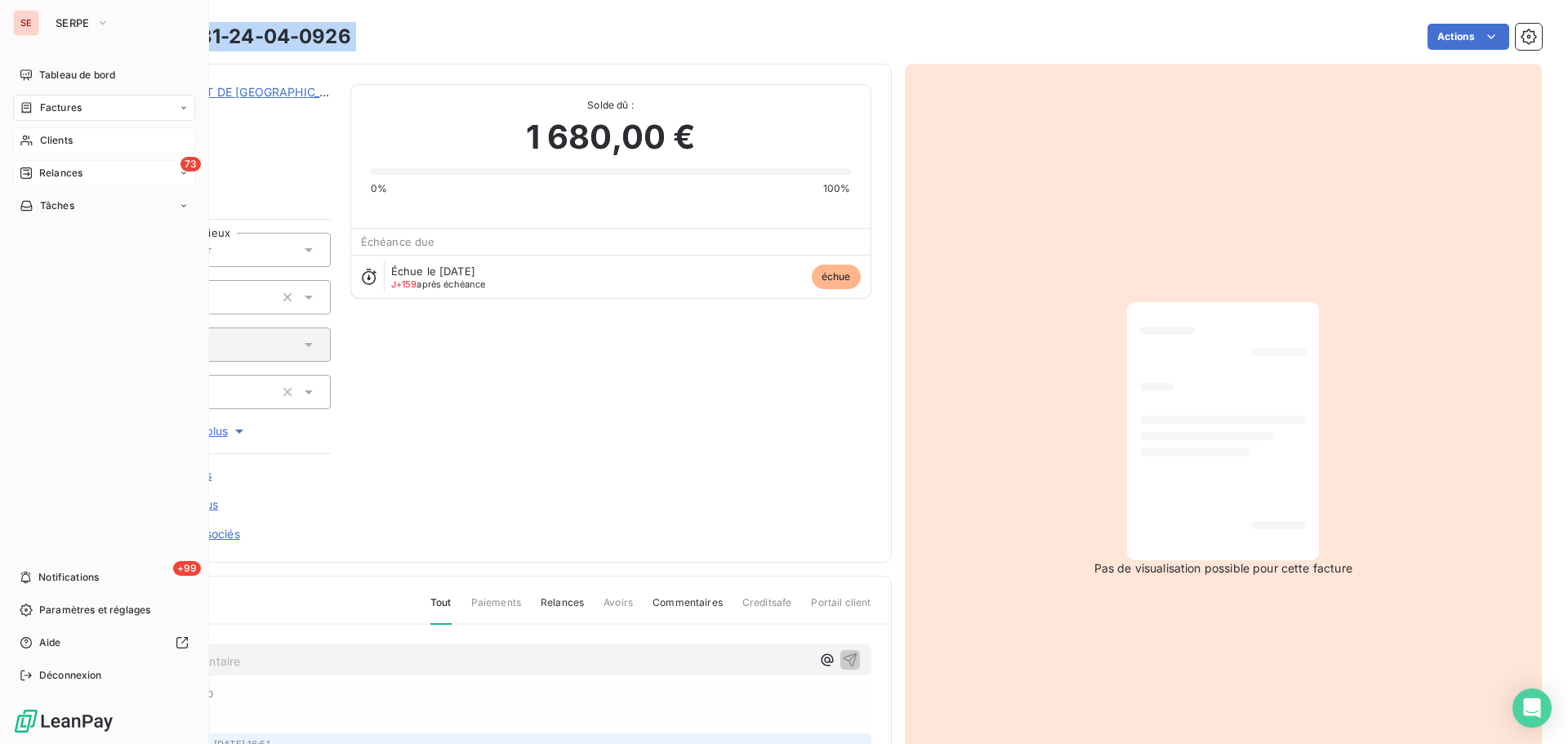
click at [40, 108] on span "Factures" at bounding box center [61, 108] width 41 height 15
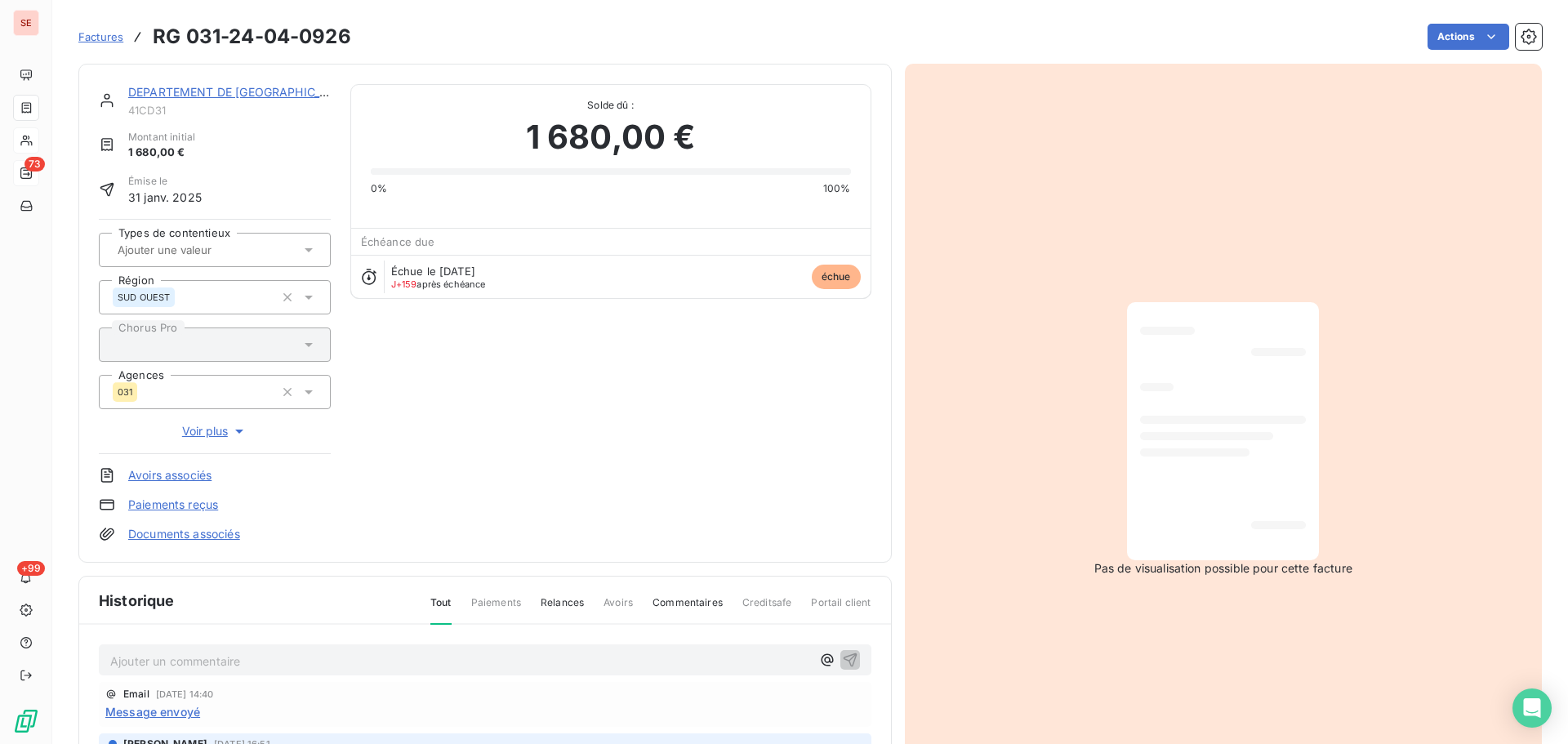
click at [244, 92] on link "DEPARTEMENT DE [GEOGRAPHIC_DATA]" at bounding box center [241, 92] width 226 height 14
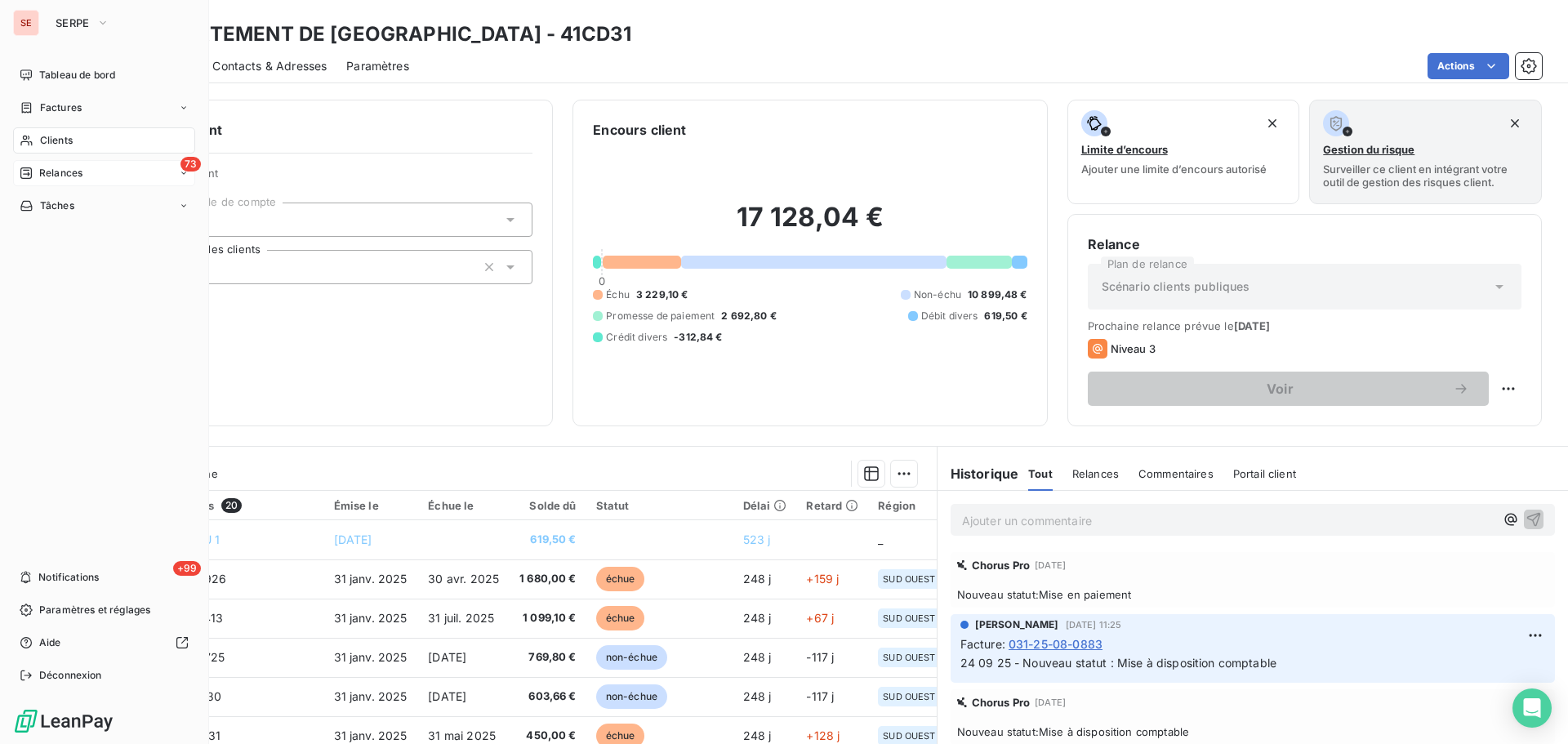
click at [98, 177] on div "73 Relances" at bounding box center [104, 174] width 182 height 26
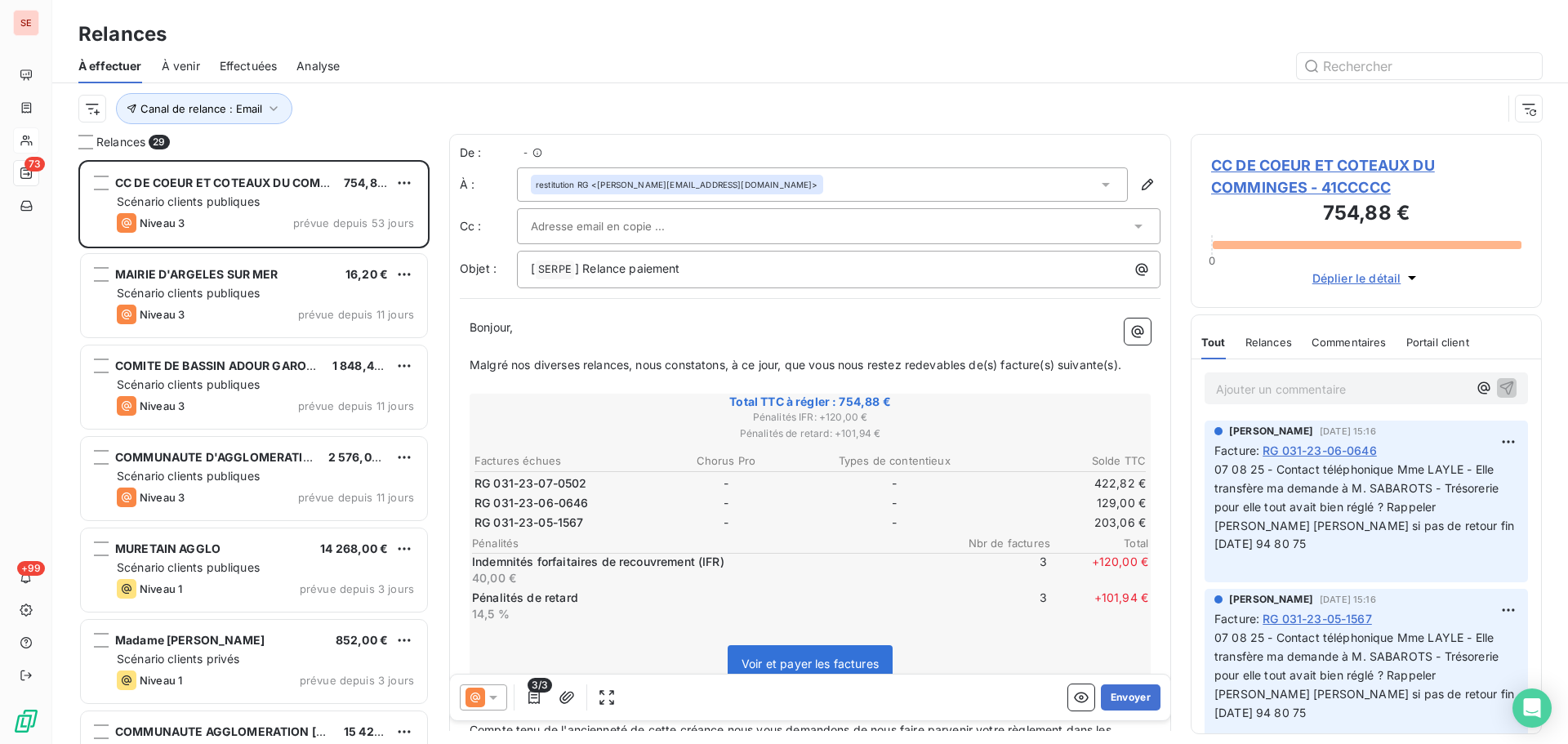
scroll to position [572, 339]
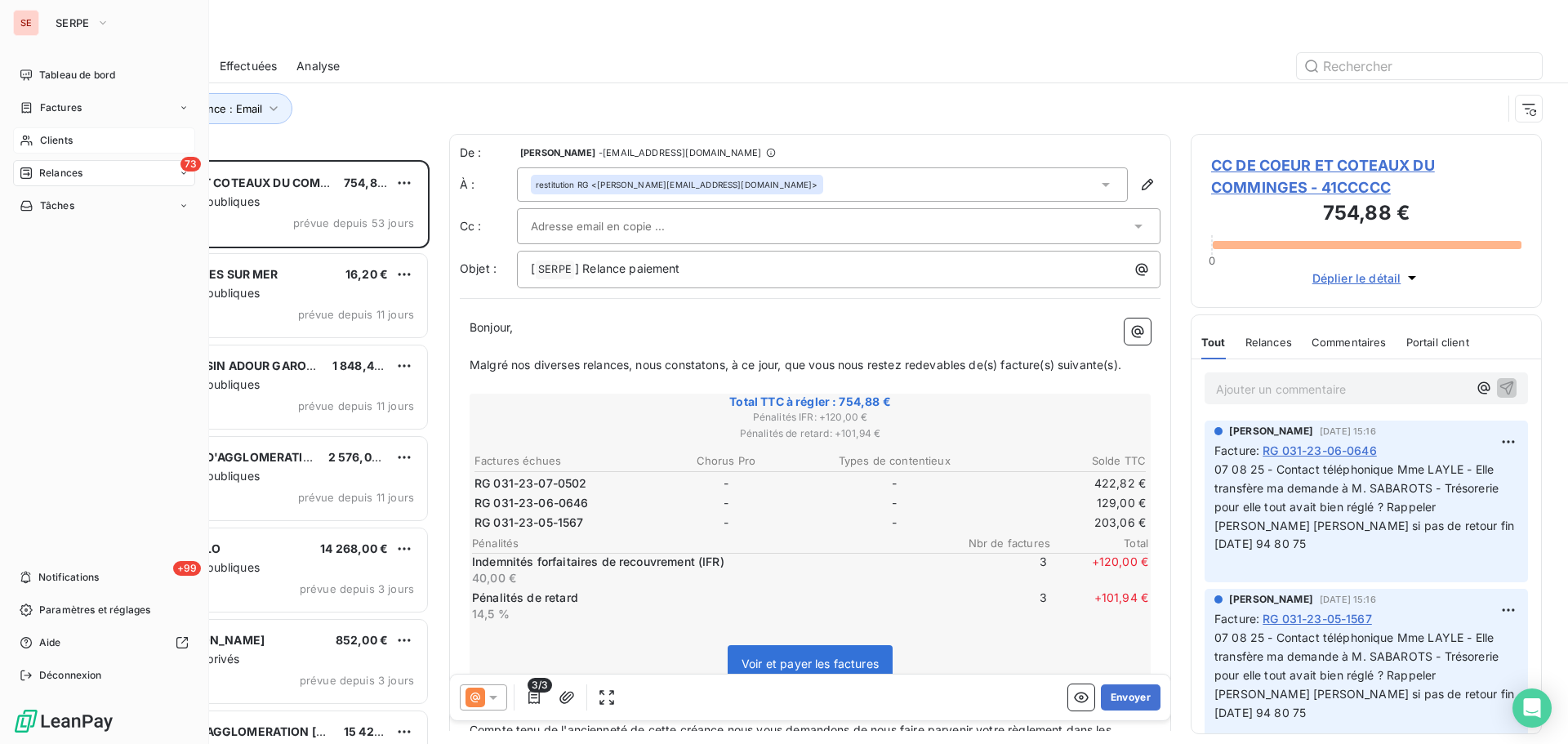
click at [44, 139] on span "Clients" at bounding box center [56, 141] width 33 height 15
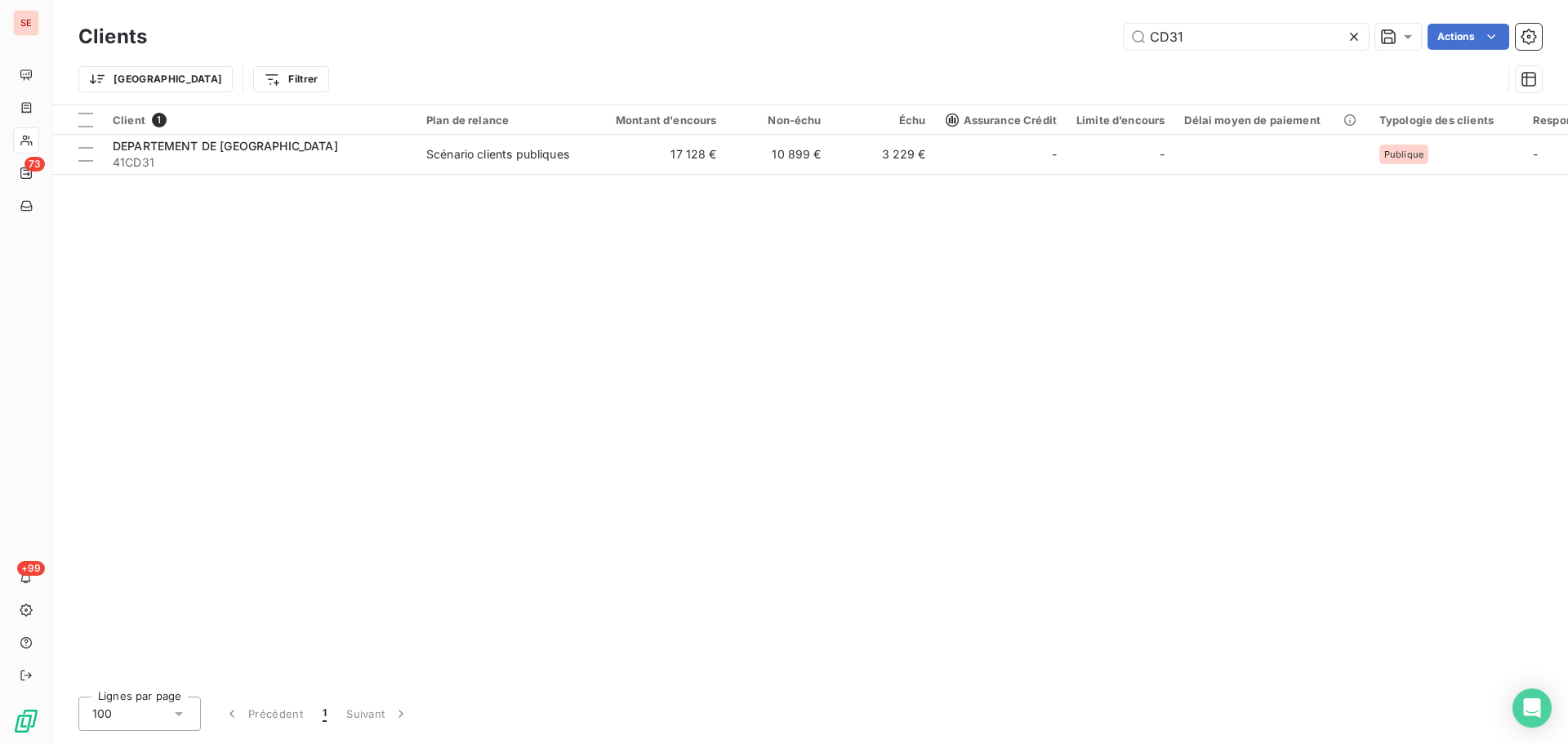
drag, startPoint x: 1219, startPoint y: 29, endPoint x: 987, endPoint y: 56, distance: 233.6
click at [987, 55] on div "Clients CD31 Actions Trier Filtrer" at bounding box center [810, 62] width 1463 height 85
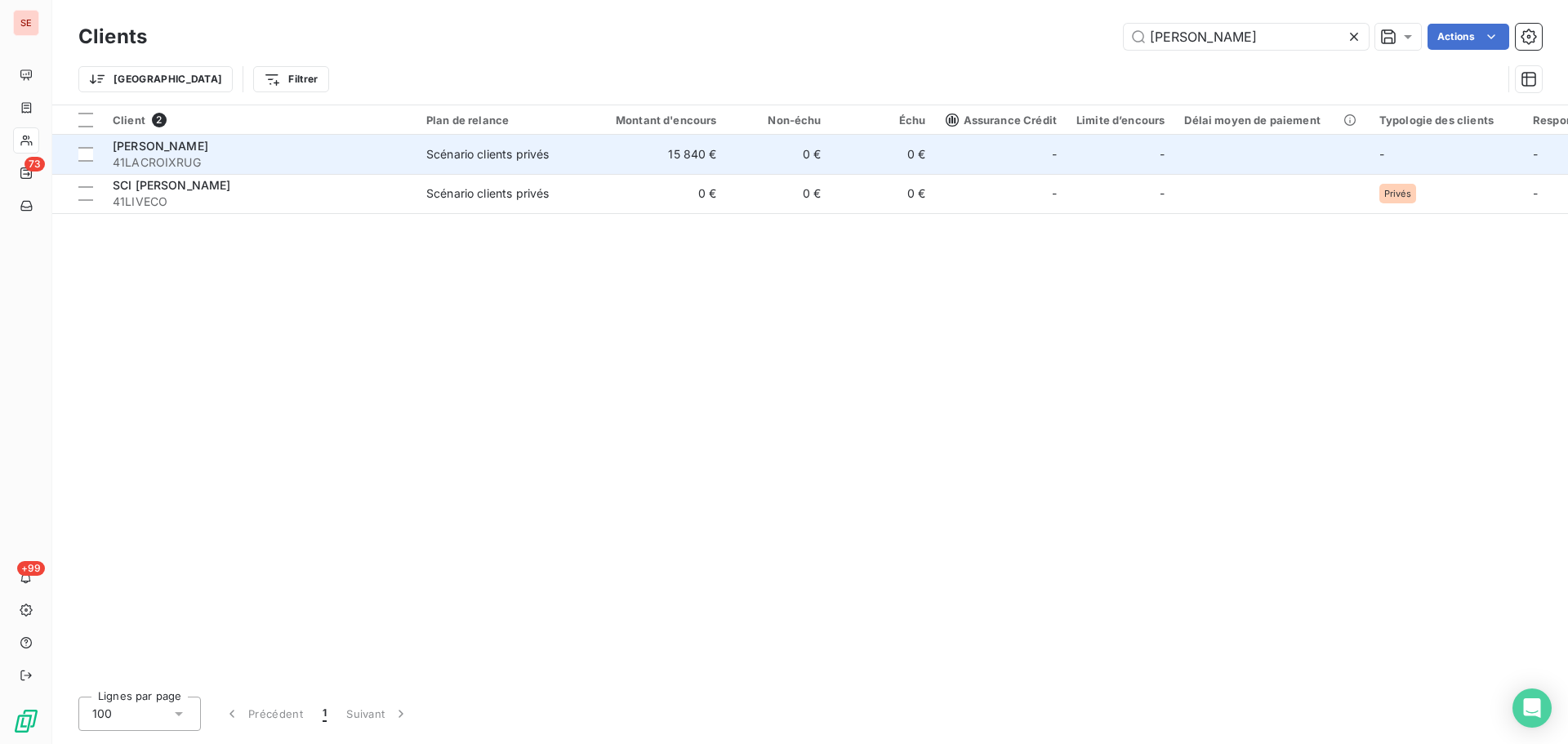
type input "[PERSON_NAME]"
click at [237, 165] on span "41LACROIXRUG" at bounding box center [259, 162] width 294 height 16
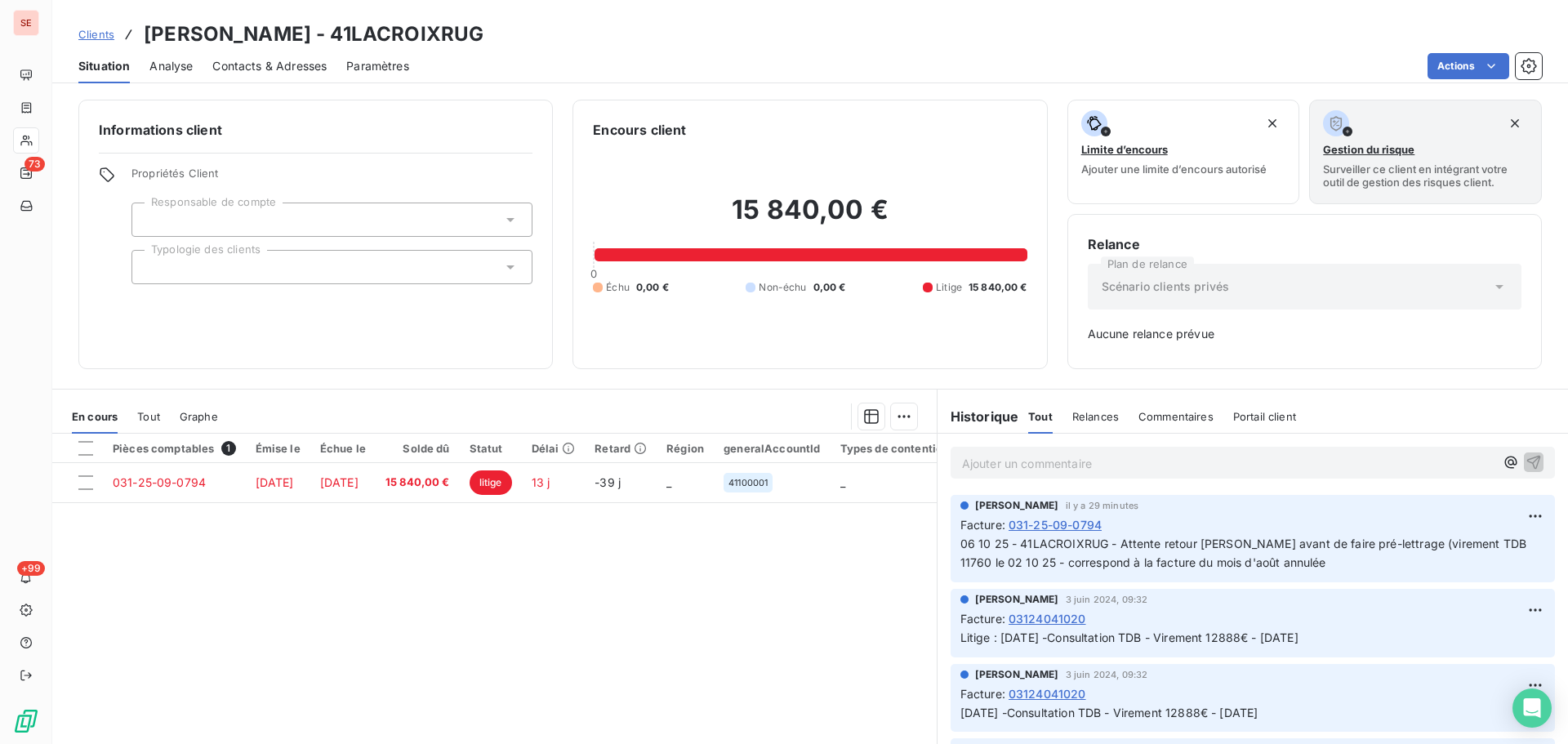
click at [269, 73] on span "Contacts & Adresses" at bounding box center [269, 66] width 114 height 16
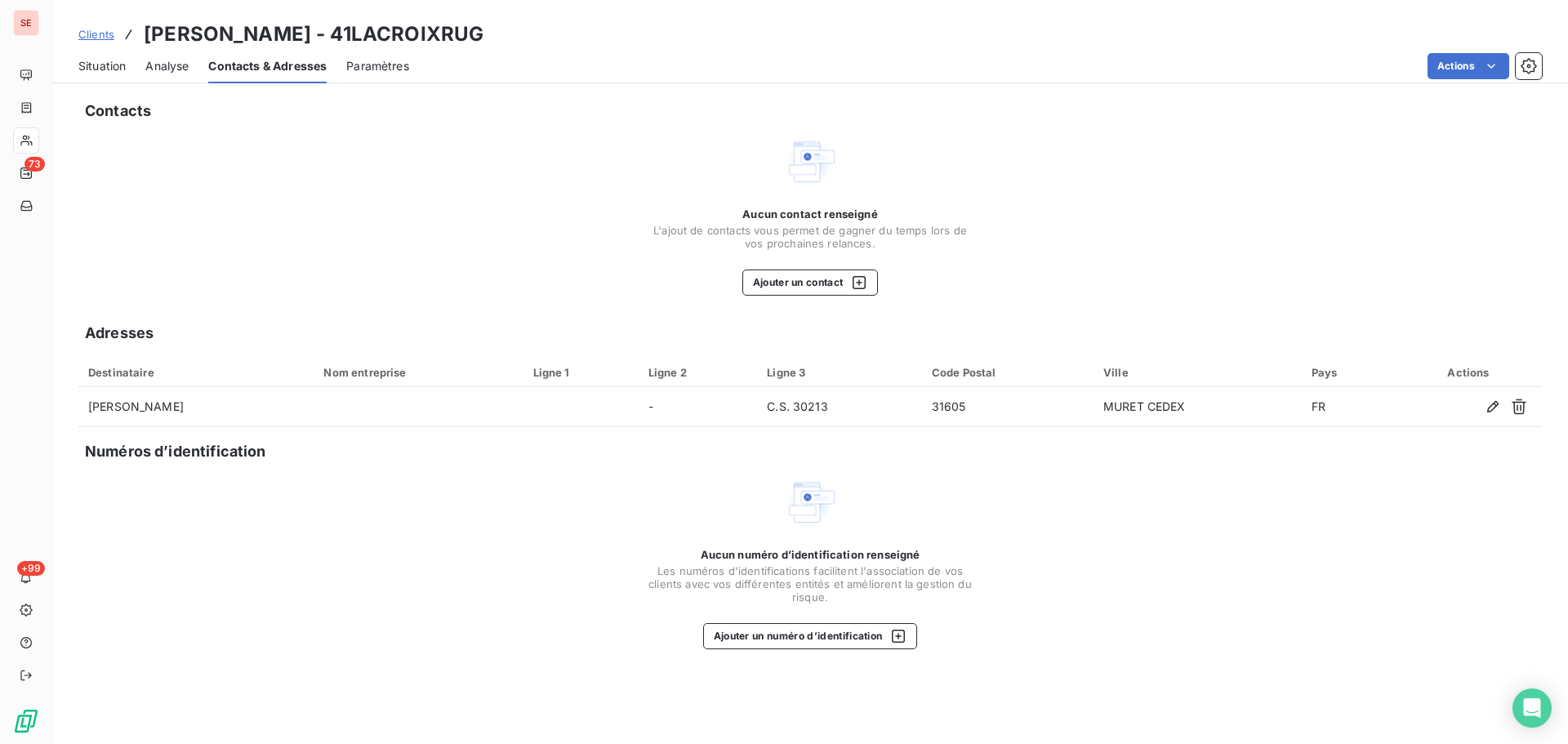
click at [115, 60] on span "Situation" at bounding box center [102, 66] width 48 height 16
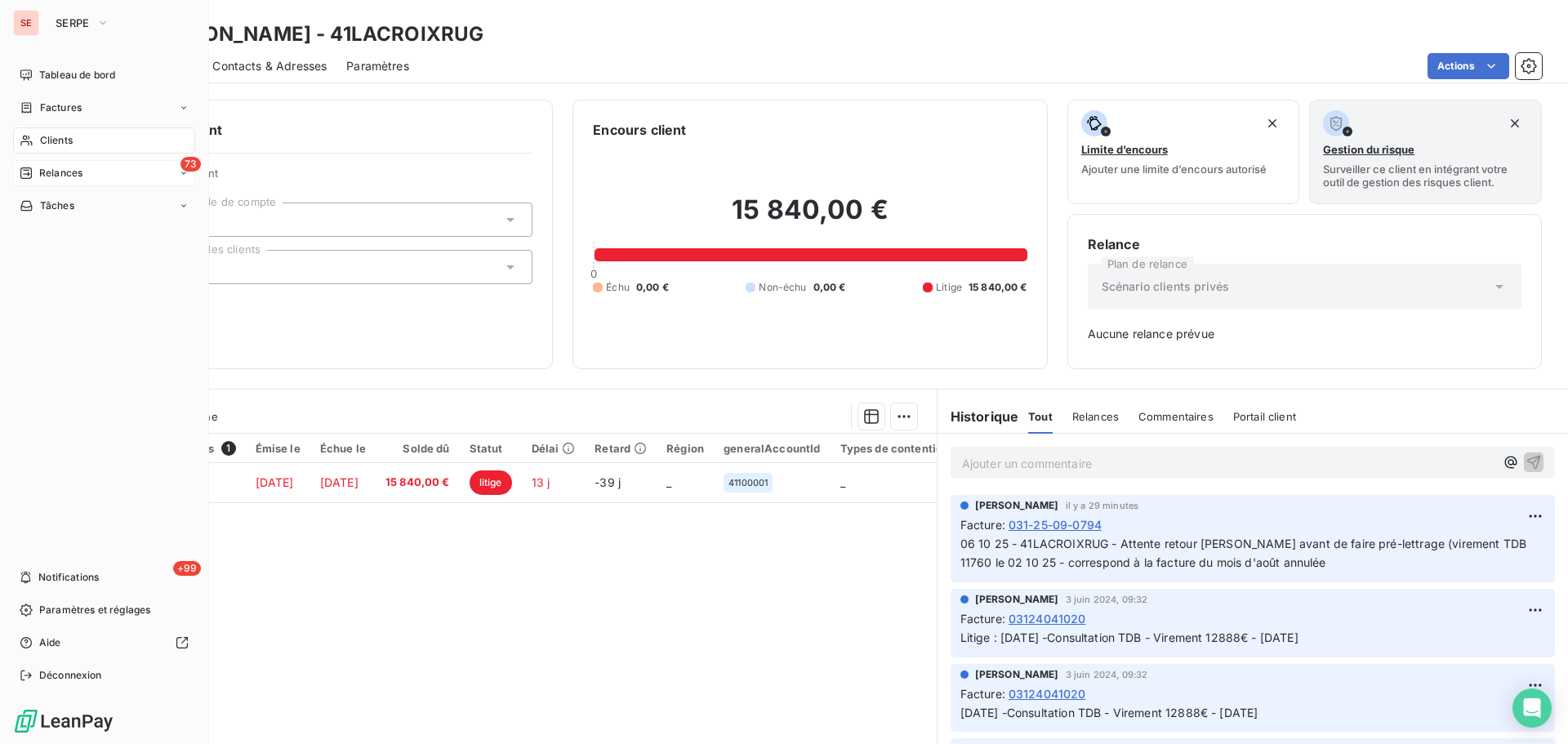
click at [91, 165] on div "73 Relances" at bounding box center [104, 174] width 182 height 26
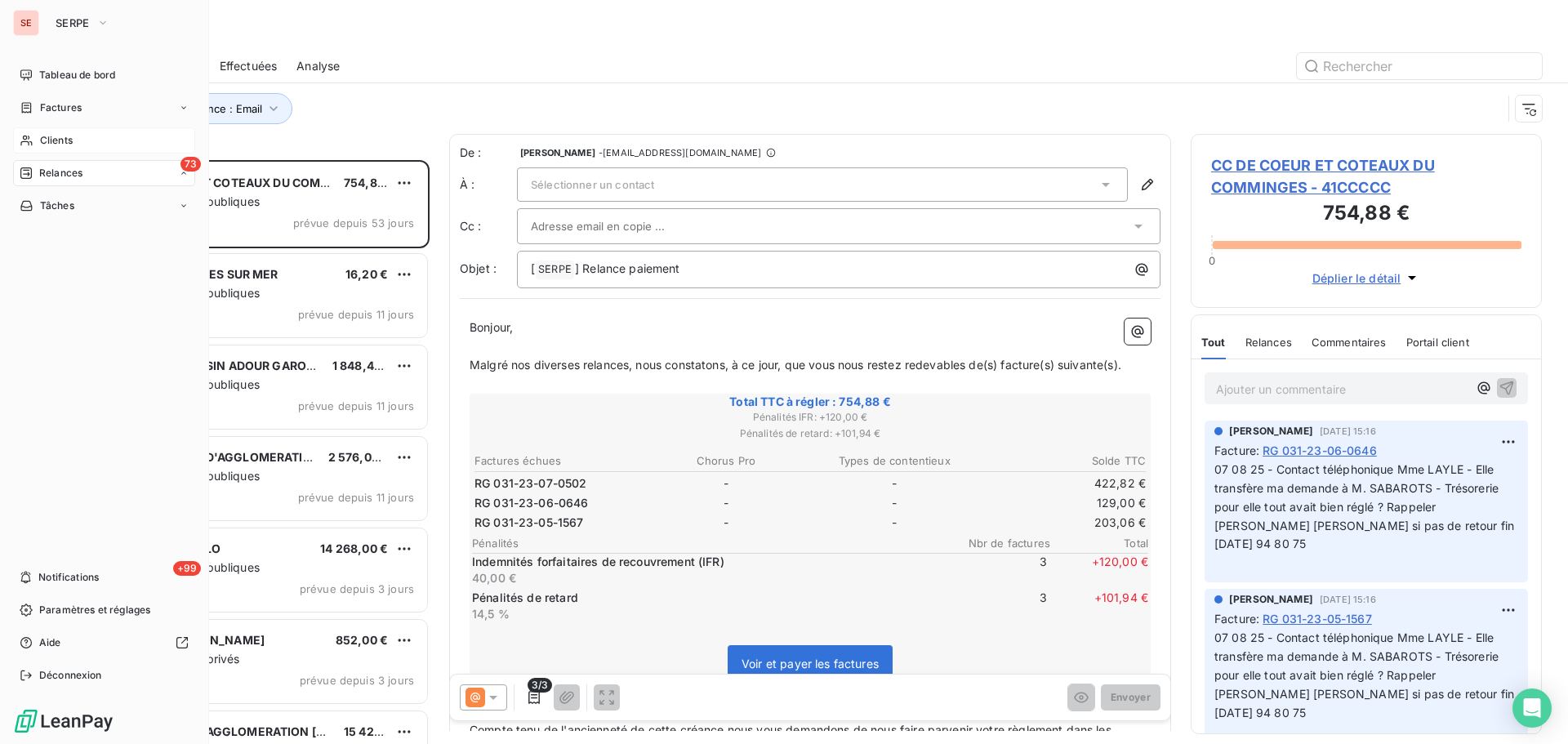
scroll to position [572, 339]
